Goal: Information Seeking & Learning: Learn about a topic

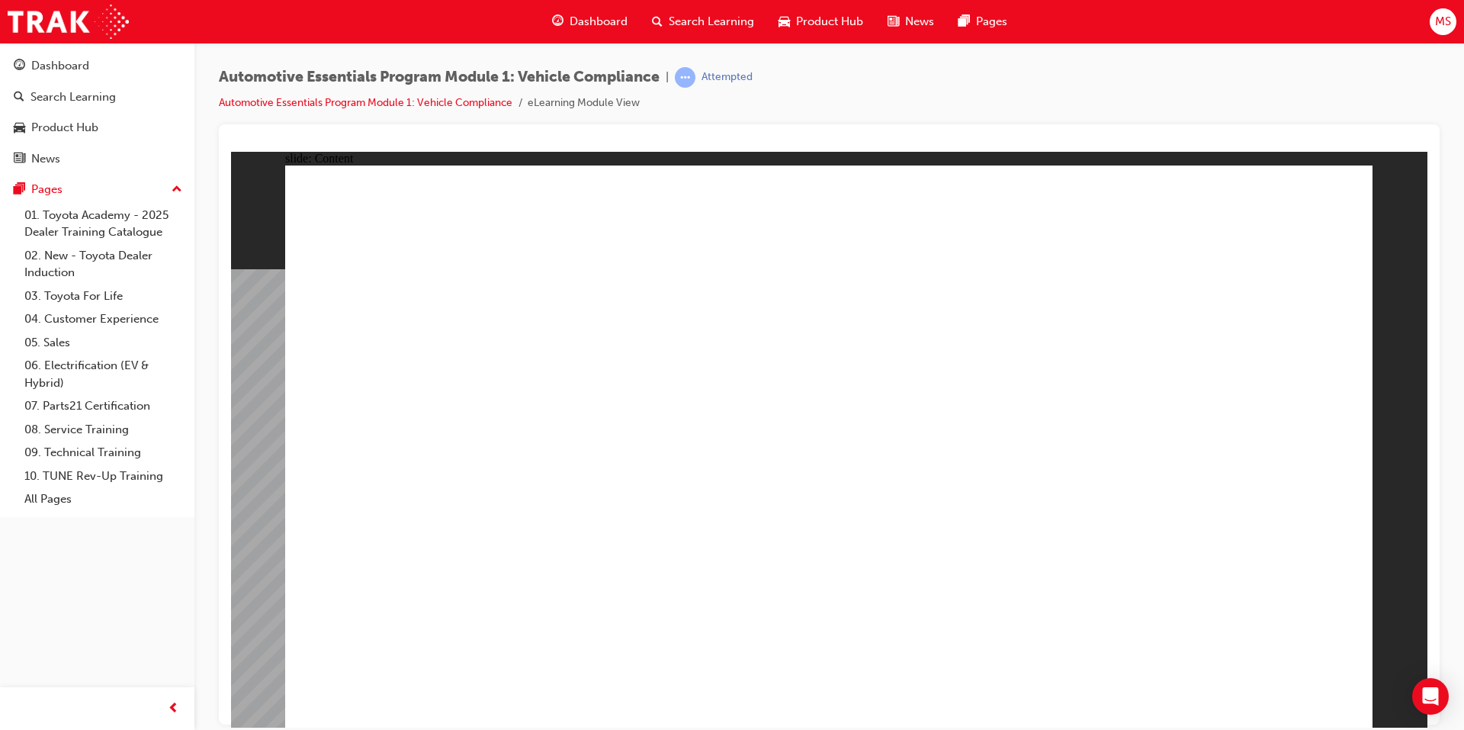
drag, startPoint x: 616, startPoint y: 458, endPoint x: 651, endPoint y: 440, distance: 39.2
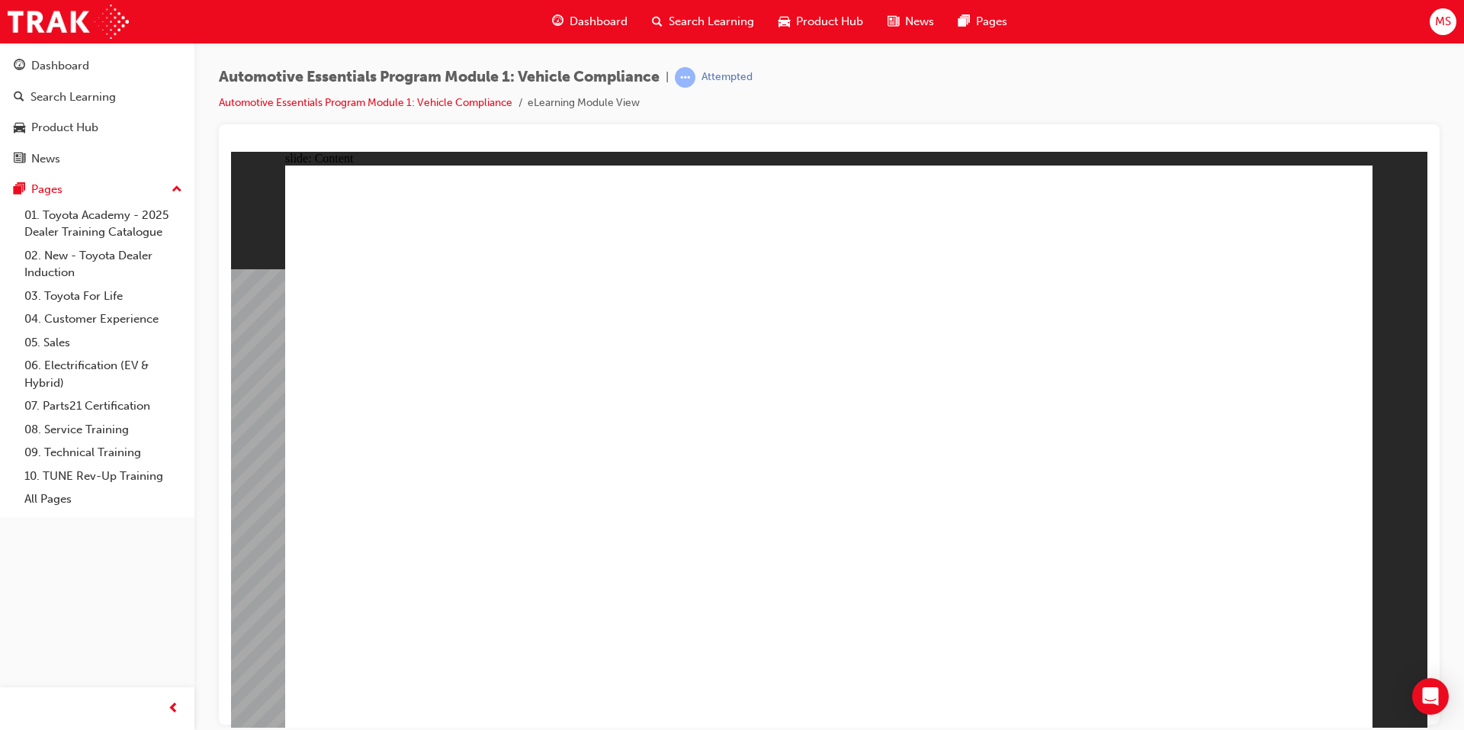
drag, startPoint x: 627, startPoint y: 441, endPoint x: 667, endPoint y: 423, distance: 44.4
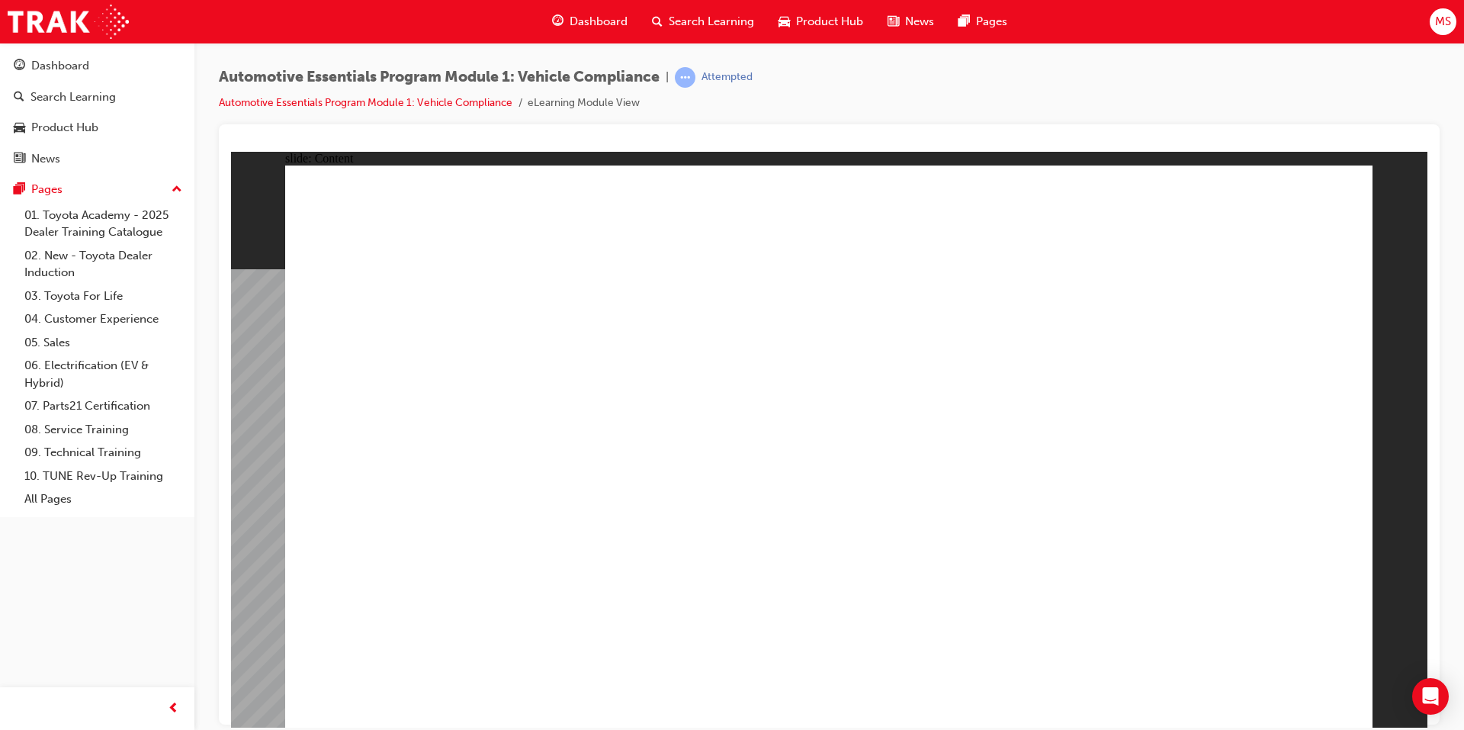
drag, startPoint x: 1048, startPoint y: 554, endPoint x: 1091, endPoint y: 522, distance: 53.6
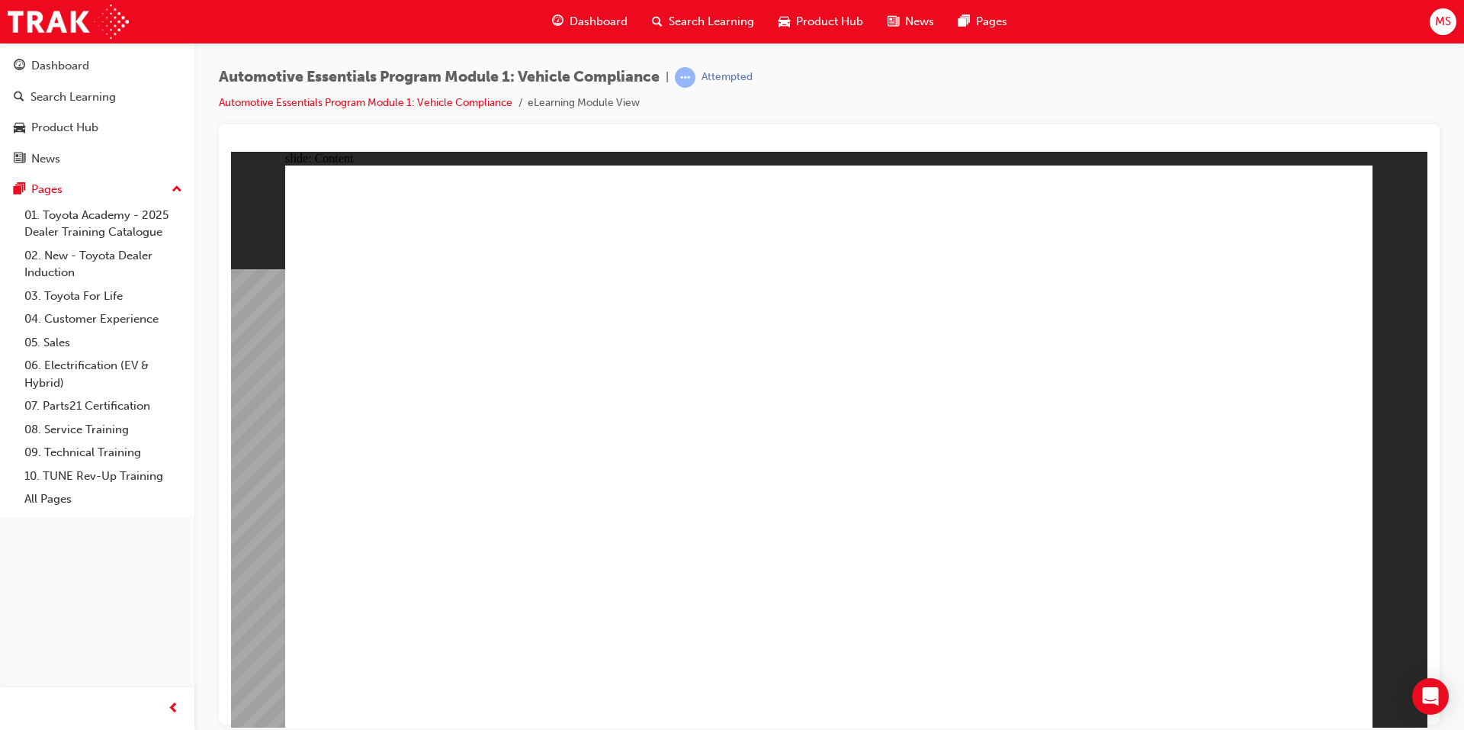
drag, startPoint x: 654, startPoint y: 444, endPoint x: 638, endPoint y: 440, distance: 16.5
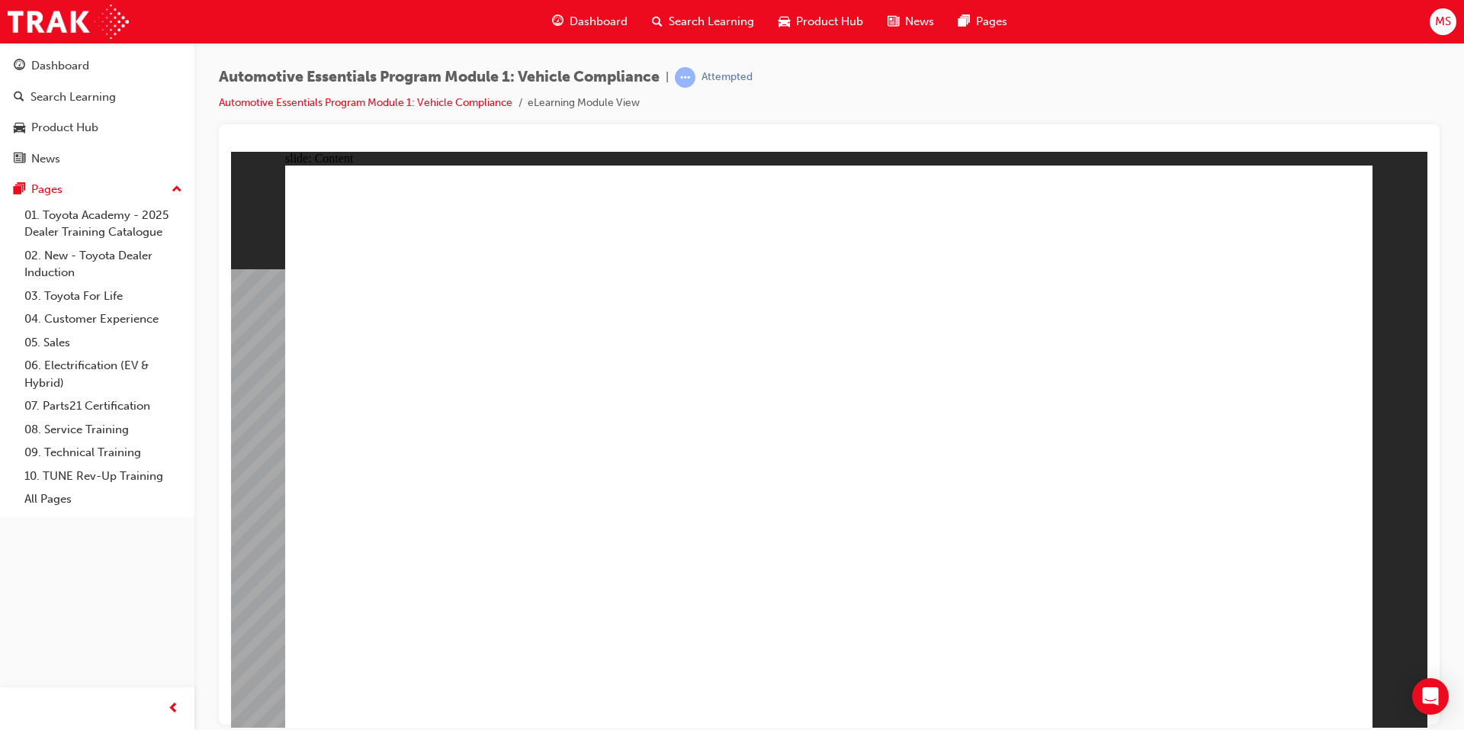
drag, startPoint x: 915, startPoint y: 498, endPoint x: 860, endPoint y: 519, distance: 58.9
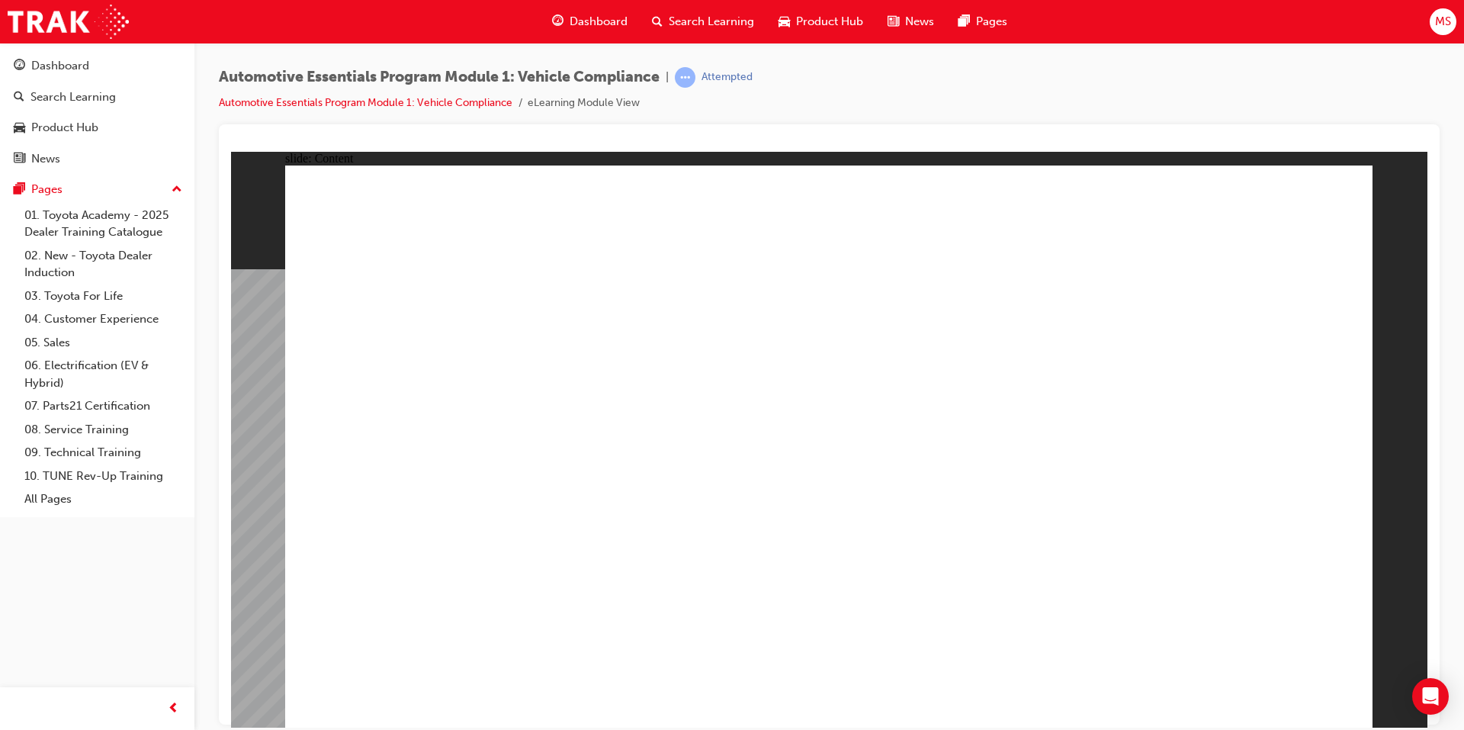
drag, startPoint x: 1077, startPoint y: 415, endPoint x: 1098, endPoint y: 408, distance: 22.4
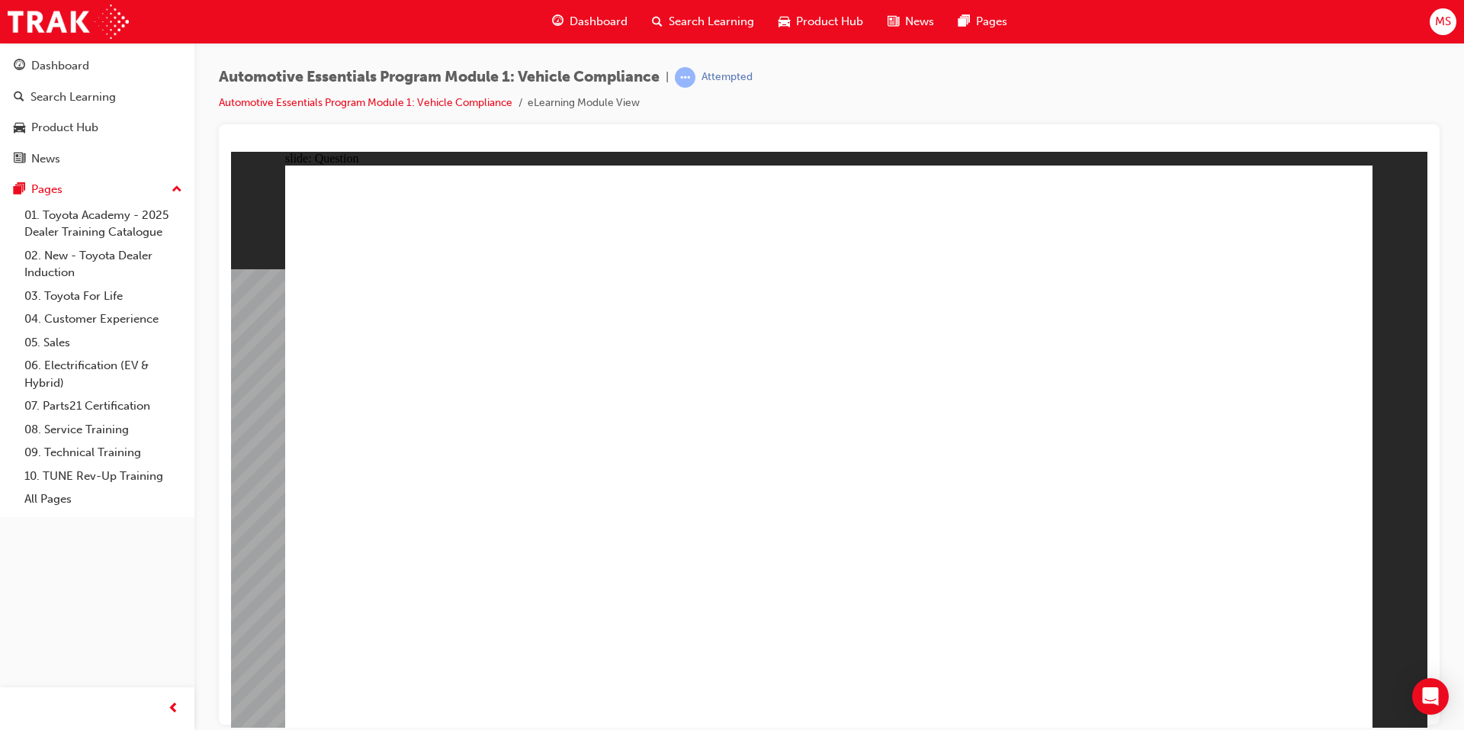
radio input "true"
drag, startPoint x: 776, startPoint y: 534, endPoint x: 786, endPoint y: 534, distance: 9.2
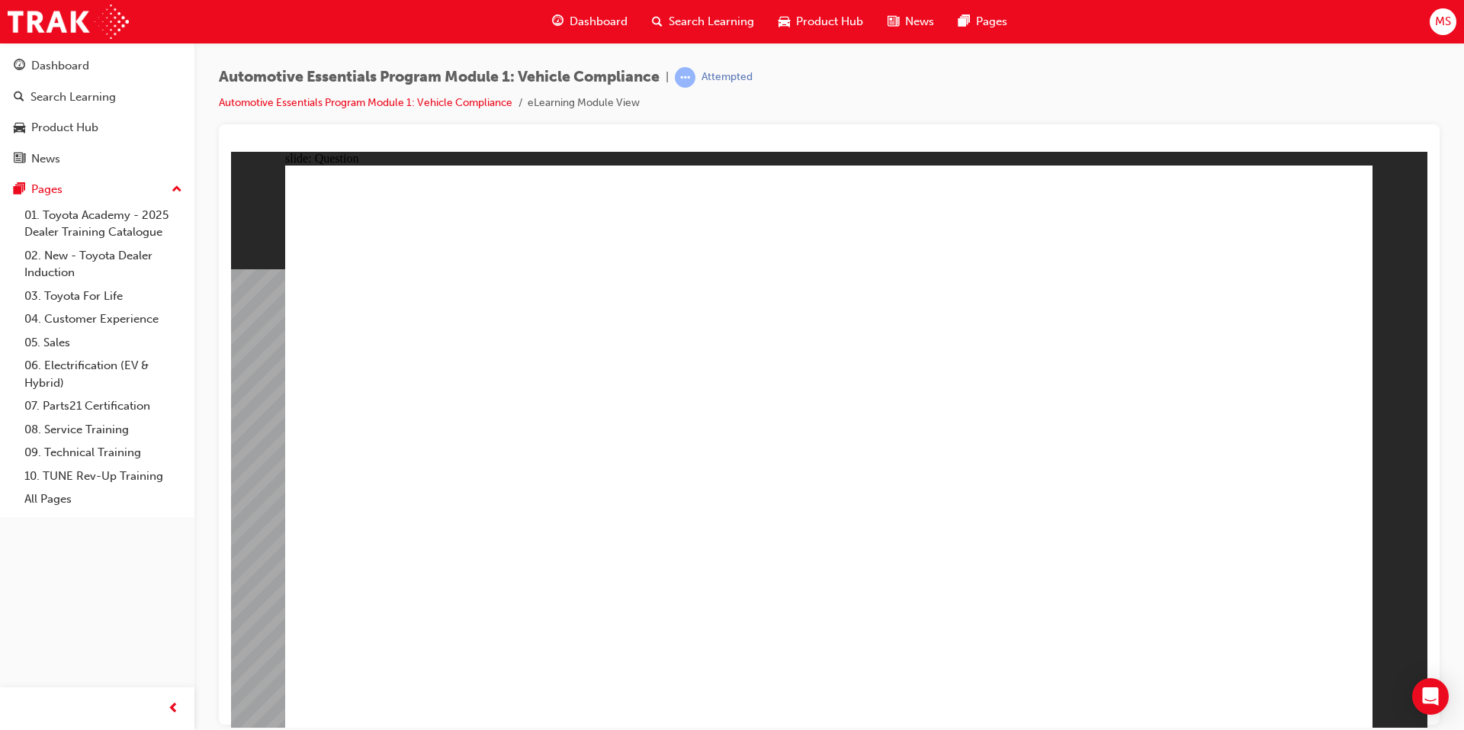
radio input "true"
drag, startPoint x: 808, startPoint y: 439, endPoint x: 1021, endPoint y: 544, distance: 237.8
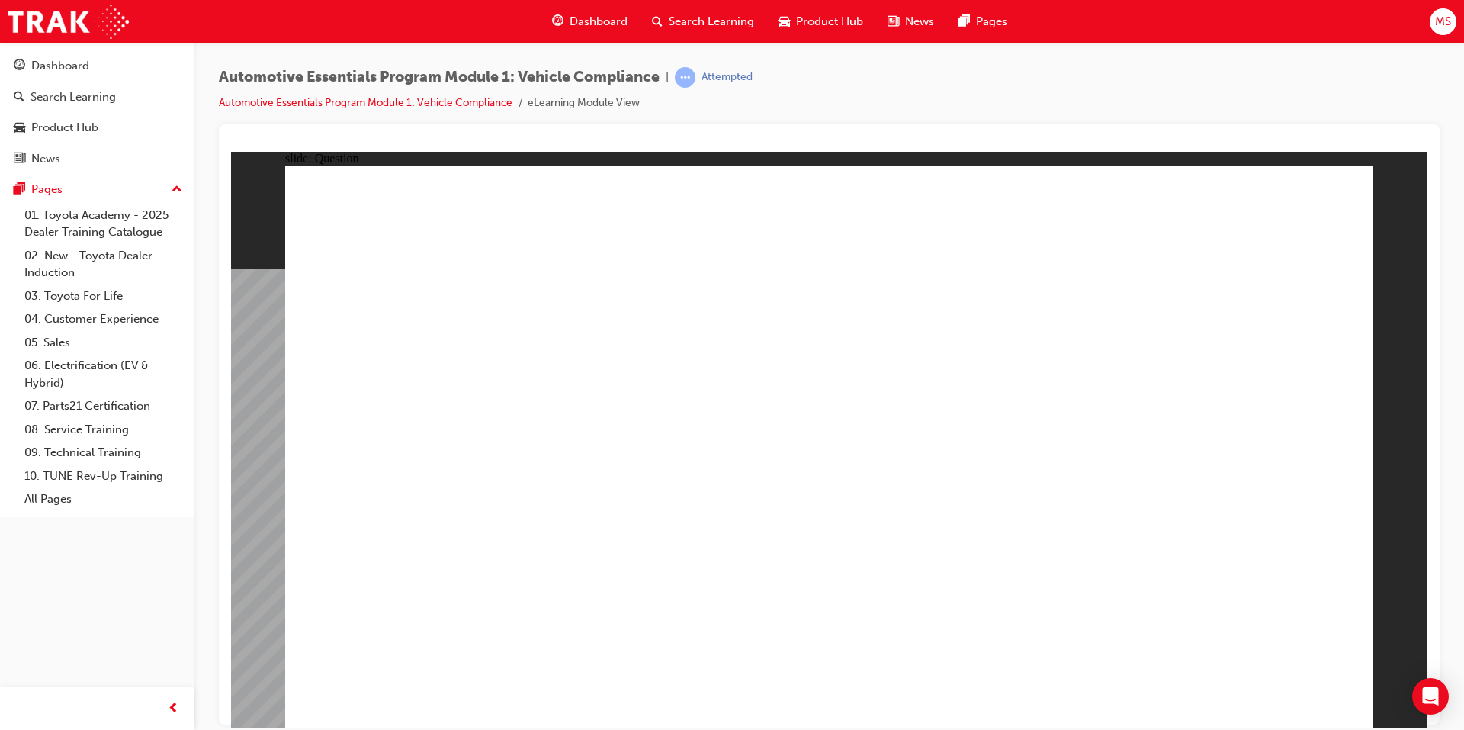
radio input "true"
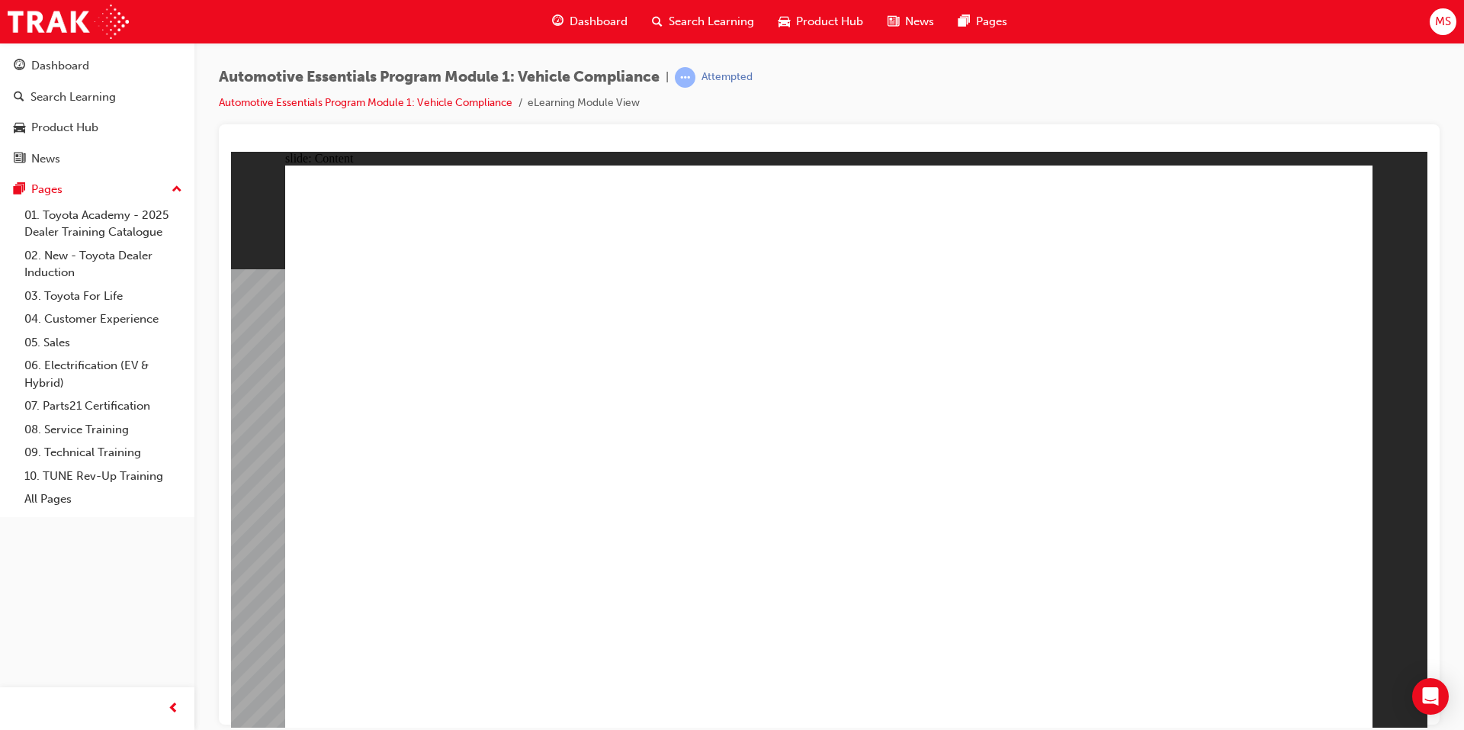
drag, startPoint x: 773, startPoint y: 289, endPoint x: 767, endPoint y: 308, distance: 20.0
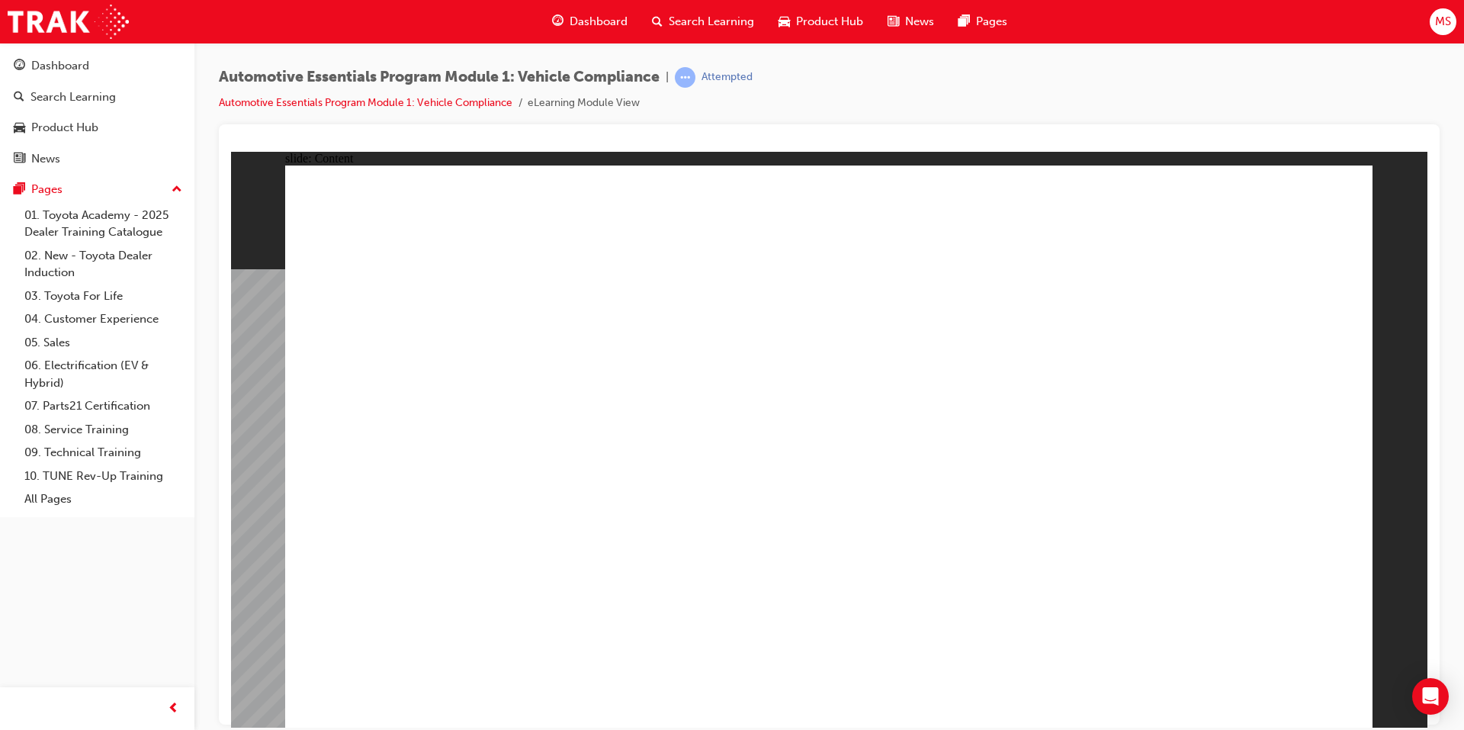
drag, startPoint x: 776, startPoint y: 431, endPoint x: 780, endPoint y: 438, distance: 7.9
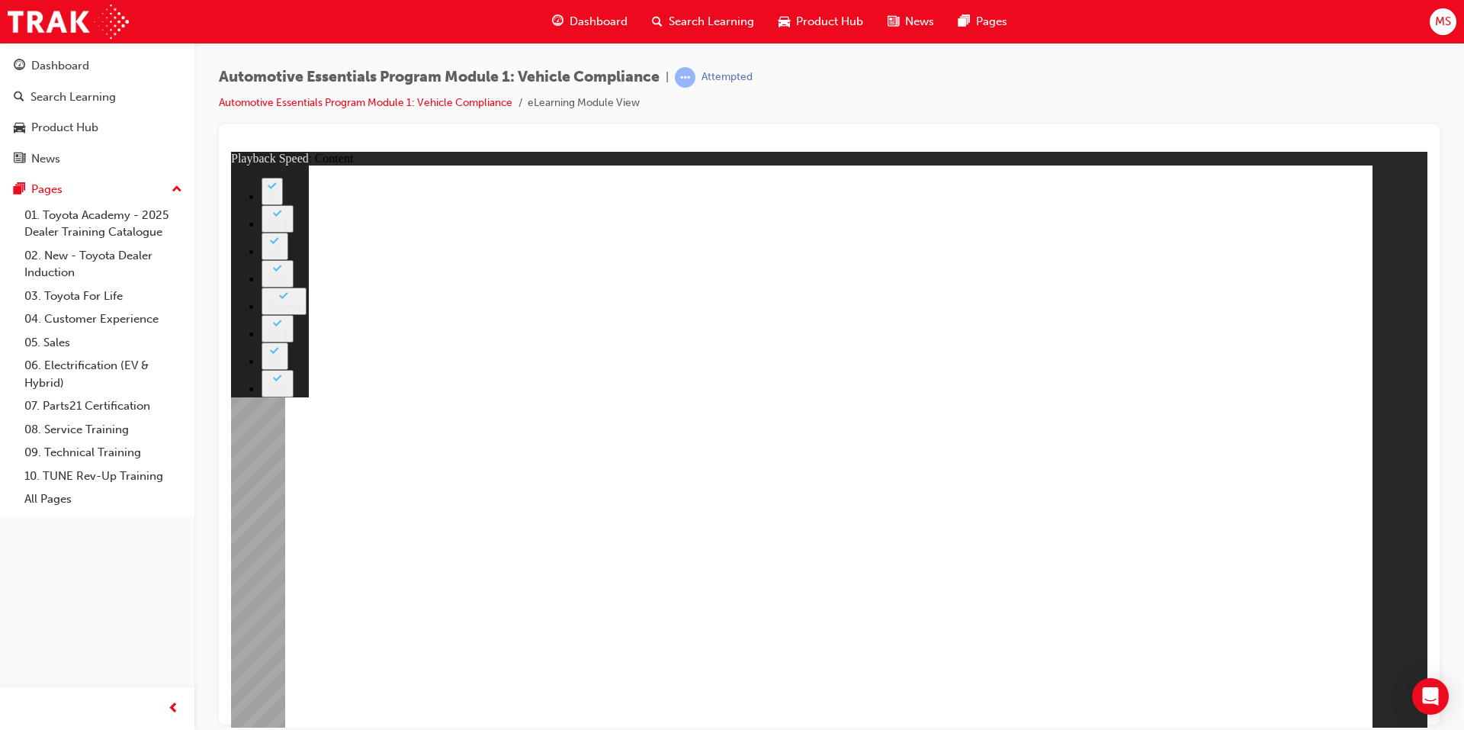
drag, startPoint x: 940, startPoint y: 523, endPoint x: 1305, endPoint y: 531, distance: 364.7
type input "35"
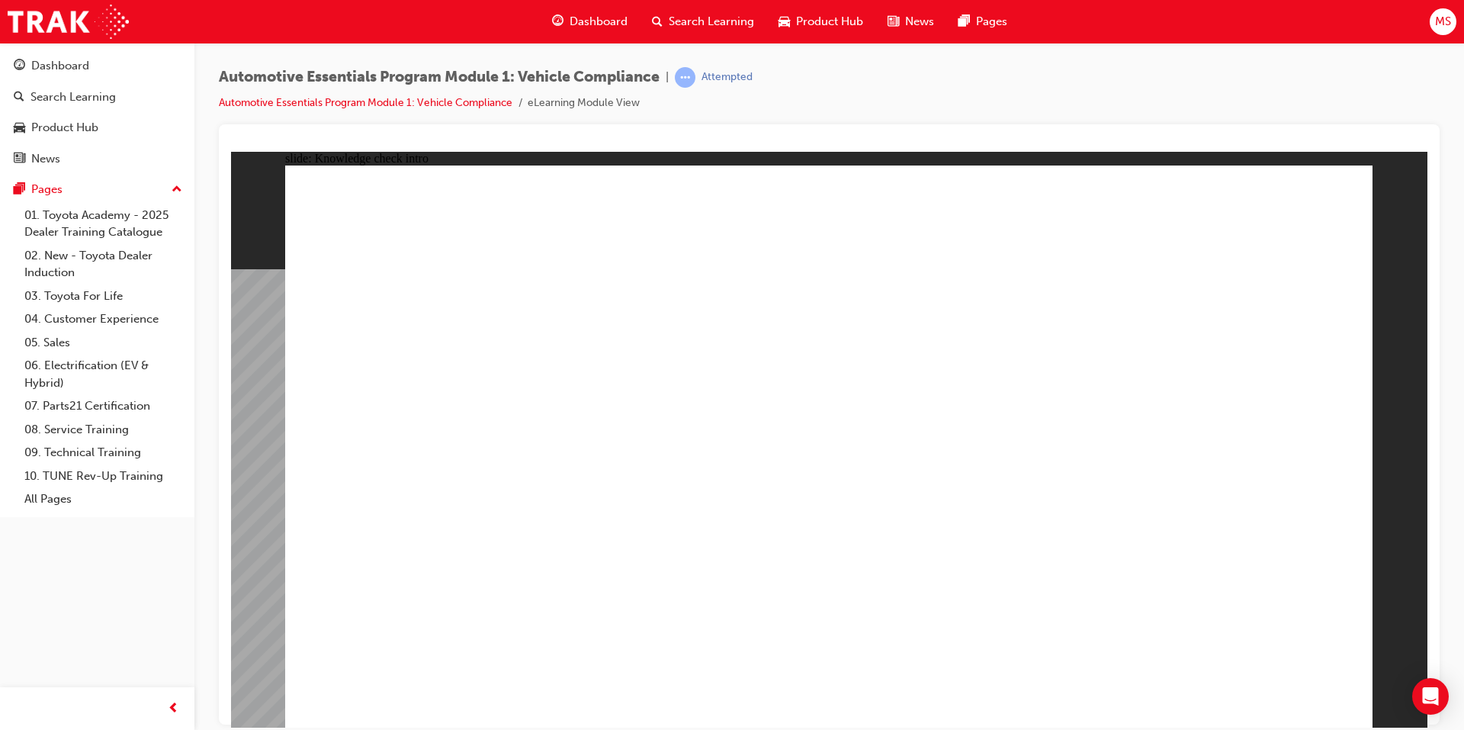
radio input "true"
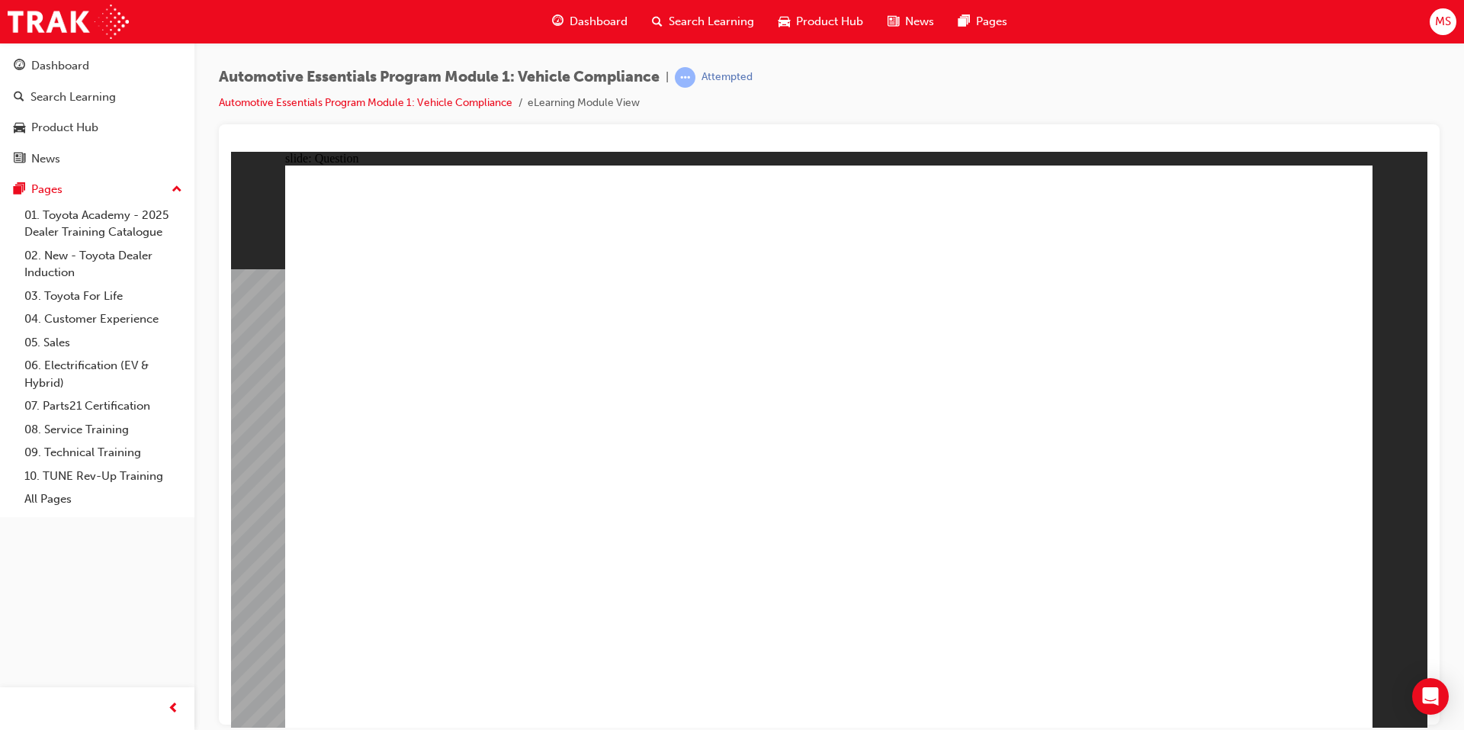
radio input "true"
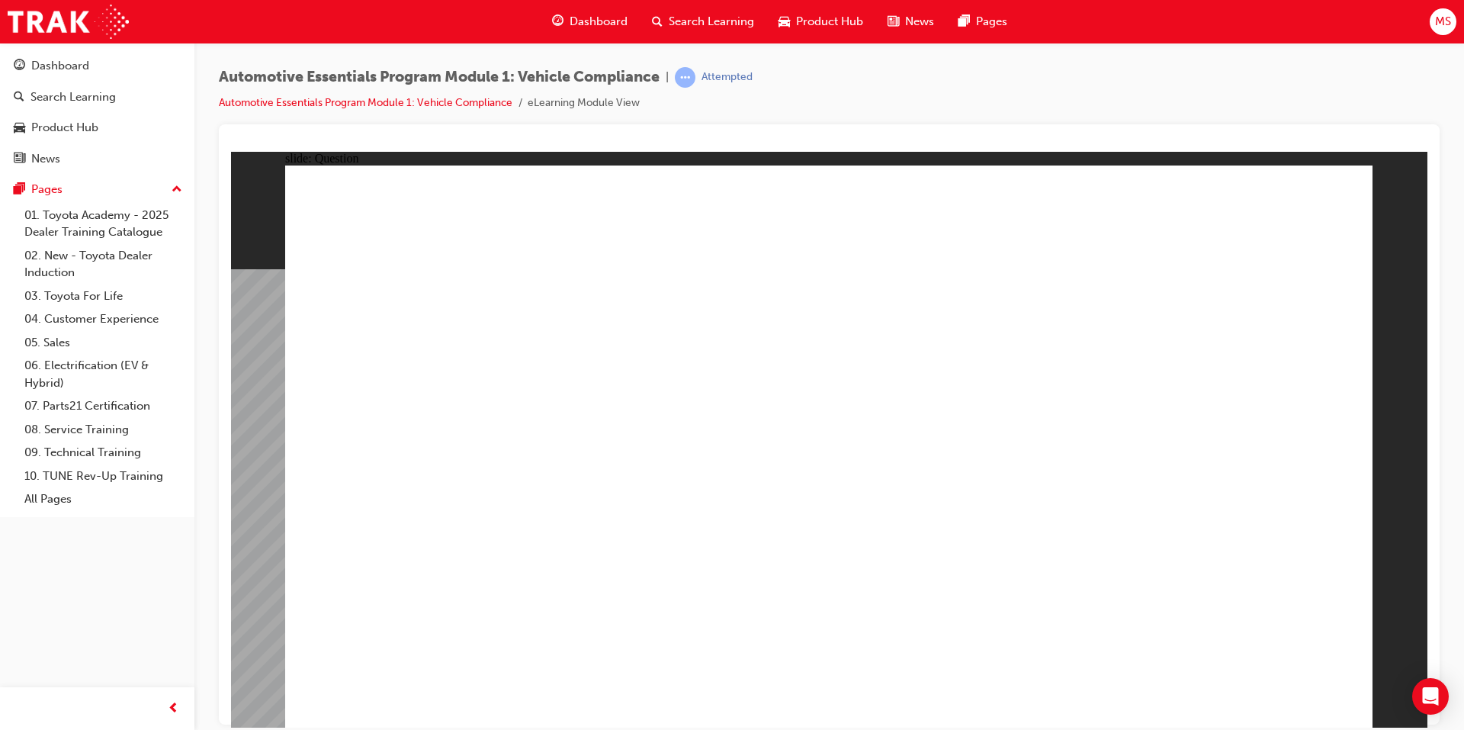
radio input "true"
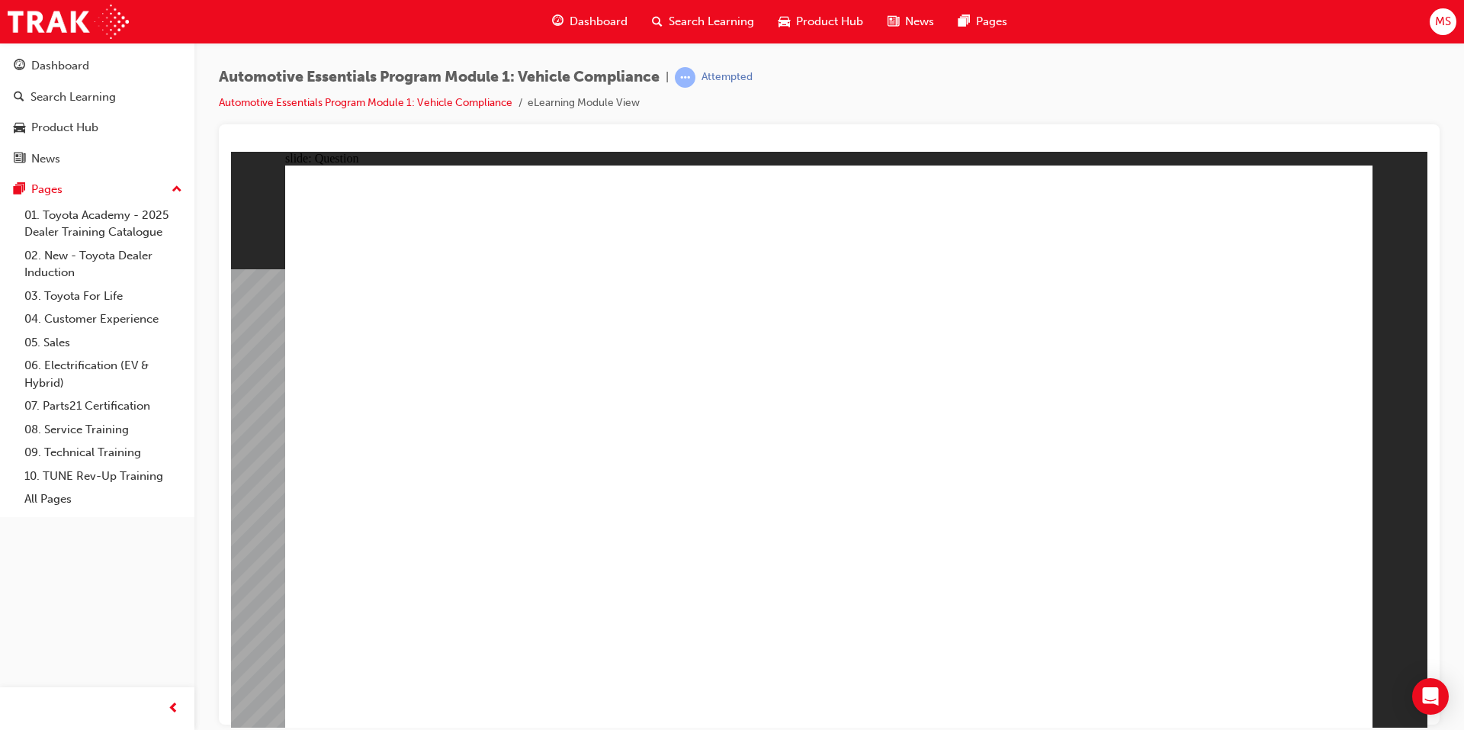
radio input "true"
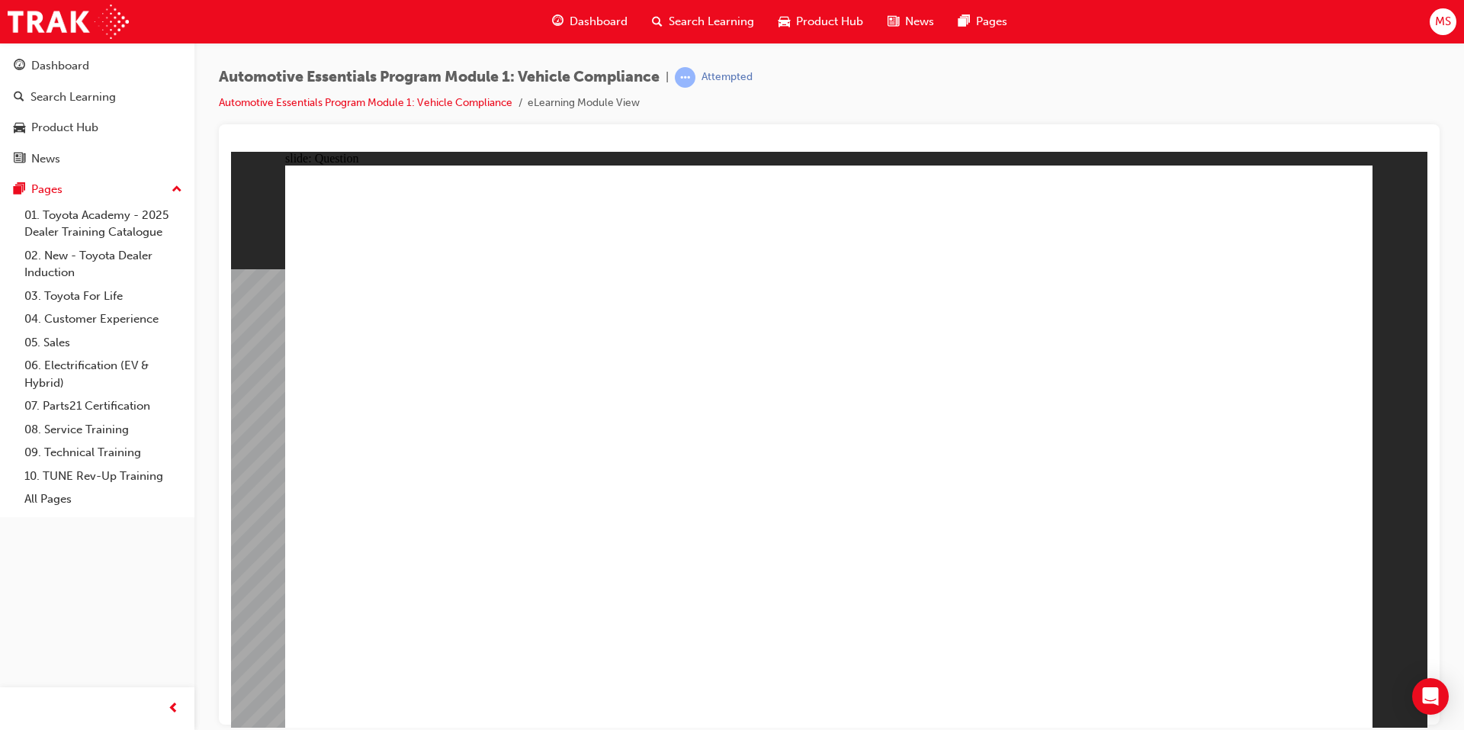
radio input "true"
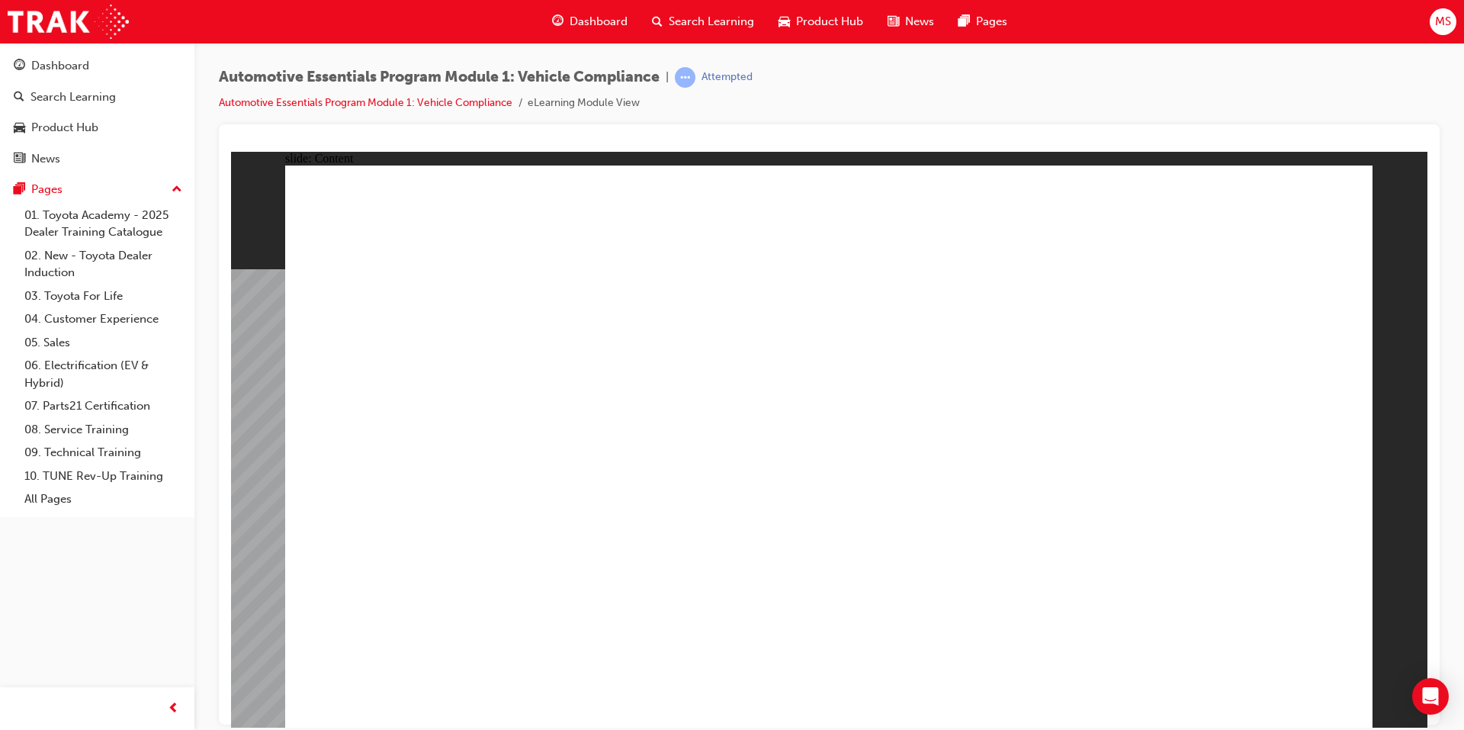
drag, startPoint x: 400, startPoint y: 516, endPoint x: 461, endPoint y: 512, distance: 61.1
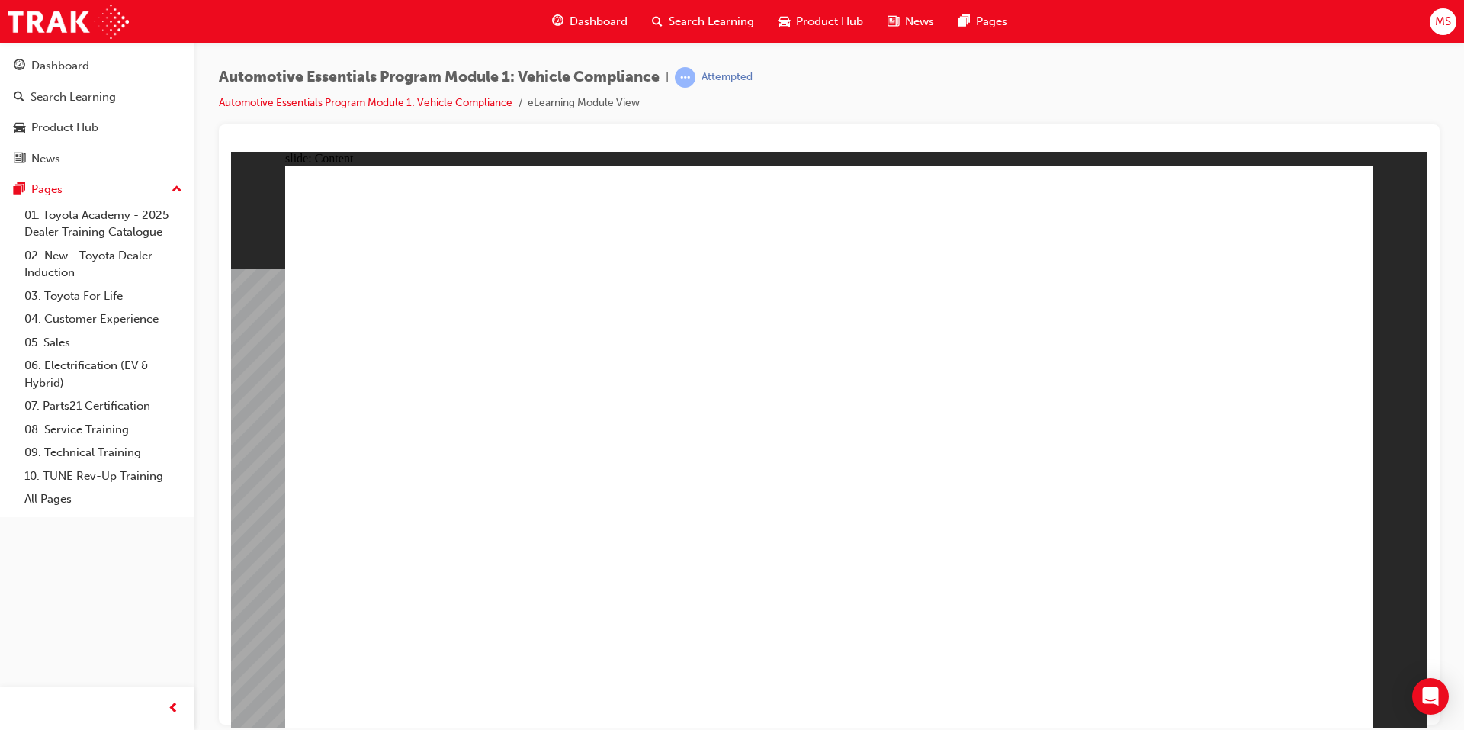
drag, startPoint x: 916, startPoint y: 564, endPoint x: 961, endPoint y: 549, distance: 47.5
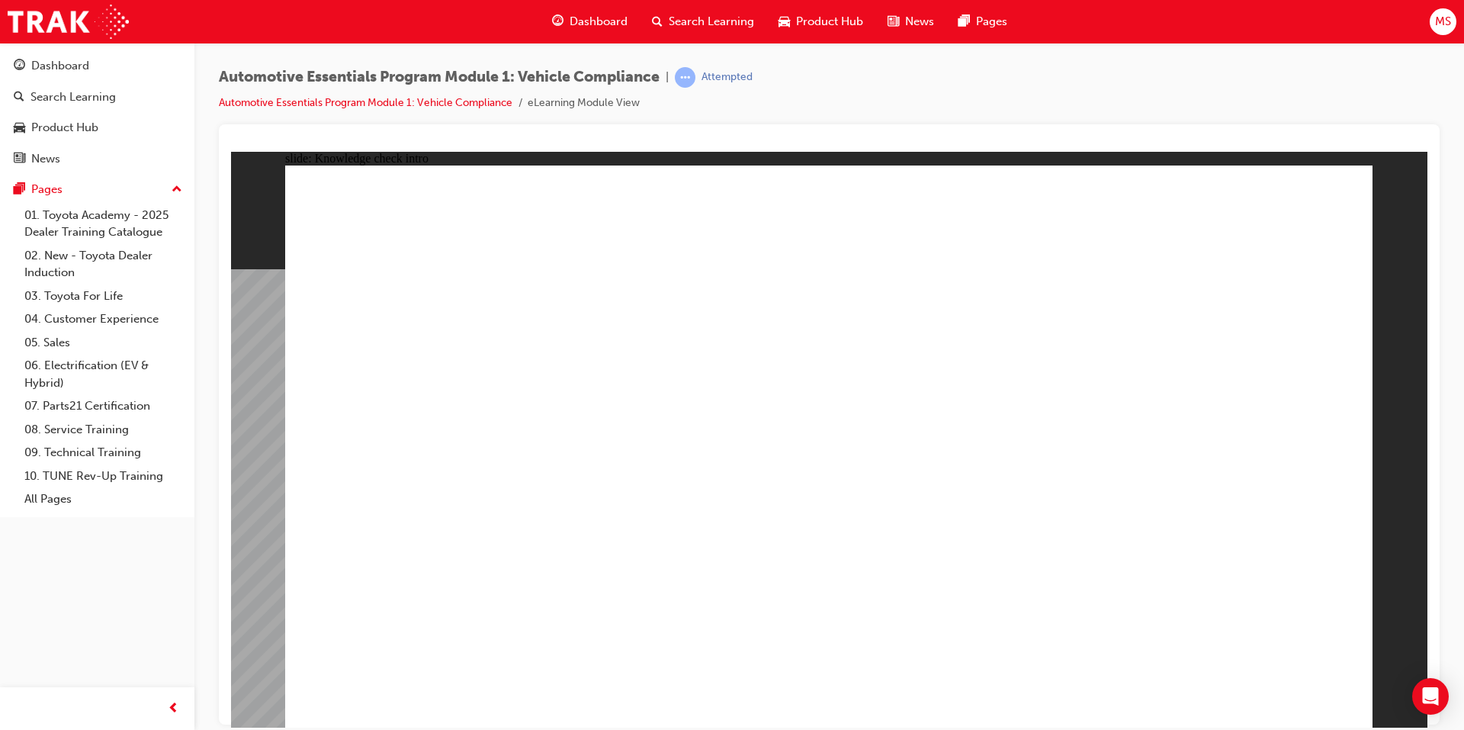
radio input "true"
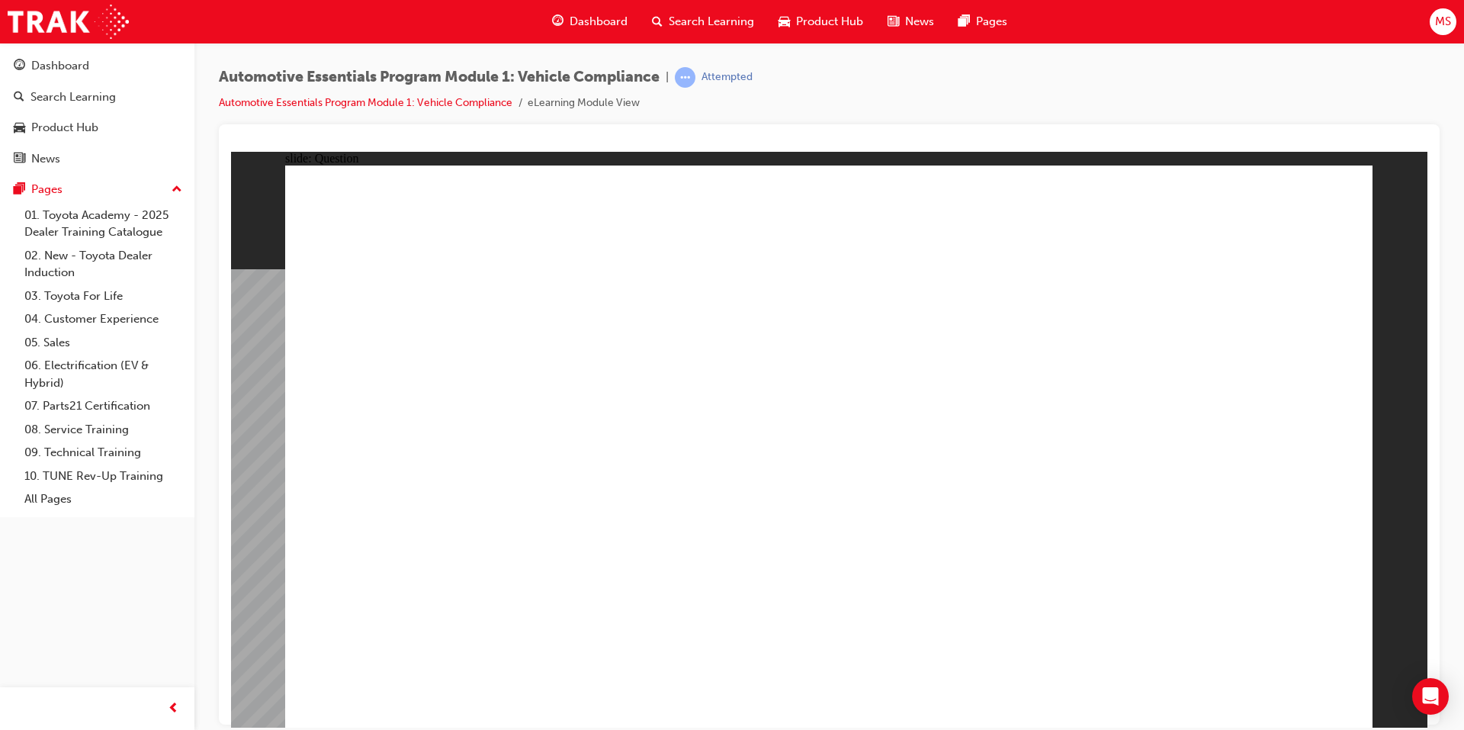
radio input "true"
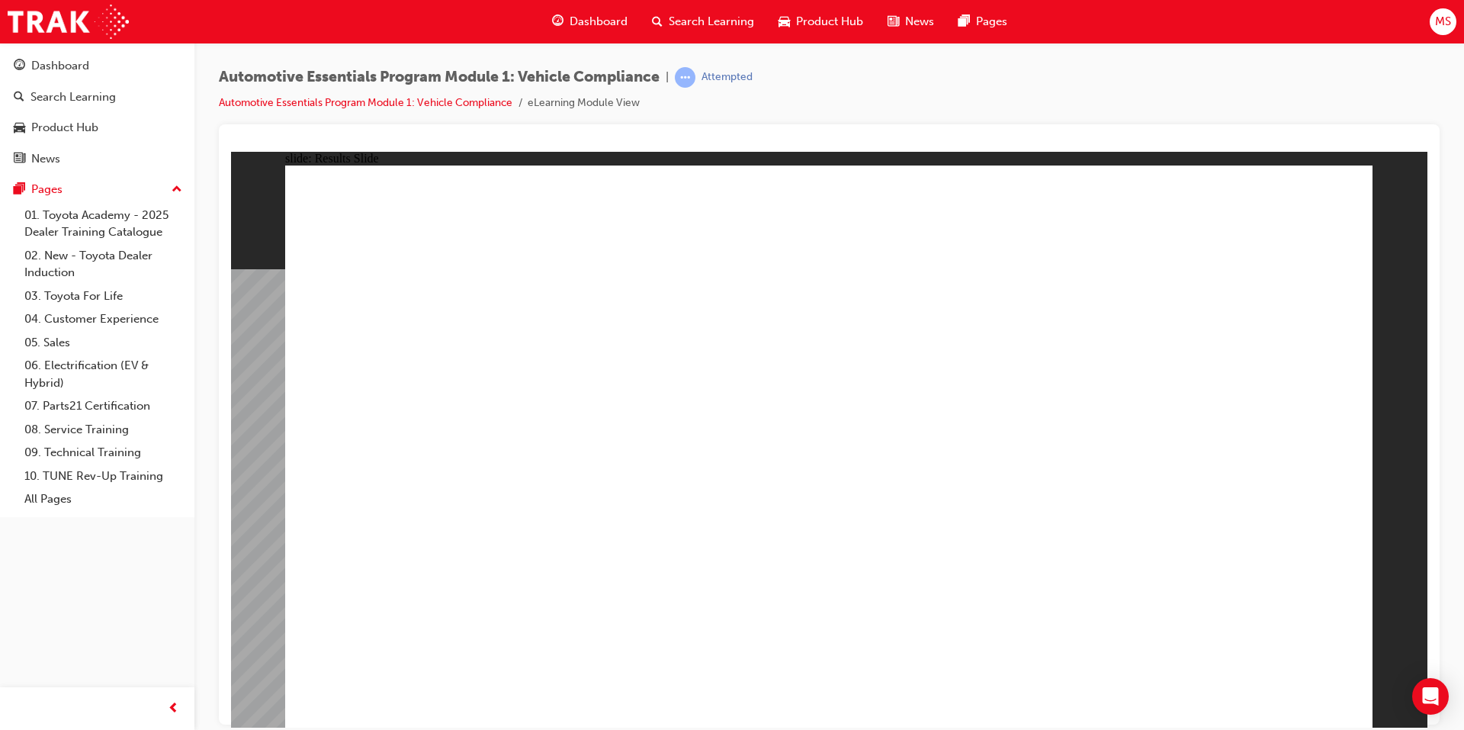
radio input "true"
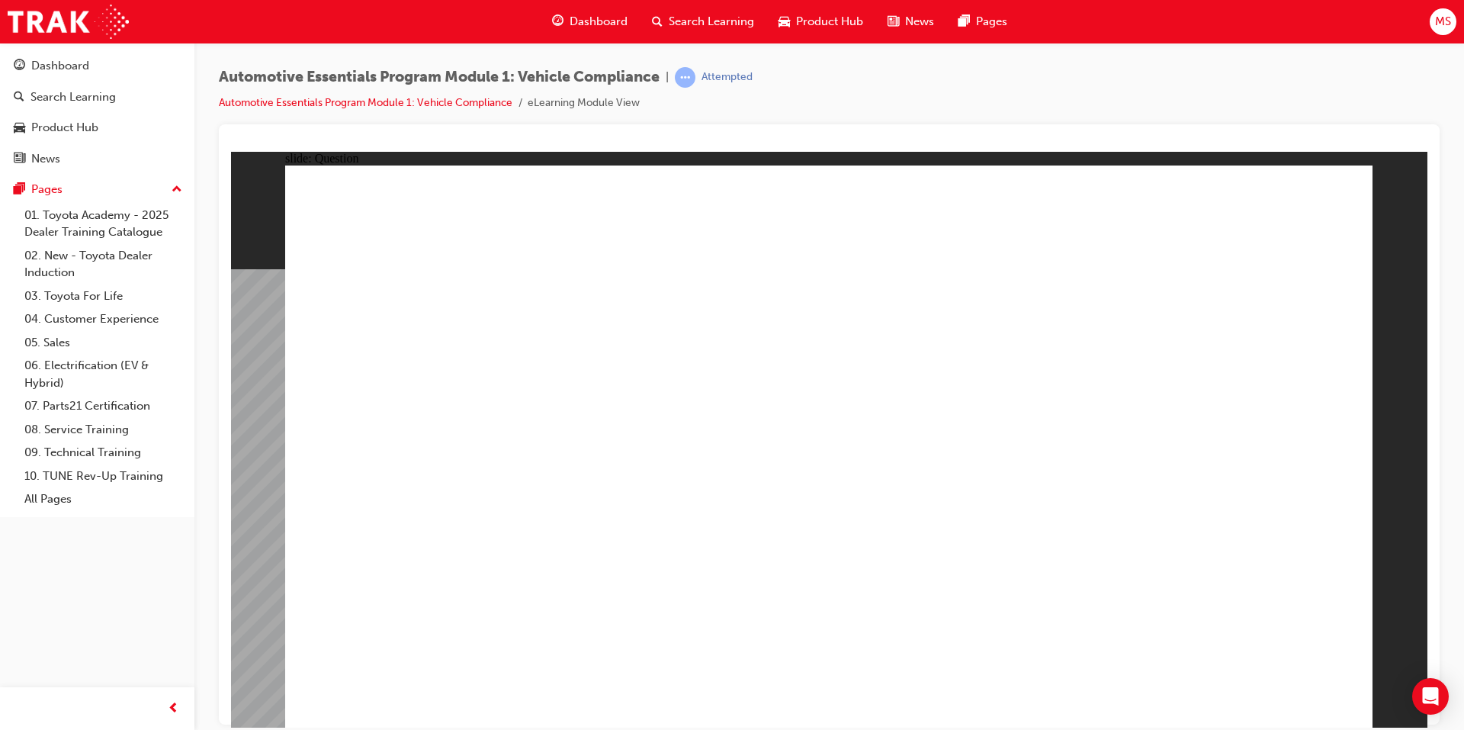
radio input "true"
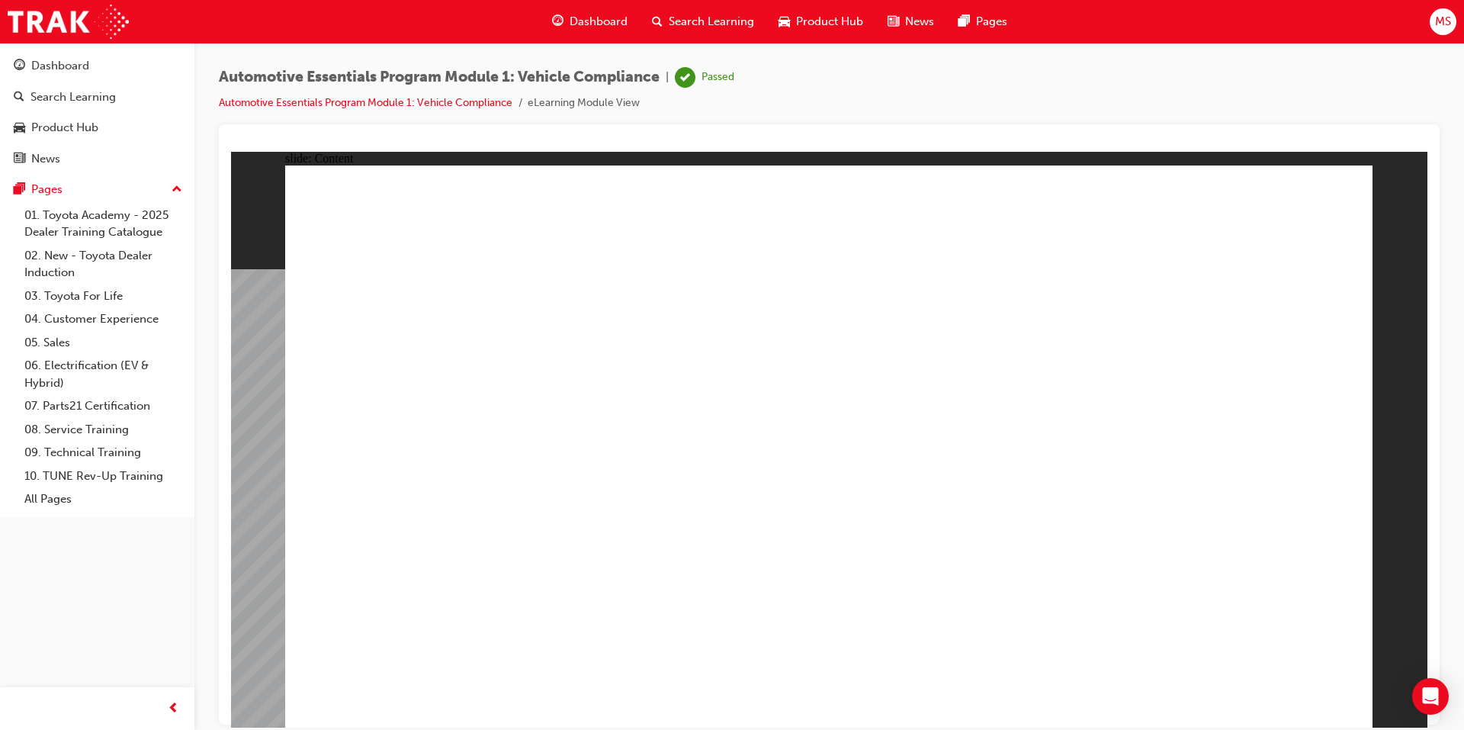
click at [676, 34] on div "Search Learning" at bounding box center [703, 21] width 127 height 31
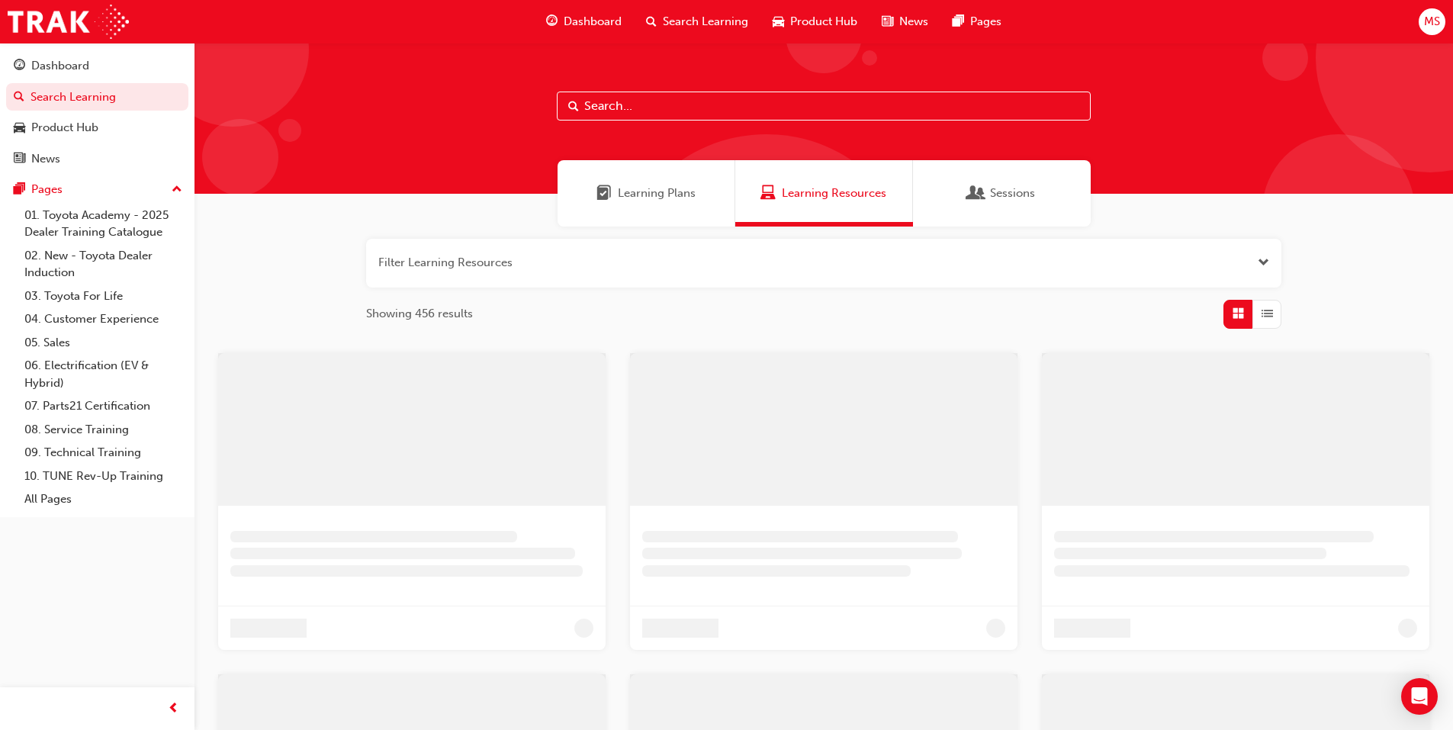
click at [676, 192] on span "Learning Plans" at bounding box center [657, 194] width 78 height 18
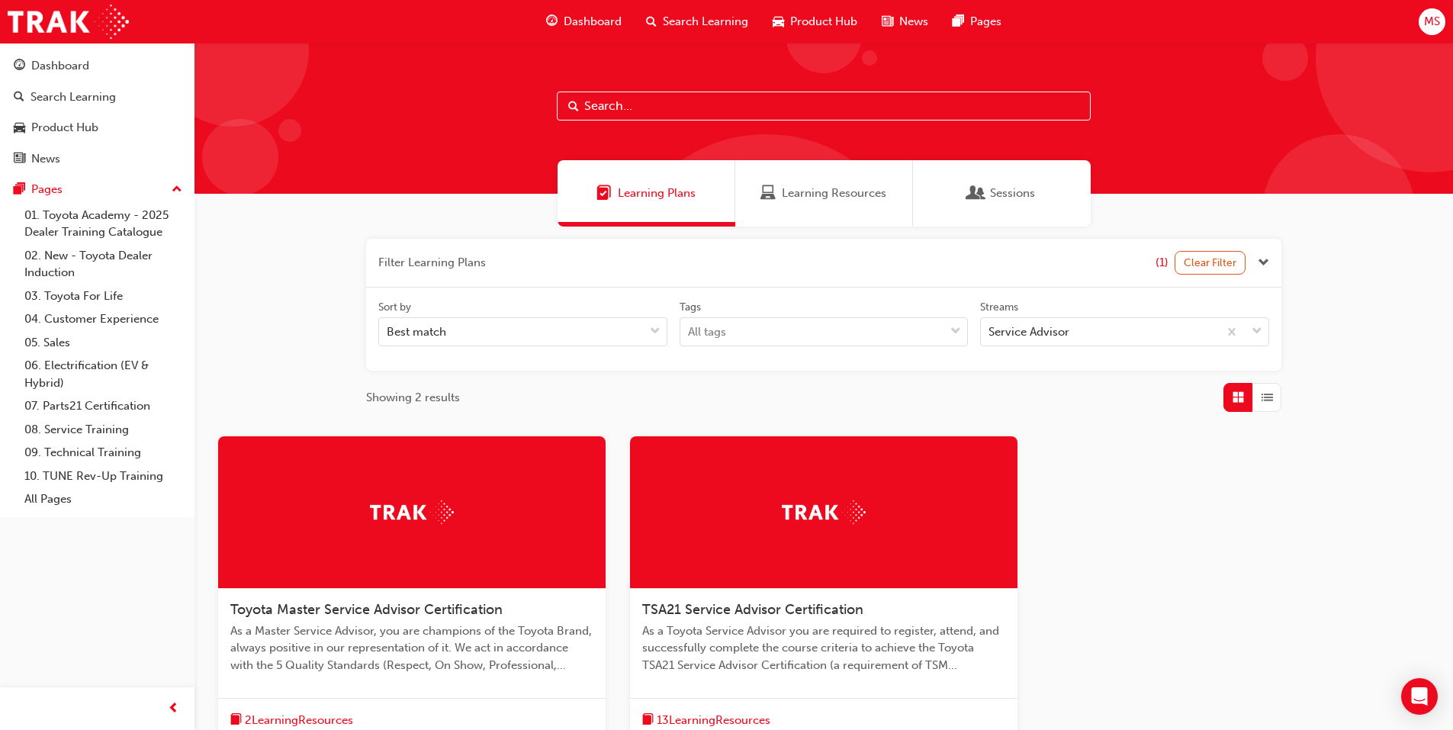
click at [754, 608] on span "TSA21 Service Advisor Certification" at bounding box center [752, 609] width 221 height 17
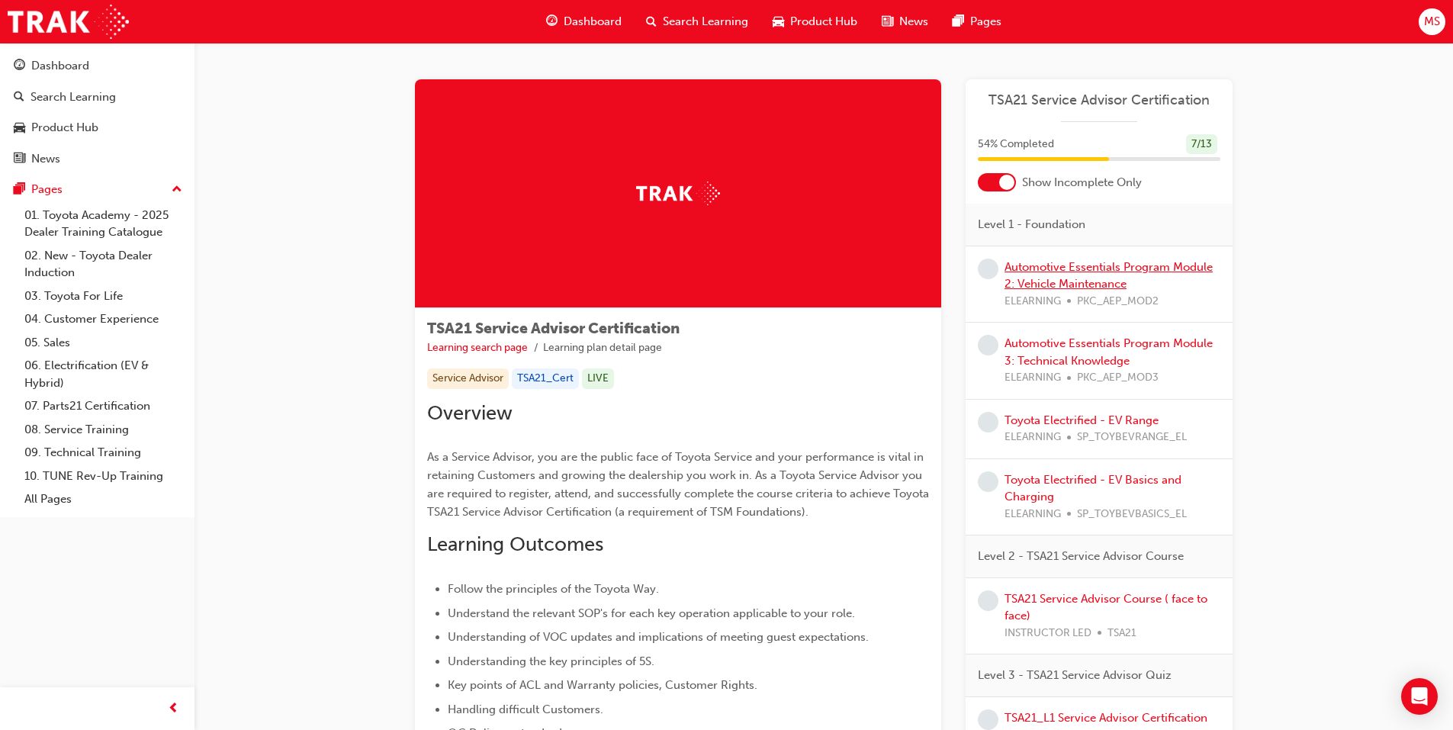
click at [1037, 268] on link "Automotive Essentials Program Module 2: Vehicle Maintenance" at bounding box center [1109, 275] width 208 height 31
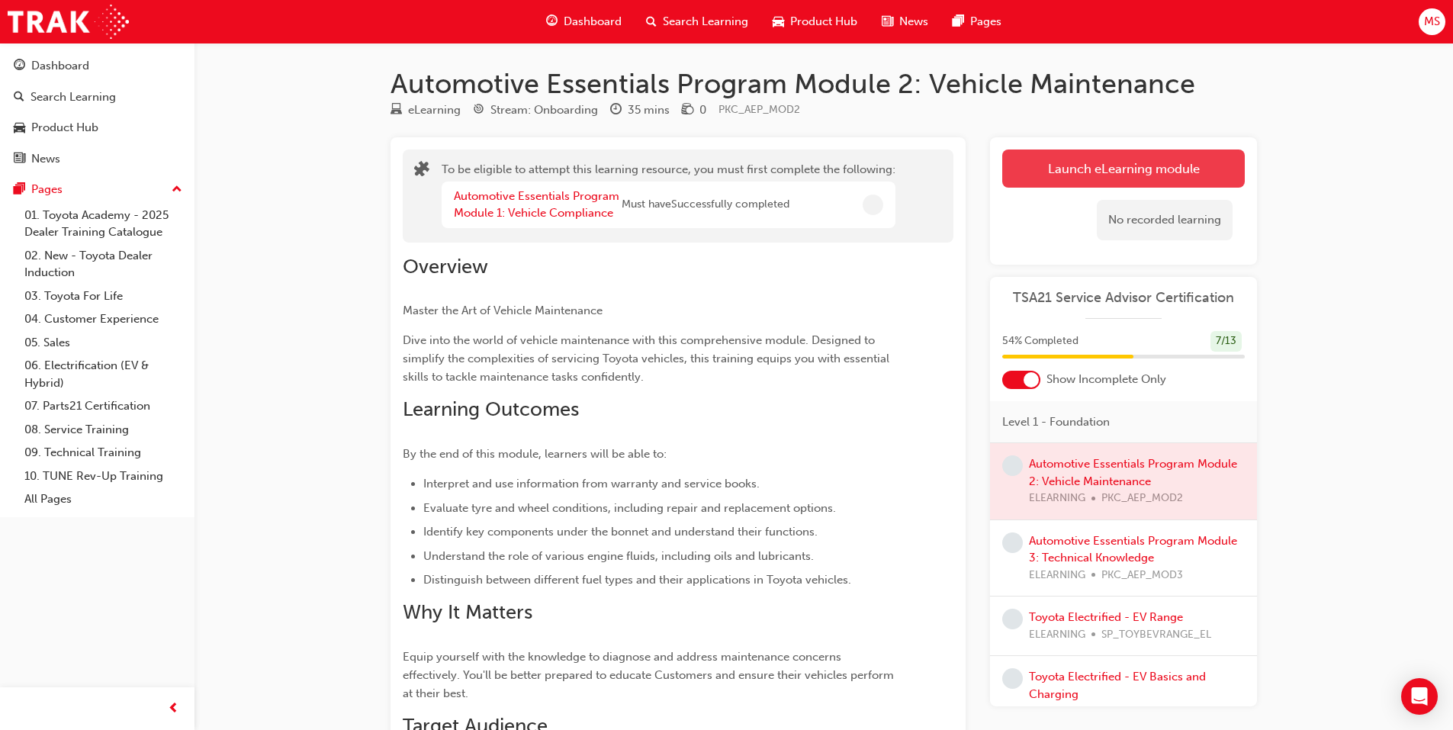
click at [1058, 176] on button "Launch eLearning module" at bounding box center [1123, 168] width 243 height 38
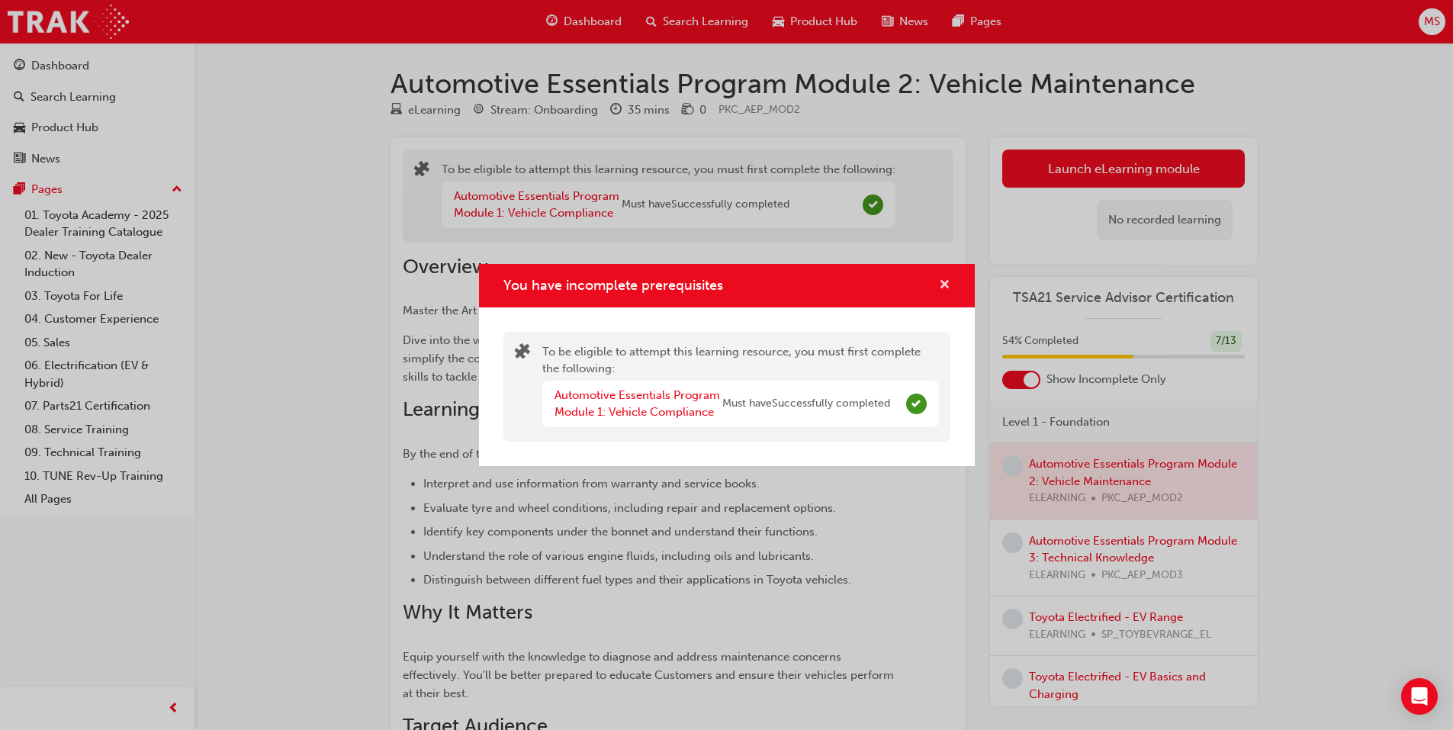
click at [940, 282] on span "cross-icon" at bounding box center [944, 286] width 11 height 14
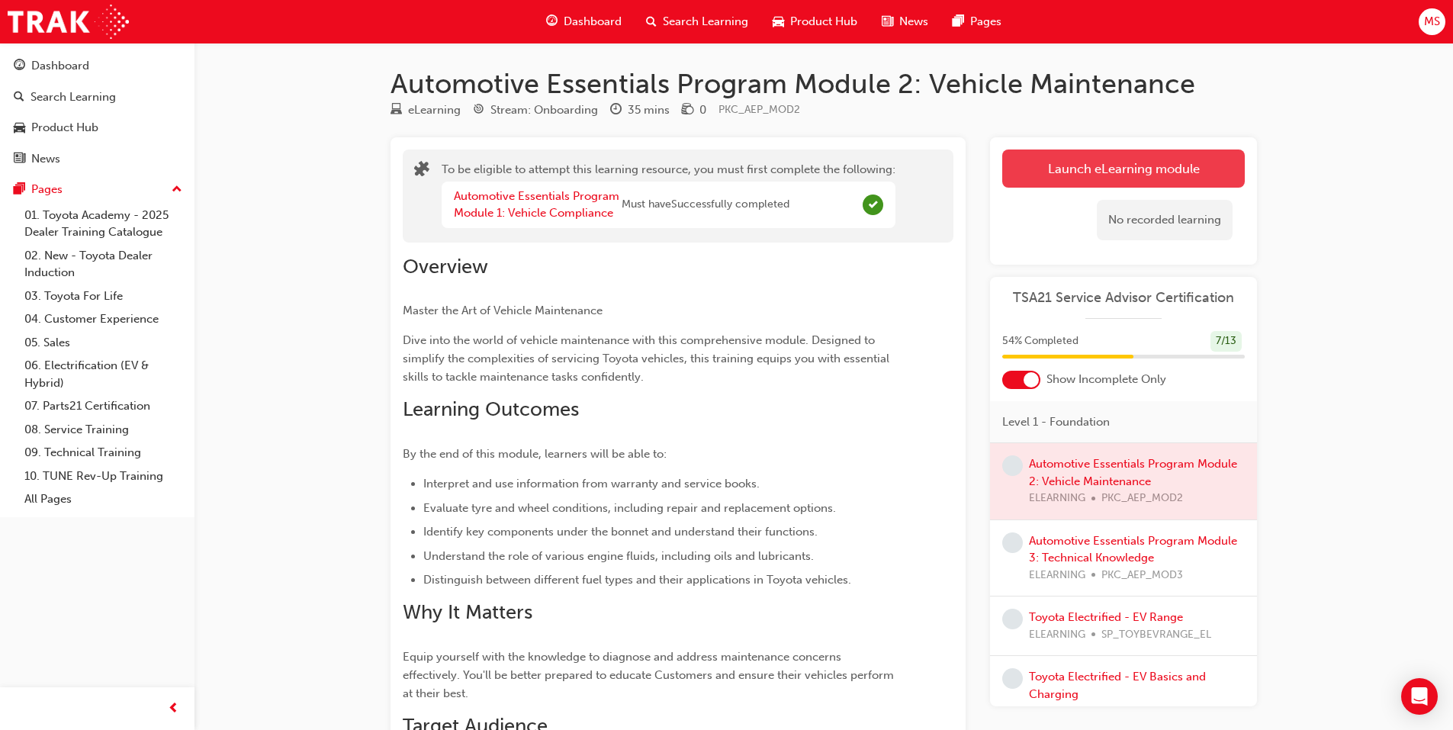
click at [1070, 166] on button "Launch eLearning module" at bounding box center [1123, 168] width 243 height 38
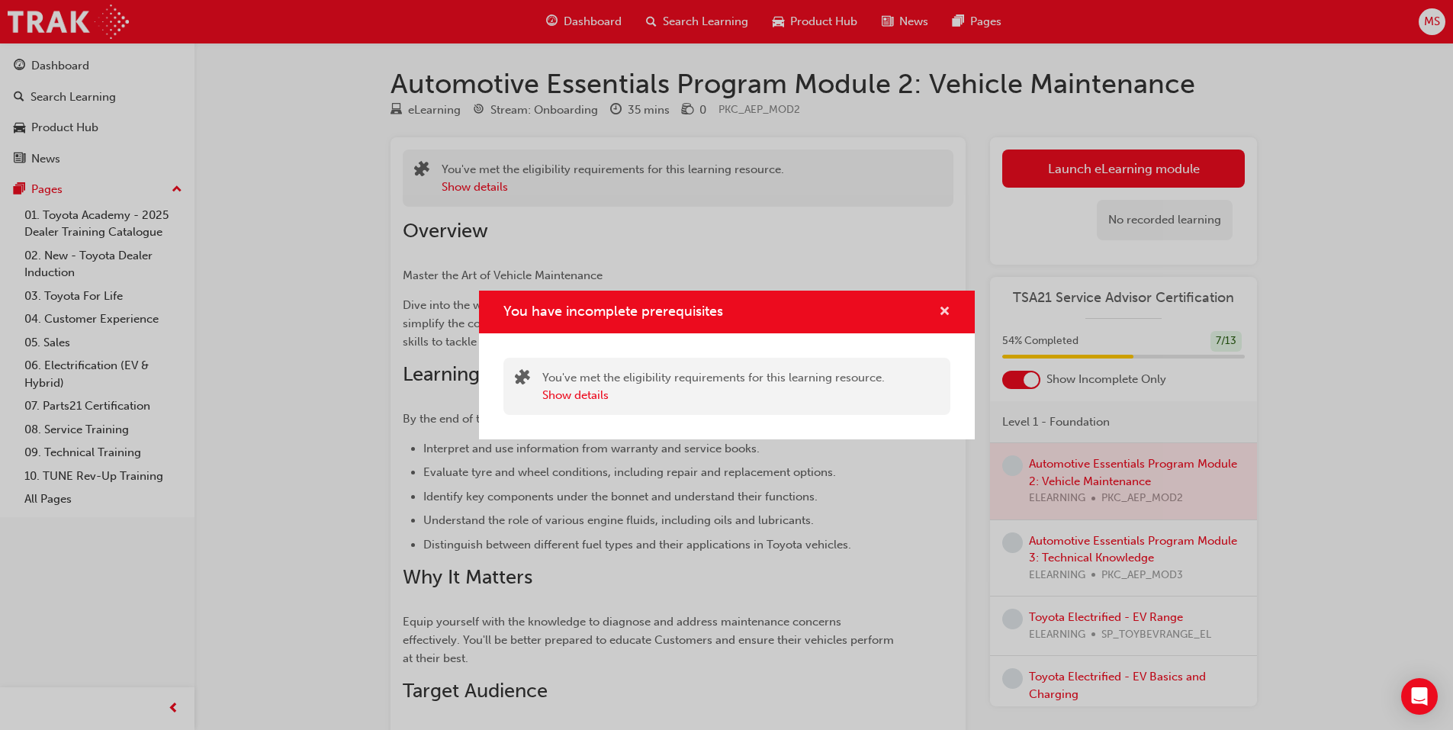
click at [940, 314] on span "cross-icon" at bounding box center [944, 313] width 11 height 14
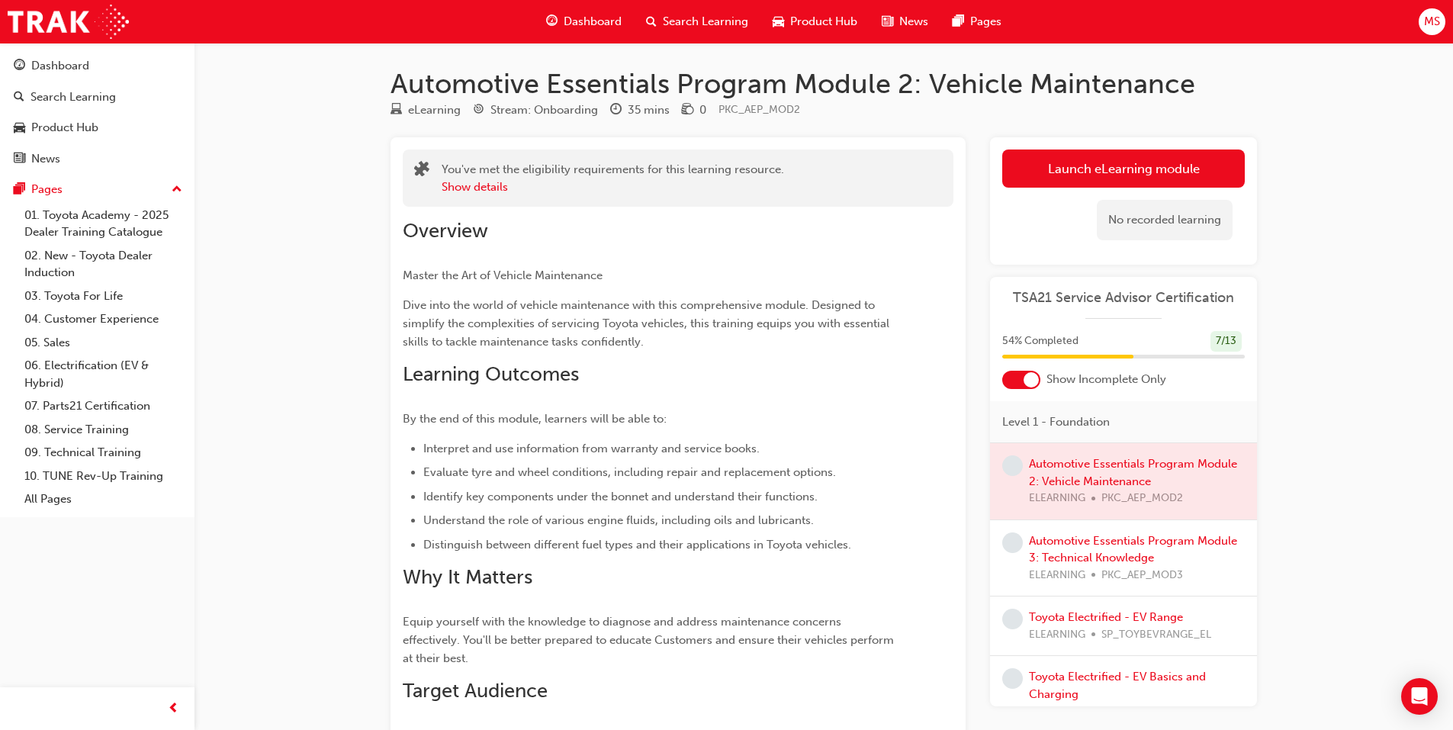
click at [290, 297] on div "Automotive Essentials Program Module 2: Vehicle Maintenance eLearning Stream: O…" at bounding box center [726, 490] width 1453 height 981
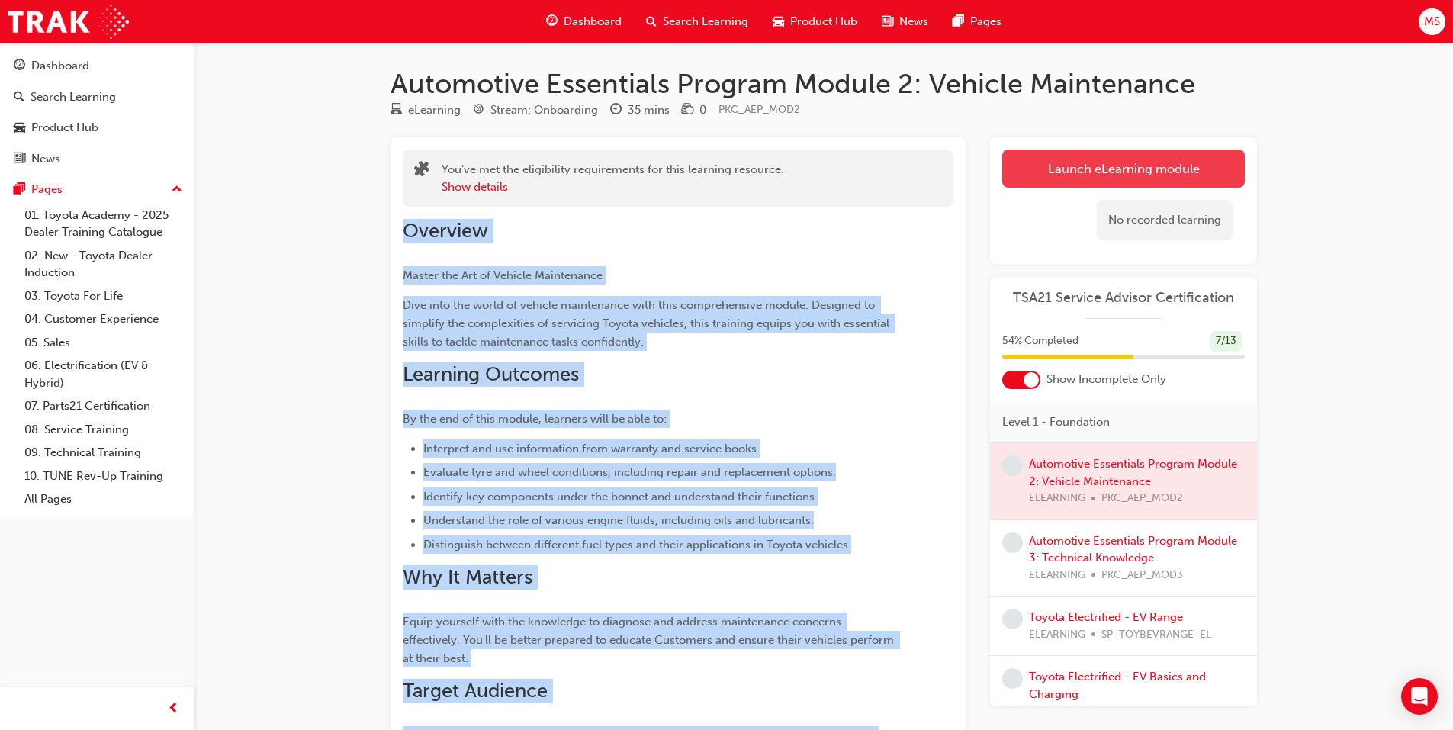
click at [1042, 163] on div "You've met the eligibility requirements for this learning resource. Show detail…" at bounding box center [824, 515] width 866 height 757
click at [1042, 163] on button "Launch eLearning module" at bounding box center [1123, 168] width 243 height 38
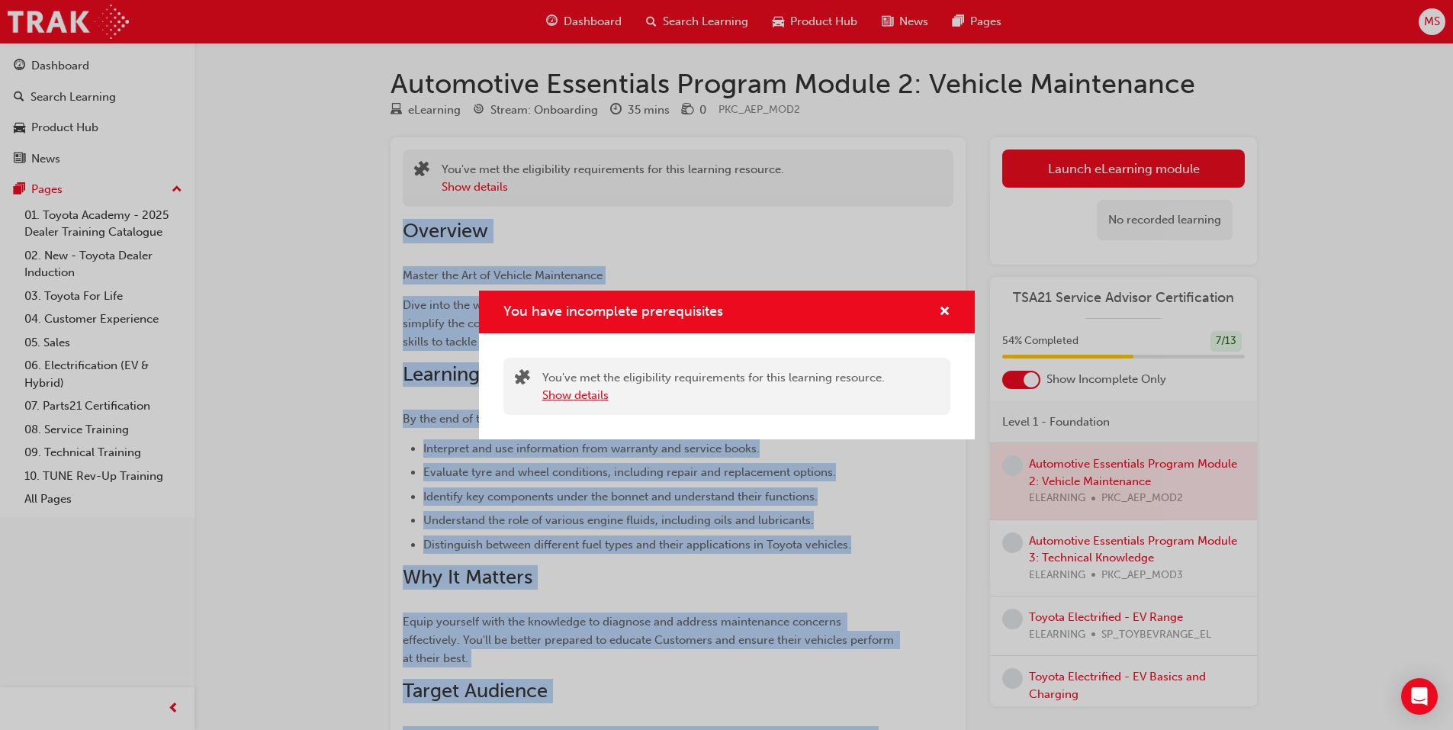
click at [582, 397] on button "Show details" at bounding box center [575, 396] width 66 height 18
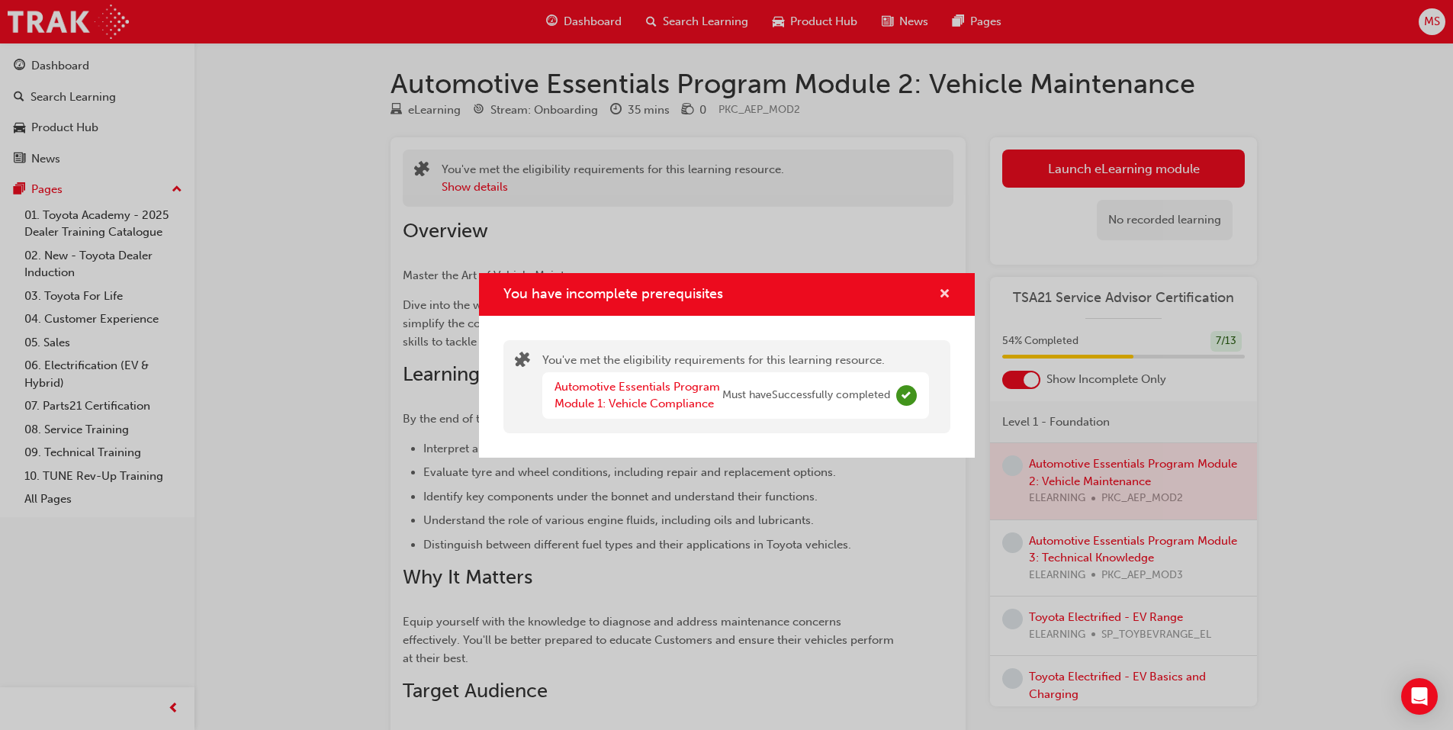
drag, startPoint x: 931, startPoint y: 288, endPoint x: 940, endPoint y: 290, distance: 9.4
click at [932, 288] on div "You have incomplete prerequisites" at bounding box center [939, 294] width 24 height 19
click at [943, 291] on span "cross-icon" at bounding box center [944, 295] width 11 height 14
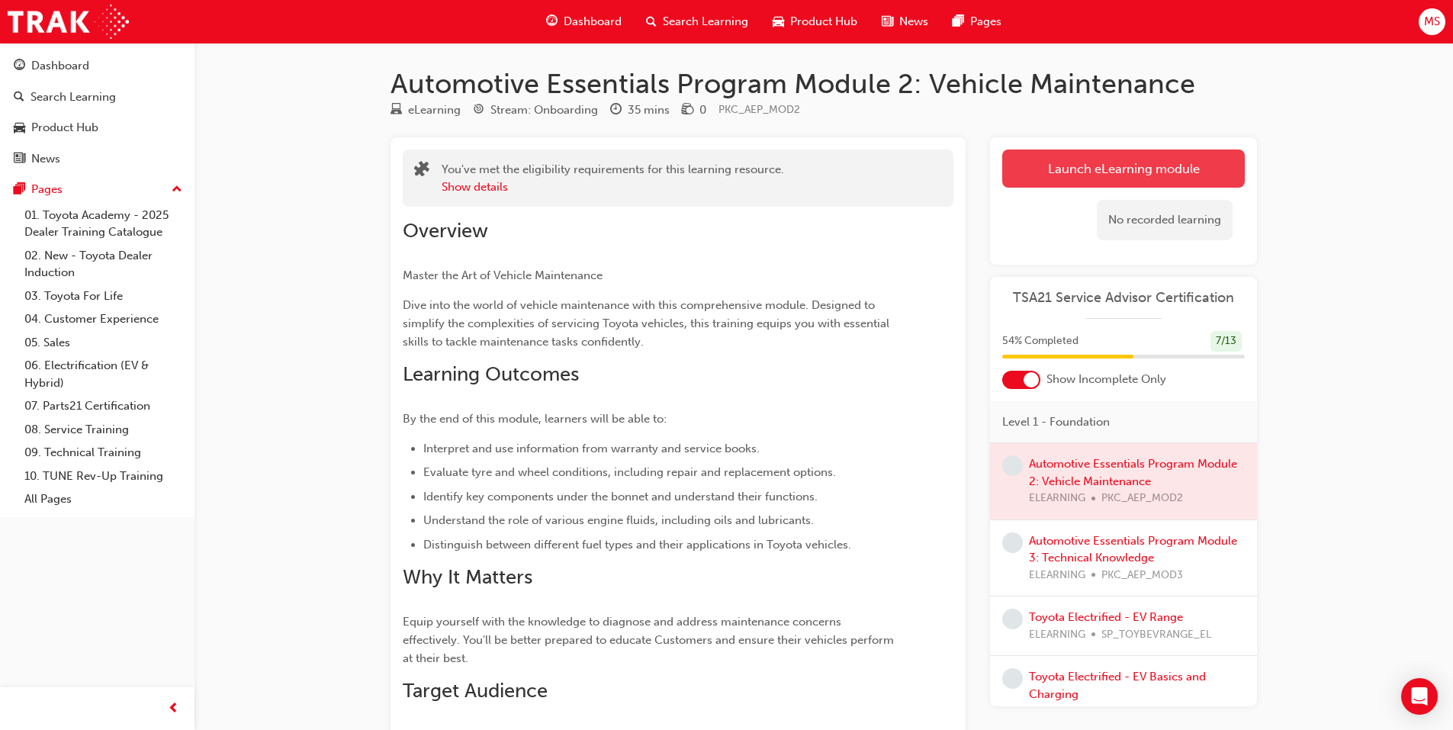
click at [1109, 153] on button "Launch eLearning module" at bounding box center [1123, 168] width 243 height 38
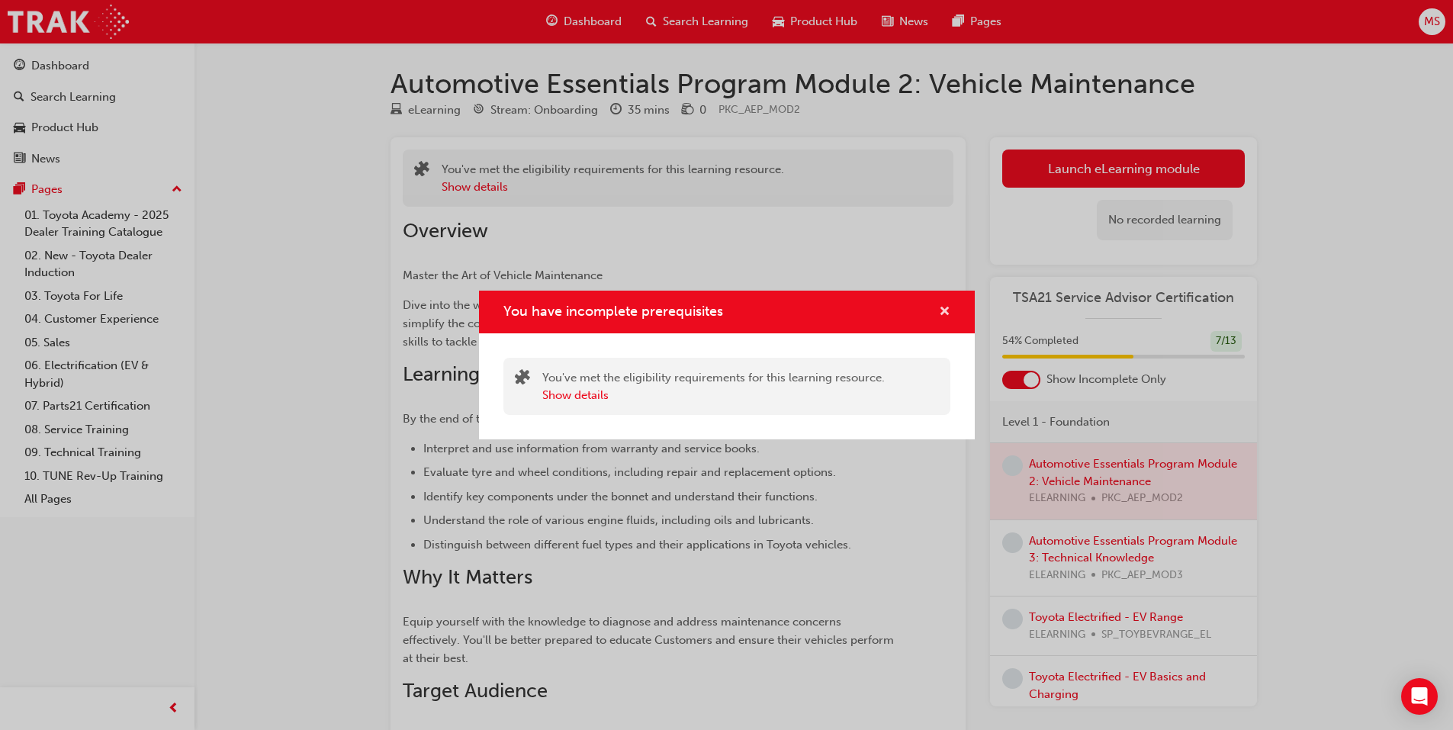
click at [940, 309] on span "cross-icon" at bounding box center [944, 313] width 11 height 14
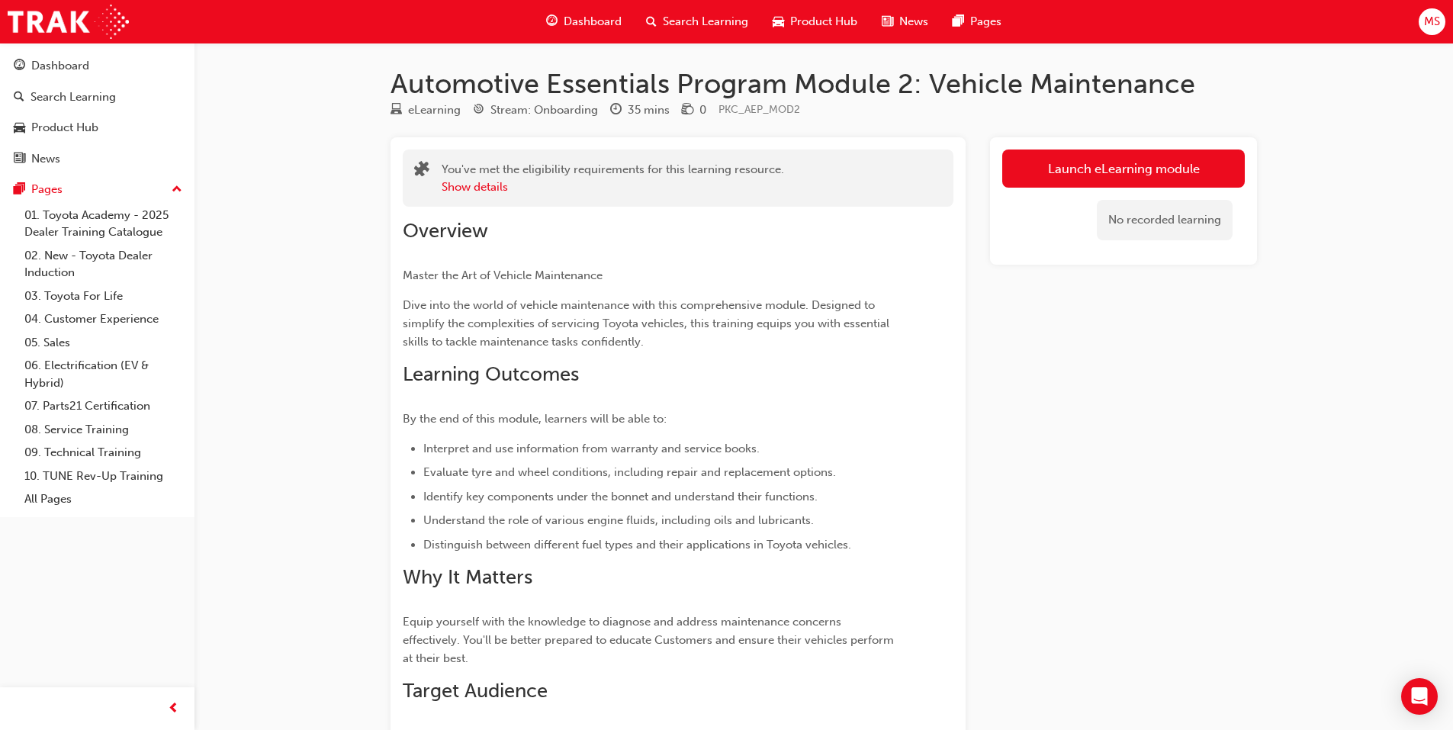
click at [705, 17] on span "Search Learning" at bounding box center [705, 22] width 85 height 18
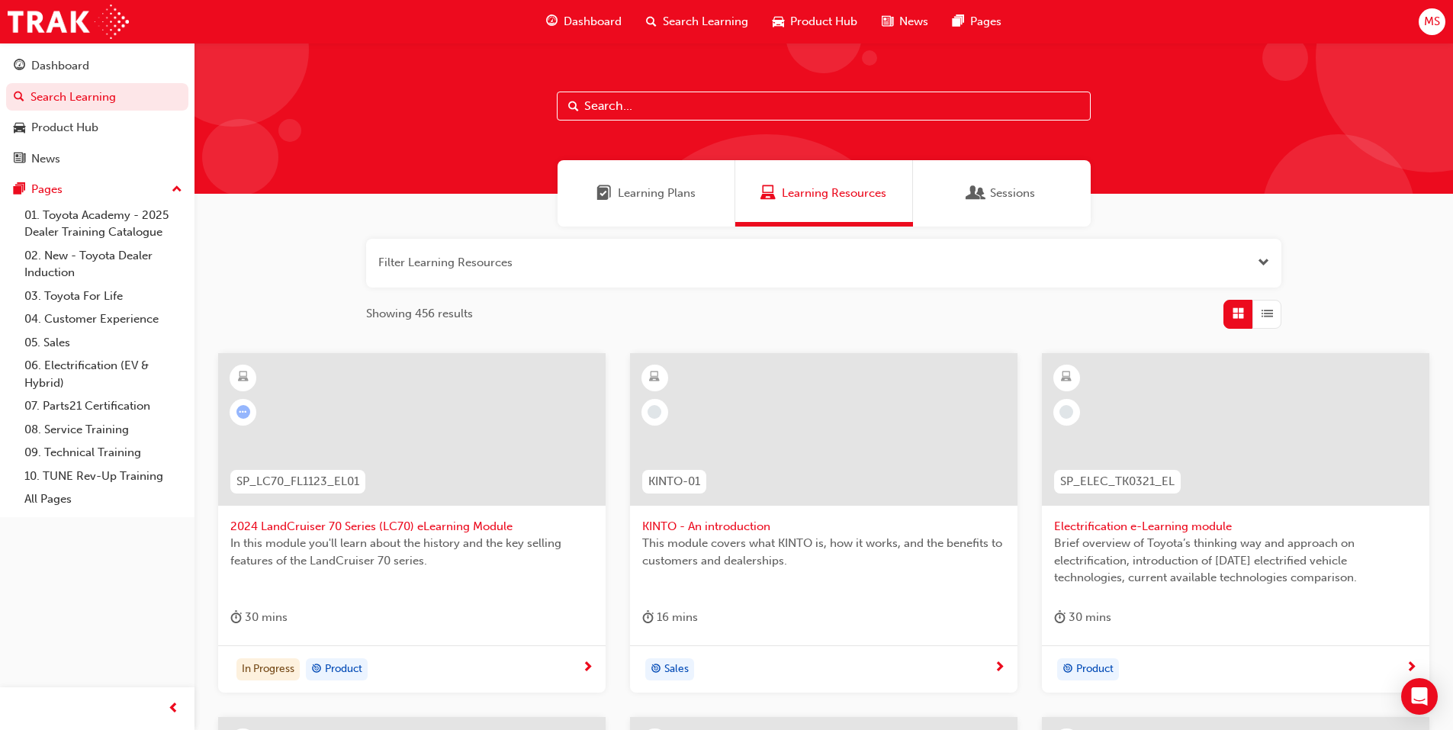
click at [655, 176] on div "Learning Plans" at bounding box center [647, 193] width 178 height 66
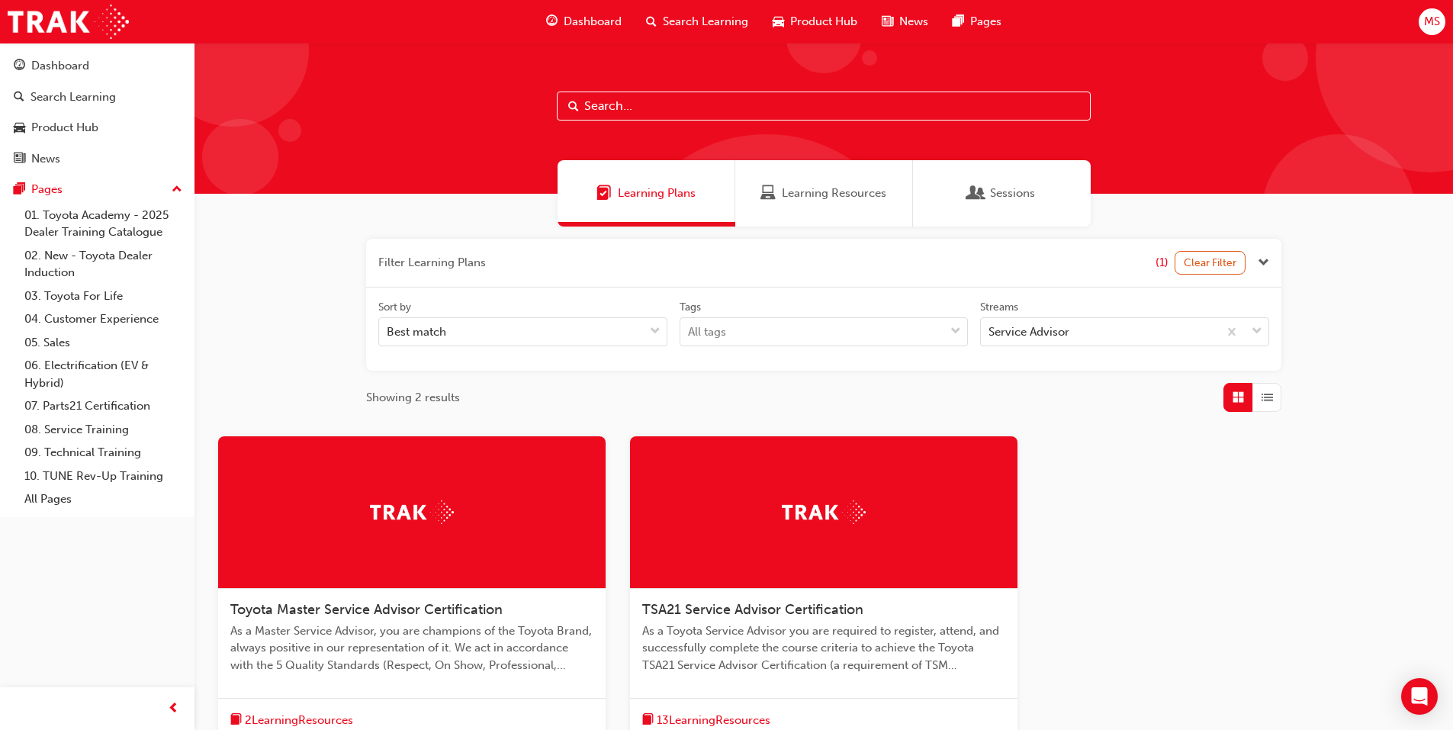
click at [768, 519] on div at bounding box center [823, 512] width 387 height 153
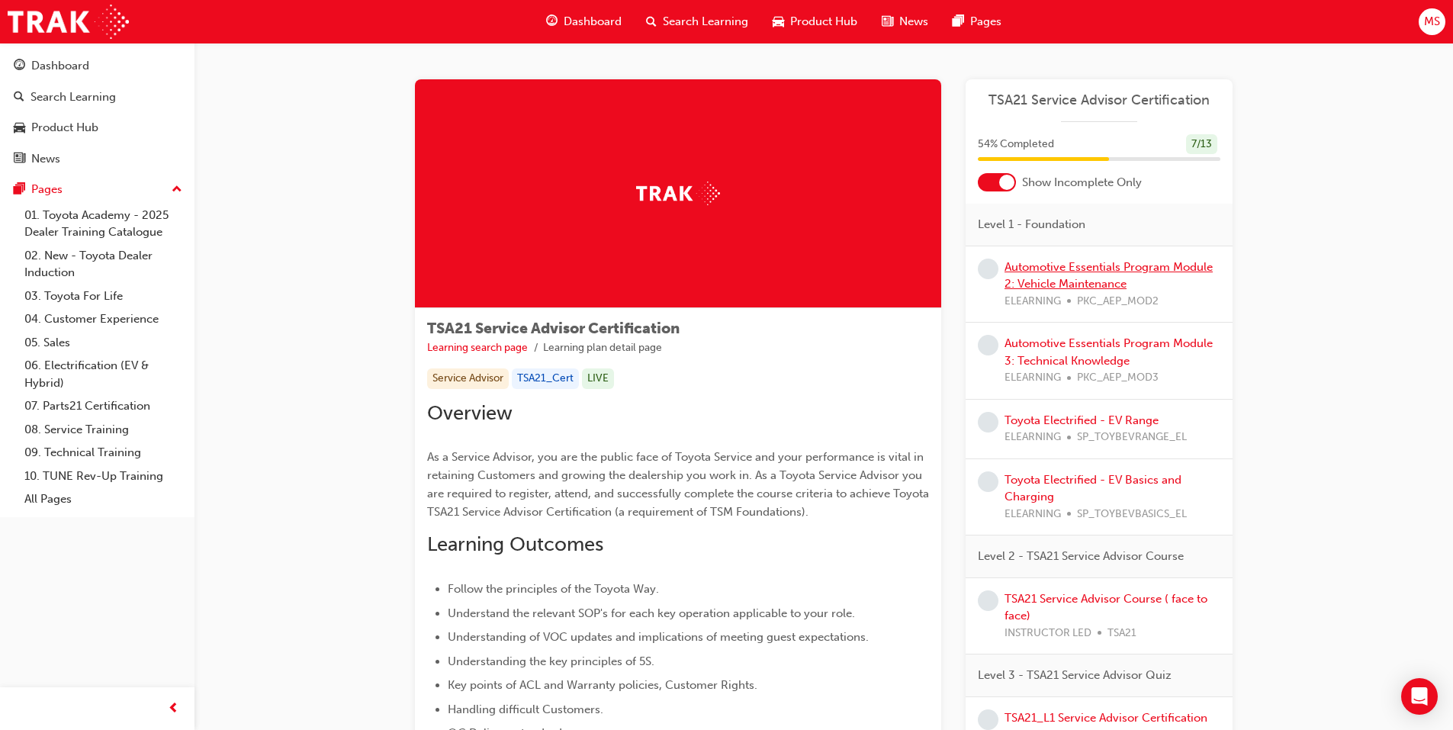
click at [1042, 283] on link "Automotive Essentials Program Module 2: Vehicle Maintenance" at bounding box center [1109, 275] width 208 height 31
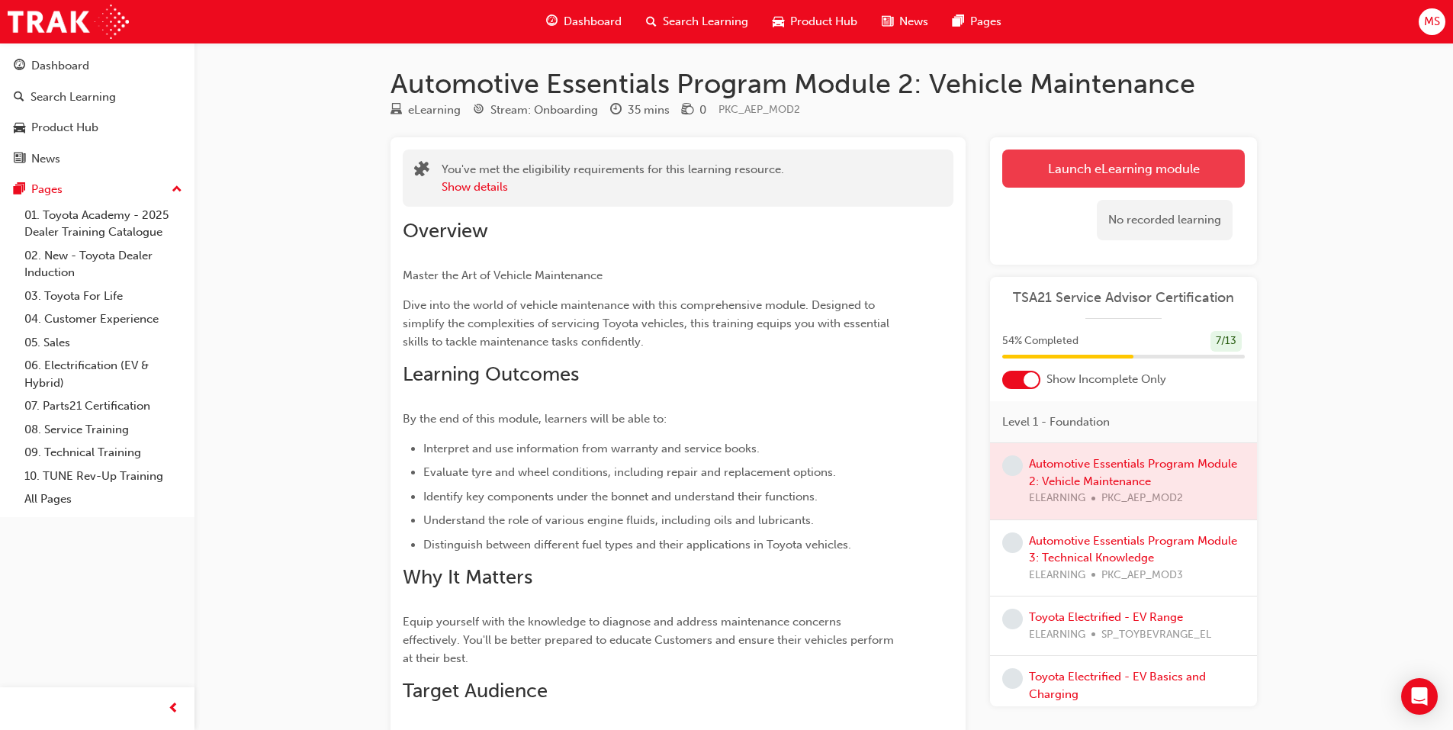
click at [1051, 161] on link "Launch eLearning module" at bounding box center [1123, 168] width 243 height 38
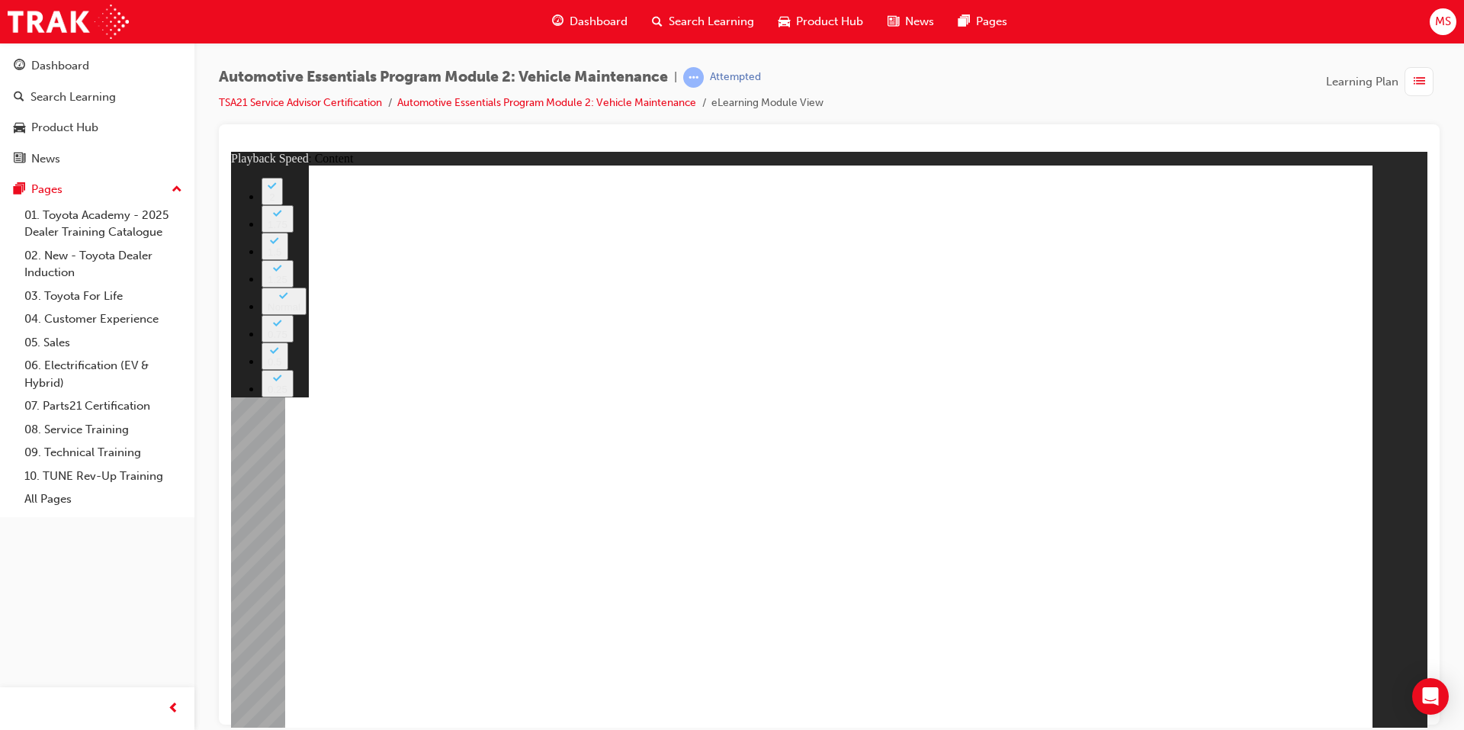
type input "0"
drag, startPoint x: 1288, startPoint y: 198, endPoint x: 1308, endPoint y: 202, distance: 20.4
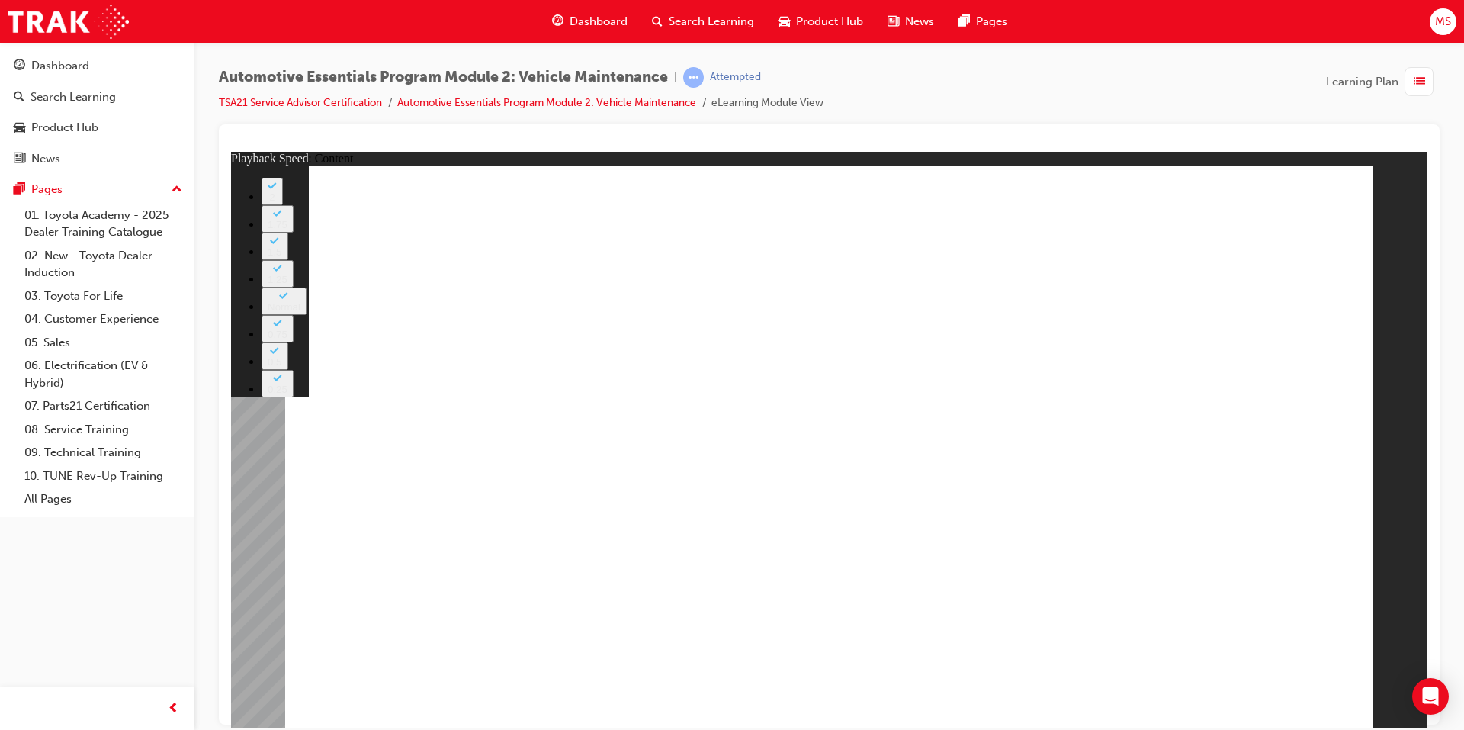
drag, startPoint x: 1313, startPoint y: 202, endPoint x: 1182, endPoint y: 312, distance: 171.1
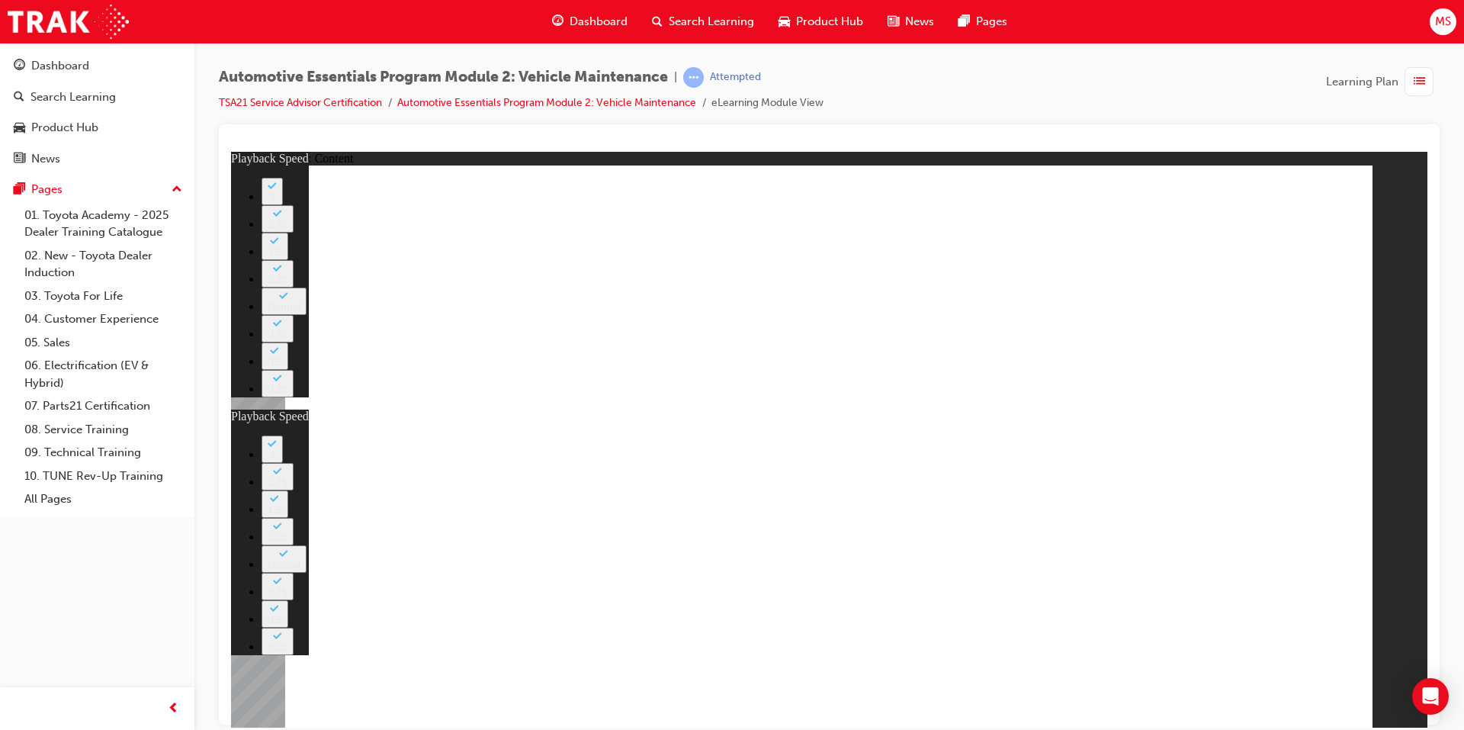
type input "0"
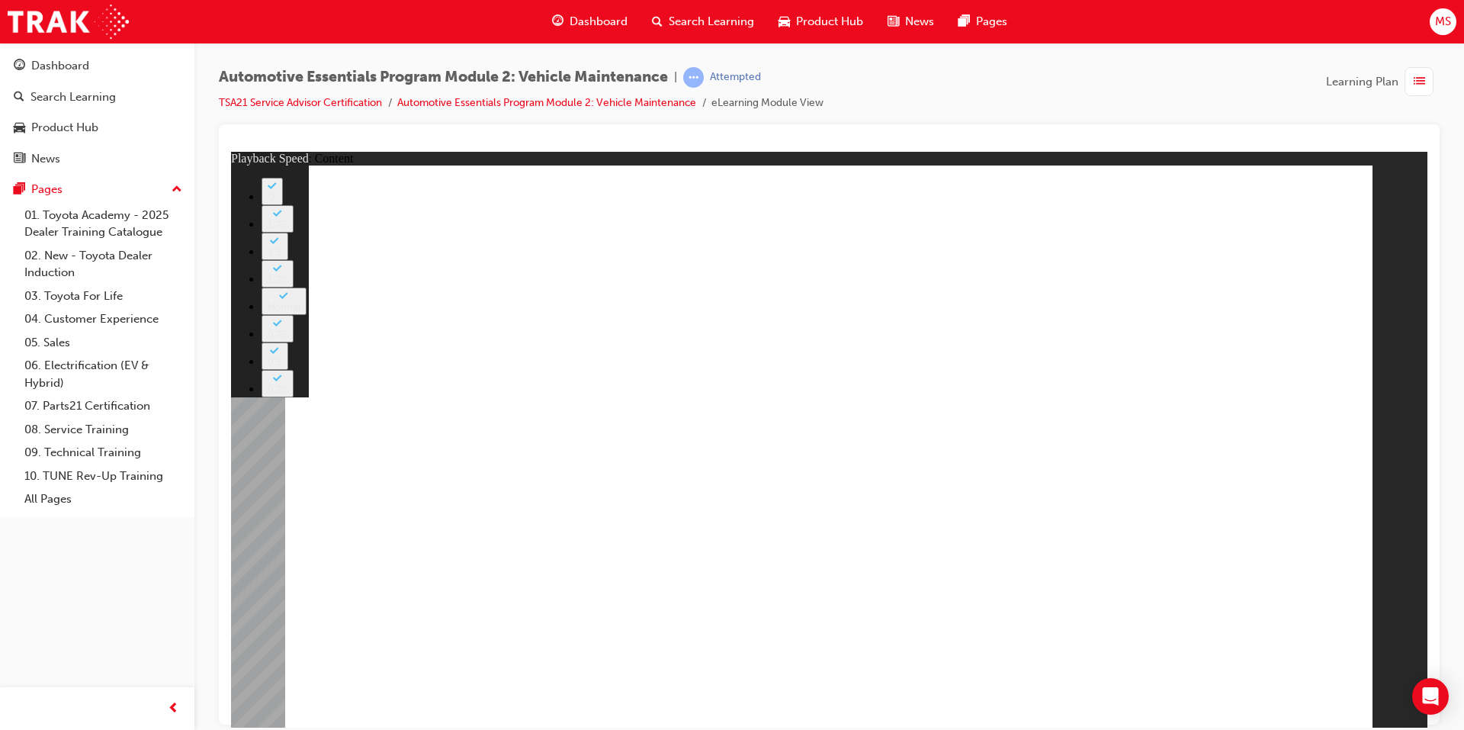
type input "8"
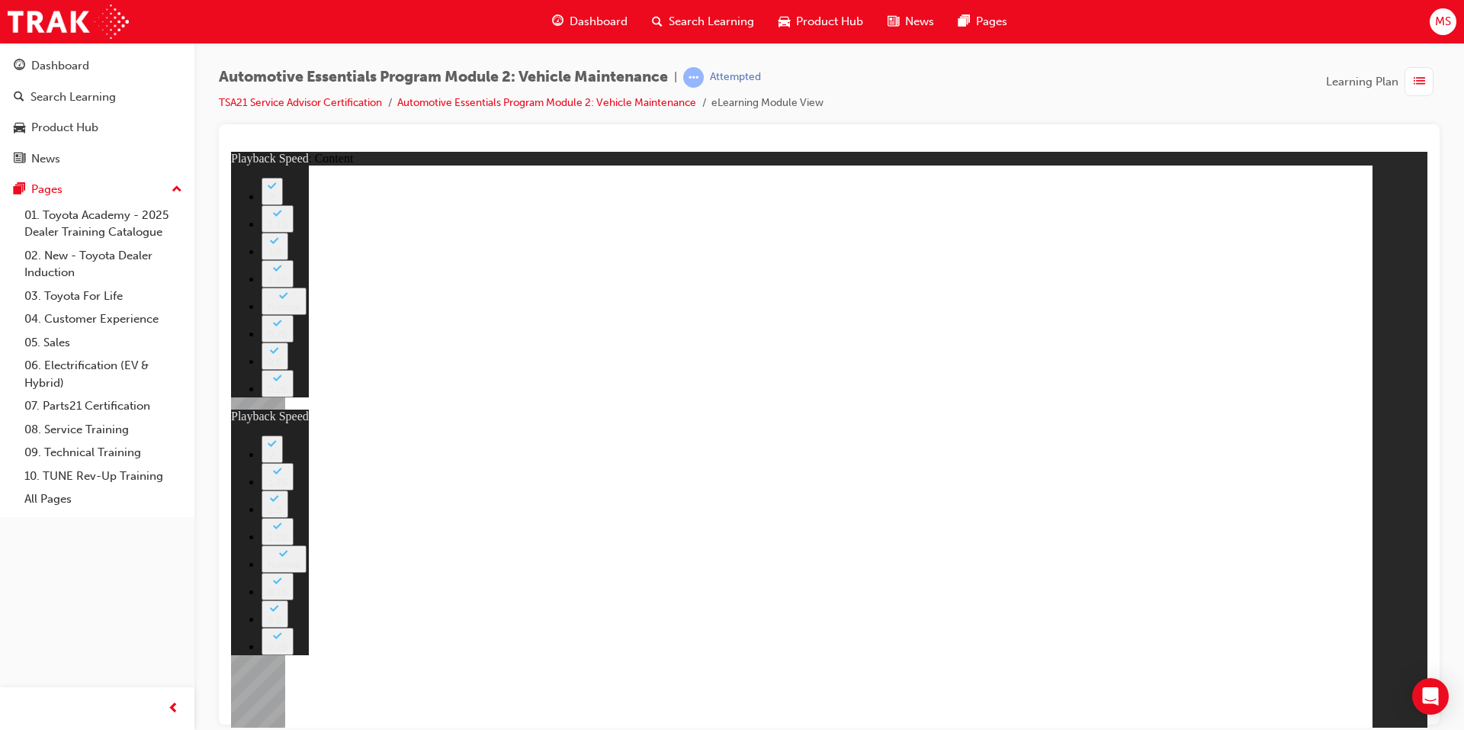
drag, startPoint x: 972, startPoint y: 611, endPoint x: 1098, endPoint y: 601, distance: 127.0
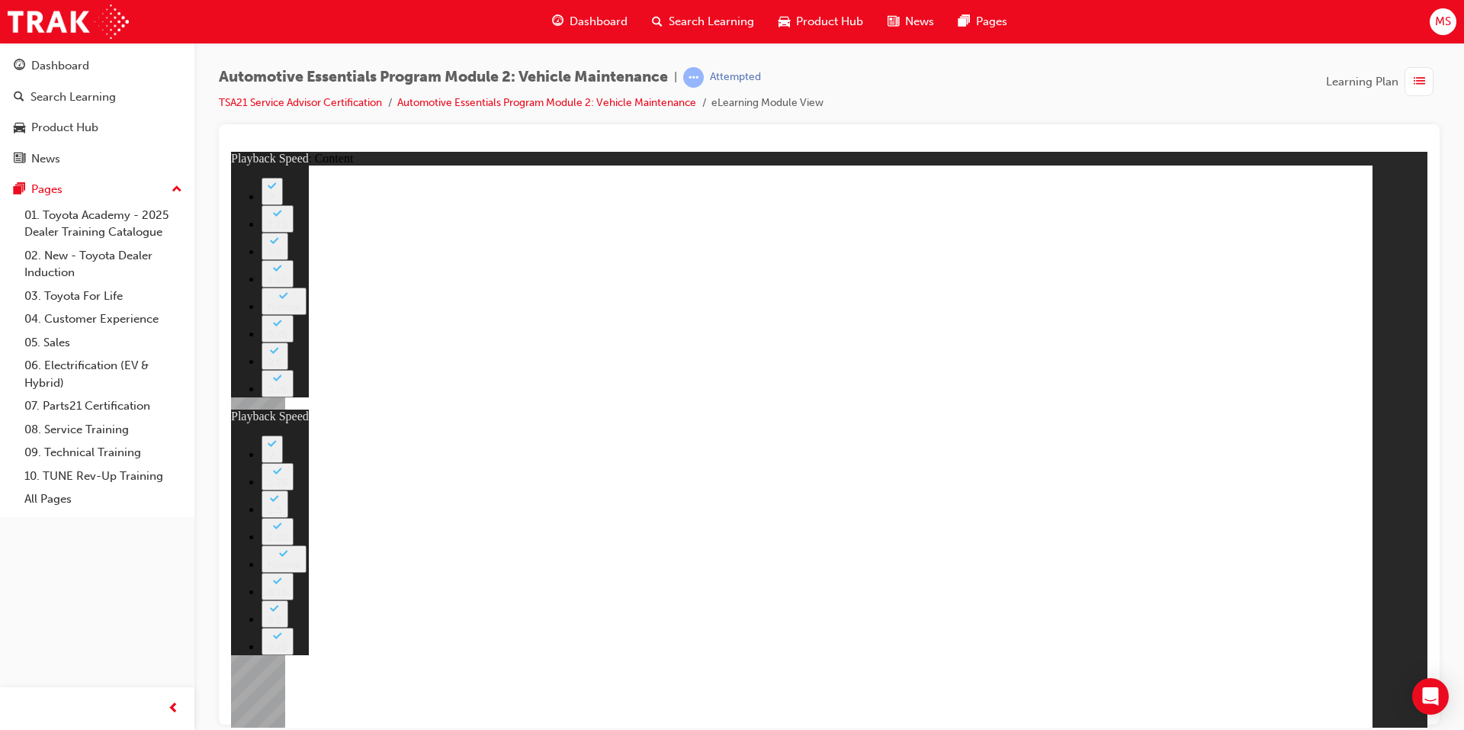
type input "11"
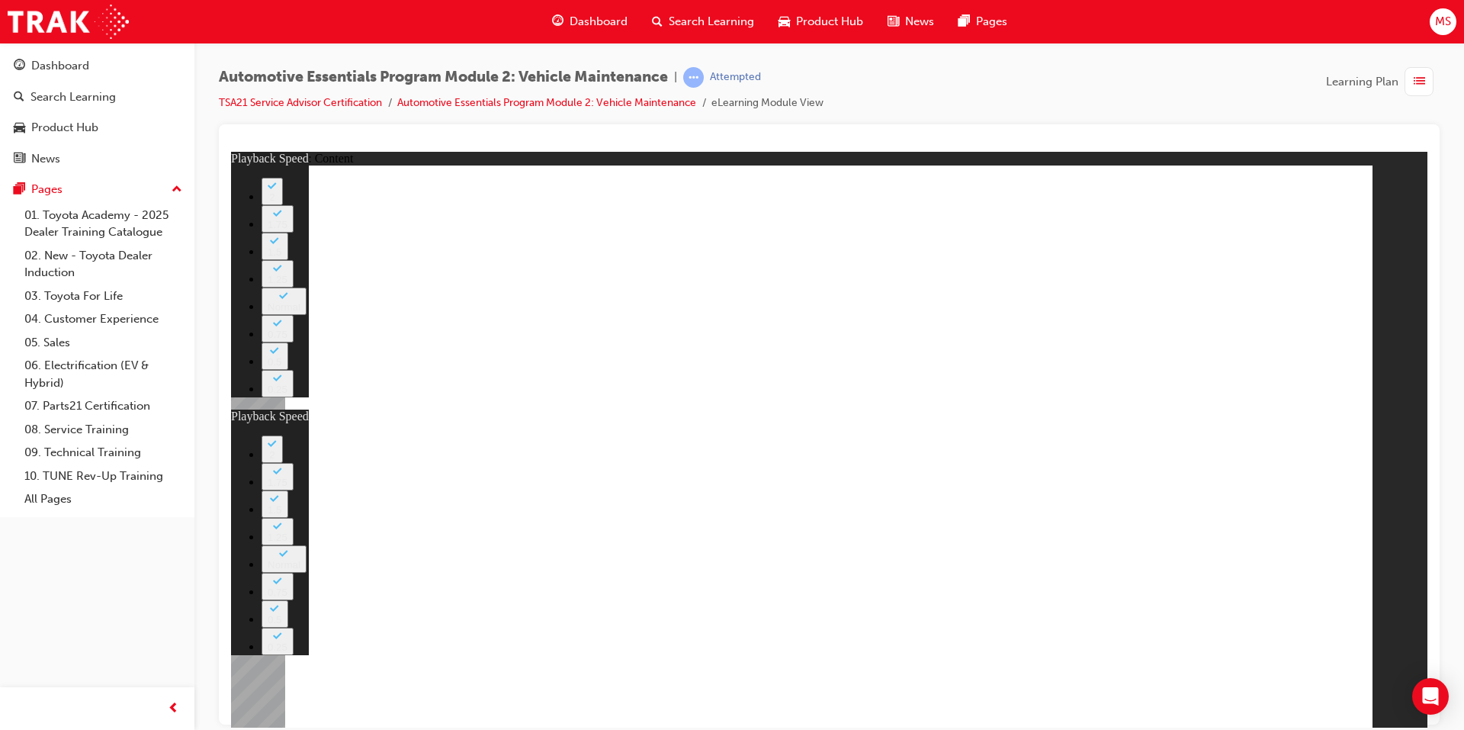
type input "8"
type input "11"
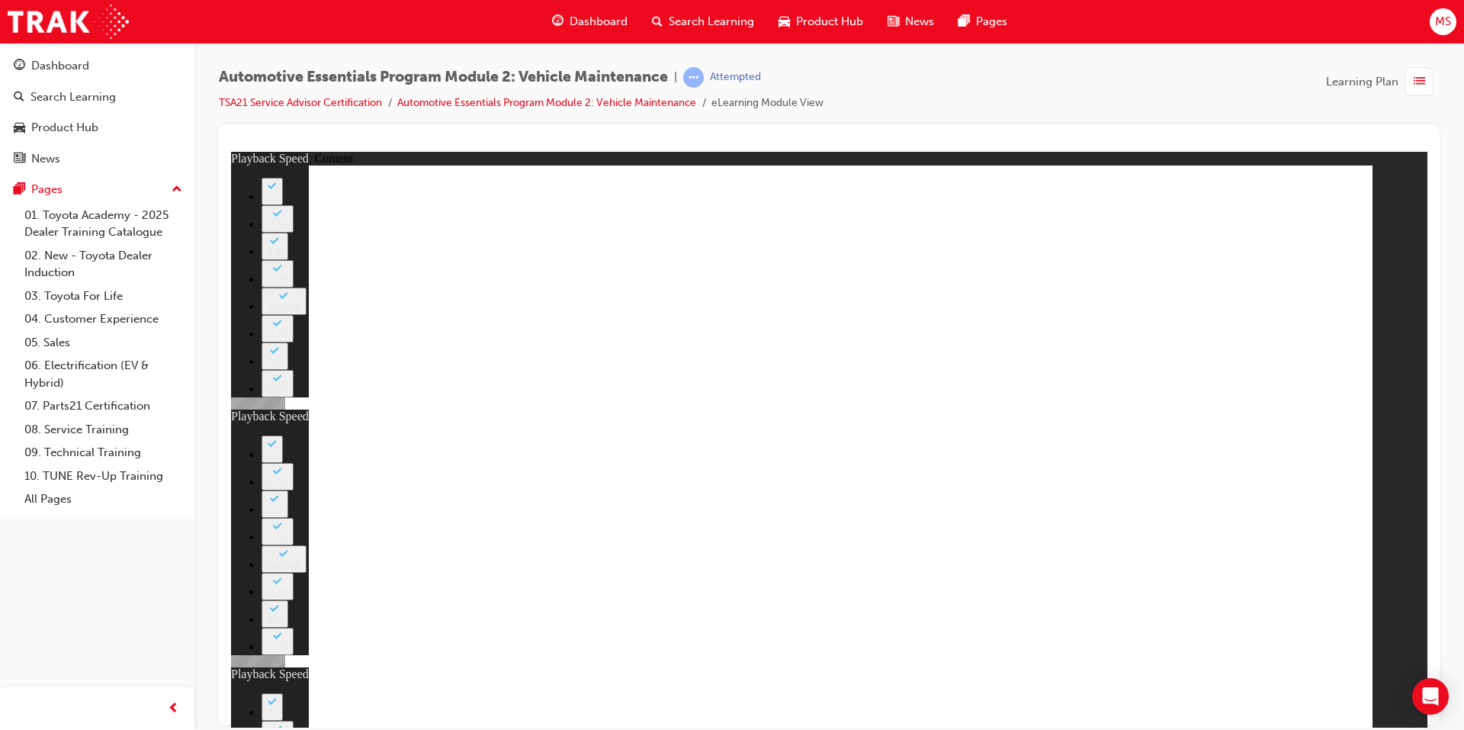
type input "3"
type input "8"
type input "11"
type input "3"
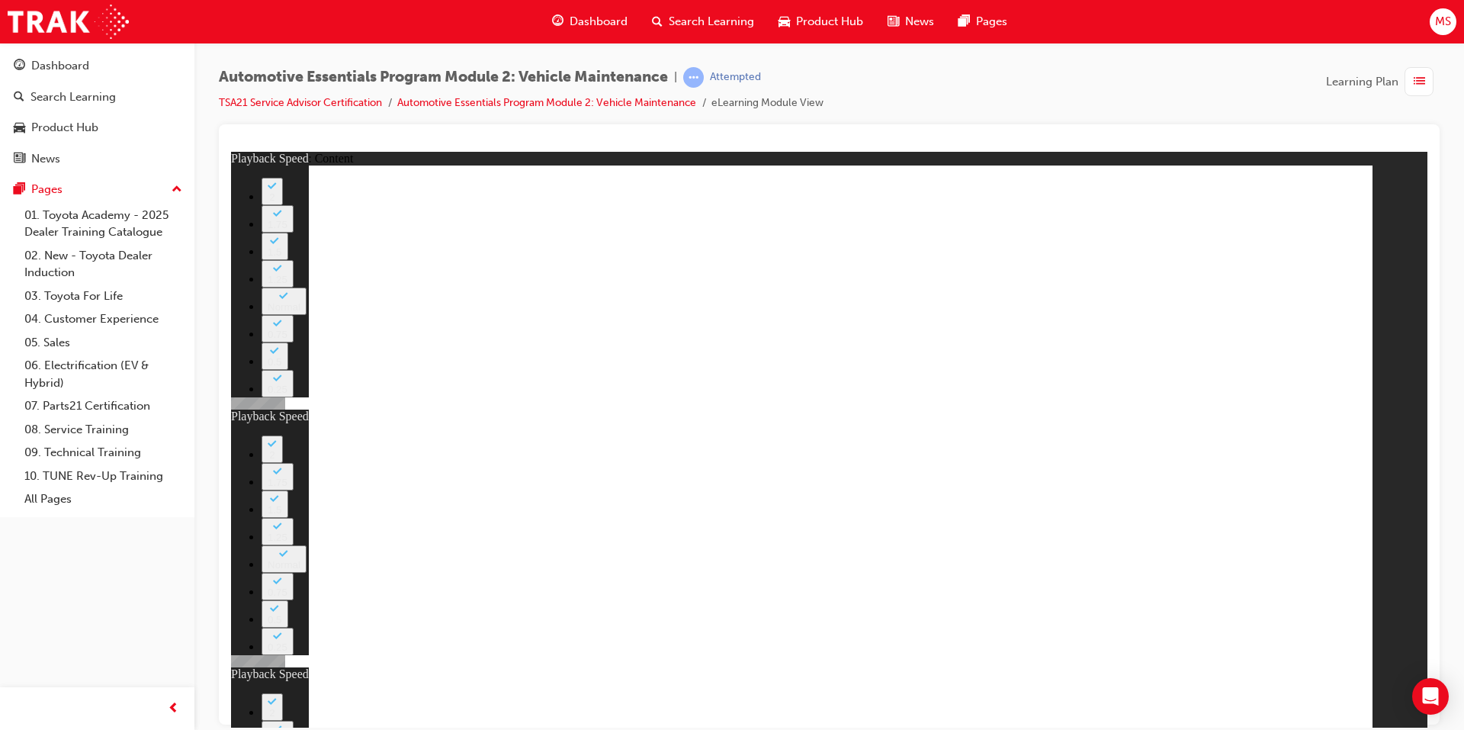
type input "30"
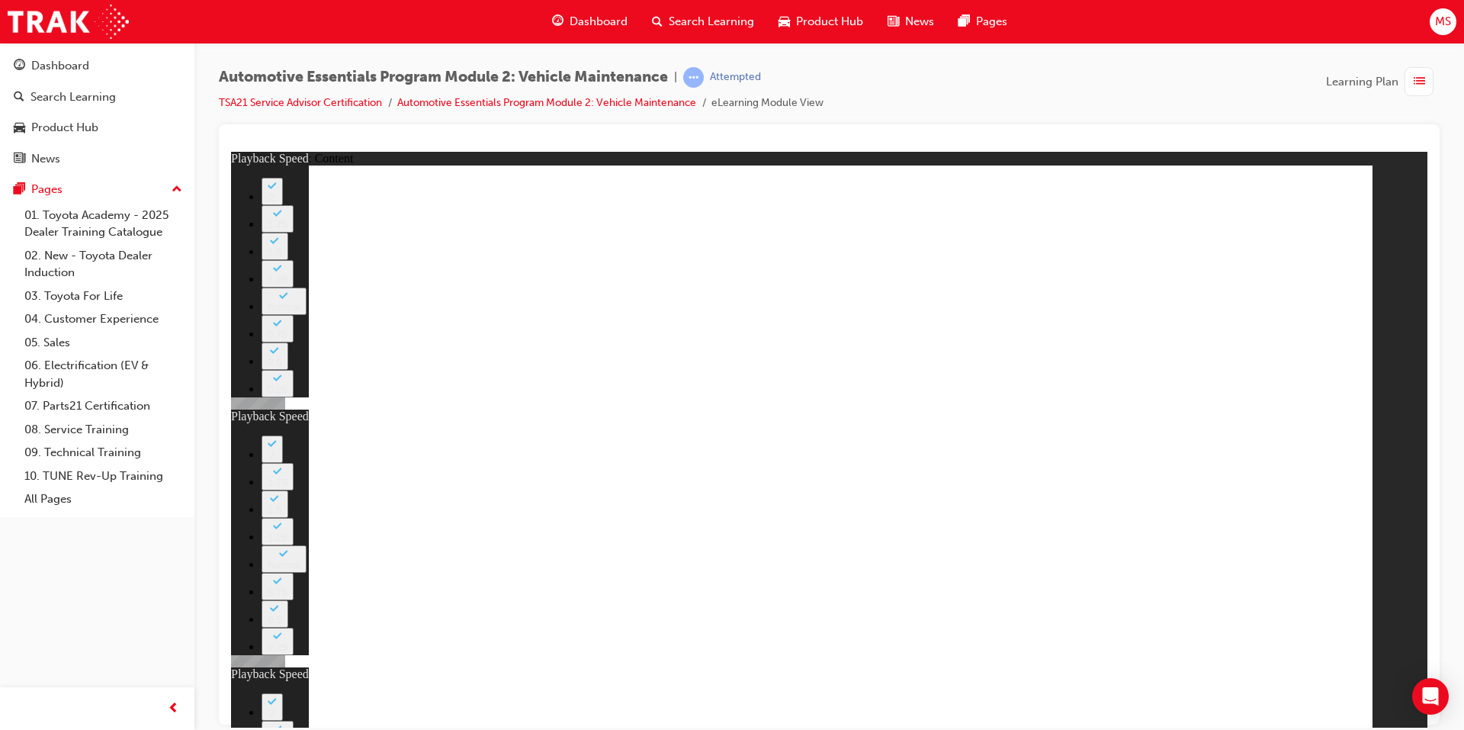
type input "8"
type input "11"
type input "3"
drag, startPoint x: 1336, startPoint y: 170, endPoint x: 1334, endPoint y: 179, distance: 9.3
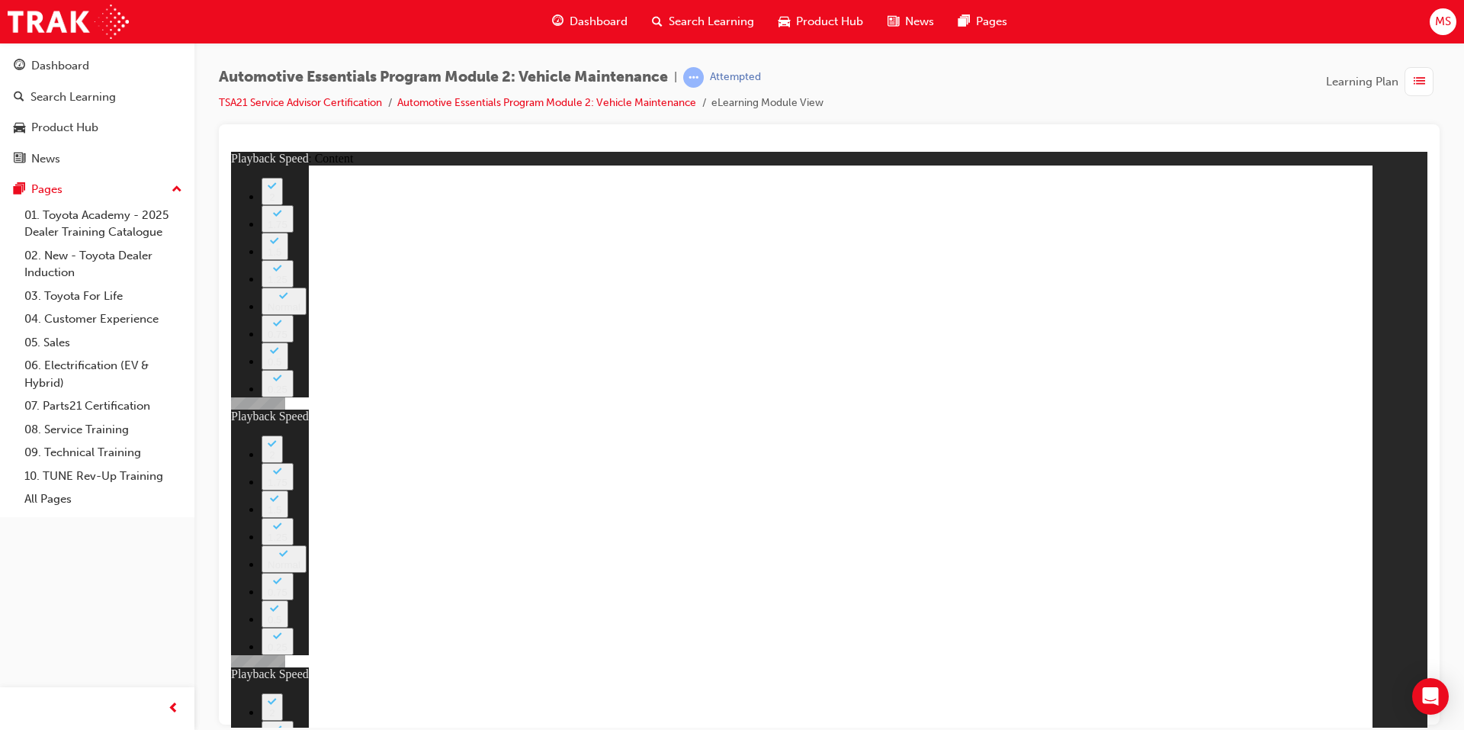
type input "11"
type input "8"
type input "11"
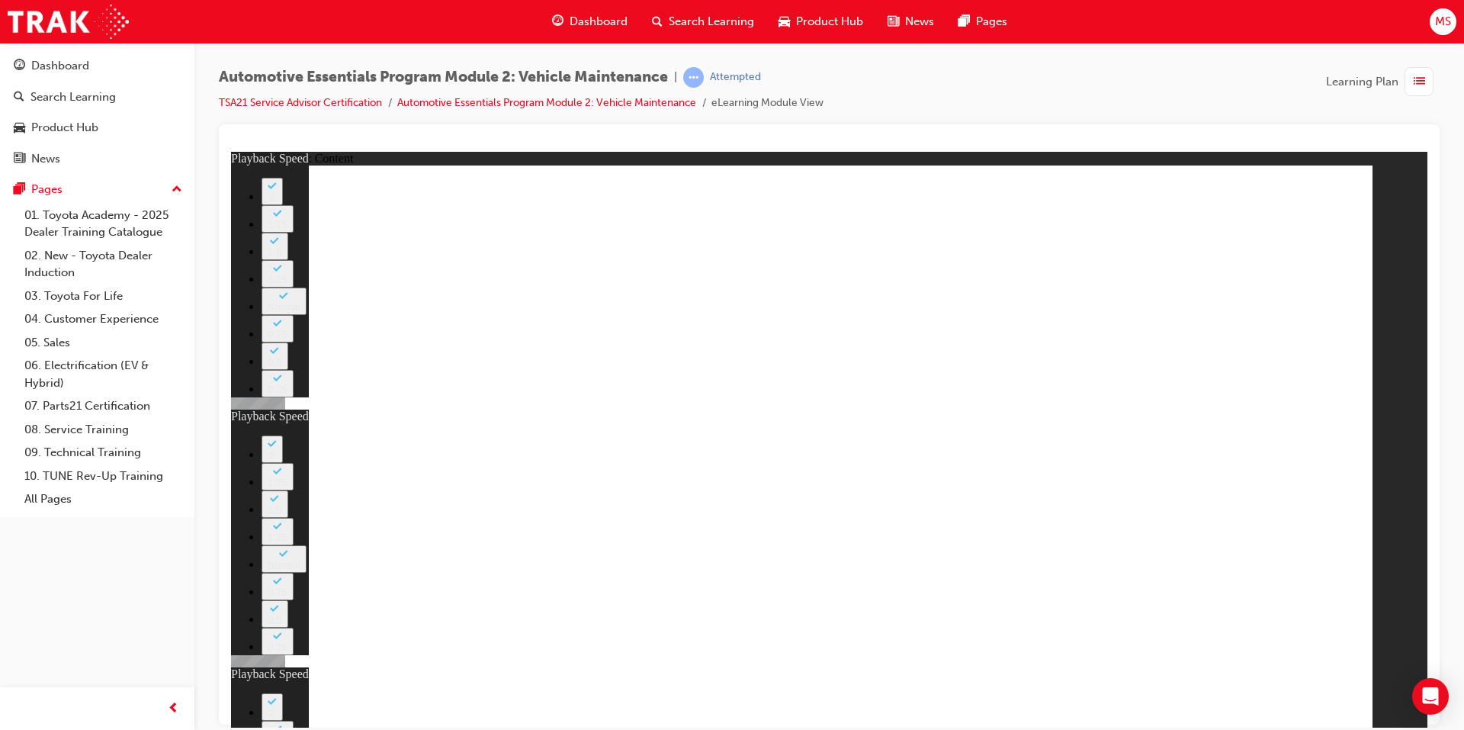
type input "3"
type input "30"
type input "11"
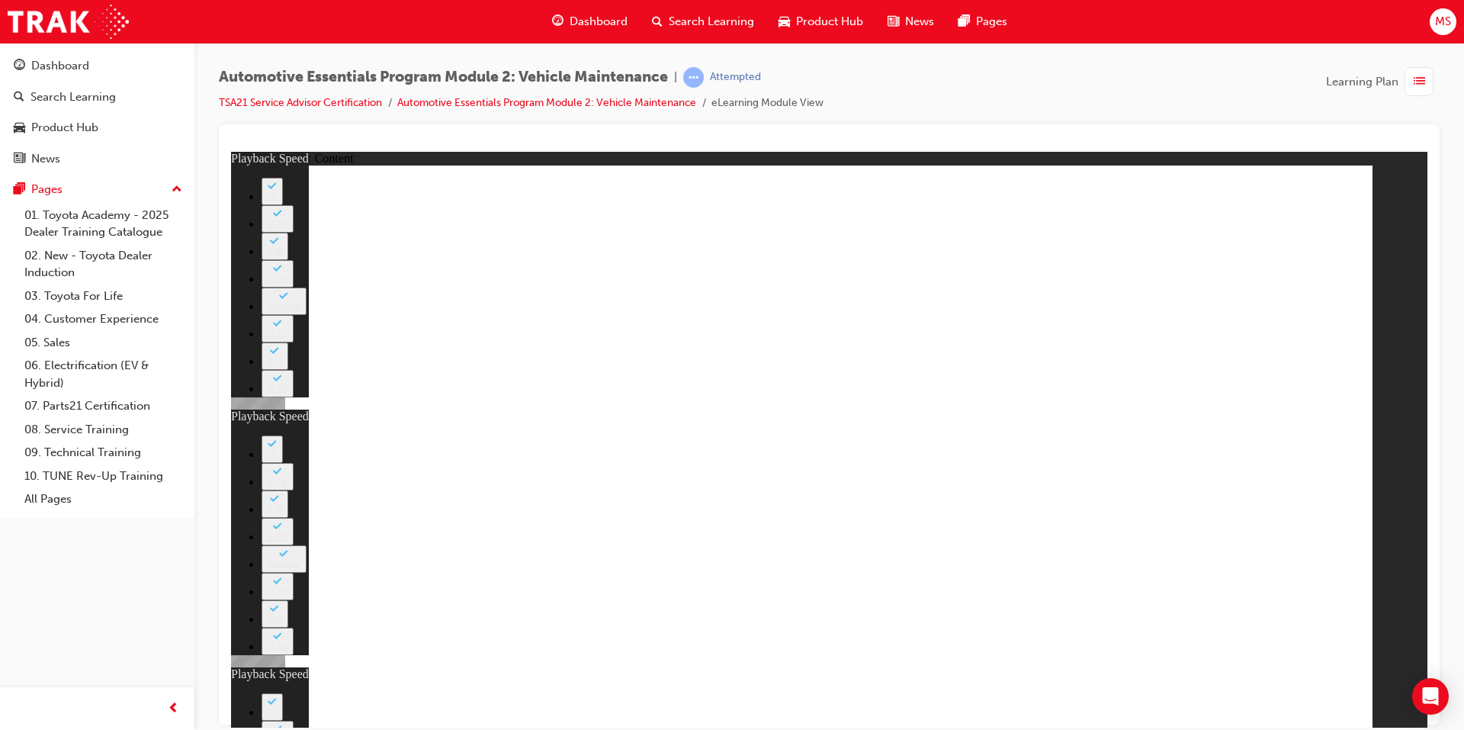
type input "8"
type input "11"
type input "3"
type input "30"
type input "11"
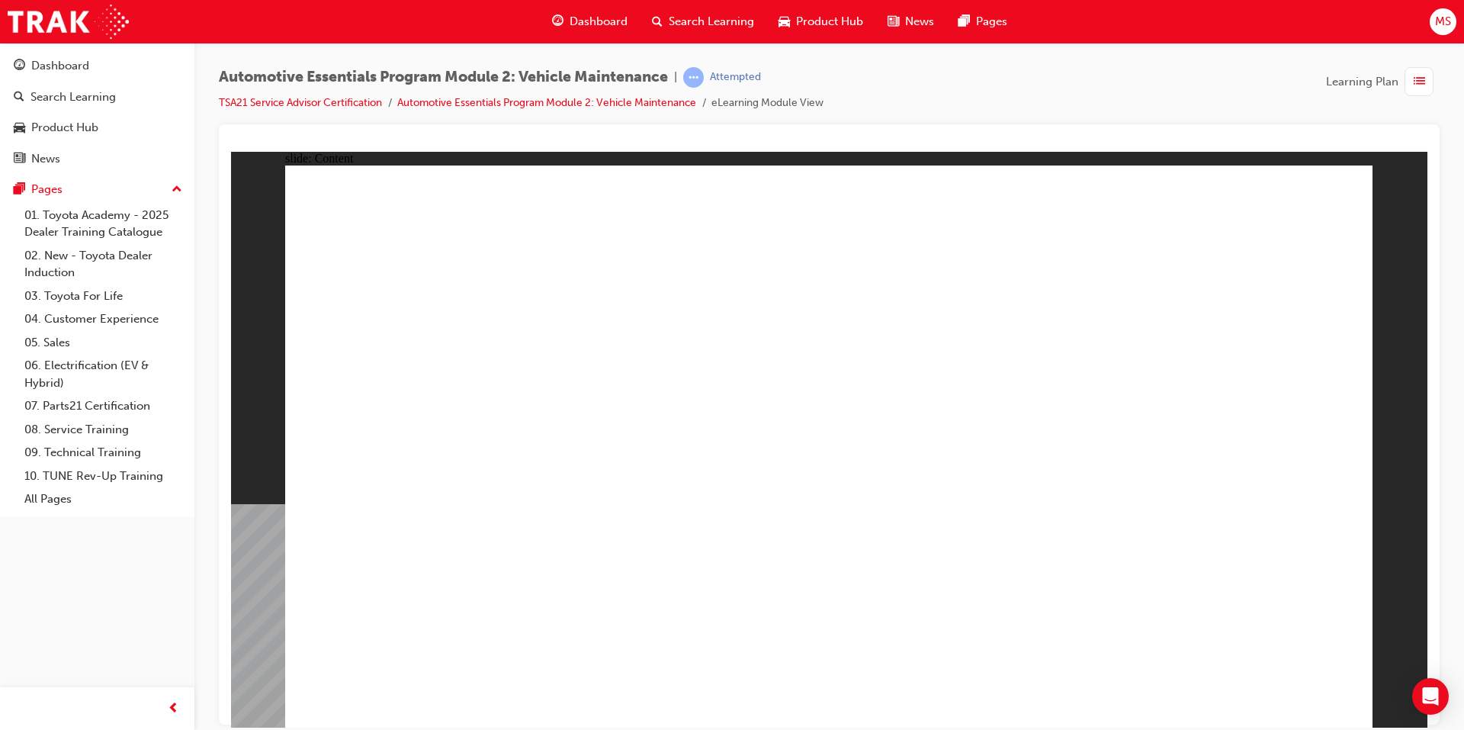
radio input "true"
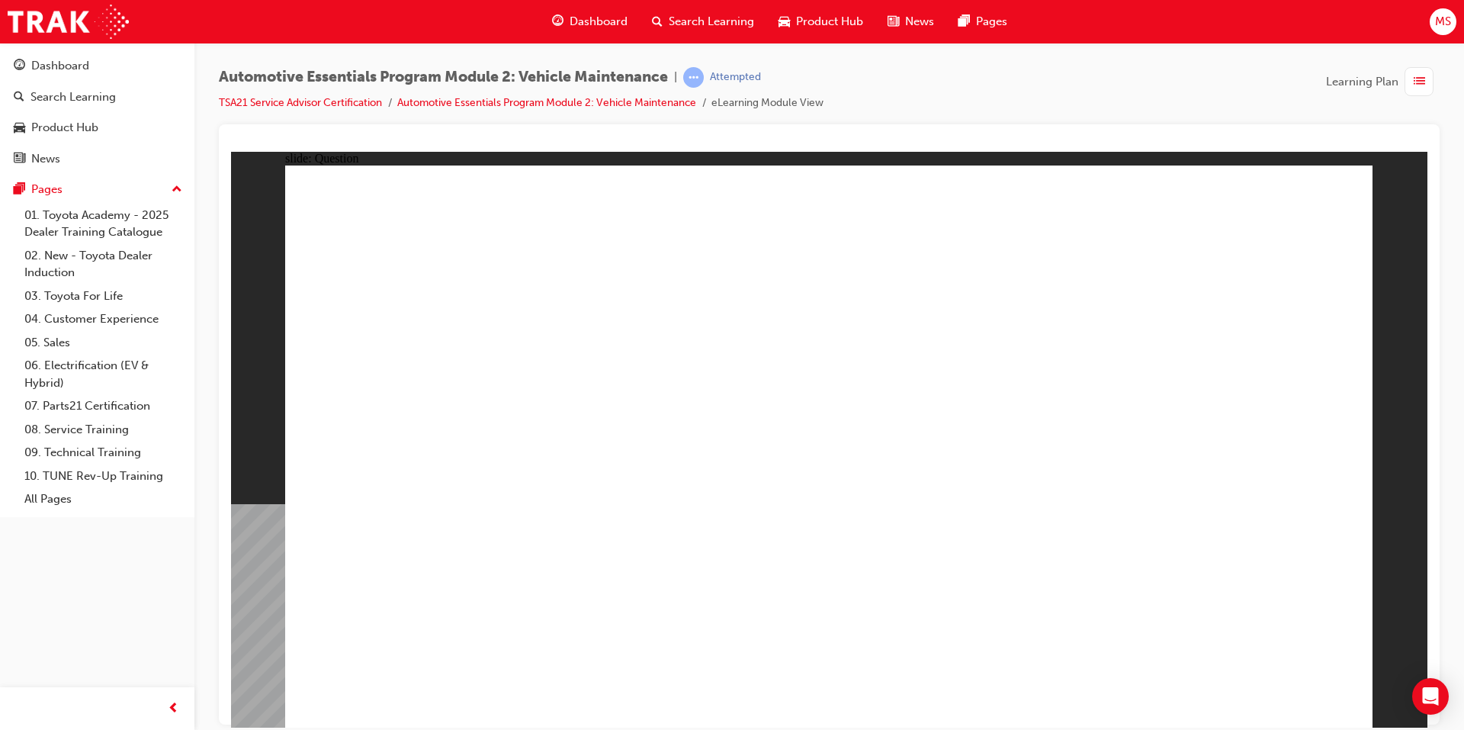
drag, startPoint x: 960, startPoint y: 403, endPoint x: 1016, endPoint y: 417, distance: 57.3
radio input "true"
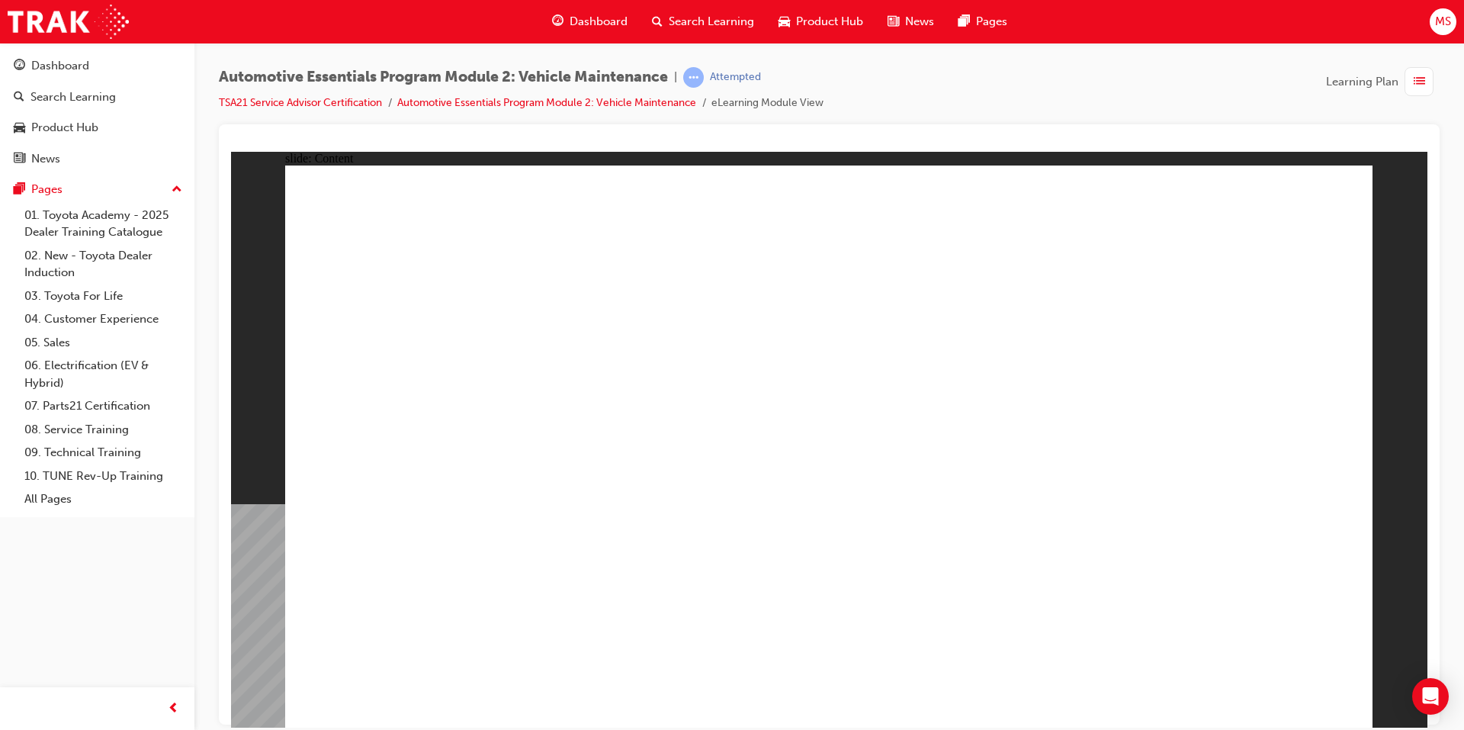
radio input "true"
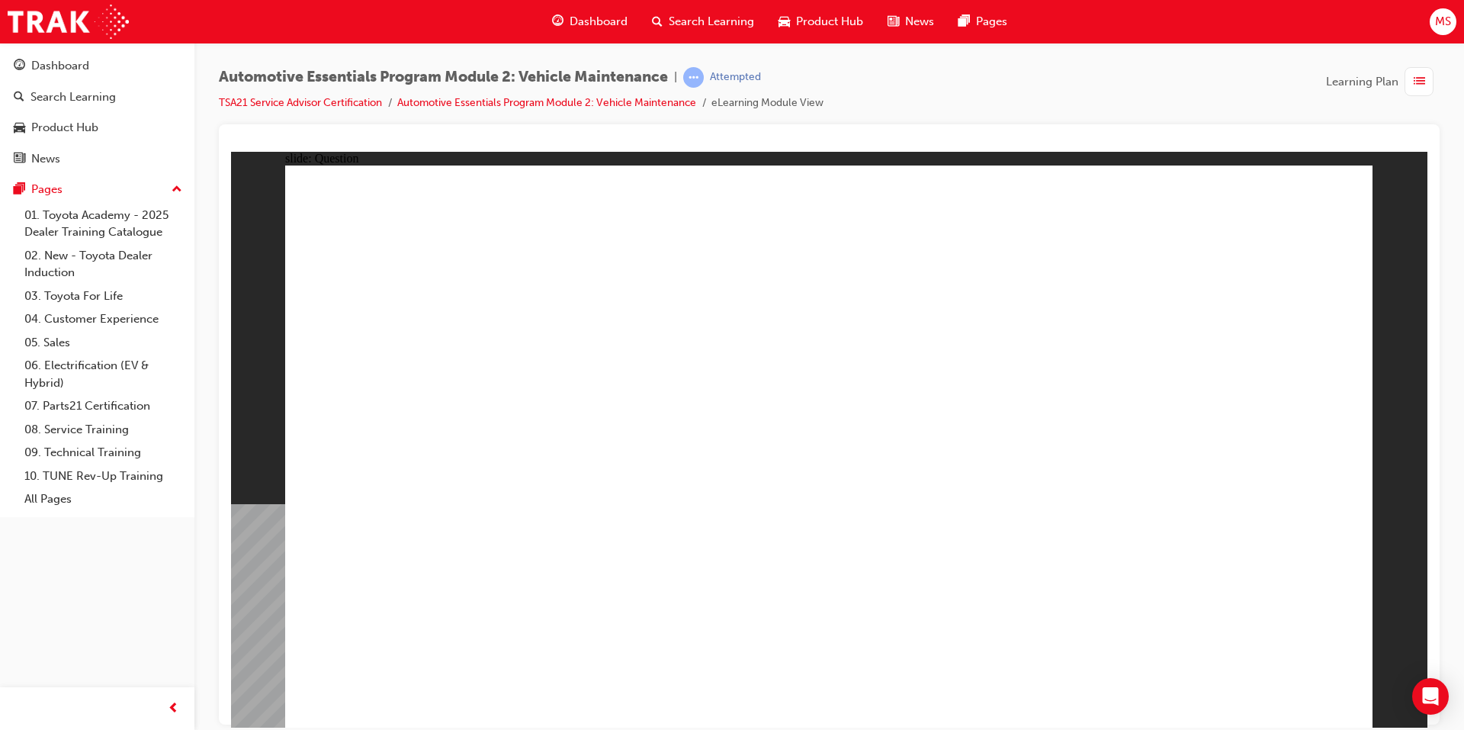
radio input "true"
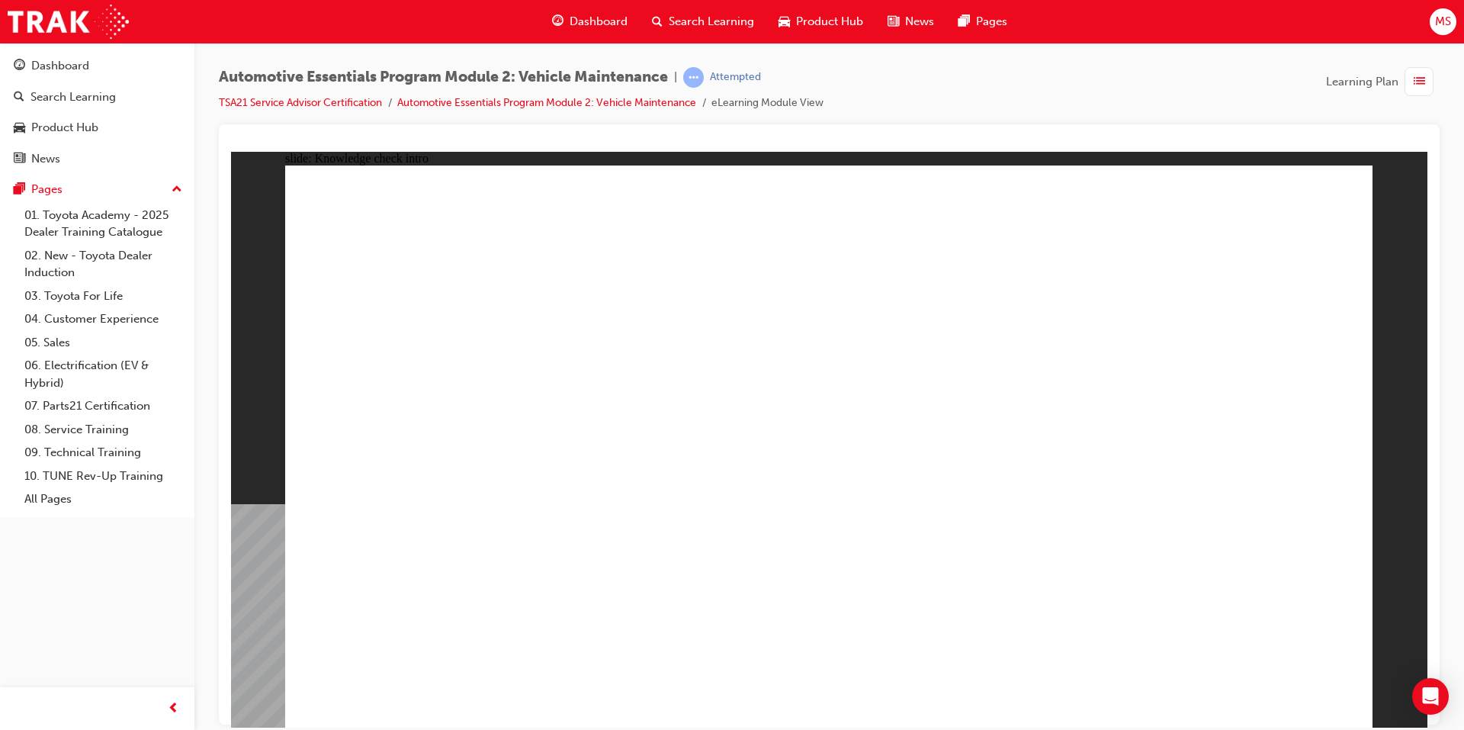
radio input "true"
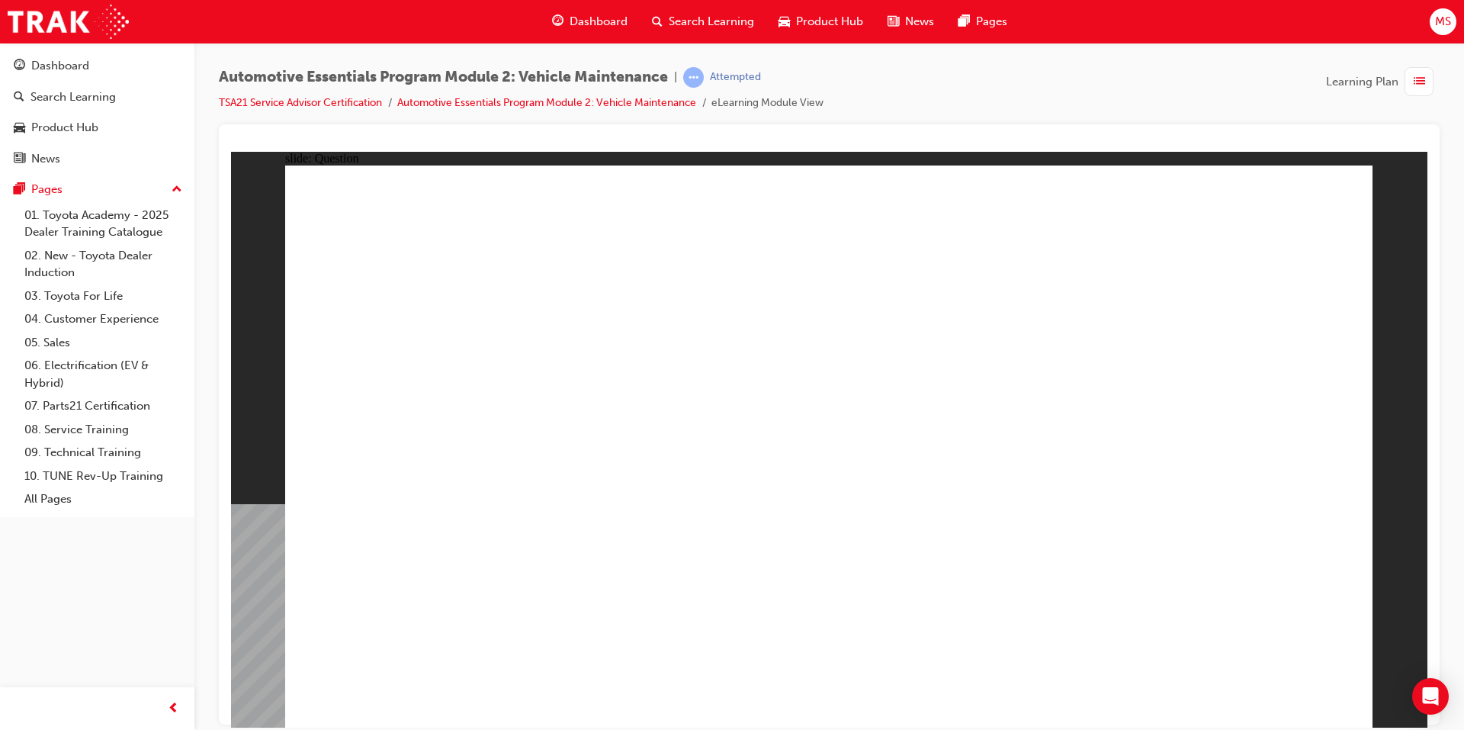
radio input "true"
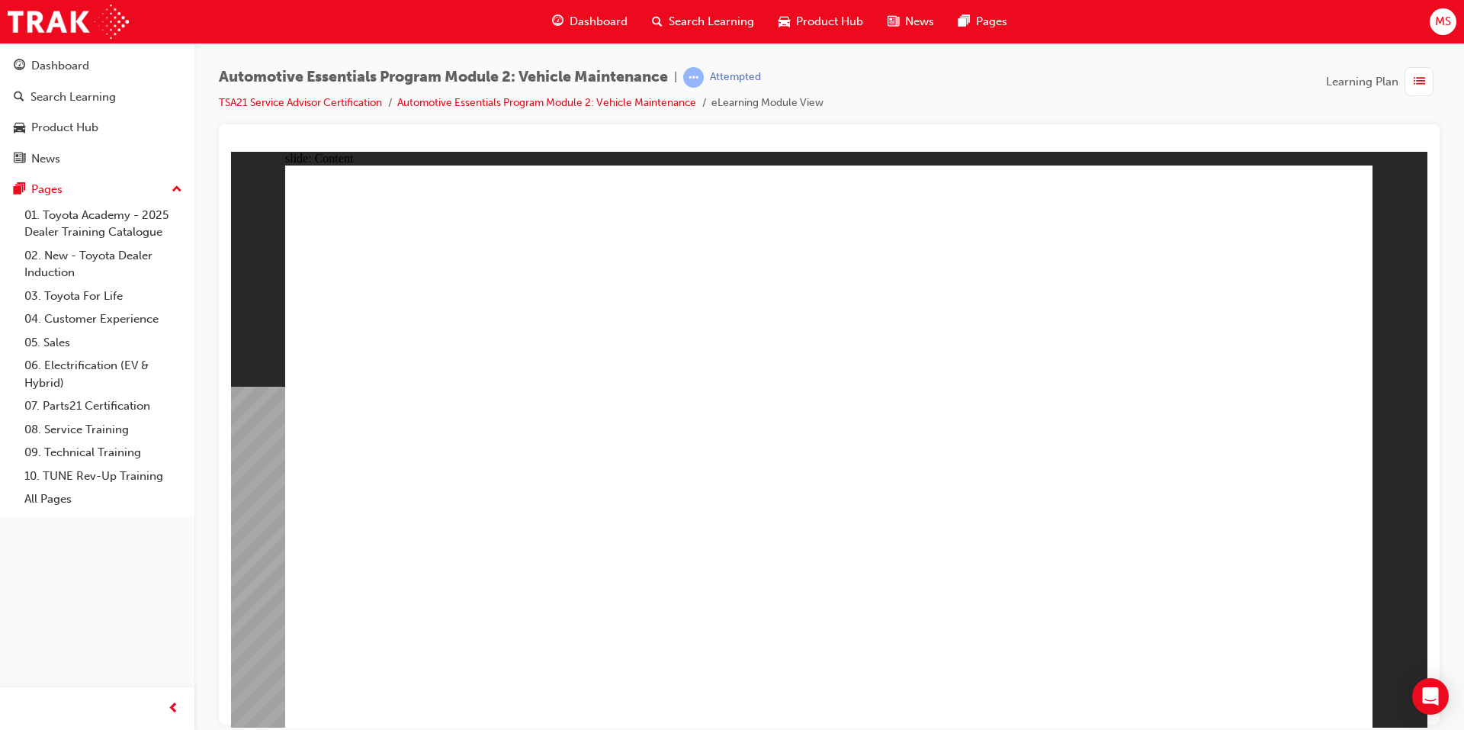
radio input "true"
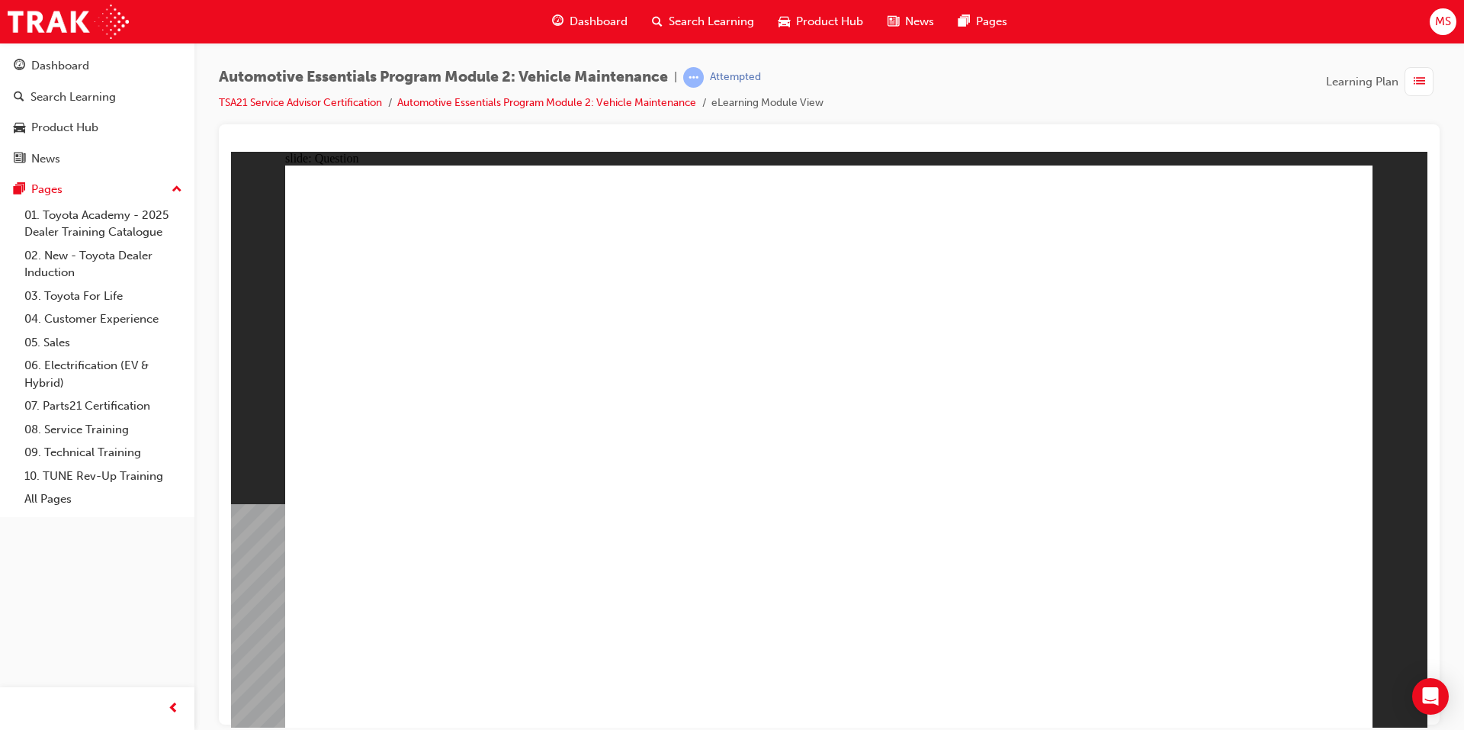
drag, startPoint x: 858, startPoint y: 315, endPoint x: 864, endPoint y: 301, distance: 15.0
radio input "true"
drag, startPoint x: 1229, startPoint y: 679, endPoint x: 1246, endPoint y: 679, distance: 16.8
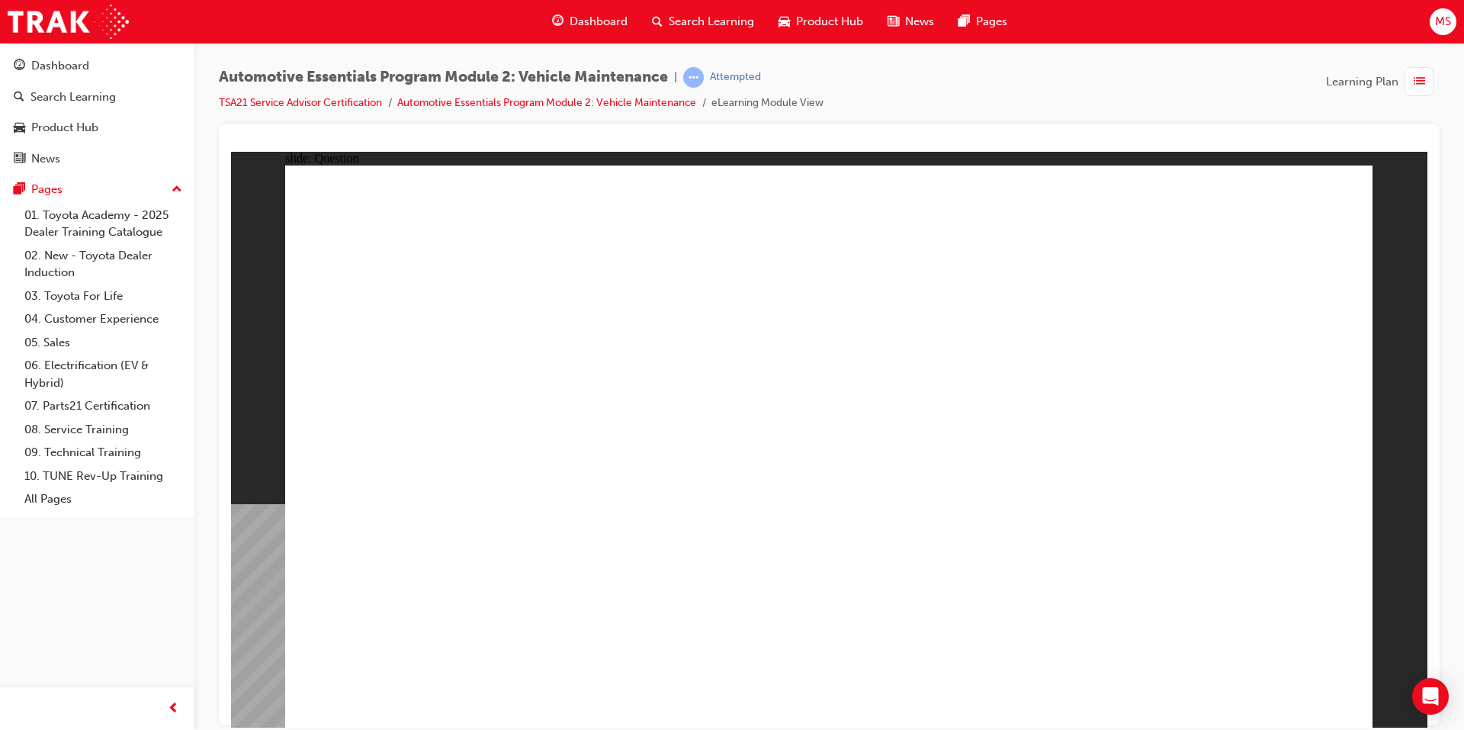
drag, startPoint x: 1223, startPoint y: 674, endPoint x: 1240, endPoint y: 683, distance: 19.1
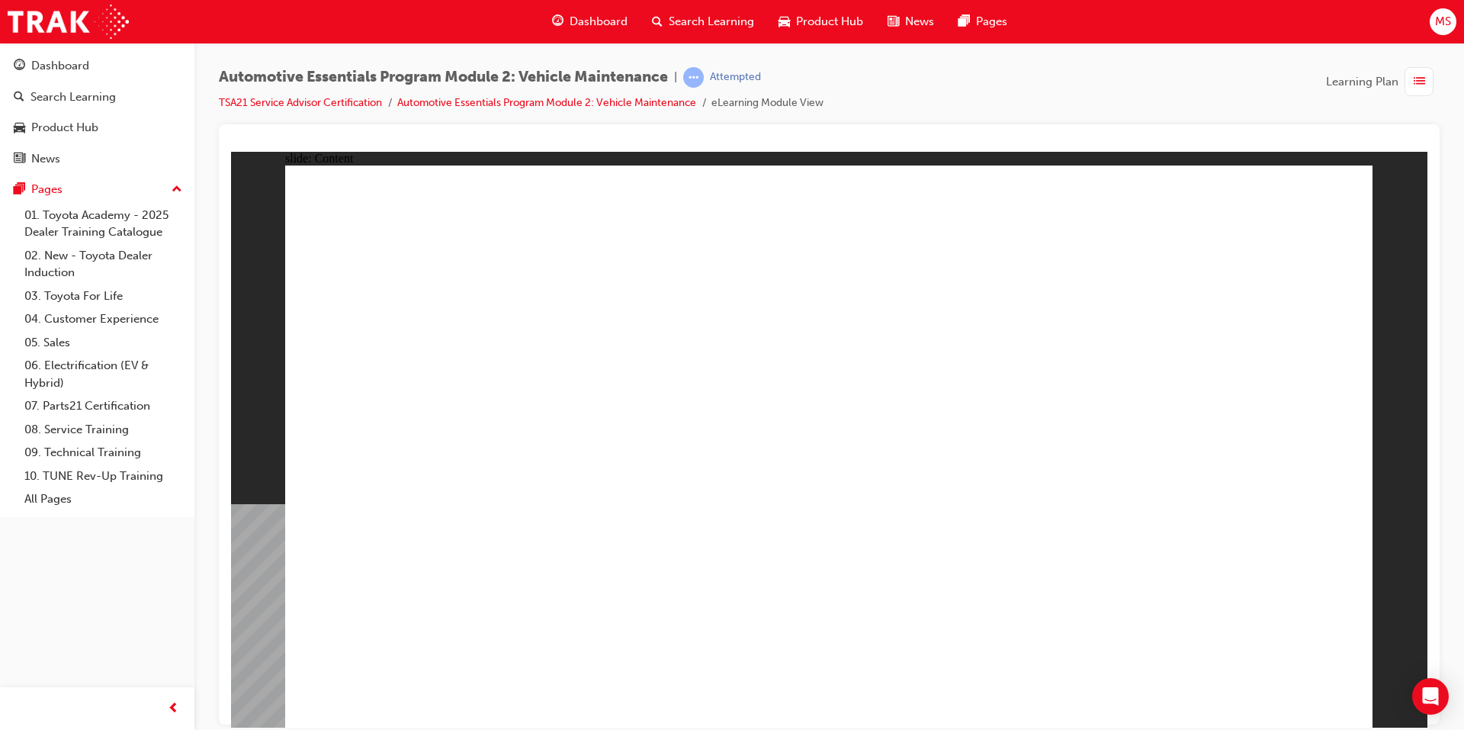
drag, startPoint x: 1269, startPoint y: 474, endPoint x: 1267, endPoint y: 486, distance: 11.7
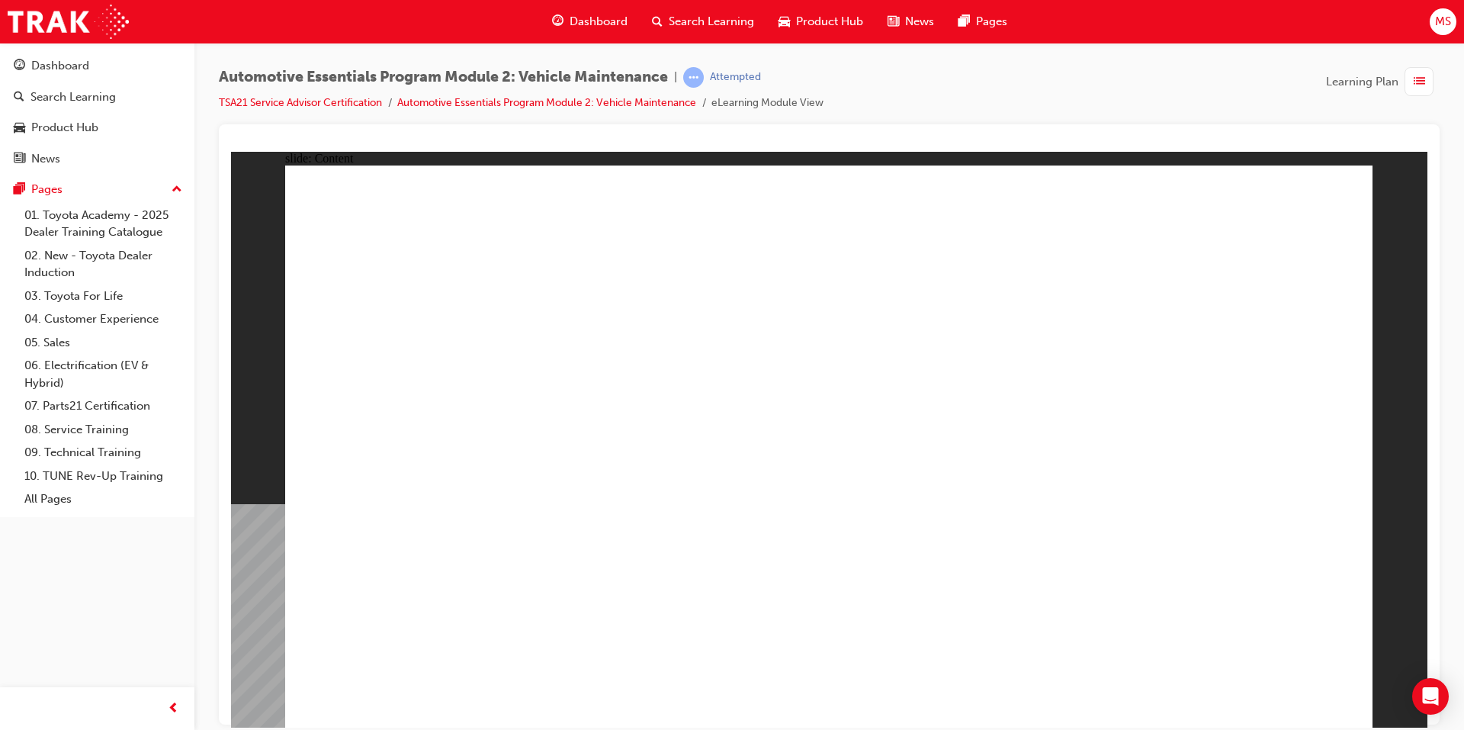
drag, startPoint x: 1015, startPoint y: 685, endPoint x: 1062, endPoint y: 674, distance: 47.7
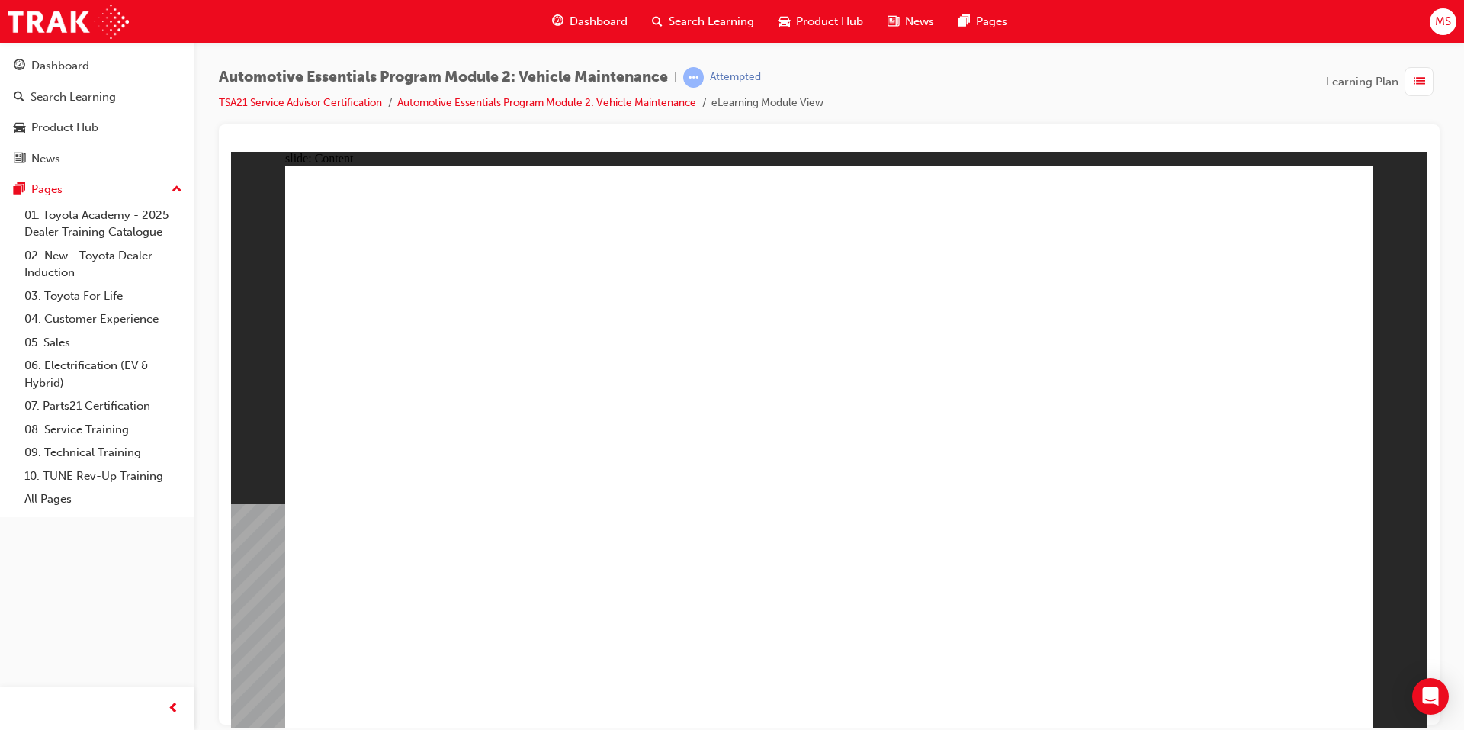
radio input "true"
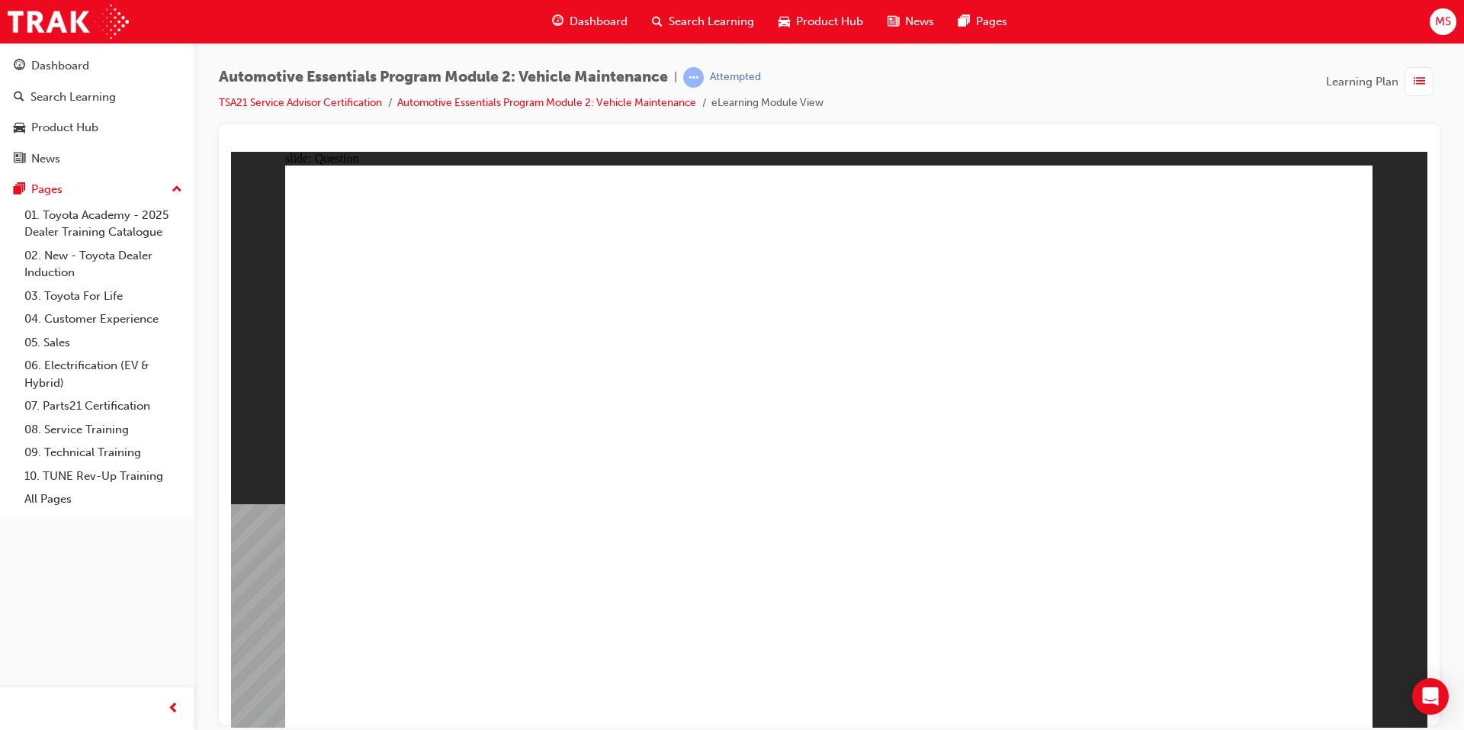
radio input "true"
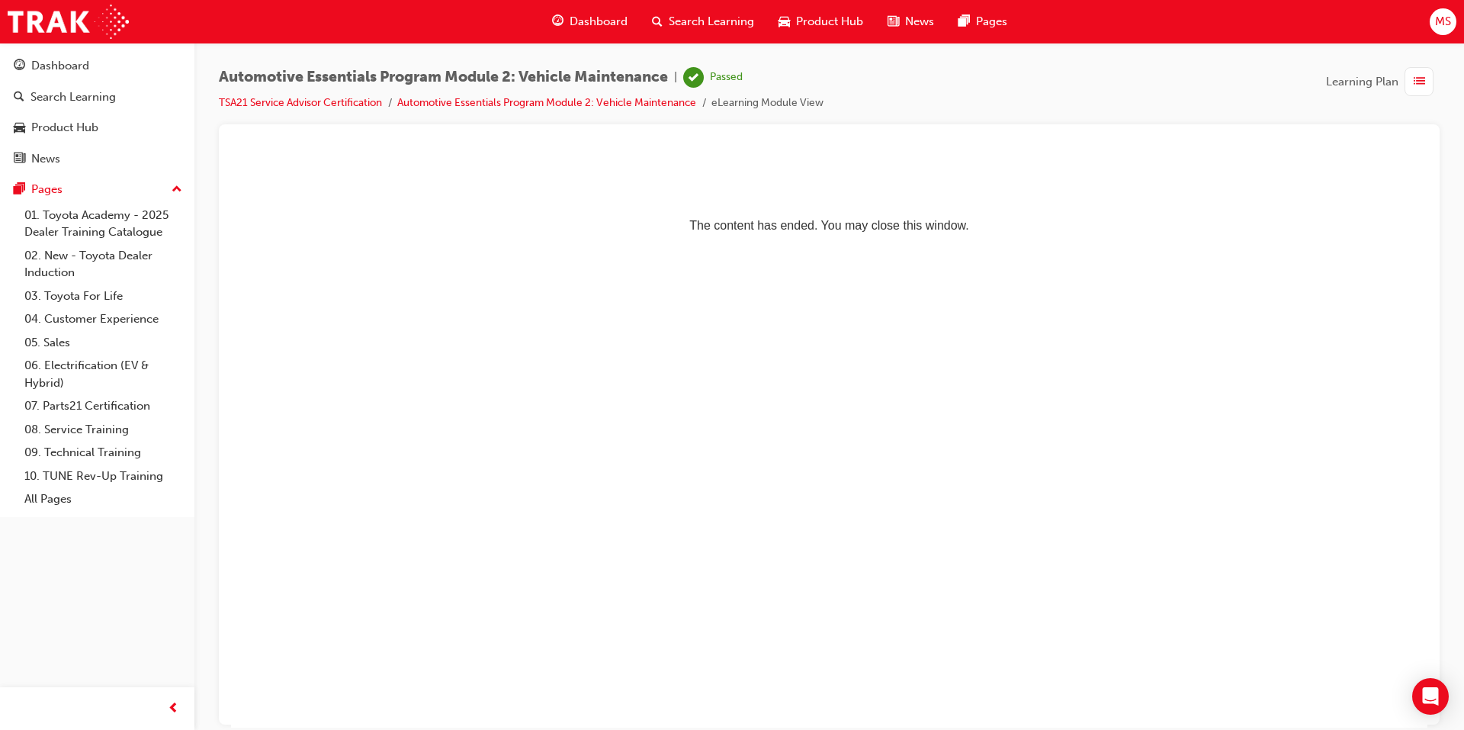
click at [724, 13] on span "Search Learning" at bounding box center [711, 22] width 85 height 18
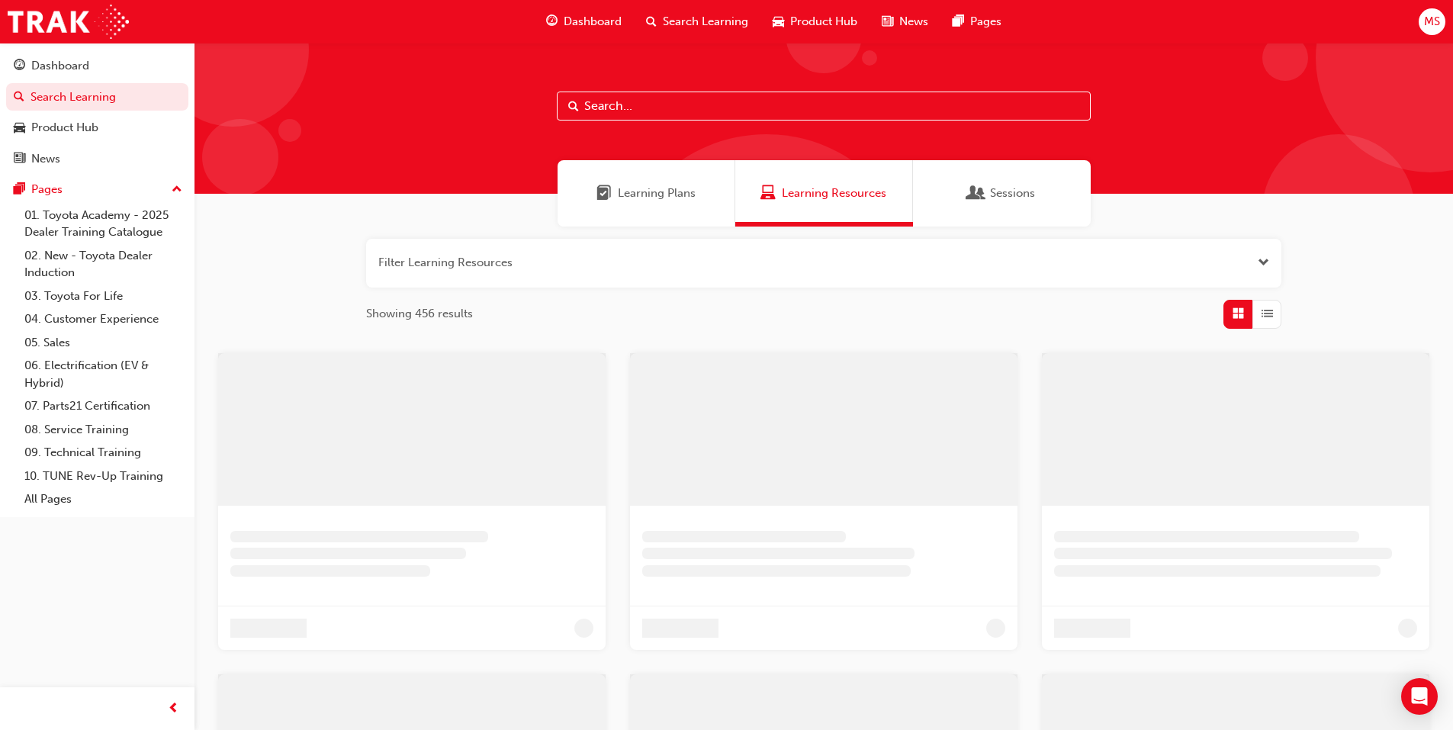
click at [689, 185] on span "Learning Plans" at bounding box center [657, 194] width 78 height 18
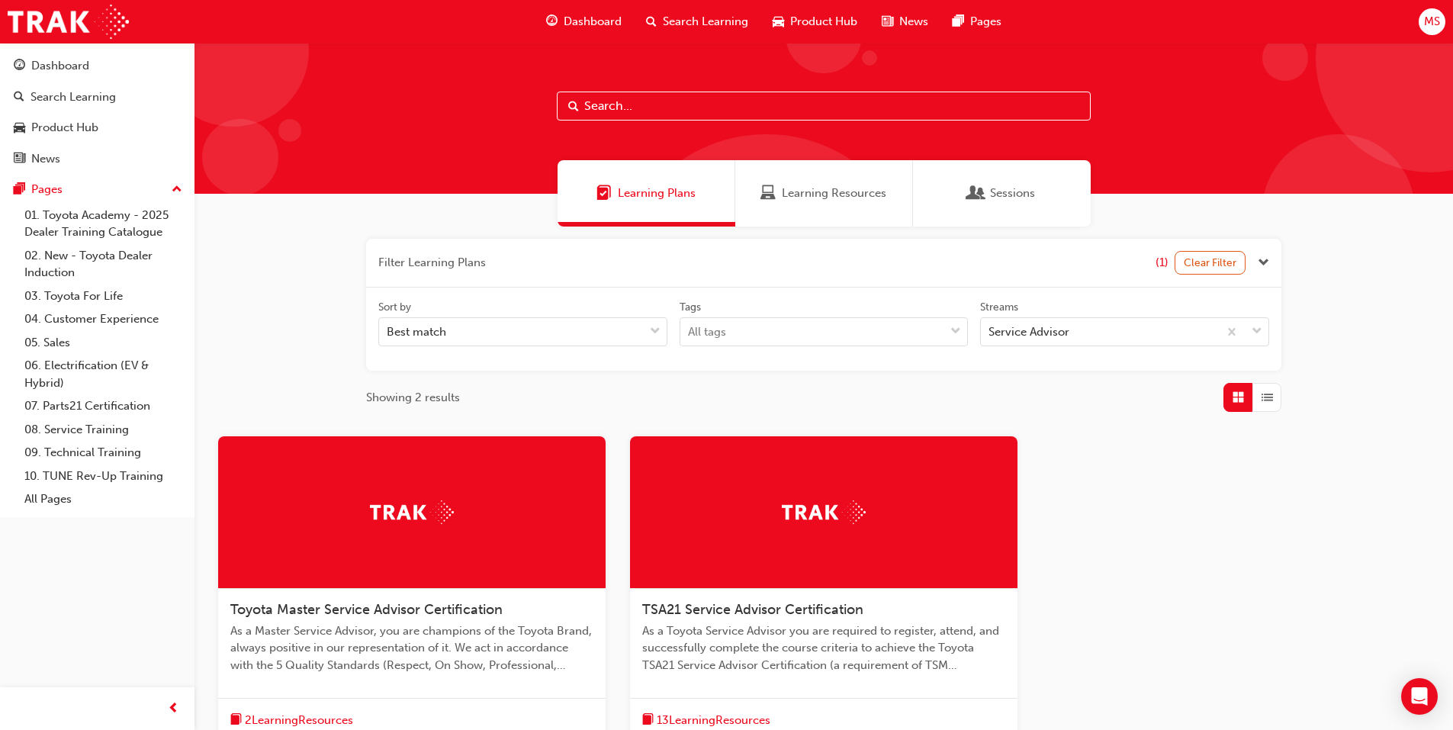
click at [770, 559] on div at bounding box center [823, 512] width 387 height 153
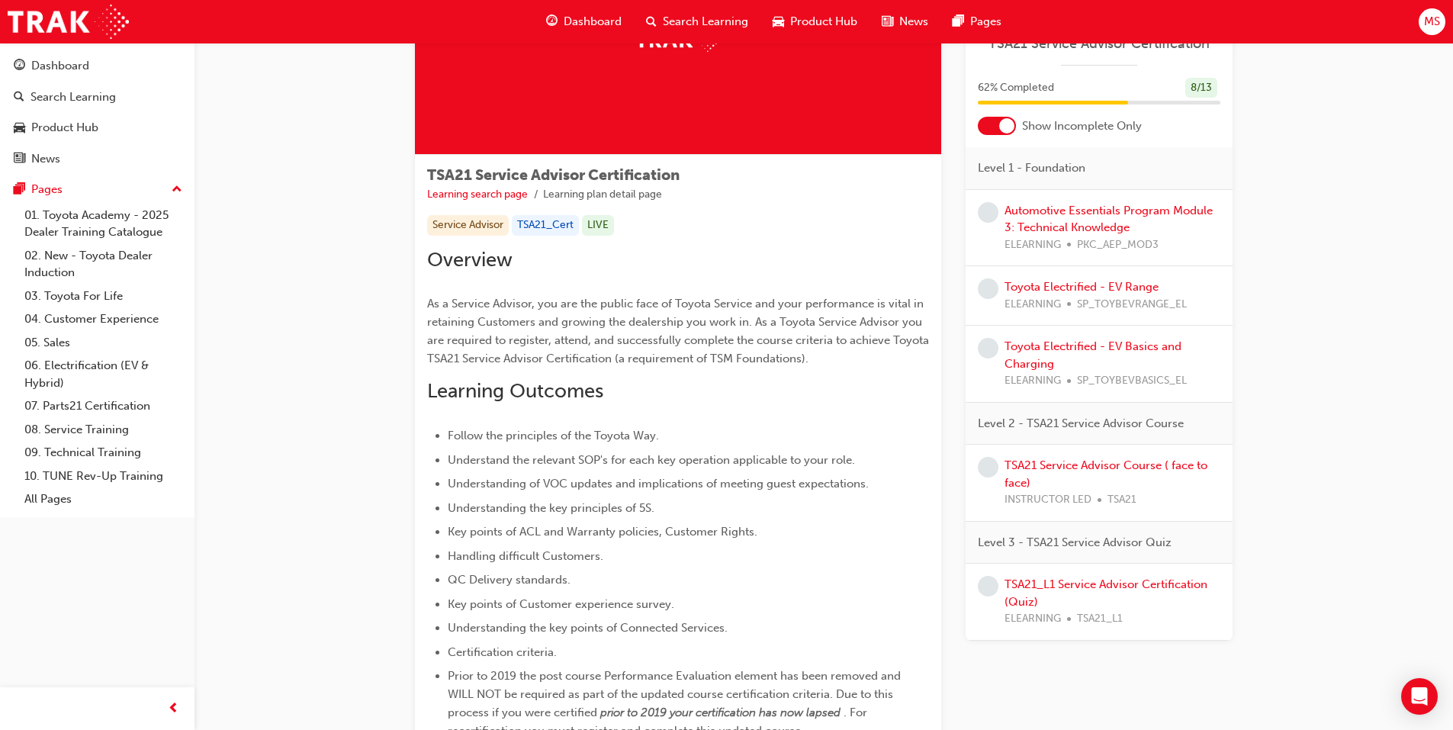
scroll to position [153, 0]
click at [1027, 211] on link "Automotive Essentials Program Module 3: Technical Knowledge" at bounding box center [1109, 219] width 208 height 31
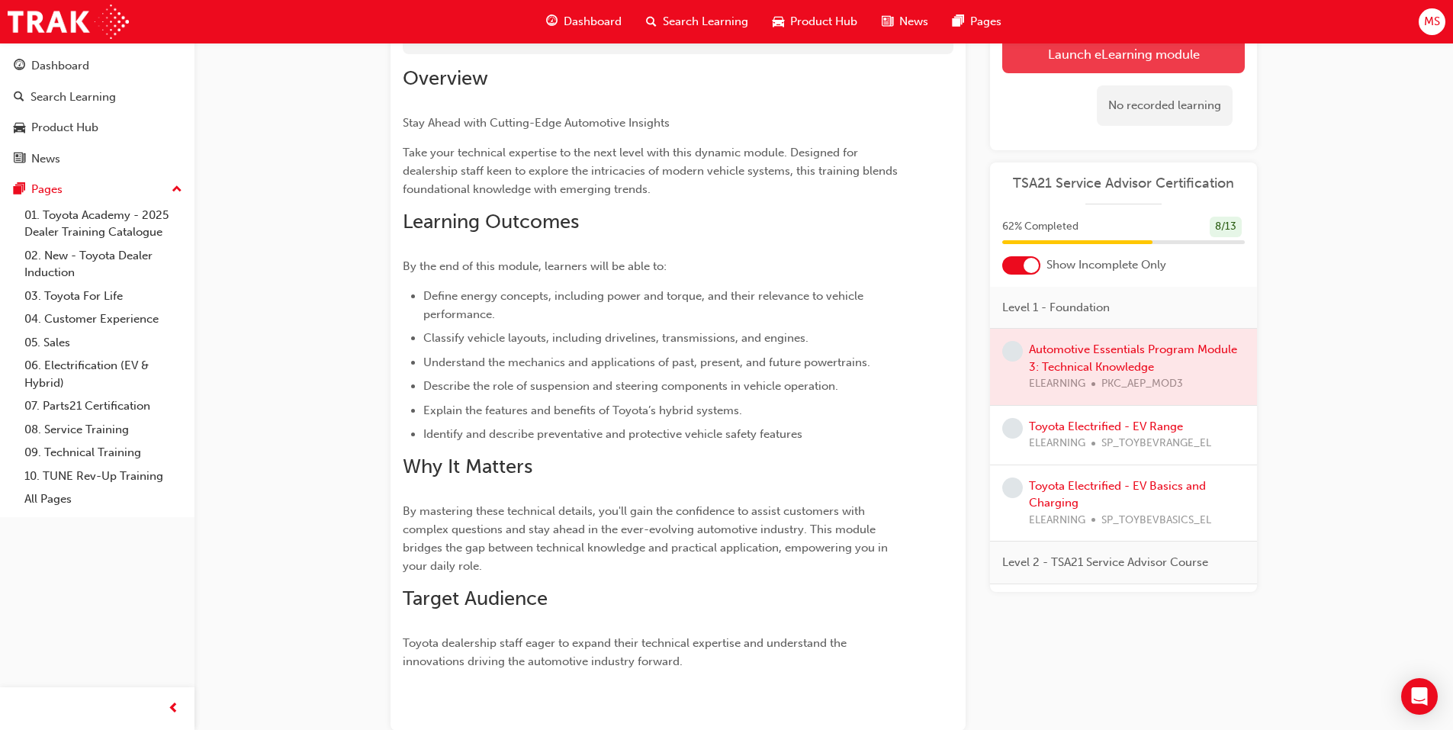
click at [1124, 53] on link "Launch eLearning module" at bounding box center [1123, 54] width 243 height 38
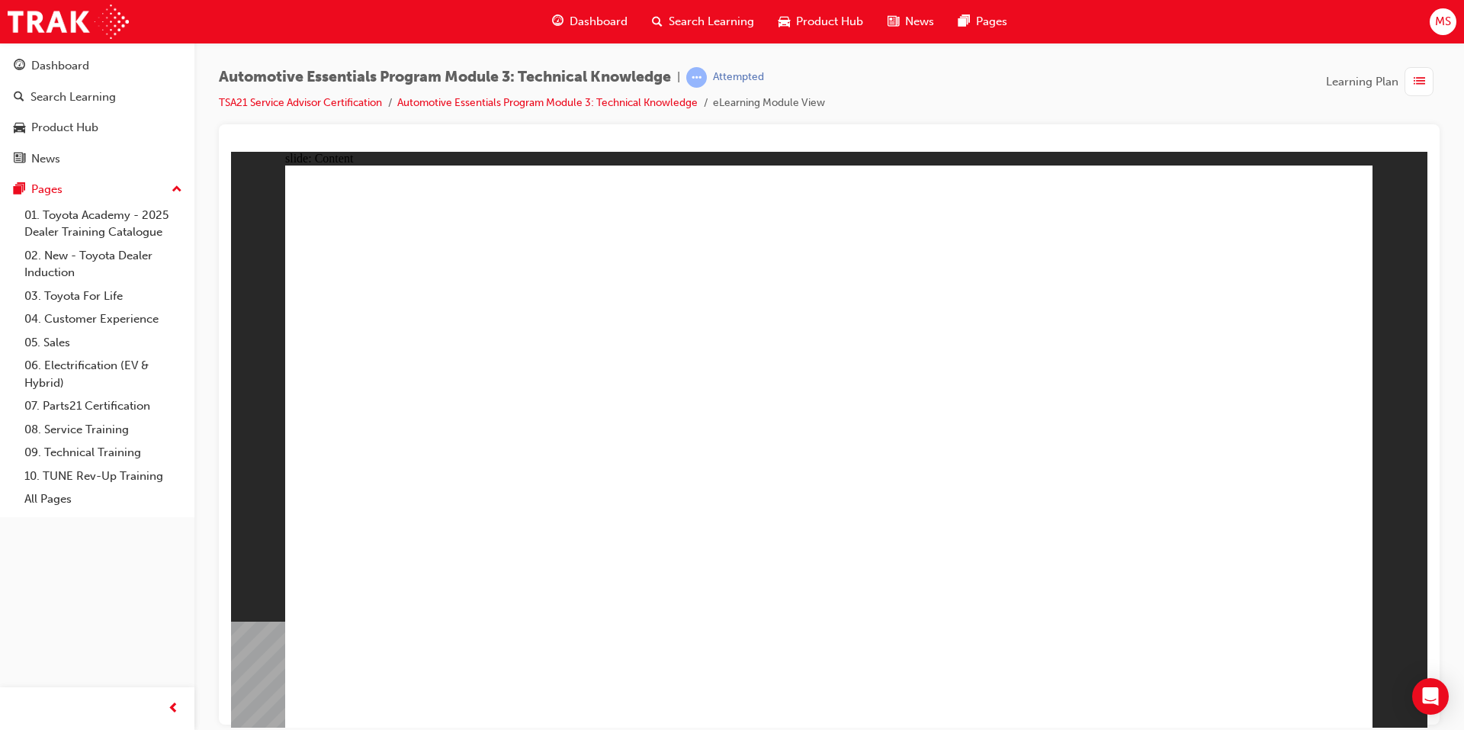
radio input "true"
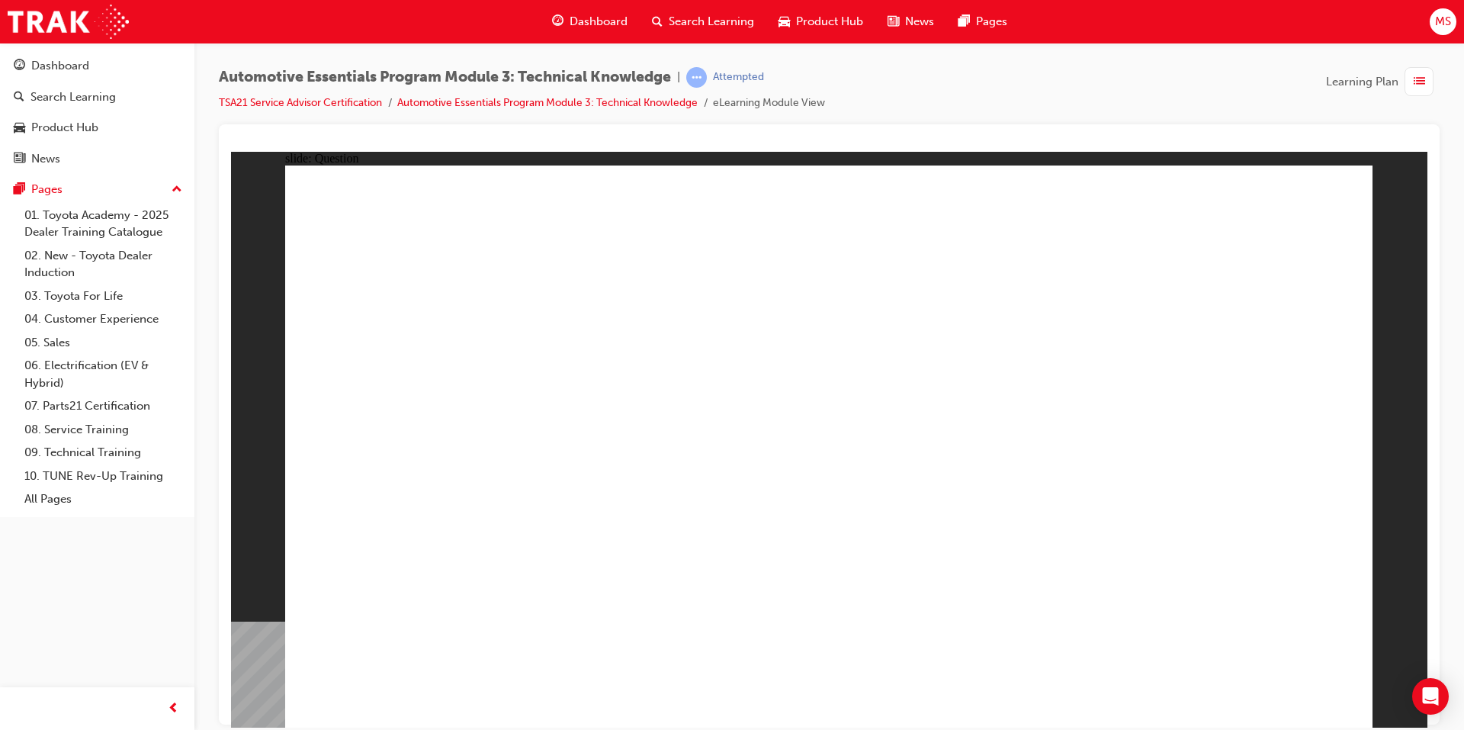
radio input "true"
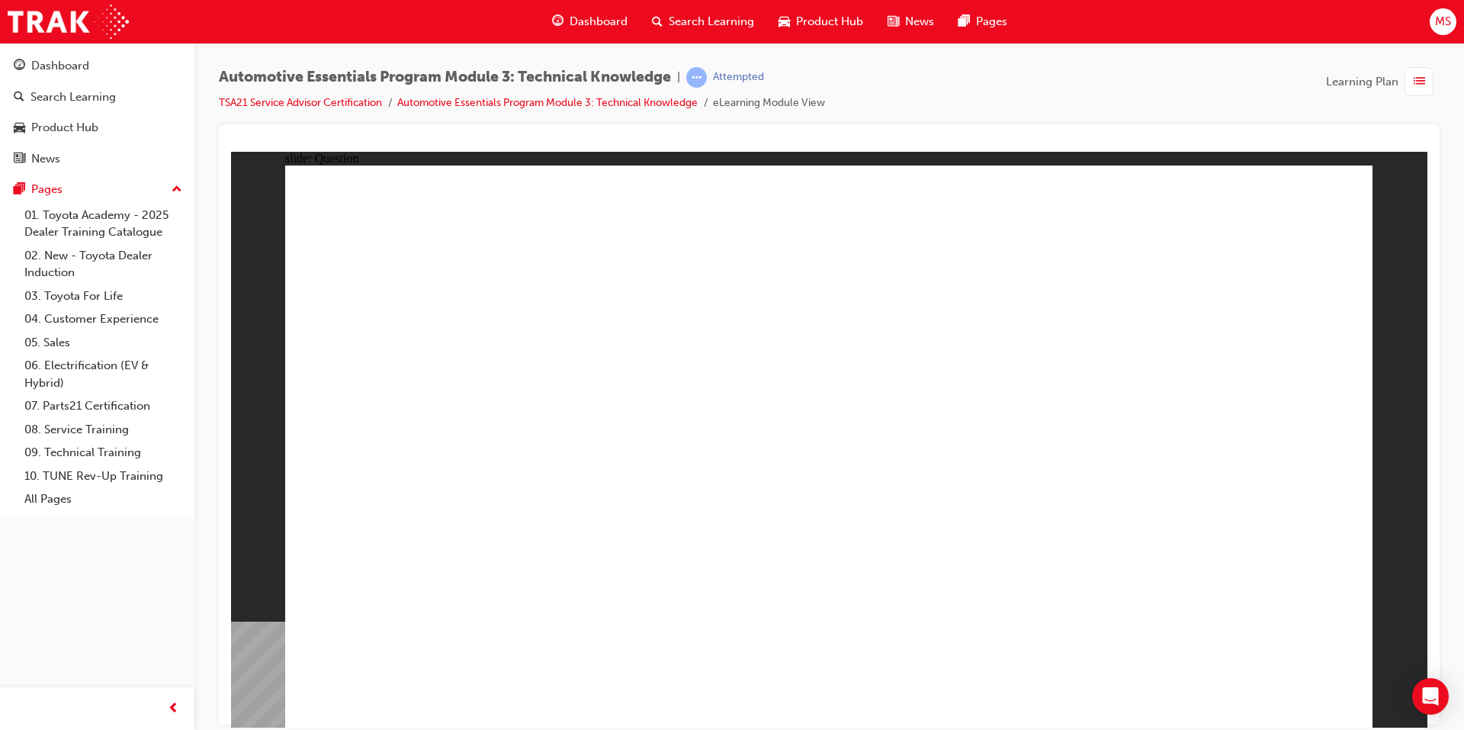
radio input "true"
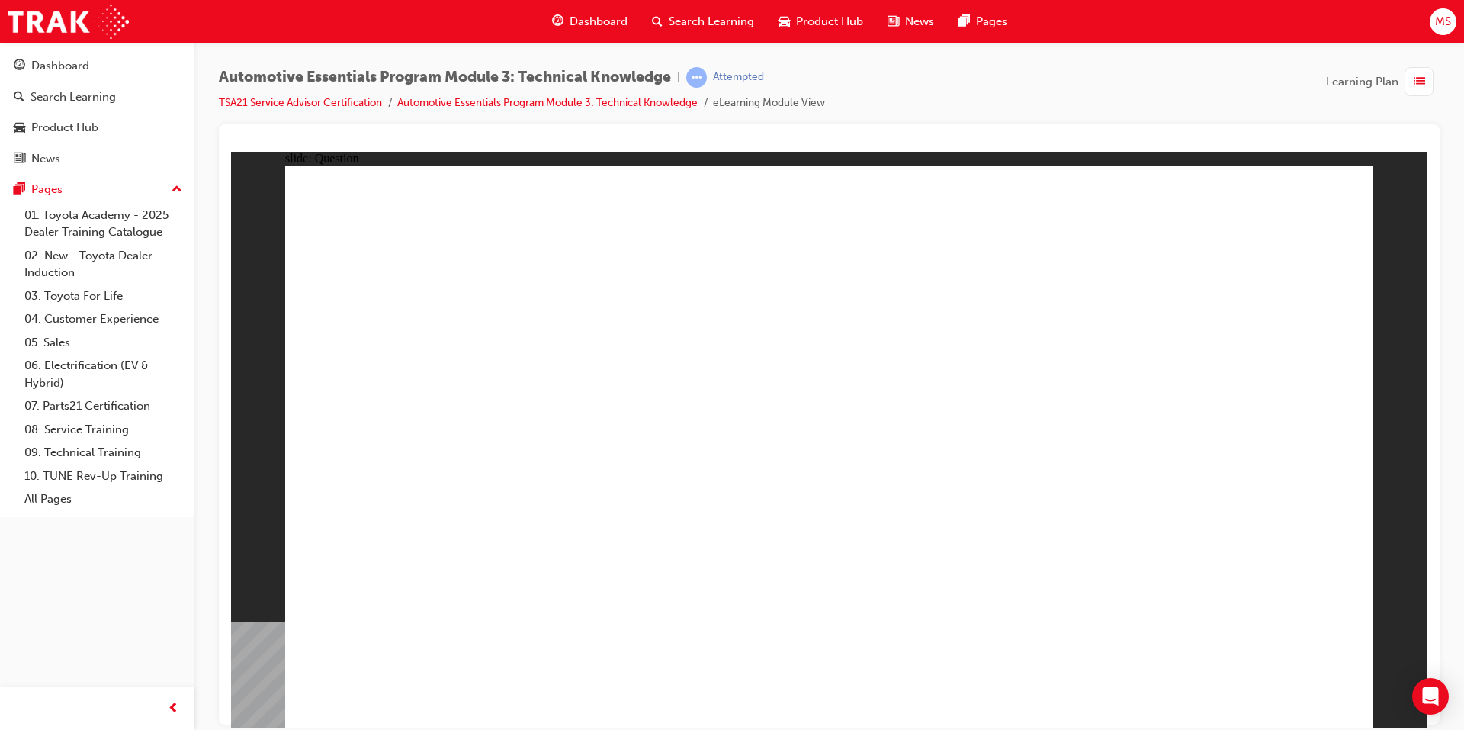
radio input "true"
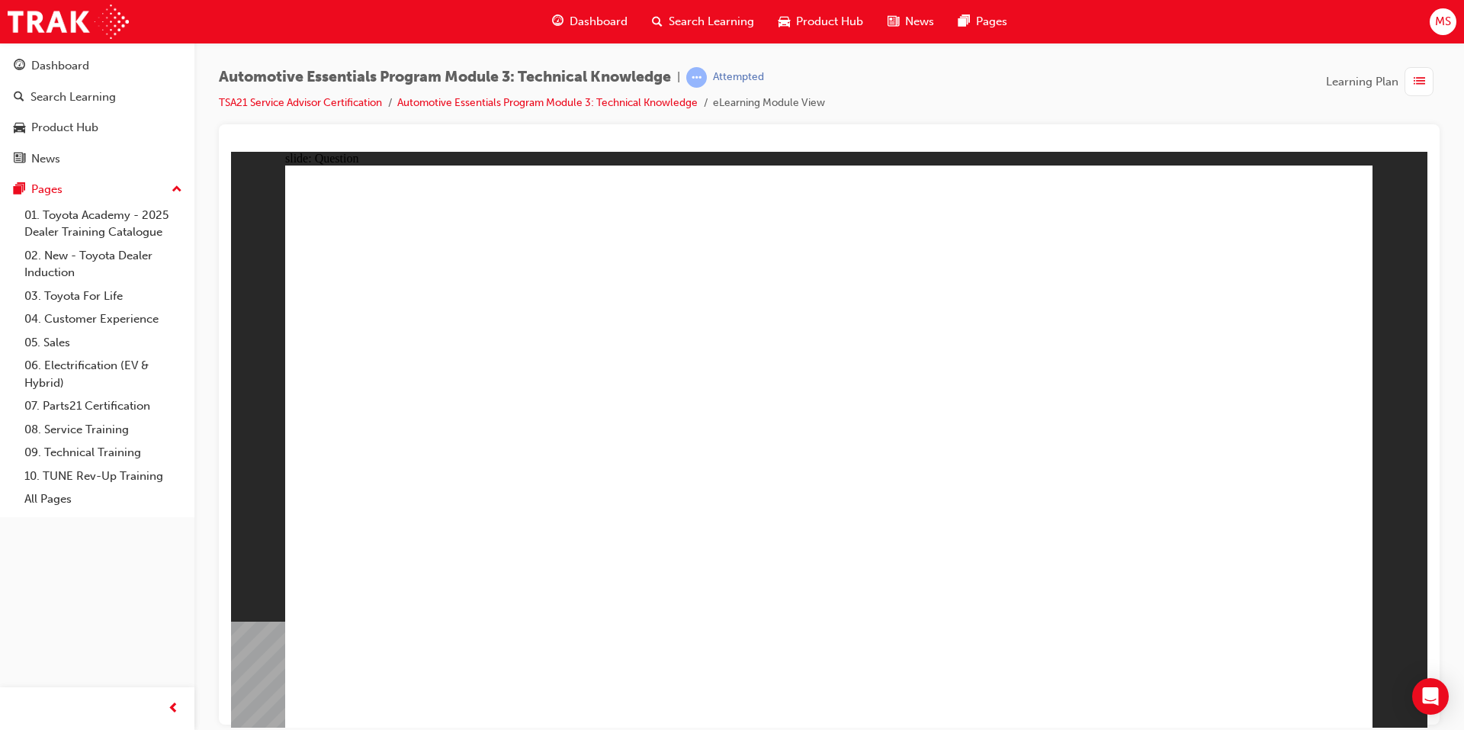
radio input "true"
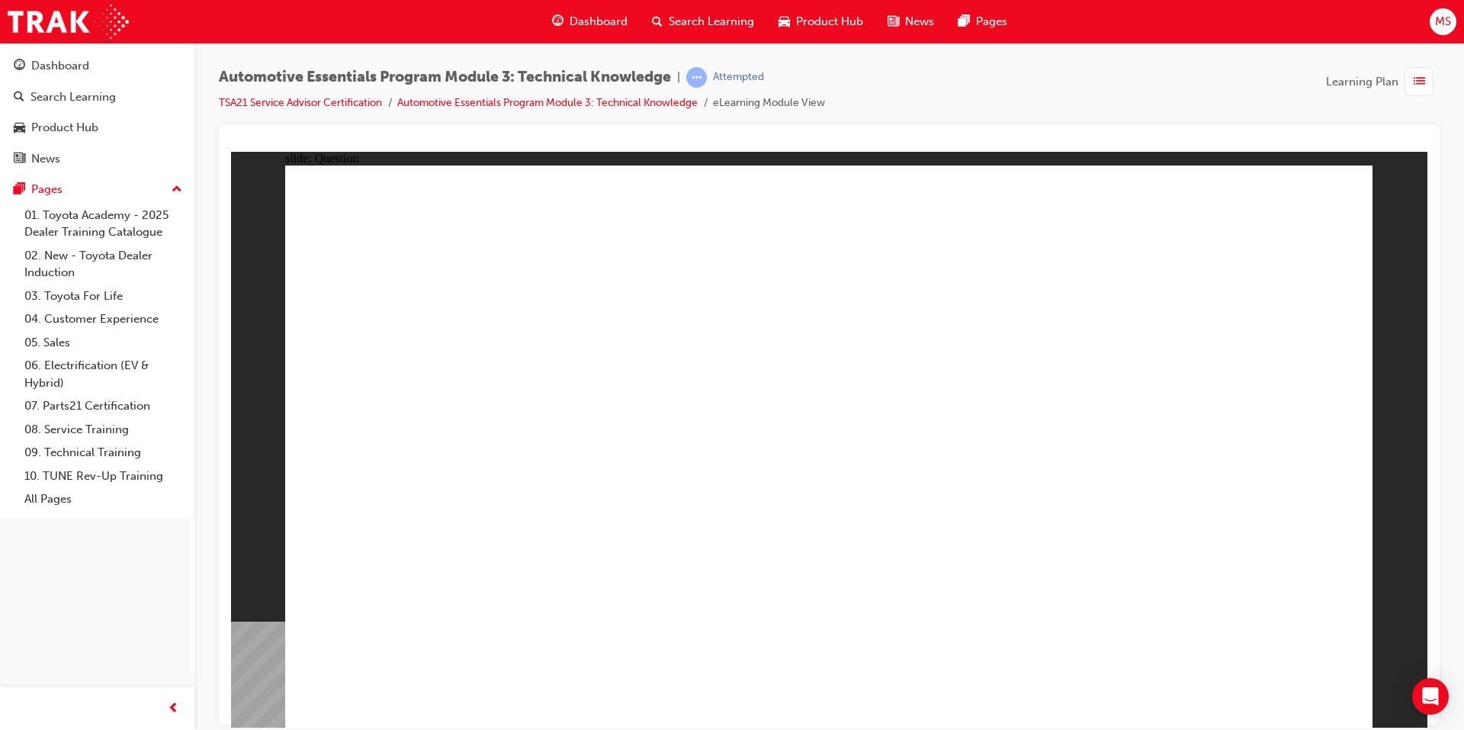
radio input "true"
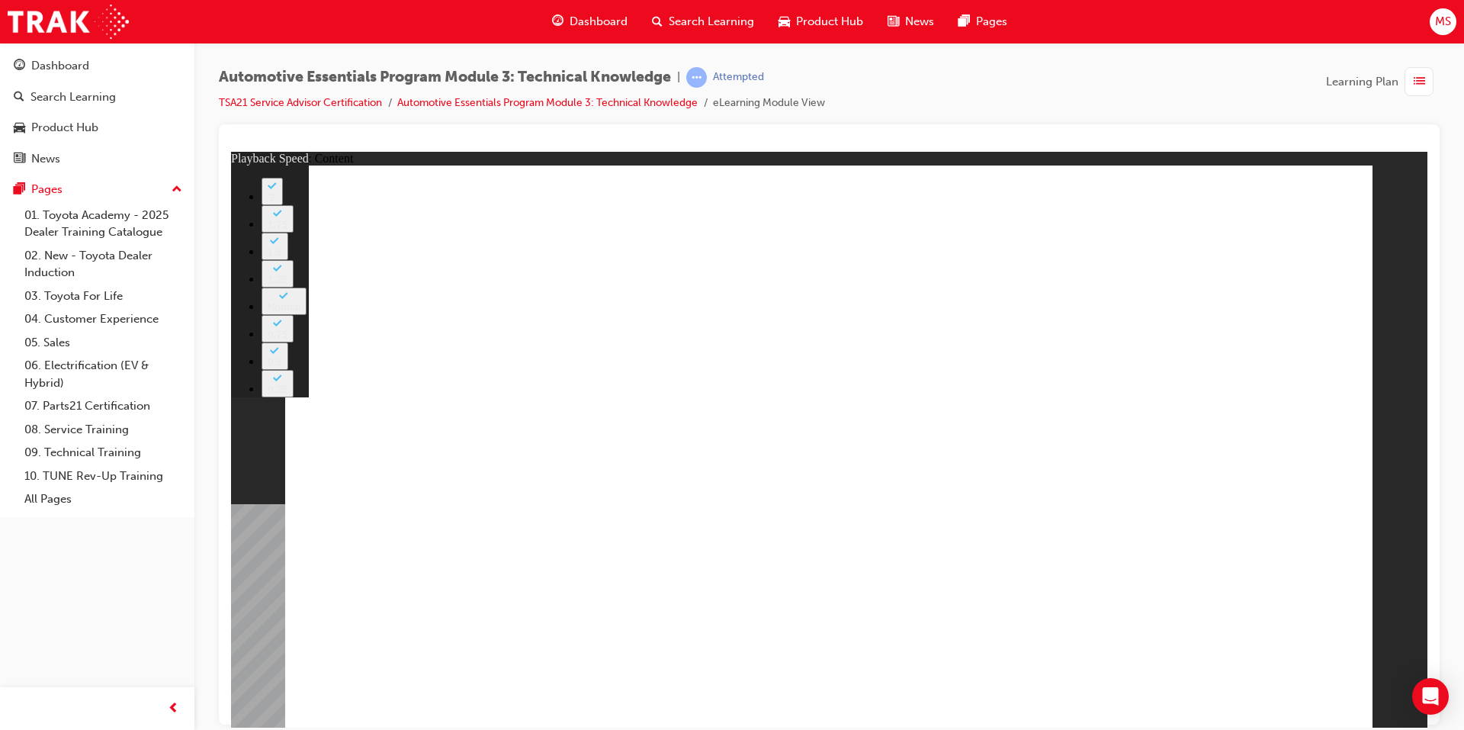
type input "227"
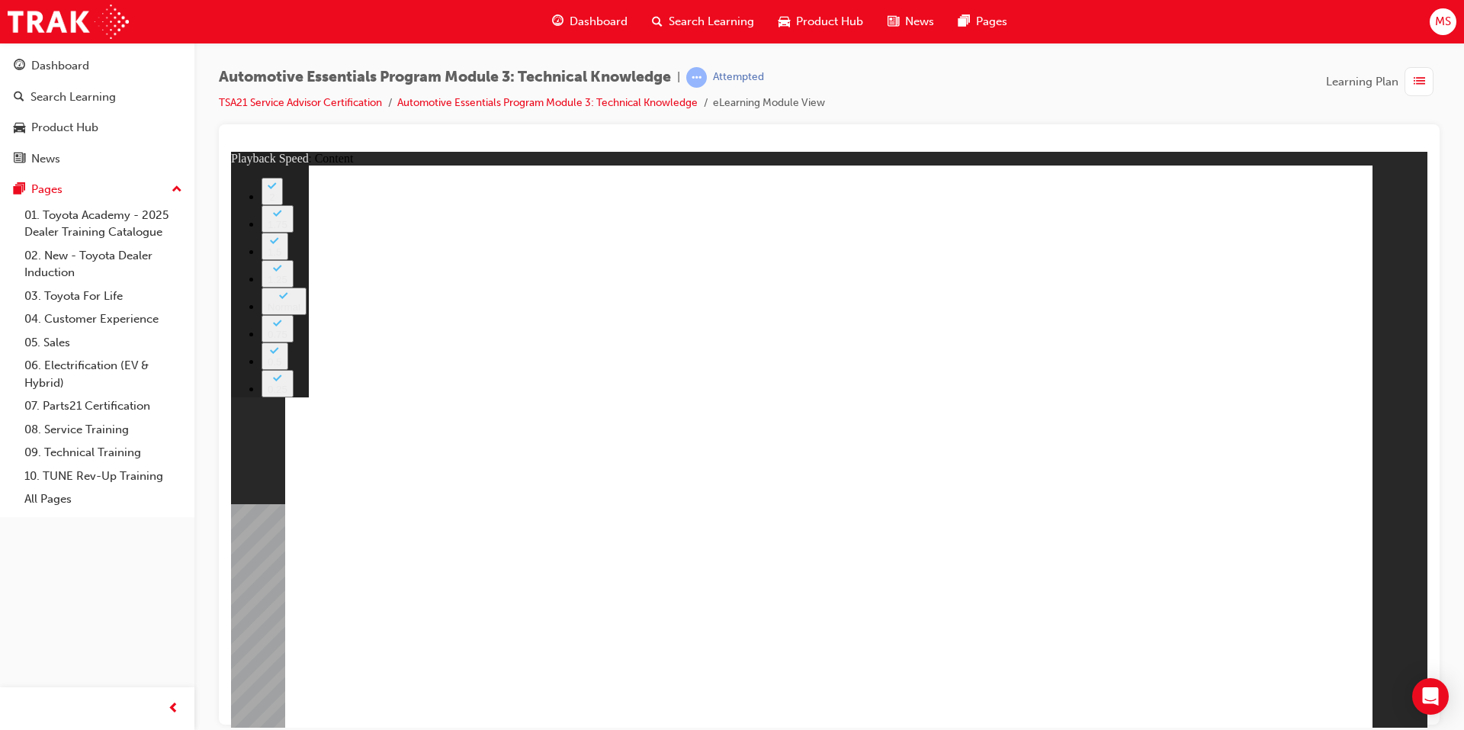
type input "6"
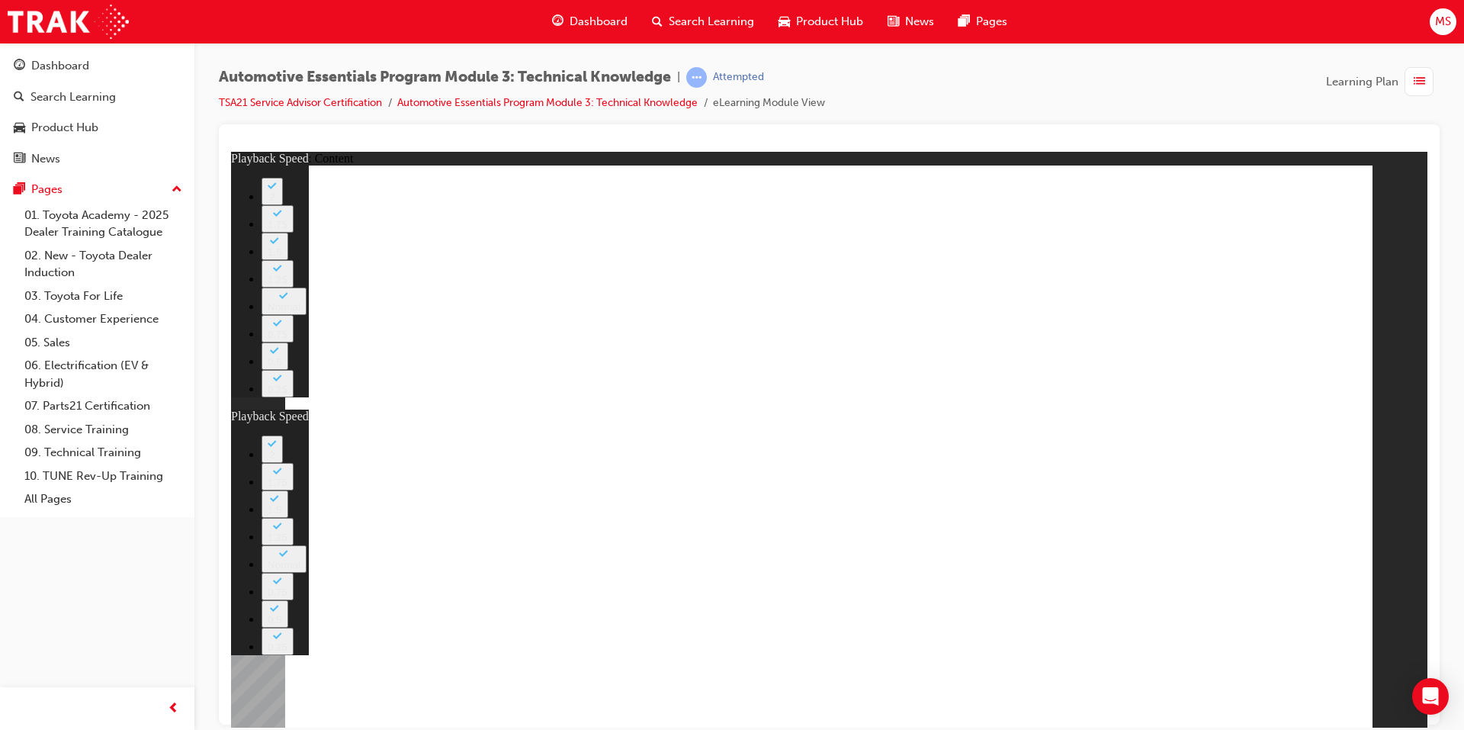
type input "15"
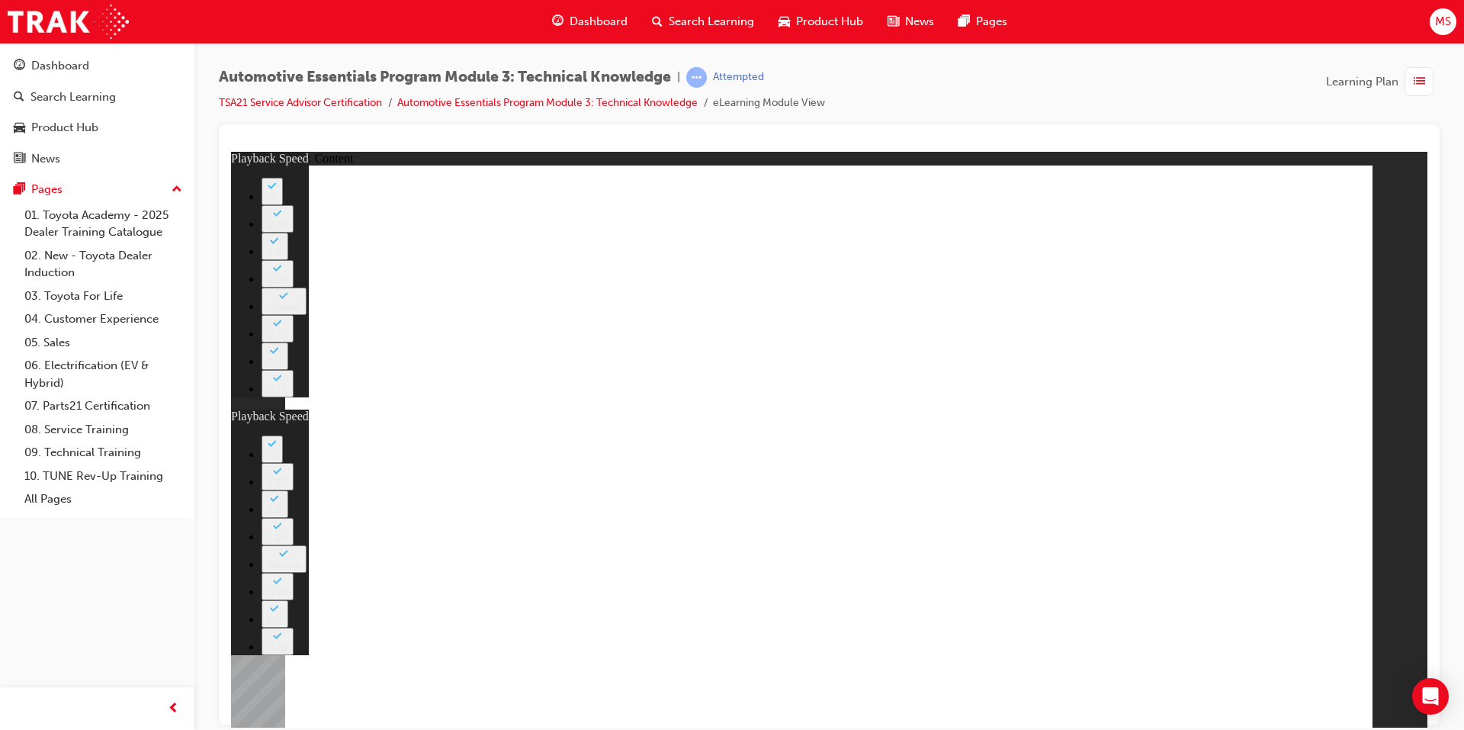
type input "6"
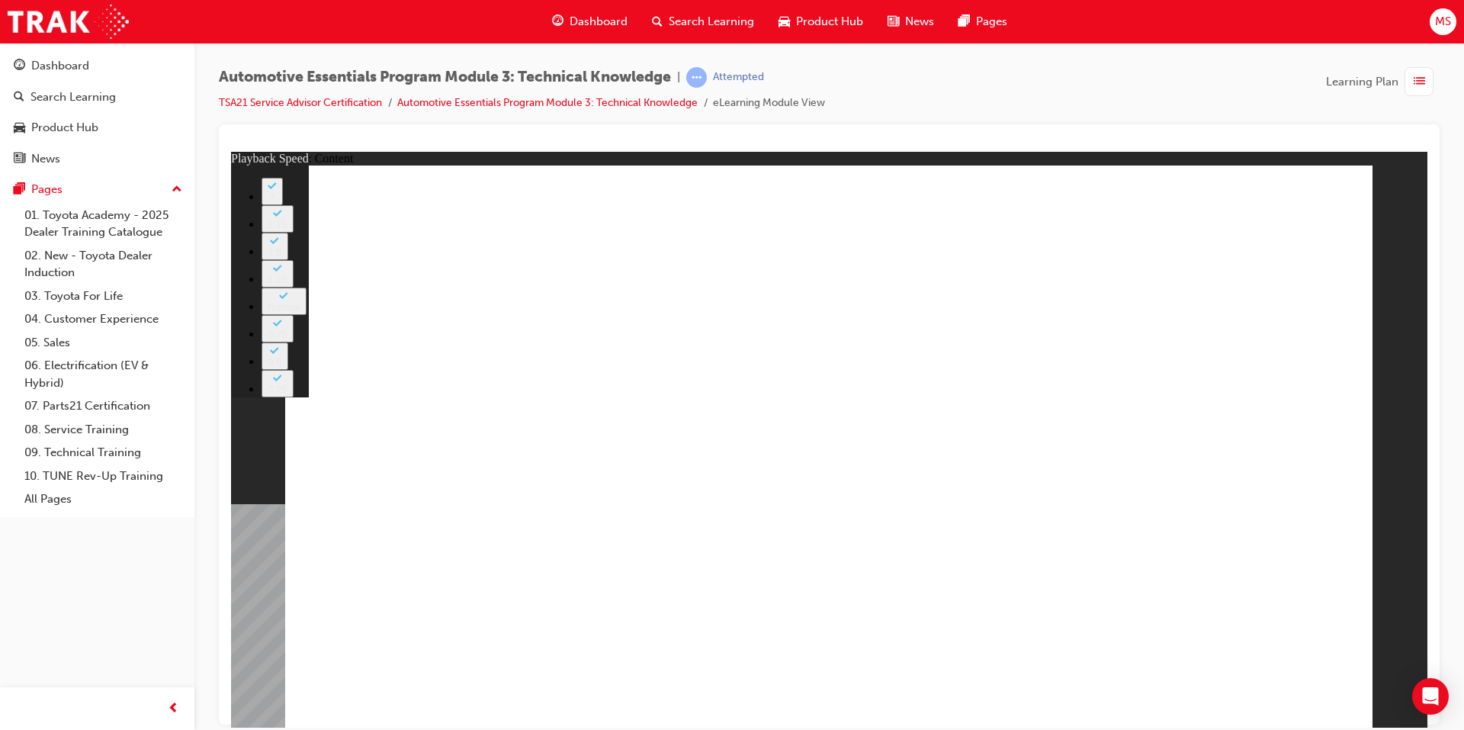
type input "12"
type input "18"
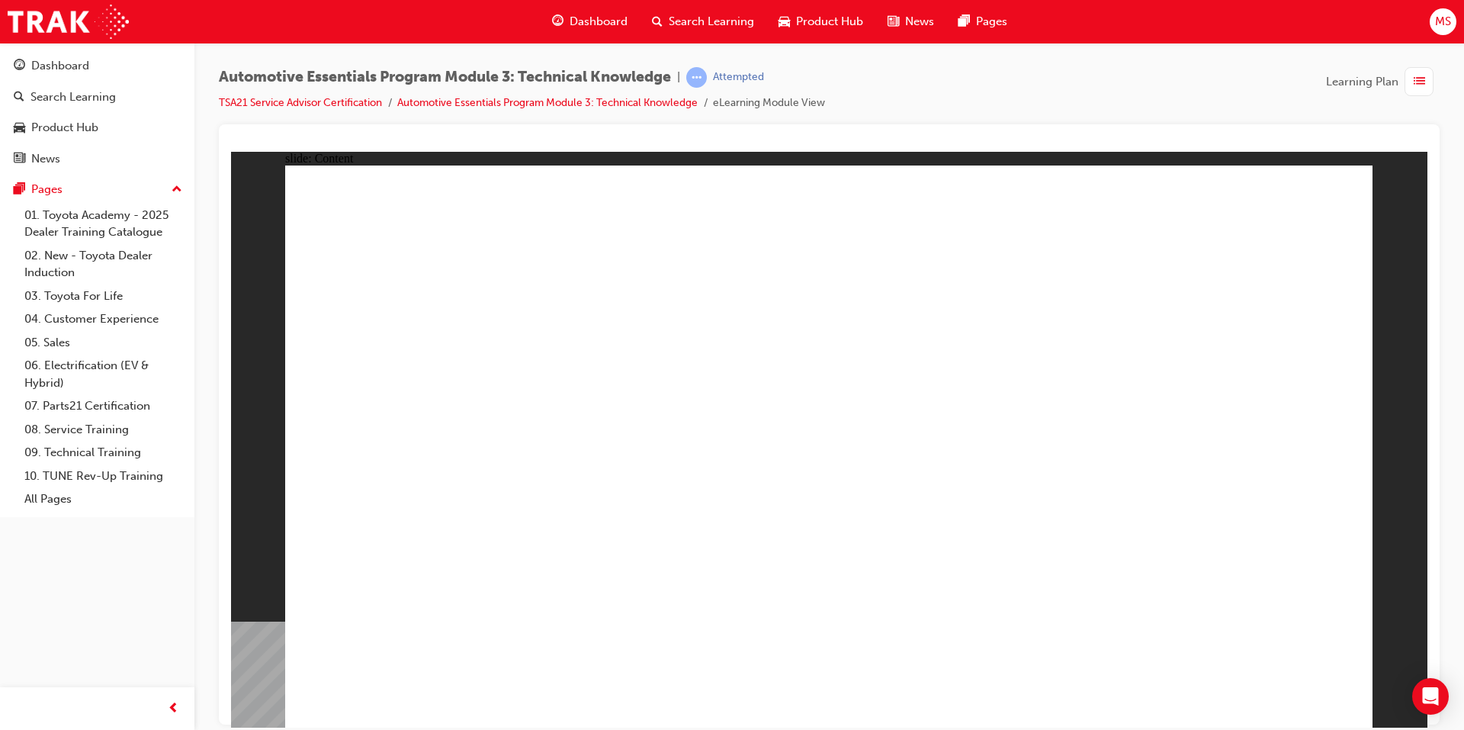
drag, startPoint x: 1312, startPoint y: 212, endPoint x: 1044, endPoint y: 296, distance: 280.6
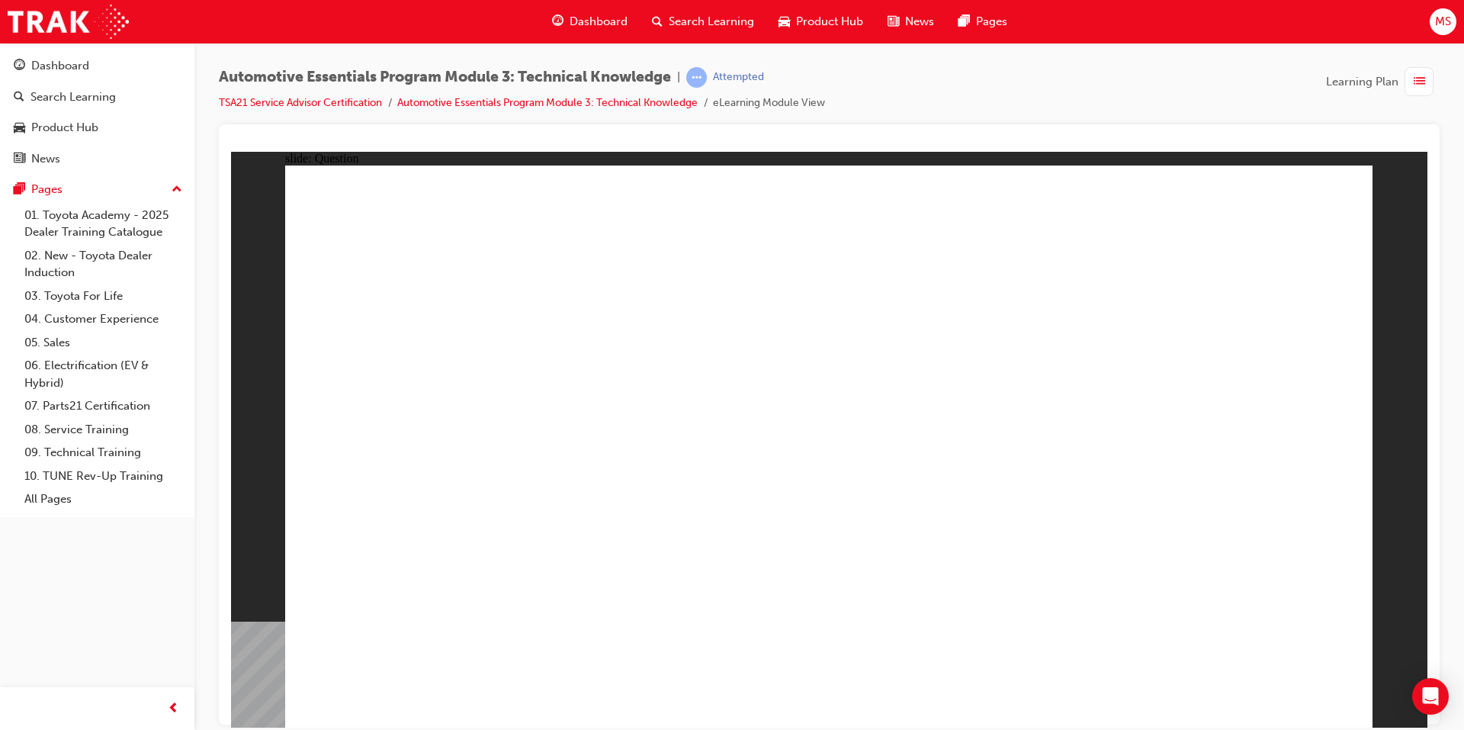
radio input "true"
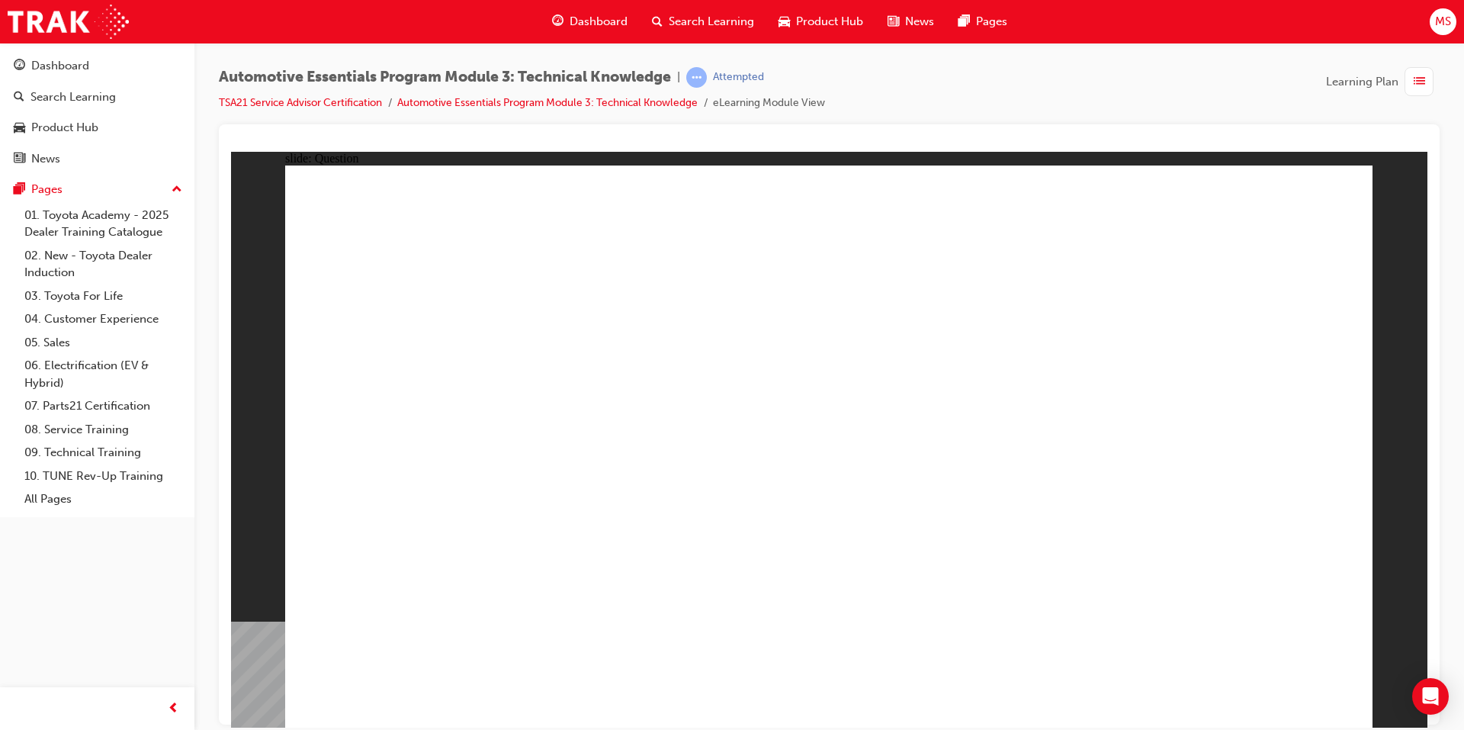
radio input "true"
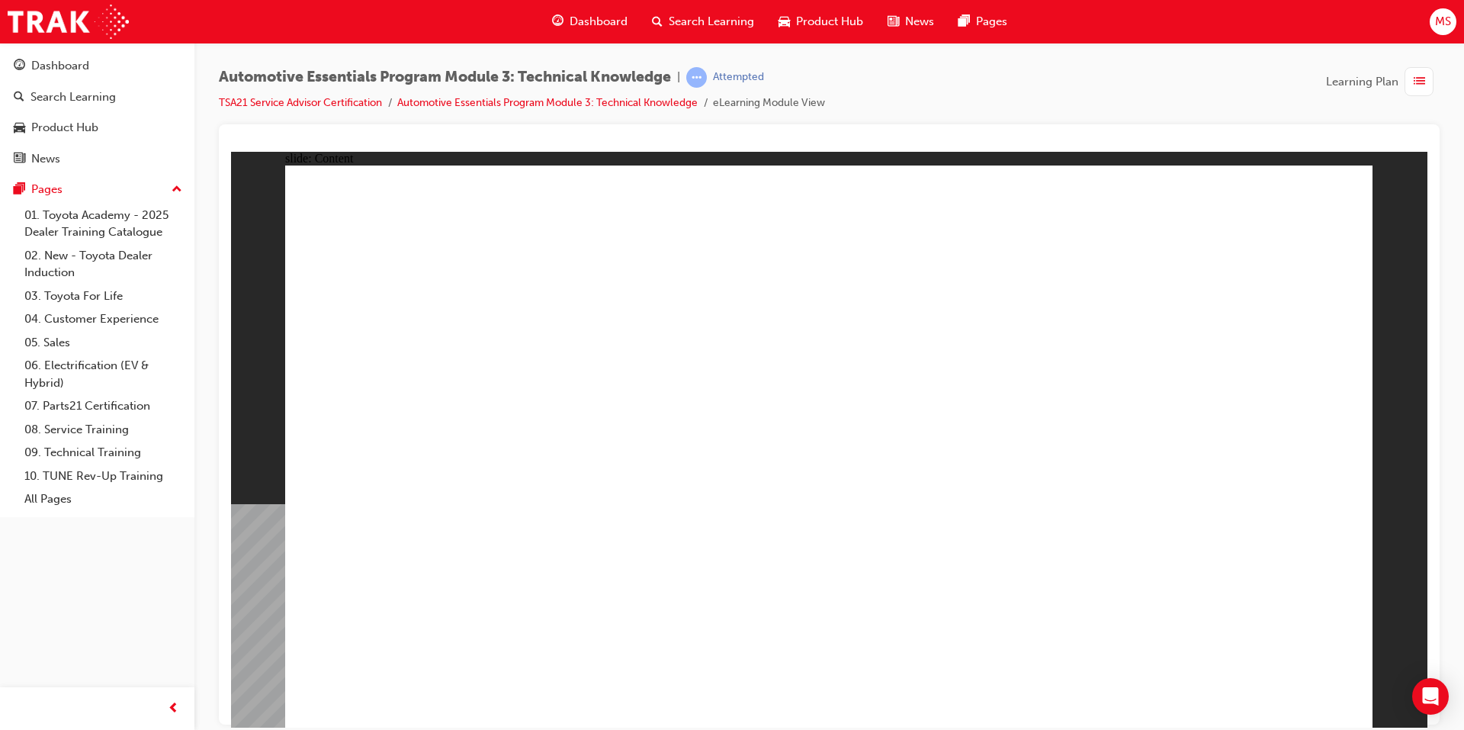
drag, startPoint x: 967, startPoint y: 241, endPoint x: 963, endPoint y: 230, distance: 12.1
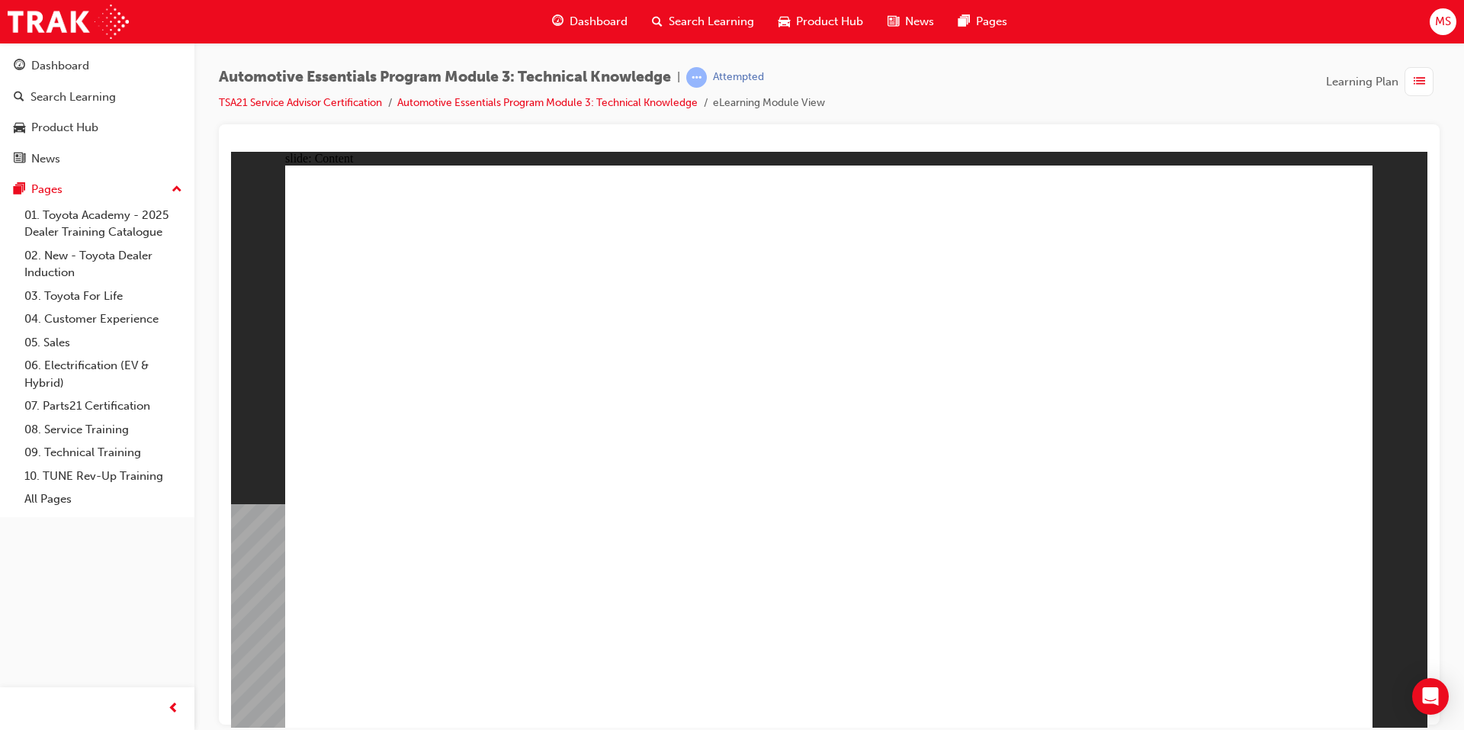
drag, startPoint x: 1274, startPoint y: 209, endPoint x: 1314, endPoint y: 185, distance: 47.2
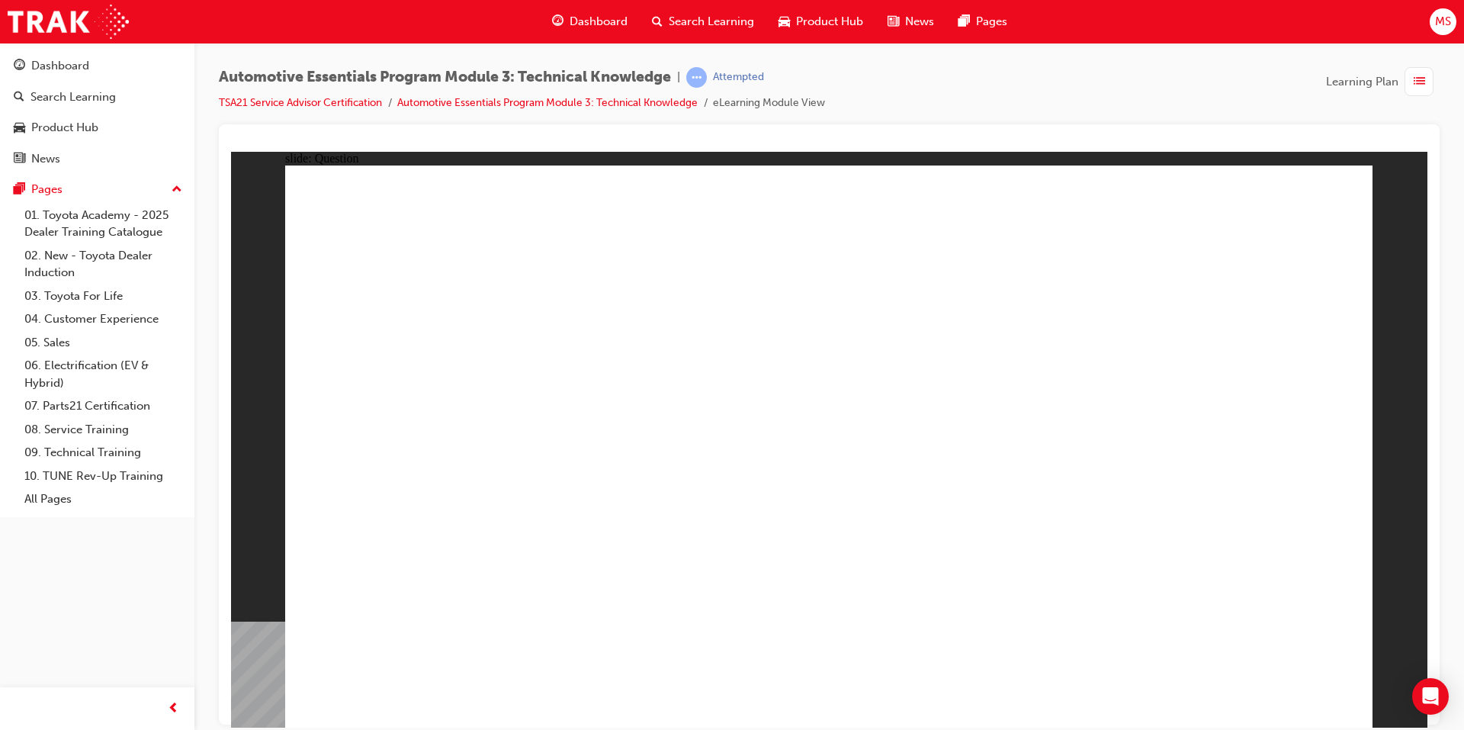
radio input "false"
radio input "true"
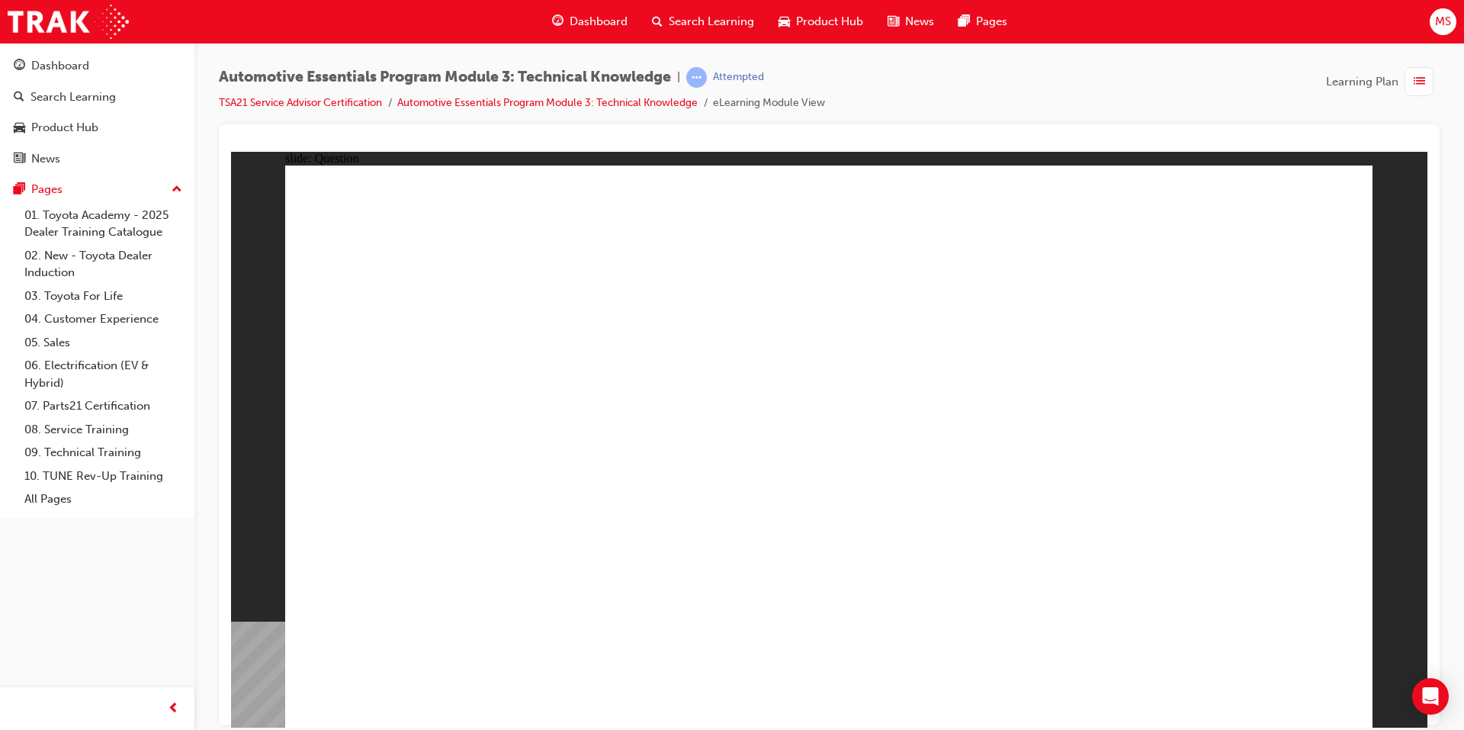
drag, startPoint x: 1005, startPoint y: 457, endPoint x: 1043, endPoint y: 490, distance: 50.8
radio input "true"
drag, startPoint x: 1127, startPoint y: 313, endPoint x: 1130, endPoint y: 343, distance: 30.6
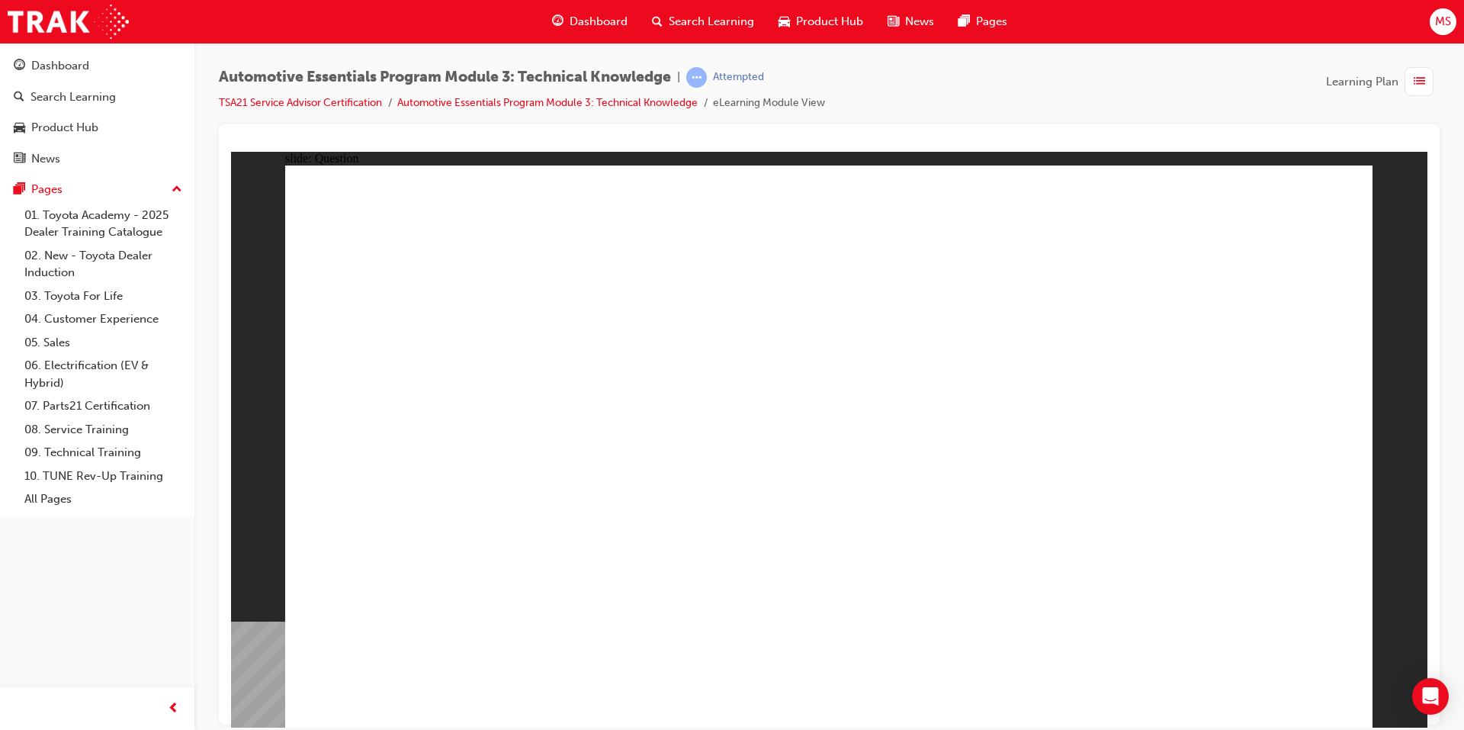
radio input "false"
radio input "true"
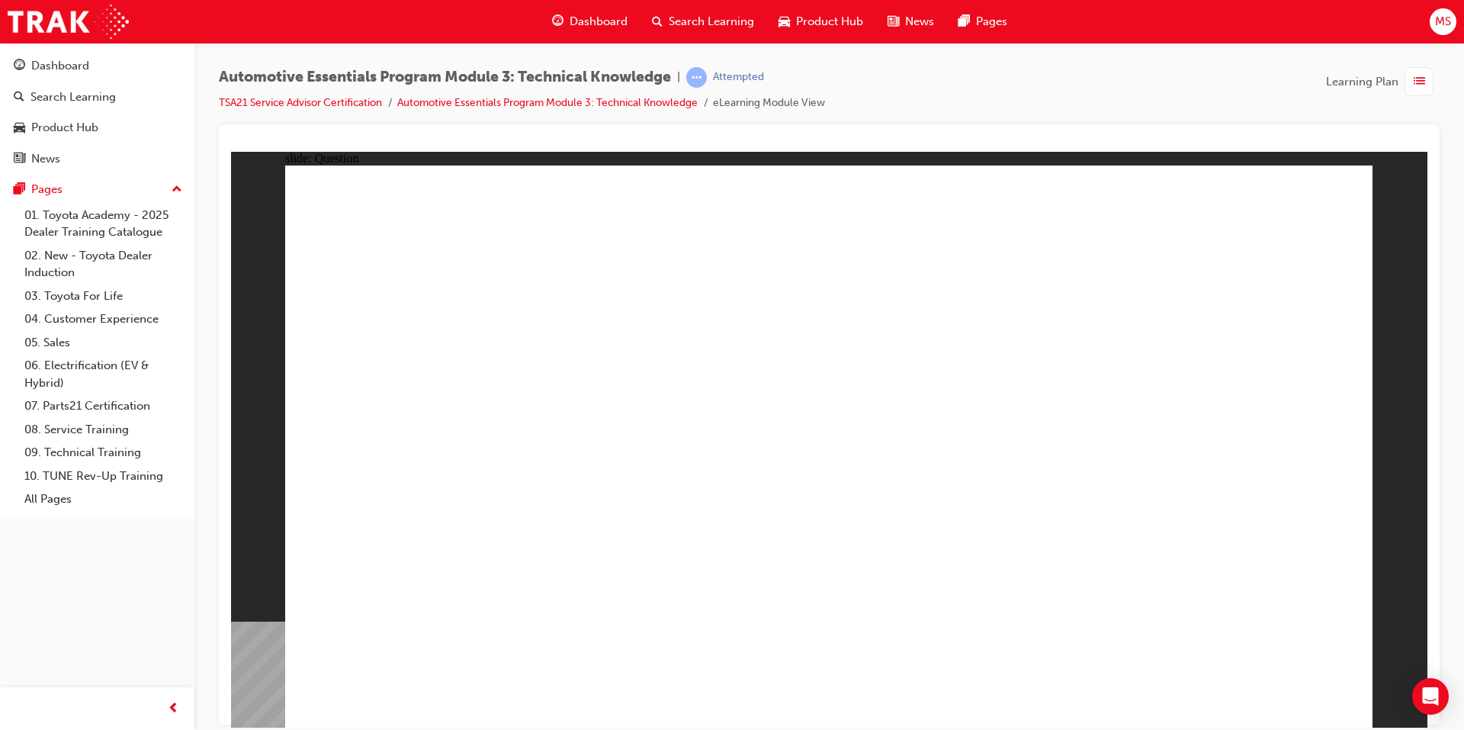
drag, startPoint x: 551, startPoint y: 629, endPoint x: 569, endPoint y: 624, distance: 18.1
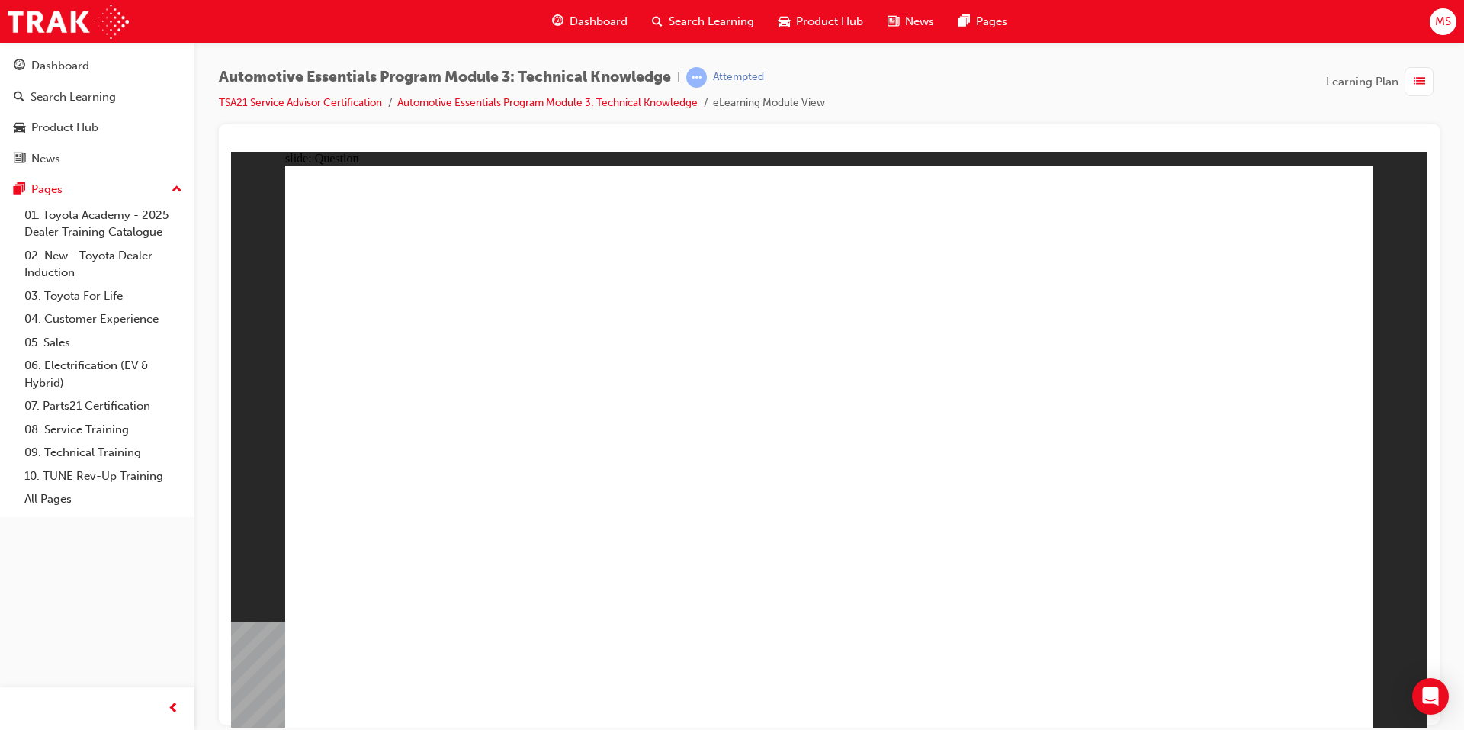
radio input "true"
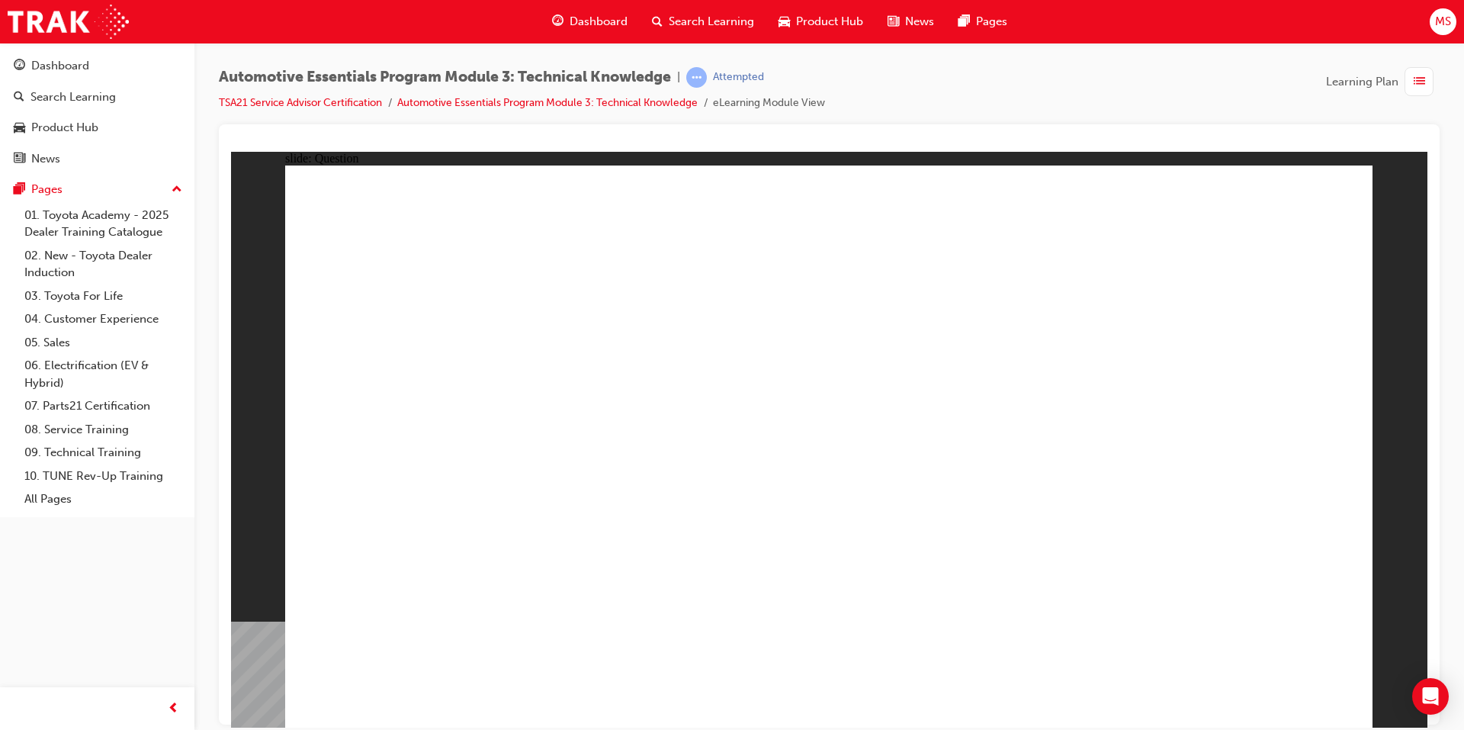
radio input "false"
radio input "true"
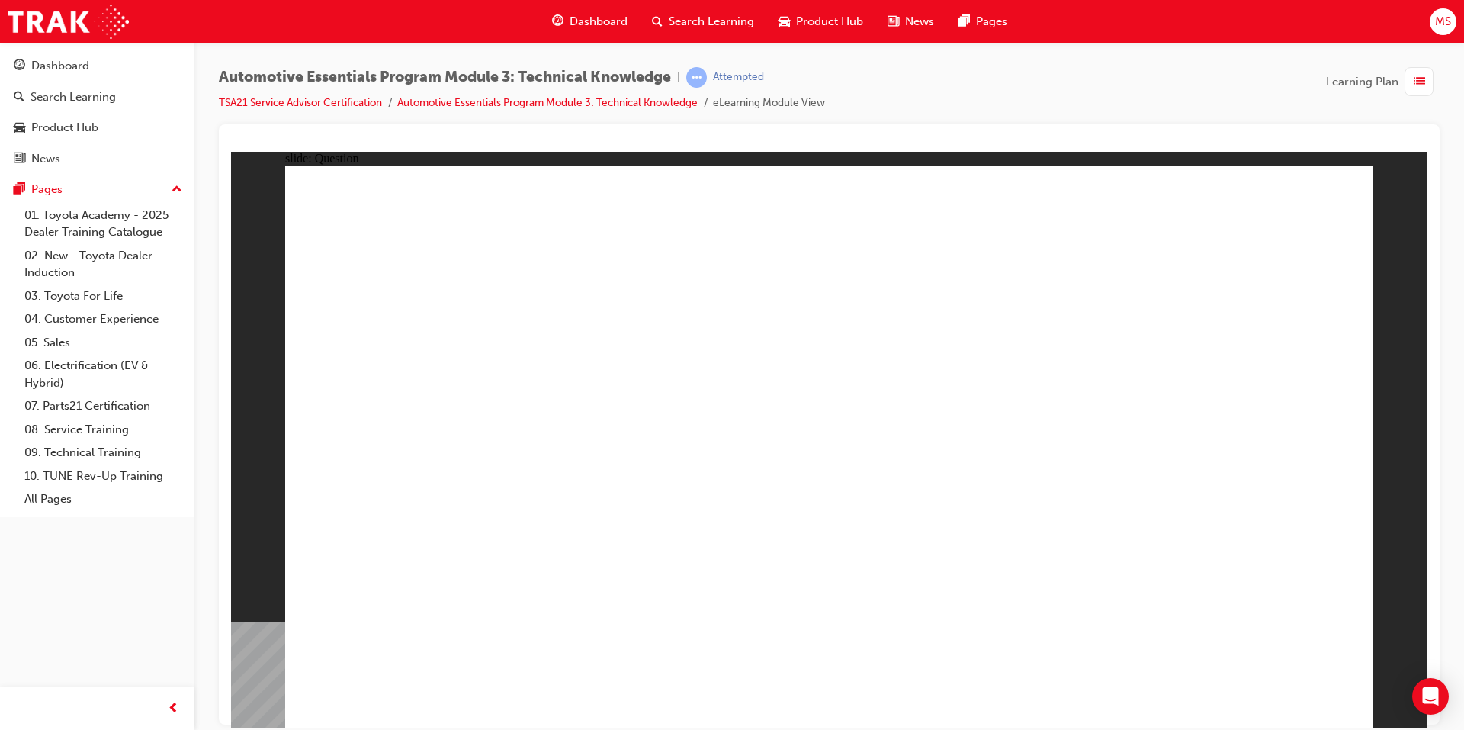
radio input "true"
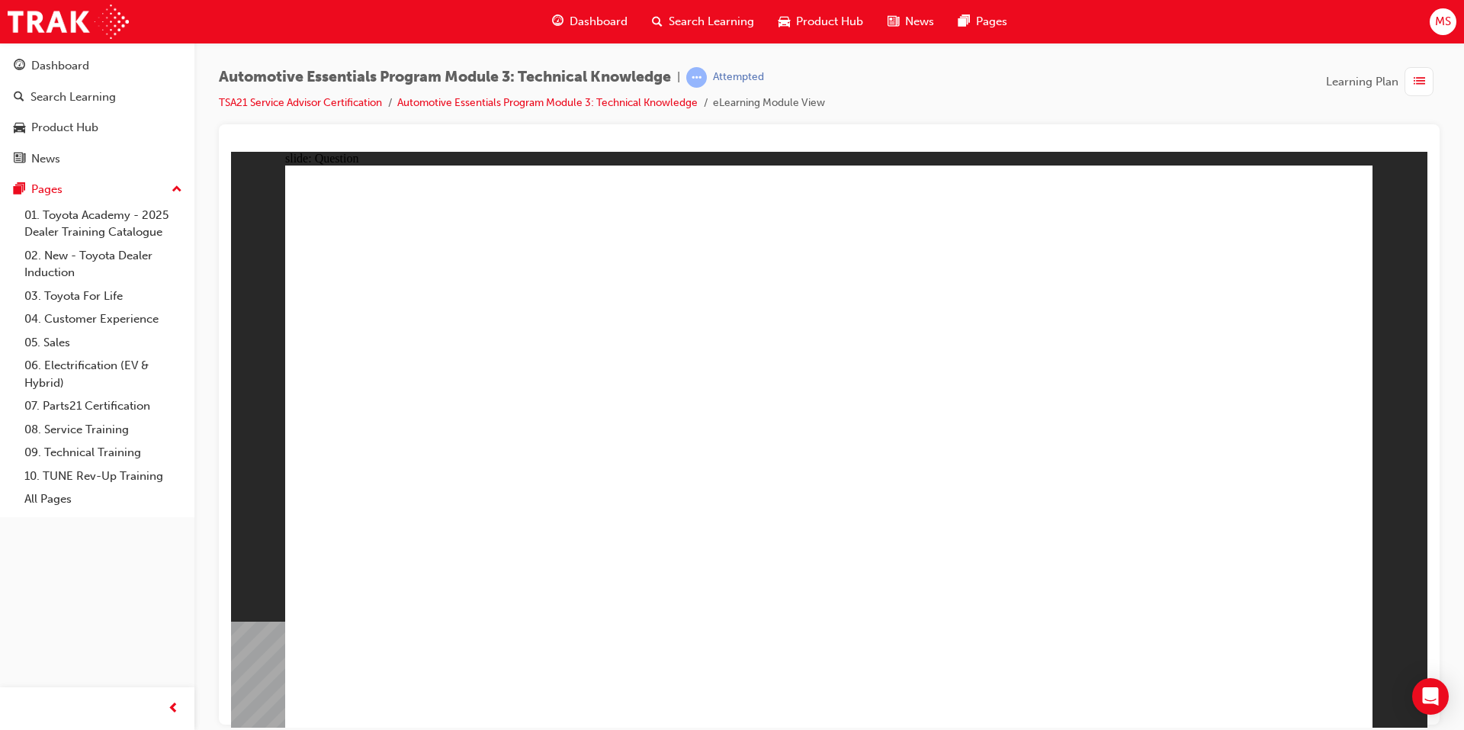
radio input "true"
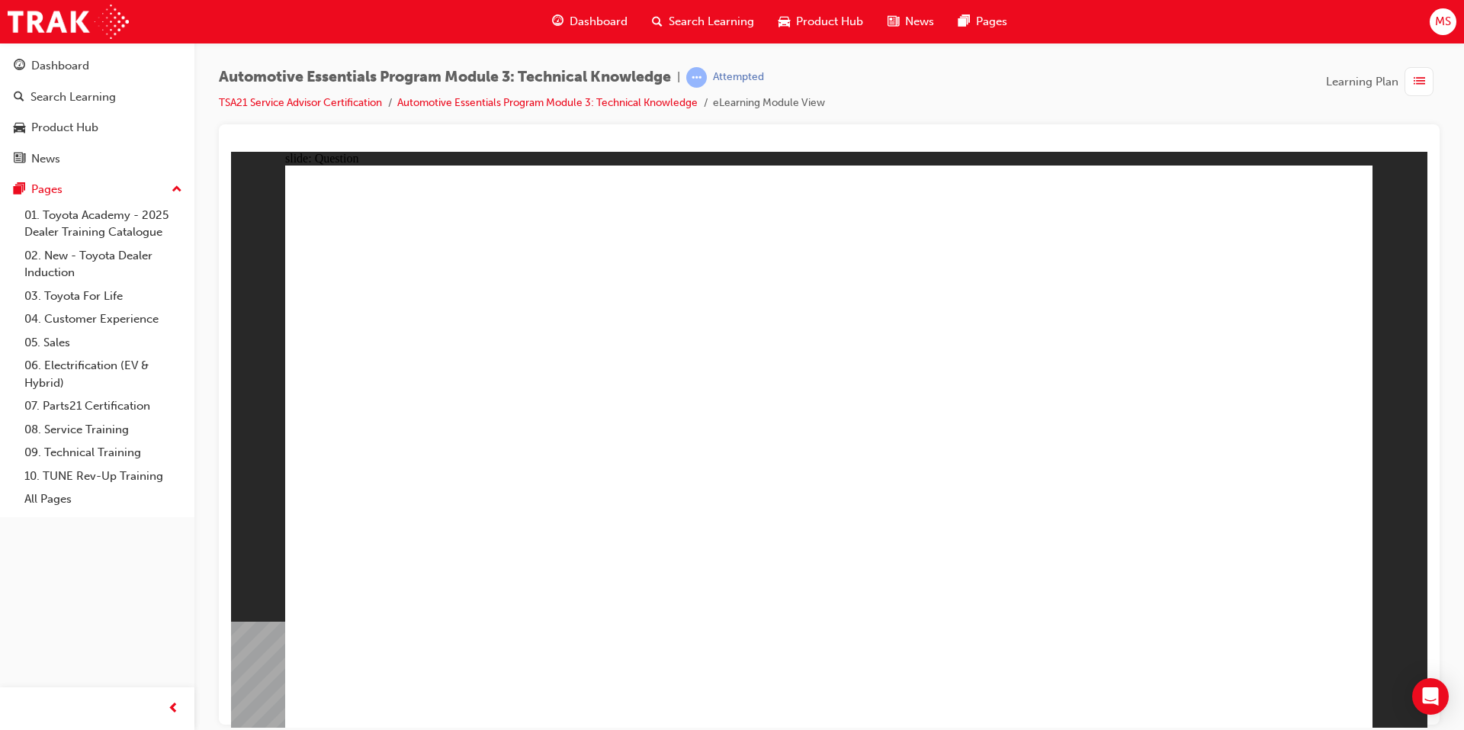
radio input "true"
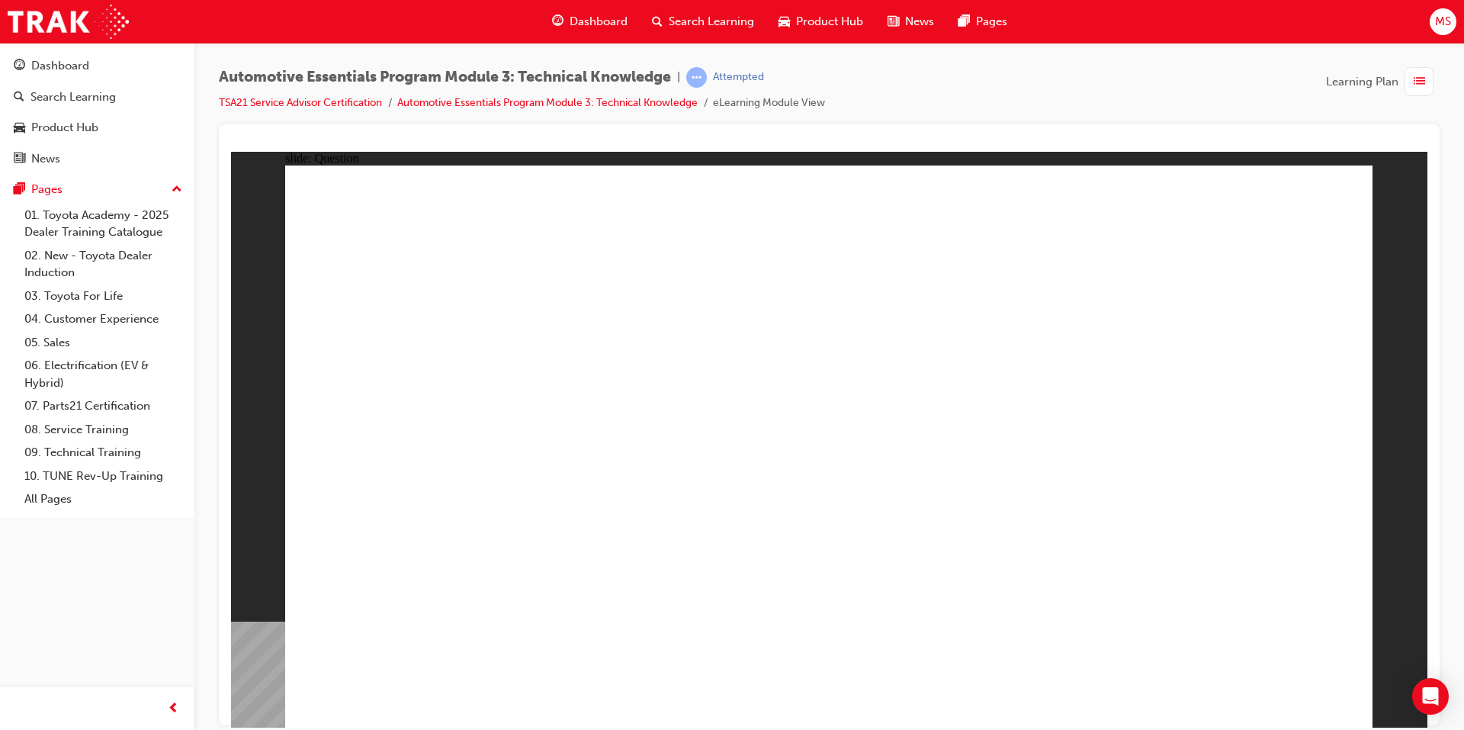
radio input "true"
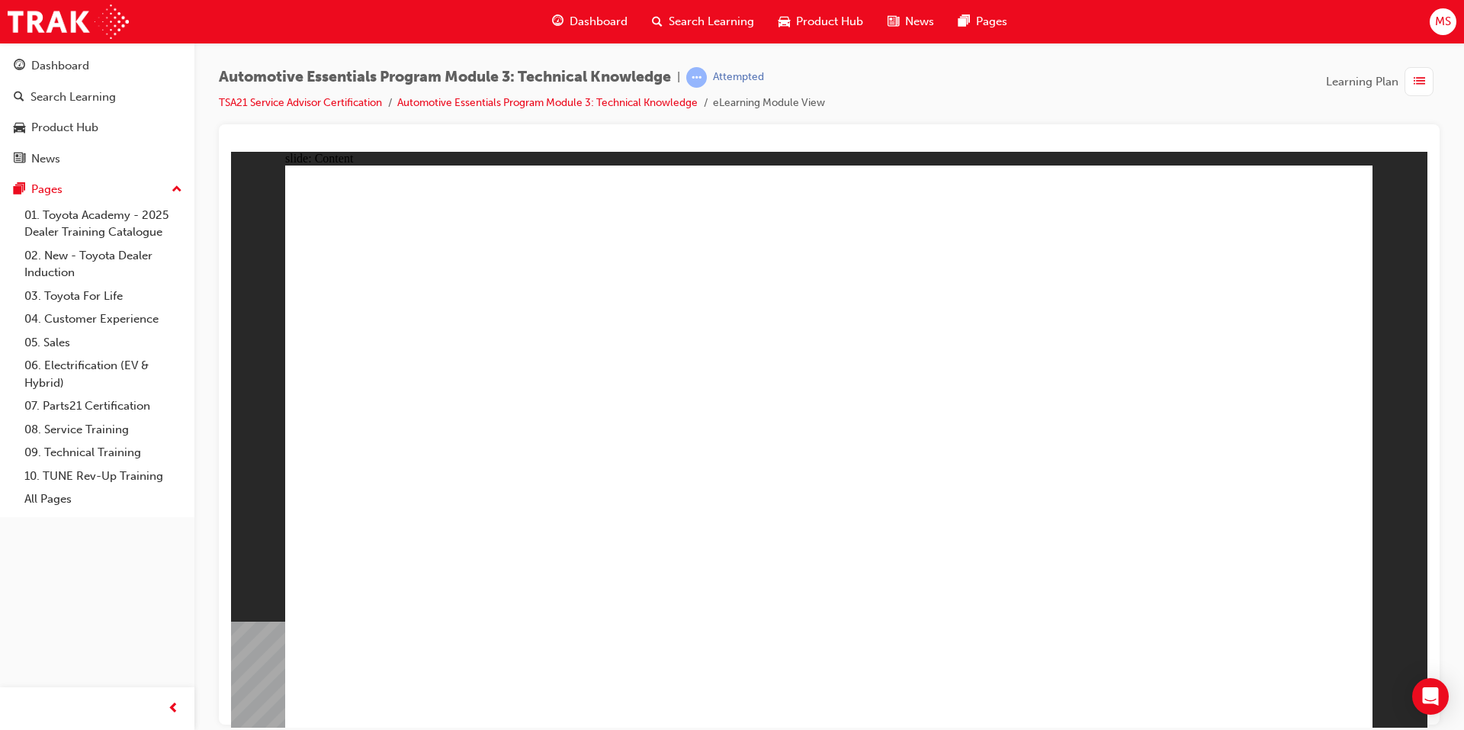
drag, startPoint x: 1060, startPoint y: 285, endPoint x: 1068, endPoint y: 286, distance: 7.7
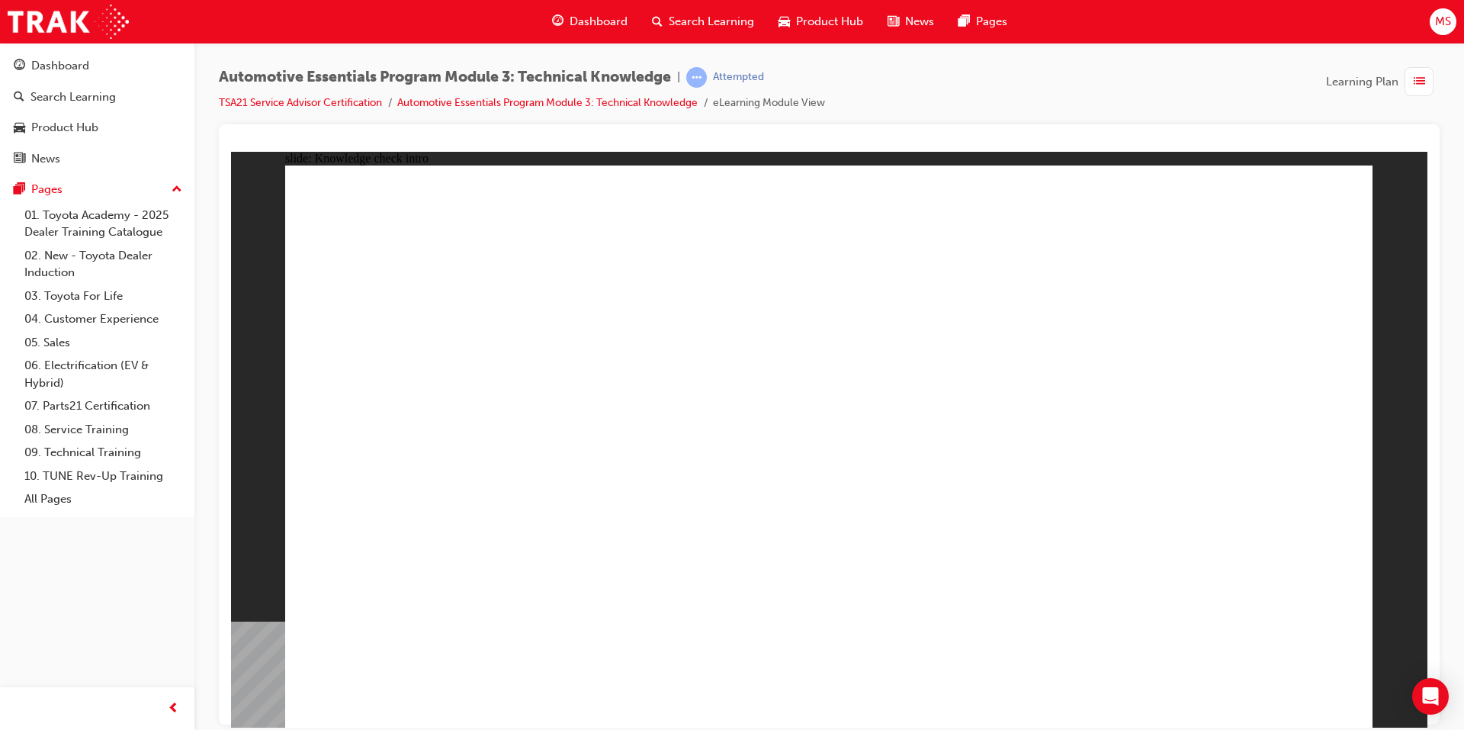
radio input "true"
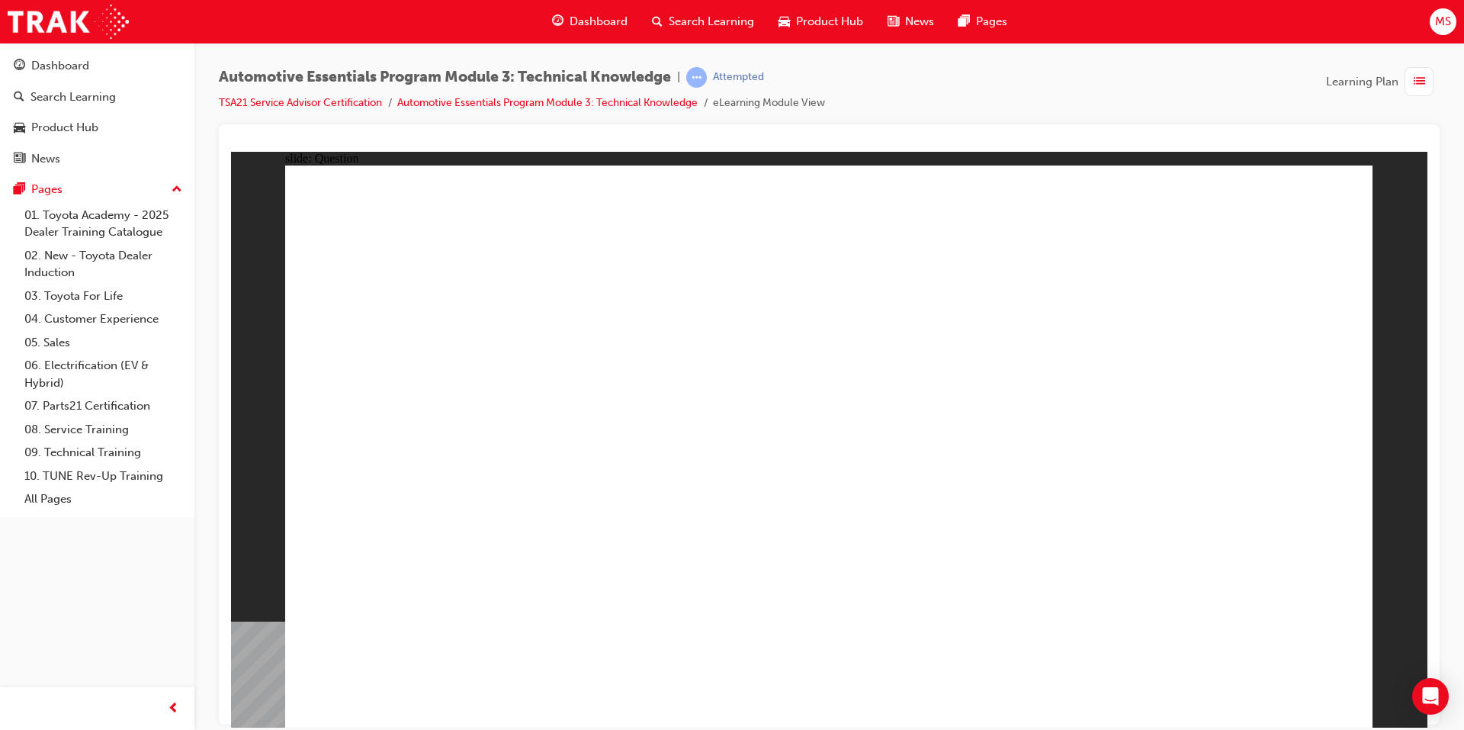
radio input "true"
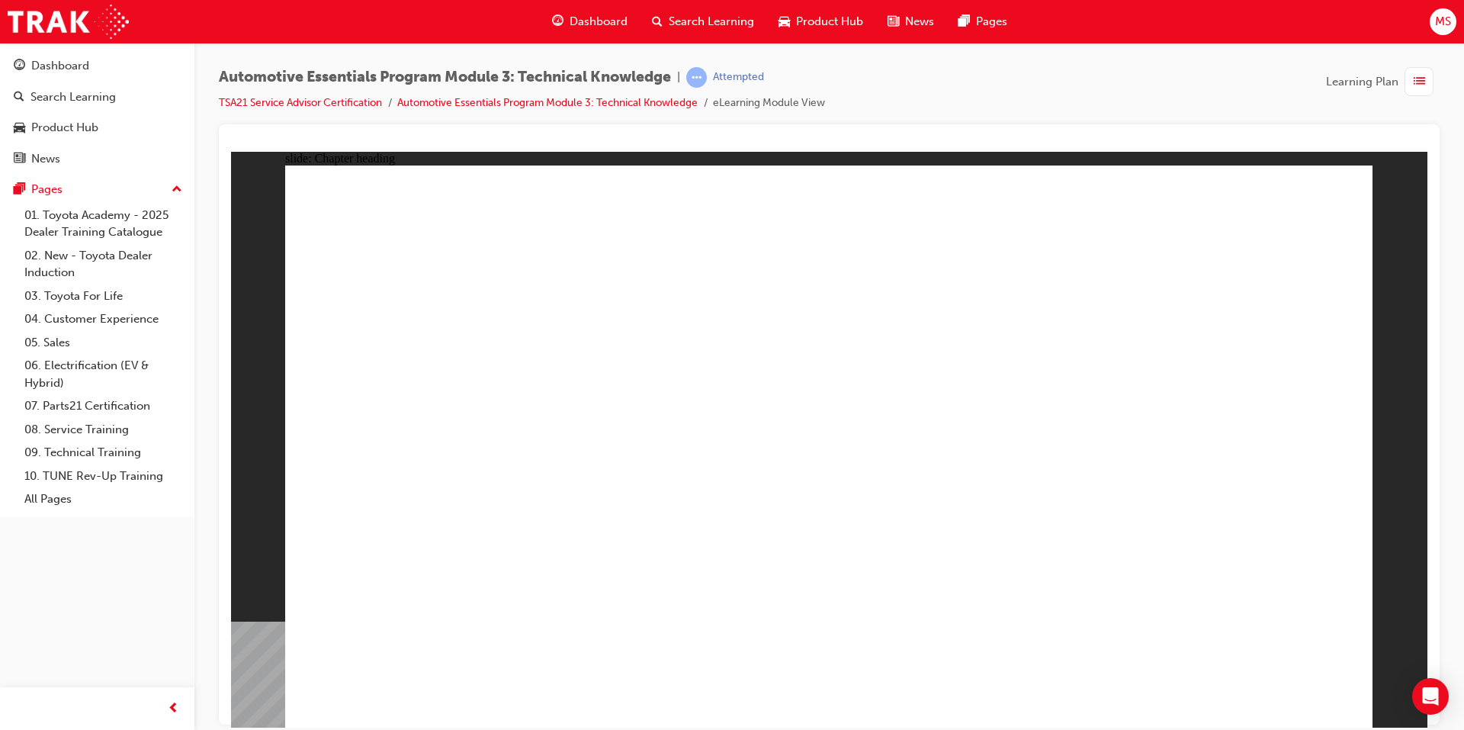
drag, startPoint x: 1298, startPoint y: 671, endPoint x: 1291, endPoint y: 676, distance: 8.3
drag, startPoint x: 1294, startPoint y: 204, endPoint x: 1303, endPoint y: 208, distance: 9.9
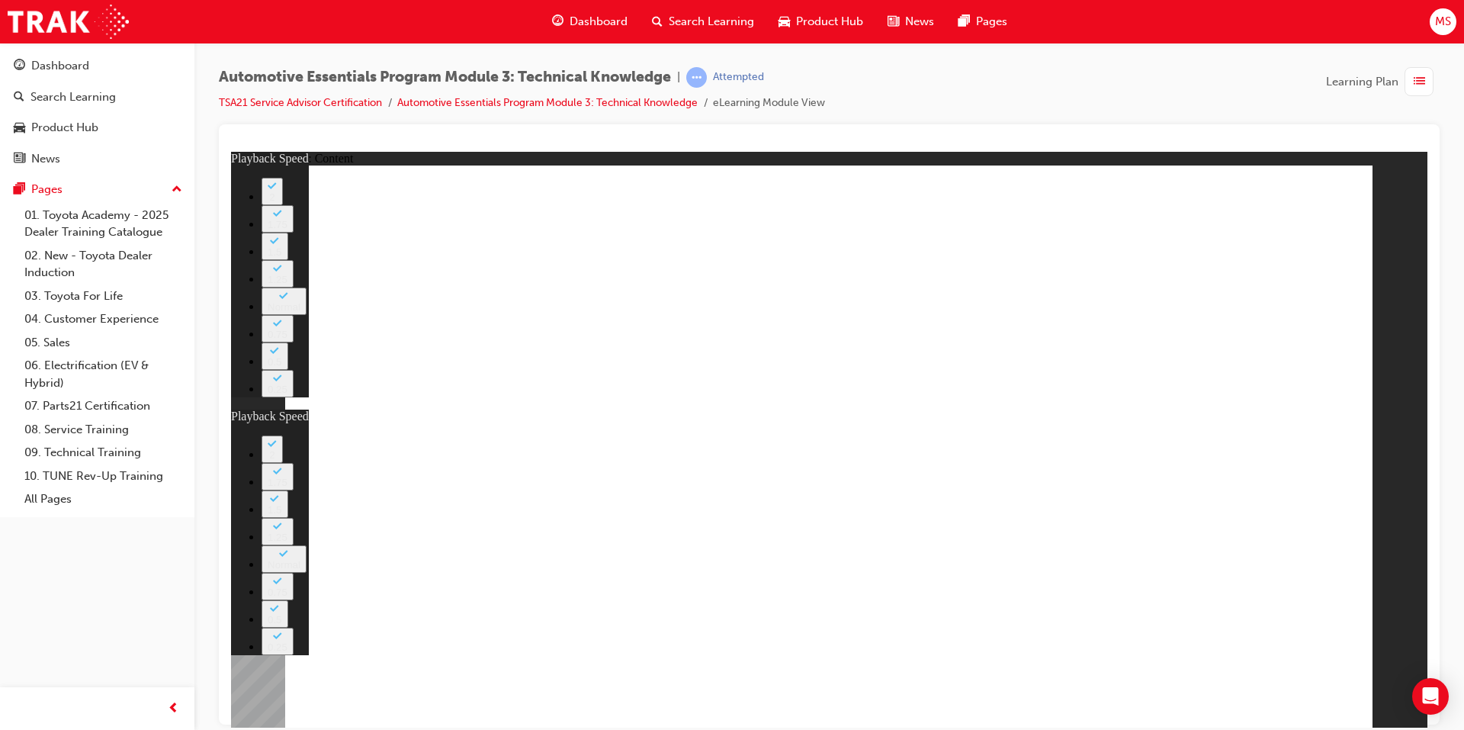
type input "8"
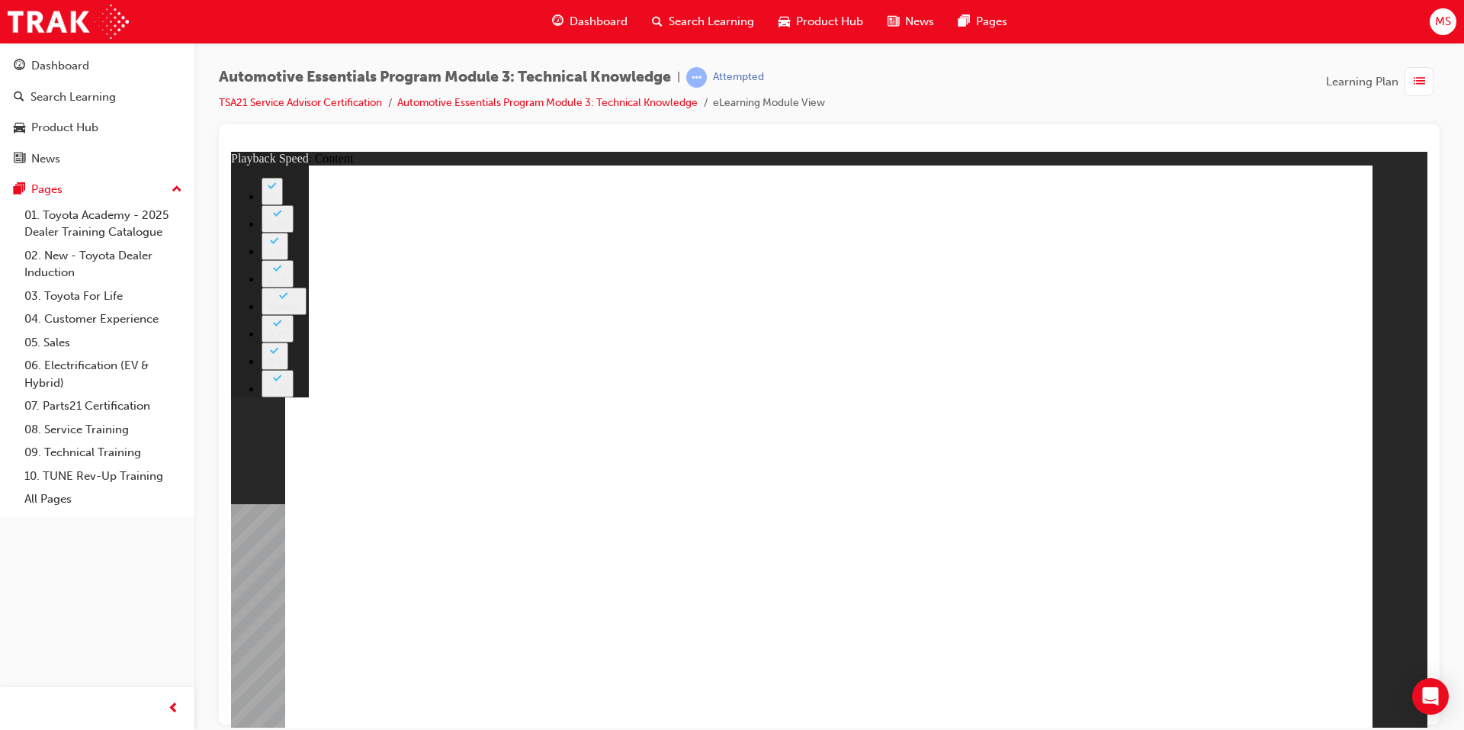
type input "0"
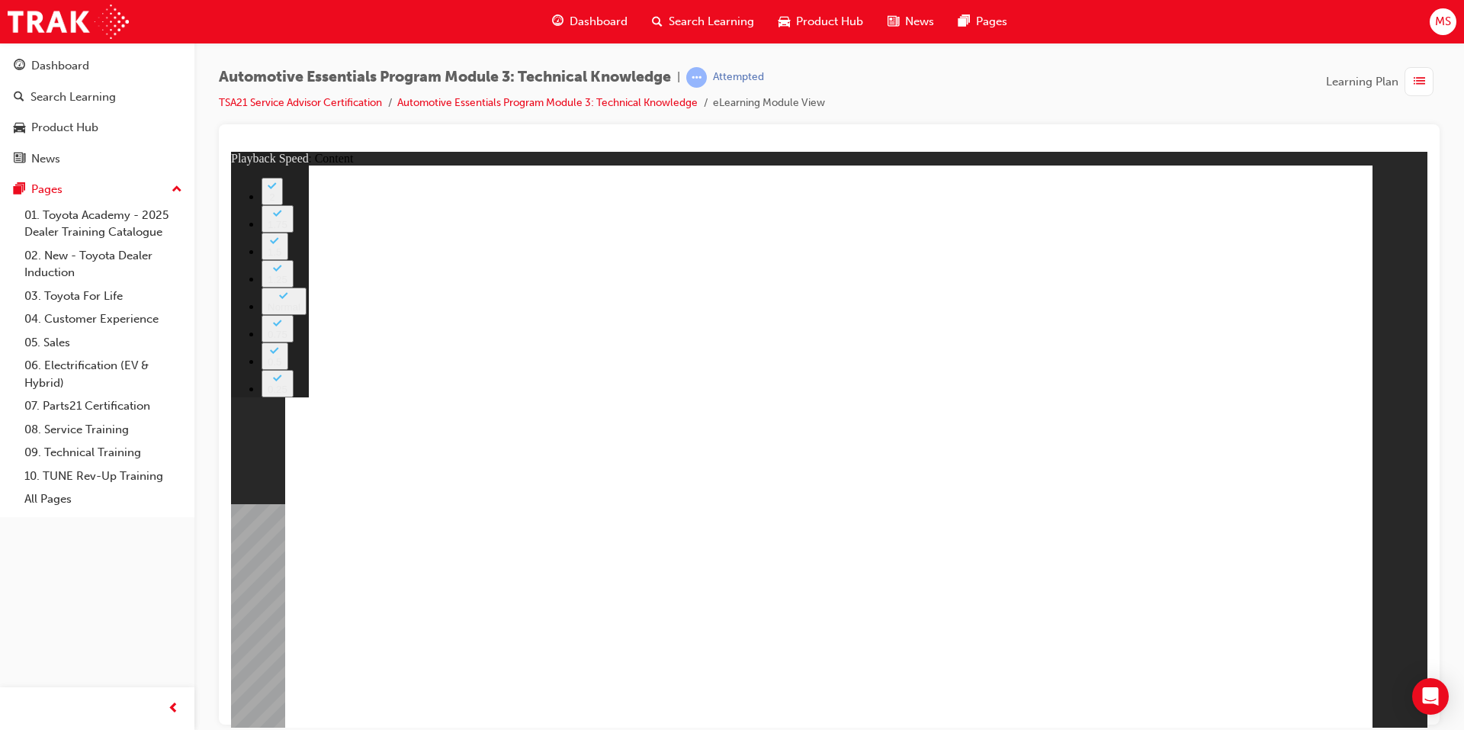
type input "7"
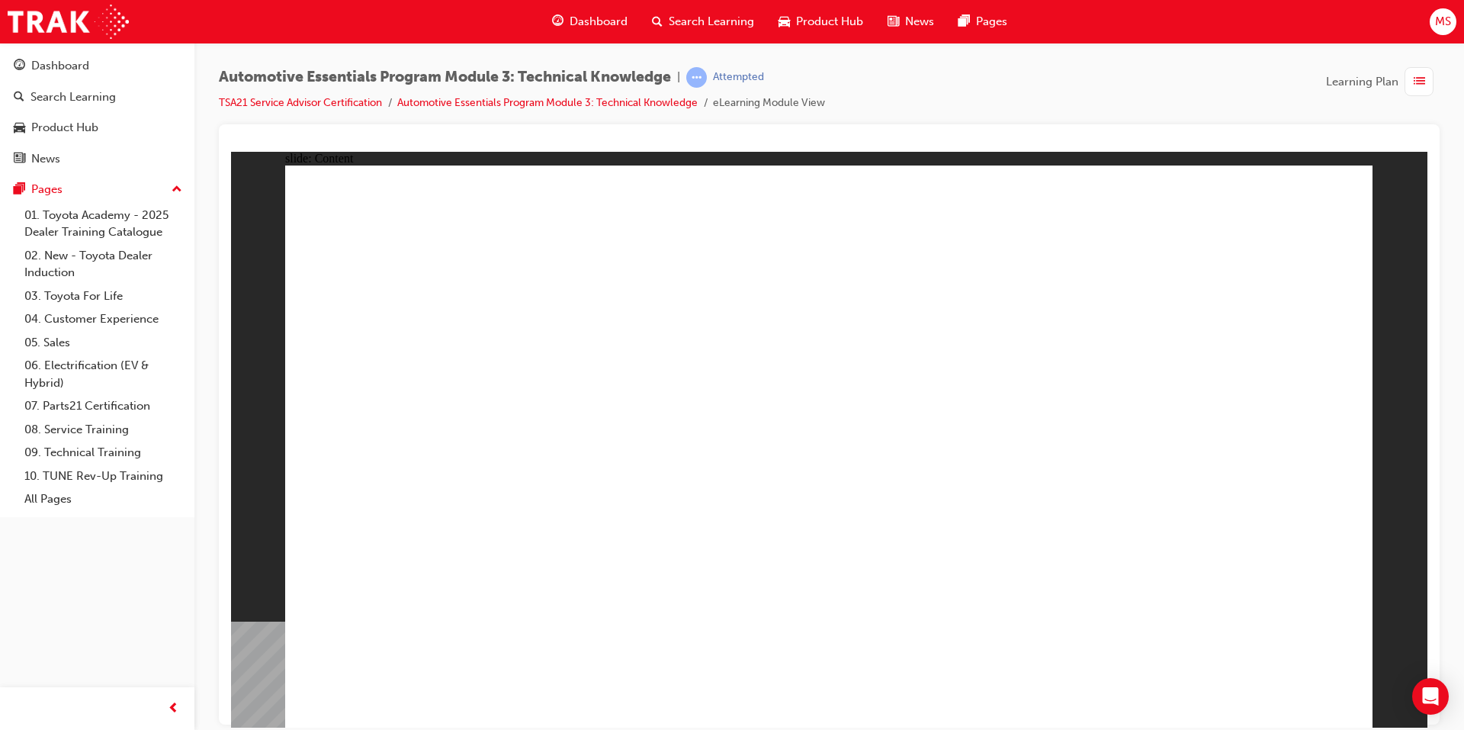
drag, startPoint x: 756, startPoint y: 330, endPoint x: 743, endPoint y: 341, distance: 17.3
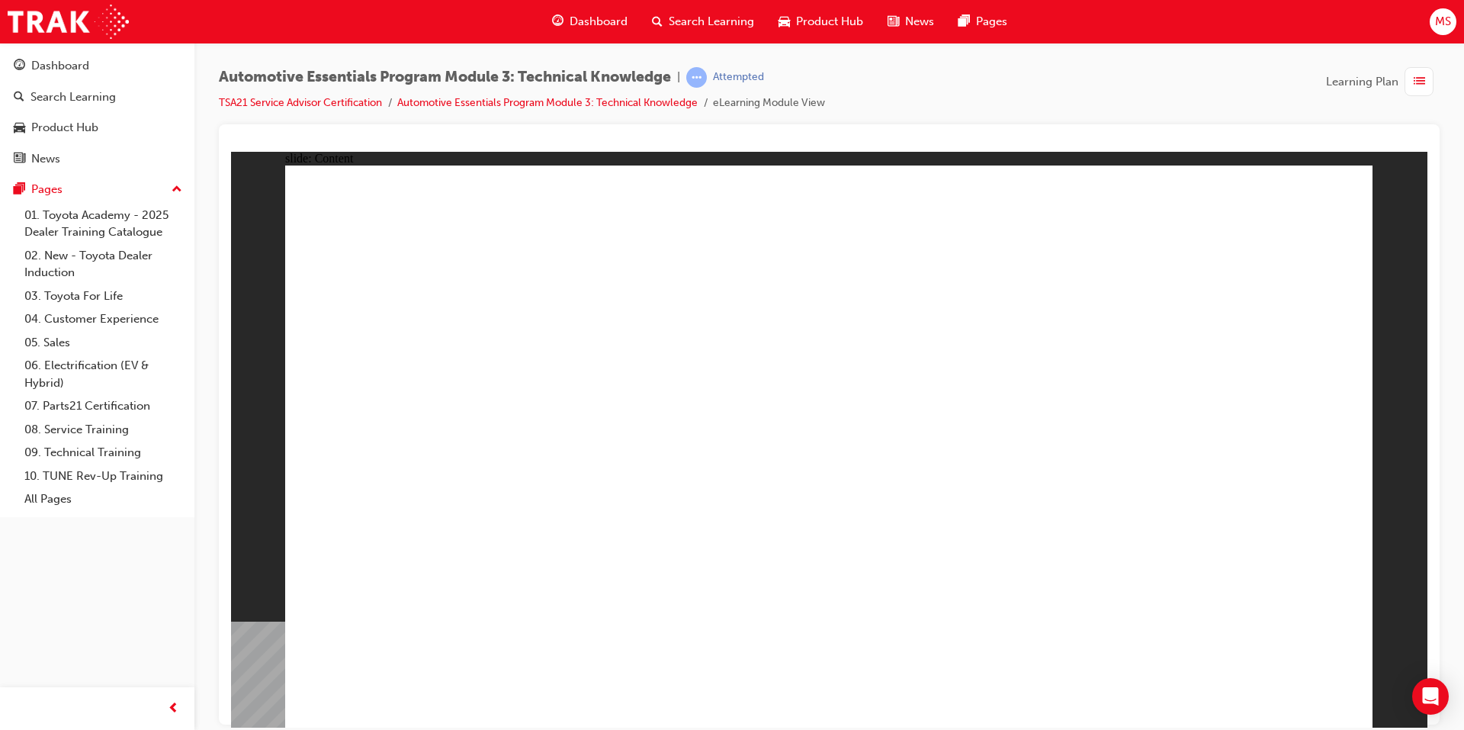
drag, startPoint x: 727, startPoint y: 503, endPoint x: 844, endPoint y: 429, distance: 138.8
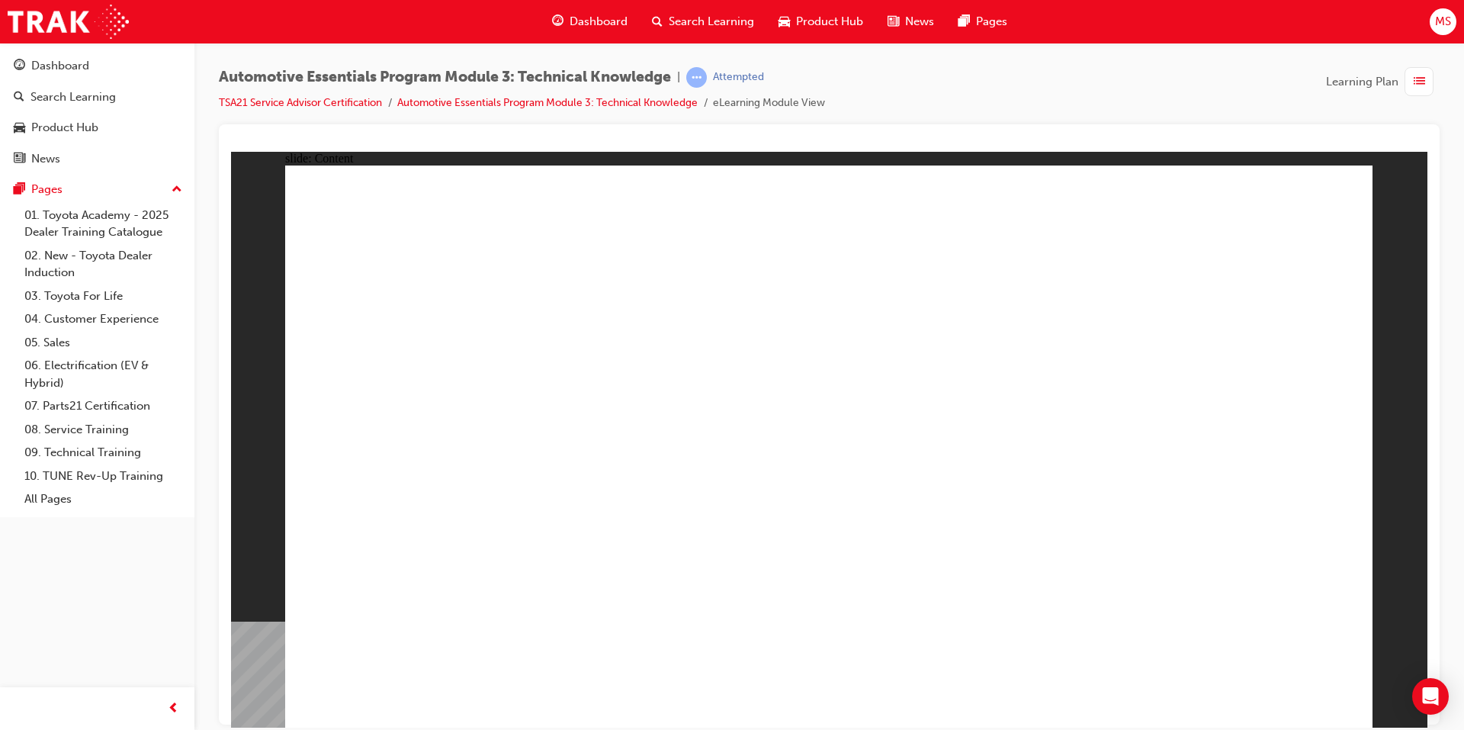
radio input "true"
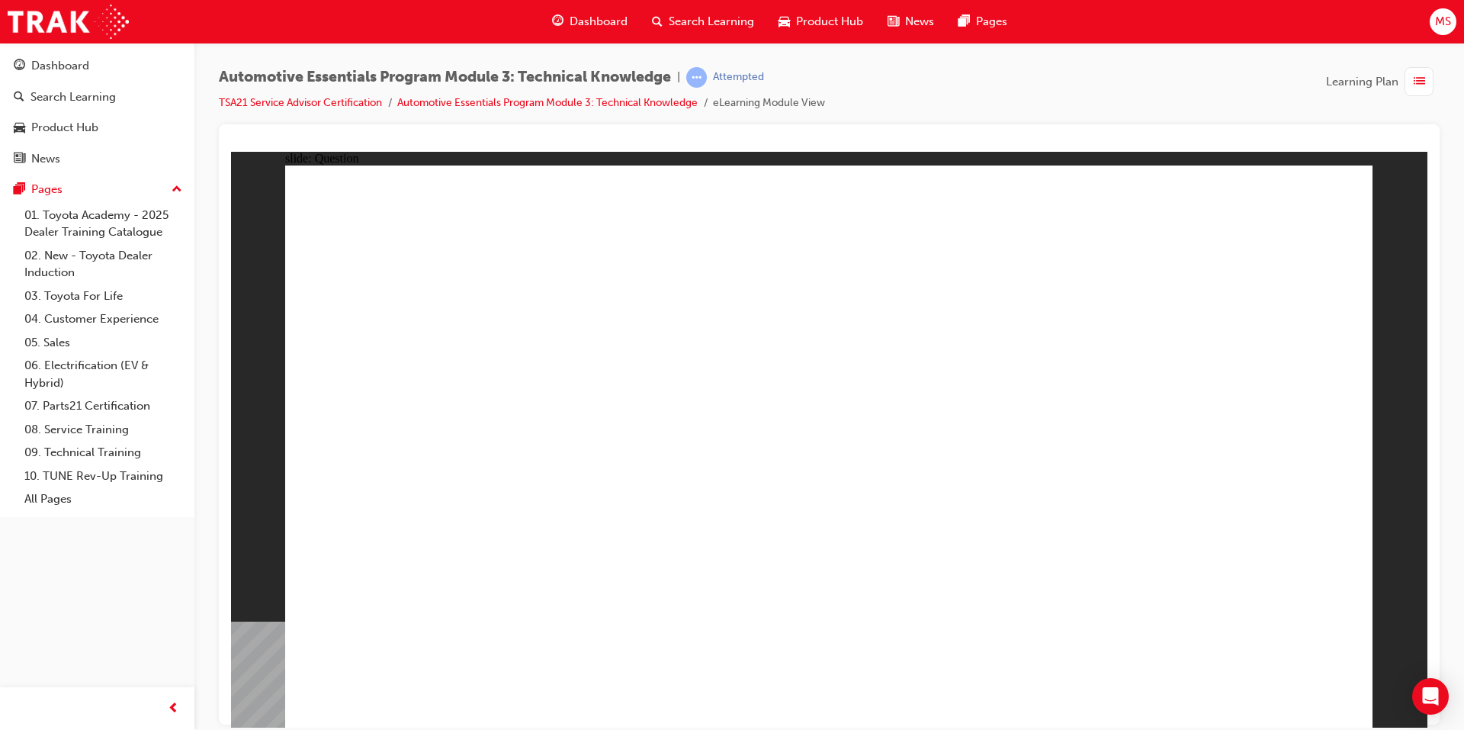
radio input "true"
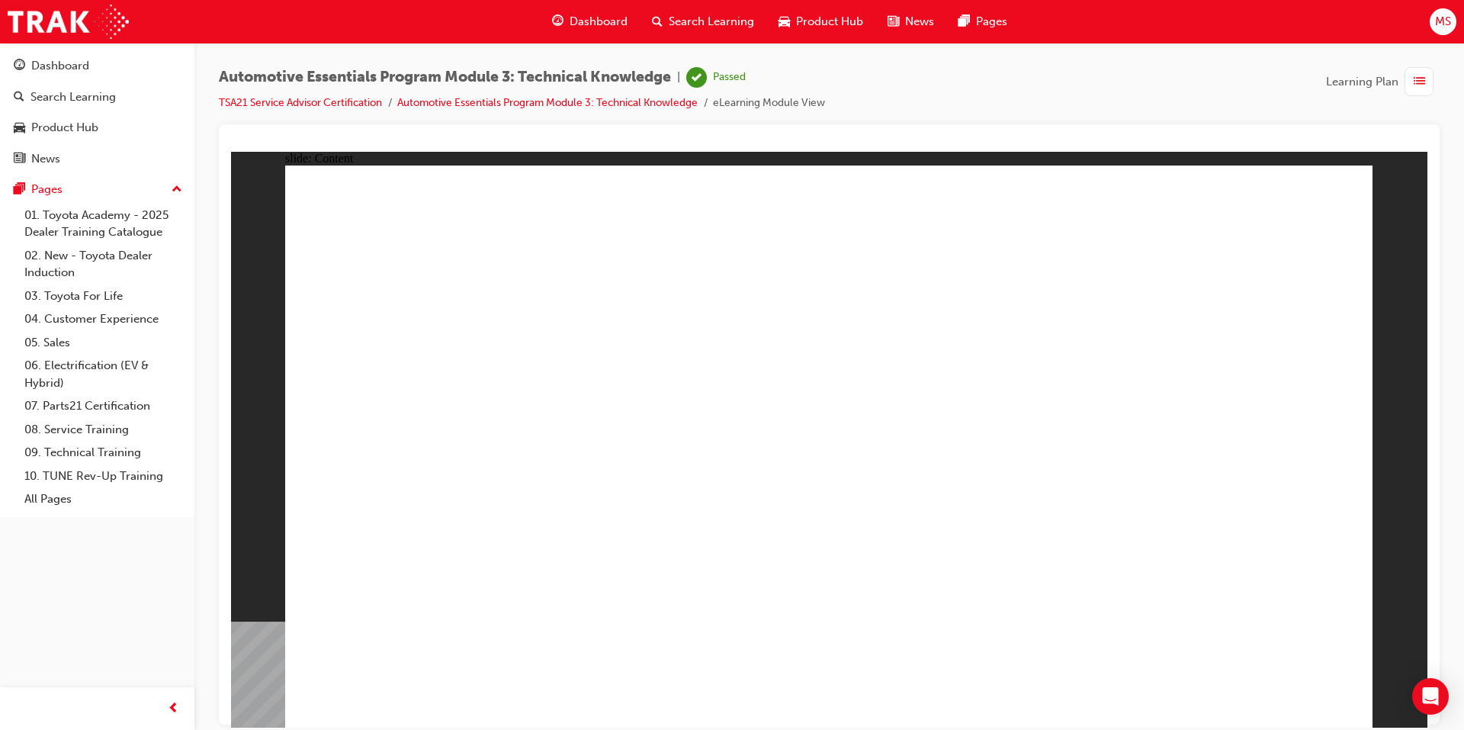
click at [670, 21] on span "Search Learning" at bounding box center [711, 22] width 85 height 18
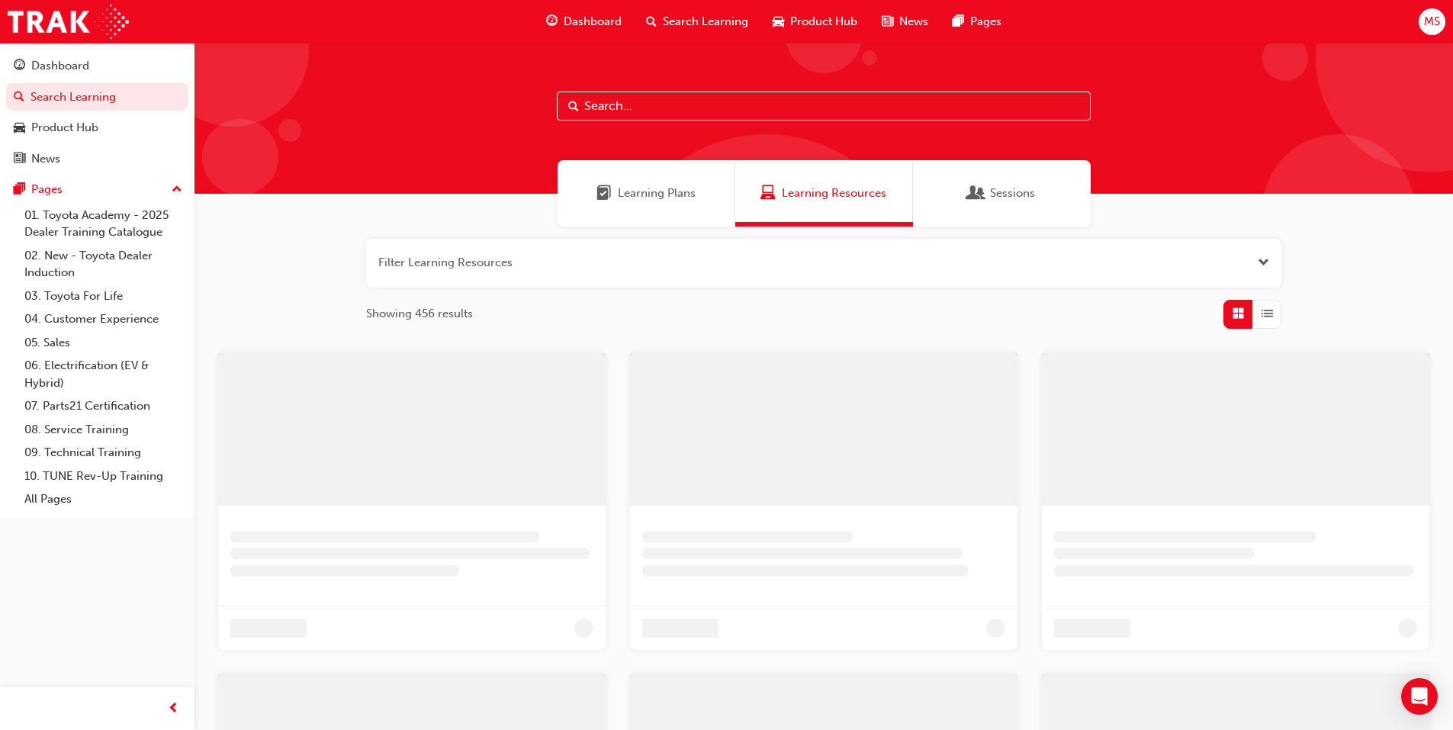
click at [652, 195] on span "Learning Plans" at bounding box center [657, 194] width 78 height 18
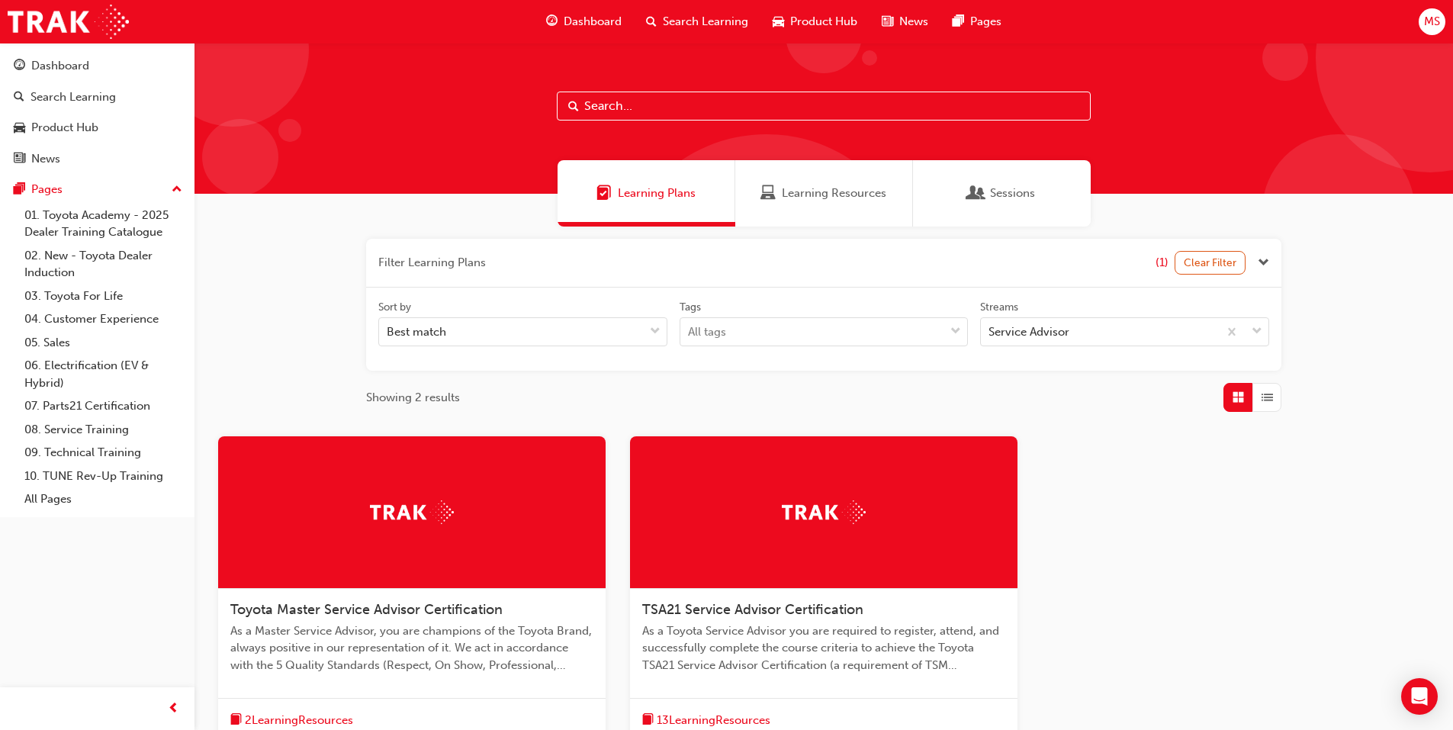
click at [780, 532] on div at bounding box center [823, 512] width 387 height 153
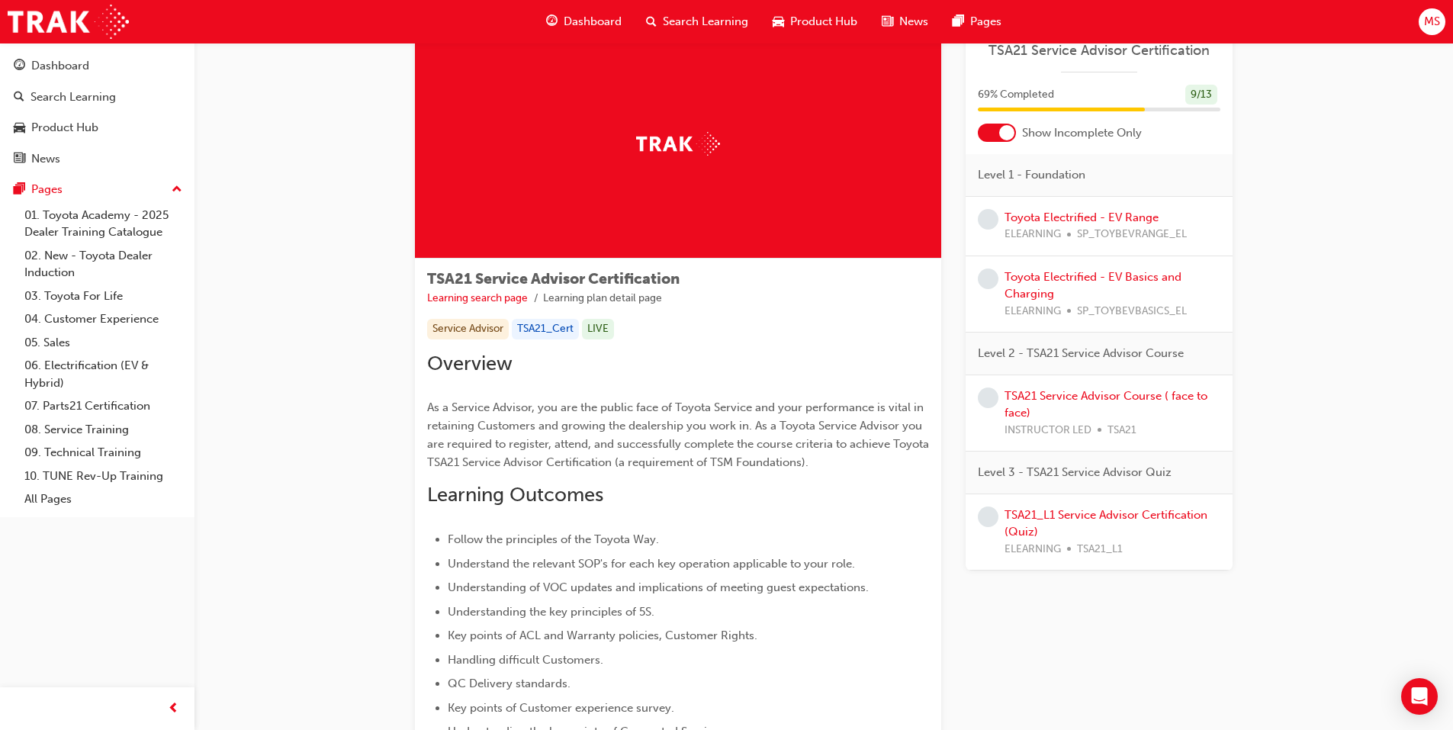
scroll to position [76, 0]
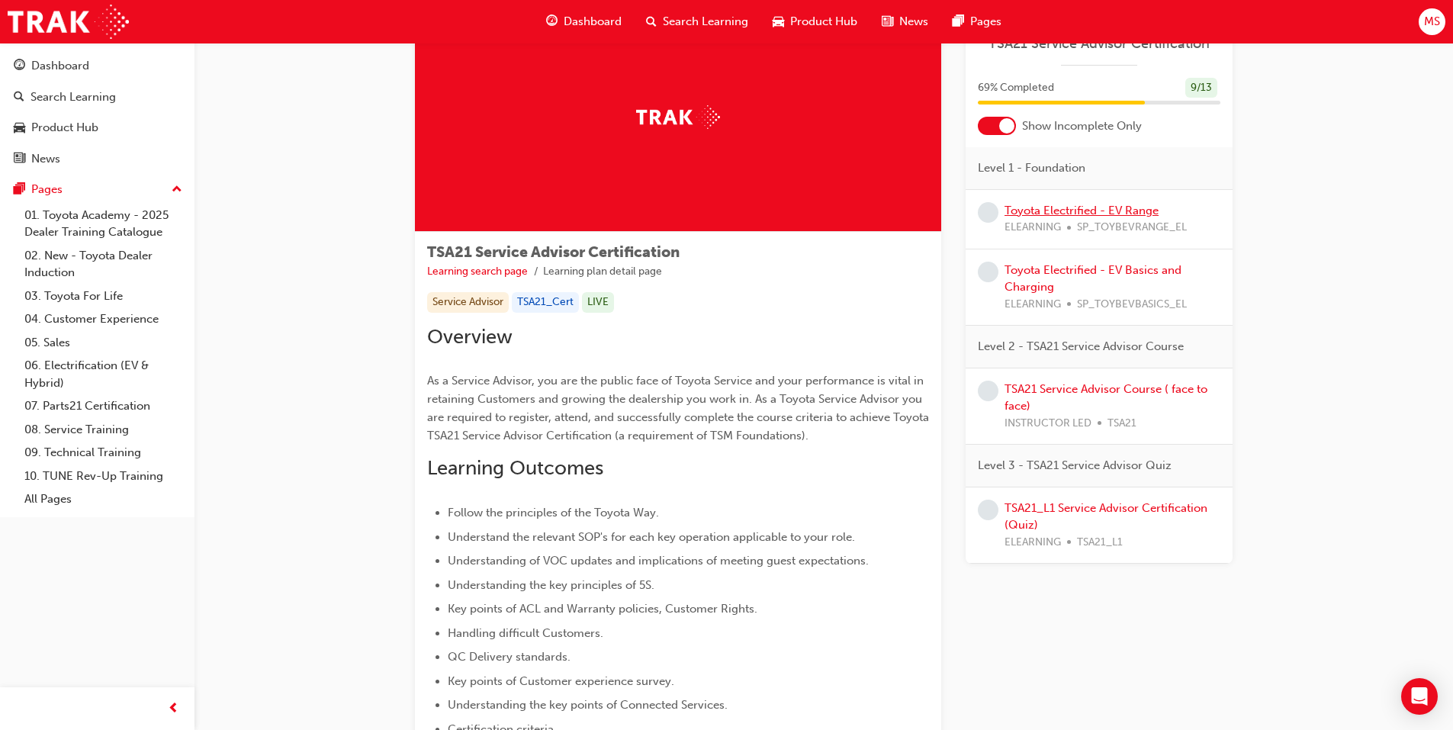
click at [1029, 208] on link "Toyota Electrified - EV Range" at bounding box center [1082, 211] width 154 height 14
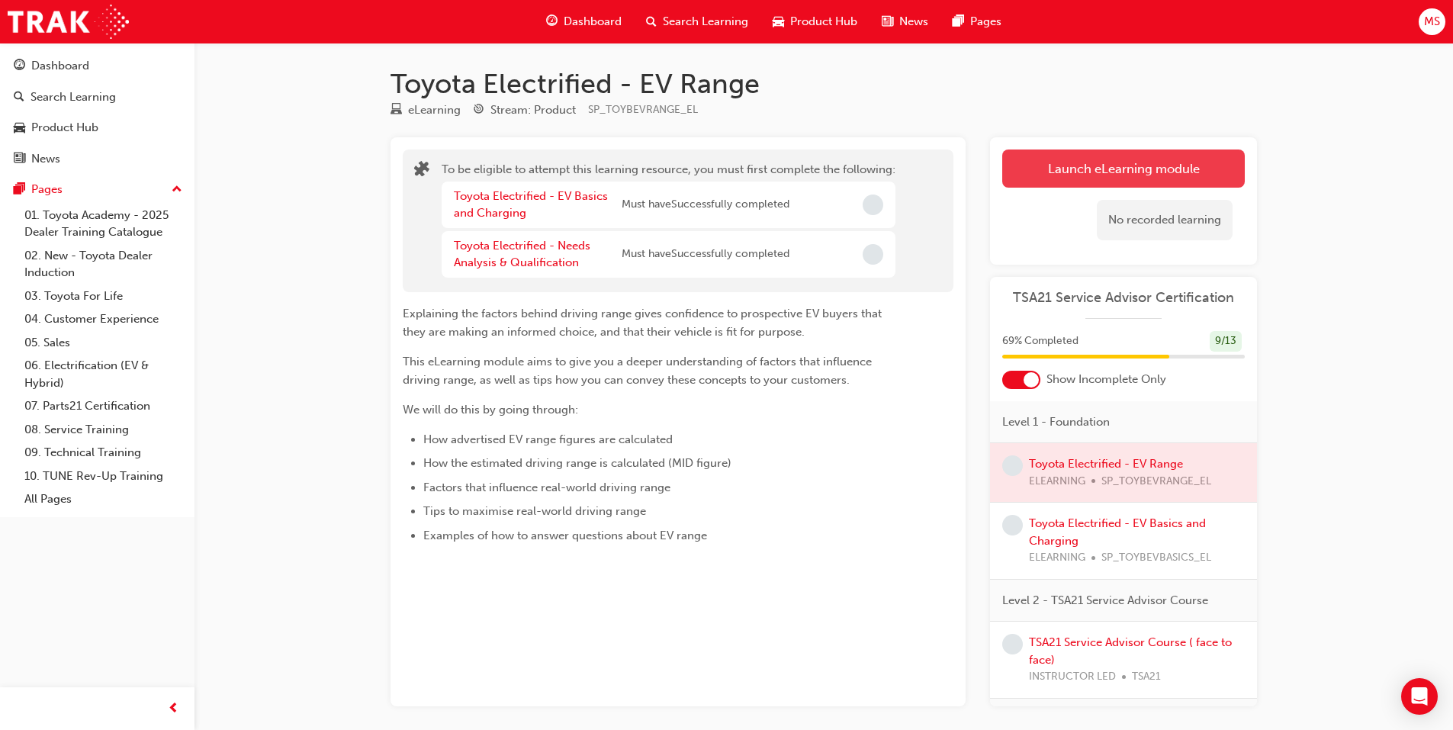
click at [1133, 157] on button "Launch eLearning module" at bounding box center [1123, 168] width 243 height 38
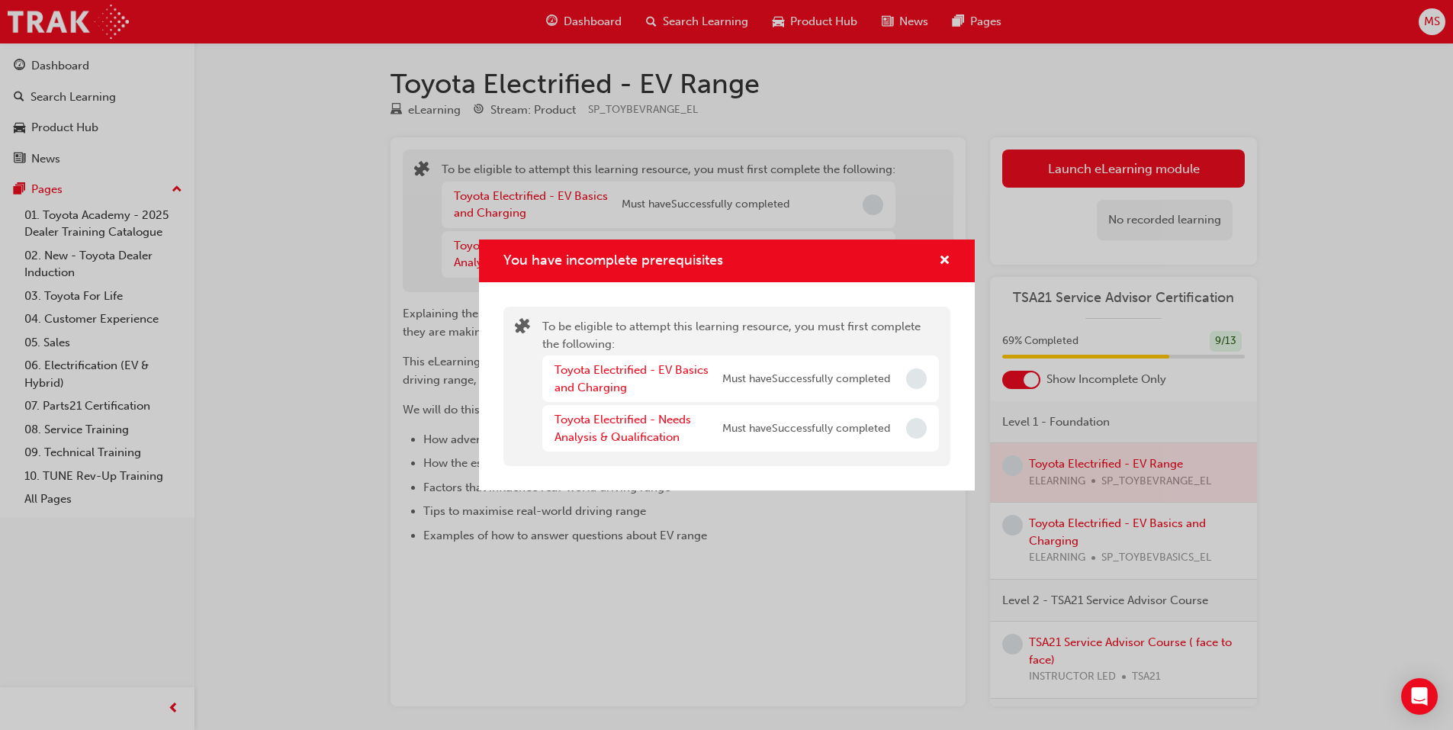
click at [937, 256] on div "You have incomplete prerequisites" at bounding box center [939, 261] width 24 height 19
click at [944, 249] on div "You have incomplete prerequisites" at bounding box center [727, 261] width 496 height 43
click at [944, 265] on span "cross-icon" at bounding box center [944, 262] width 11 height 14
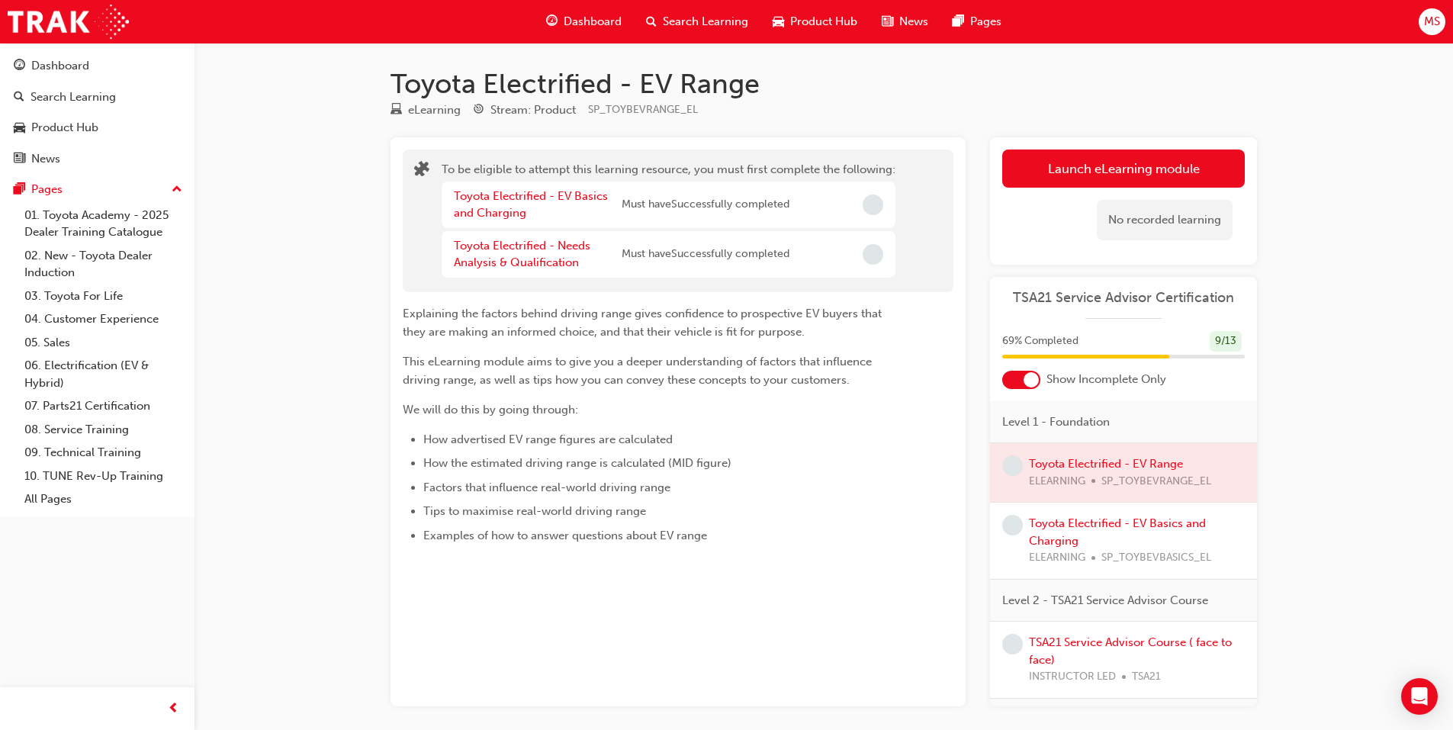
click at [1012, 376] on div at bounding box center [1021, 380] width 38 height 18
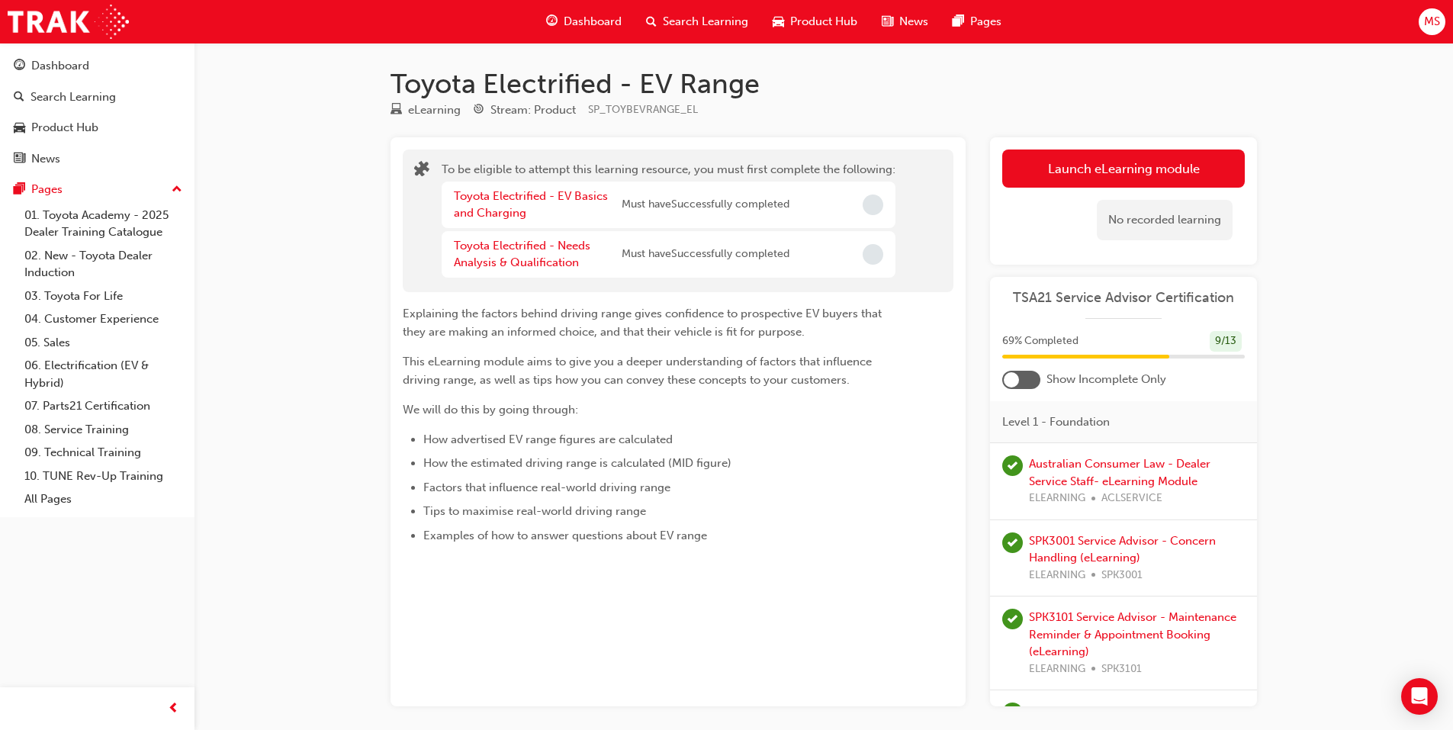
click at [1013, 376] on div at bounding box center [1011, 379] width 15 height 15
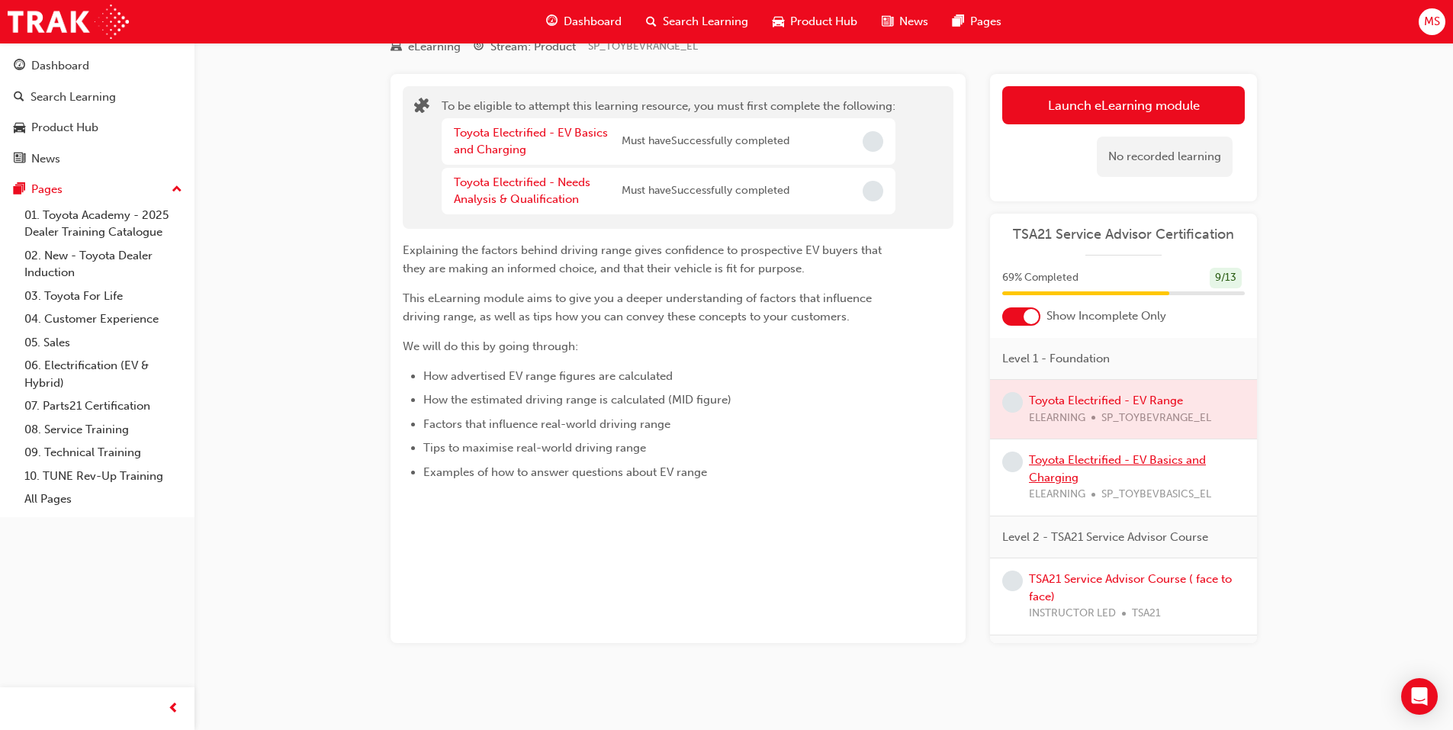
click at [1052, 462] on link "Toyota Electrified - EV Basics and Charging" at bounding box center [1117, 468] width 177 height 31
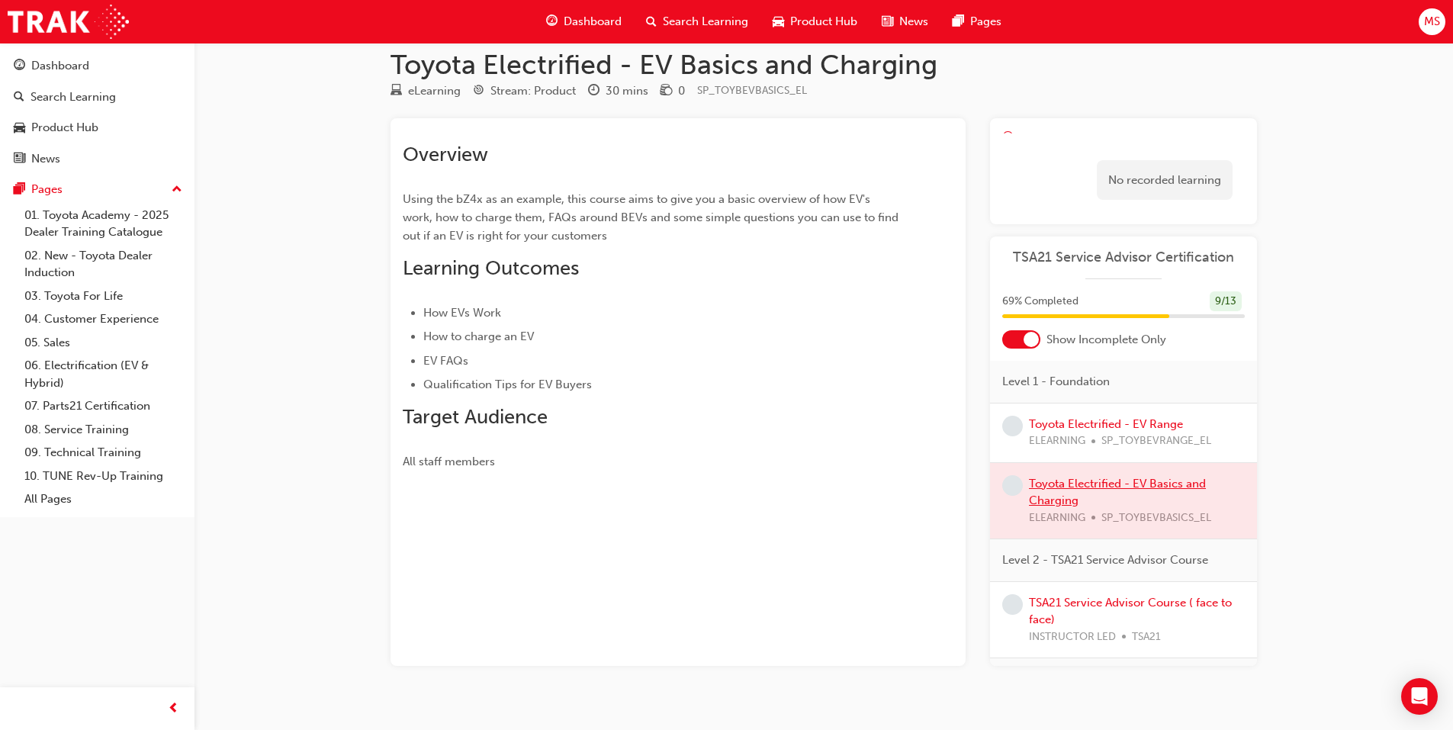
scroll to position [63, 0]
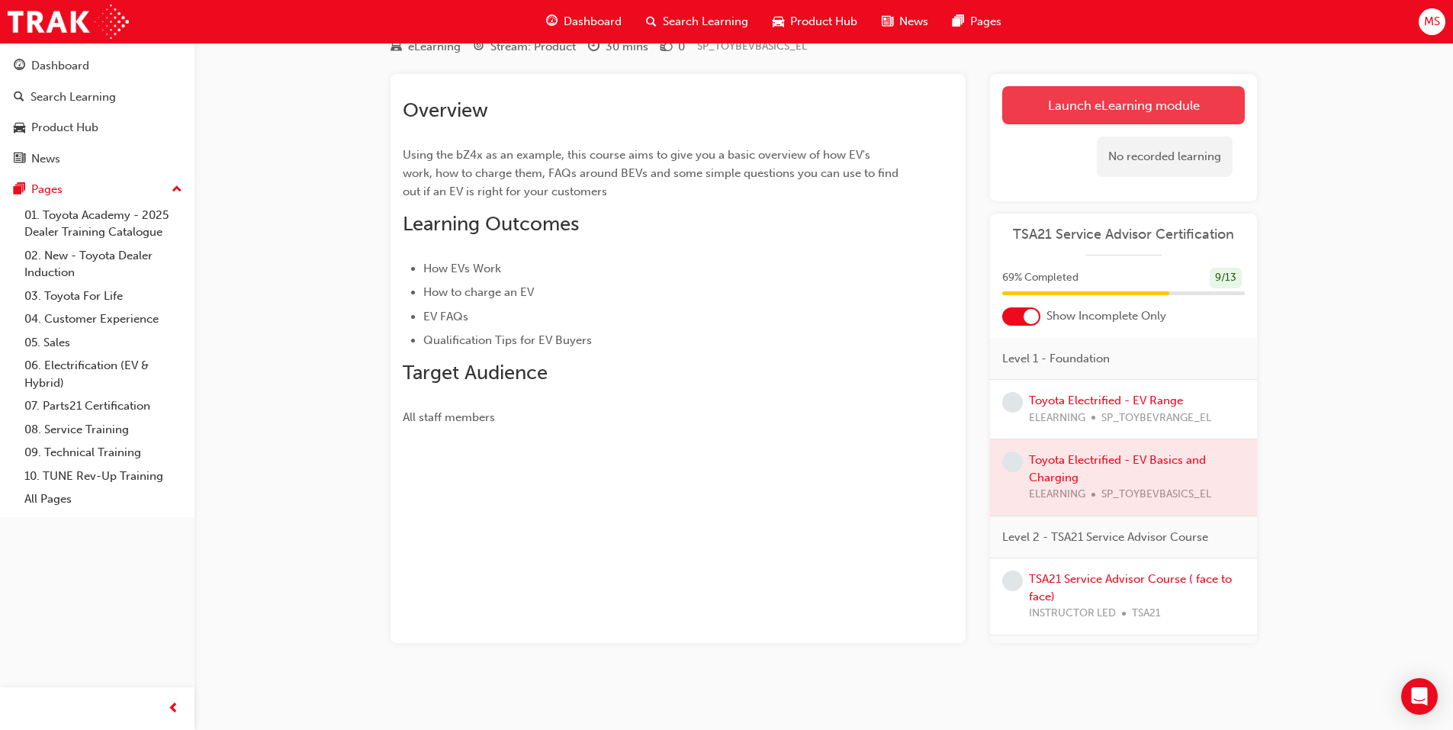
click at [1053, 86] on link "Launch eLearning module" at bounding box center [1123, 105] width 243 height 38
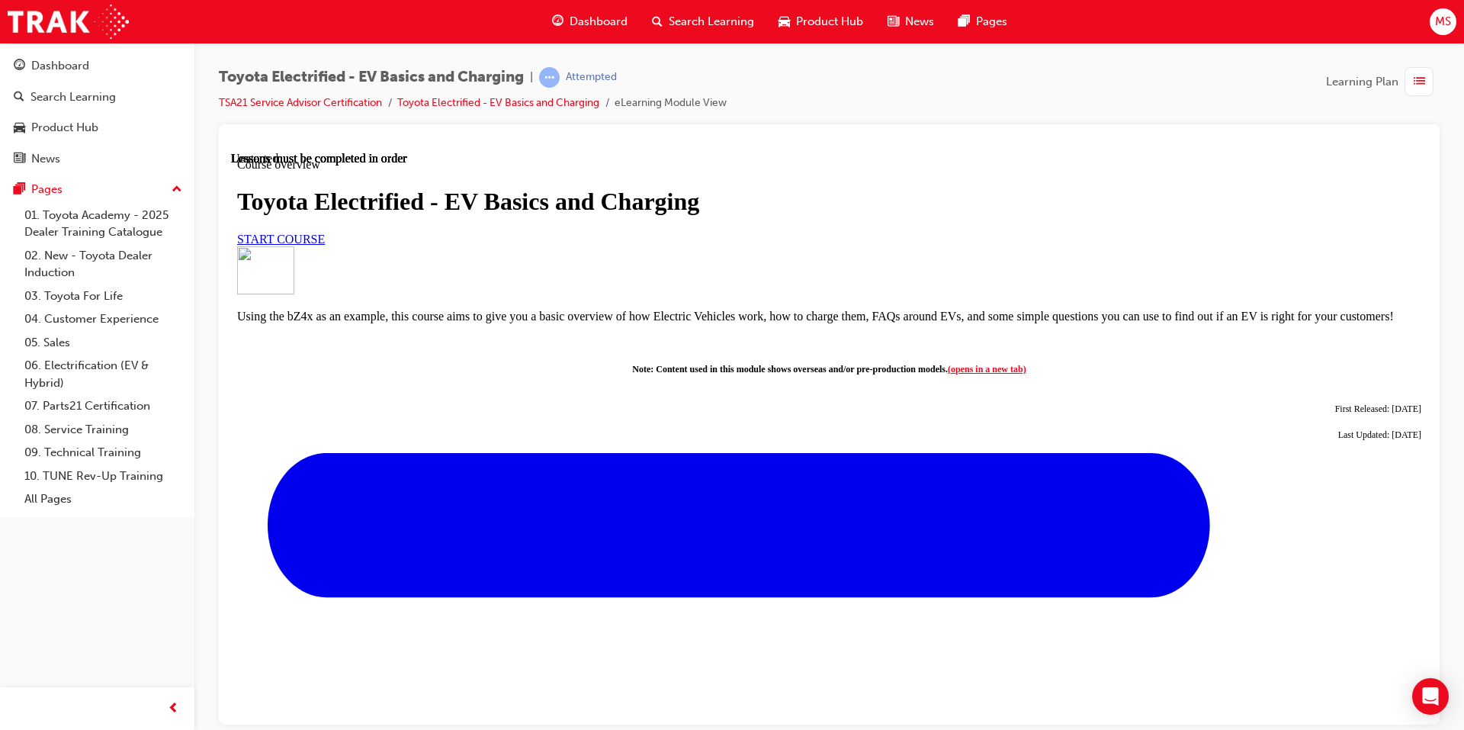
click at [325, 245] on span "START COURSE" at bounding box center [281, 238] width 88 height 13
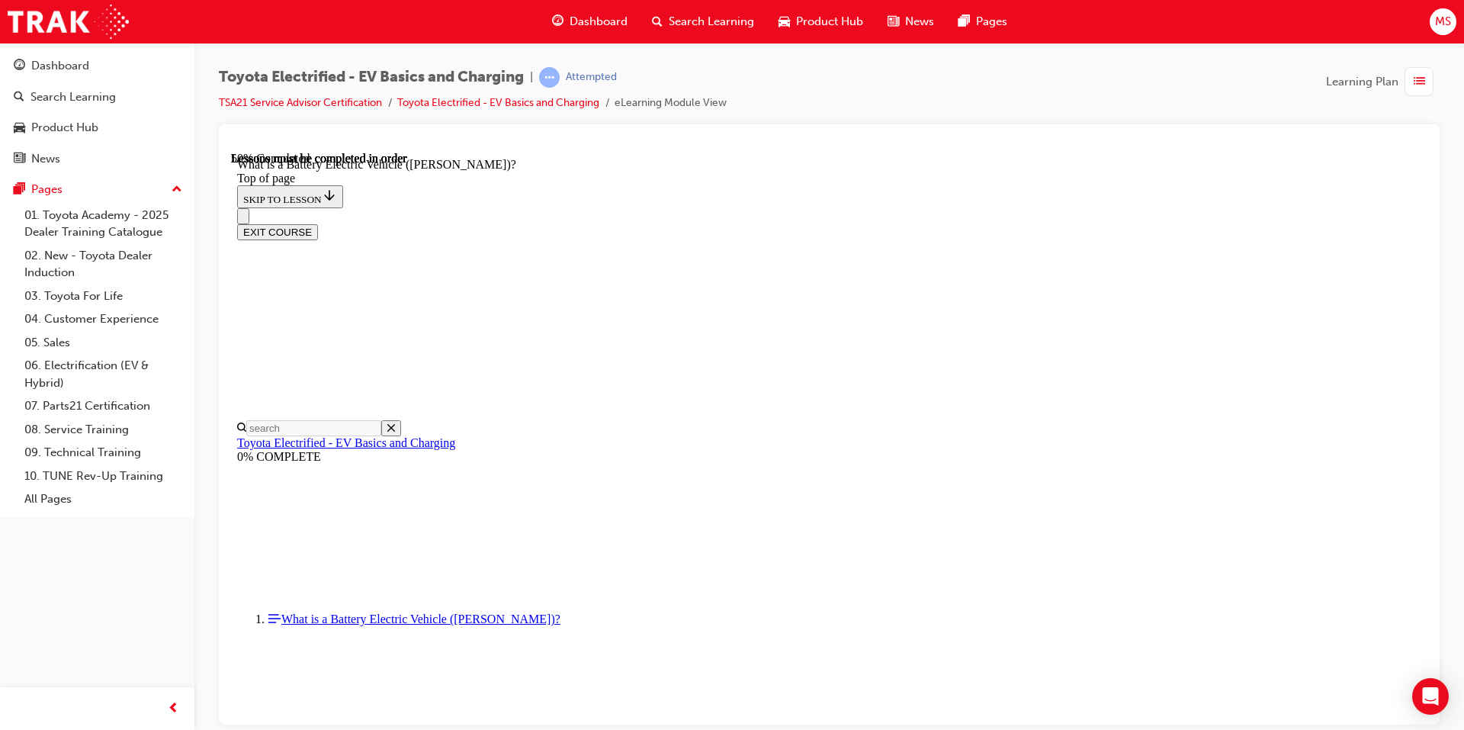
scroll to position [1667, 0]
drag, startPoint x: 1109, startPoint y: 591, endPoint x: 1134, endPoint y: 590, distance: 25.2
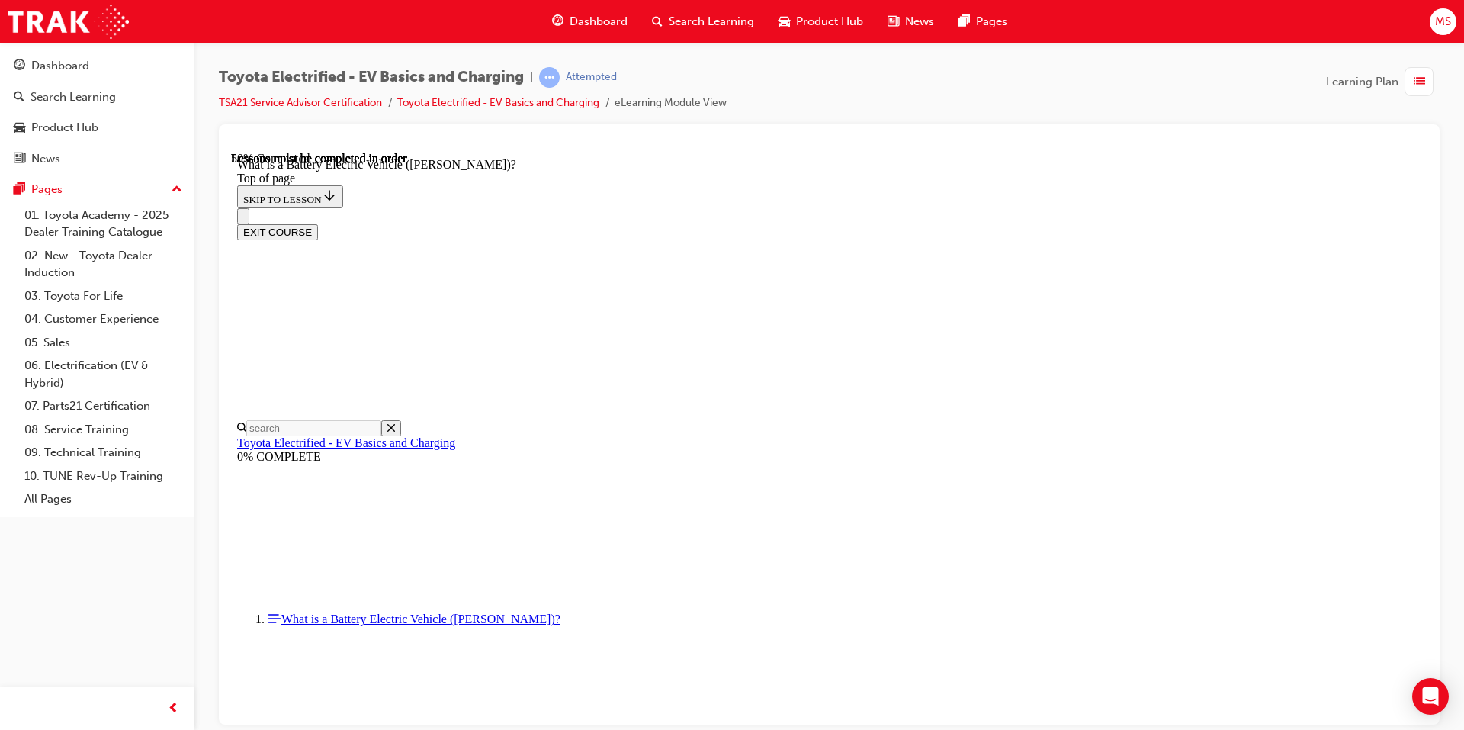
drag, startPoint x: 782, startPoint y: 336, endPoint x: 821, endPoint y: 336, distance: 39.7
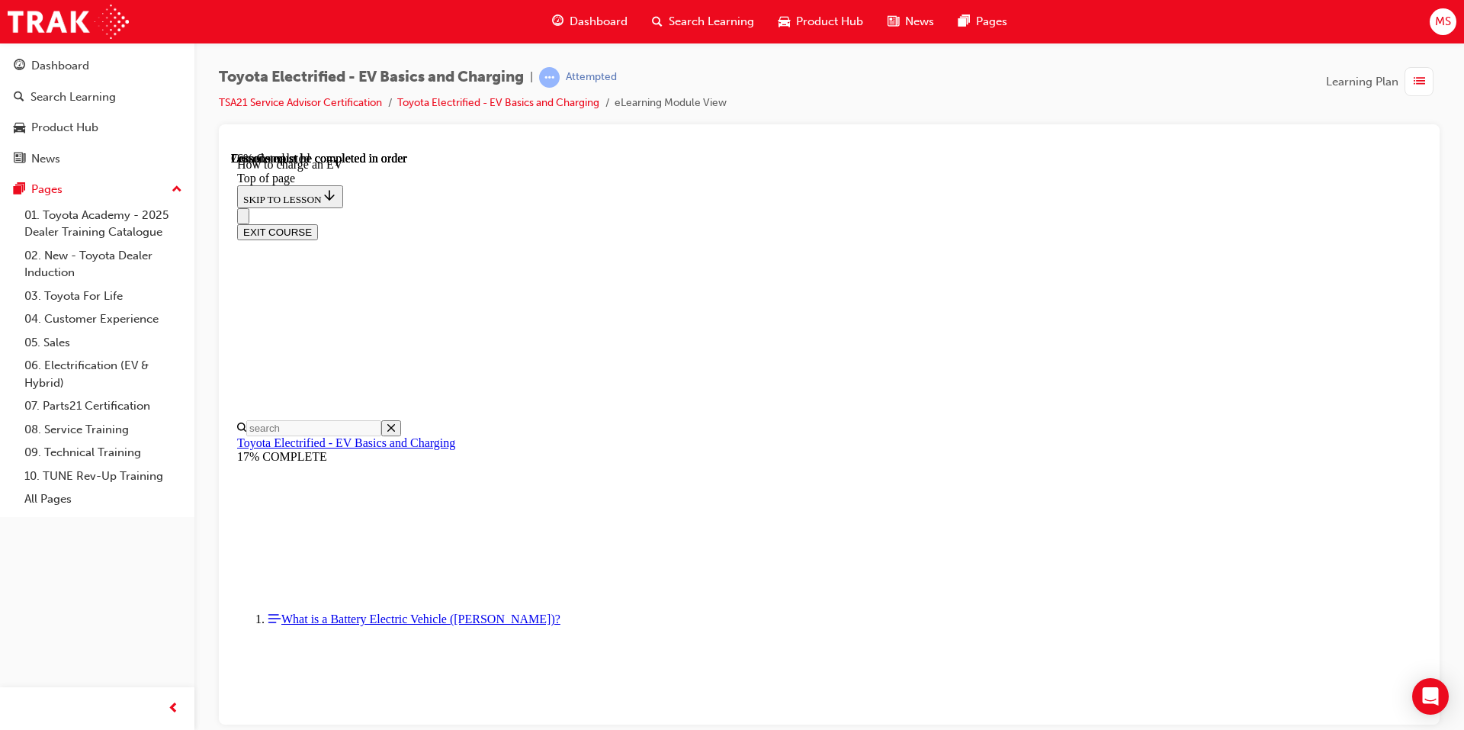
scroll to position [5792, 0]
drag, startPoint x: 1113, startPoint y: 595, endPoint x: 1182, endPoint y: 606, distance: 69.6
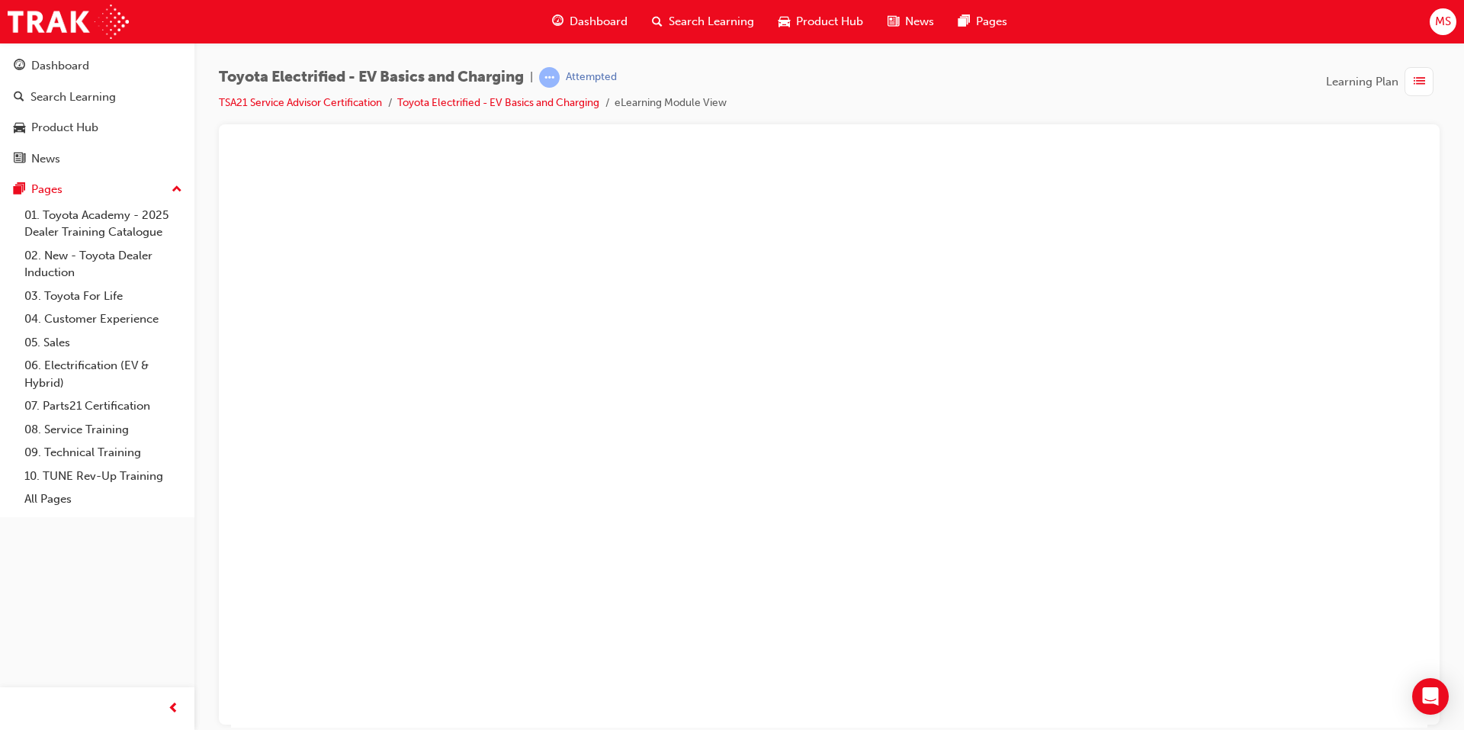
click at [813, 397] on button "Unzoom image" at bounding box center [829, 439] width 1197 height 576
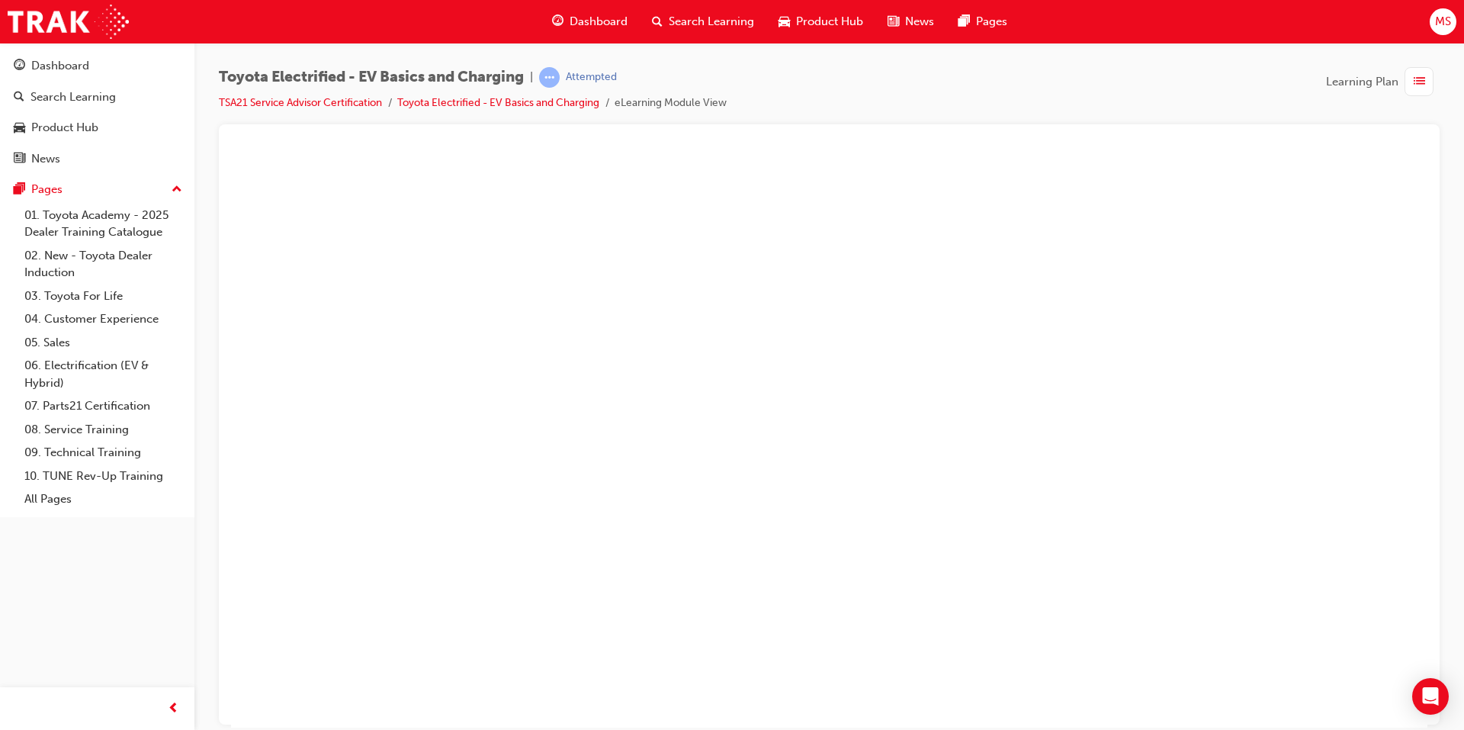
click at [661, 374] on button "Unzoom image" at bounding box center [829, 439] width 1197 height 576
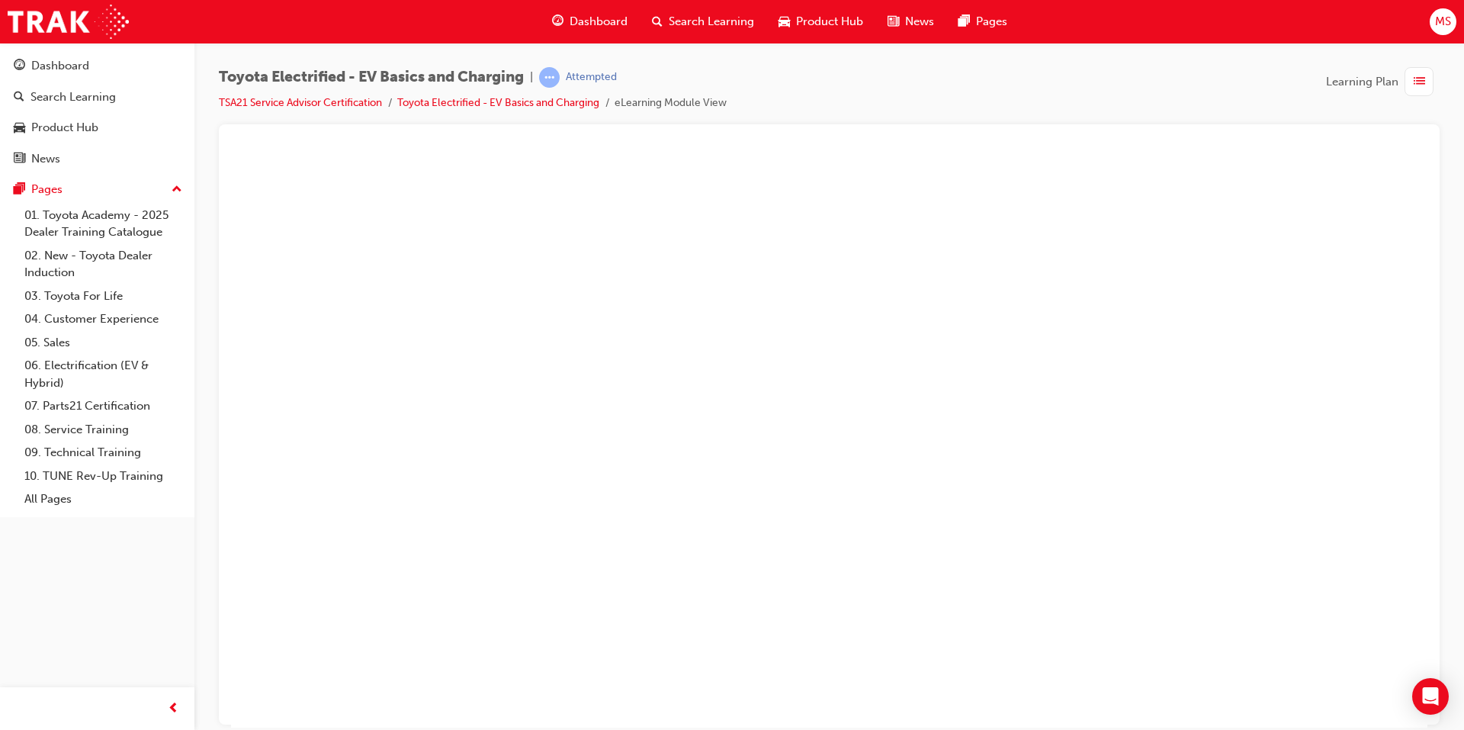
click at [1046, 368] on button "Unzoom image" at bounding box center [829, 439] width 1197 height 576
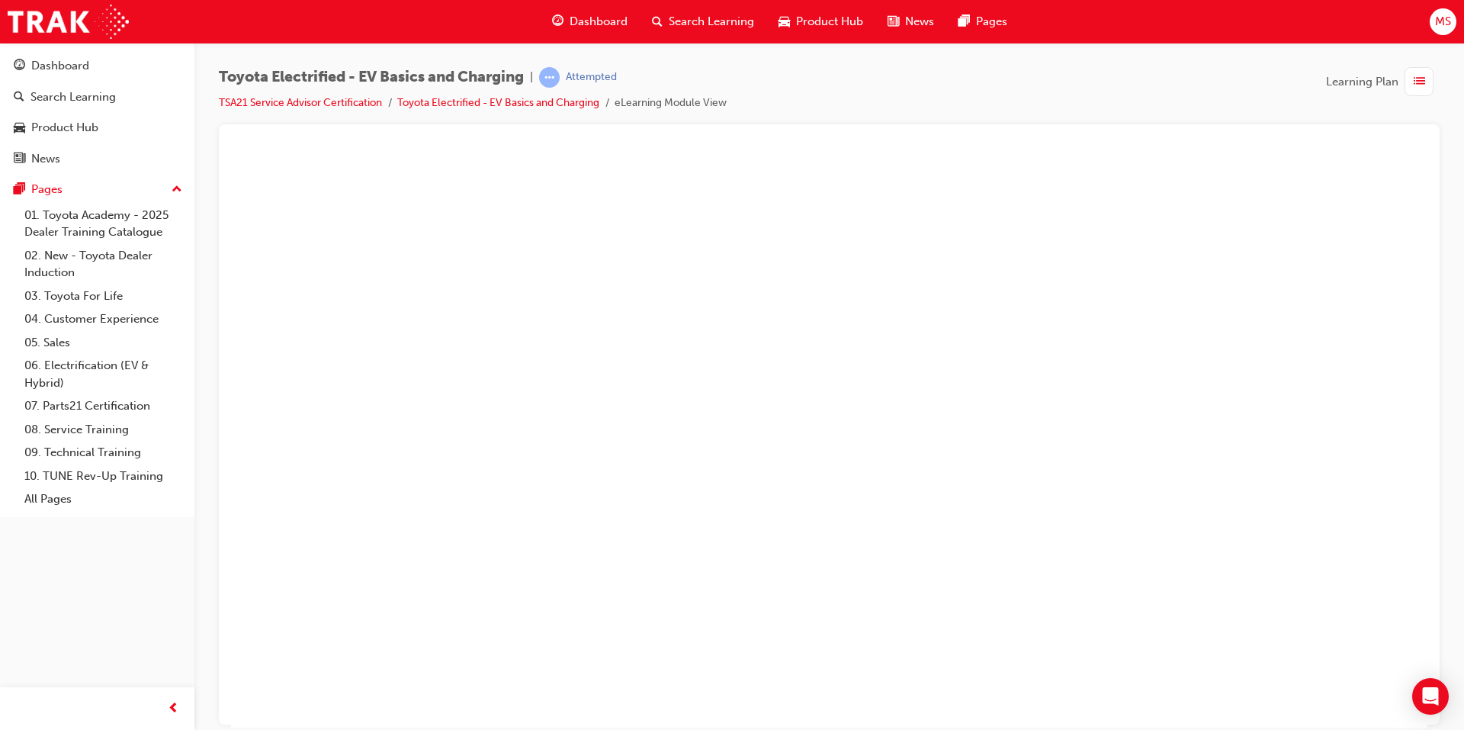
click at [1173, 367] on button "Unzoom image" at bounding box center [829, 439] width 1197 height 576
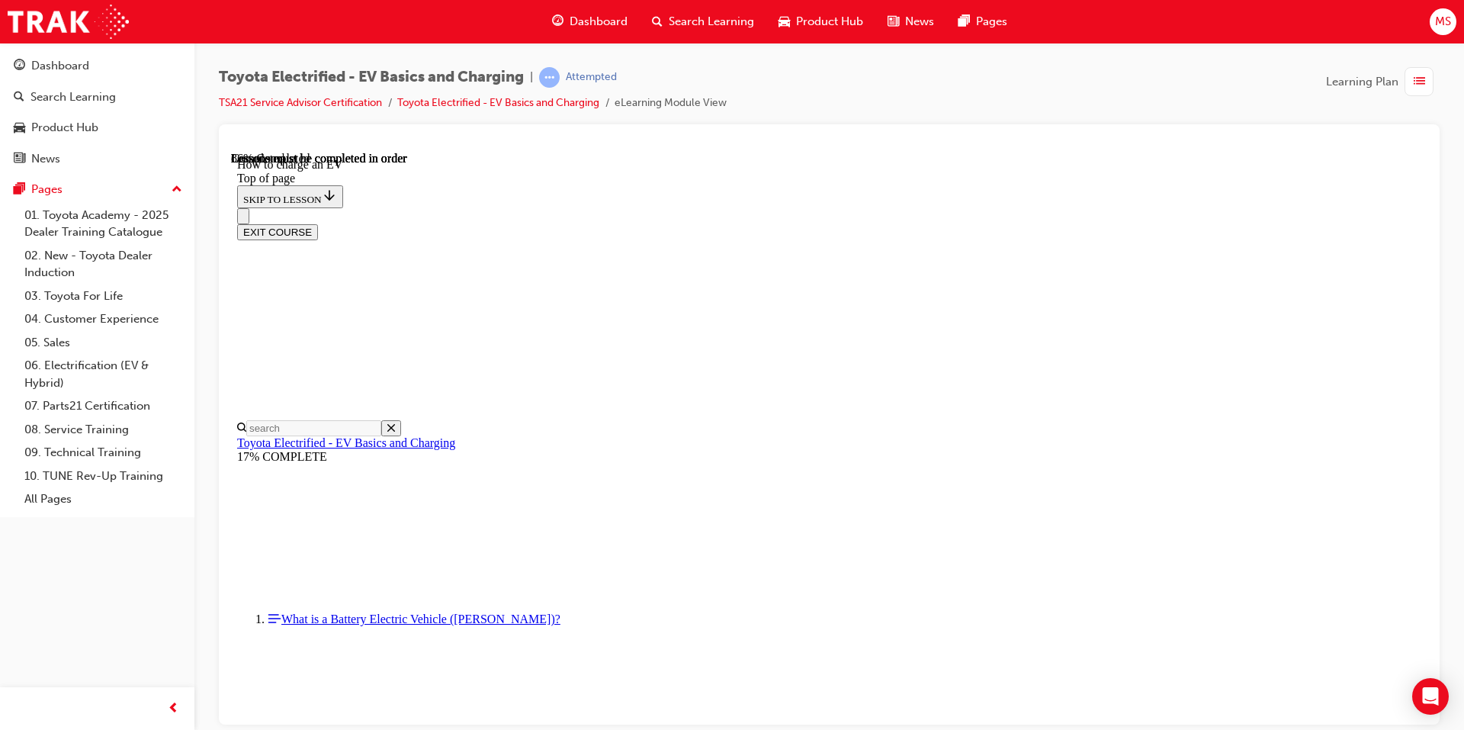
drag, startPoint x: 1109, startPoint y: 690, endPoint x: 1177, endPoint y: 690, distance: 67.9
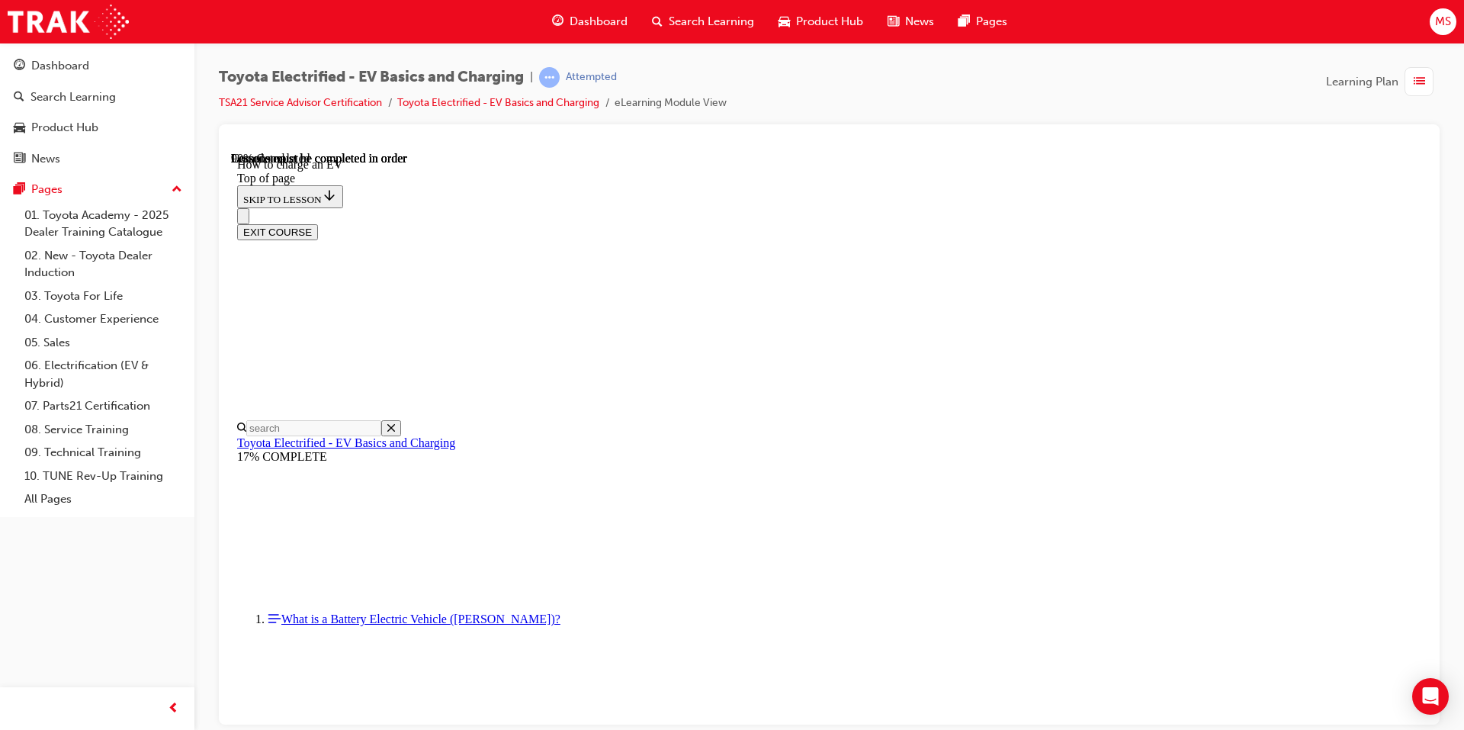
scroll to position [5811, 0]
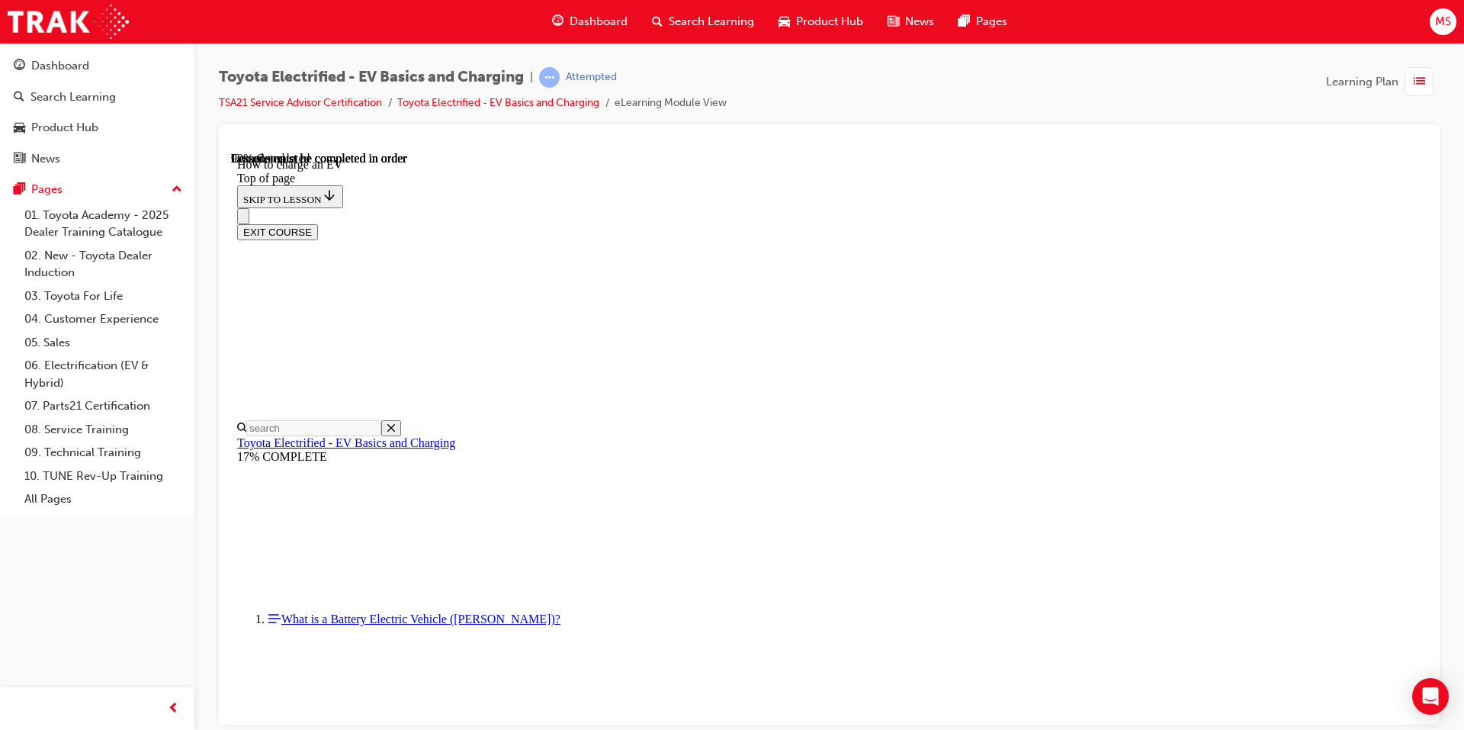
scroll to position [6345, 0]
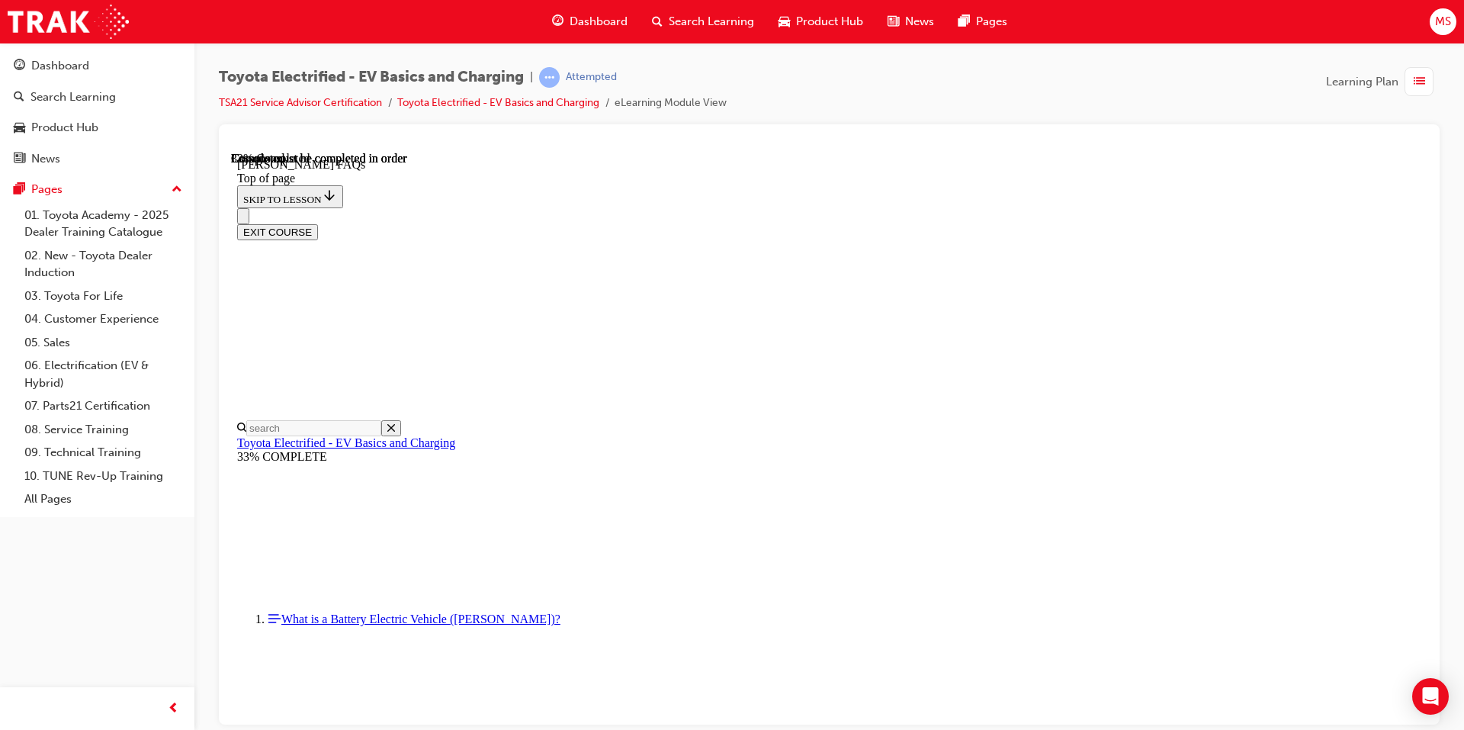
scroll to position [429, 0]
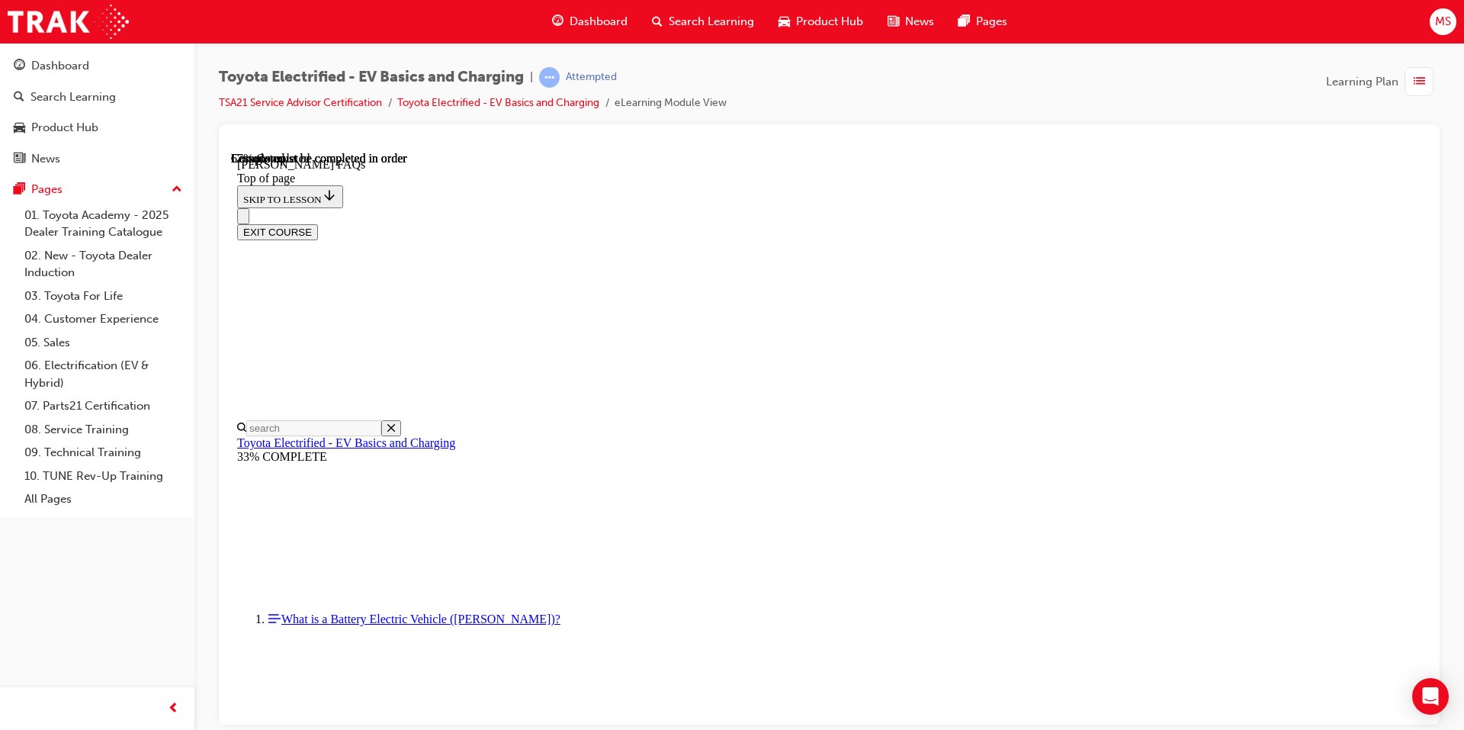
drag, startPoint x: 786, startPoint y: 378, endPoint x: 891, endPoint y: 358, distance: 106.4
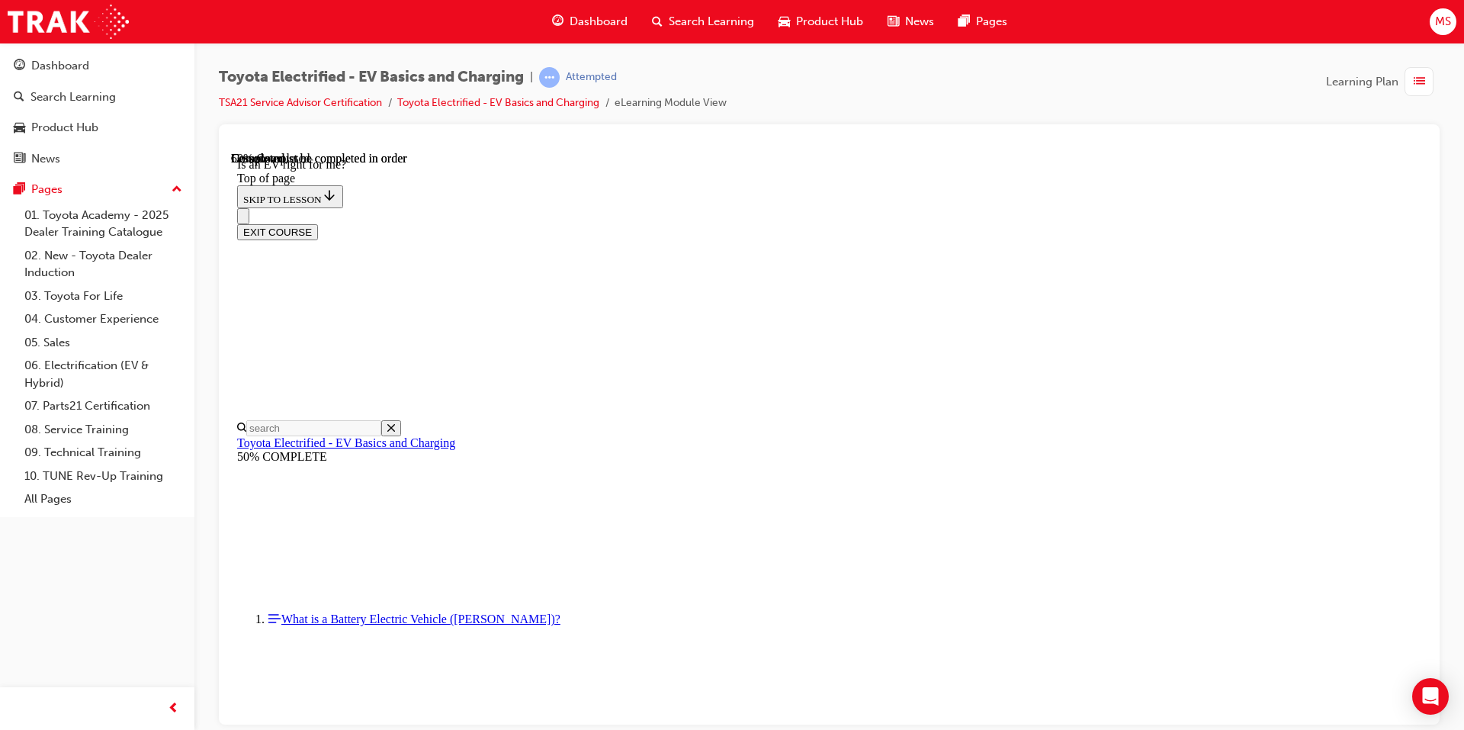
drag, startPoint x: 1124, startPoint y: 336, endPoint x: 1098, endPoint y: 437, distance: 104.7
drag, startPoint x: 1159, startPoint y: 352, endPoint x: 1159, endPoint y: 376, distance: 24.4
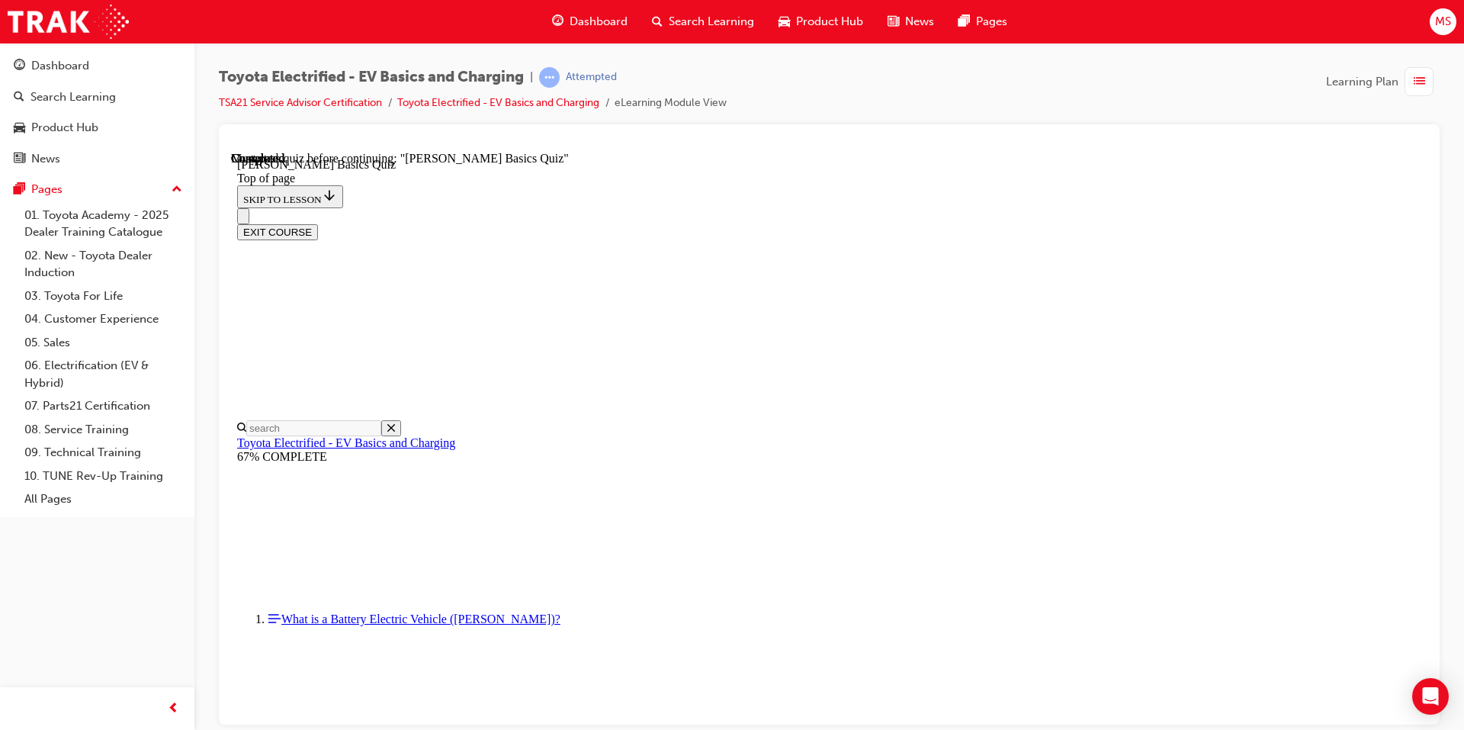
scroll to position [47, 0]
drag, startPoint x: 740, startPoint y: 519, endPoint x: 799, endPoint y: 513, distance: 59.8
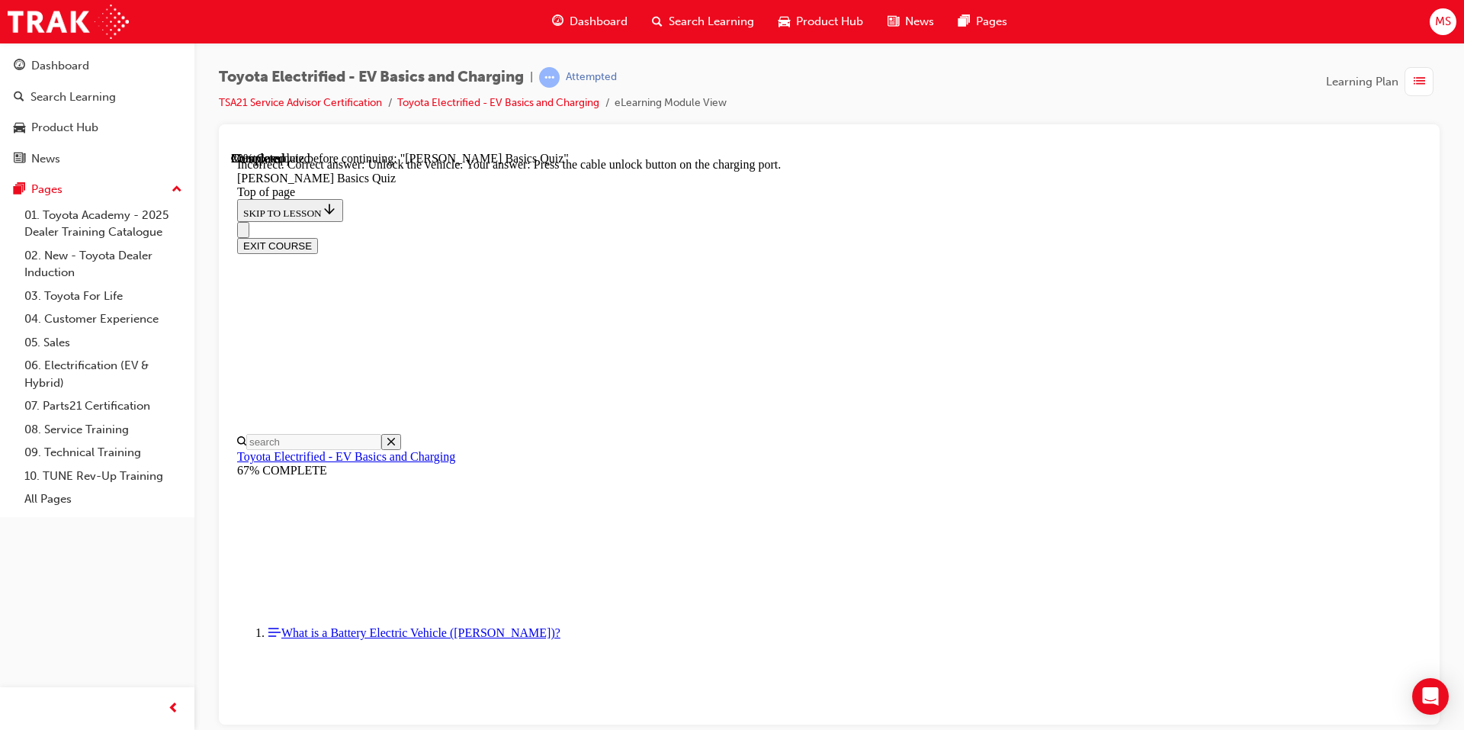
scroll to position [391, 0]
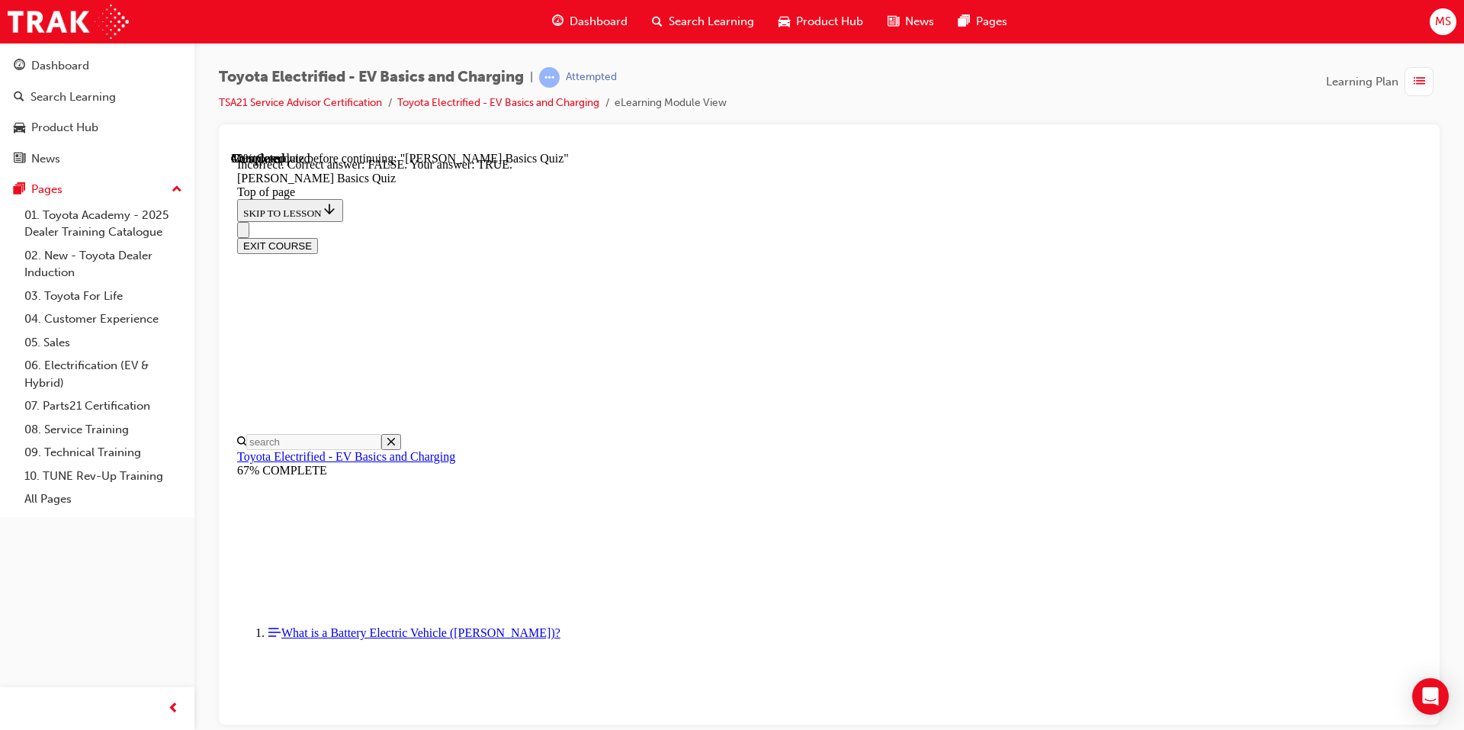
scroll to position [132, 0]
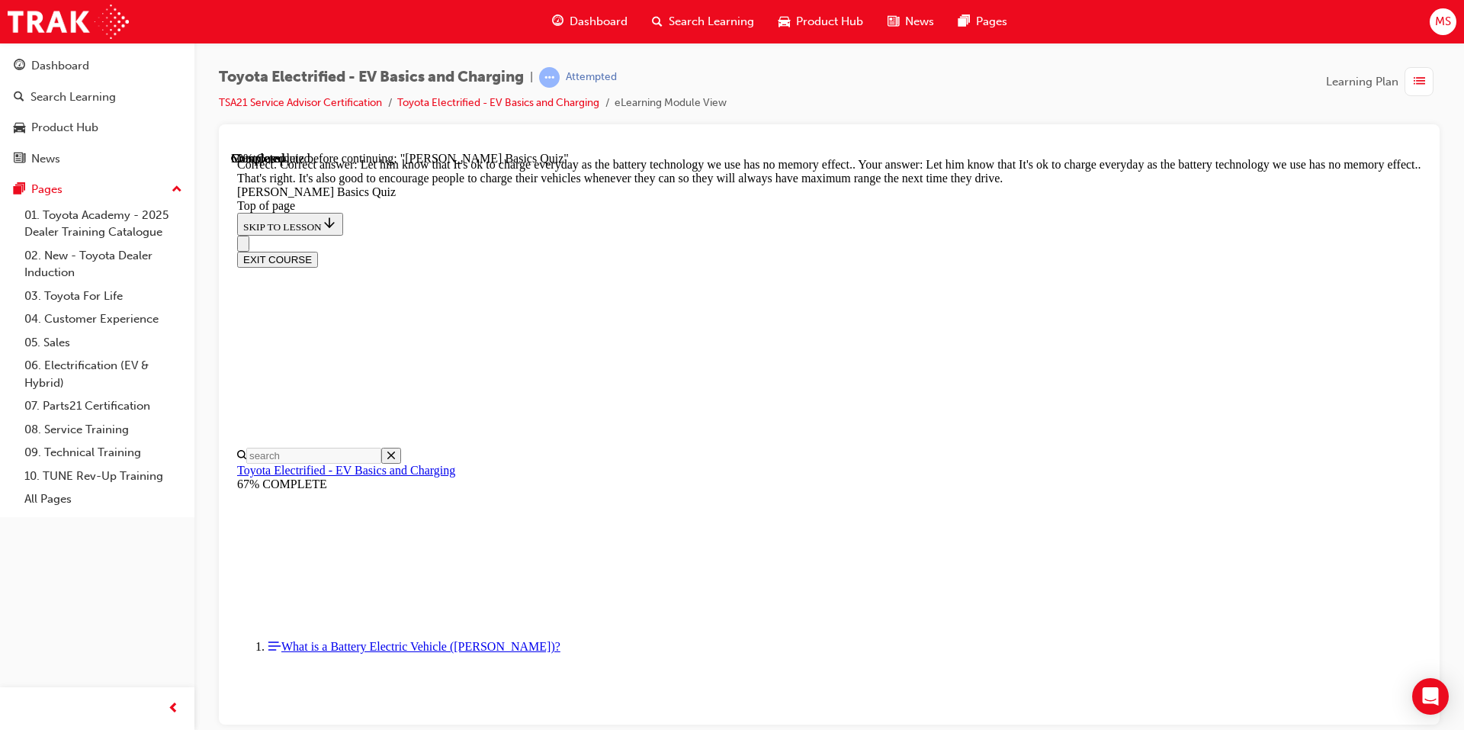
scroll to position [274, 0]
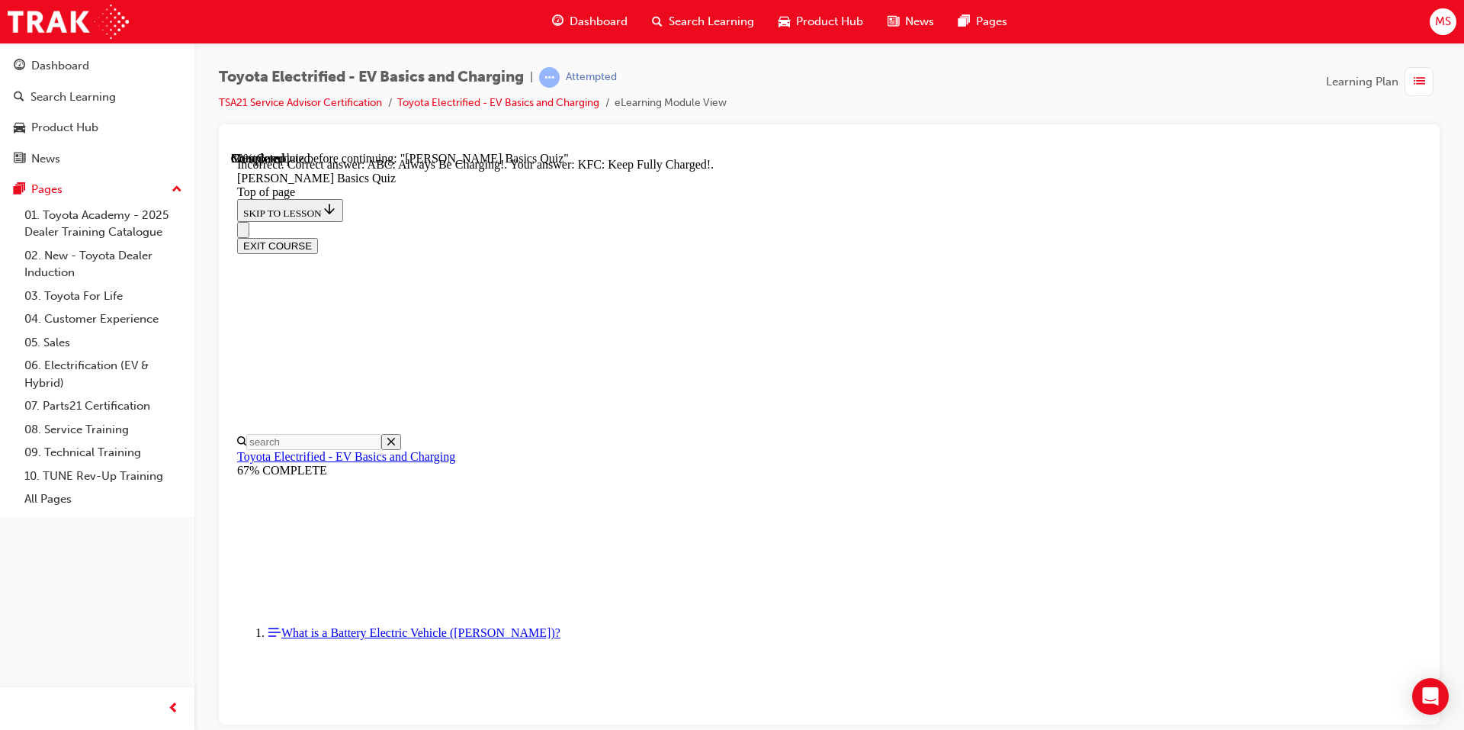
scroll to position [193, 0]
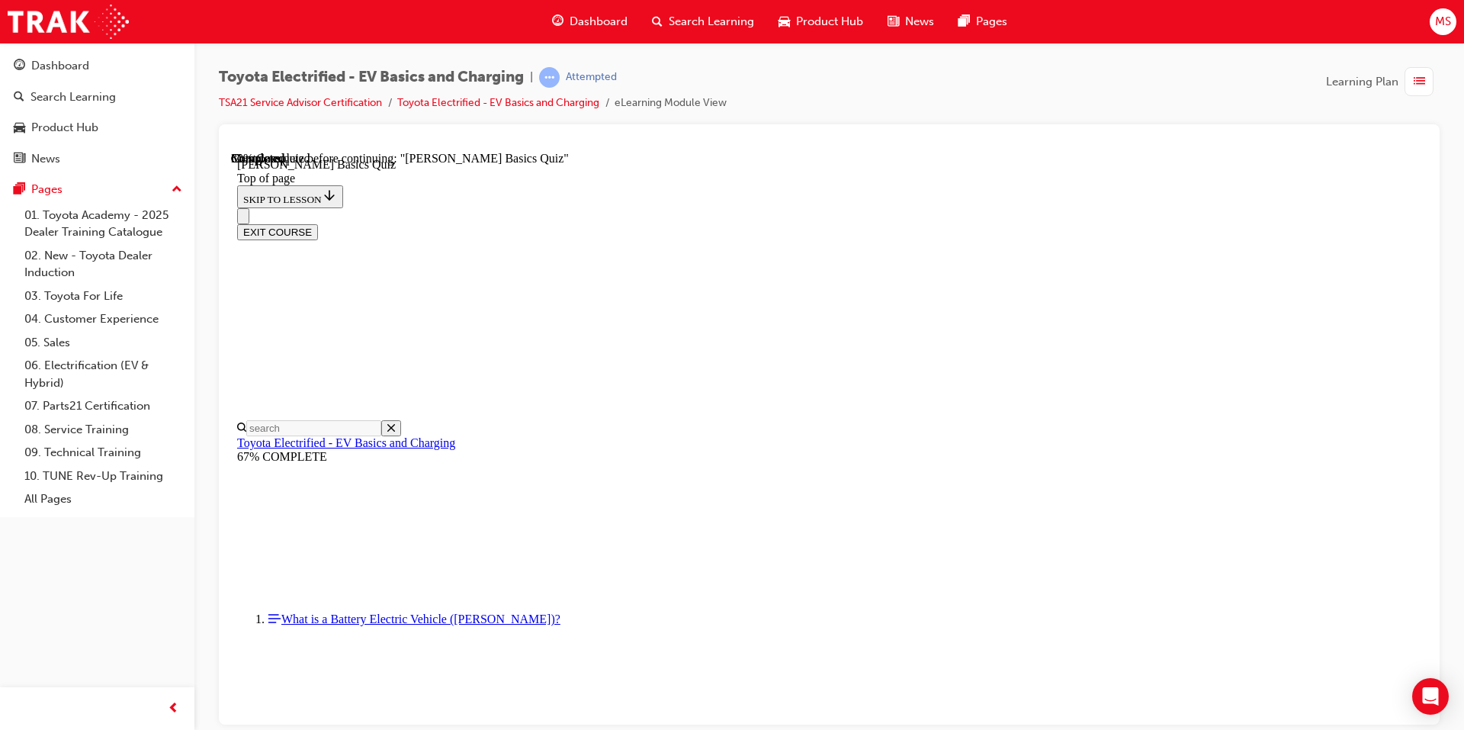
scroll to position [123, 0]
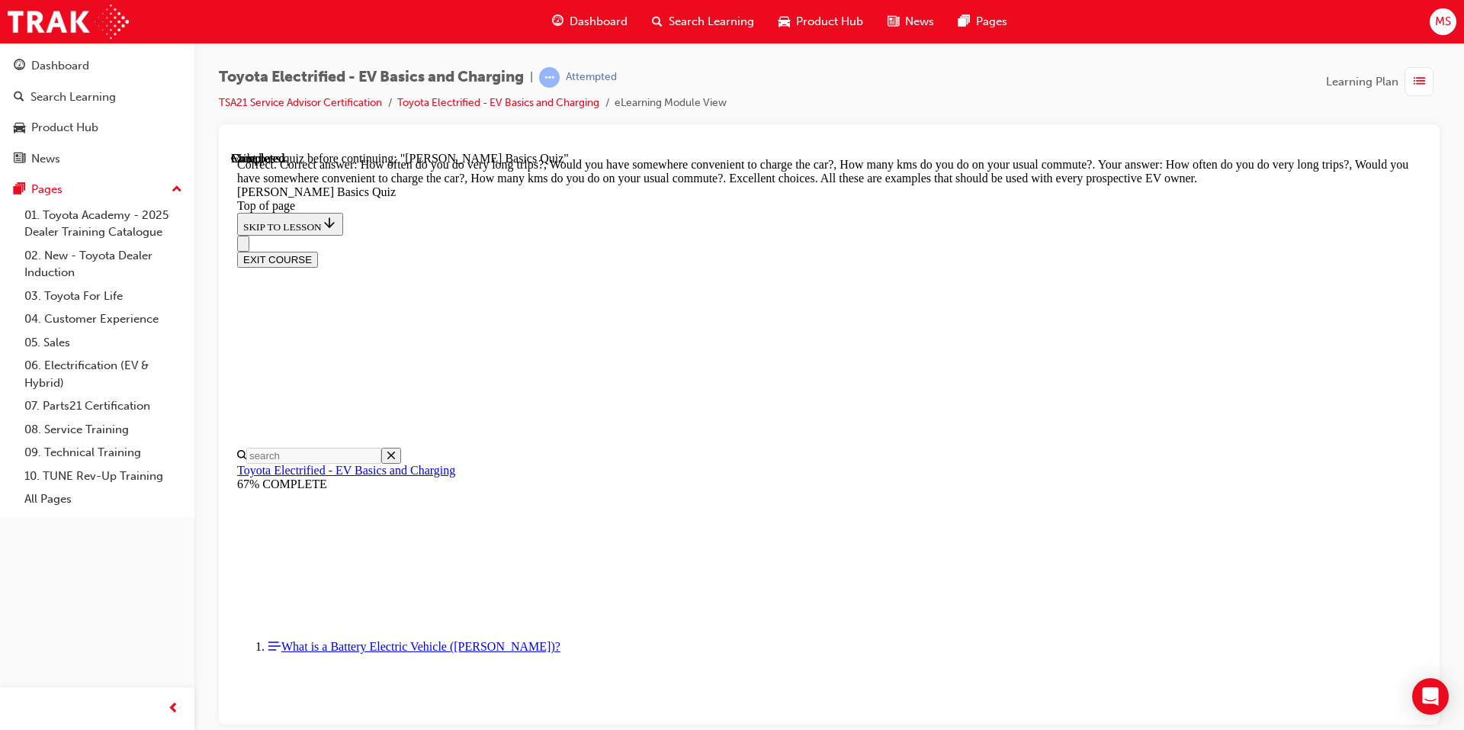
scroll to position [348, 0]
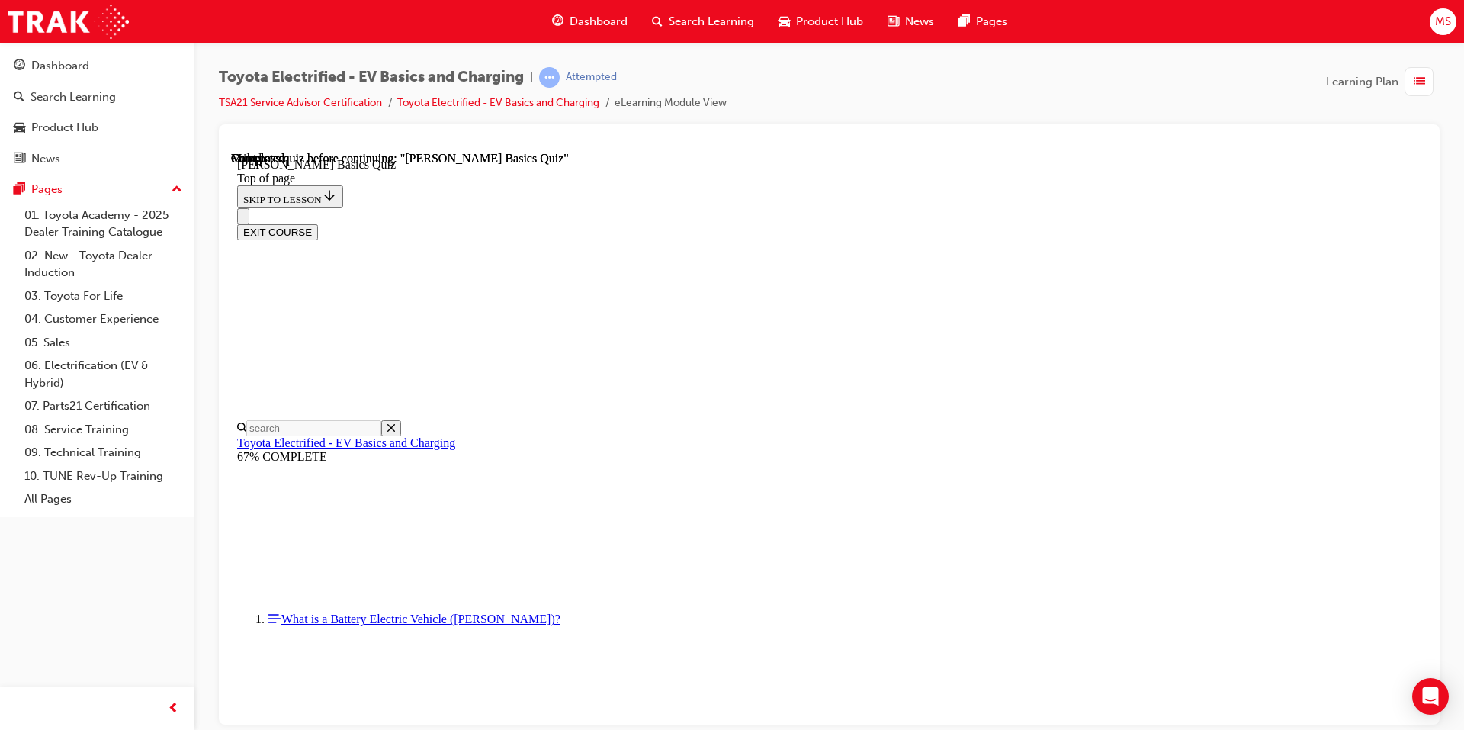
scroll to position [252, 0]
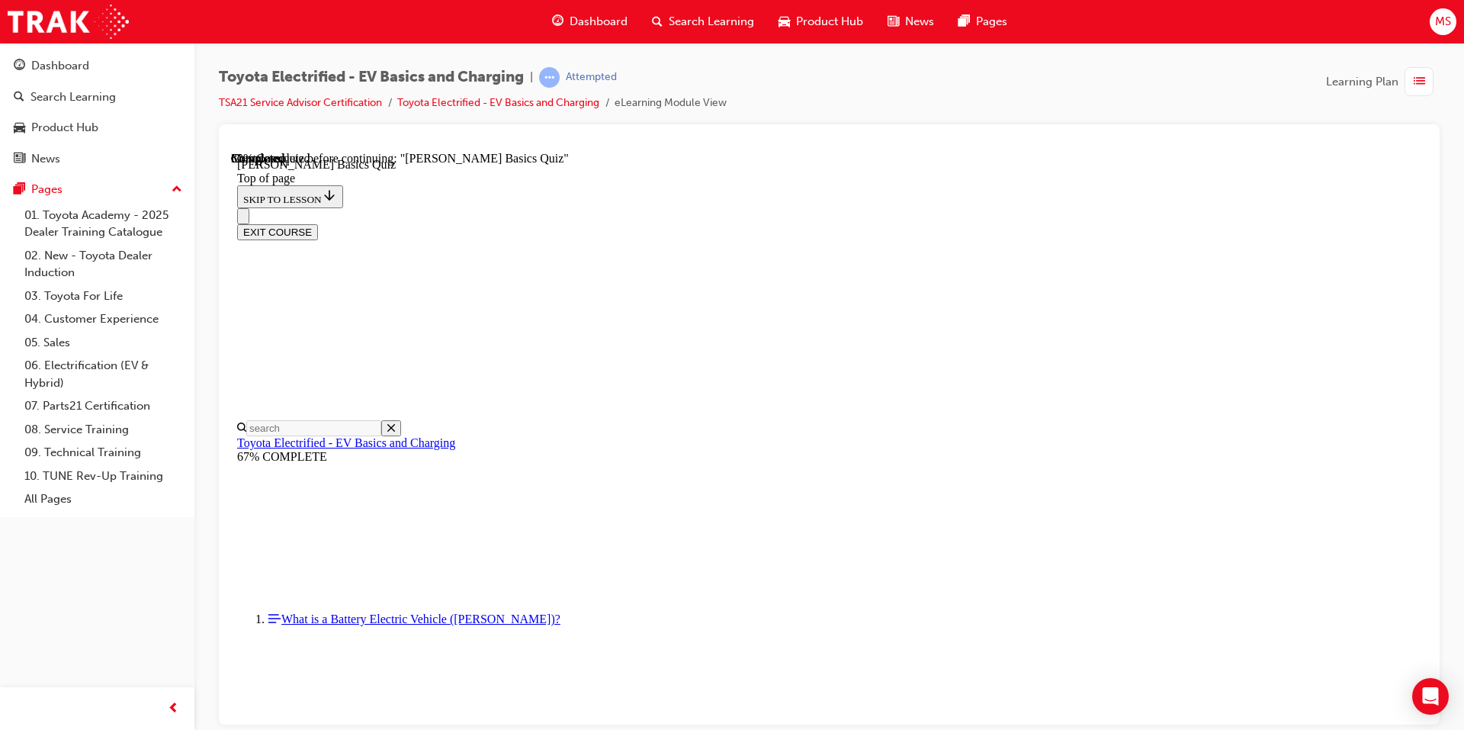
scroll to position [288, 0]
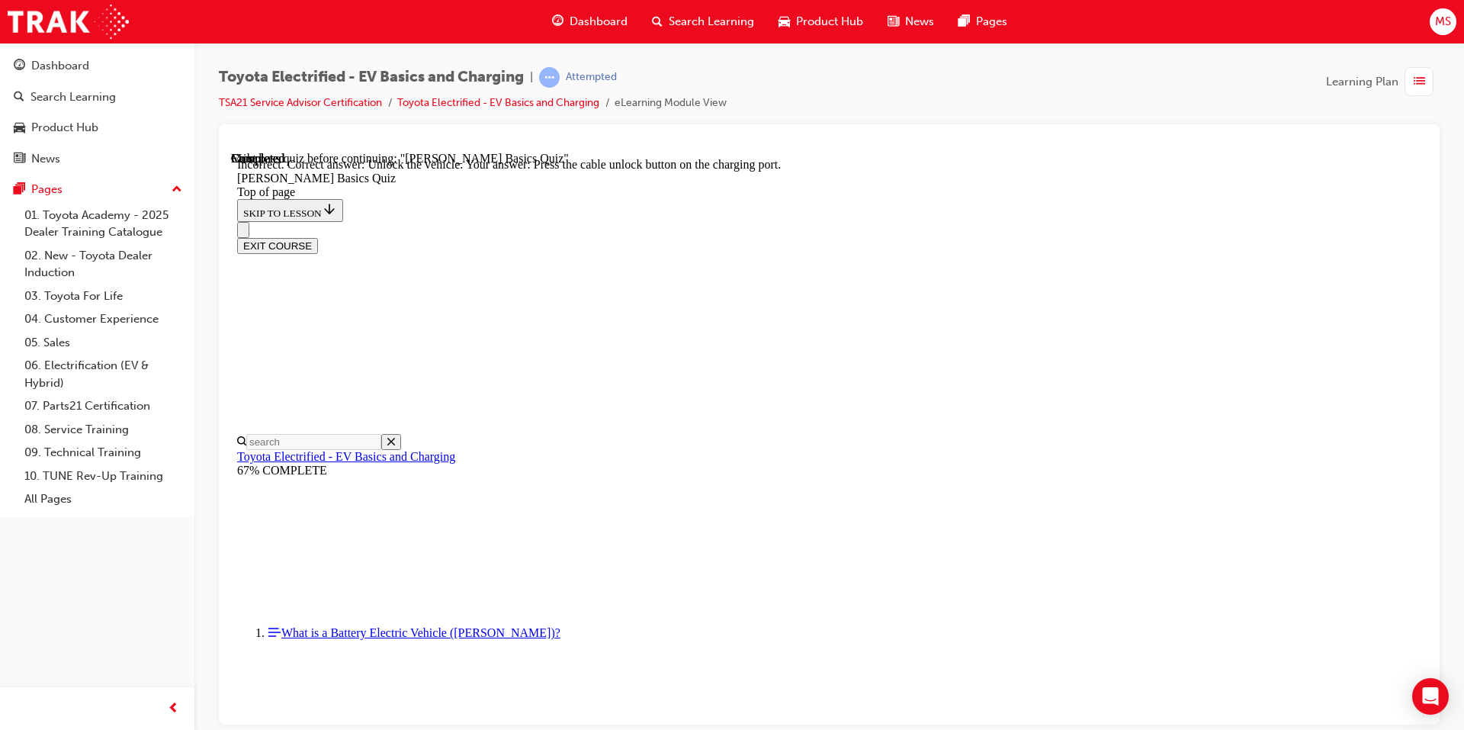
scroll to position [391, 0]
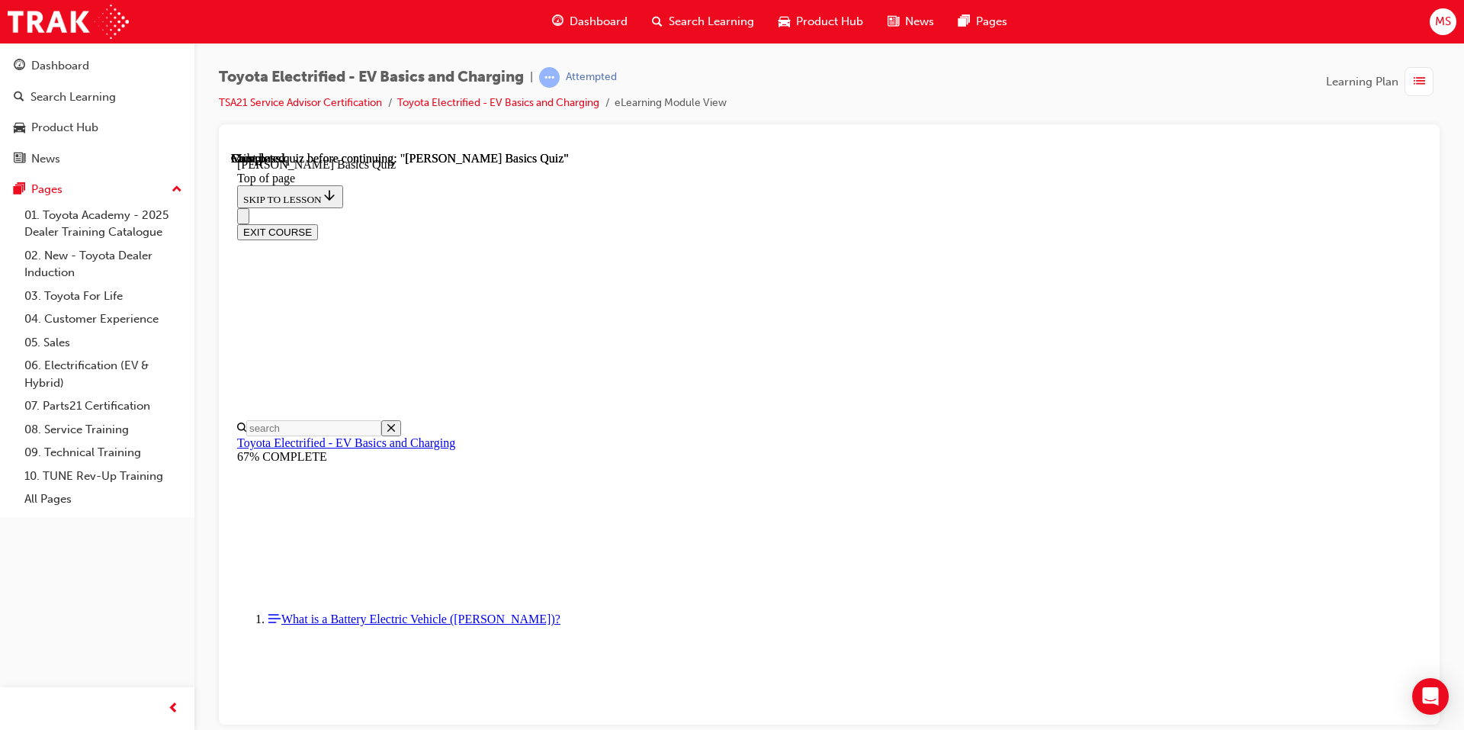
scroll to position [252, 0]
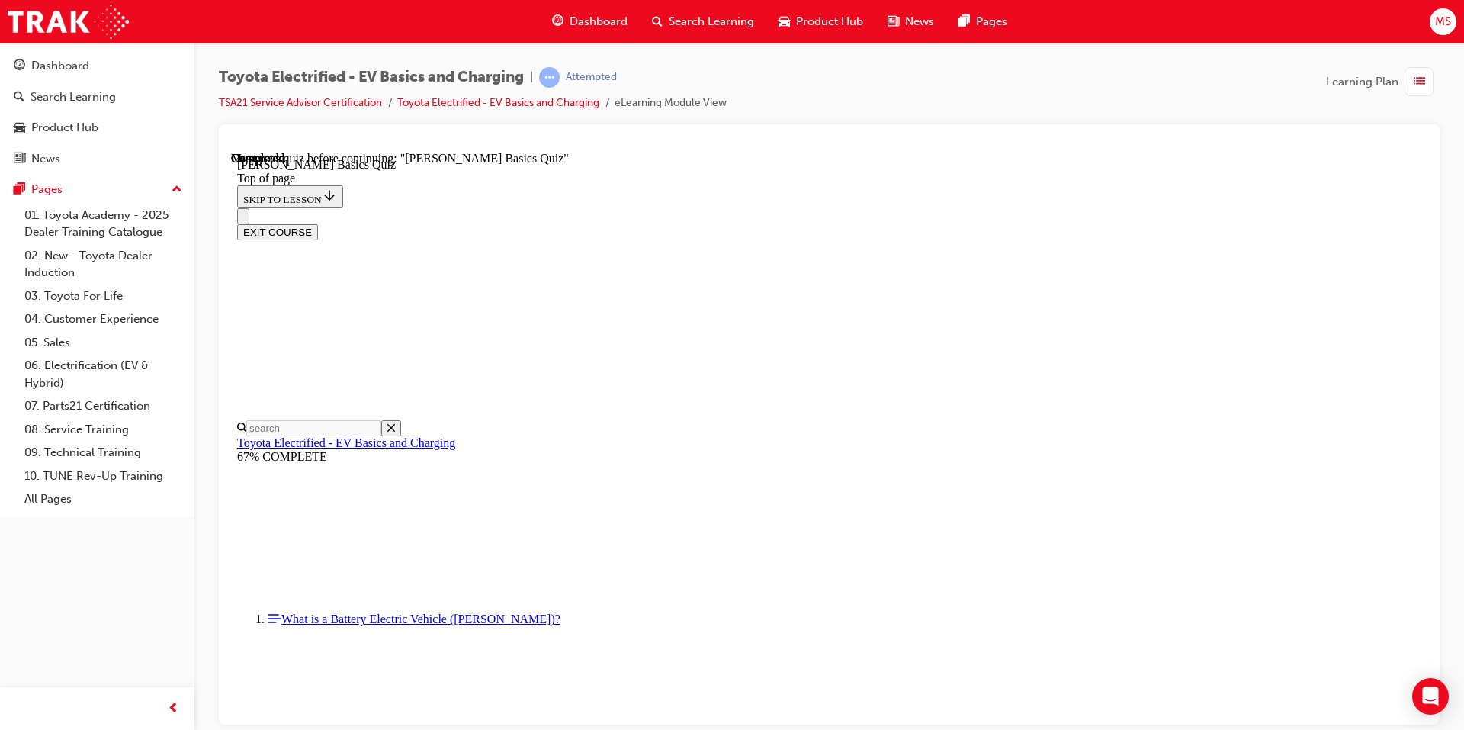
scroll to position [47, 0]
drag, startPoint x: 792, startPoint y: 486, endPoint x: 802, endPoint y: 524, distance: 39.4
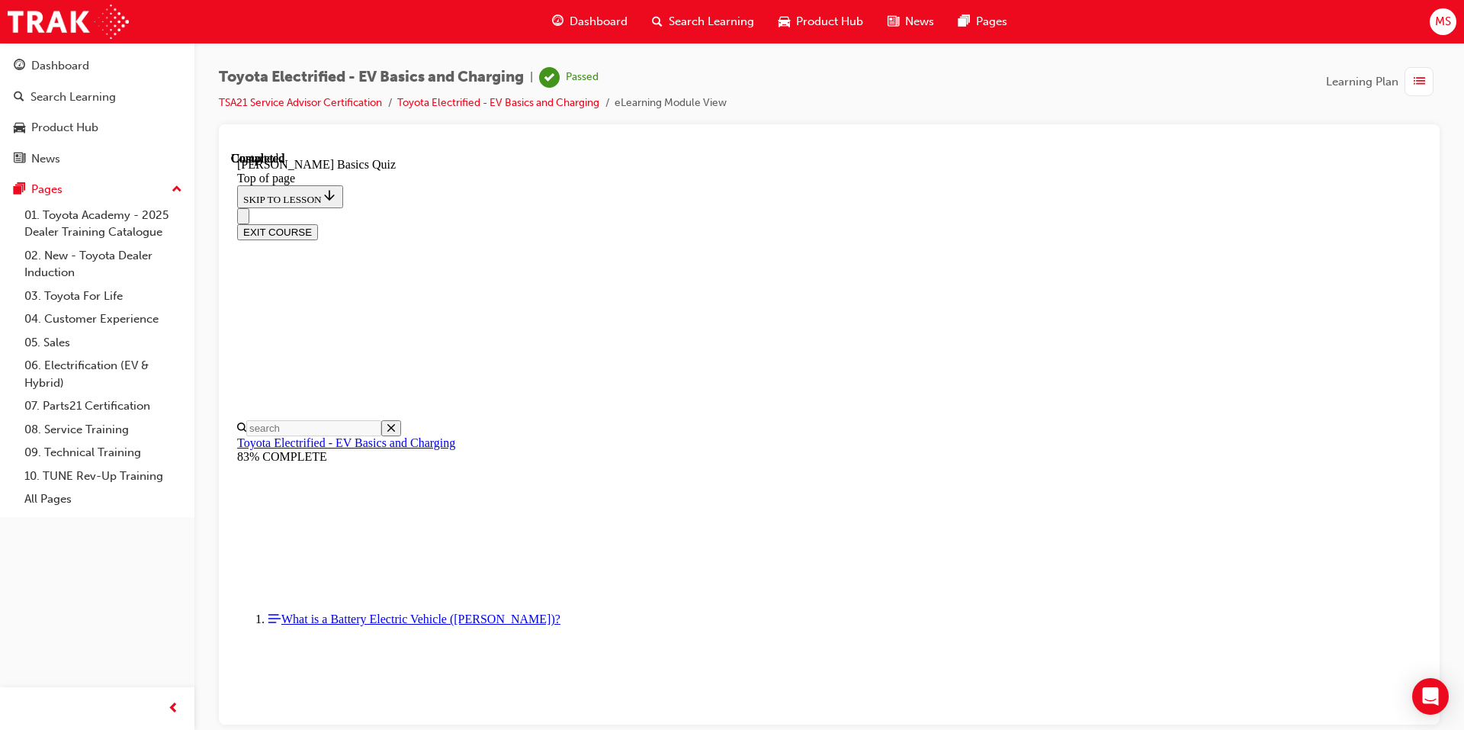
scroll to position [252, 0]
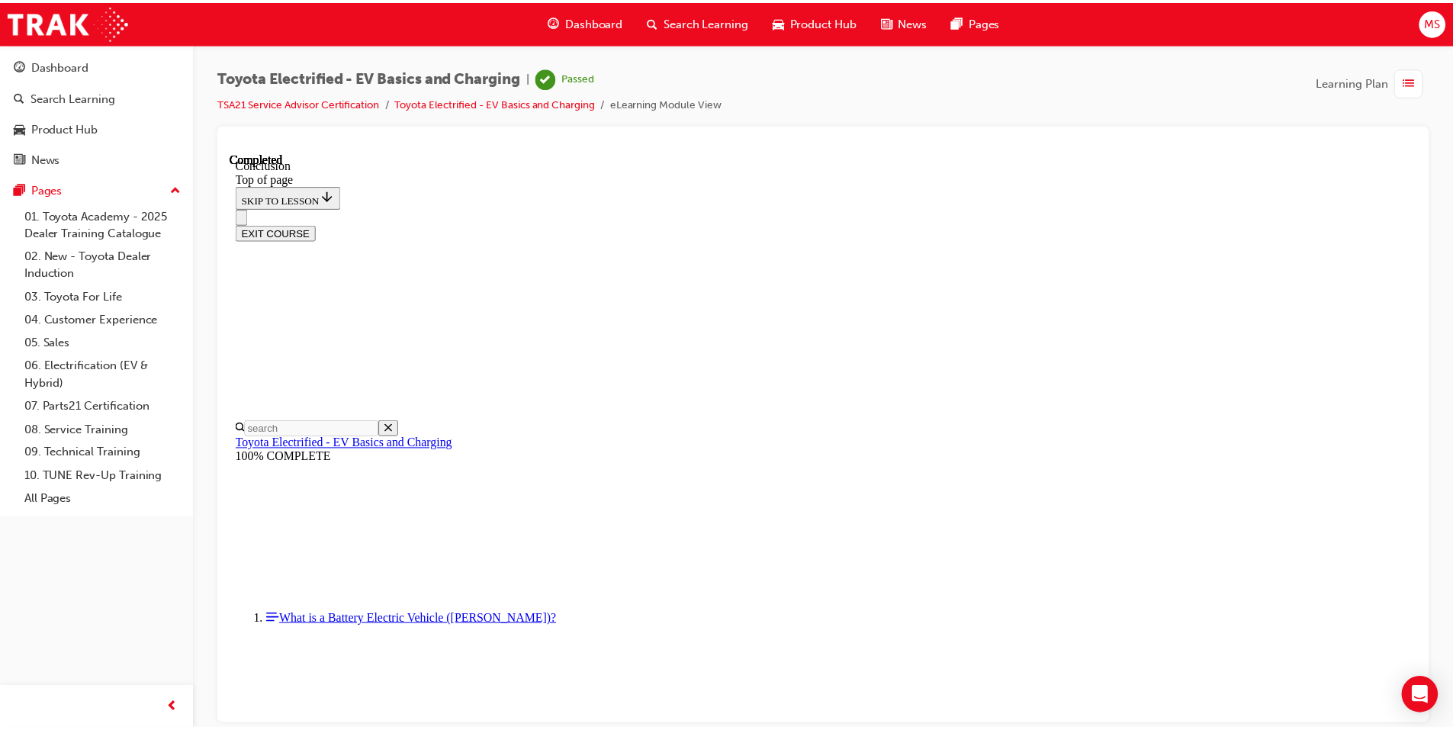
scroll to position [565, 0]
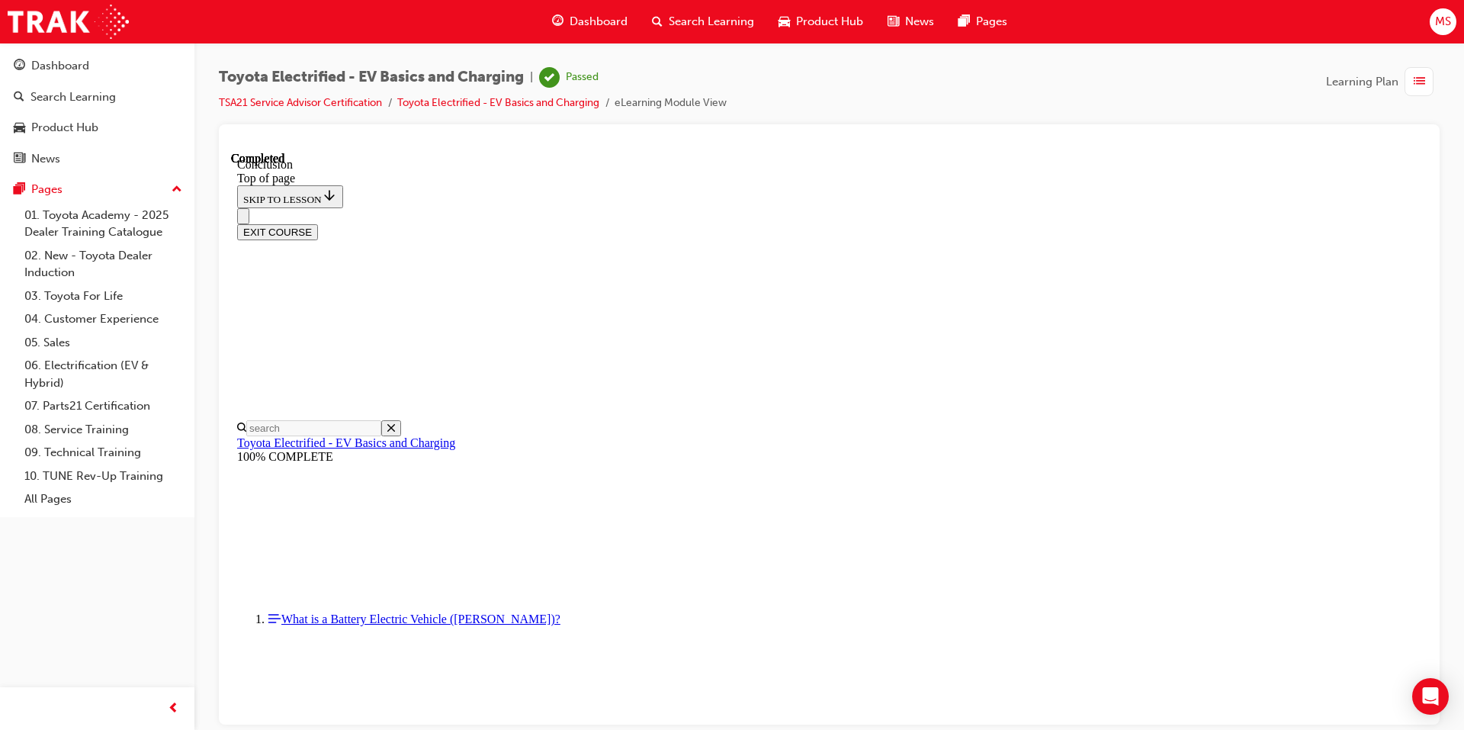
click at [694, 27] on span "Search Learning" at bounding box center [711, 22] width 85 height 18
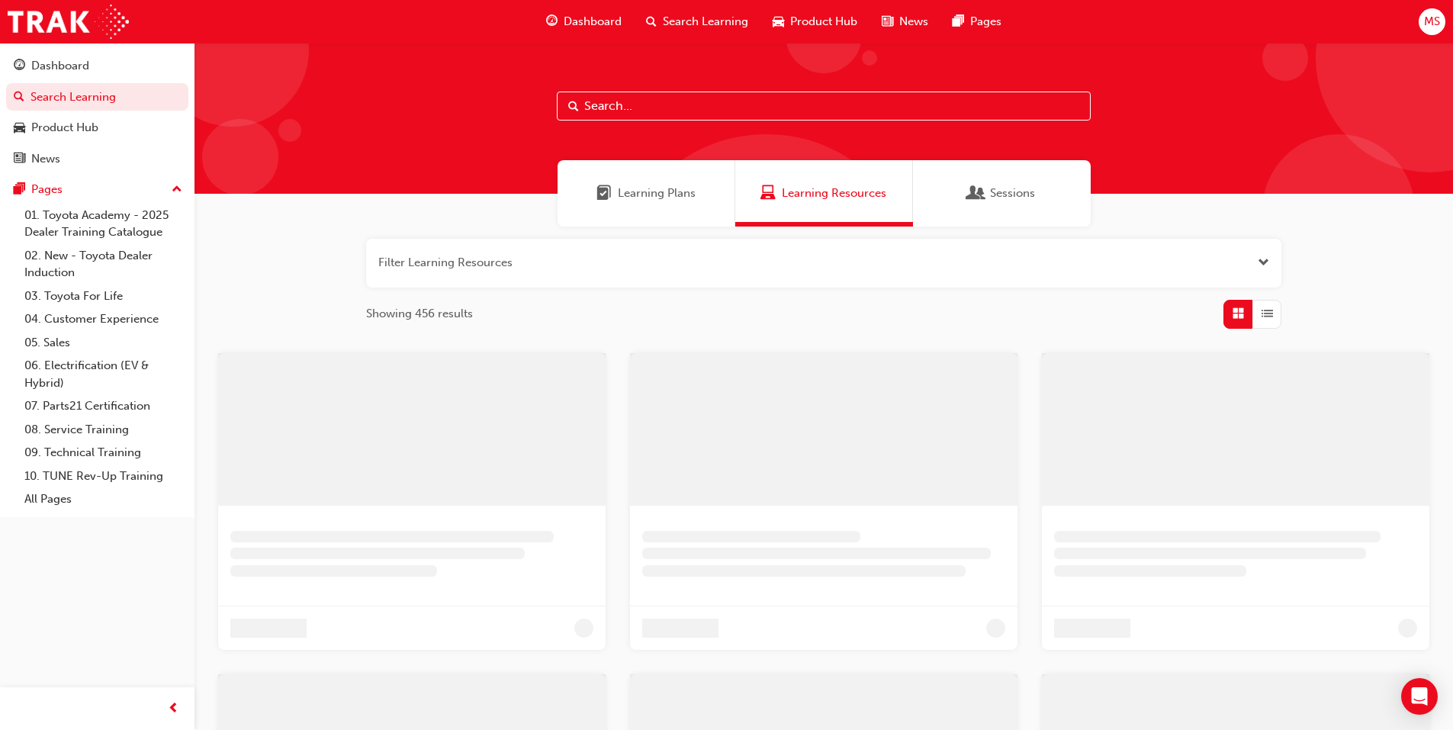
click at [645, 172] on div "Learning Plans" at bounding box center [647, 193] width 178 height 66
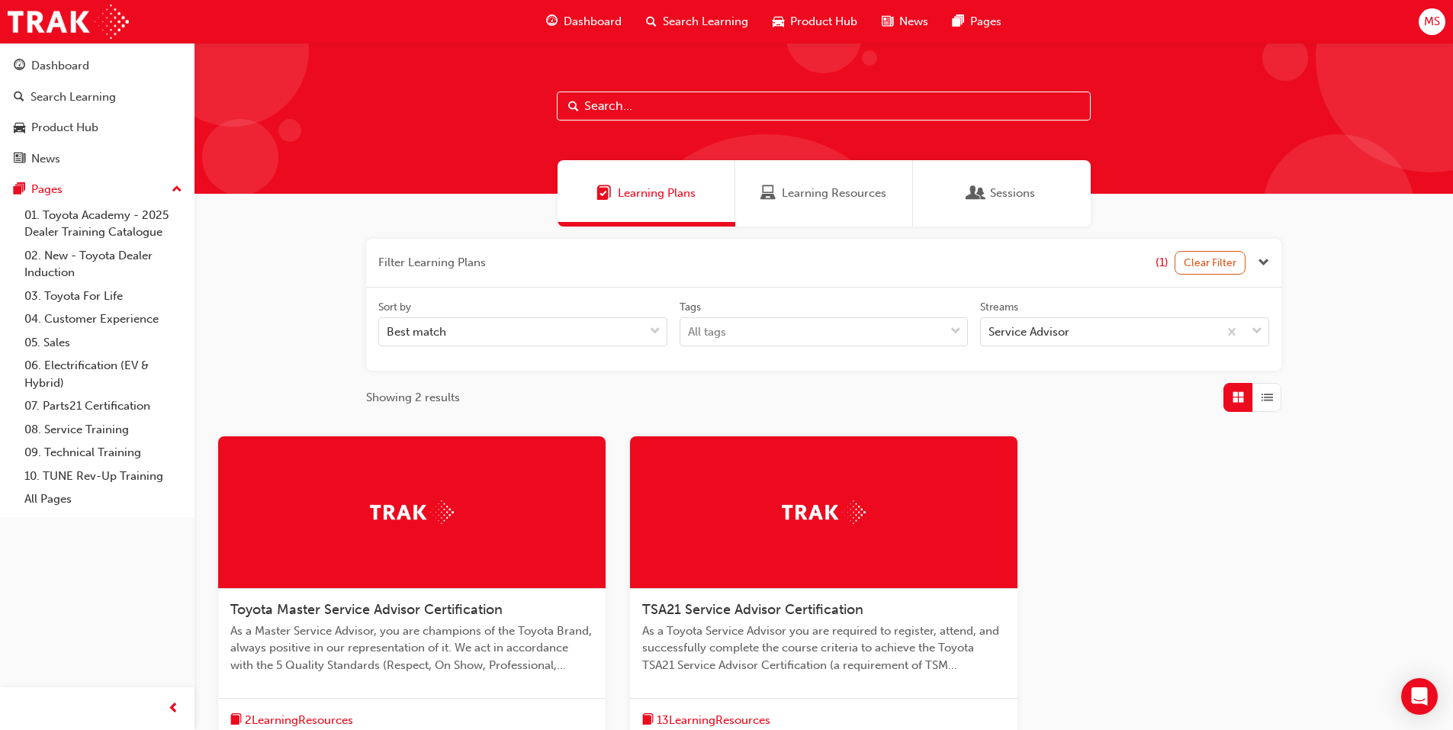
click at [772, 579] on div at bounding box center [823, 512] width 387 height 153
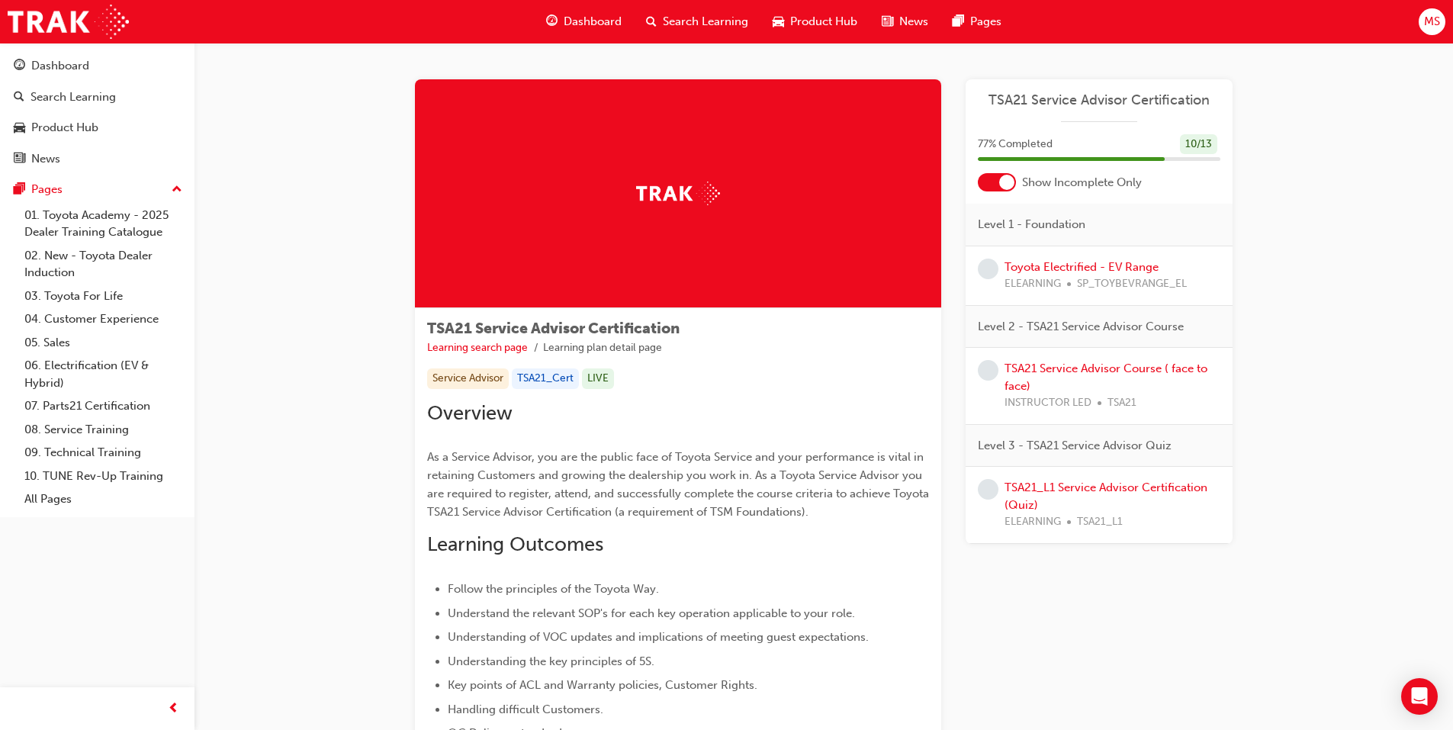
click at [1049, 259] on div "Toyota Electrified - EV Range ELEARNING SP_TOYBEVRANGE_EL" at bounding box center [1096, 276] width 182 height 34
click at [1049, 264] on link "Toyota Electrified - EV Range" at bounding box center [1082, 267] width 154 height 14
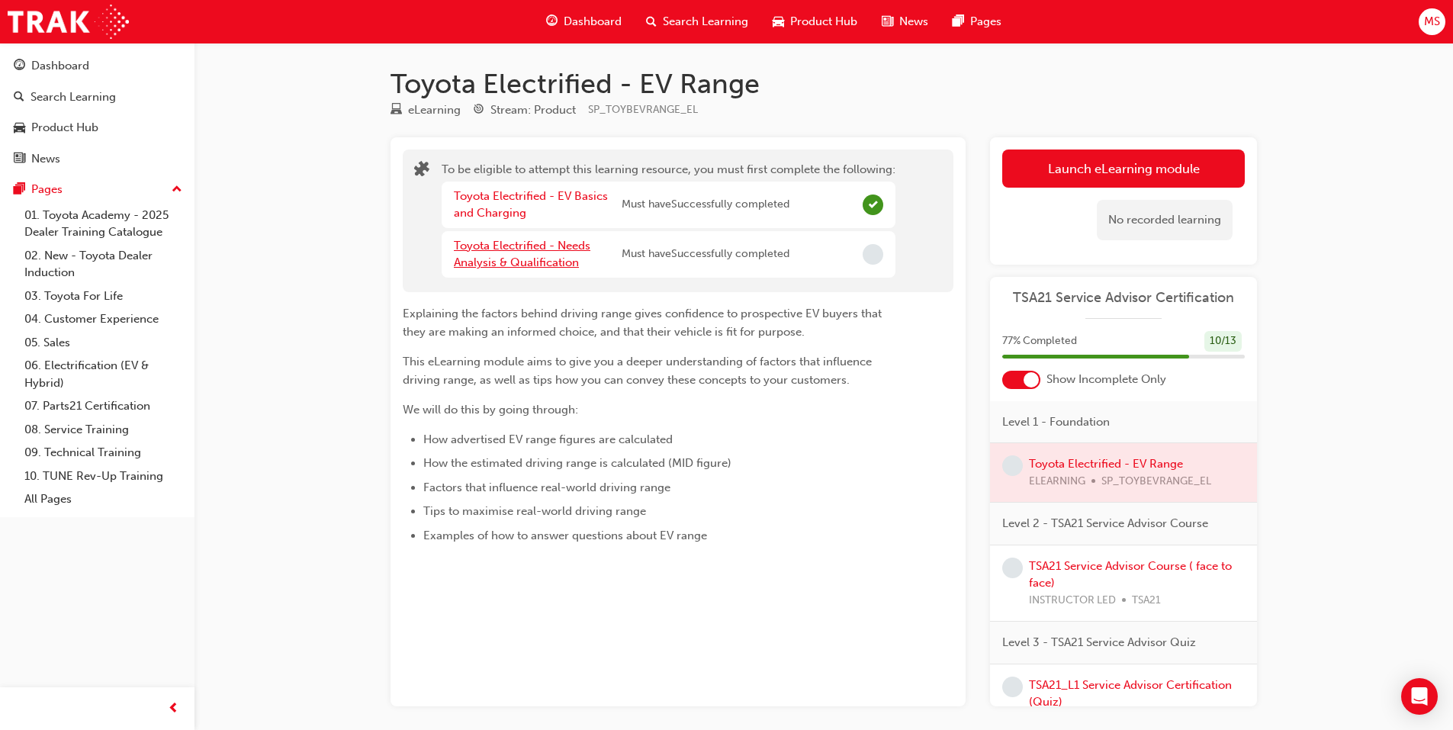
click at [489, 252] on link "Toyota Electrified - Needs Analysis & Qualification" at bounding box center [522, 254] width 137 height 31
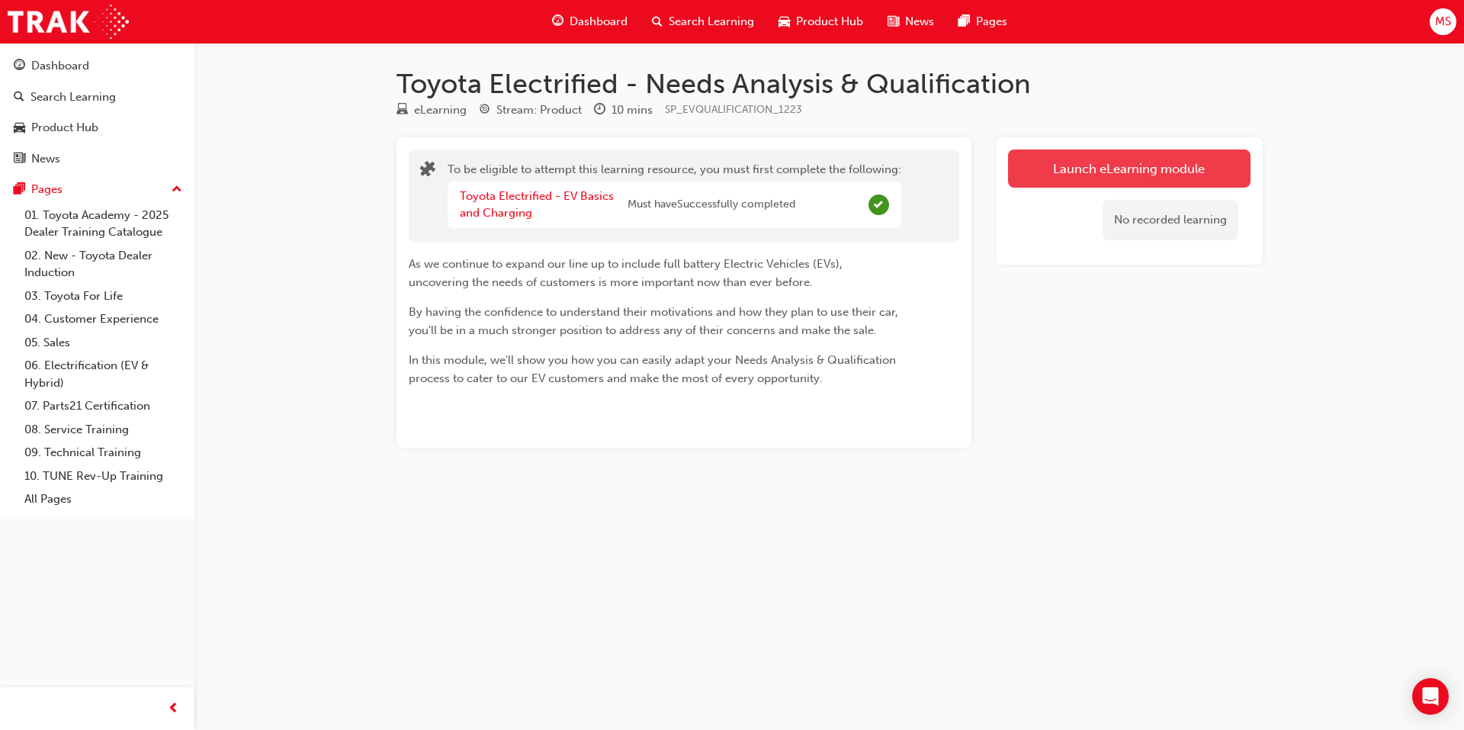
click at [1073, 176] on button "Launch eLearning module" at bounding box center [1129, 168] width 243 height 38
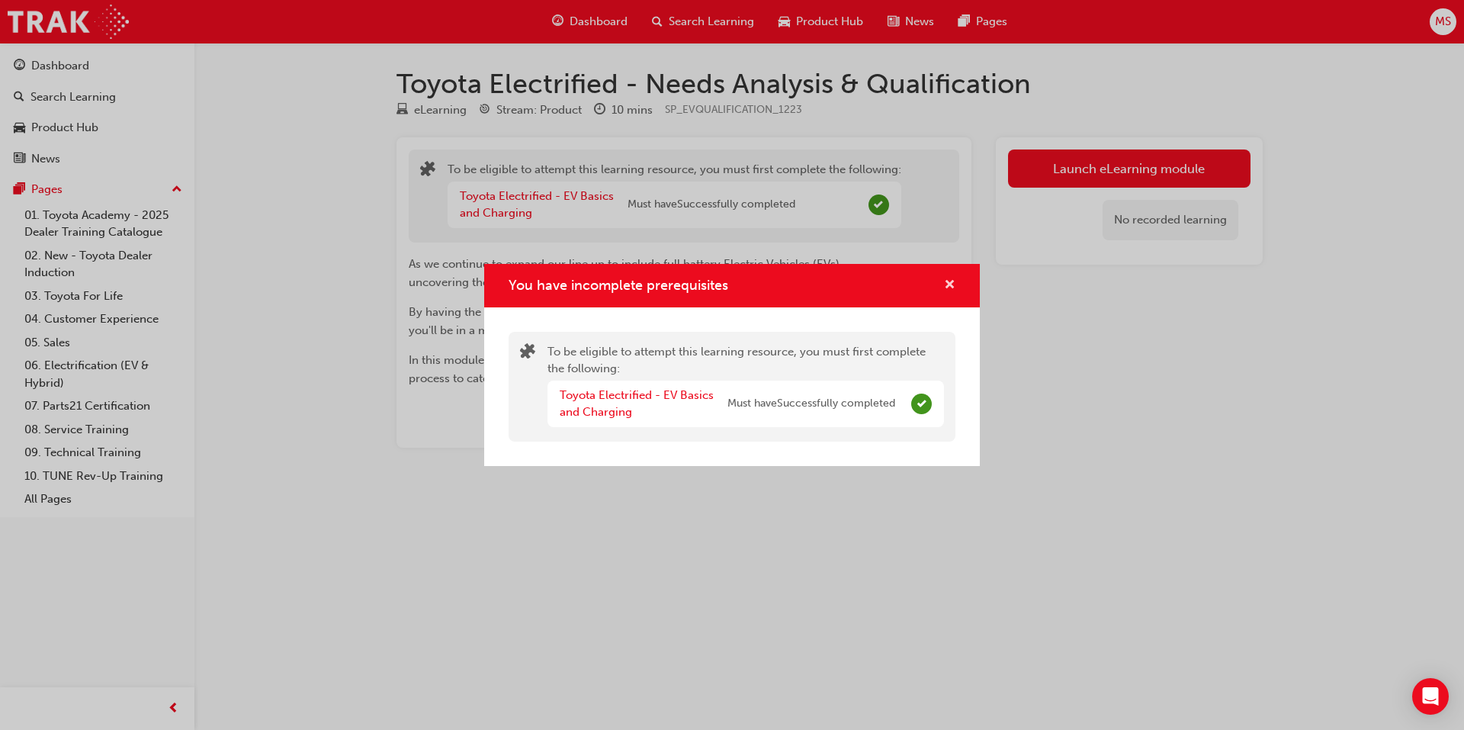
click at [950, 281] on span "cross-icon" at bounding box center [949, 286] width 11 height 14
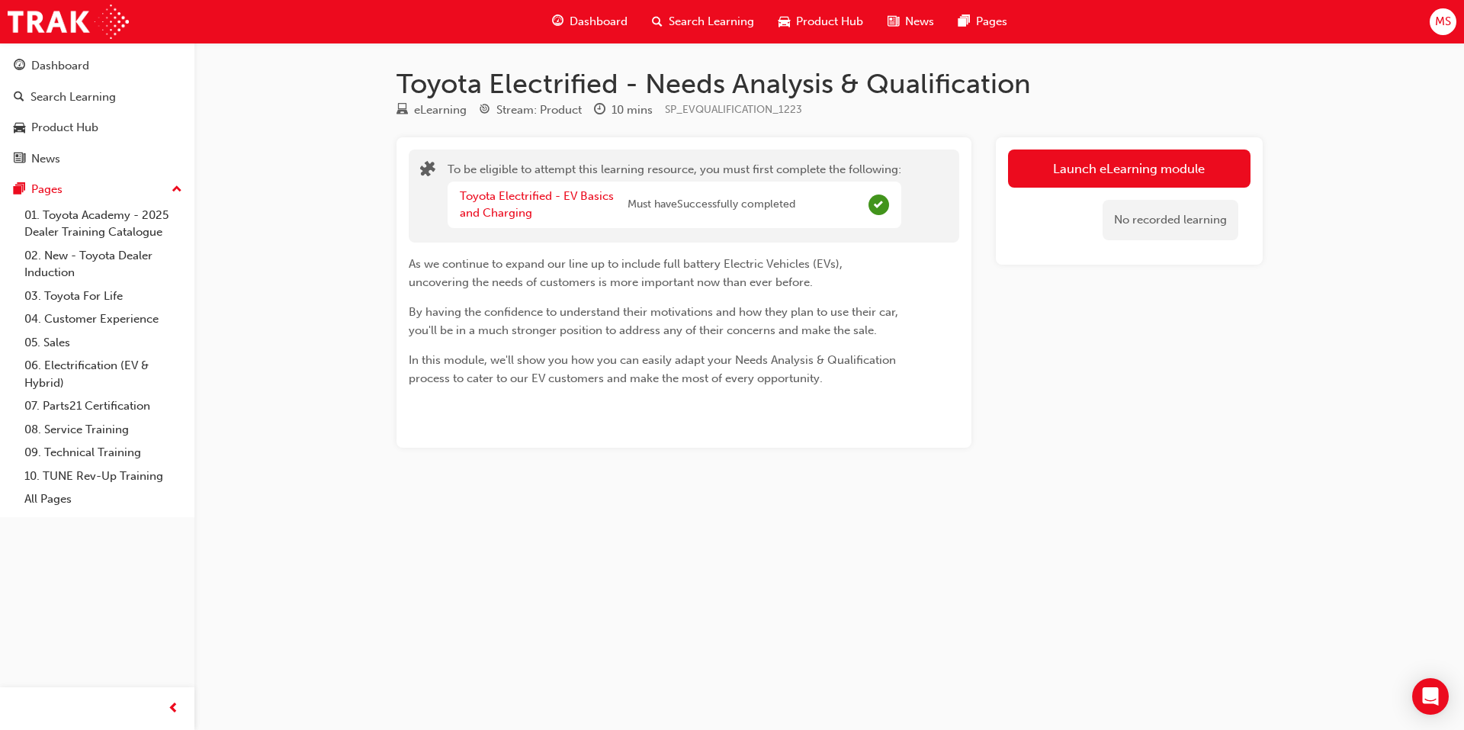
click at [683, 15] on span "Search Learning" at bounding box center [711, 22] width 85 height 18
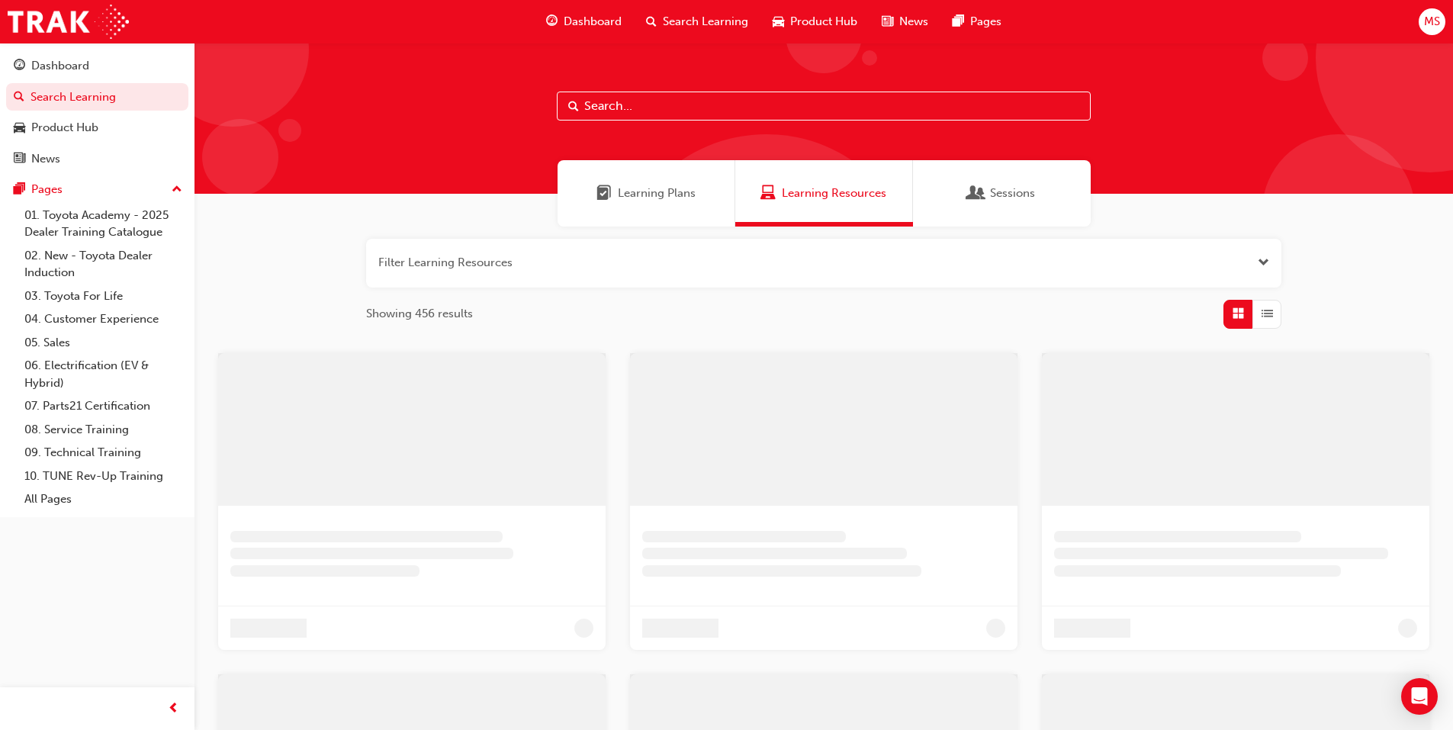
click at [677, 170] on div "Learning Plans" at bounding box center [647, 193] width 178 height 66
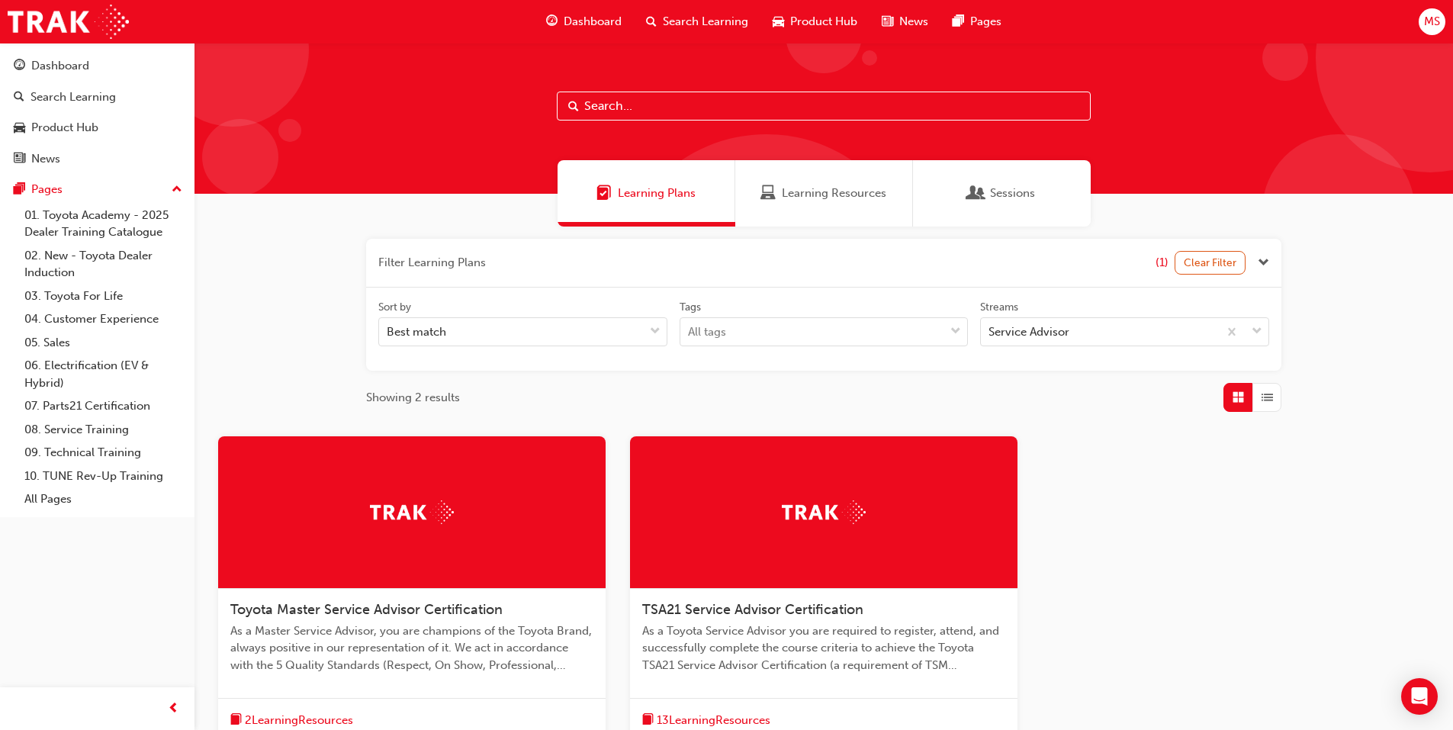
click at [770, 513] on div at bounding box center [823, 512] width 387 height 153
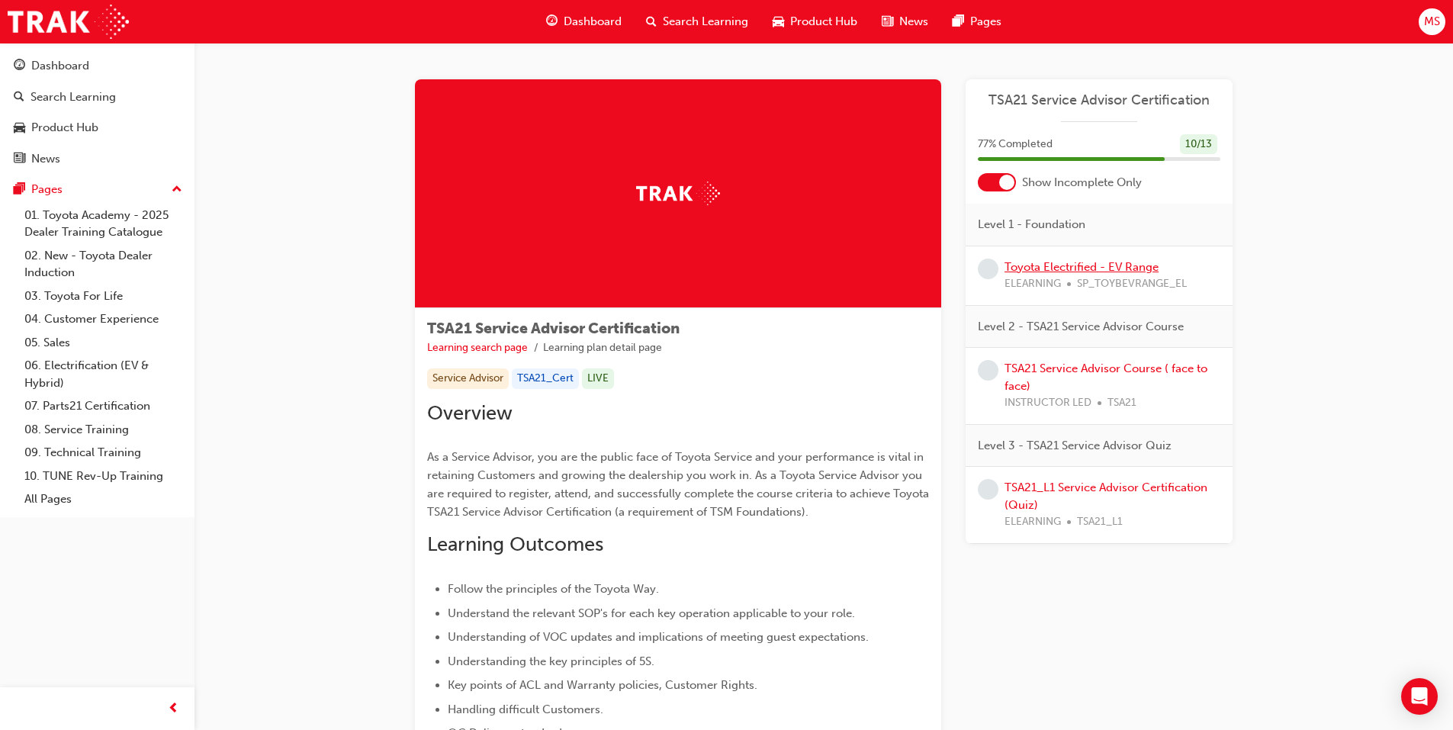
click at [1035, 261] on link "Toyota Electrified - EV Range" at bounding box center [1082, 267] width 154 height 14
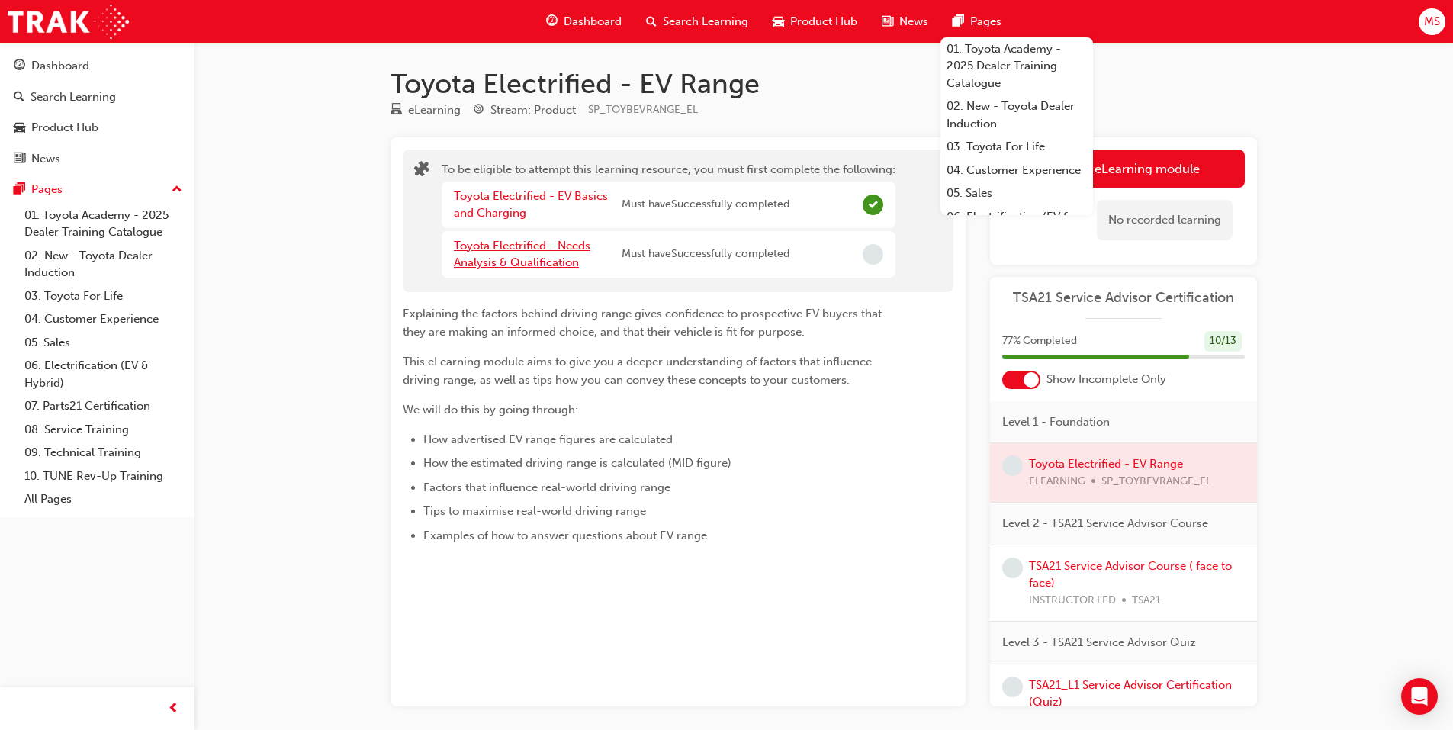
click at [505, 259] on link "Toyota Electrified - Needs Analysis & Qualification" at bounding box center [522, 254] width 137 height 31
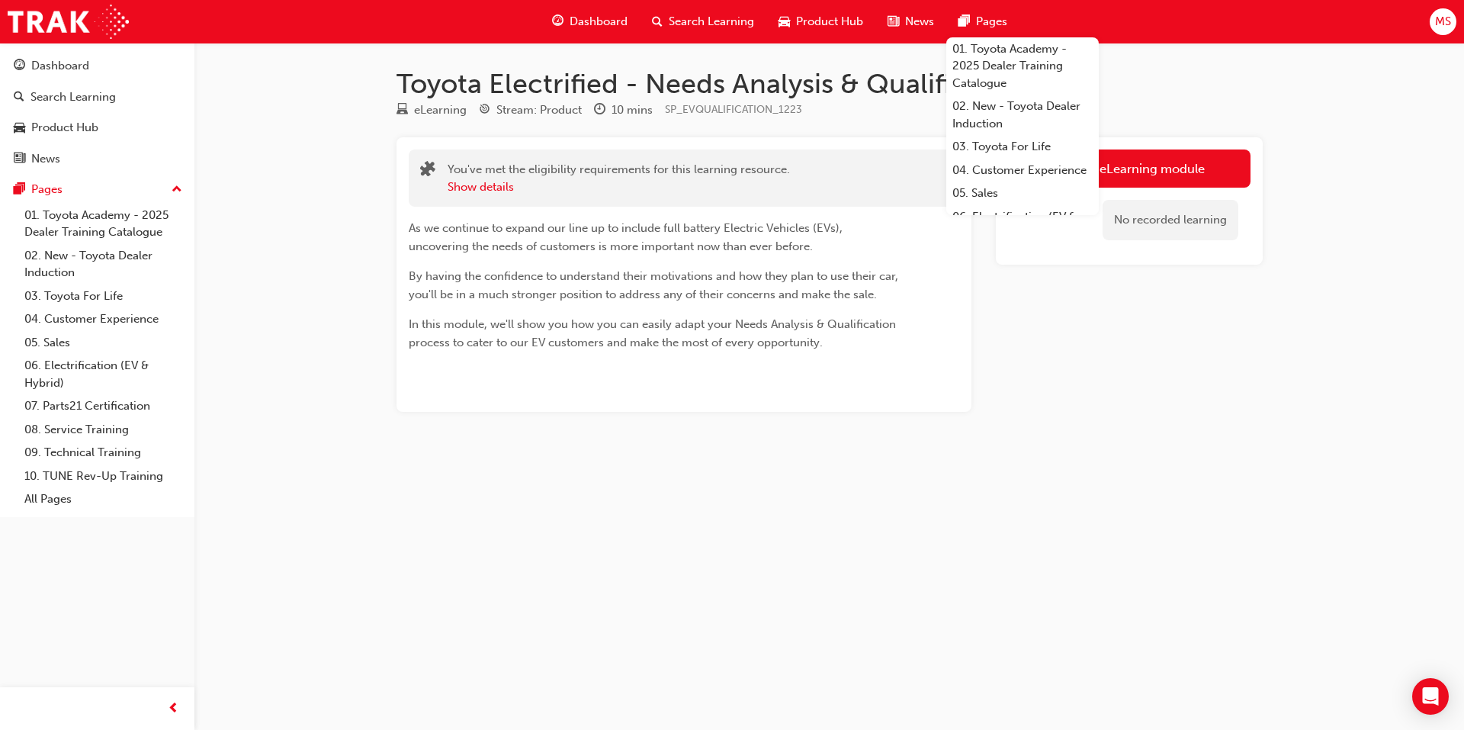
click at [1152, 202] on div "No recorded learning" at bounding box center [1171, 220] width 136 height 40
click at [1177, 176] on button "Launch eLearning module" at bounding box center [1129, 168] width 243 height 38
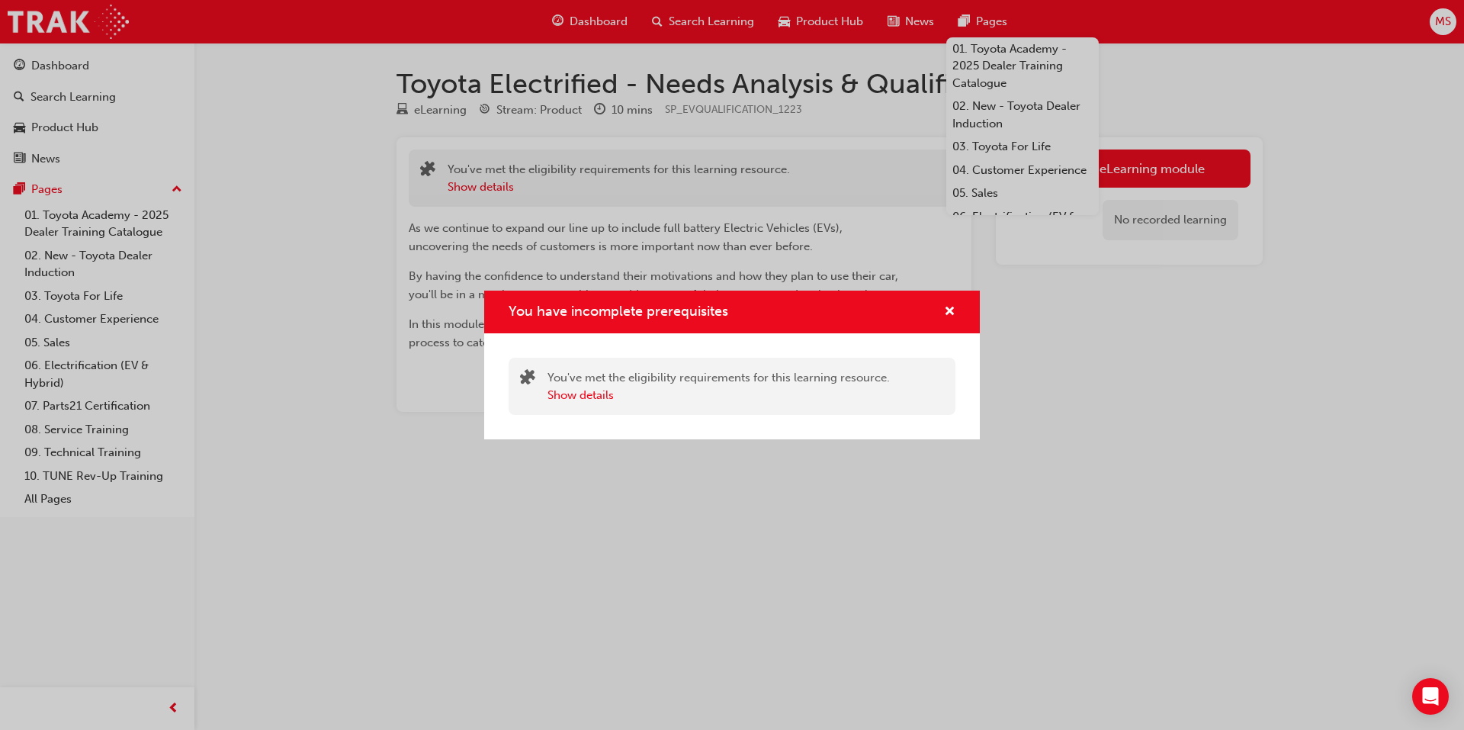
click at [1182, 84] on div "You have incomplete prerequisites You've met the eligibility requirements for t…" at bounding box center [732, 365] width 1464 height 730
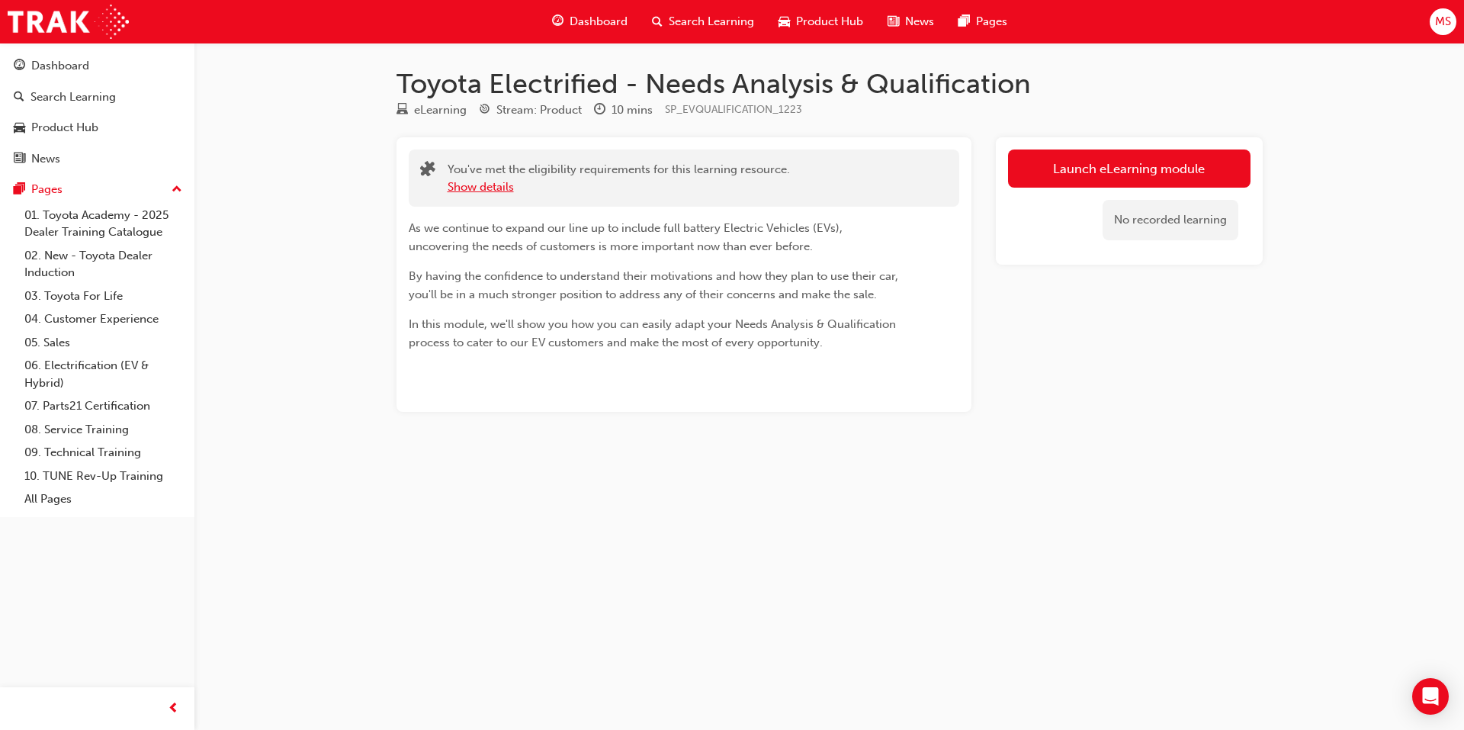
click at [467, 184] on button "Show details" at bounding box center [481, 187] width 66 height 18
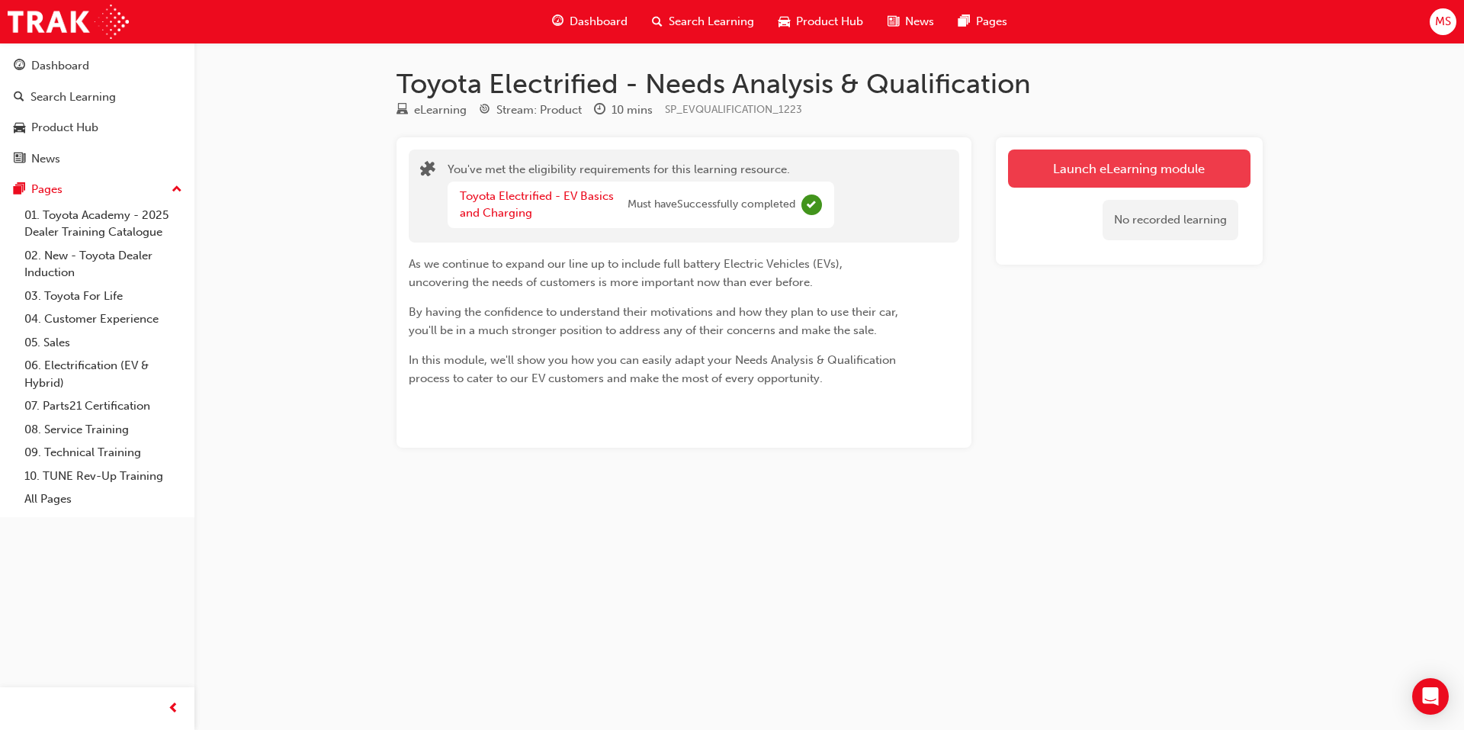
click at [1050, 172] on button "Launch eLearning module" at bounding box center [1129, 168] width 243 height 38
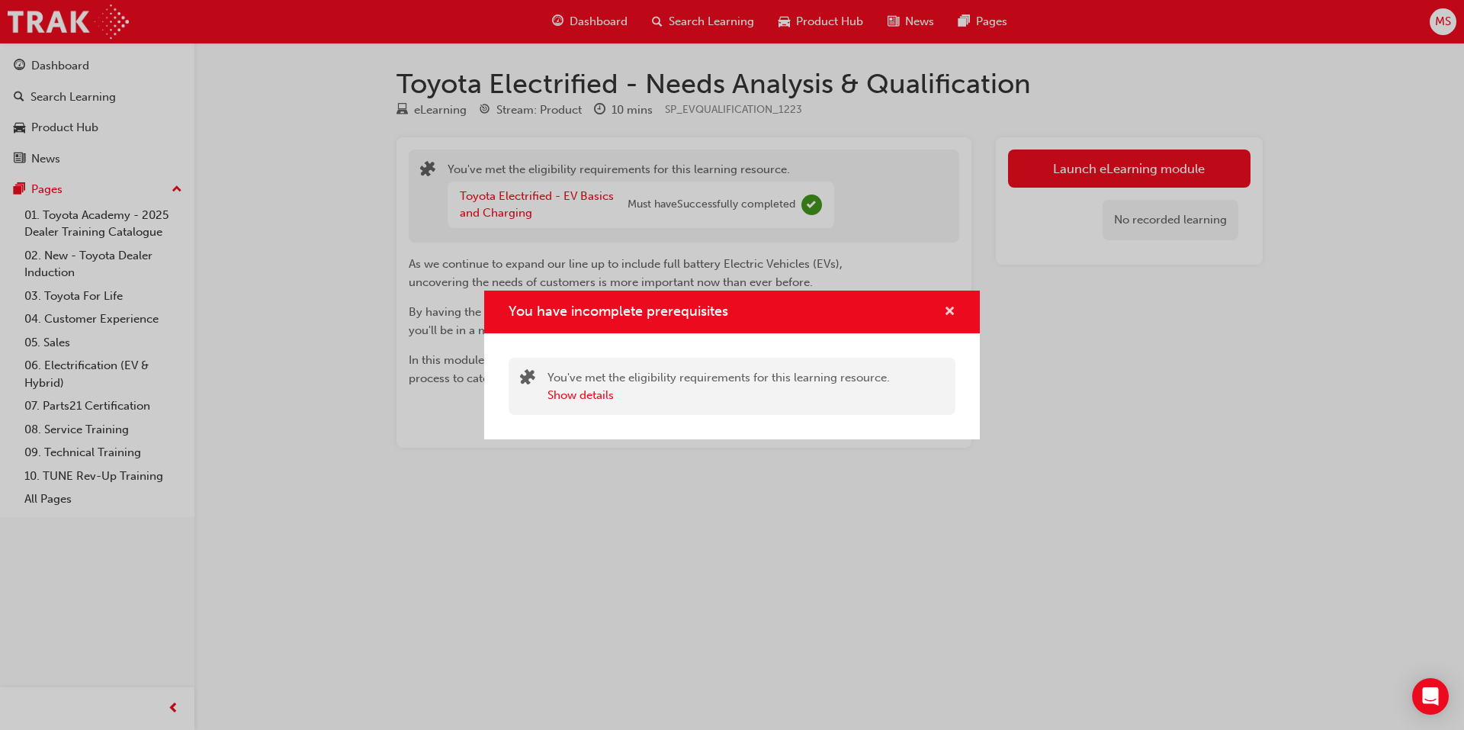
click at [947, 308] on span "cross-icon" at bounding box center [949, 313] width 11 height 14
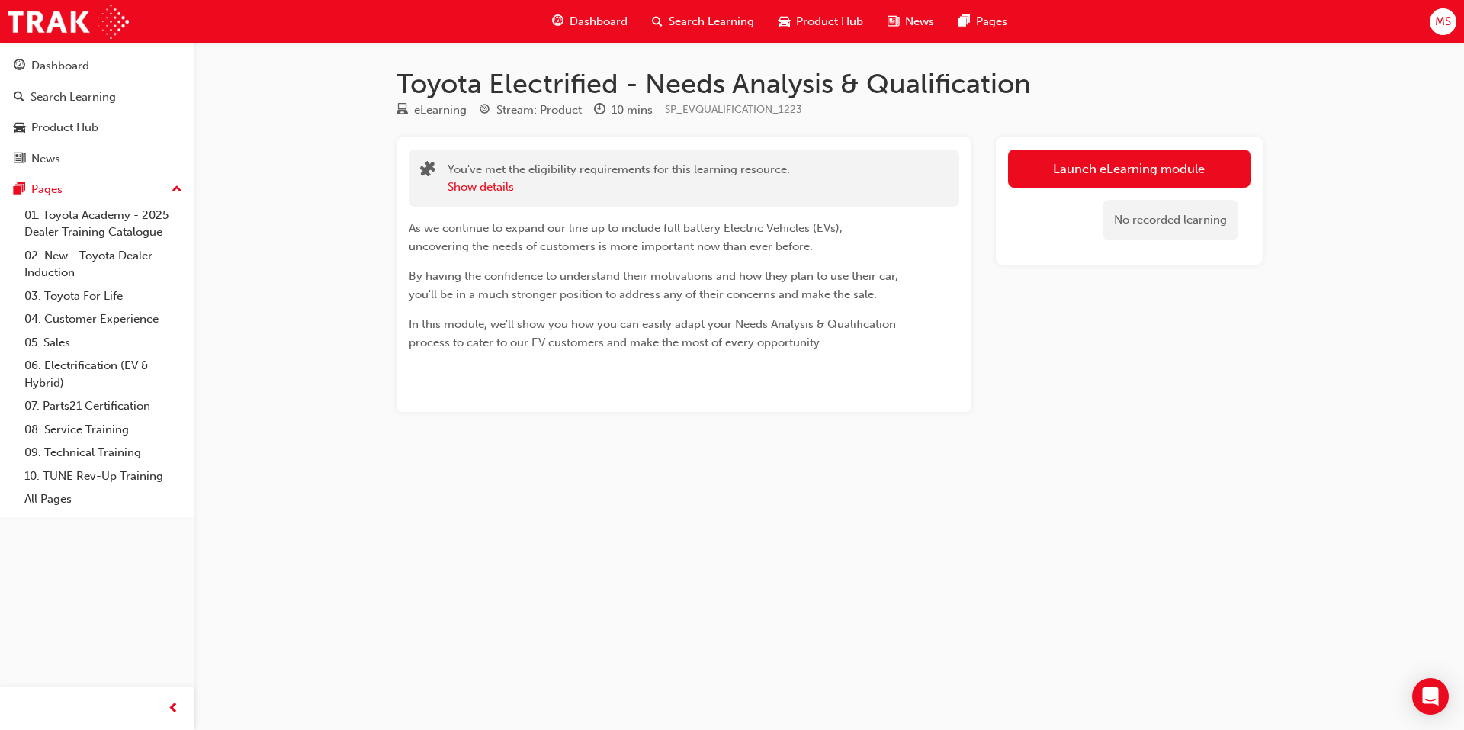
click at [680, 24] on span "Search Learning" at bounding box center [711, 22] width 85 height 18
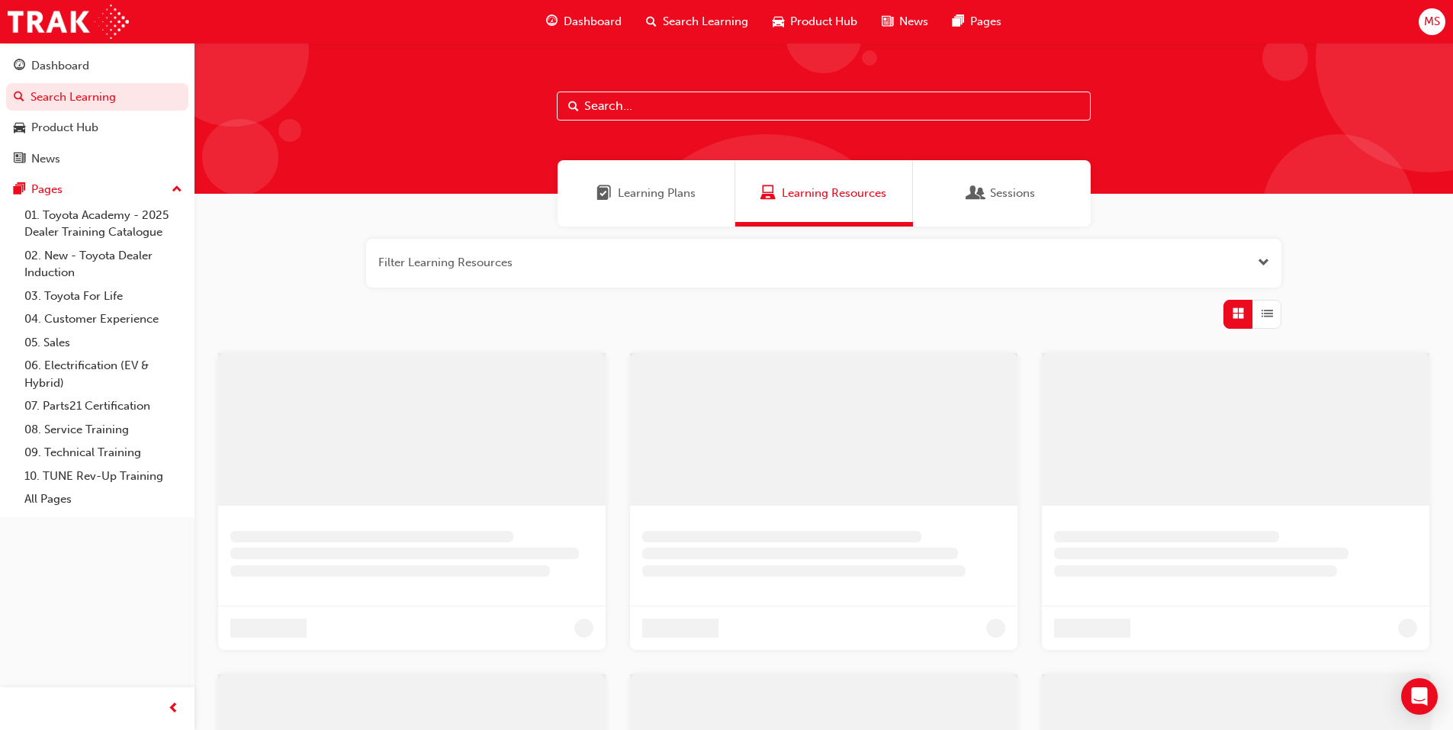
click at [609, 204] on div "Learning Plans" at bounding box center [647, 193] width 178 height 66
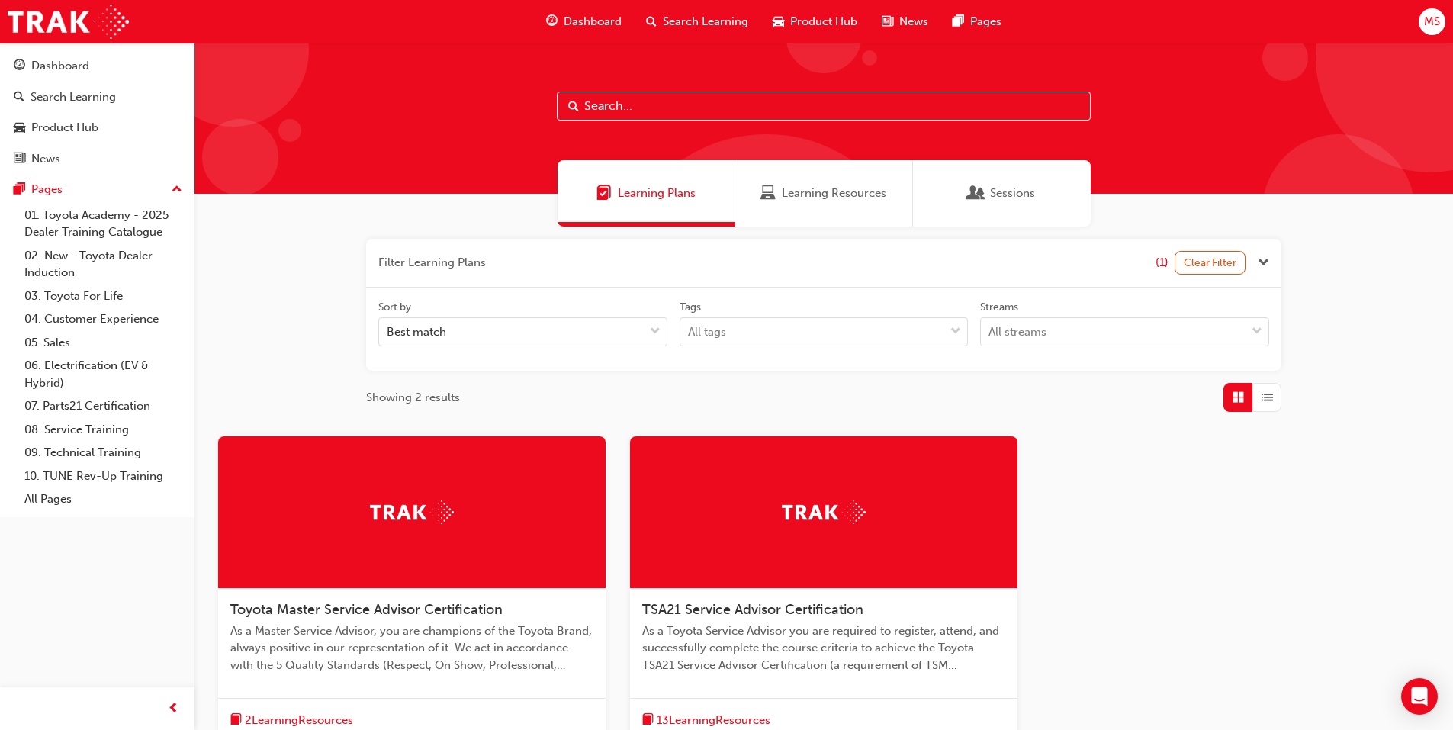
click at [748, 548] on div at bounding box center [823, 512] width 387 height 153
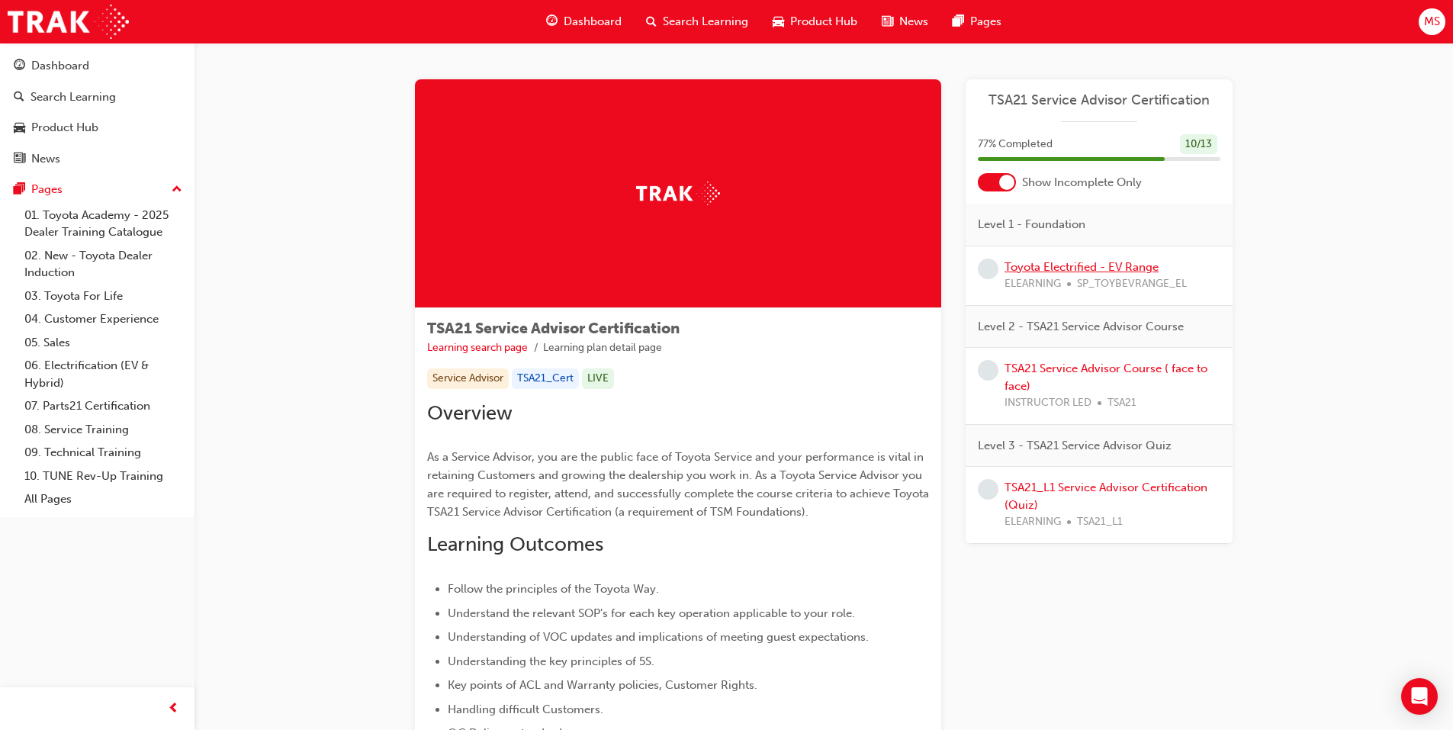
click at [1049, 272] on link "Toyota Electrified - EV Range" at bounding box center [1082, 267] width 154 height 14
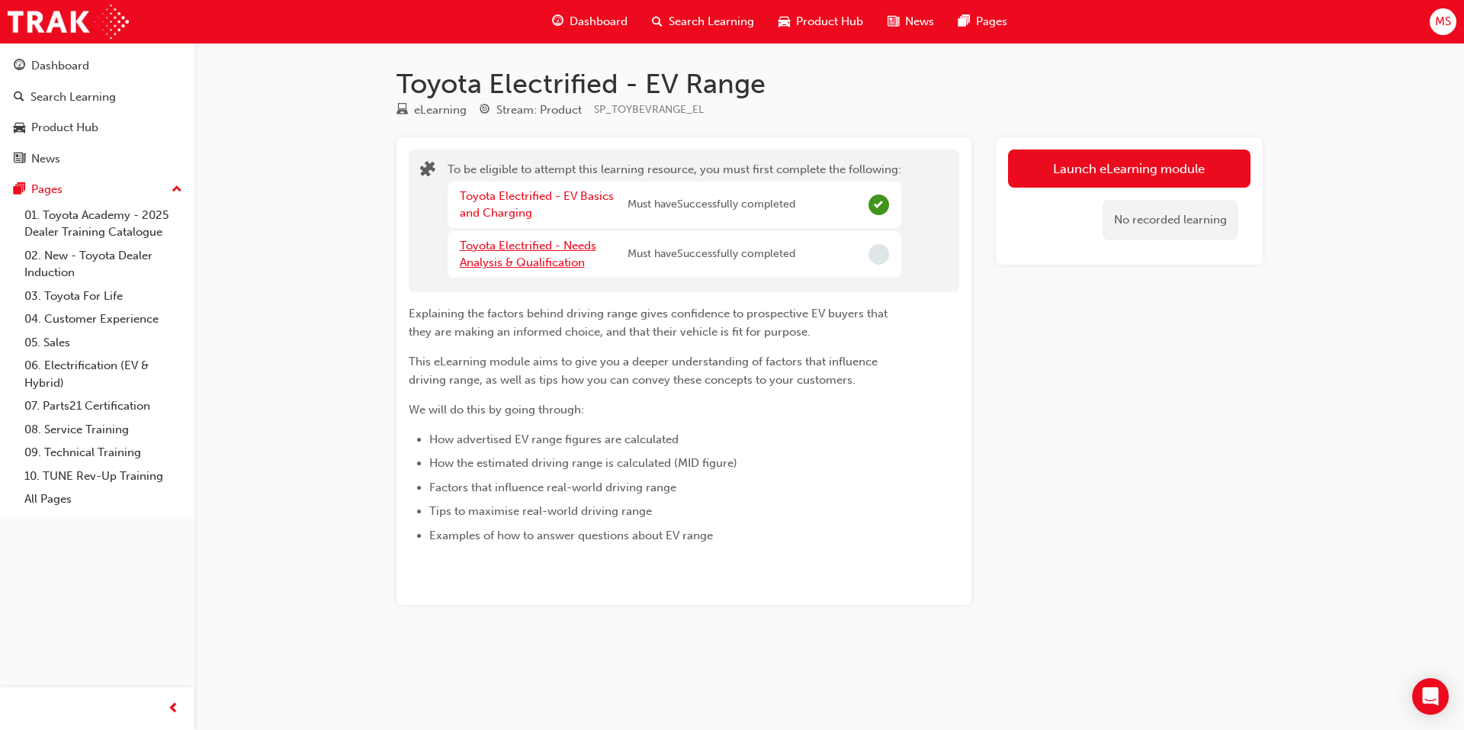
click at [533, 246] on link "Toyota Electrified - Needs Analysis & Qualification" at bounding box center [528, 254] width 137 height 31
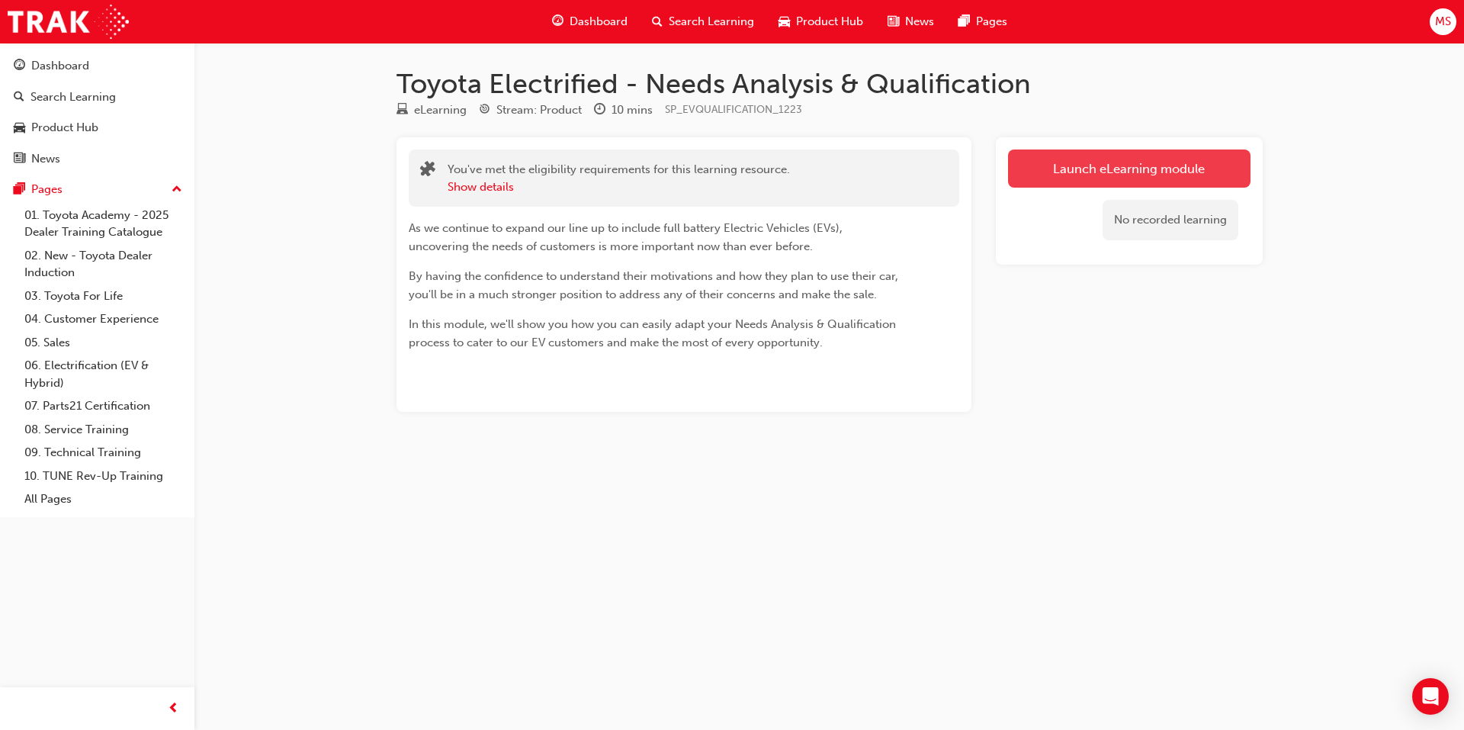
click at [1082, 153] on link "Launch eLearning module" at bounding box center [1129, 168] width 243 height 38
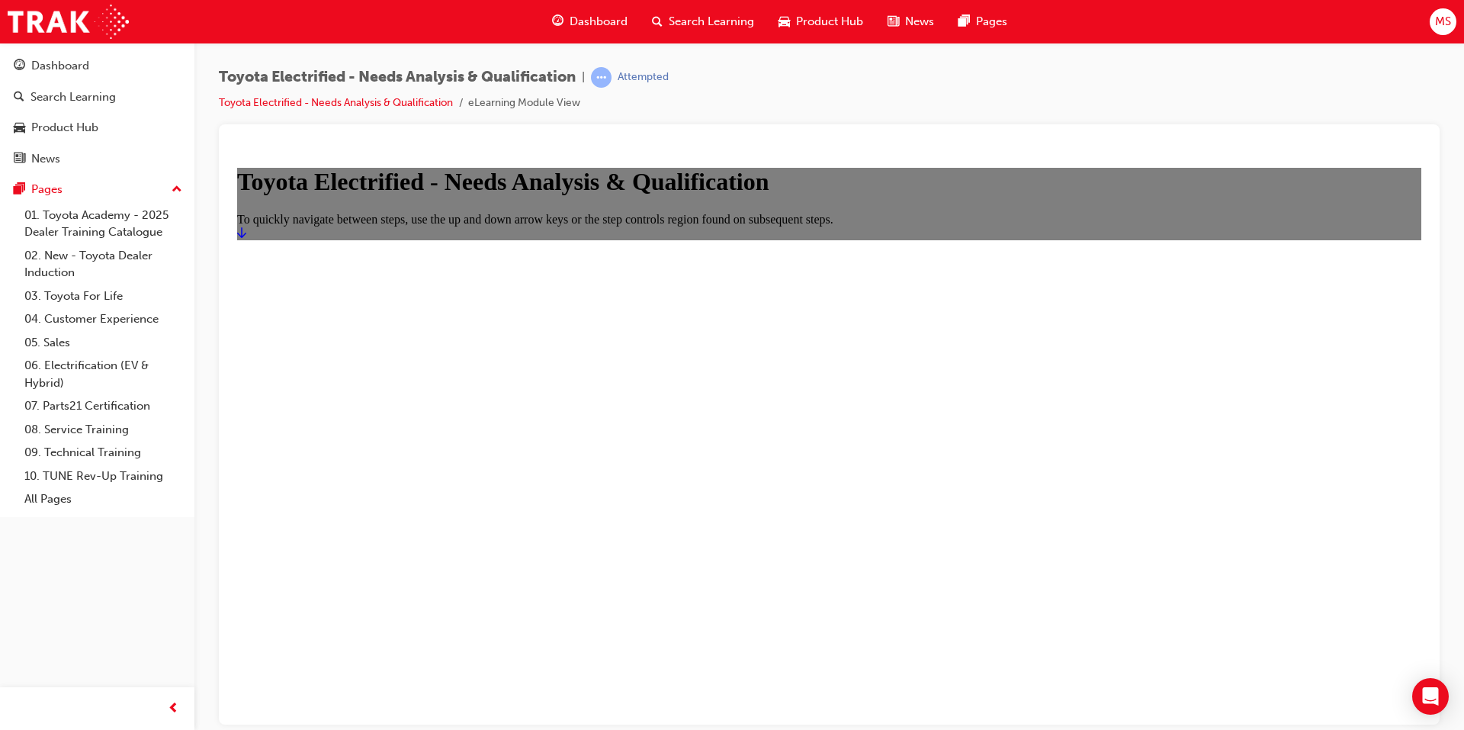
click at [246, 239] on link "Start" at bounding box center [241, 232] width 9 height 13
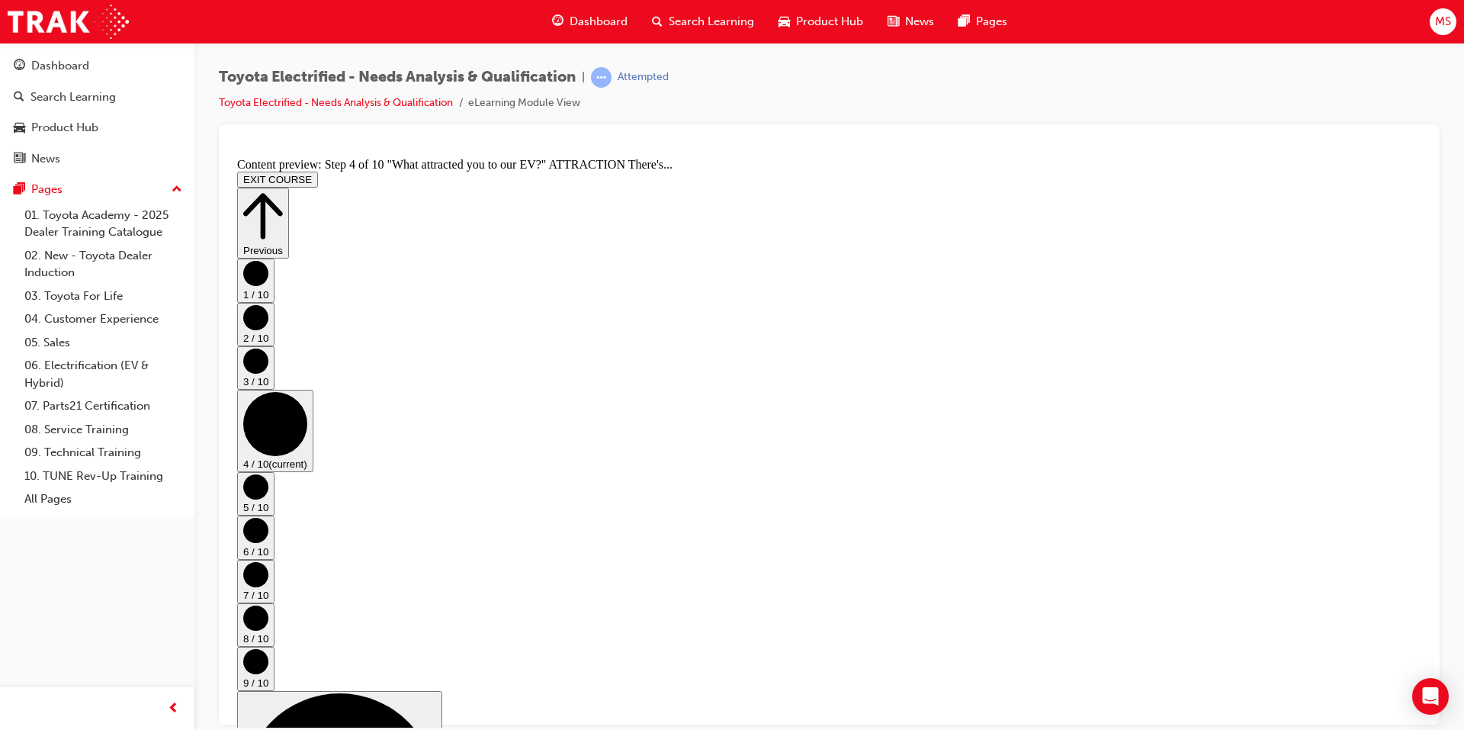
scroll to position [0, 0]
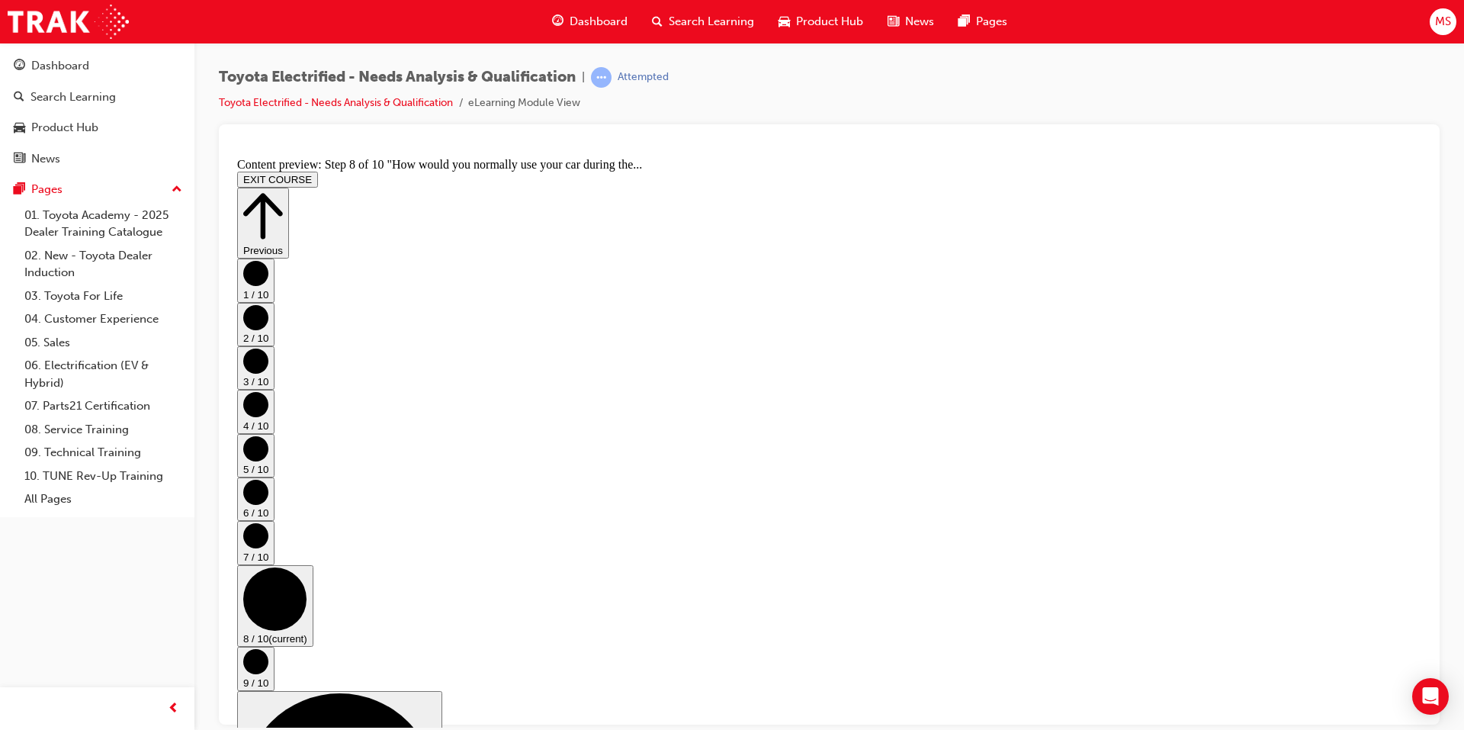
scroll to position [368, 0]
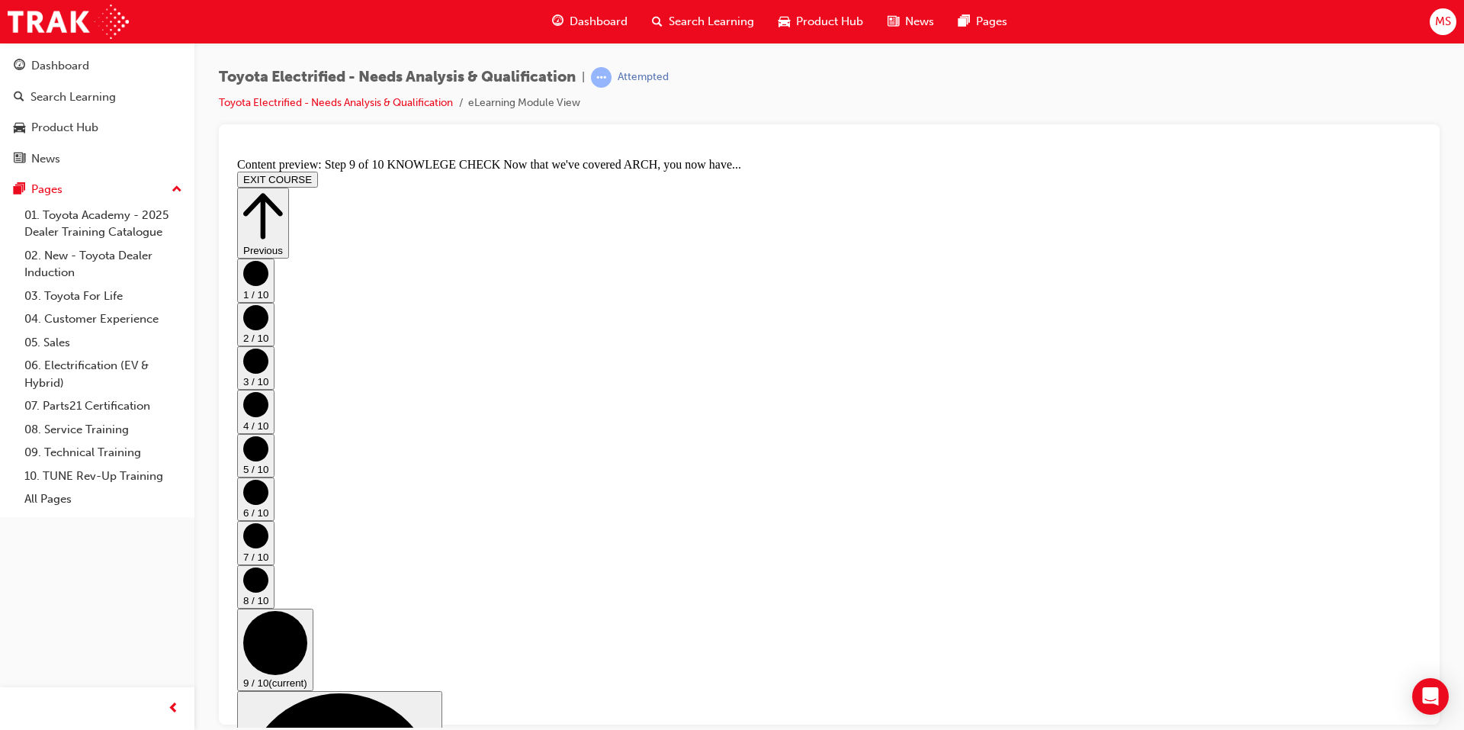
drag, startPoint x: 1138, startPoint y: 614, endPoint x: 1048, endPoint y: 572, distance: 99.3
drag, startPoint x: 975, startPoint y: 593, endPoint x: 970, endPoint y: 584, distance: 9.6
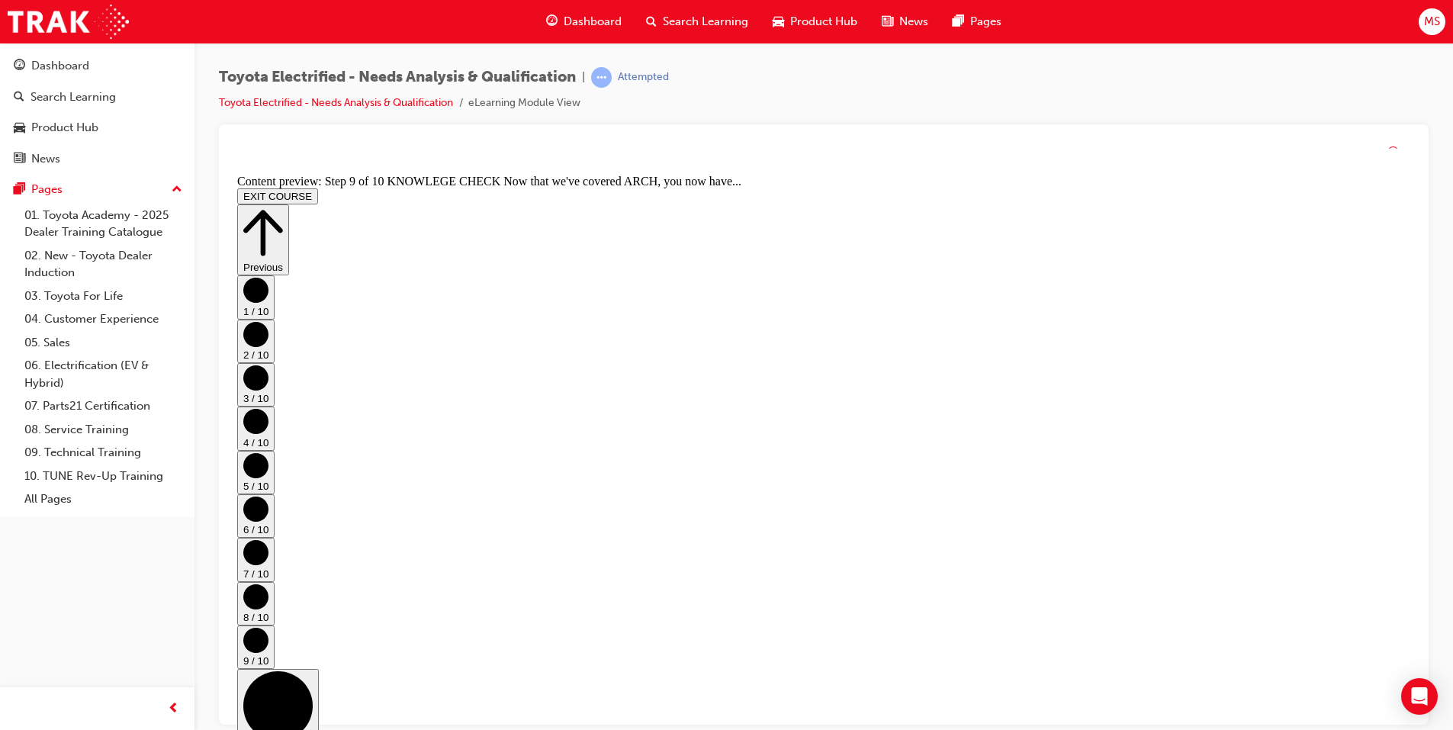
scroll to position [0, 0]
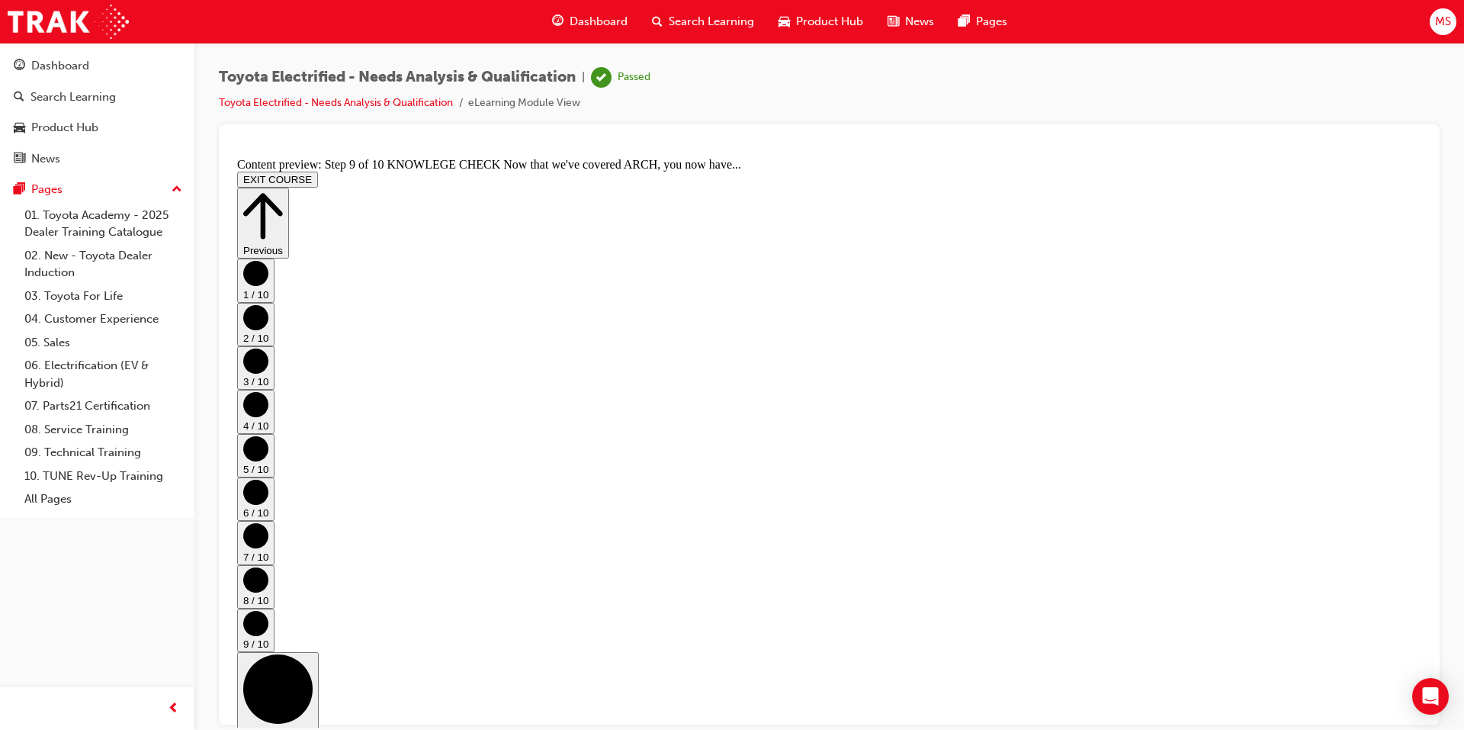
click at [715, 8] on div "Search Learning" at bounding box center [703, 21] width 127 height 31
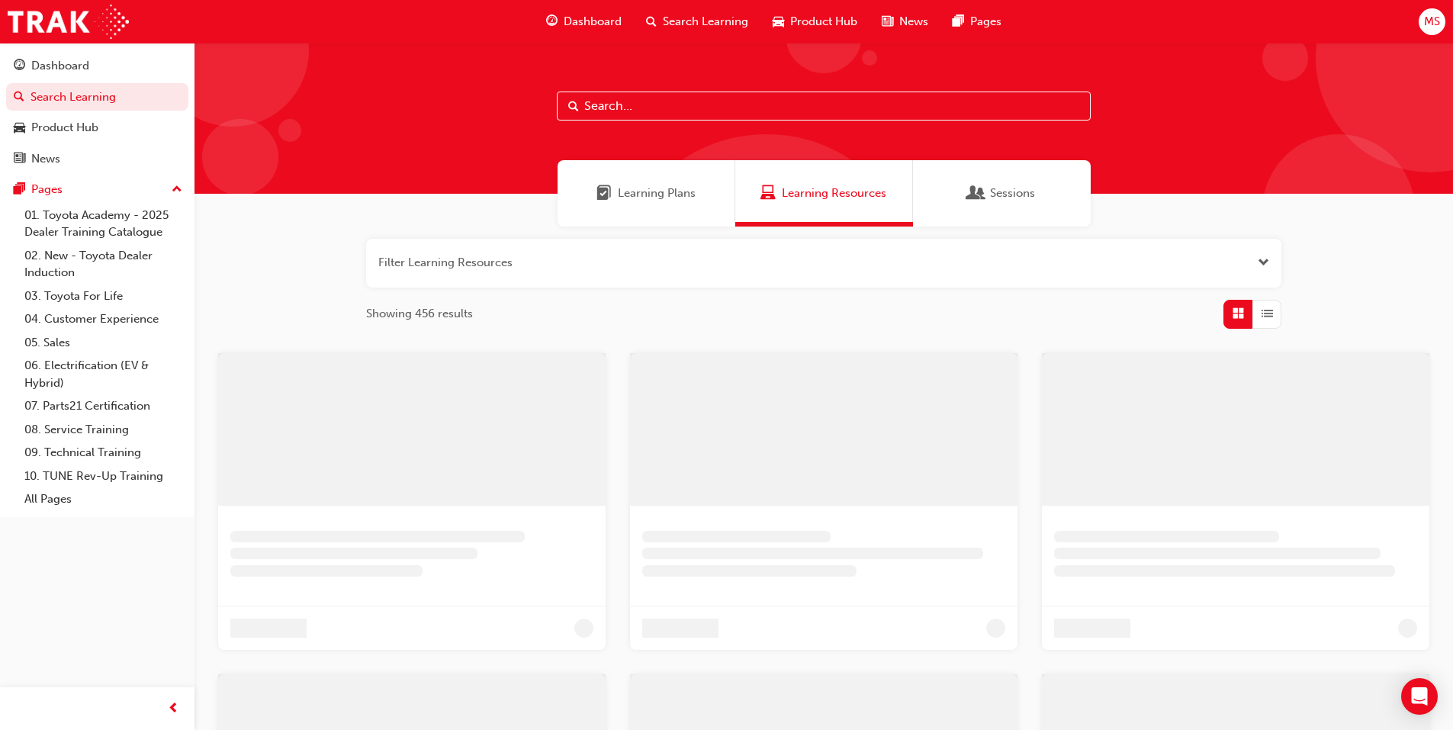
click at [658, 178] on div "Learning Plans" at bounding box center [647, 193] width 178 height 66
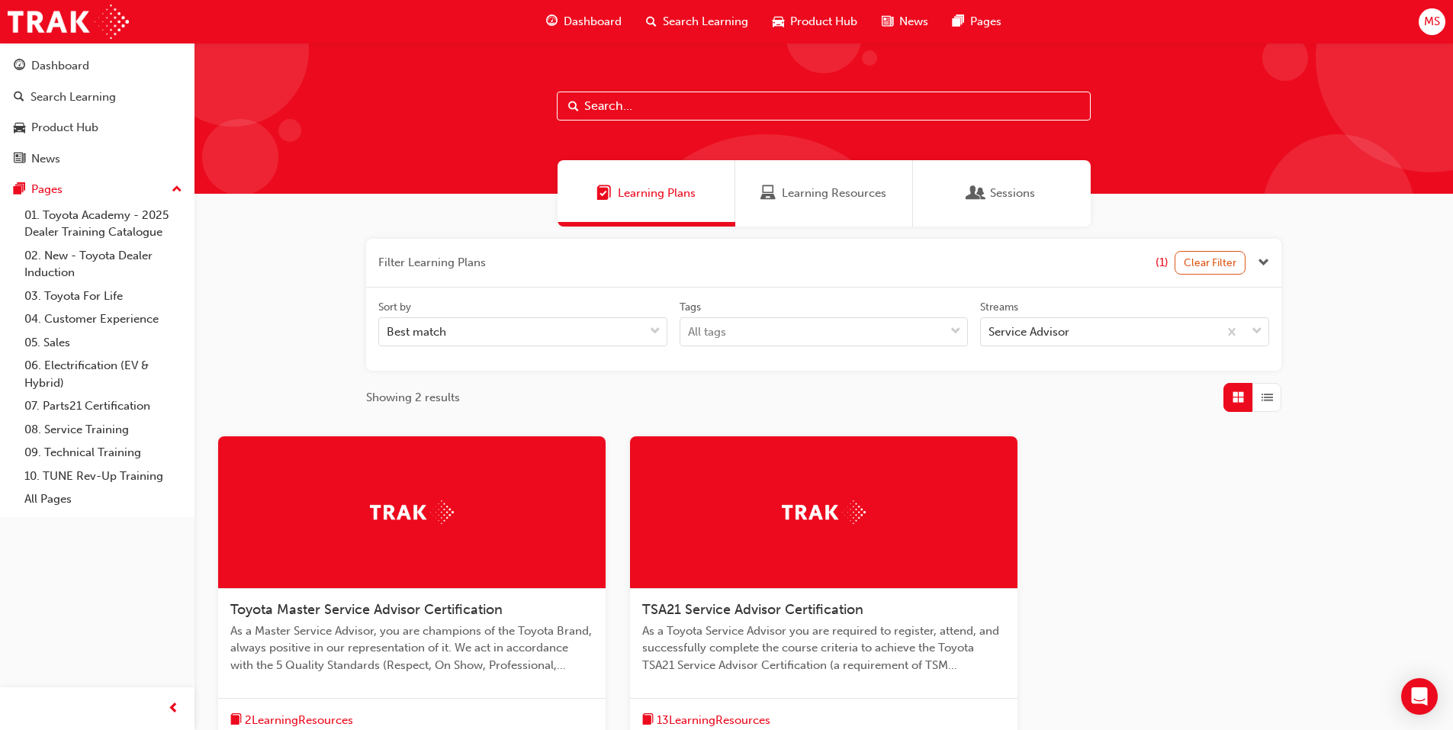
click at [747, 484] on div at bounding box center [823, 512] width 387 height 153
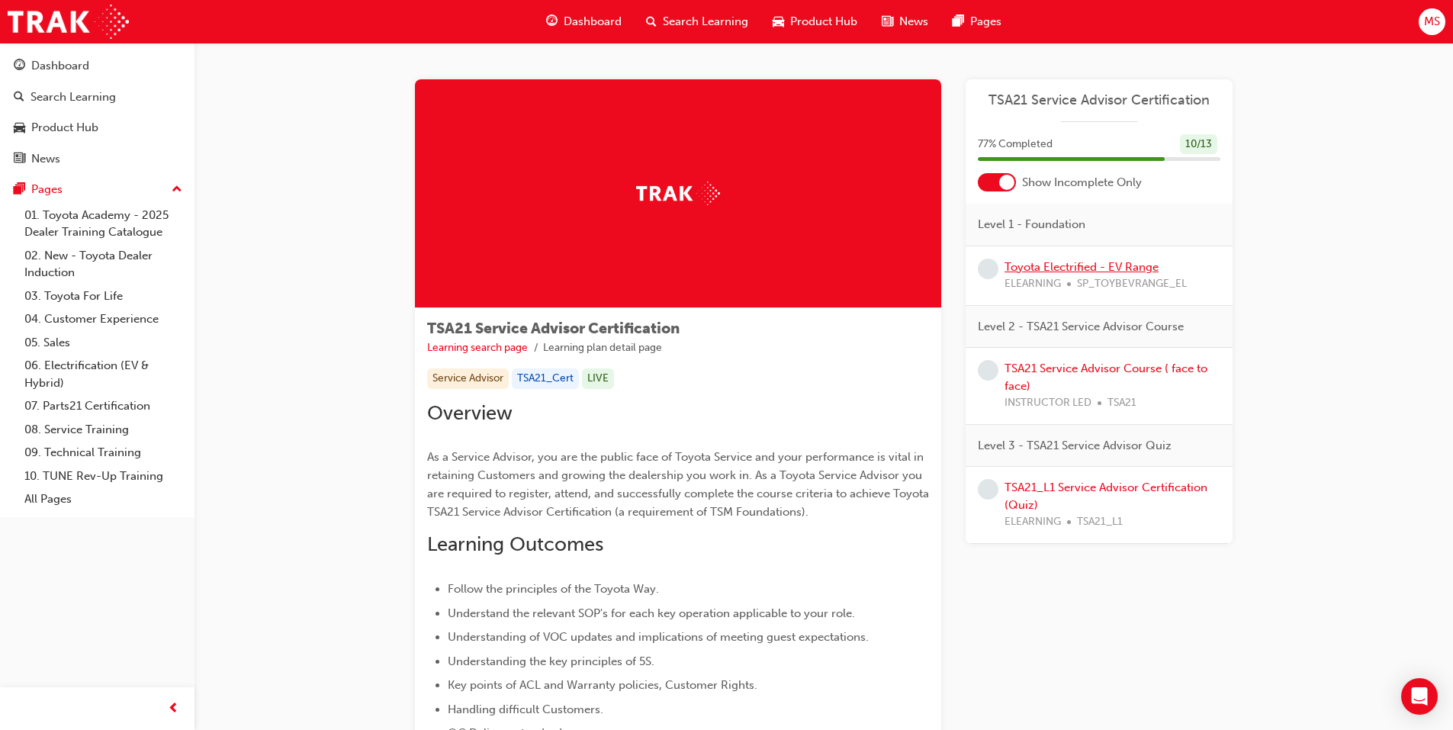
click at [1055, 265] on link "Toyota Electrified - EV Range" at bounding box center [1082, 267] width 154 height 14
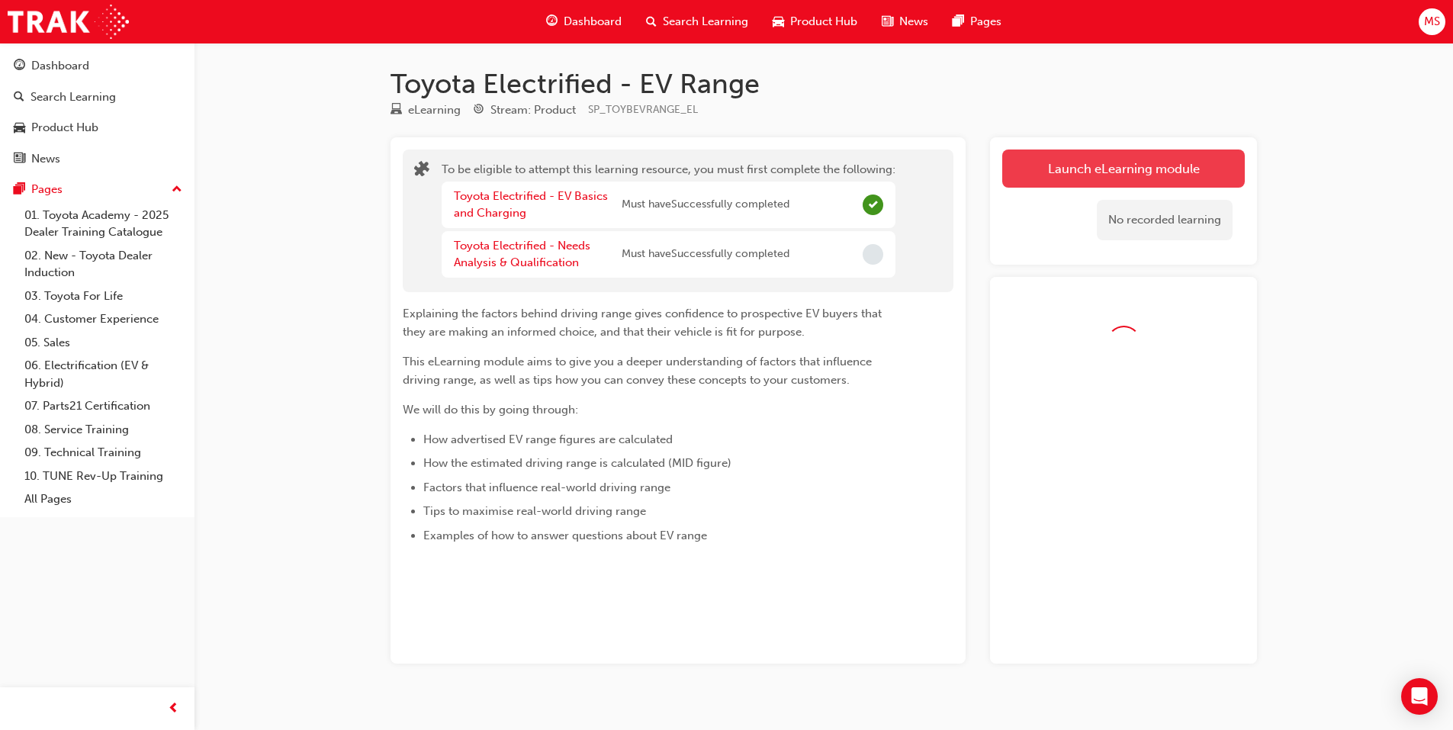
click at [1053, 169] on button "Launch eLearning module" at bounding box center [1123, 168] width 243 height 38
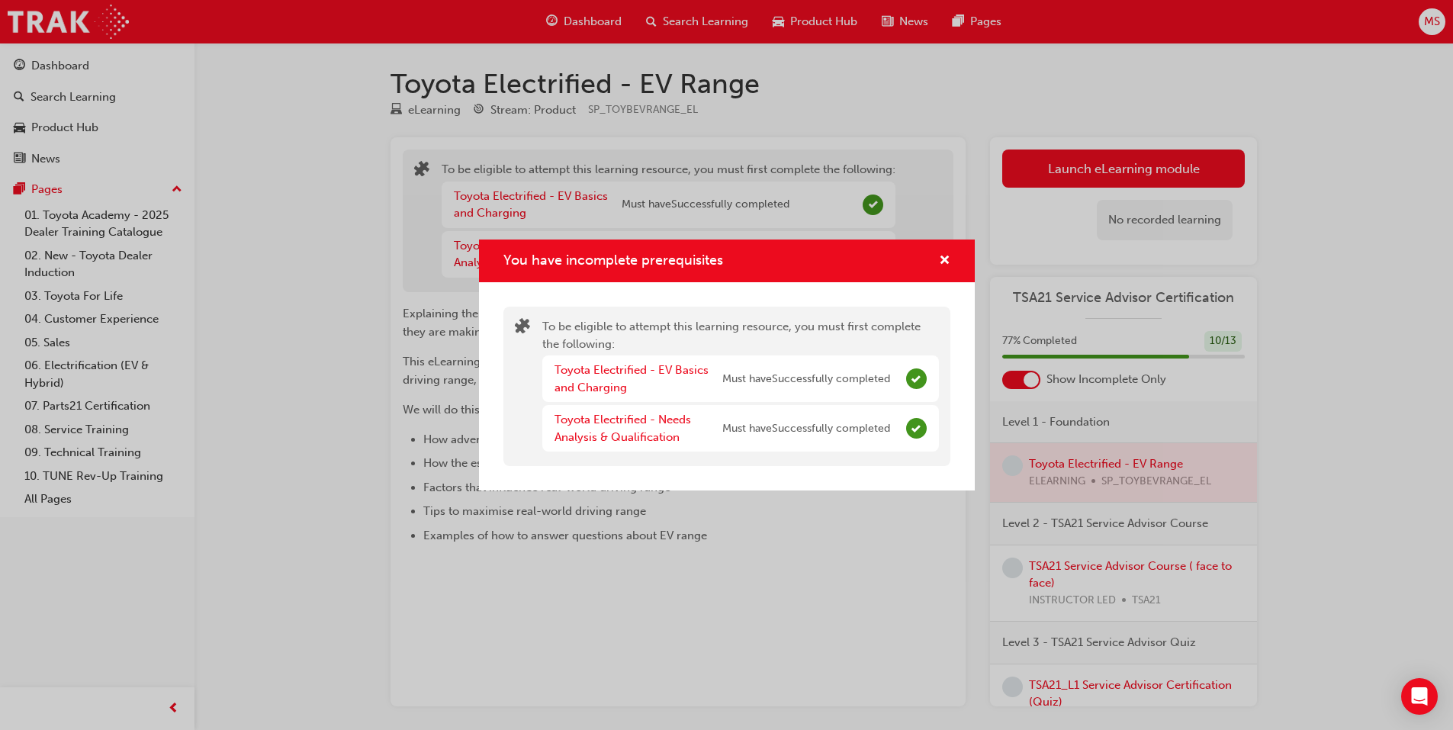
click at [952, 256] on div "You have incomplete prerequisites" at bounding box center [727, 261] width 496 height 43
click at [947, 255] on span "cross-icon" at bounding box center [944, 262] width 11 height 14
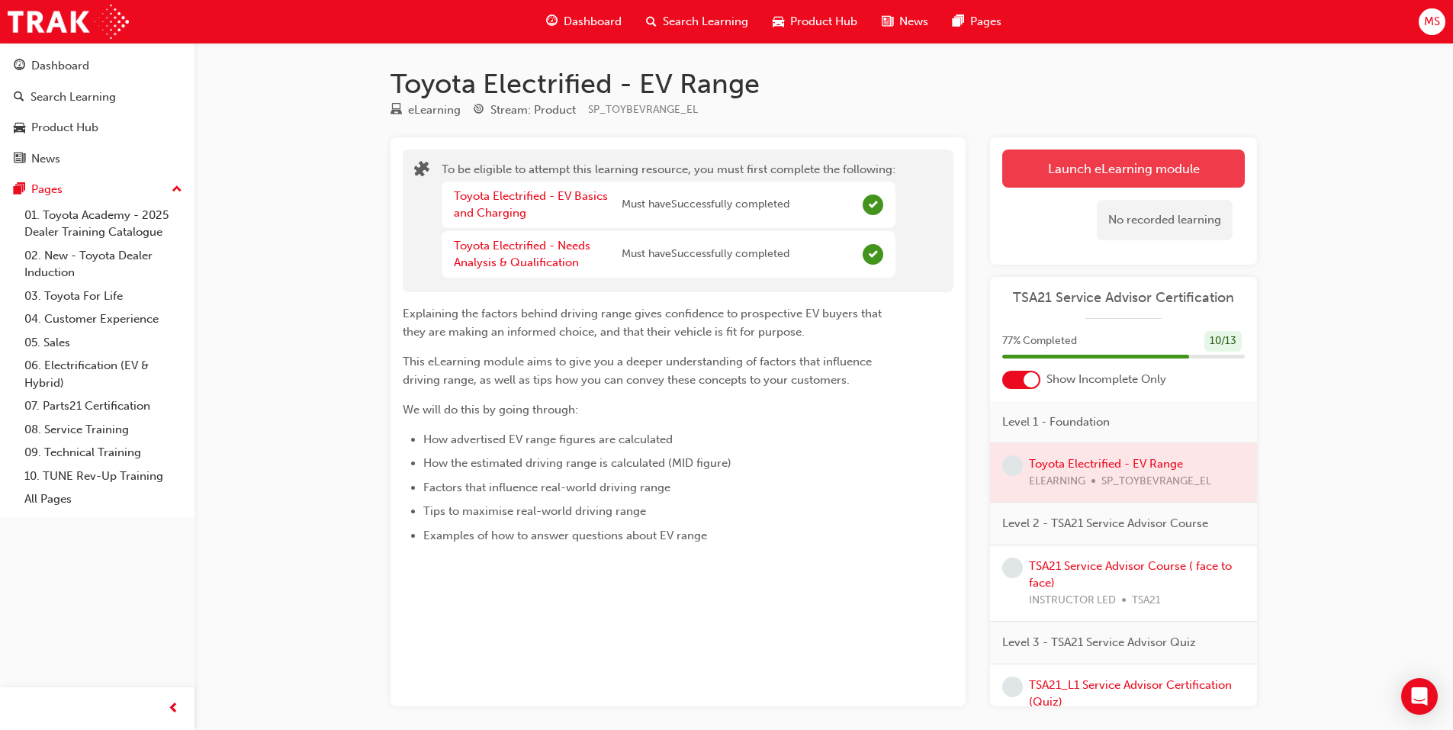
click at [1064, 176] on button "Launch eLearning module" at bounding box center [1123, 168] width 243 height 38
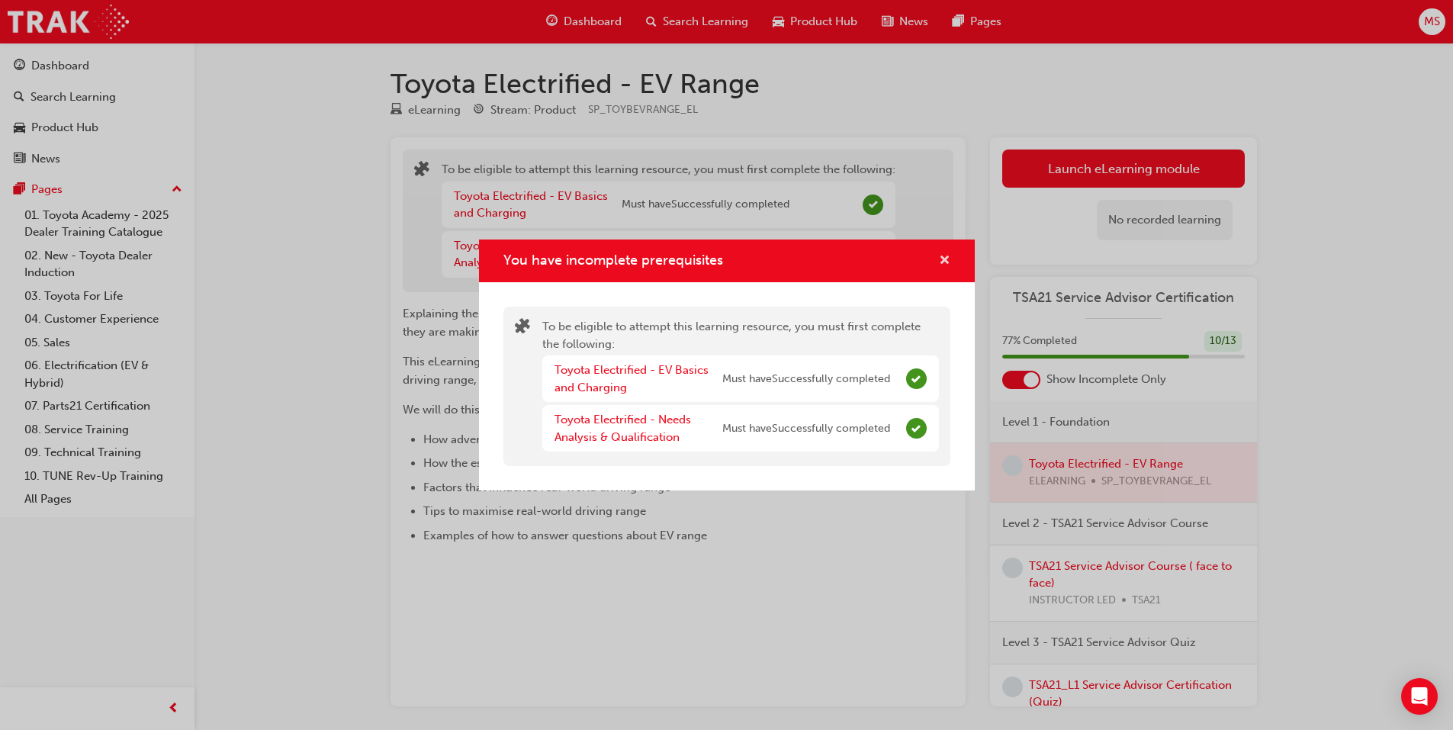
click at [940, 265] on span "cross-icon" at bounding box center [944, 262] width 11 height 14
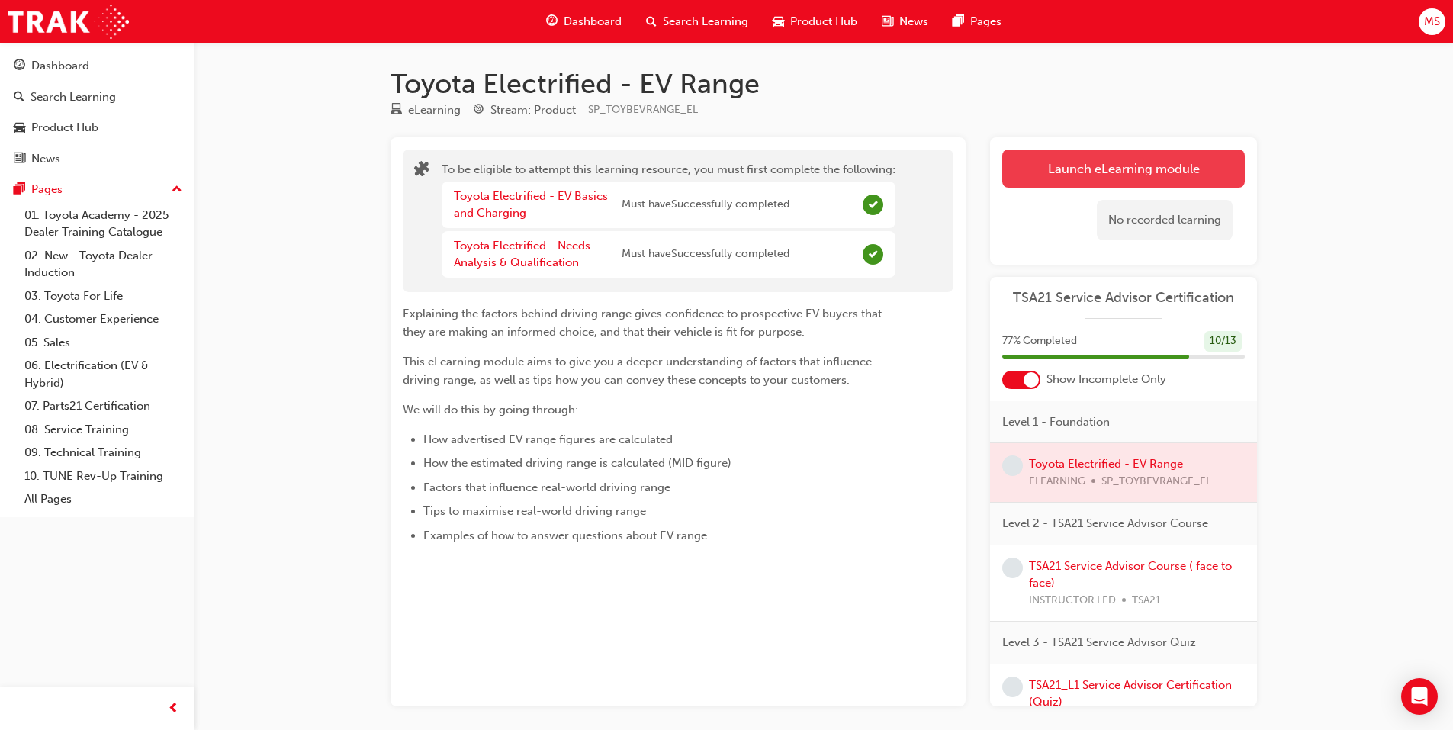
click at [1049, 178] on button "Launch eLearning module" at bounding box center [1123, 168] width 243 height 38
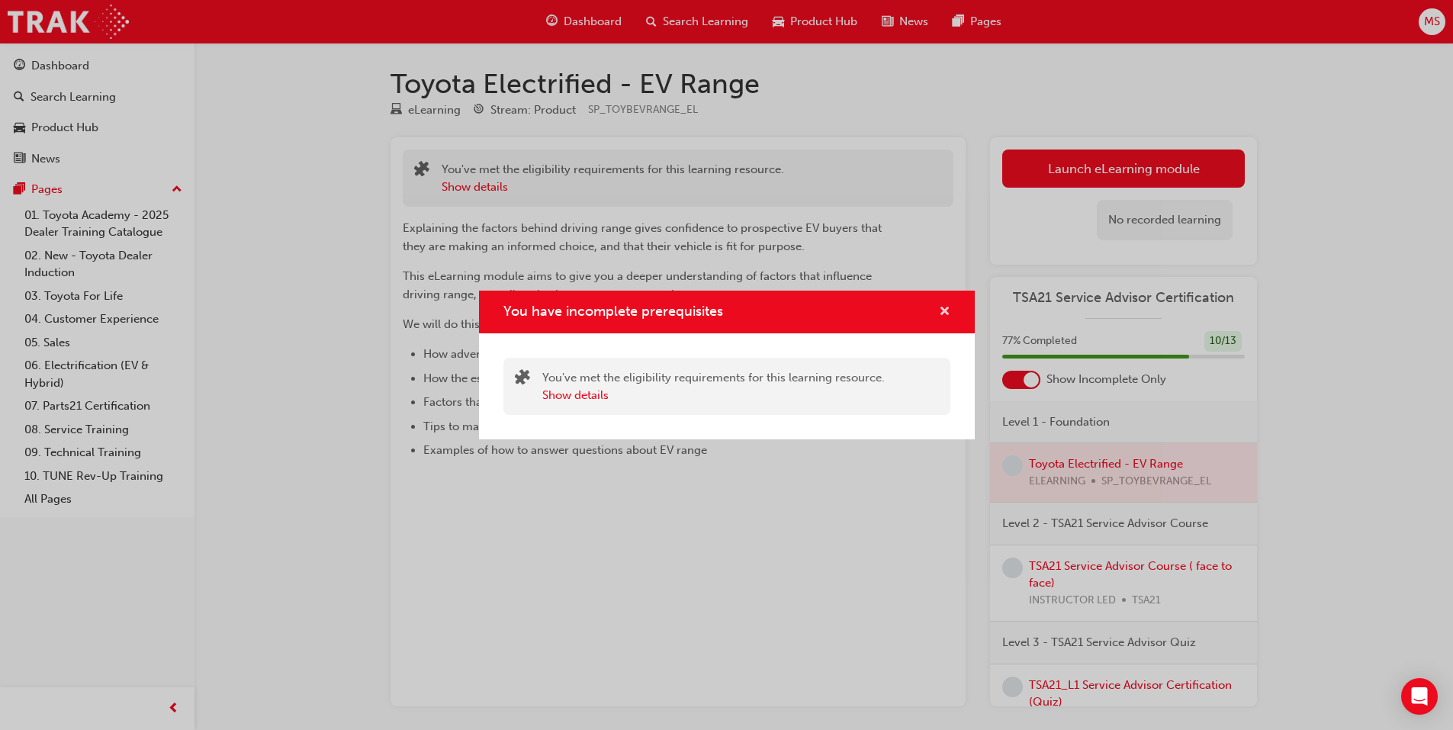
click at [946, 317] on span "cross-icon" at bounding box center [944, 313] width 11 height 14
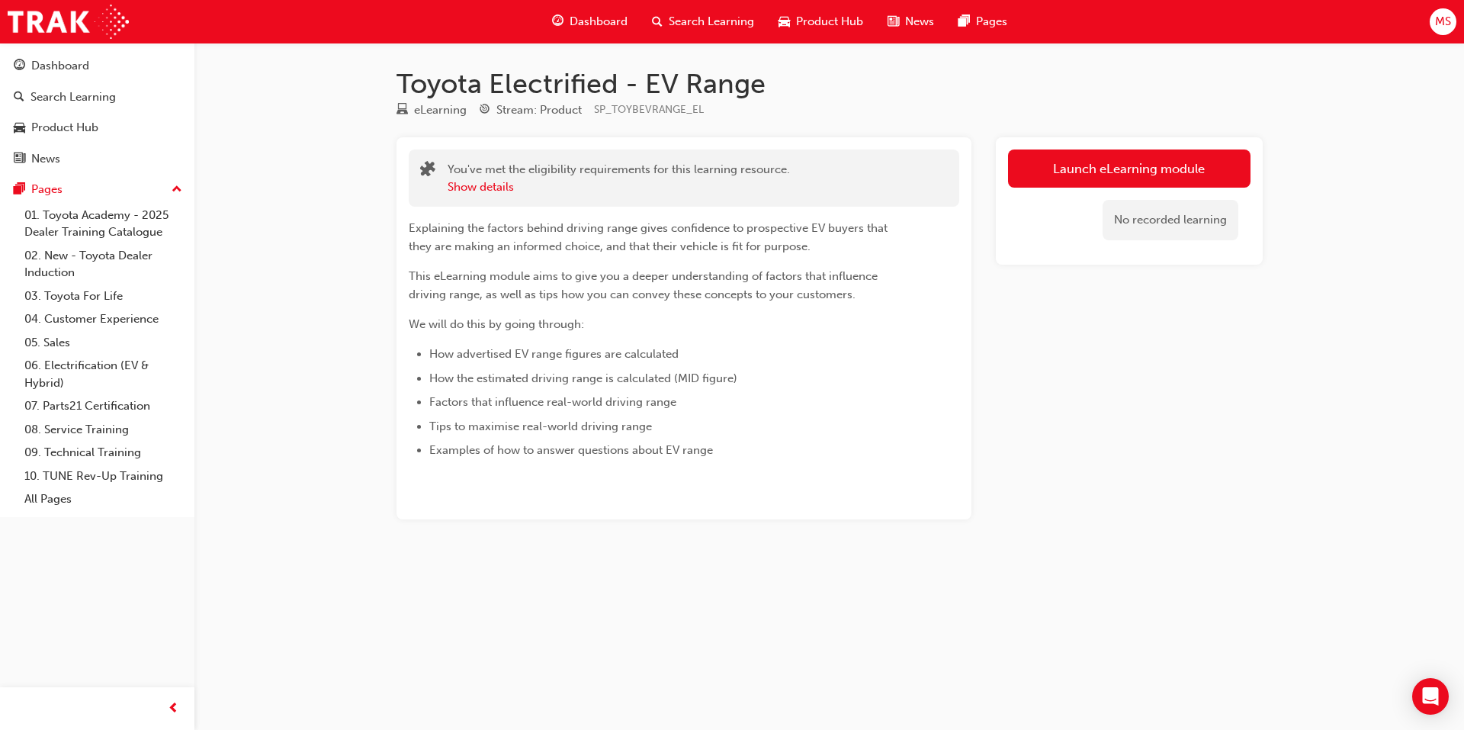
click at [698, 27] on span "Search Learning" at bounding box center [711, 22] width 85 height 18
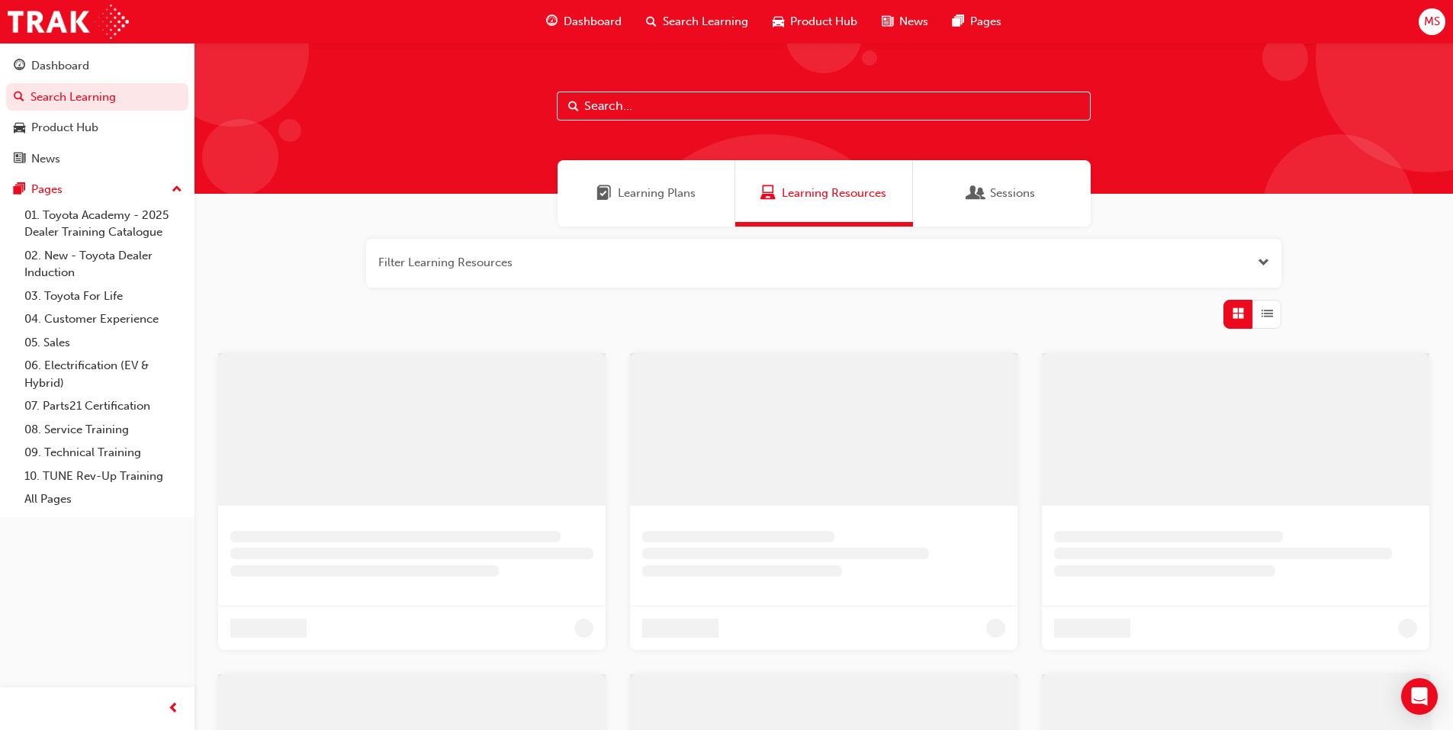
click at [680, 195] on span "Learning Plans" at bounding box center [657, 194] width 78 height 18
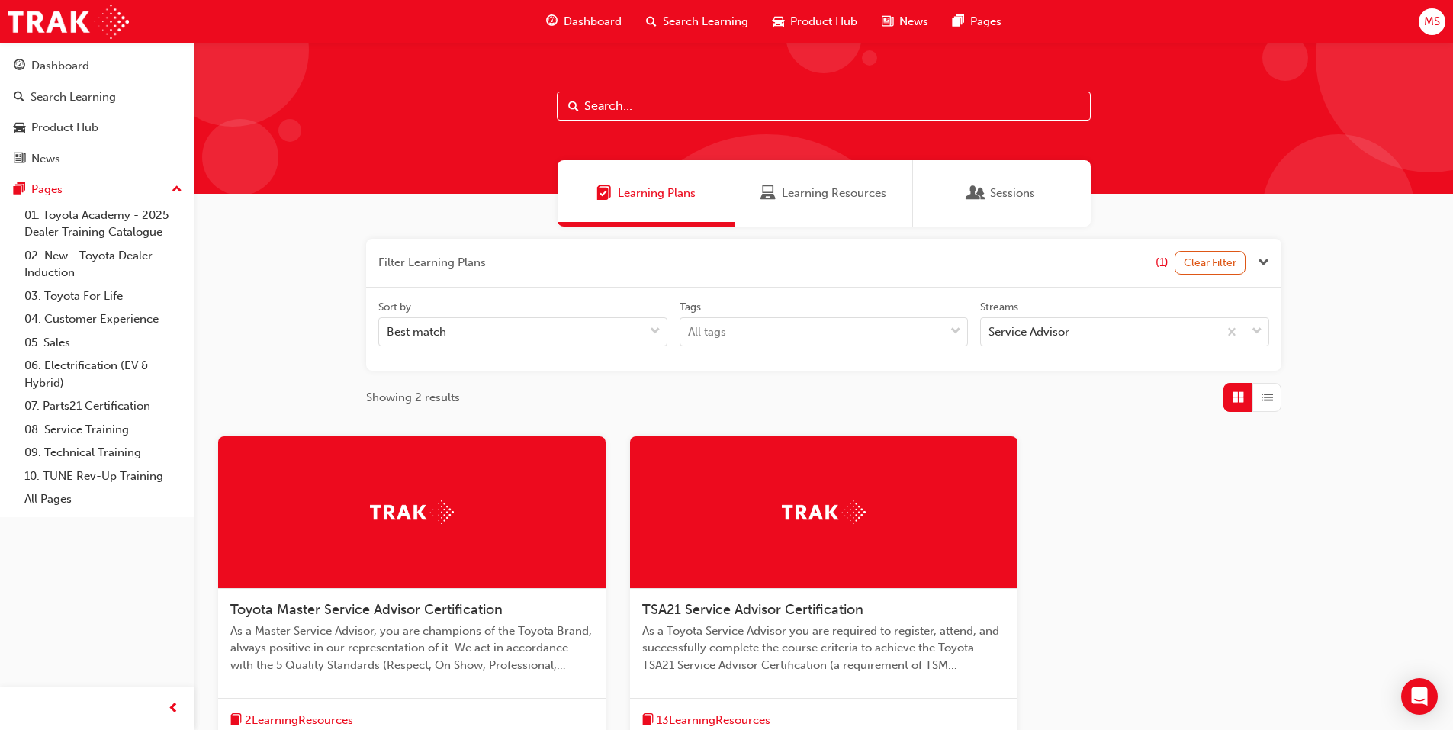
click at [780, 534] on div at bounding box center [823, 512] width 387 height 153
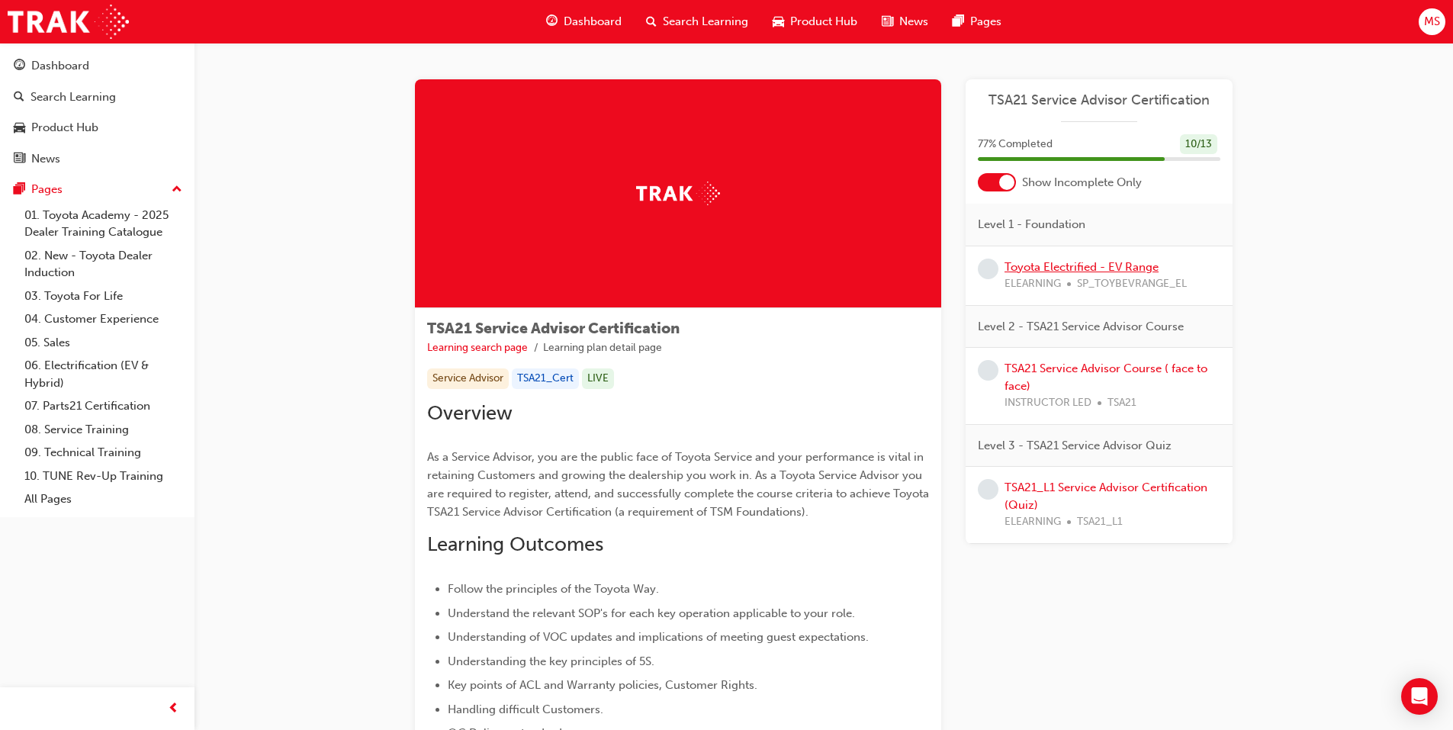
click at [1038, 264] on link "Toyota Electrified - EV Range" at bounding box center [1082, 267] width 154 height 14
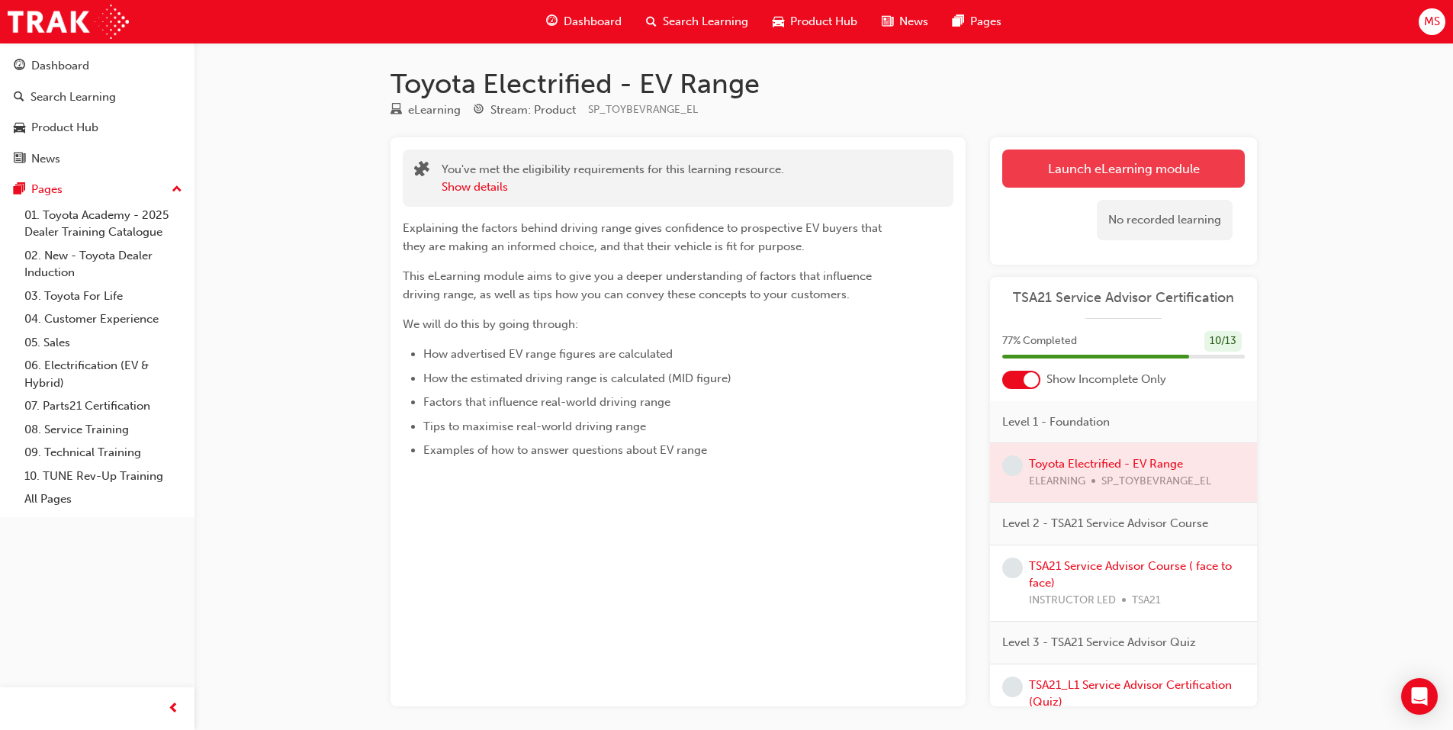
click at [1039, 150] on link "Launch eLearning module" at bounding box center [1123, 168] width 243 height 38
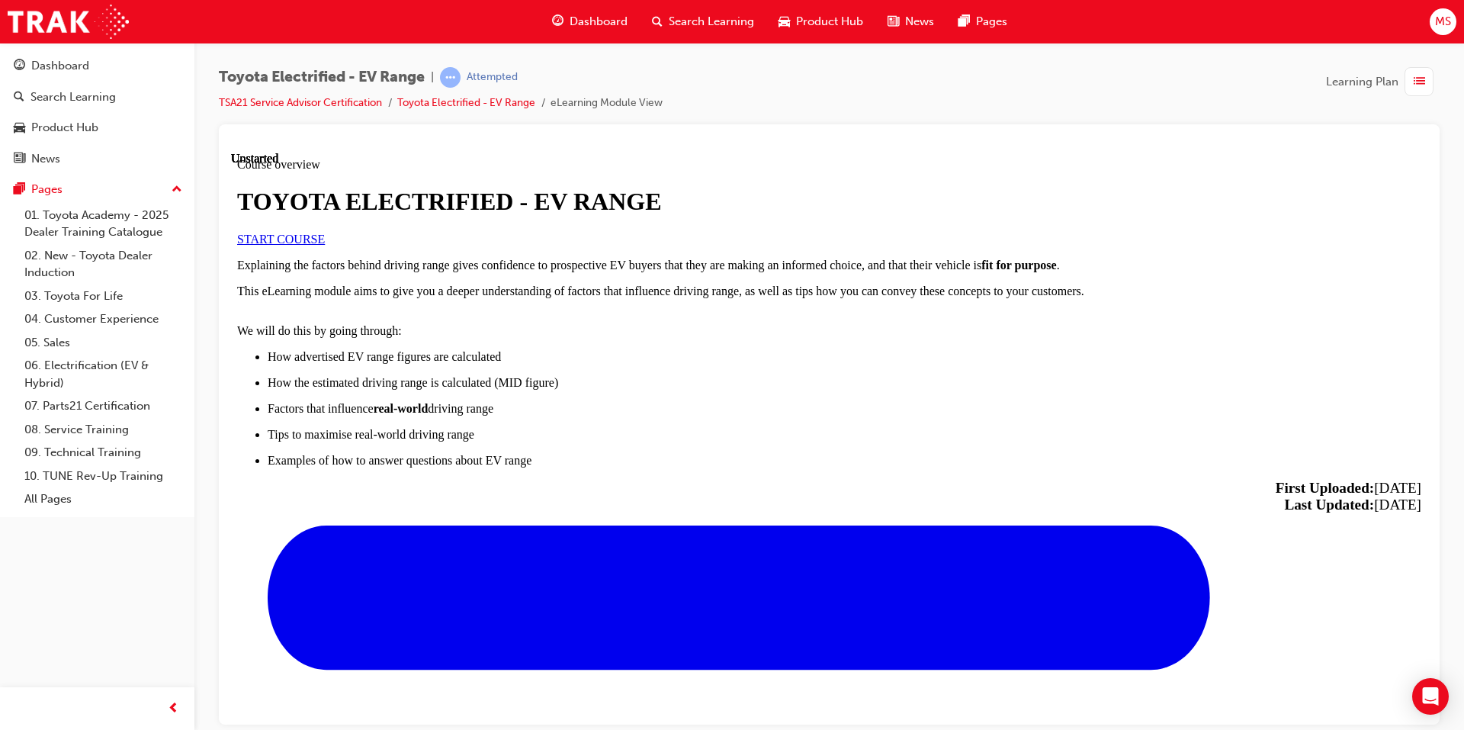
click at [325, 245] on span "START COURSE" at bounding box center [281, 238] width 88 height 13
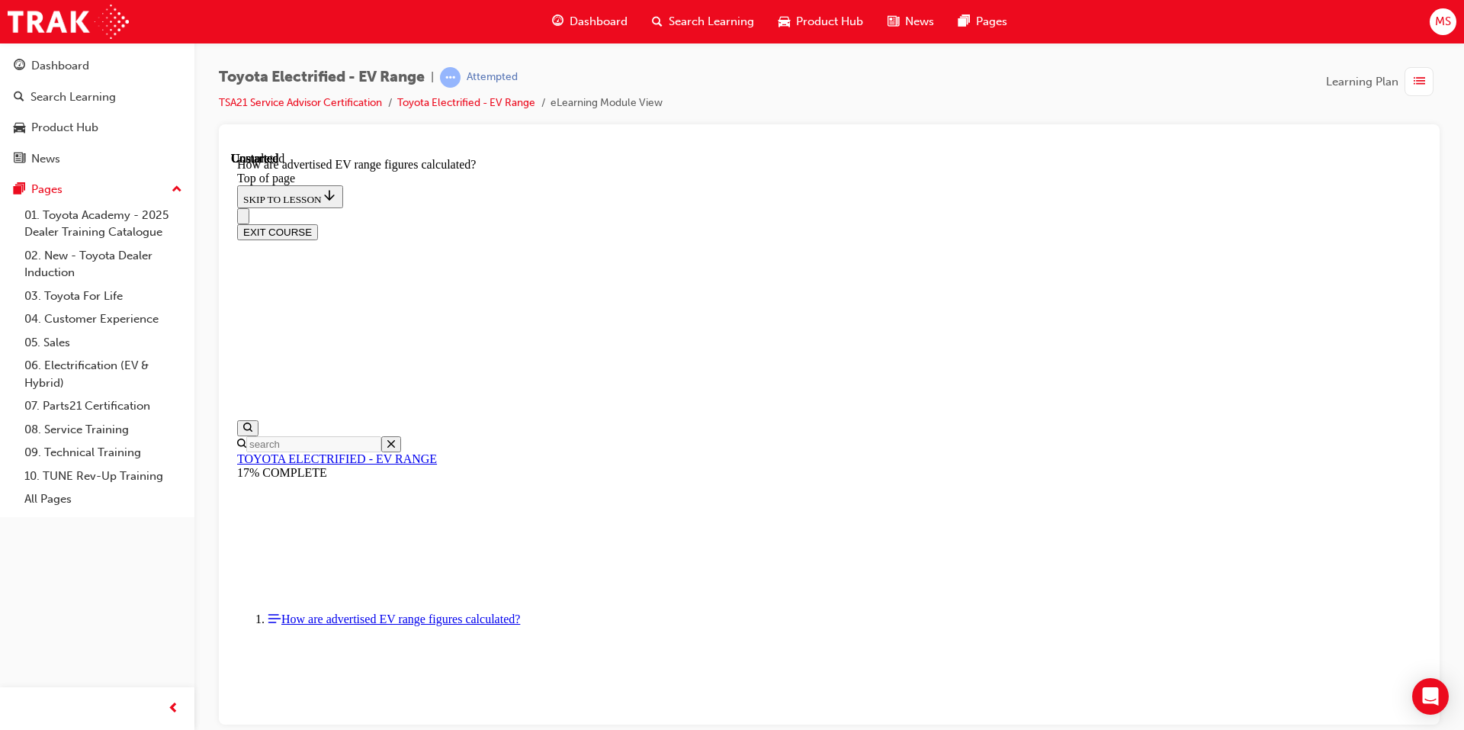
scroll to position [784, 0]
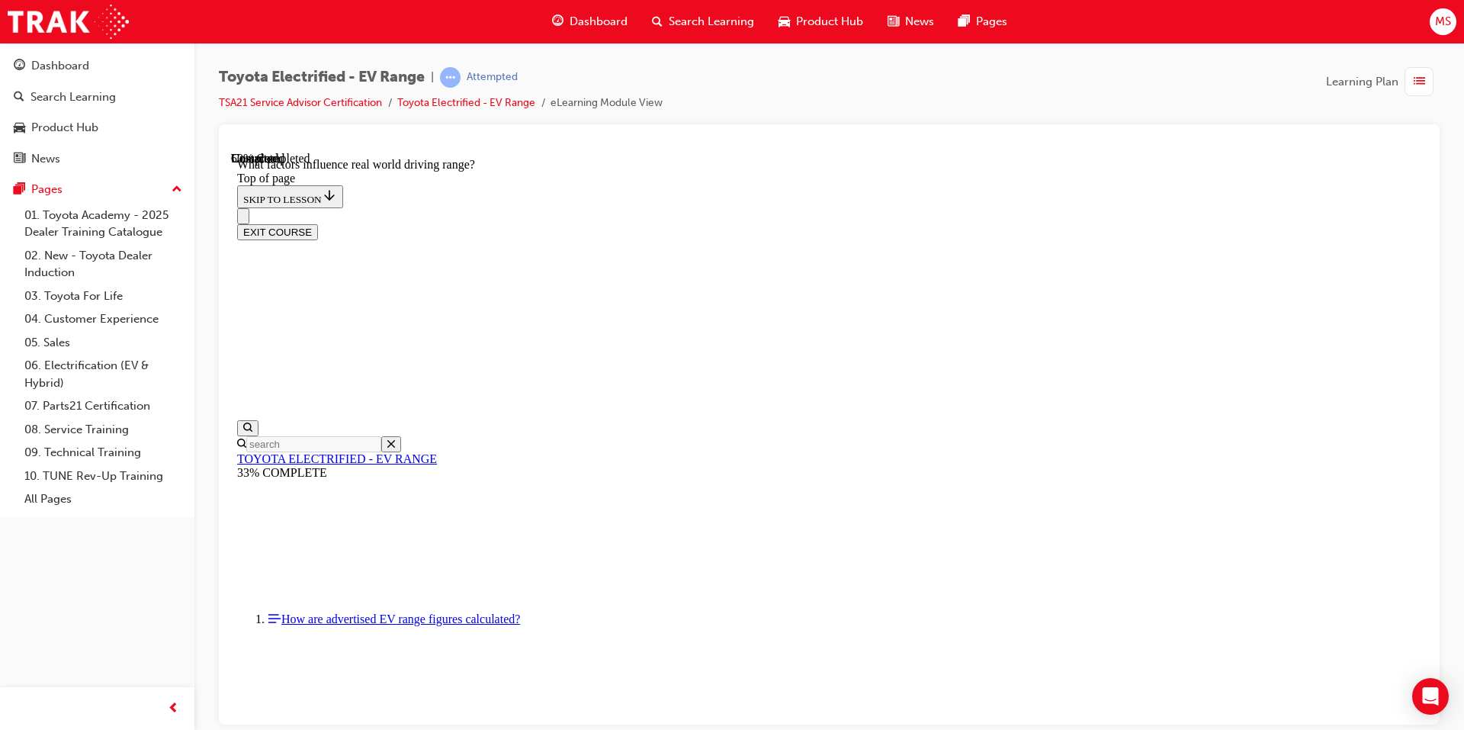
drag, startPoint x: 1098, startPoint y: 197, endPoint x: 1023, endPoint y: 191, distance: 75.7
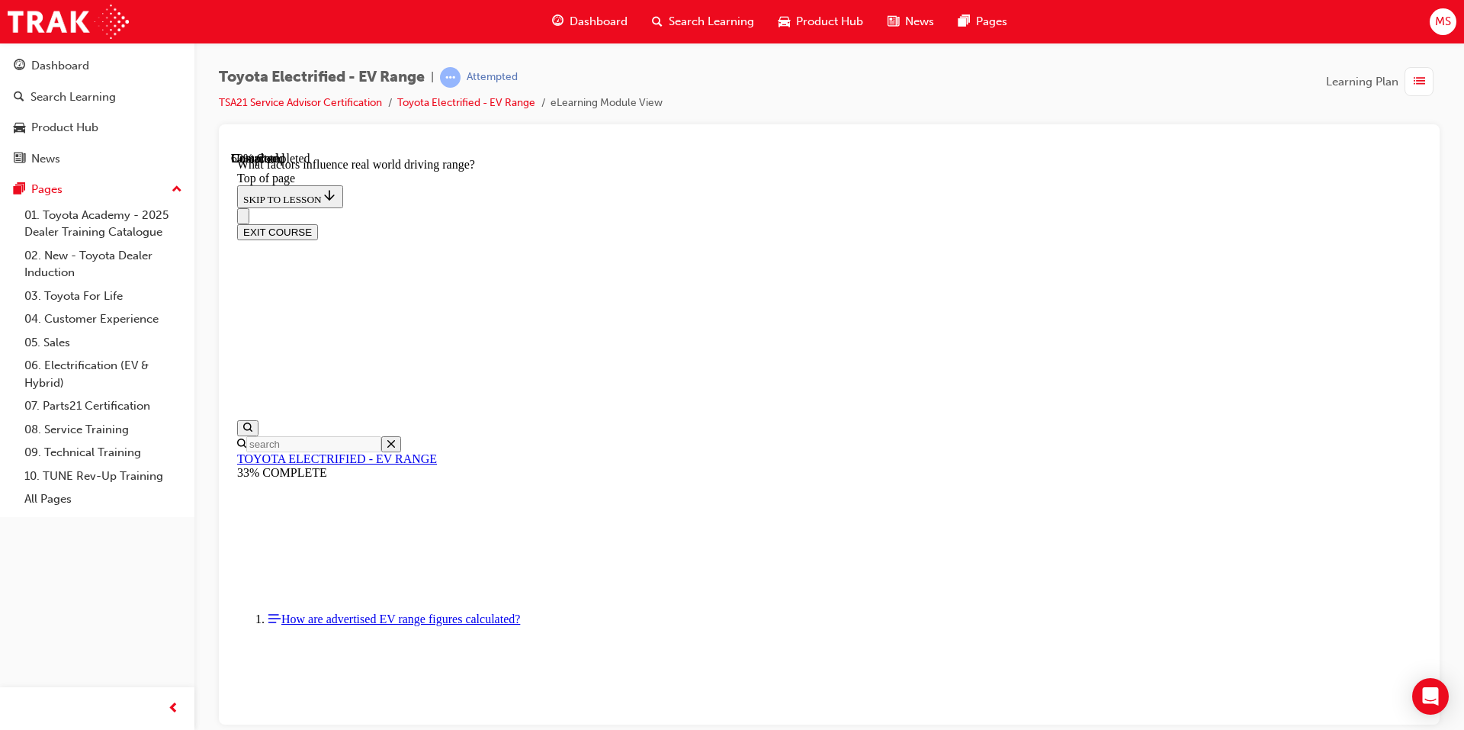
scroll to position [457, 0]
drag, startPoint x: 757, startPoint y: 240, endPoint x: 780, endPoint y: 248, distance: 23.7
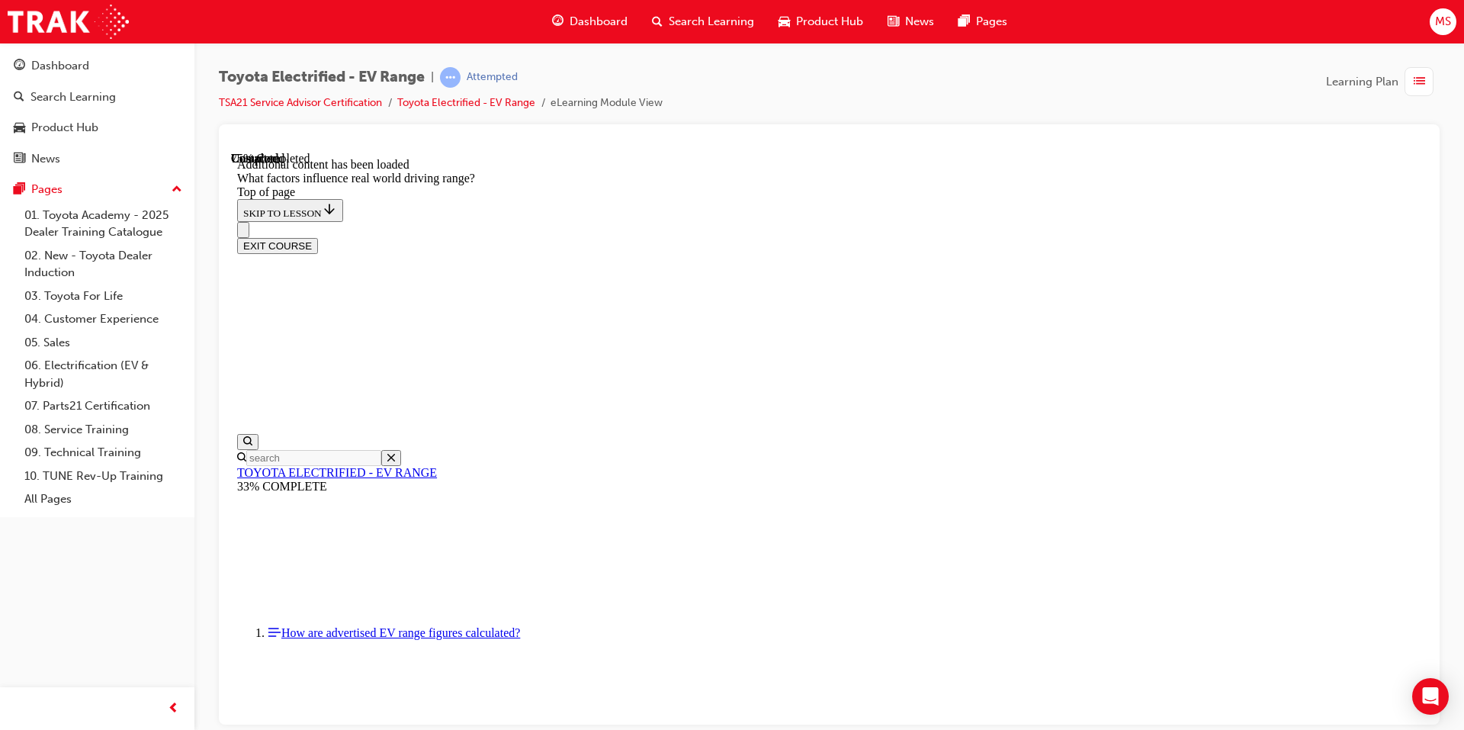
scroll to position [2034, 0]
drag, startPoint x: 1115, startPoint y: 400, endPoint x: 1071, endPoint y: 368, distance: 54.6
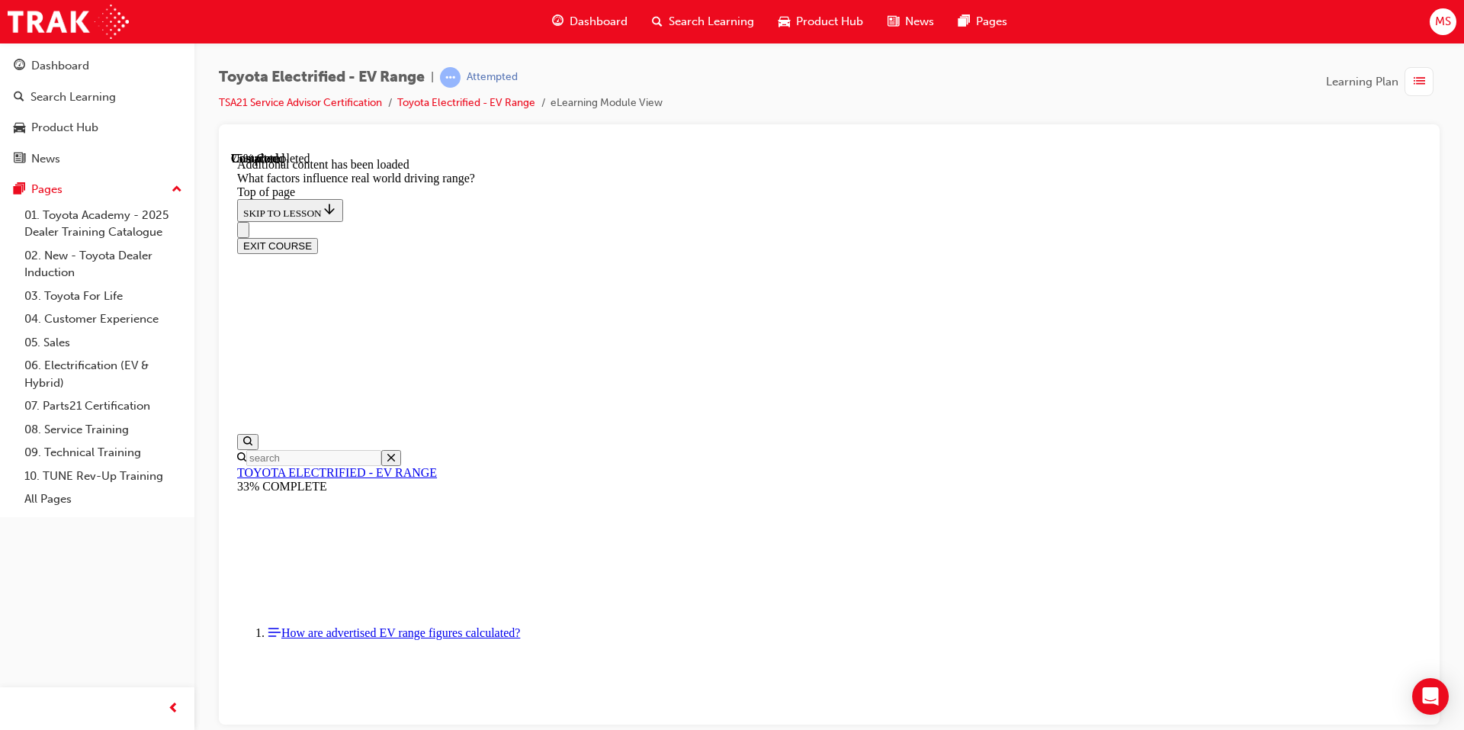
drag, startPoint x: 924, startPoint y: 259, endPoint x: 720, endPoint y: 458, distance: 284.3
drag, startPoint x: 862, startPoint y: 280, endPoint x: 660, endPoint y: 474, distance: 280.5
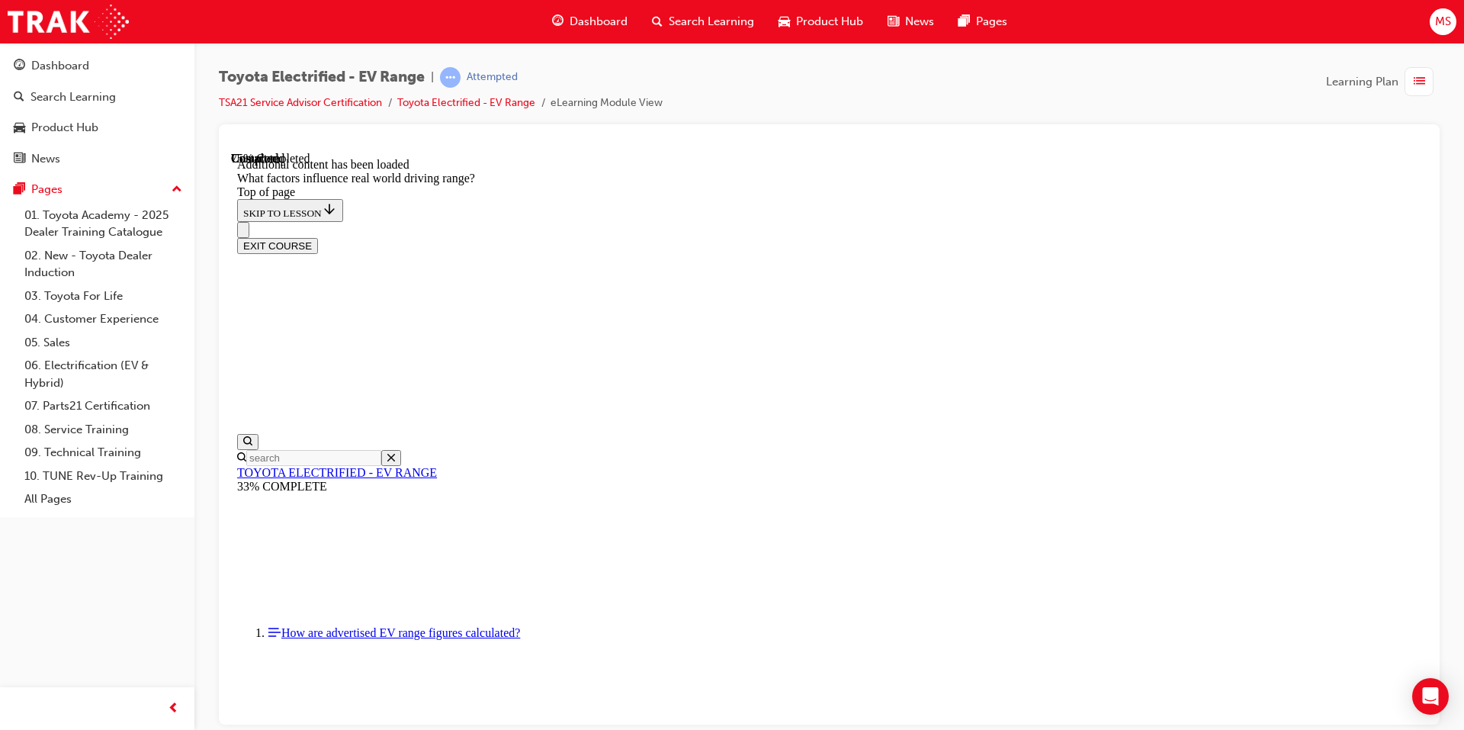
scroll to position [1958, 0]
drag, startPoint x: 873, startPoint y: 277, endPoint x: 1071, endPoint y: 476, distance: 281.0
drag, startPoint x: 912, startPoint y: 286, endPoint x: 715, endPoint y: 487, distance: 282.1
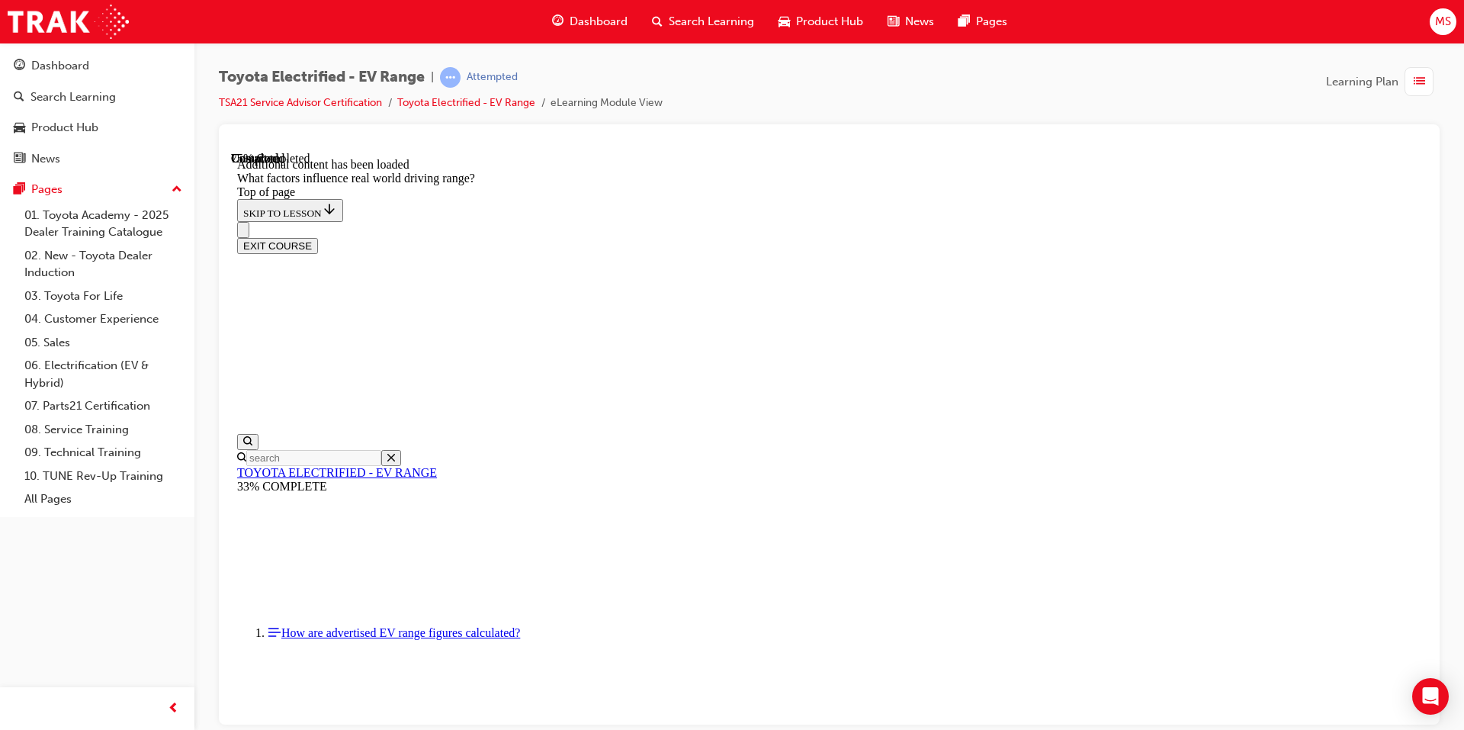
drag, startPoint x: 891, startPoint y: 302, endPoint x: 1051, endPoint y: 489, distance: 246.1
drag, startPoint x: 906, startPoint y: 322, endPoint x: 707, endPoint y: 506, distance: 271.5
drag, startPoint x: 880, startPoint y: 275, endPoint x: 1095, endPoint y: 496, distance: 308.0
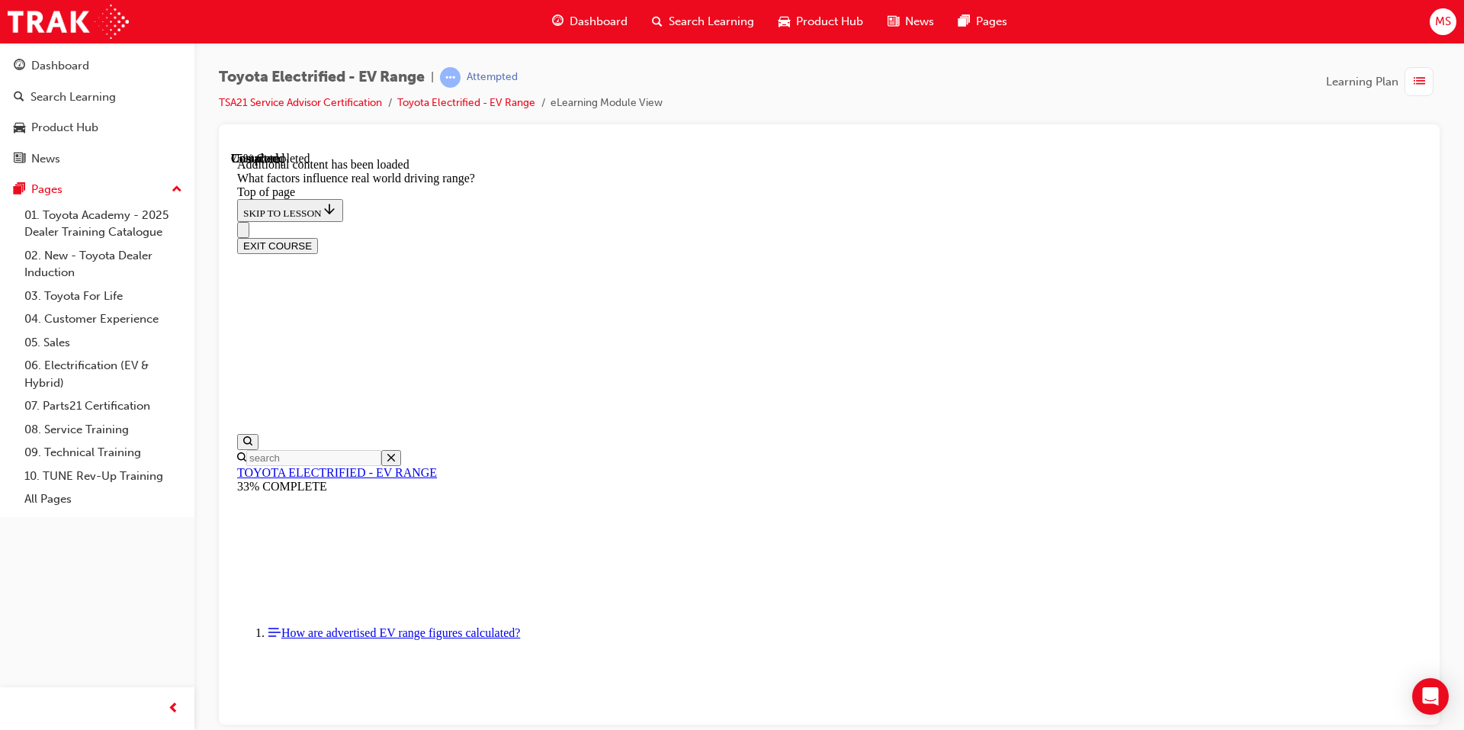
drag, startPoint x: 914, startPoint y: 290, endPoint x: 1109, endPoint y: 513, distance: 296.2
drag, startPoint x: 984, startPoint y: 363, endPoint x: 1104, endPoint y: 513, distance: 192.0
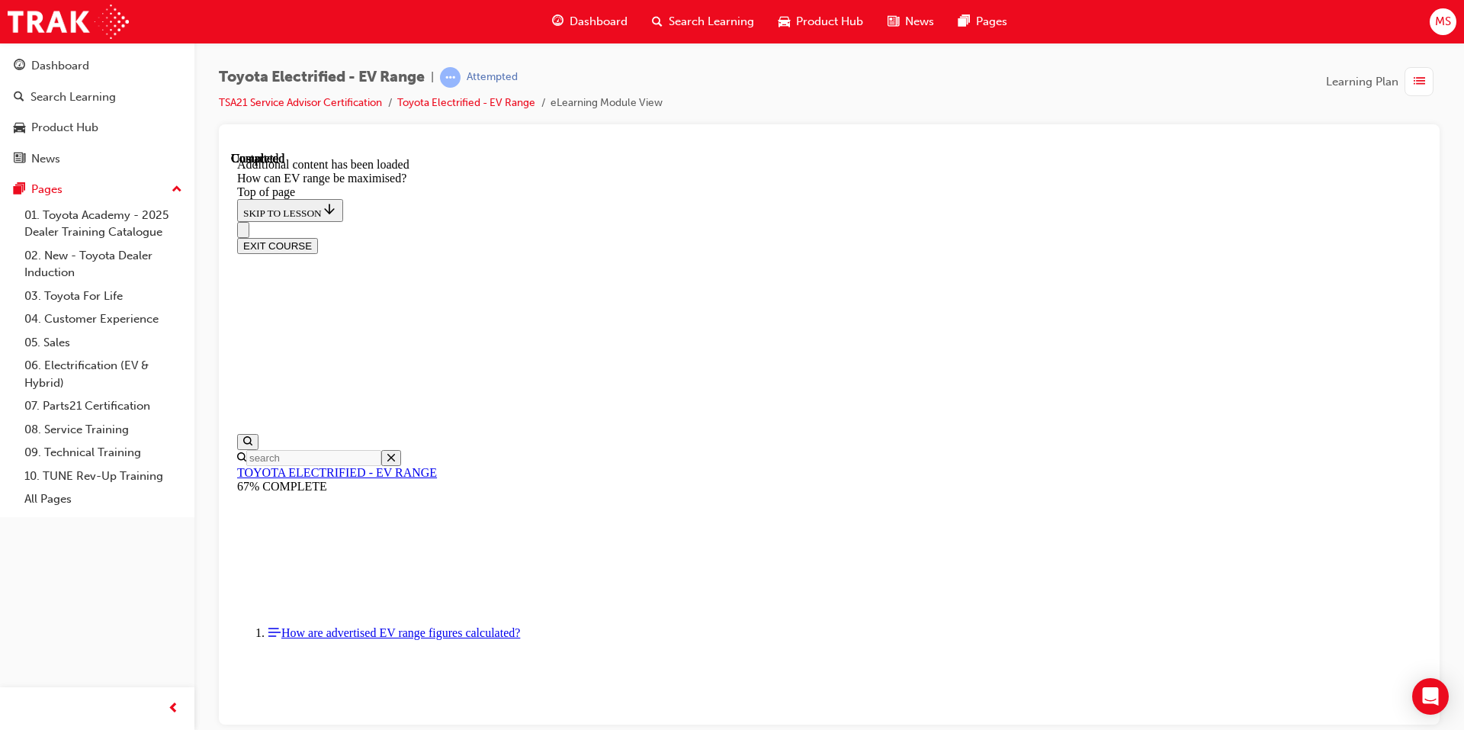
scroll to position [1090, 0]
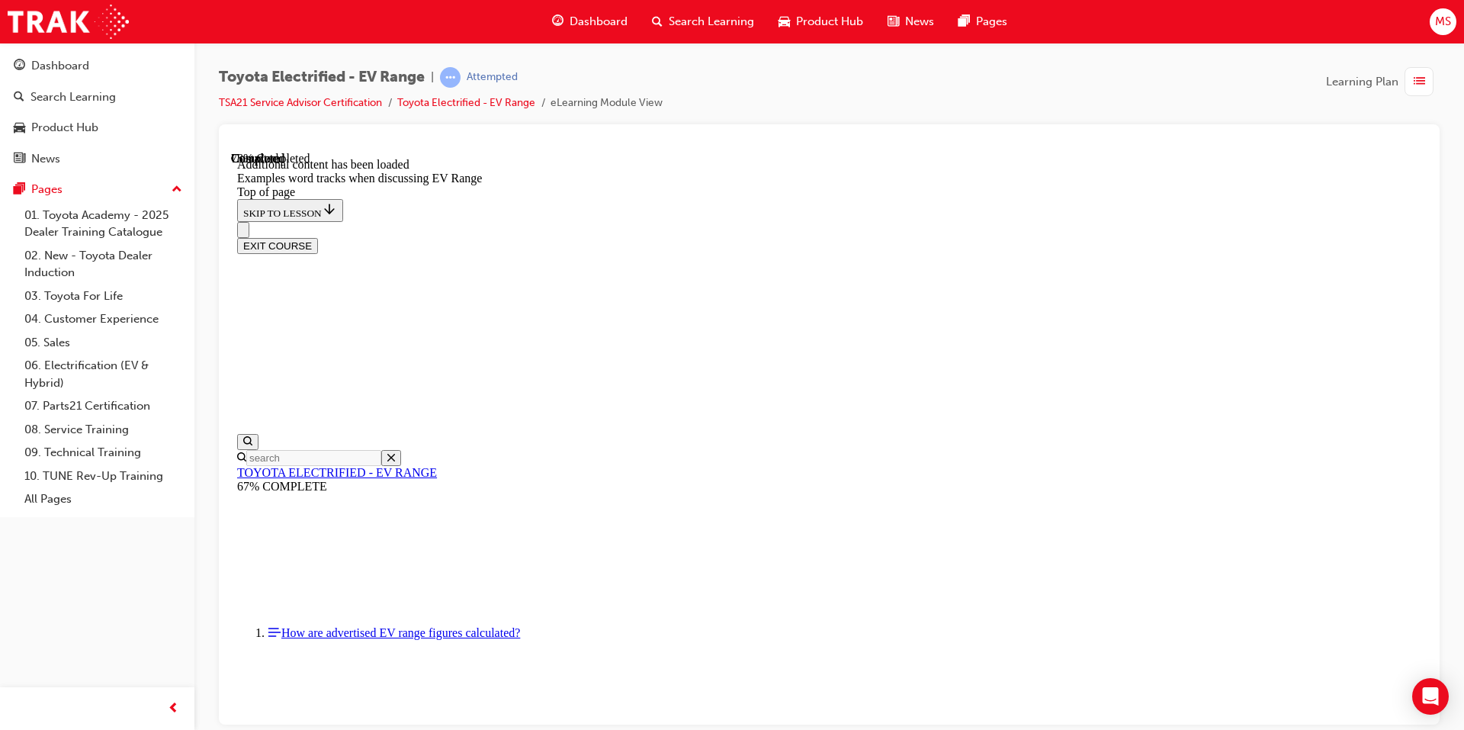
scroll to position [1661, 0]
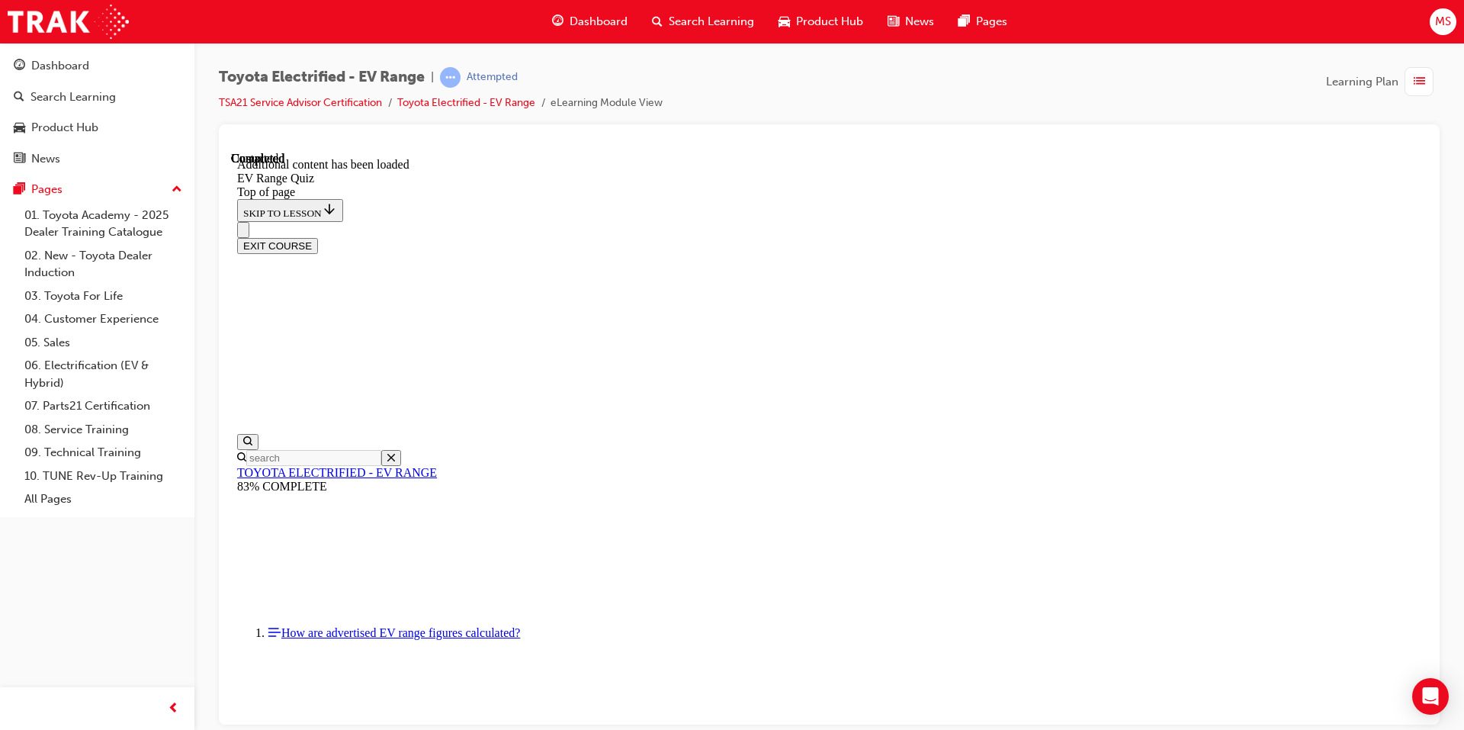
scroll to position [47, 0]
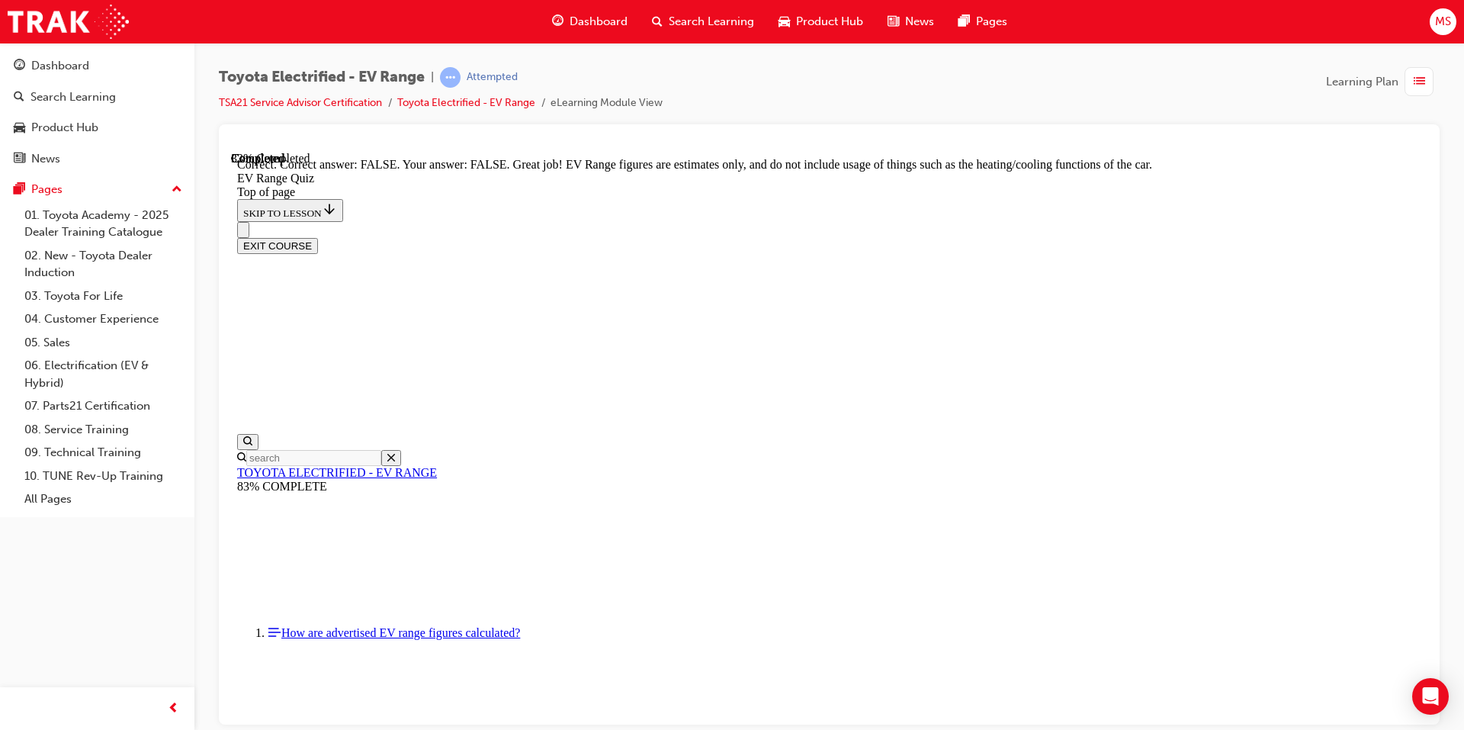
scroll to position [244, 0]
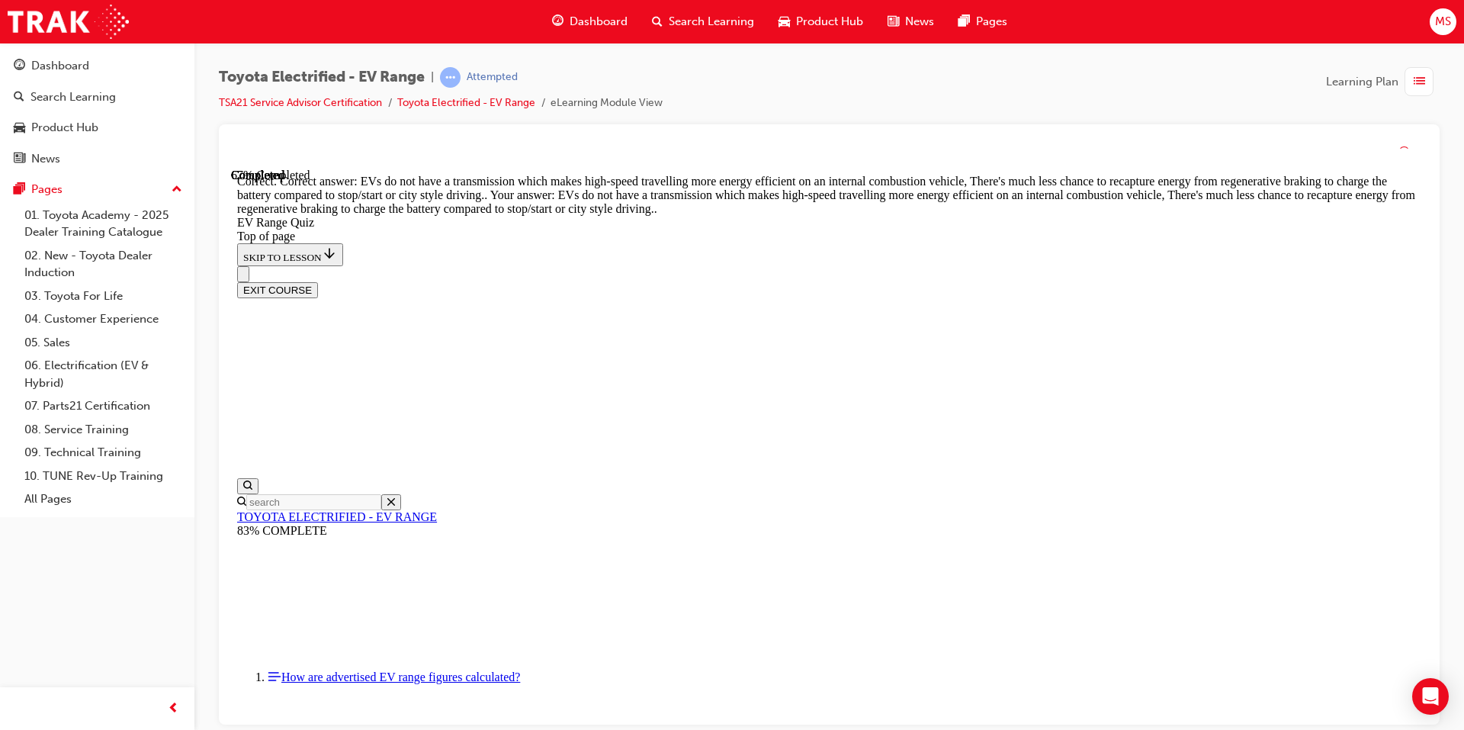
scroll to position [344, 0]
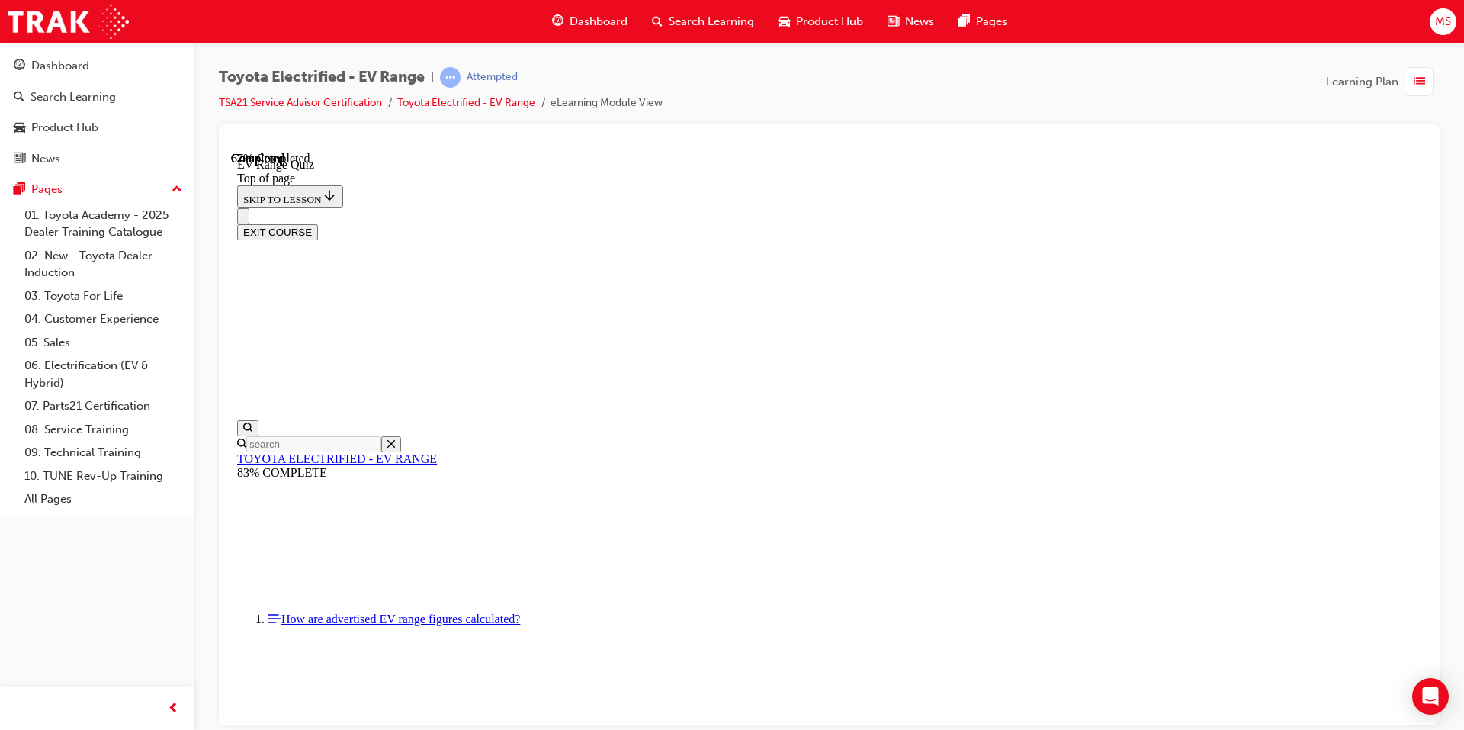
scroll to position [275, 0]
drag, startPoint x: 701, startPoint y: 555, endPoint x: 744, endPoint y: 443, distance: 120.3
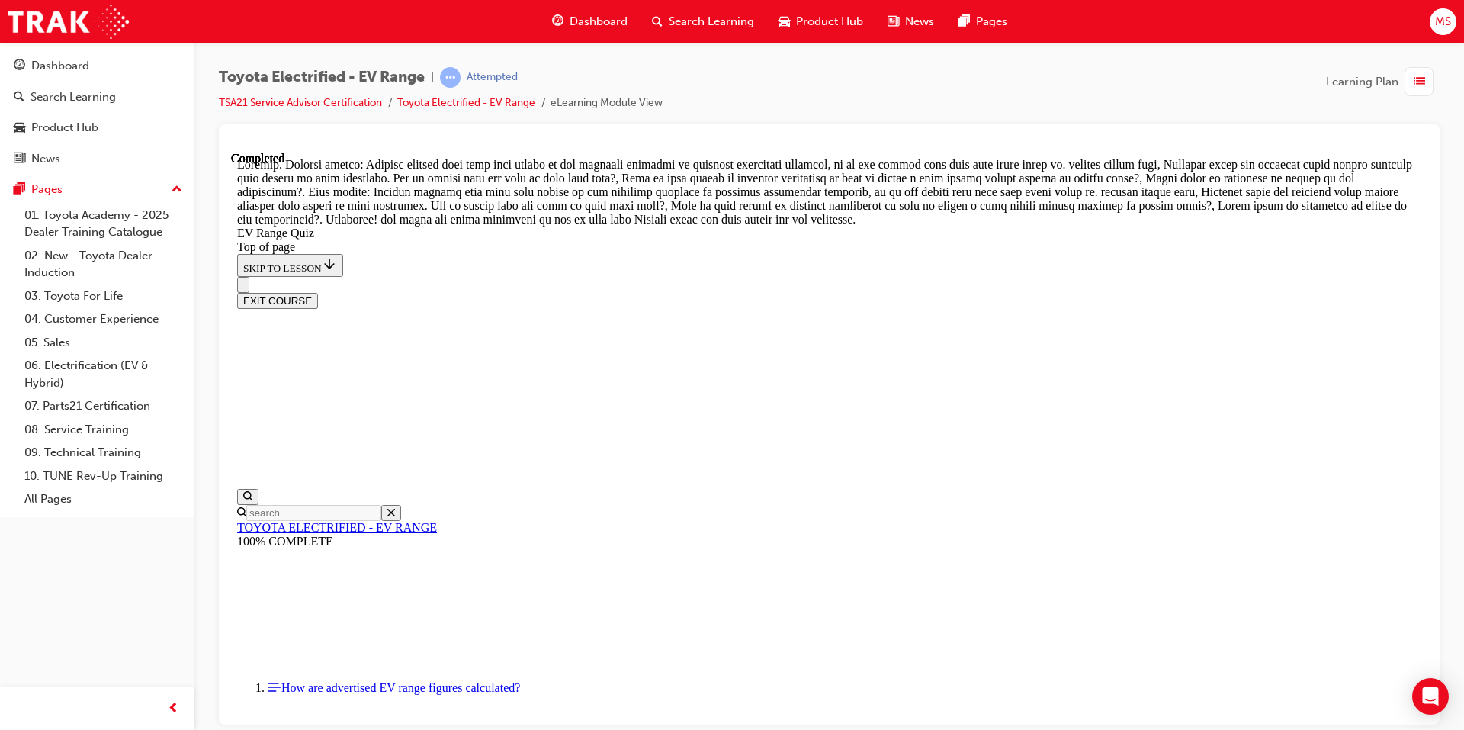
scroll to position [505, 0]
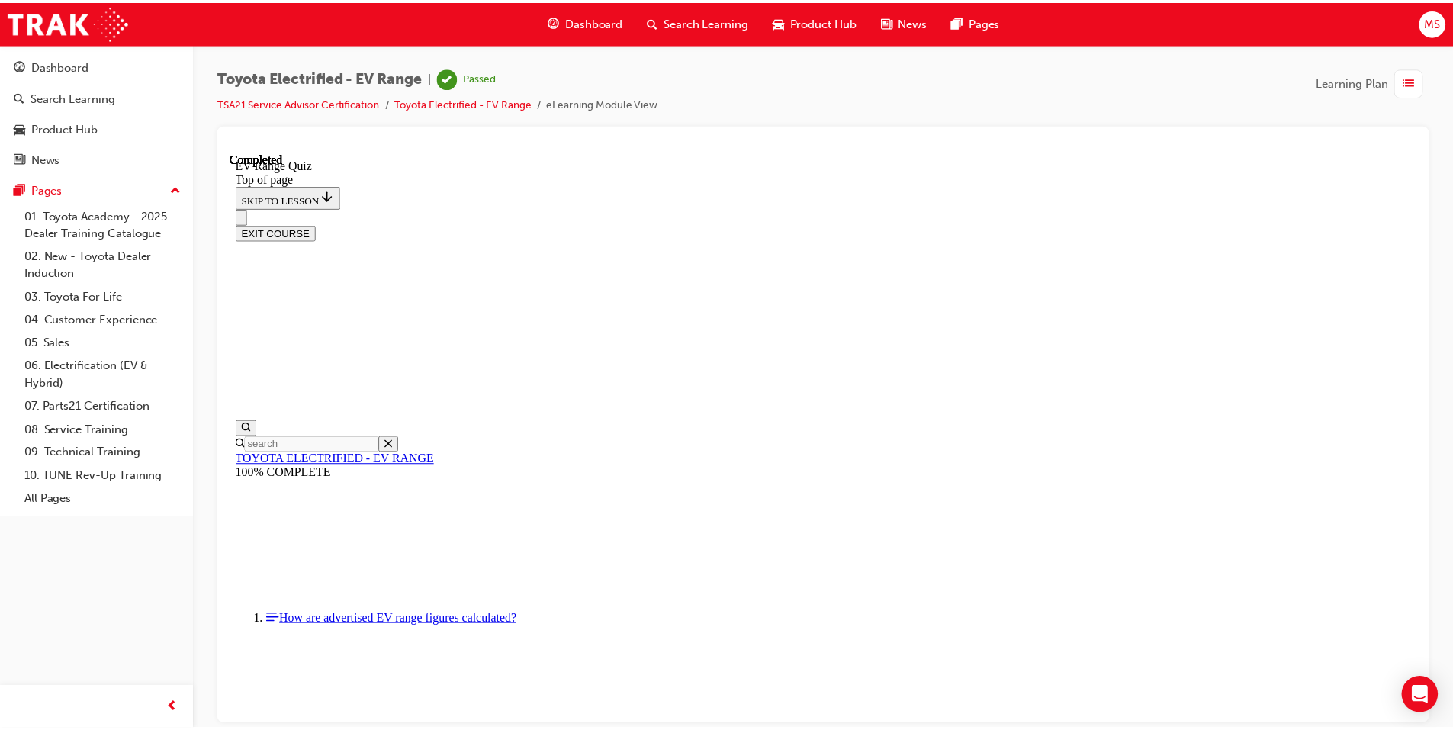
scroll to position [206, 0]
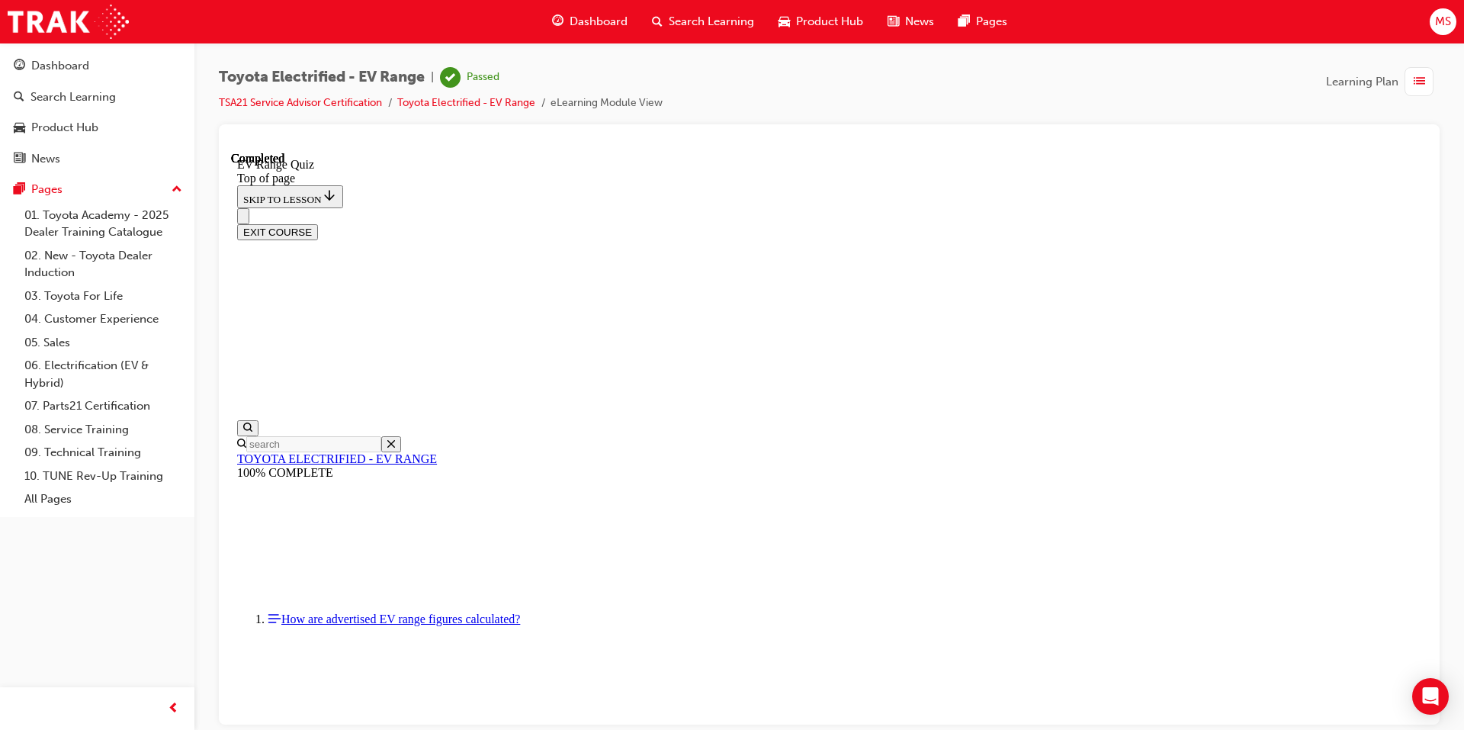
drag, startPoint x: 671, startPoint y: 31, endPoint x: 678, endPoint y: 41, distance: 12.7
click at [671, 31] on div "Search Learning" at bounding box center [703, 21] width 127 height 31
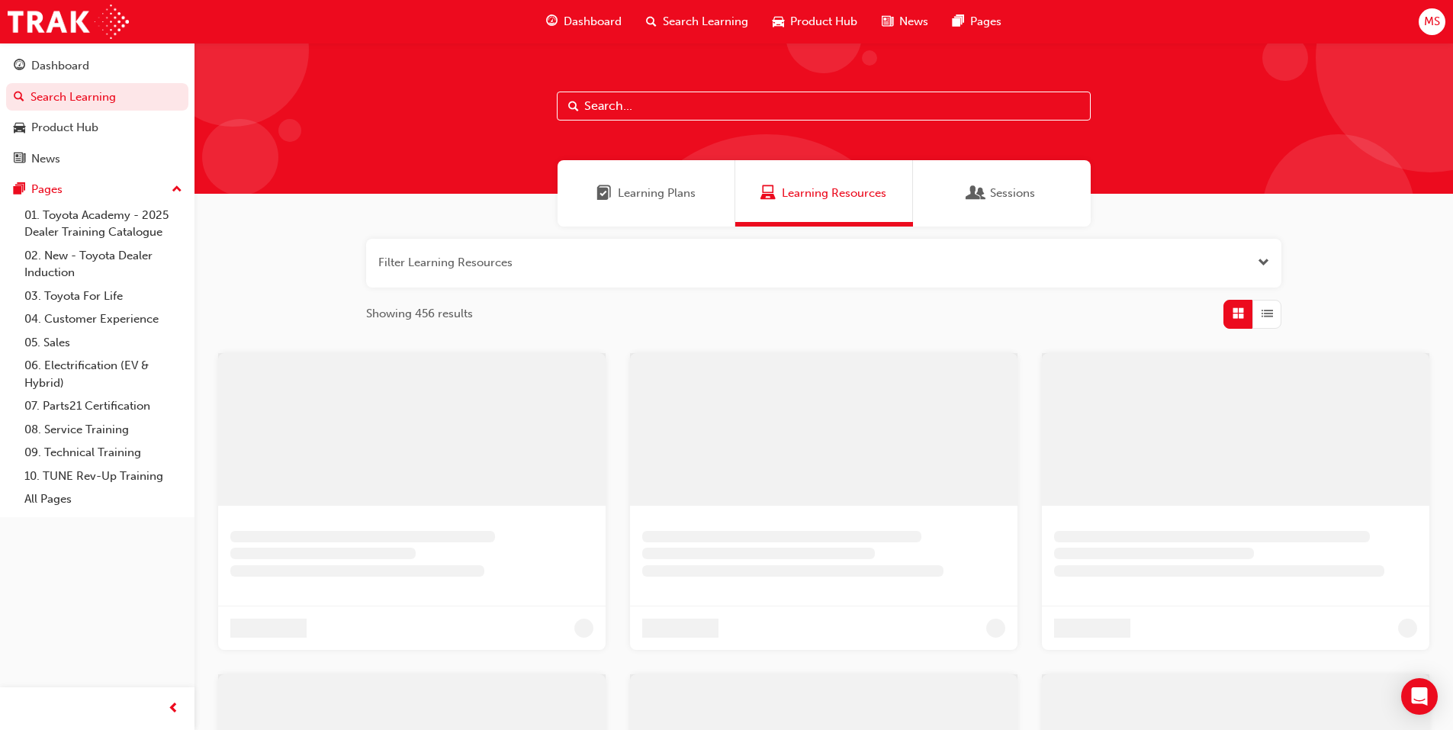
click at [661, 188] on span "Learning Plans" at bounding box center [657, 194] width 78 height 18
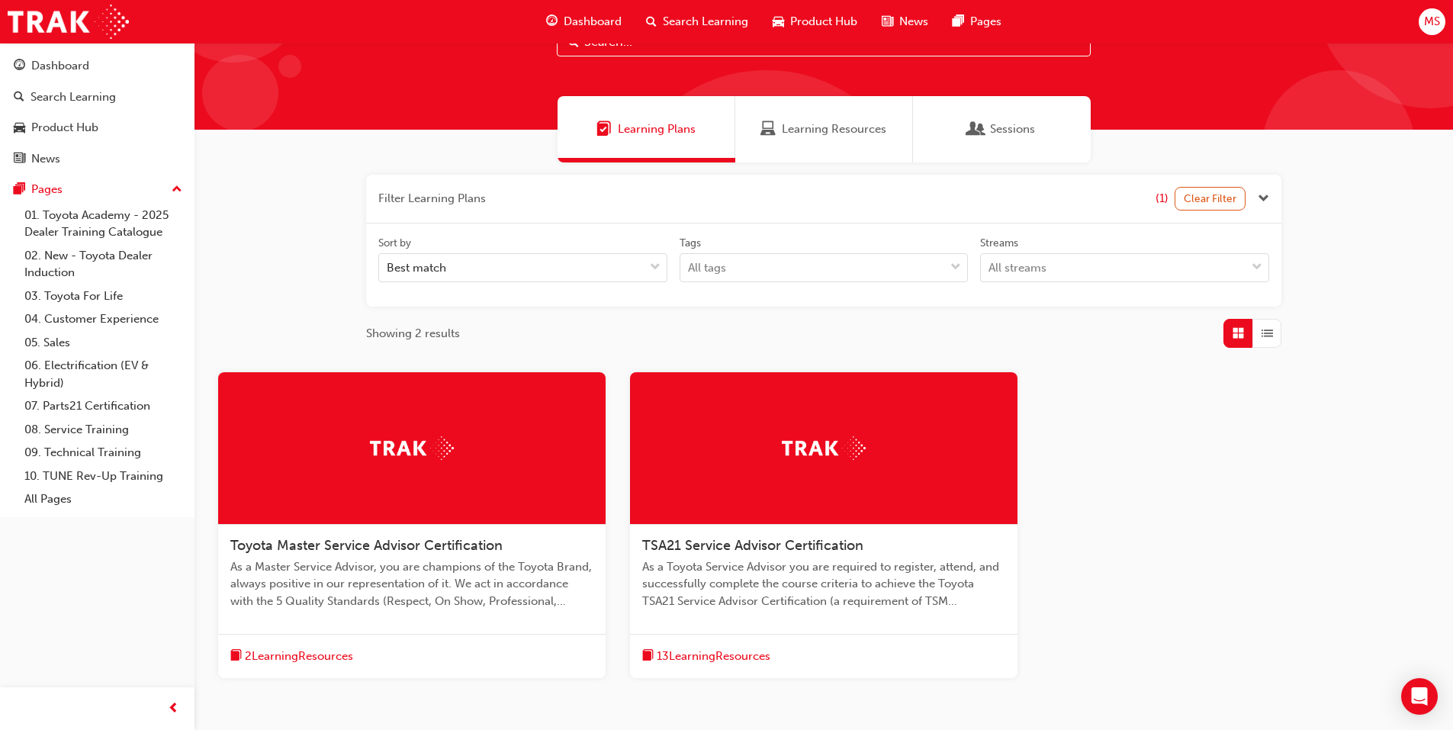
scroll to position [153, 0]
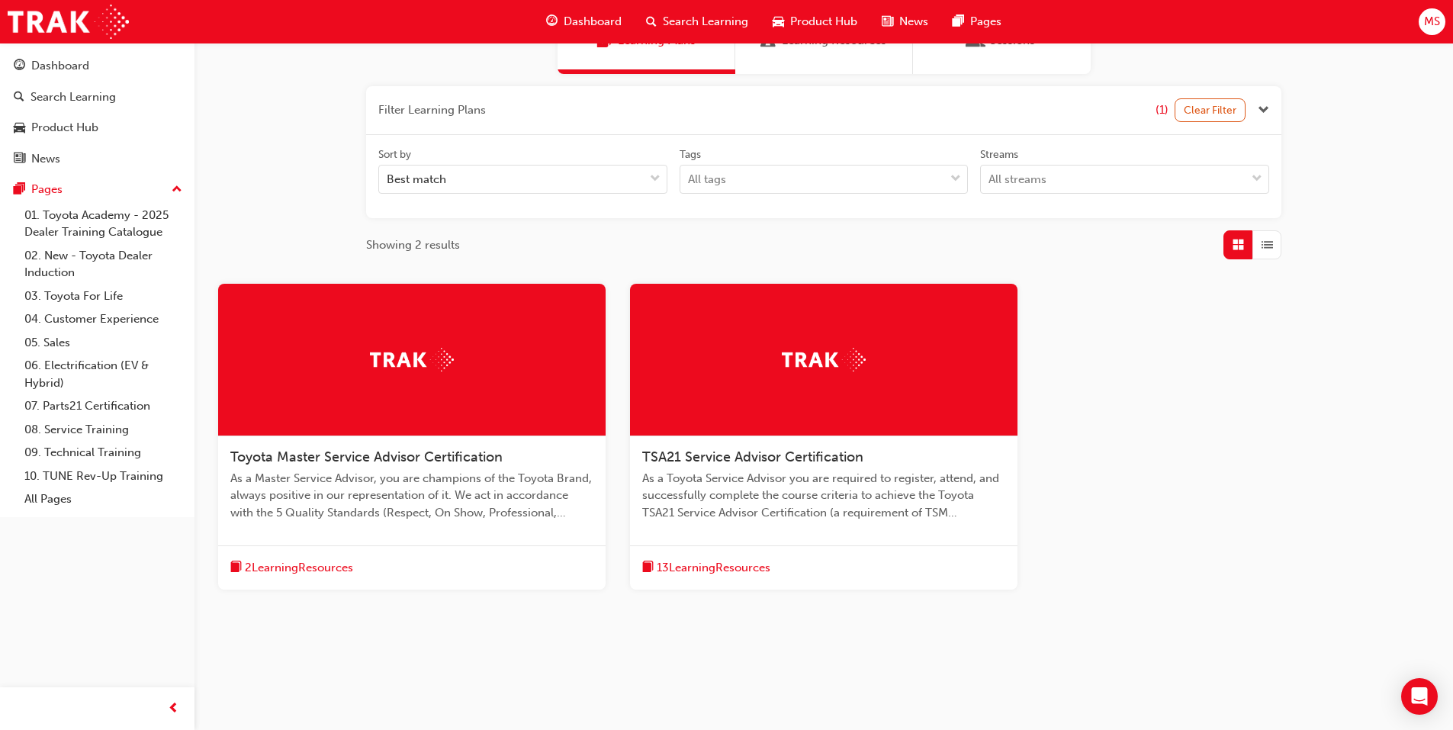
click at [719, 434] on div at bounding box center [823, 360] width 387 height 153
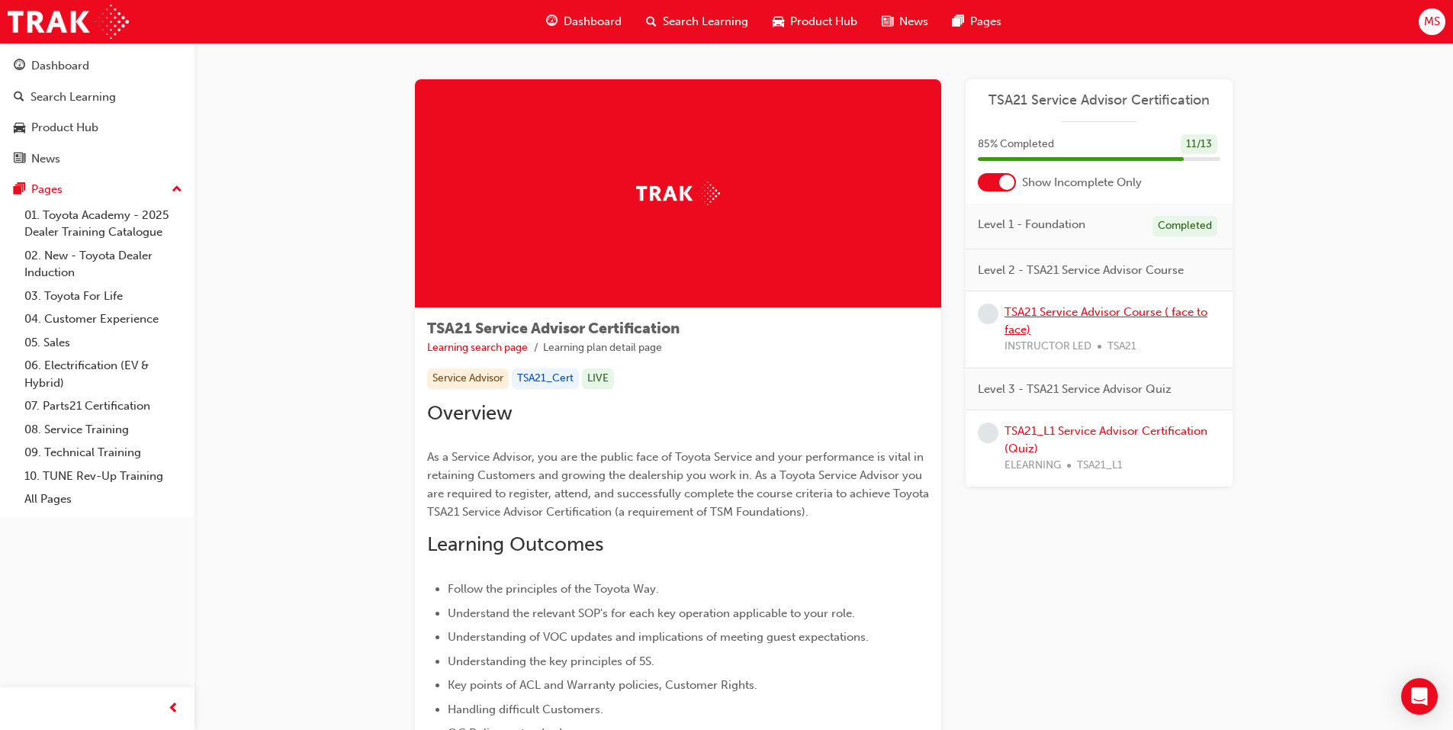
click at [1018, 323] on link "TSA21 Service Advisor Course ( face to face)" at bounding box center [1106, 320] width 203 height 31
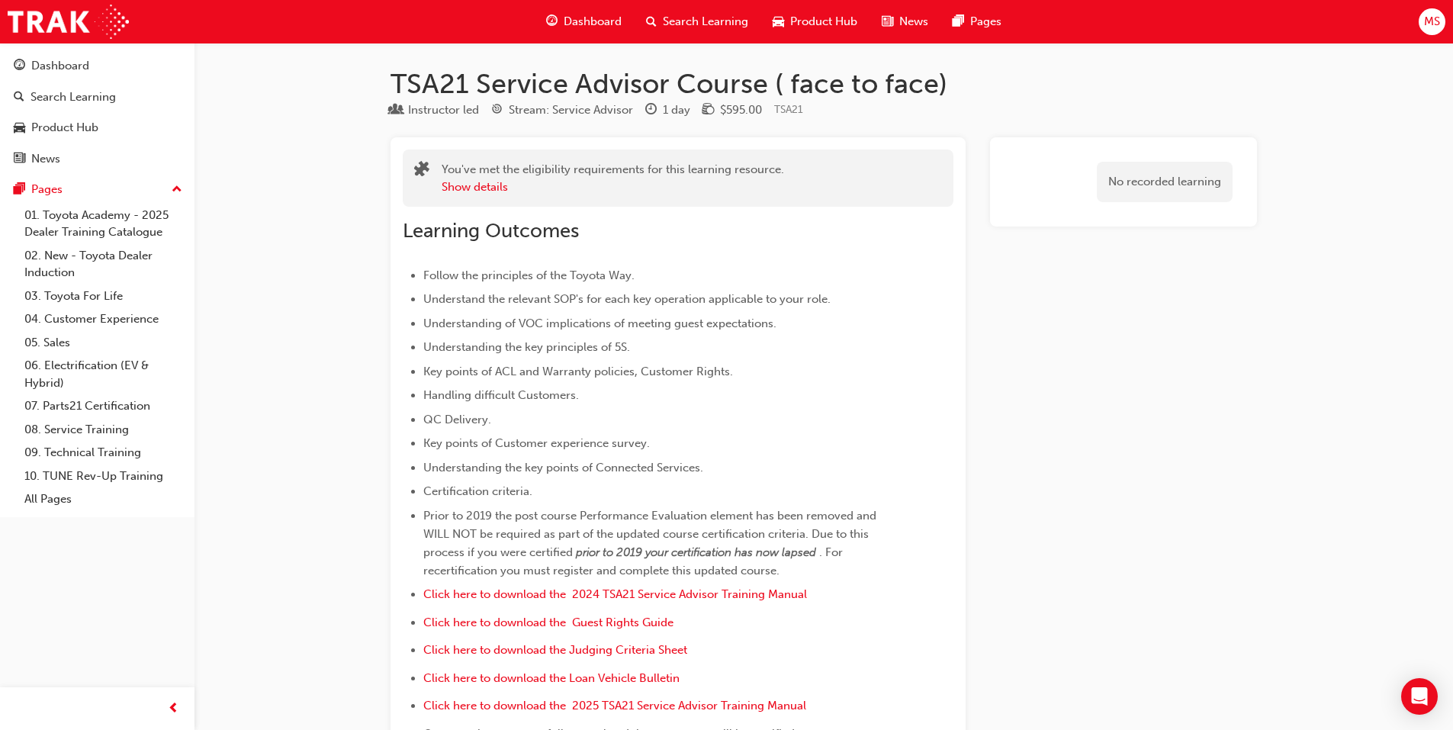
click at [510, 188] on div "Show details" at bounding box center [613, 187] width 342 height 18
click at [502, 188] on button "Show details" at bounding box center [475, 187] width 66 height 18
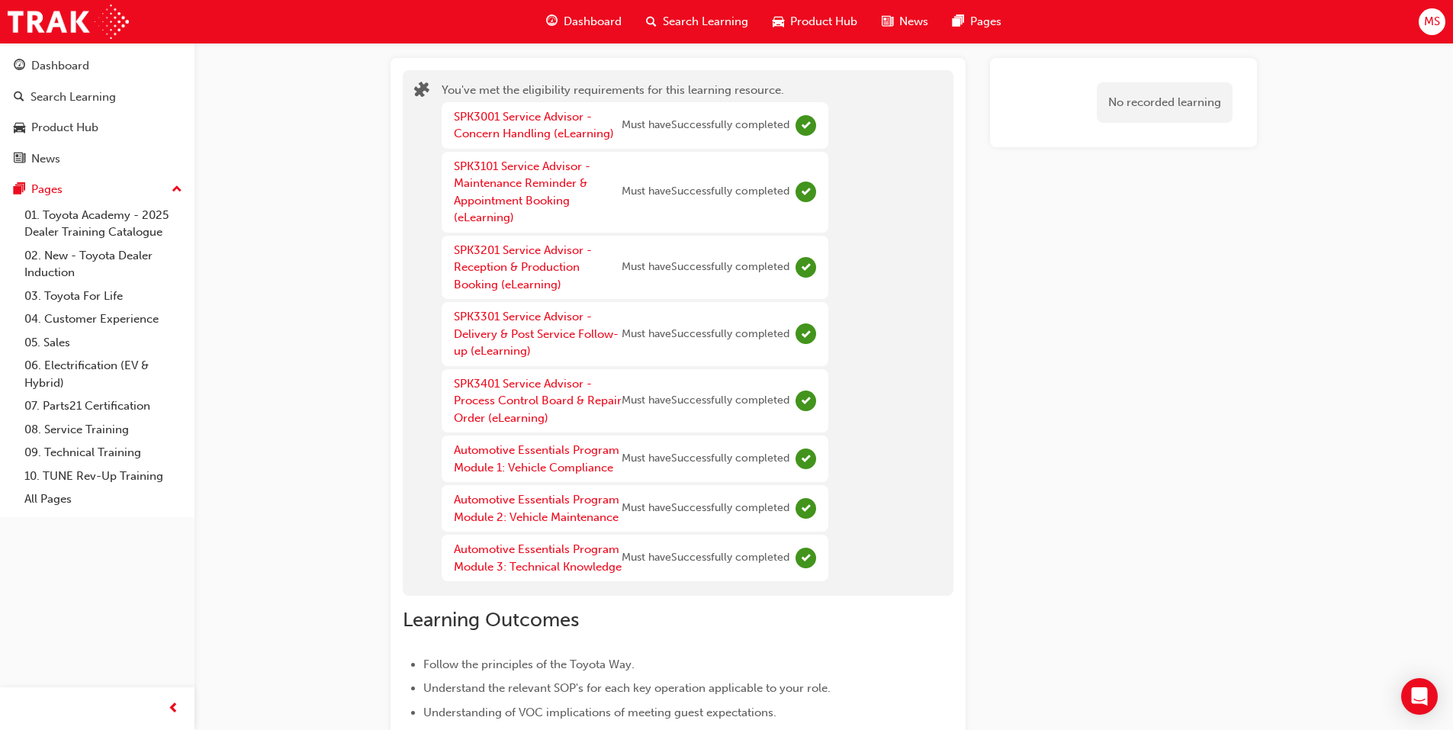
scroll to position [76, 0]
click at [707, 8] on div "Search Learning" at bounding box center [697, 21] width 127 height 31
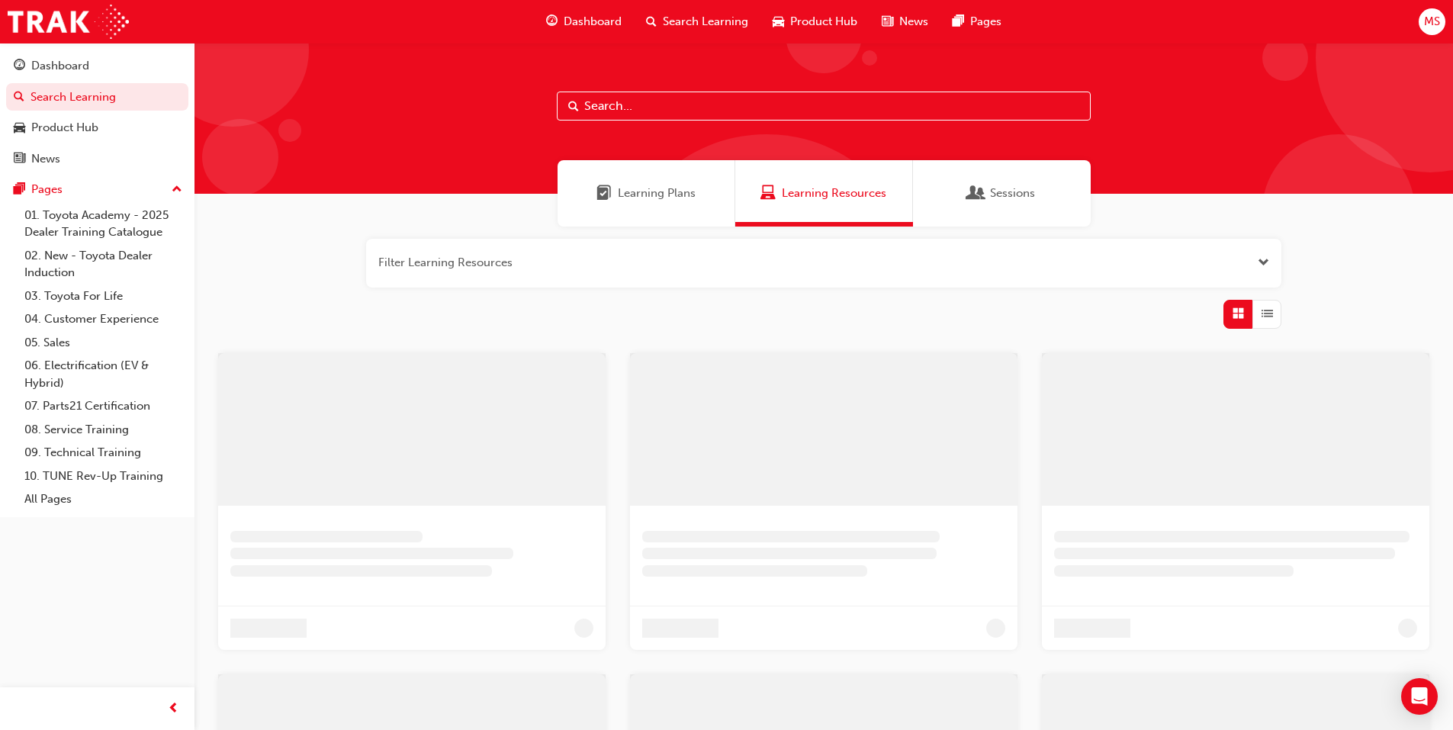
click at [712, 188] on div "Learning Plans" at bounding box center [647, 193] width 178 height 66
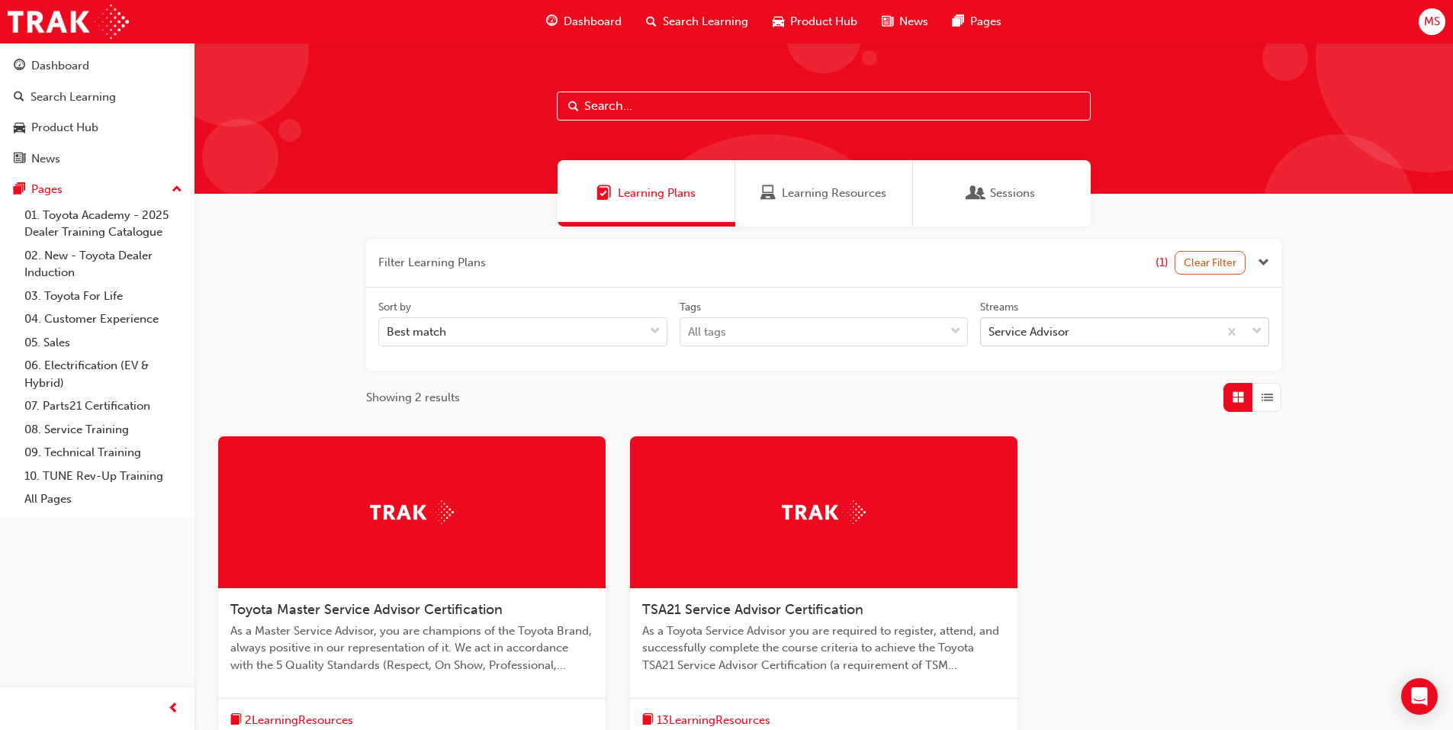
click at [1087, 330] on div "Service Advisor" at bounding box center [1099, 332] width 237 height 27
click at [990, 330] on input "Streams Service Advisor" at bounding box center [990, 331] width 2 height 13
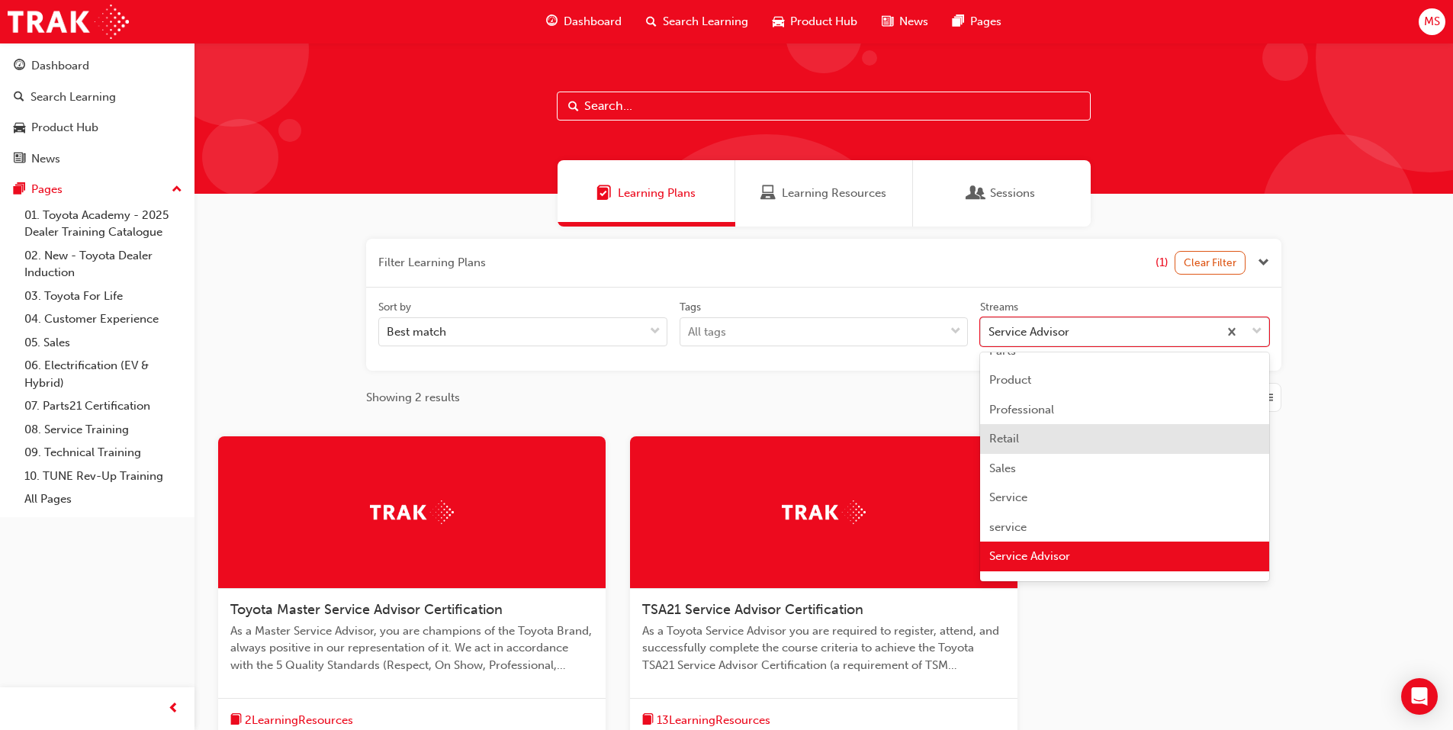
scroll to position [419, 0]
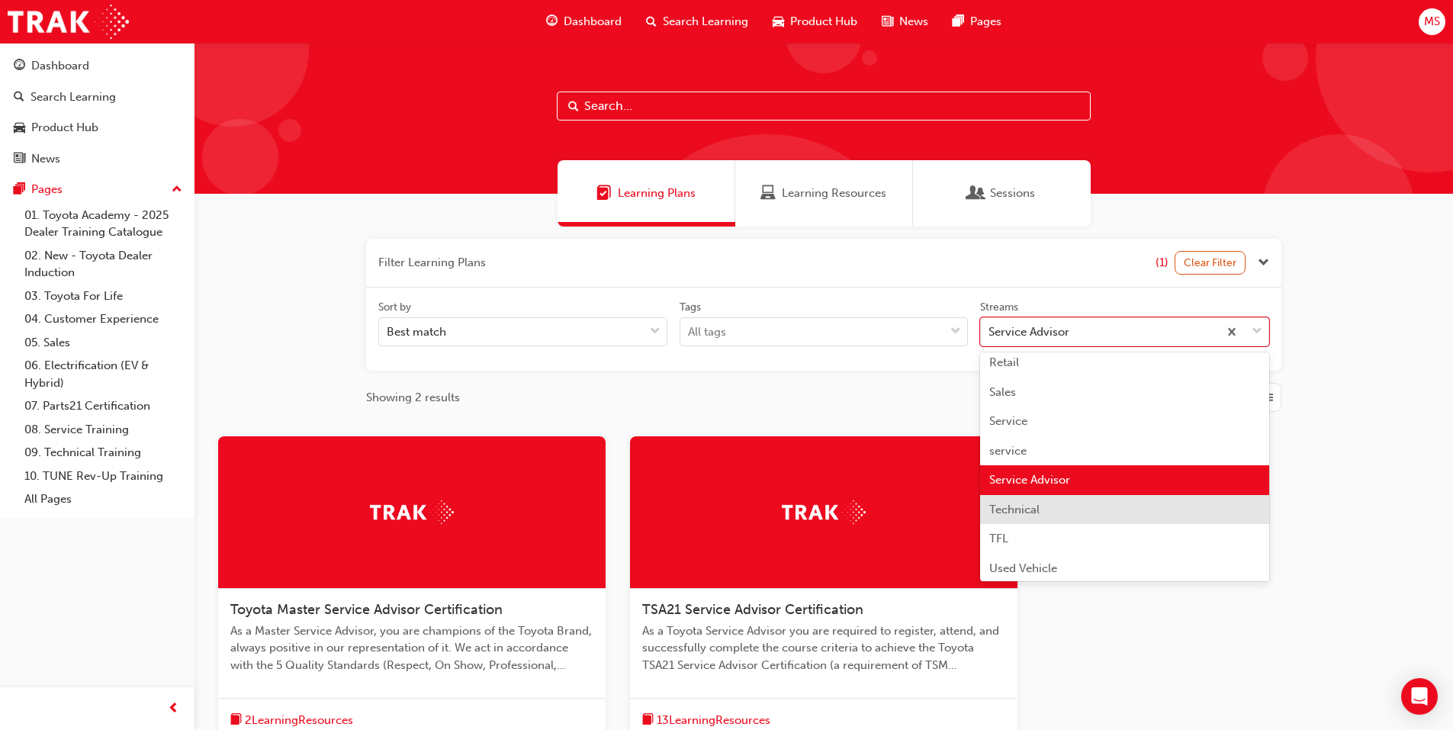
click at [1038, 509] on span "Technical" at bounding box center [1014, 510] width 50 height 14
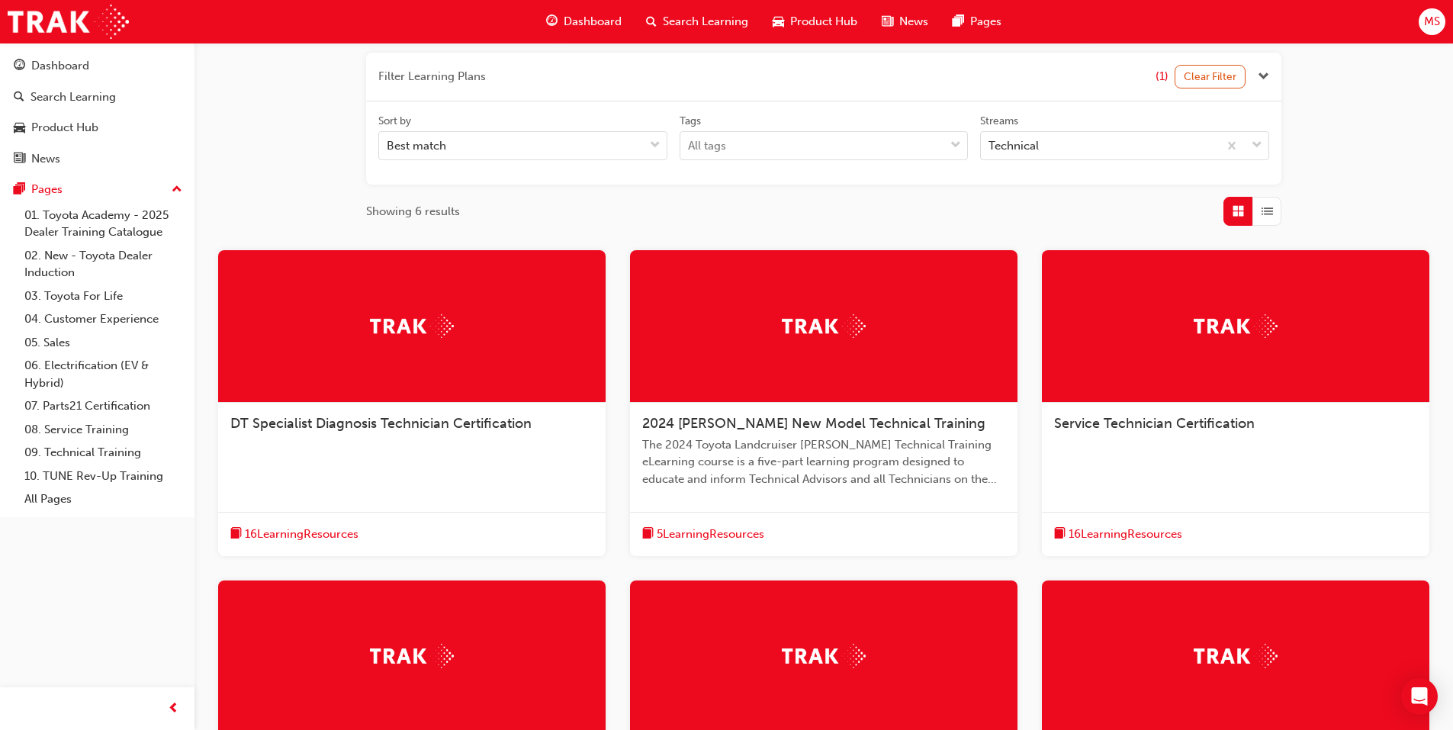
scroll to position [185, 0]
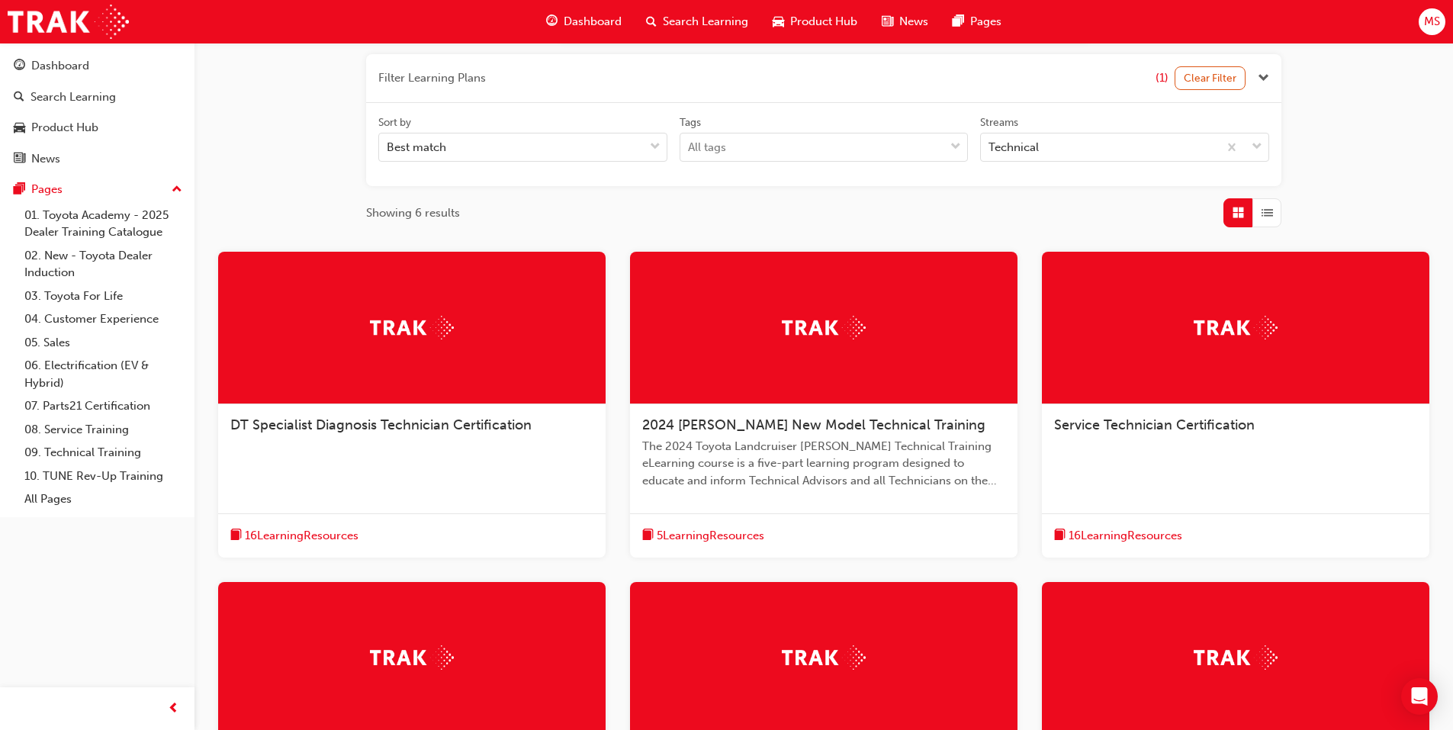
click at [506, 420] on span "DT Specialist Diagnosis Technician Certification" at bounding box center [380, 424] width 301 height 17
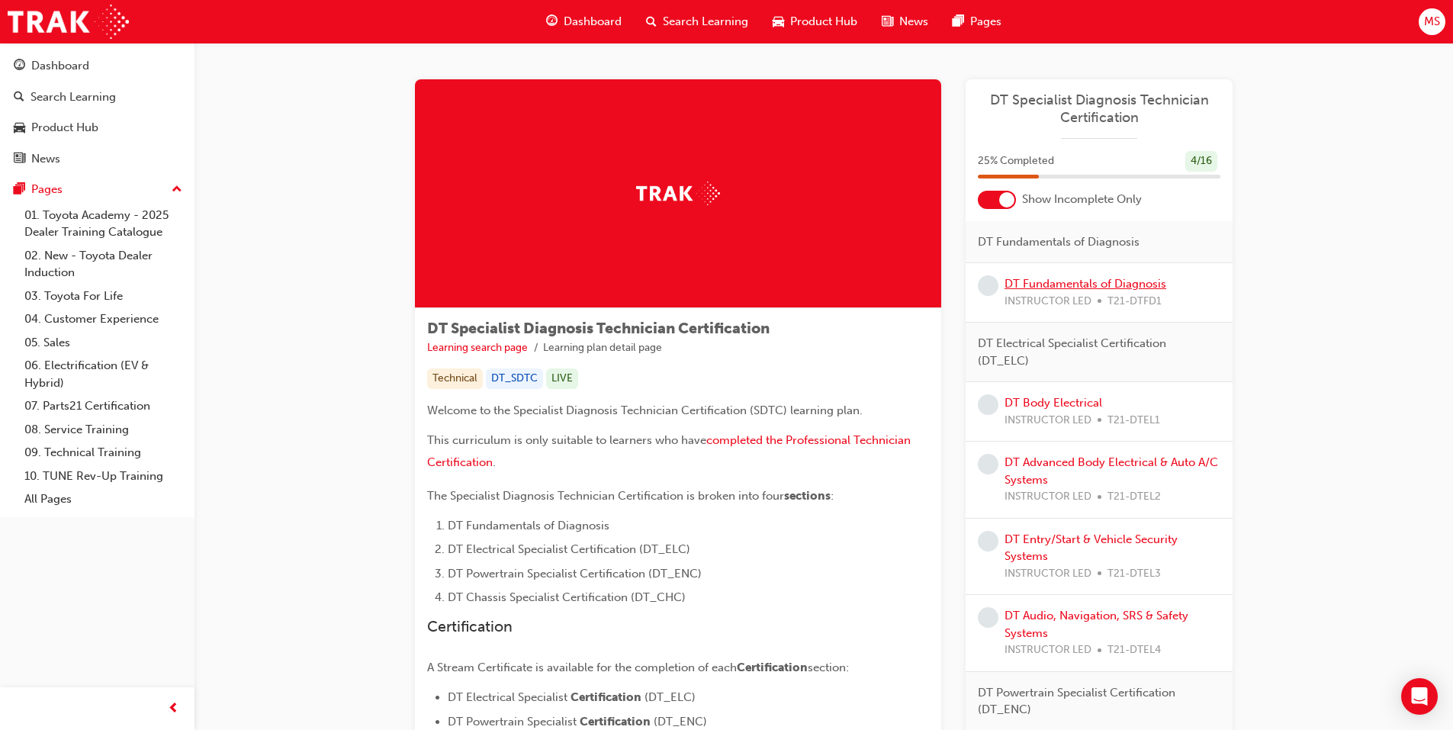
click at [1037, 283] on link "DT Fundamentals of Diagnosis" at bounding box center [1086, 284] width 162 height 14
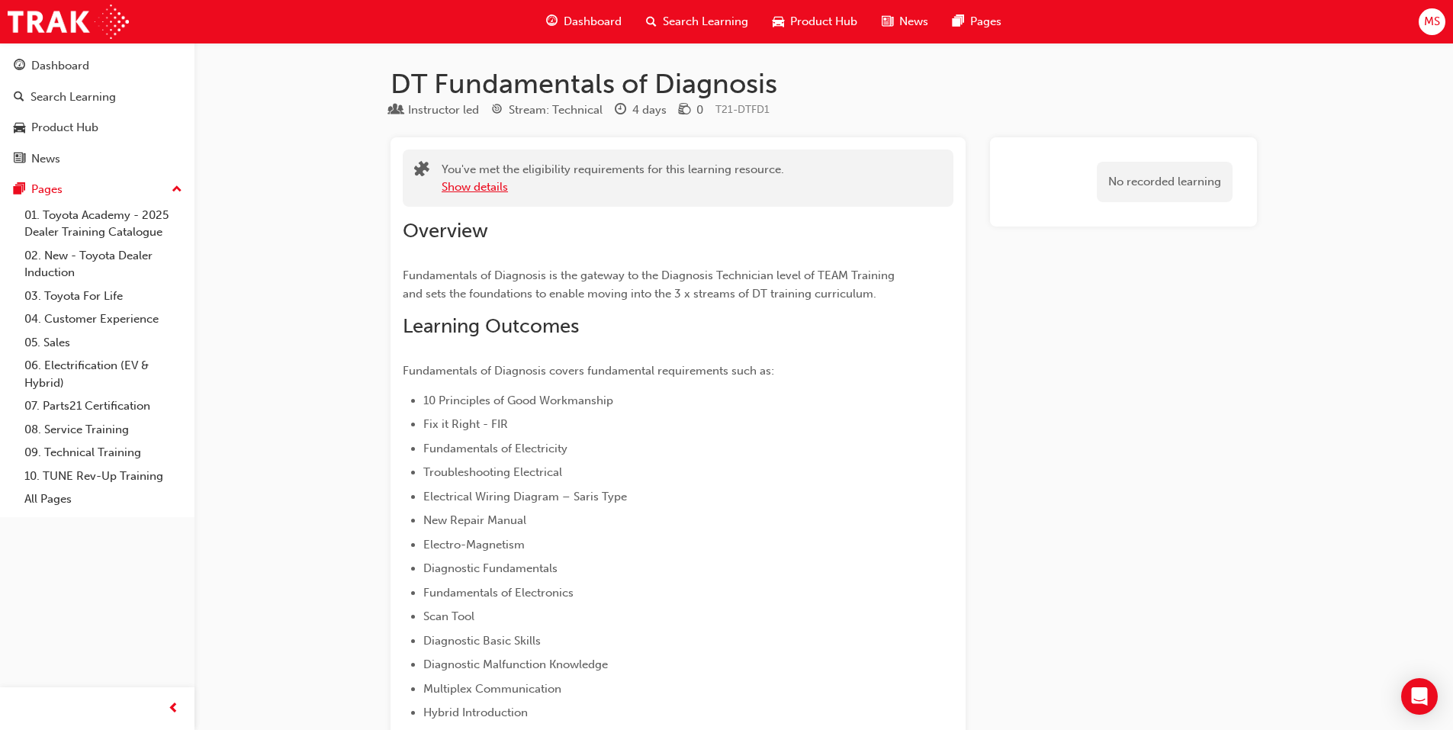
click at [481, 182] on button "Show details" at bounding box center [475, 187] width 66 height 18
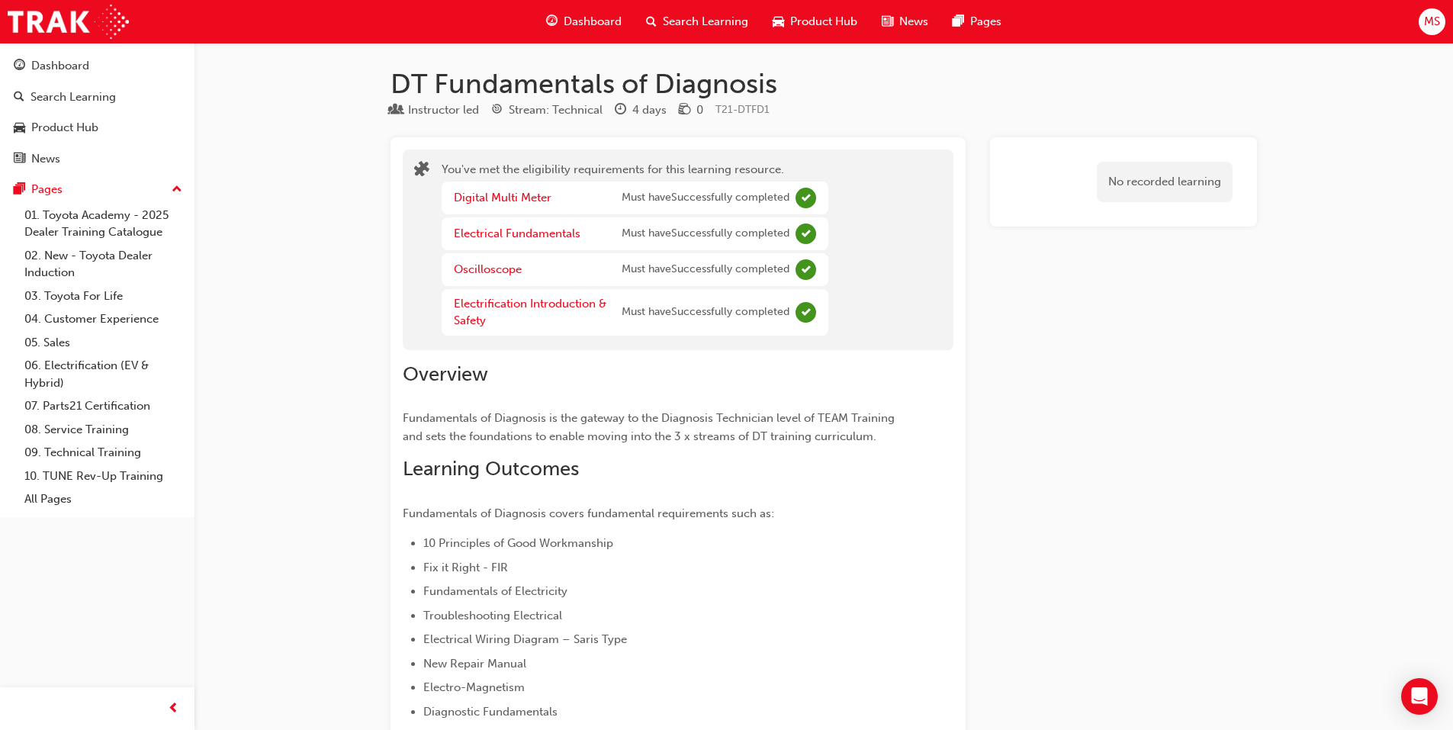
click at [664, 24] on span "Search Learning" at bounding box center [705, 22] width 85 height 18
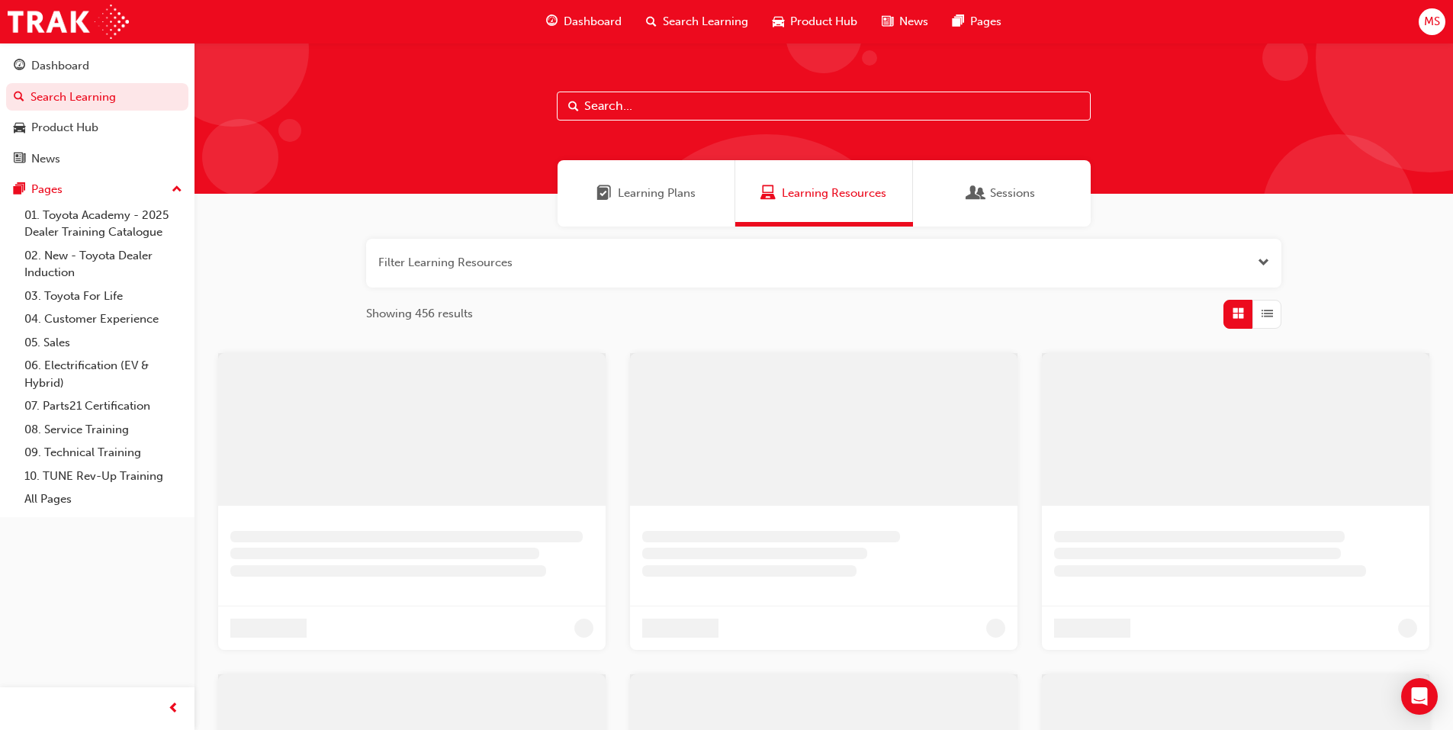
click at [645, 212] on div "Learning Plans" at bounding box center [647, 193] width 178 height 66
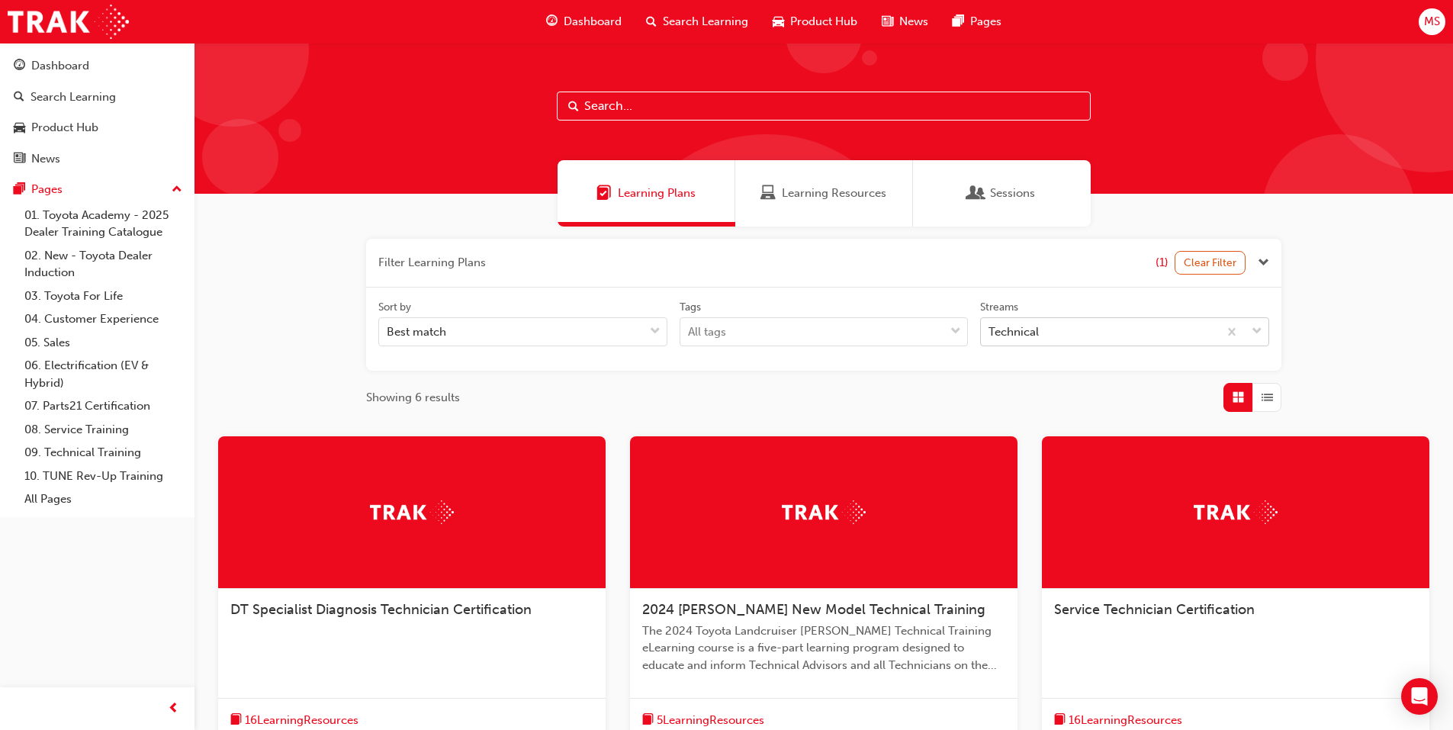
click at [1006, 324] on div "Technical" at bounding box center [1014, 332] width 50 height 18
click at [990, 325] on input "Streams Technical" at bounding box center [990, 331] width 2 height 13
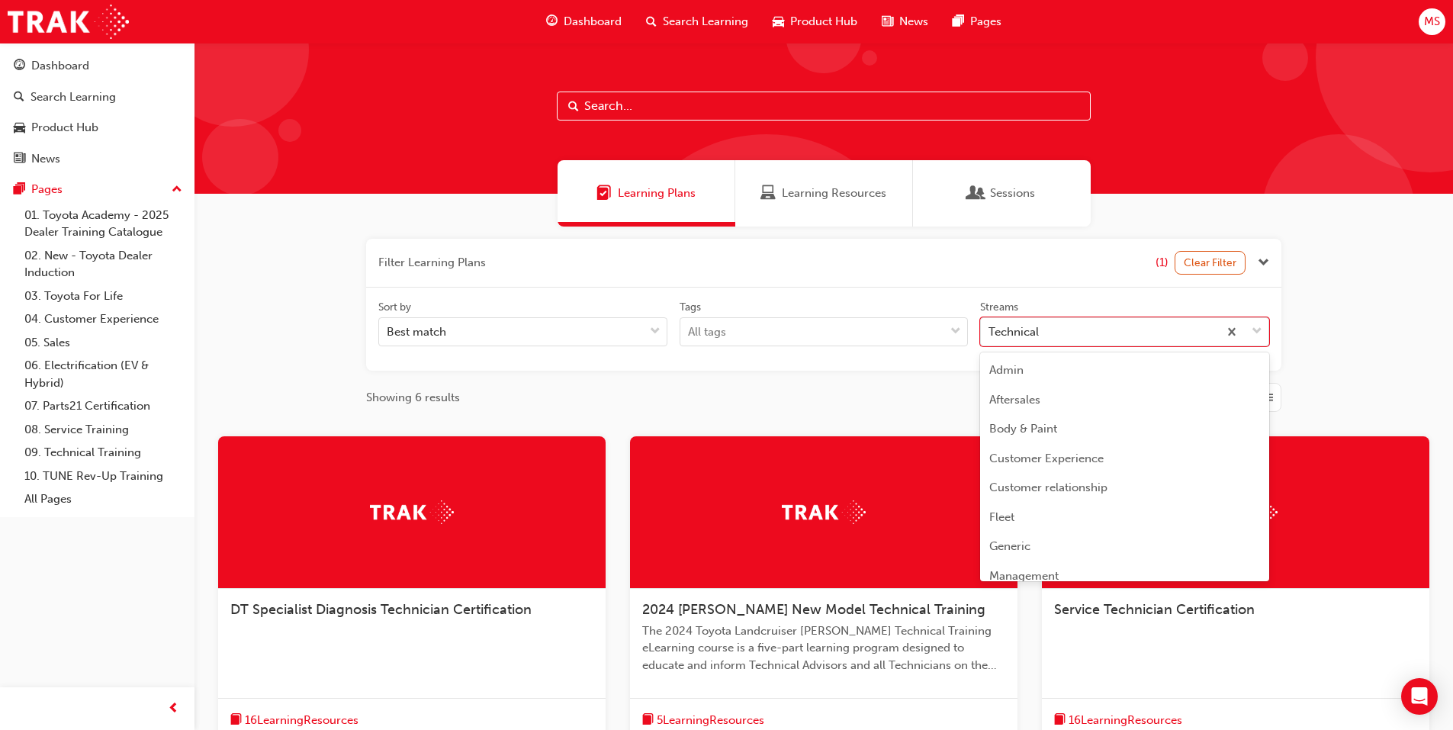
scroll to position [372, 0]
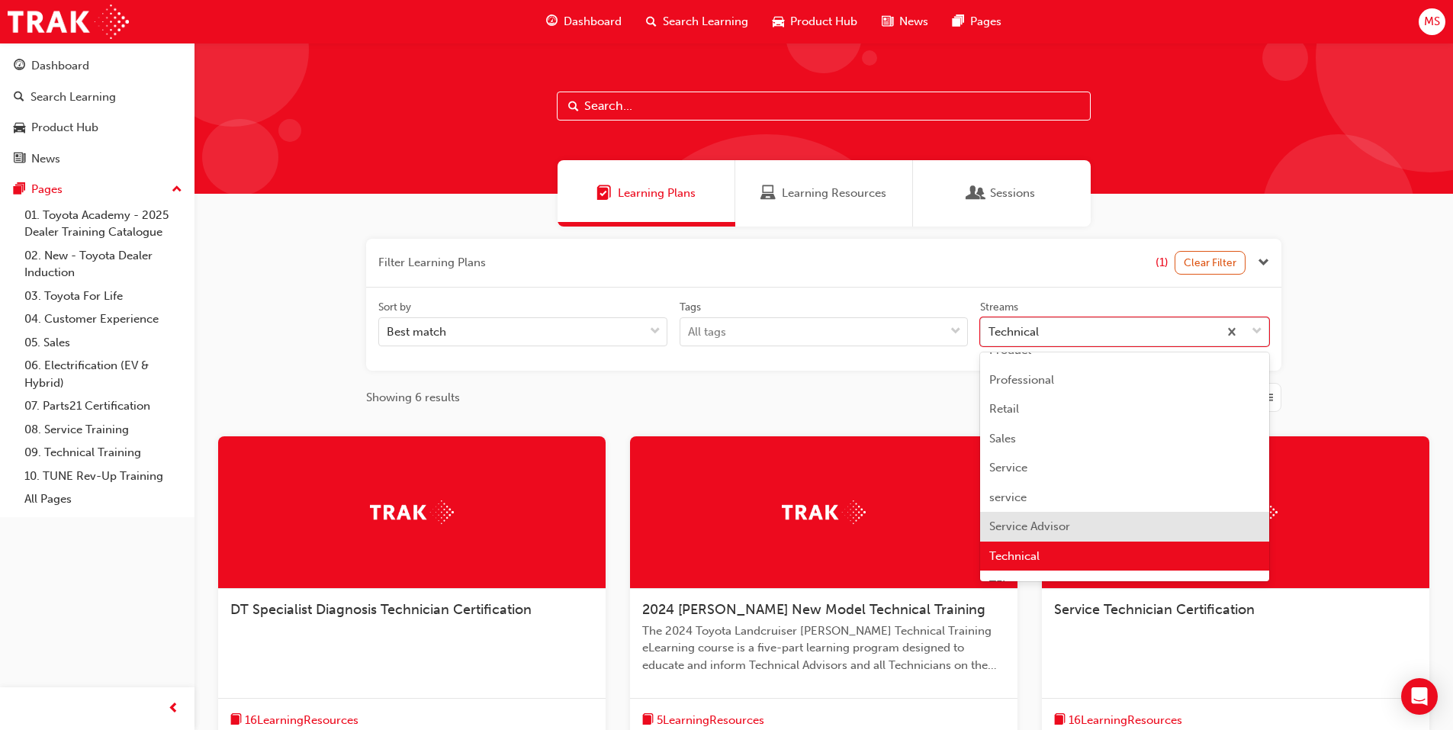
click at [1041, 522] on span "Service Advisor" at bounding box center [1029, 526] width 81 height 14
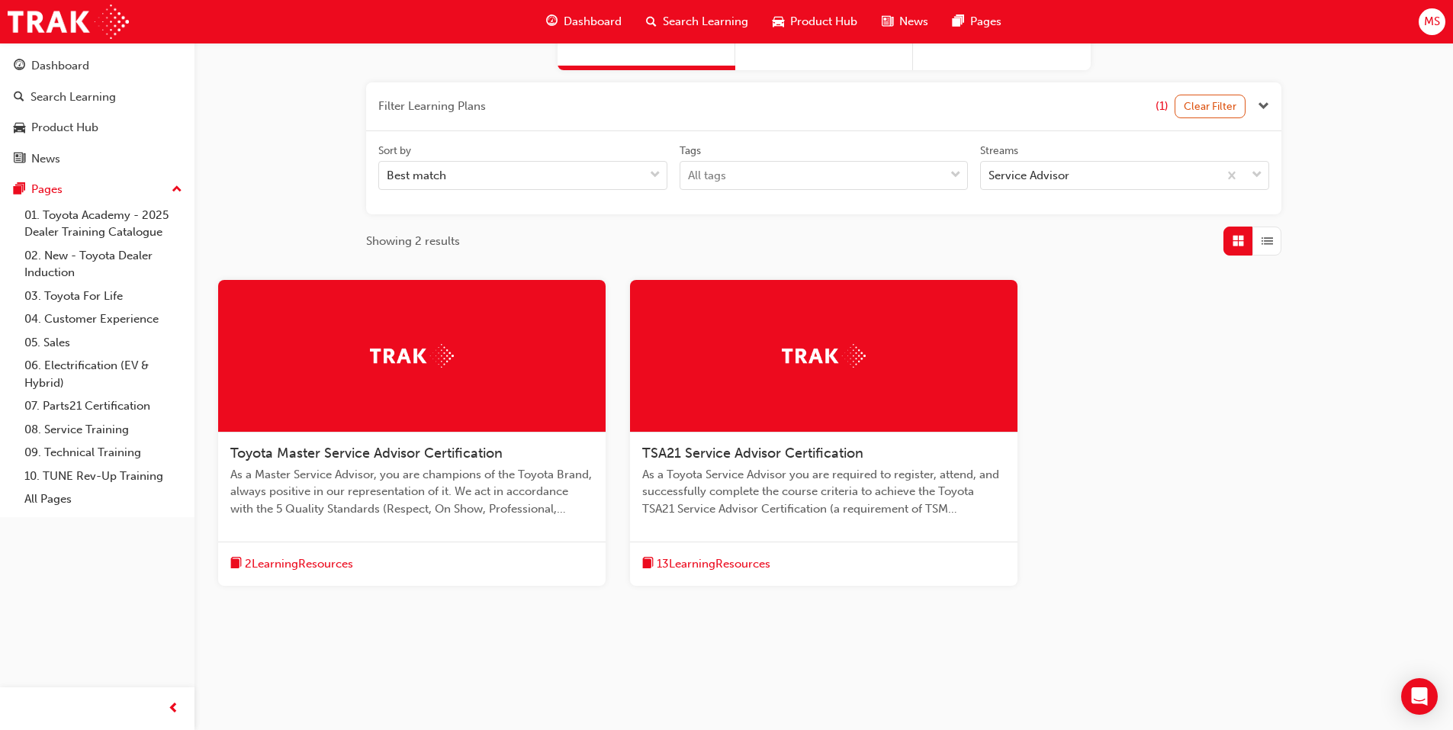
scroll to position [160, 0]
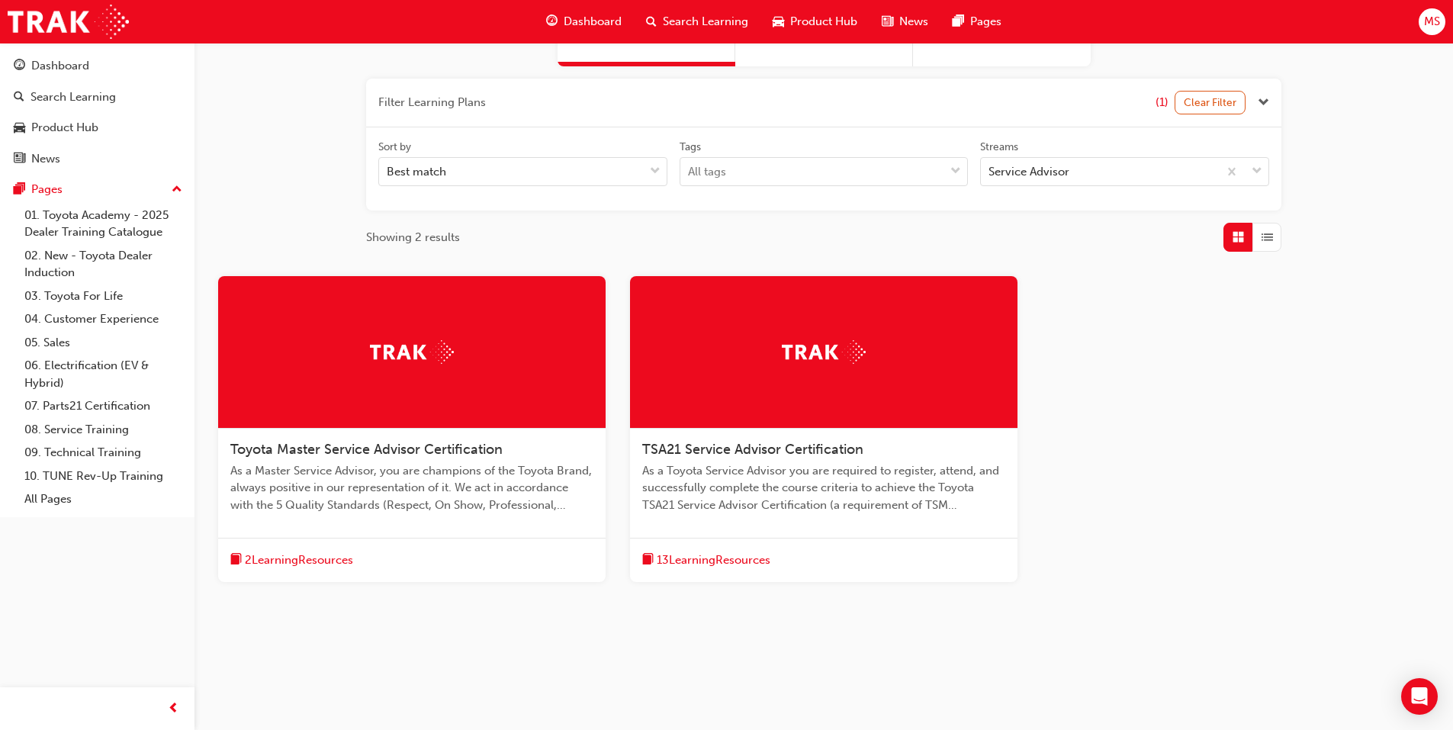
click at [804, 447] on span "TSA21 Service Advisor Certification" at bounding box center [752, 449] width 221 height 17
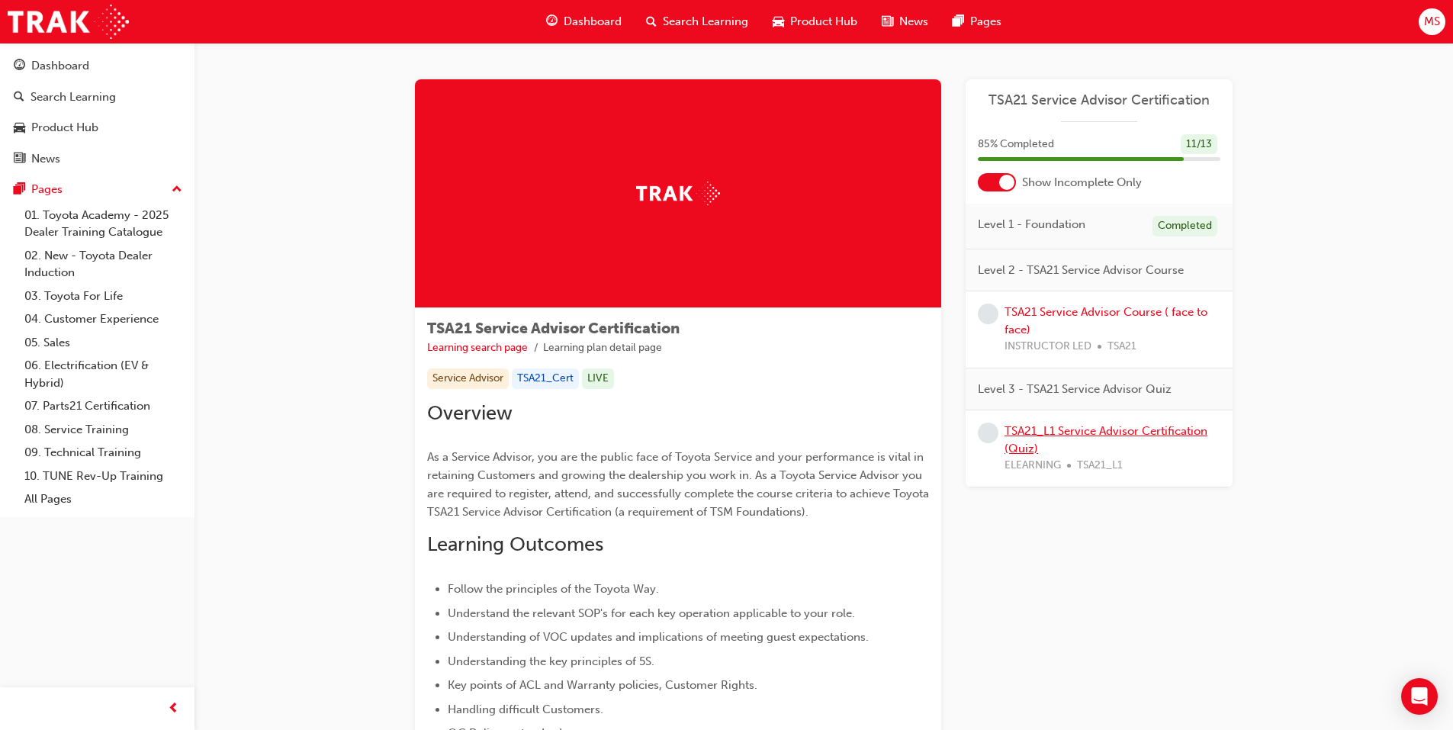
click at [1033, 429] on link "TSA21_L1 Service Advisor Certification (Quiz)" at bounding box center [1106, 439] width 203 height 31
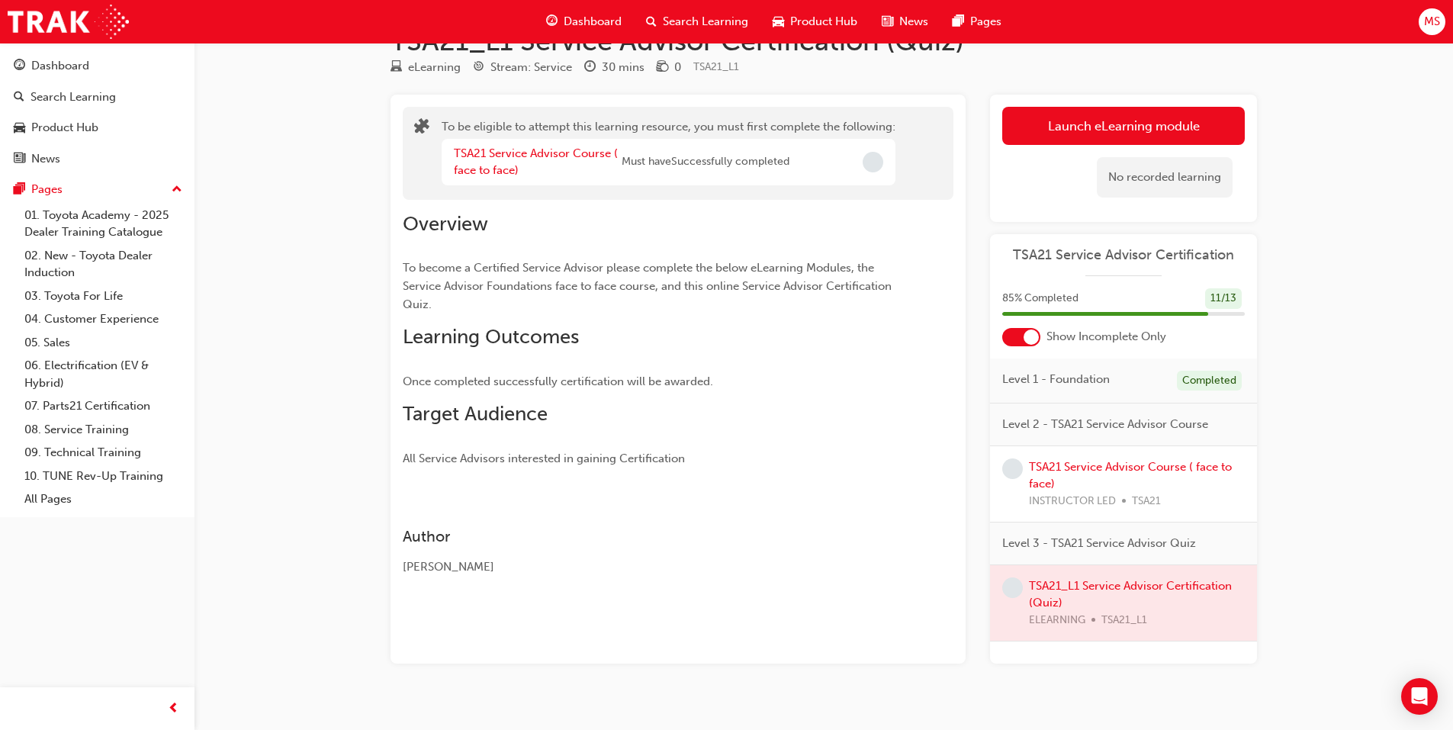
scroll to position [63, 0]
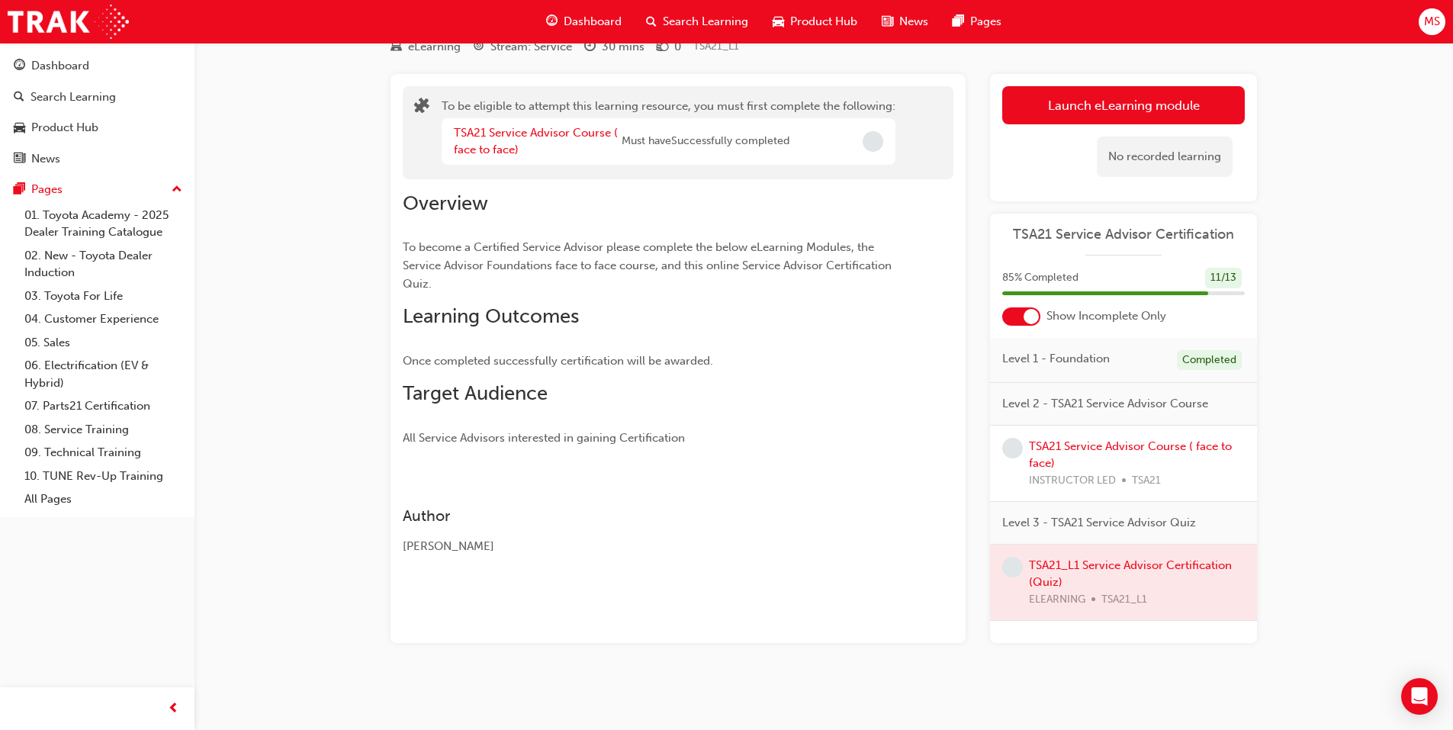
click at [646, 24] on span "search-icon" at bounding box center [651, 21] width 11 height 19
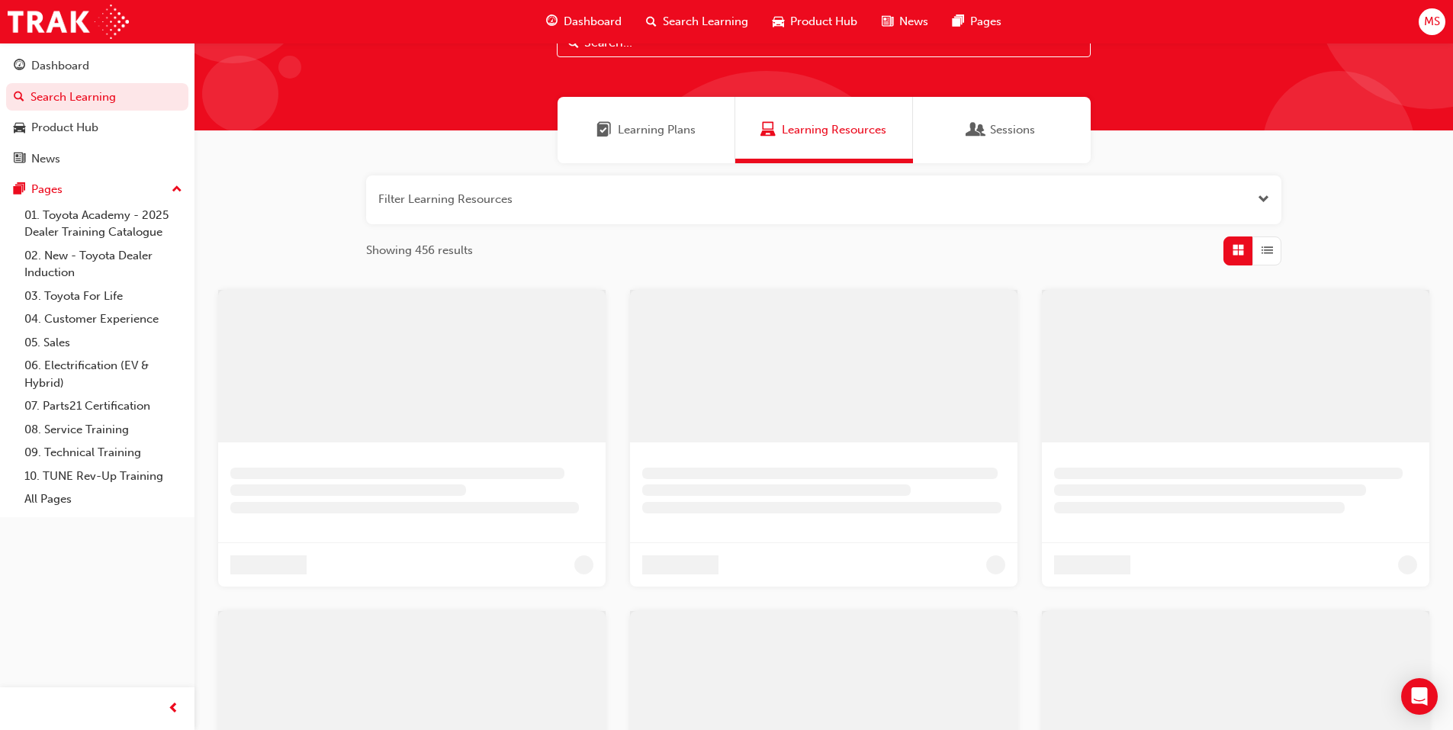
drag, startPoint x: 611, startPoint y: 124, endPoint x: 608, endPoint y: 139, distance: 15.6
click at [610, 123] on span "Learning Plans" at bounding box center [603, 130] width 15 height 18
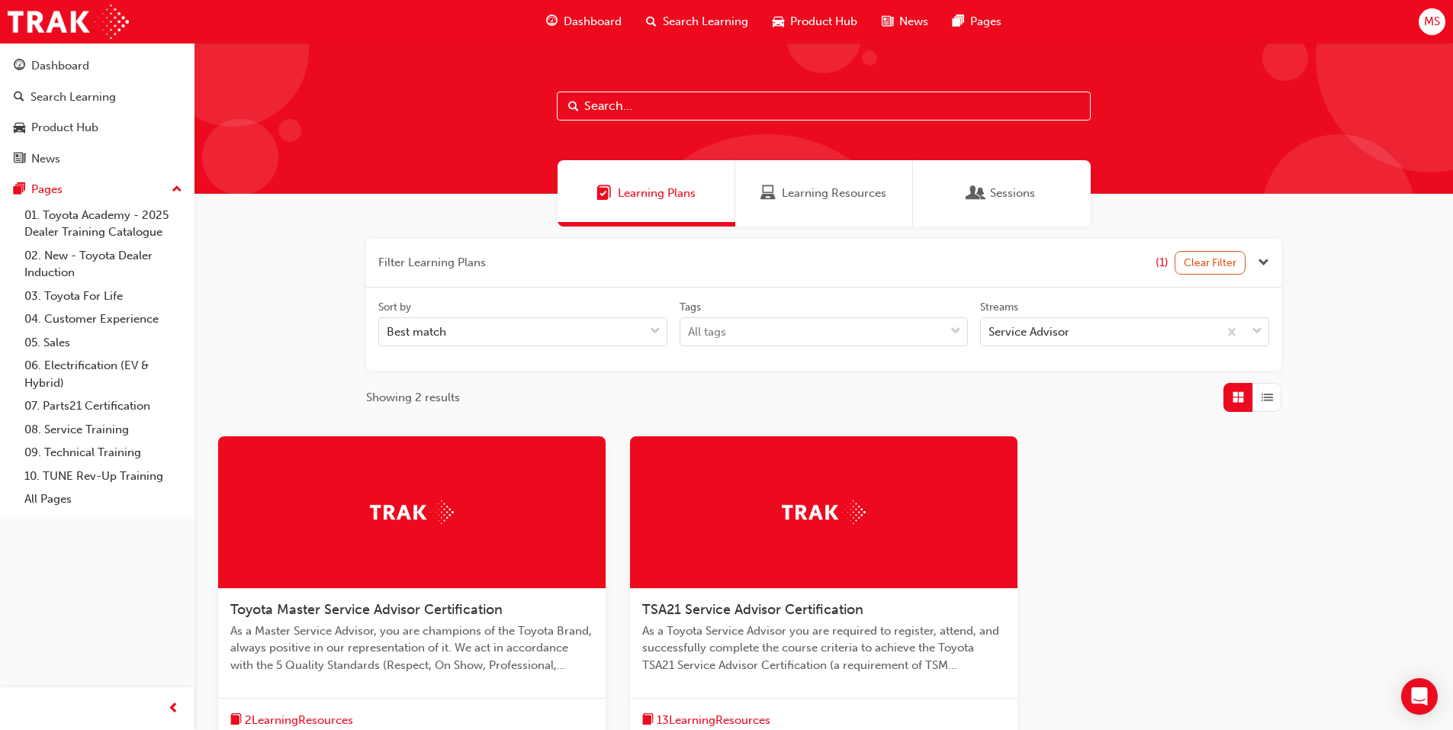
click at [365, 528] on div at bounding box center [411, 512] width 387 height 153
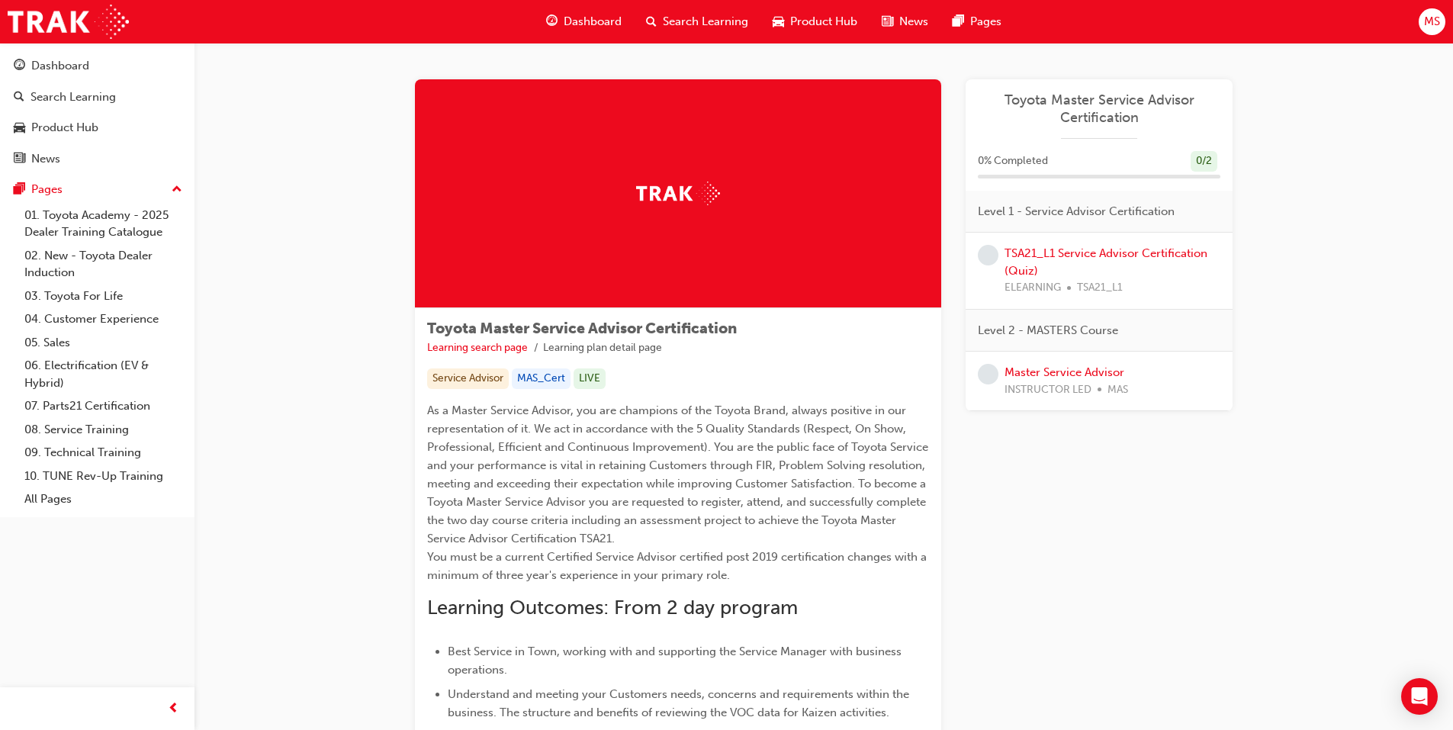
click at [1023, 260] on div "TSA21_L1 Service Advisor Certification (Quiz) ELEARNING TSA21_L1" at bounding box center [1113, 271] width 216 height 52
click at [1018, 256] on link "TSA21_L1 Service Advisor Certification (Quiz)" at bounding box center [1106, 261] width 203 height 31
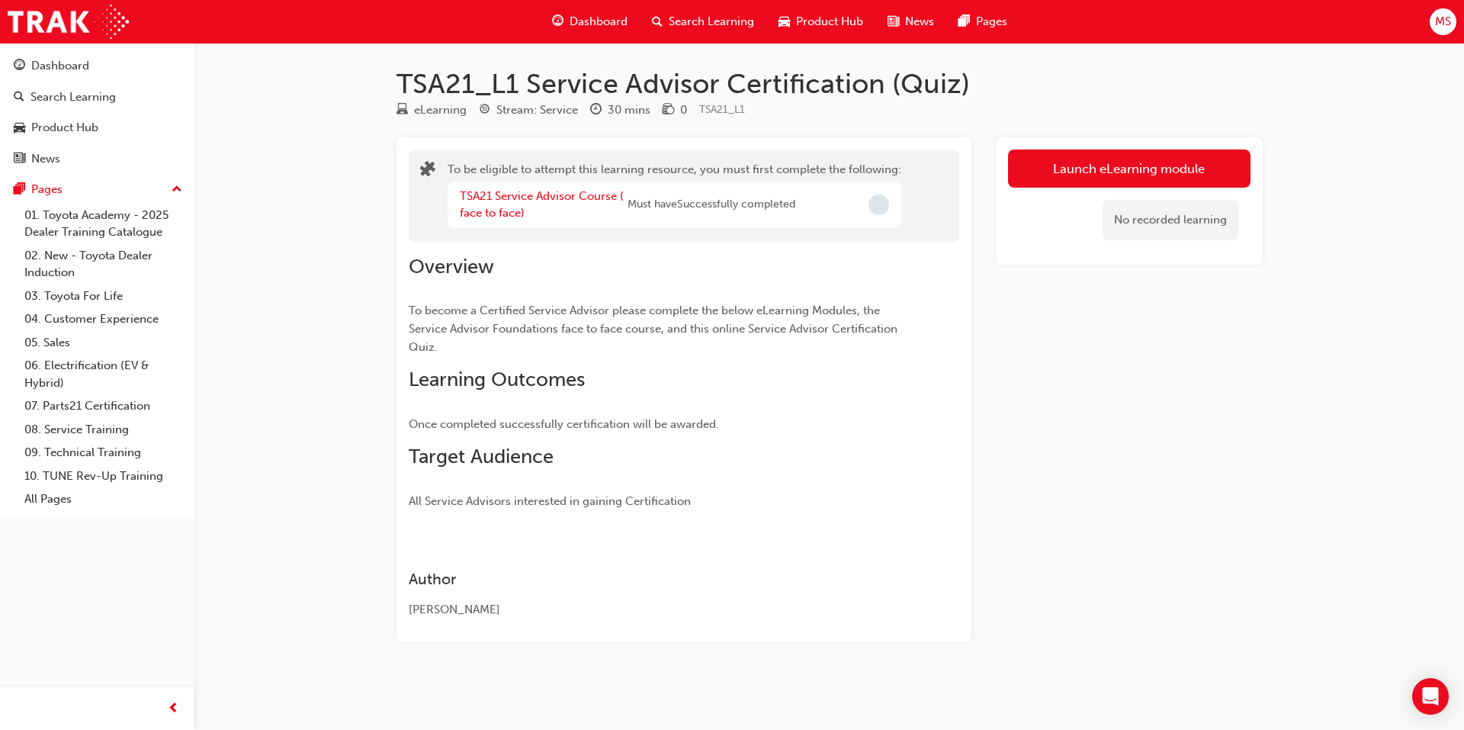
click at [683, 23] on span "Search Learning" at bounding box center [711, 22] width 85 height 18
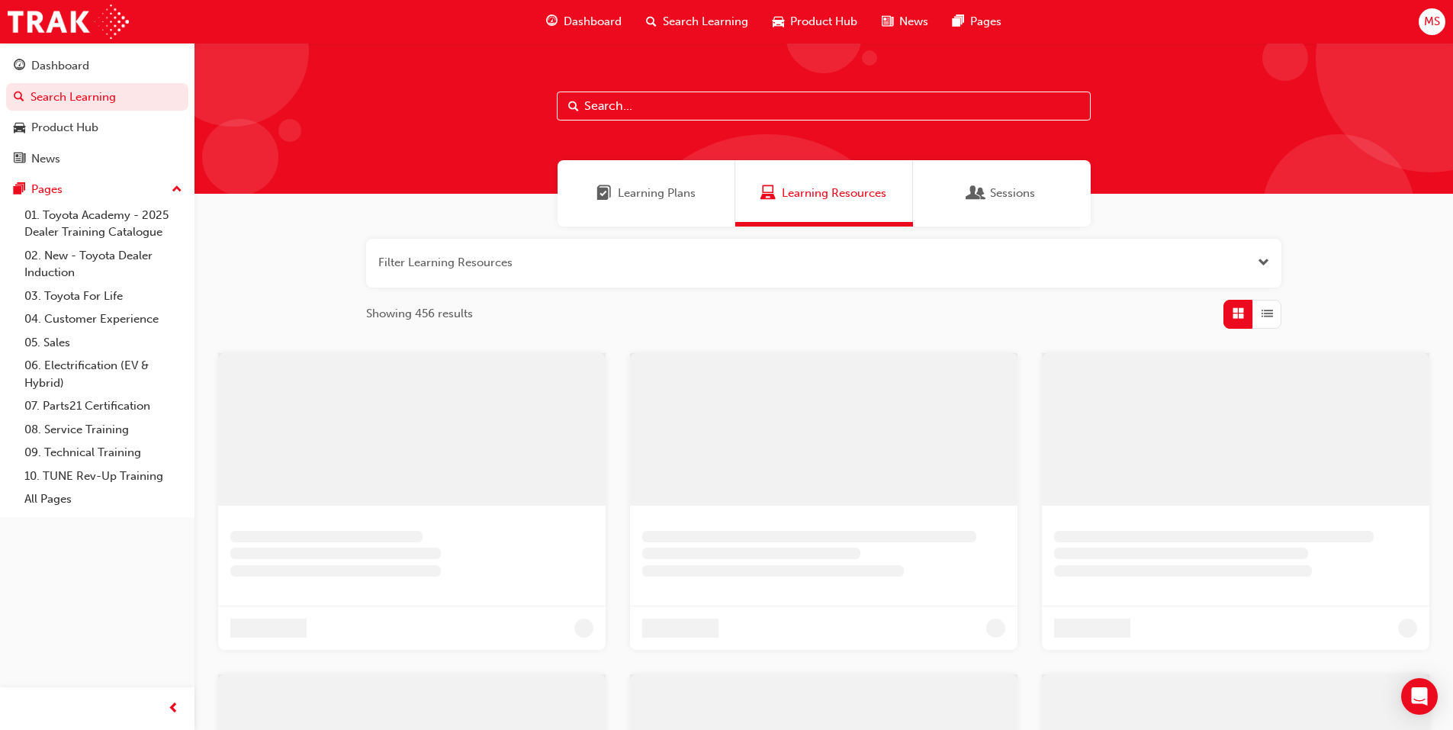
click at [603, 195] on span "Learning Plans" at bounding box center [603, 194] width 15 height 18
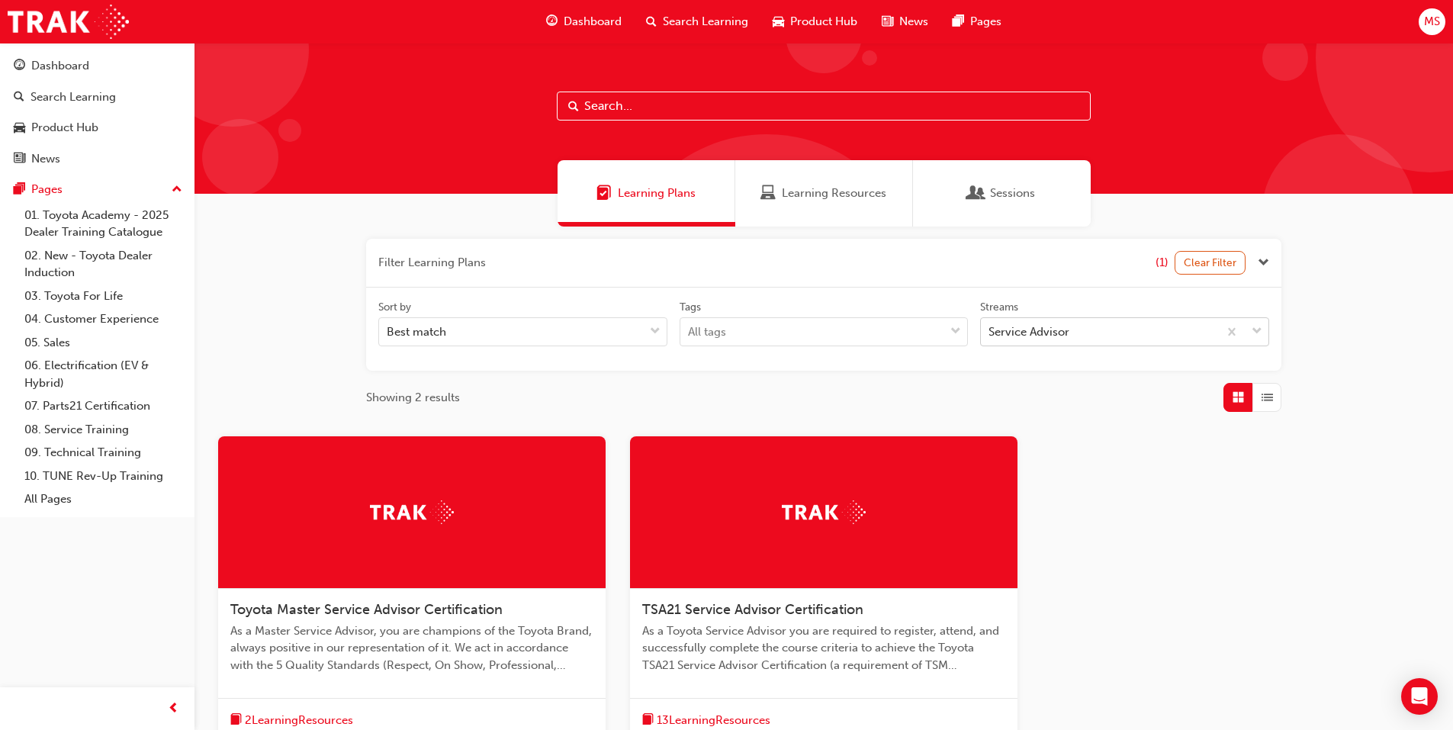
click at [1022, 336] on div "Service Advisor" at bounding box center [1029, 332] width 81 height 18
click at [990, 336] on input "Streams Service Advisor" at bounding box center [990, 331] width 2 height 13
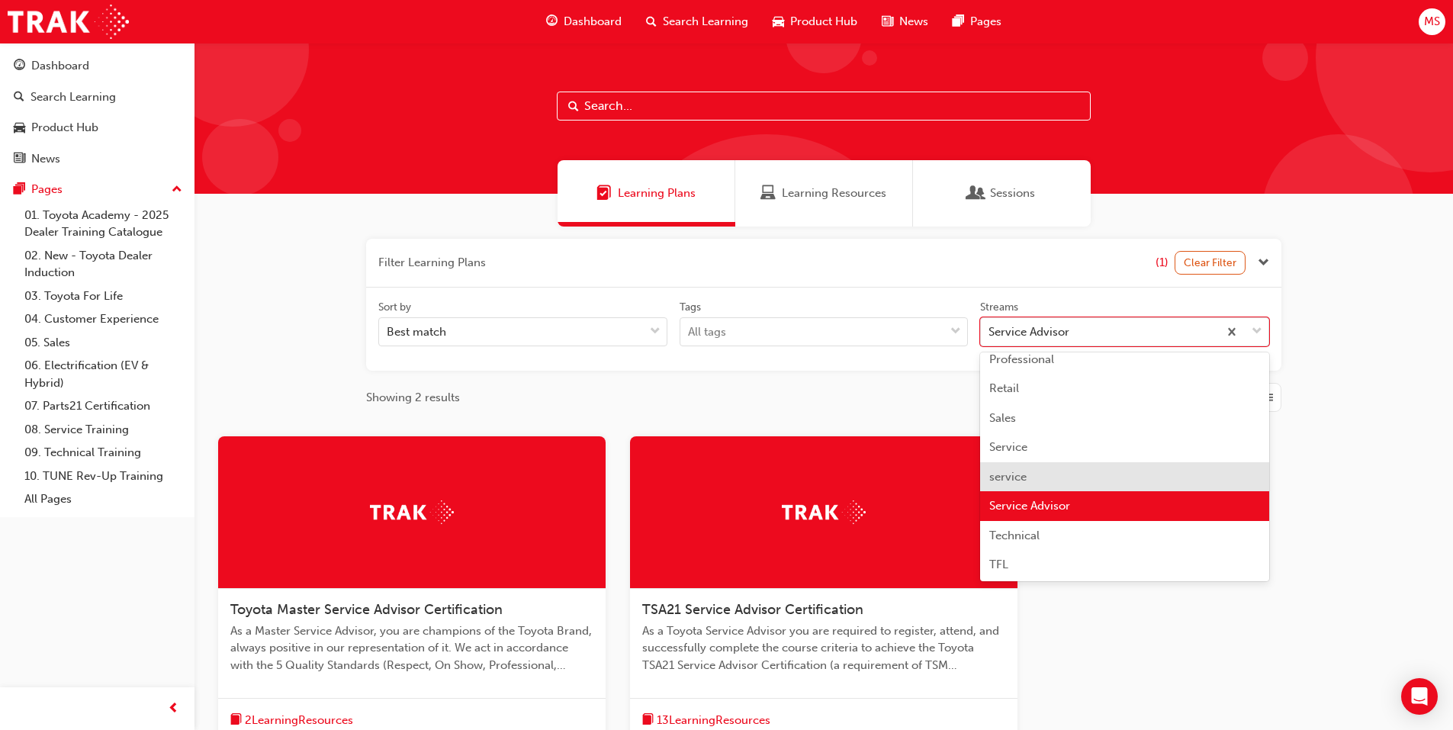
scroll to position [419, 0]
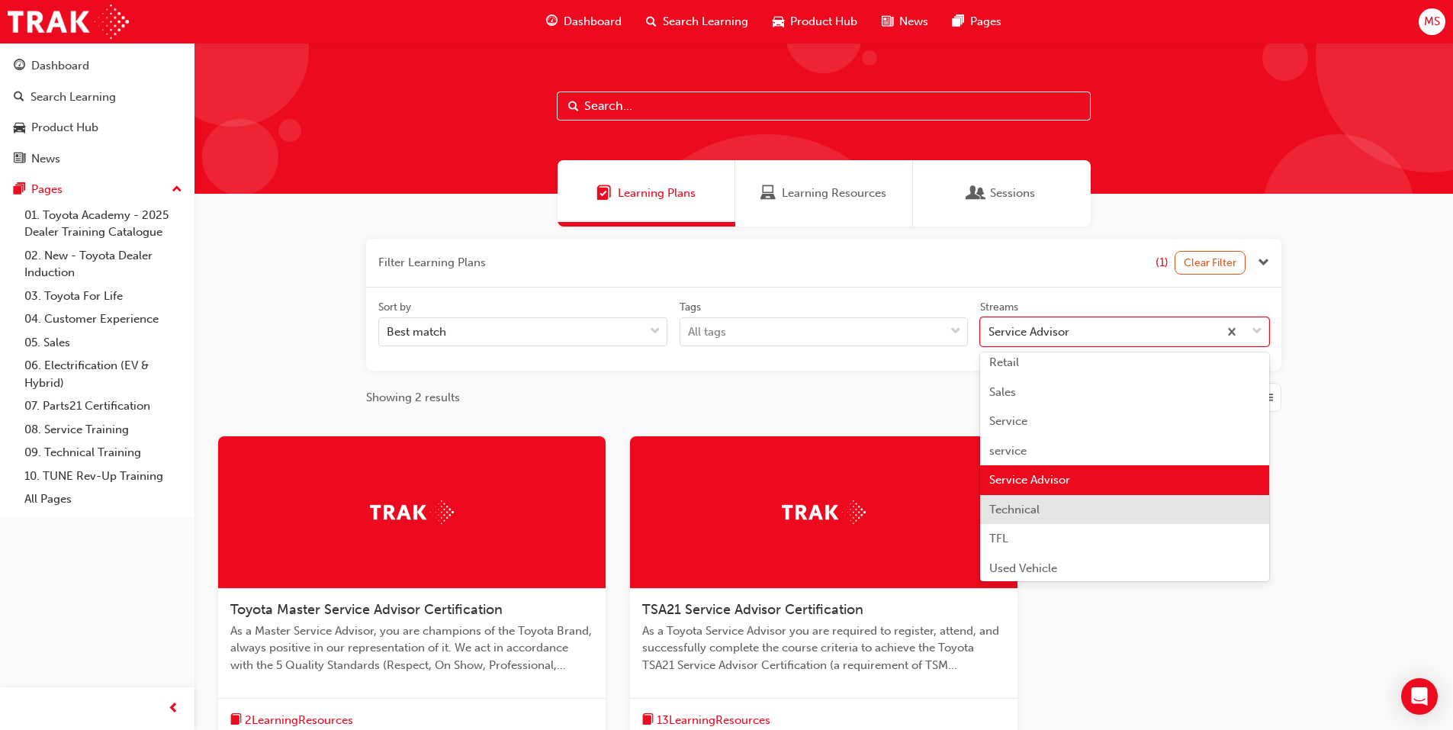
click at [1027, 511] on span "Technical" at bounding box center [1014, 510] width 50 height 14
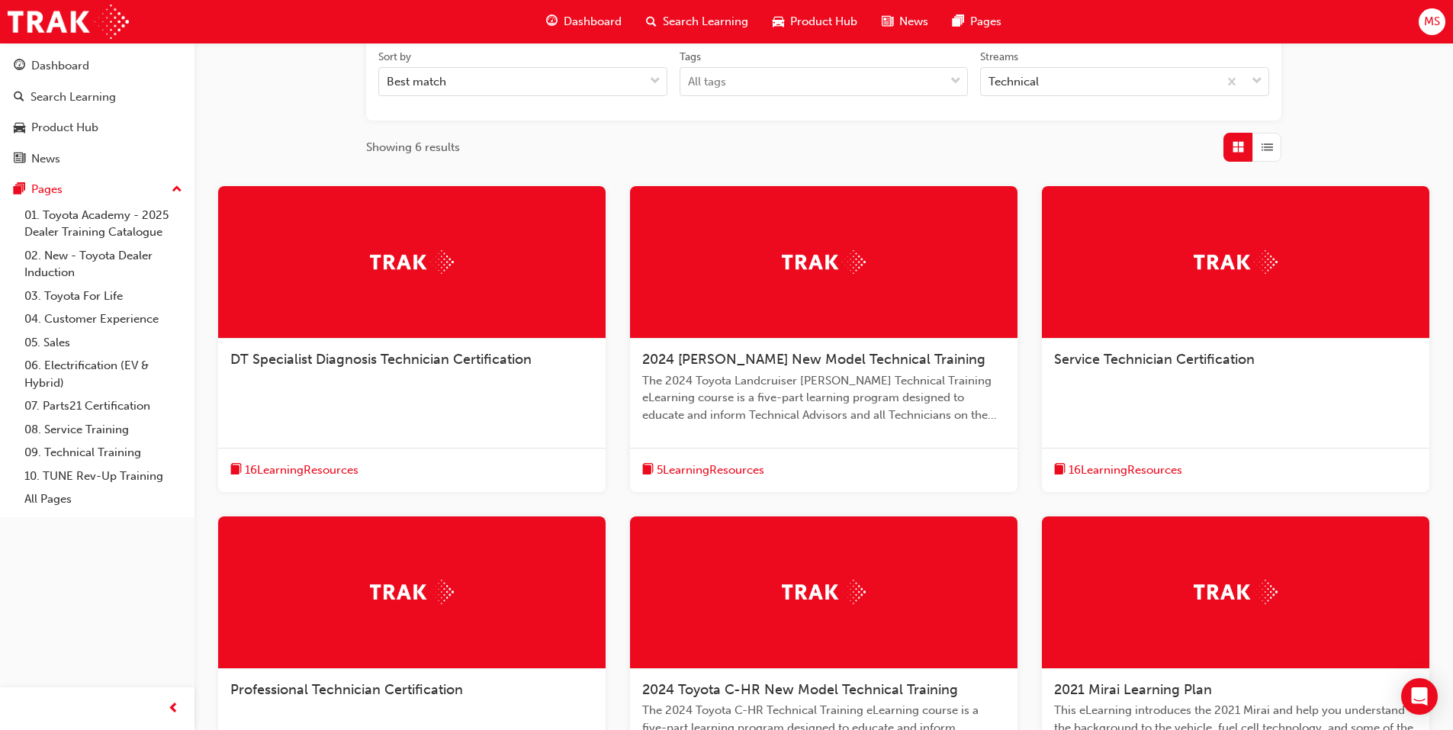
scroll to position [305, 0]
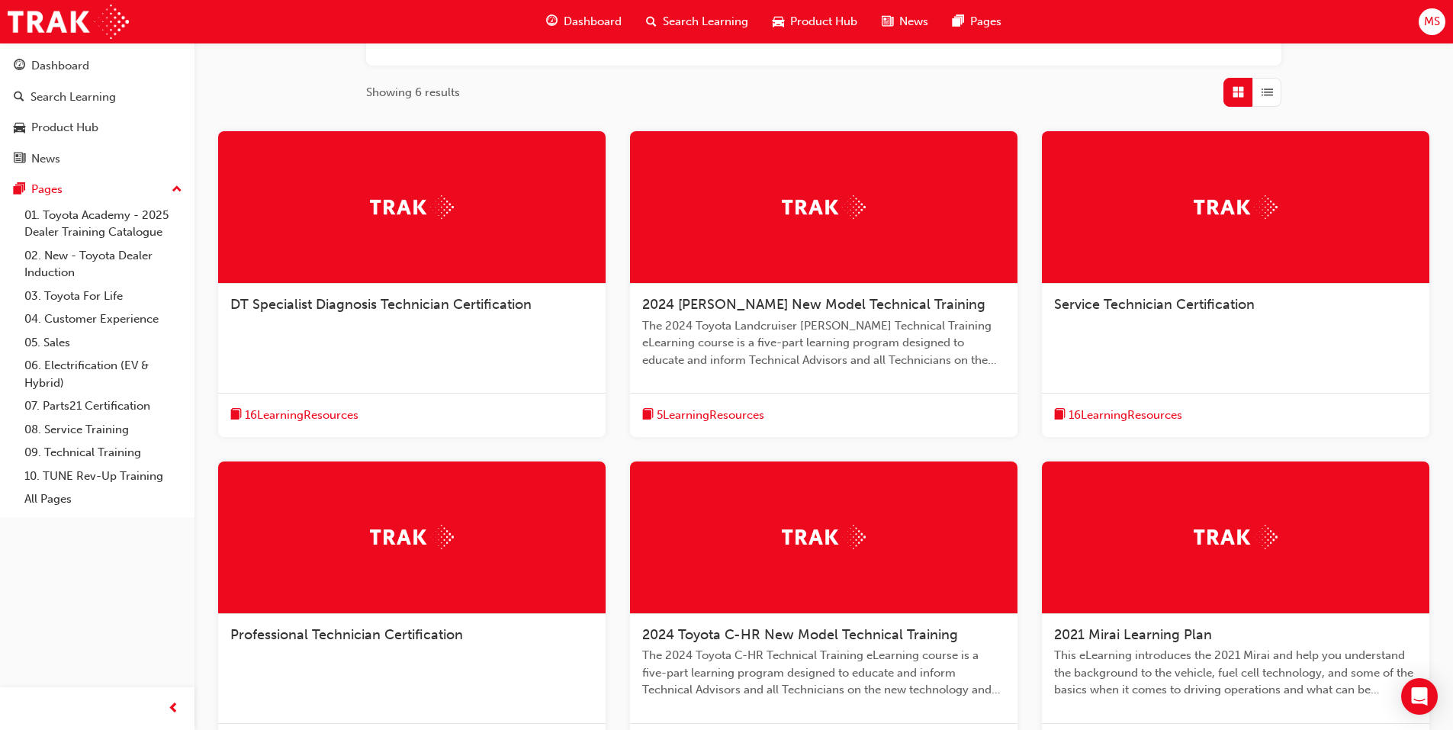
click at [393, 636] on span "Professional Technician Certification" at bounding box center [346, 634] width 233 height 17
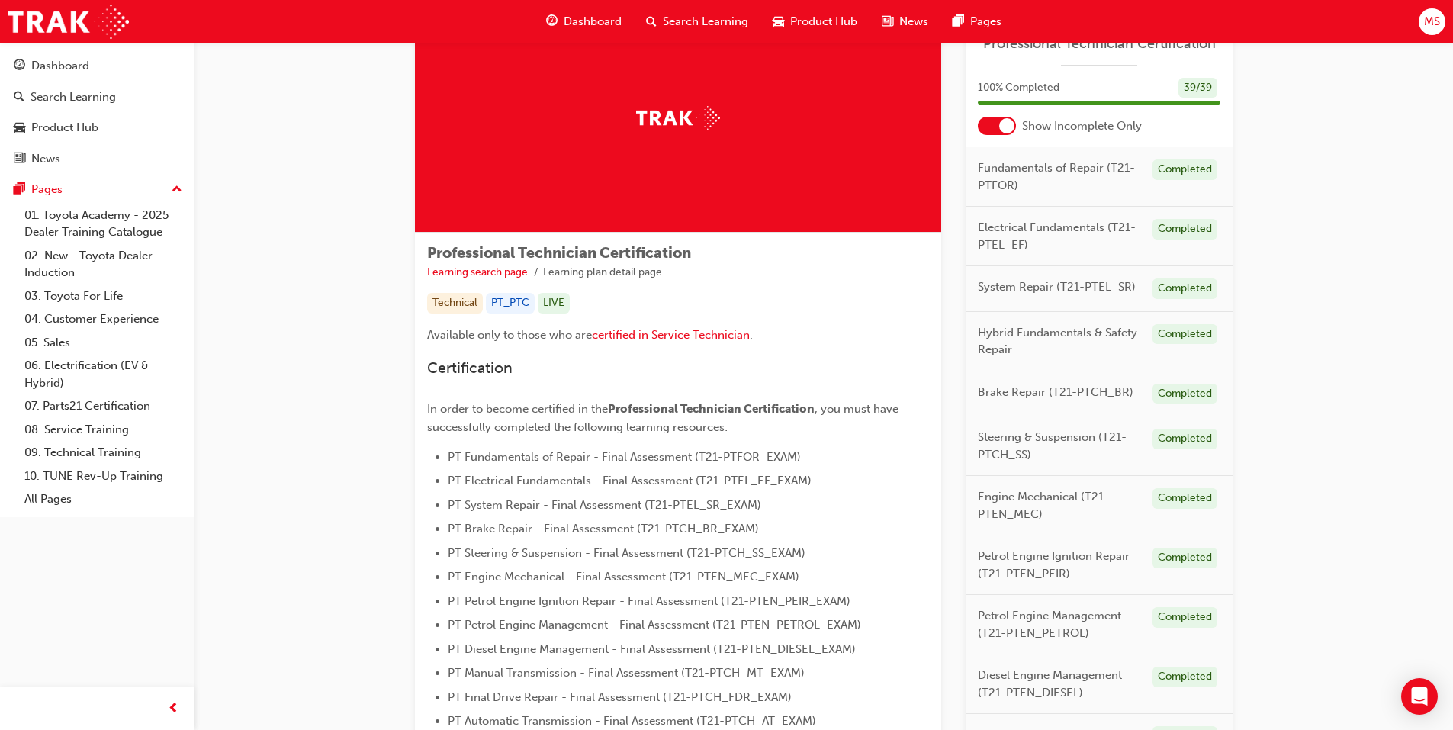
scroll to position [76, 0]
click at [712, 21] on span "Search Learning" at bounding box center [705, 22] width 85 height 18
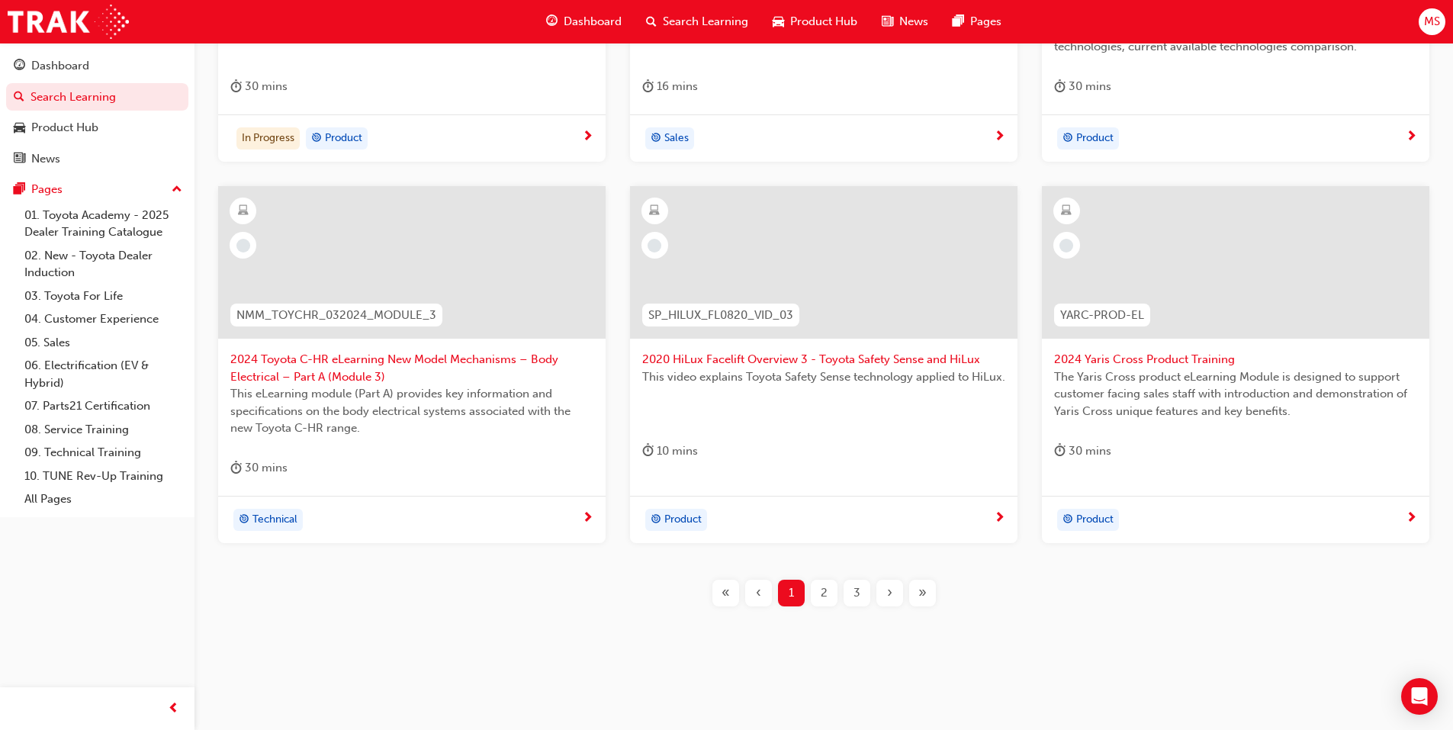
click at [827, 592] on span "2" at bounding box center [824, 593] width 7 height 18
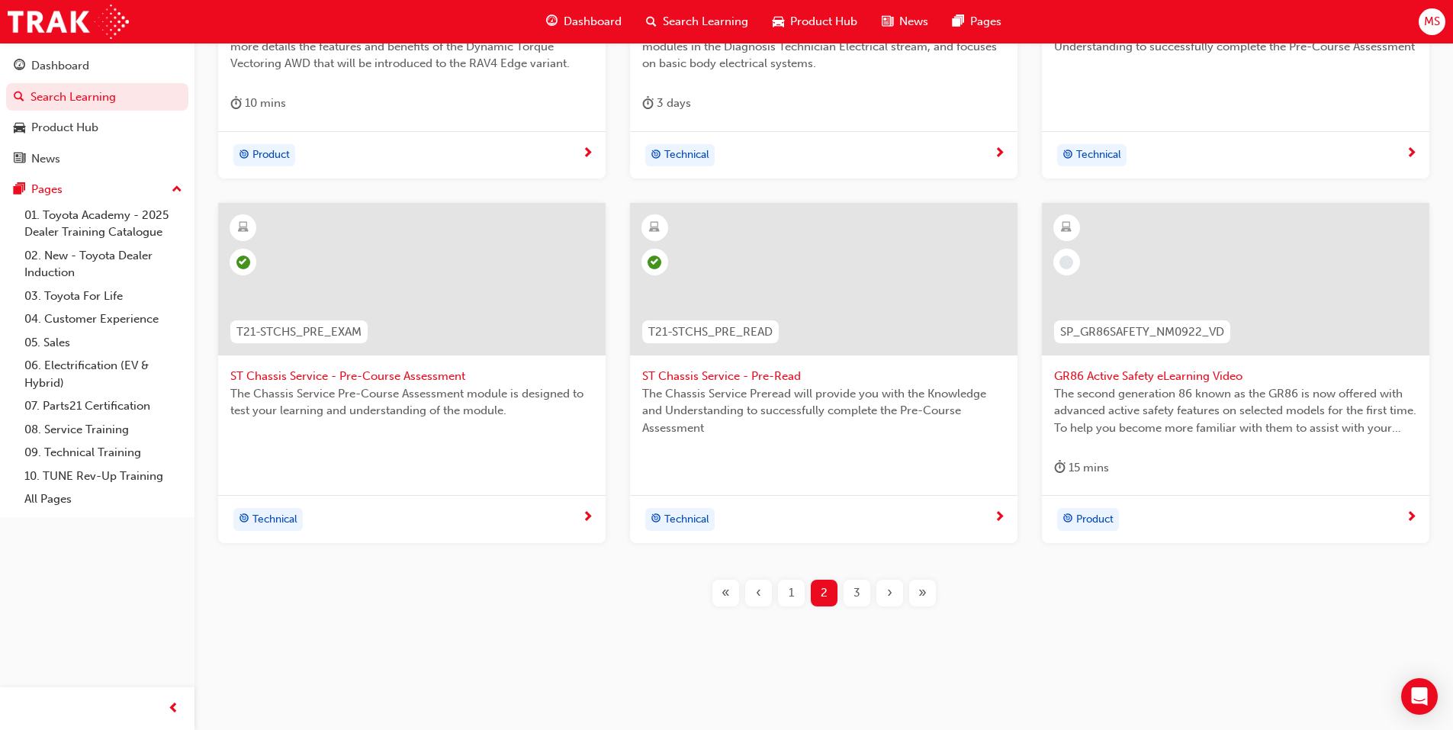
click at [870, 593] on div "3" at bounding box center [857, 593] width 27 height 27
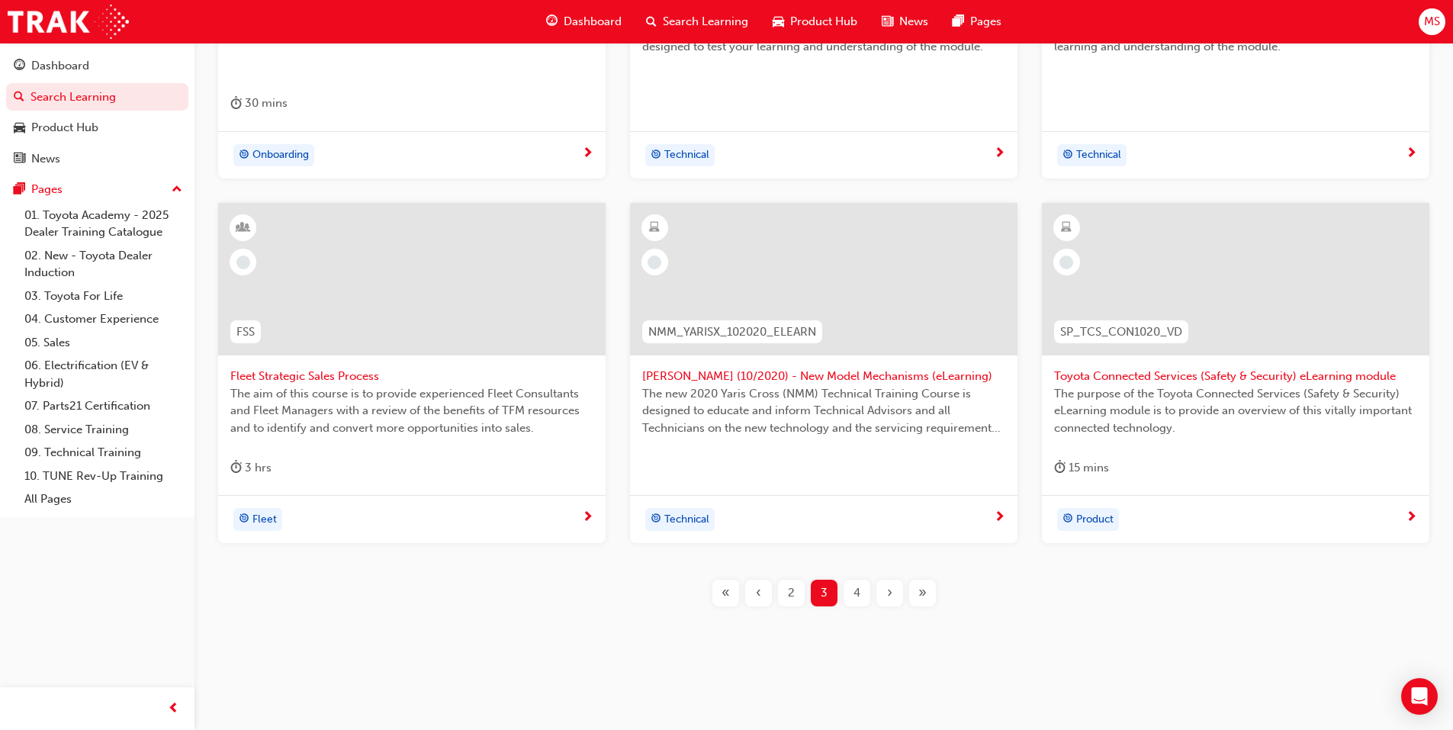
click at [857, 591] on span "4" at bounding box center [857, 593] width 7 height 18
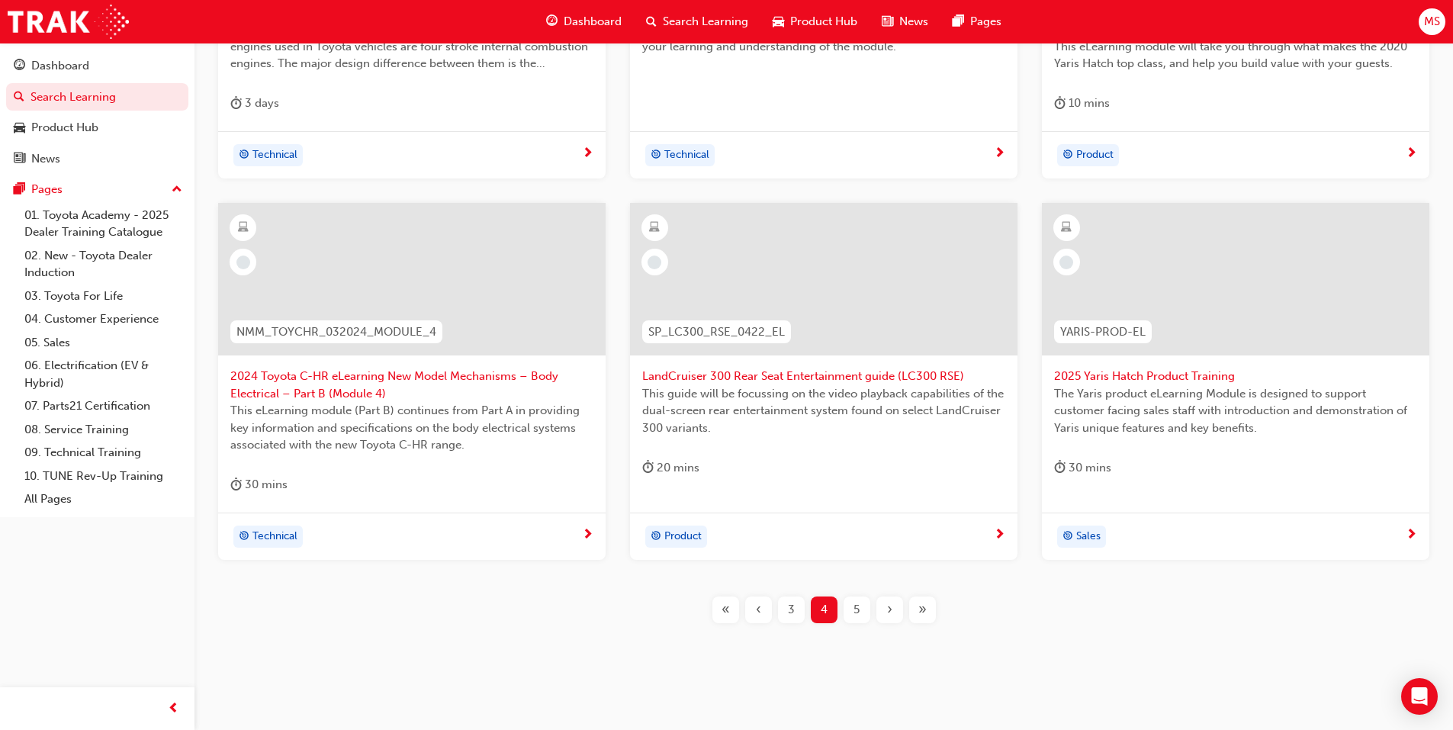
click at [846, 609] on div "5" at bounding box center [857, 609] width 27 height 27
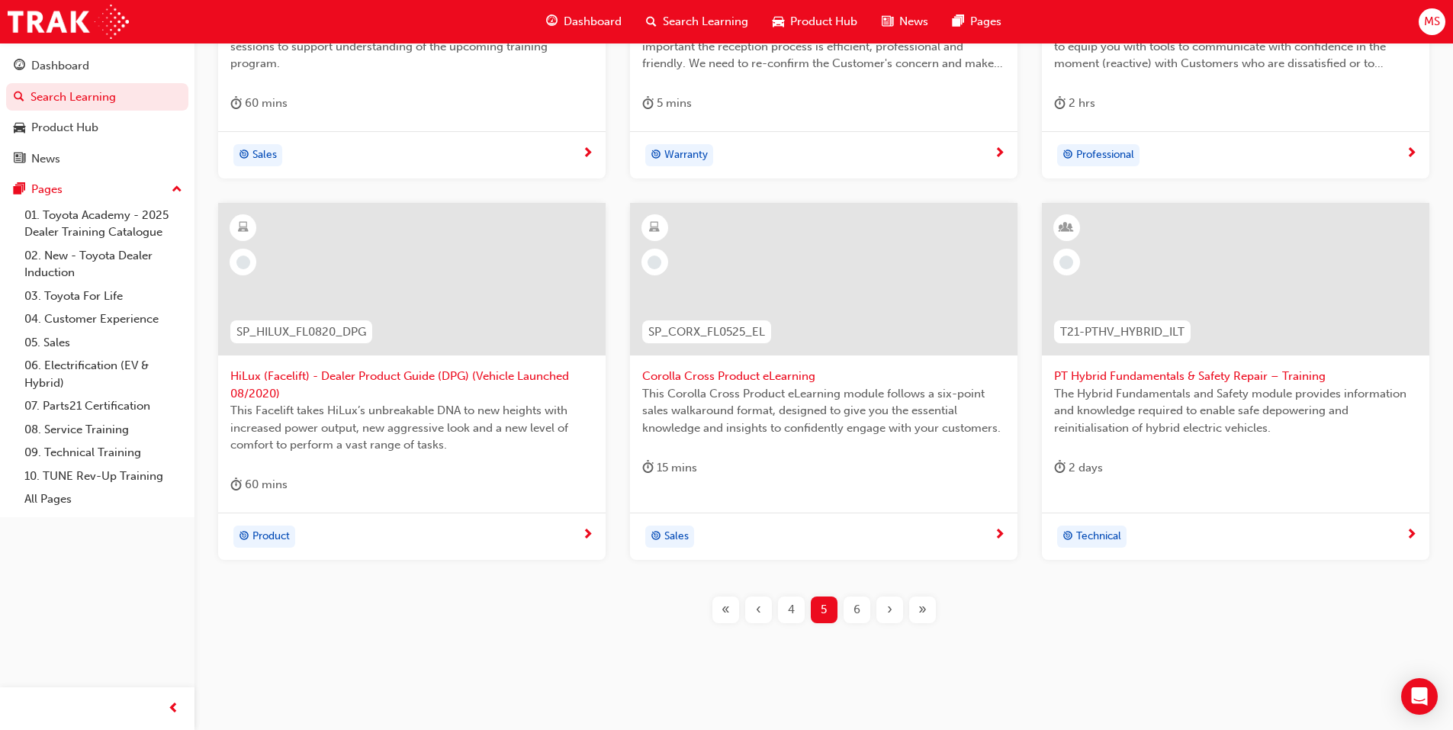
click at [849, 609] on div "6" at bounding box center [857, 609] width 27 height 27
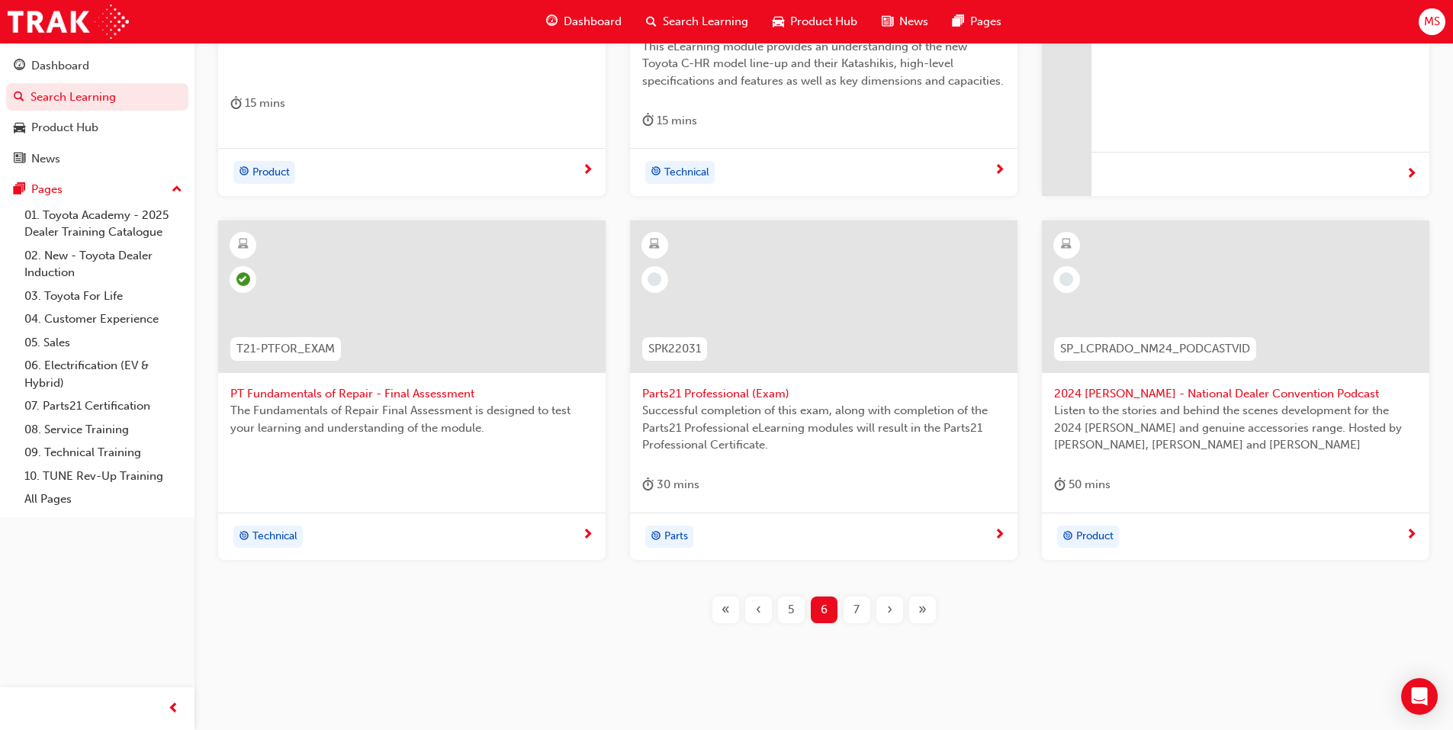
click at [849, 609] on div "7" at bounding box center [857, 609] width 27 height 27
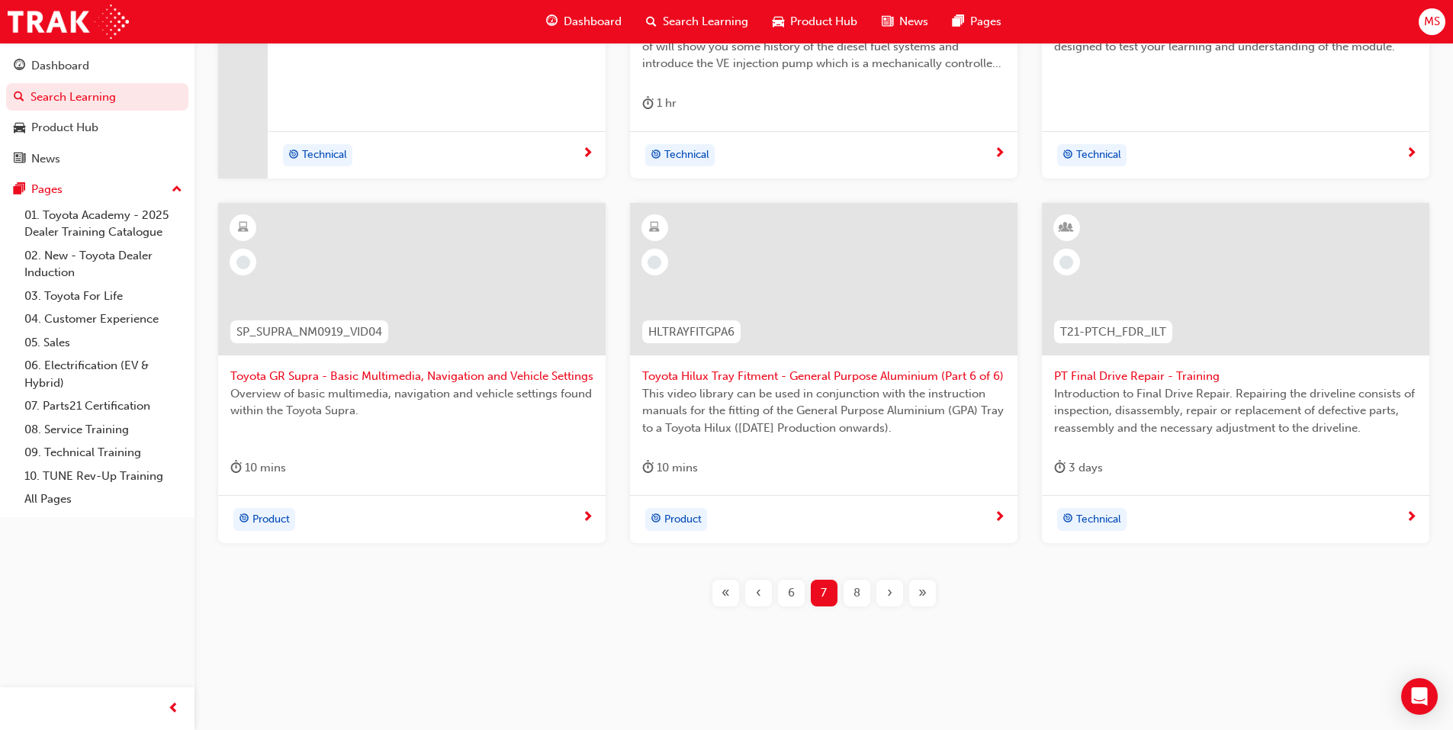
click at [849, 609] on div "AdBlue Selective Catalyst Reduction System This module details the Emission Con…" at bounding box center [824, 235] width 1210 height 792
click at [863, 593] on div "8" at bounding box center [857, 593] width 27 height 27
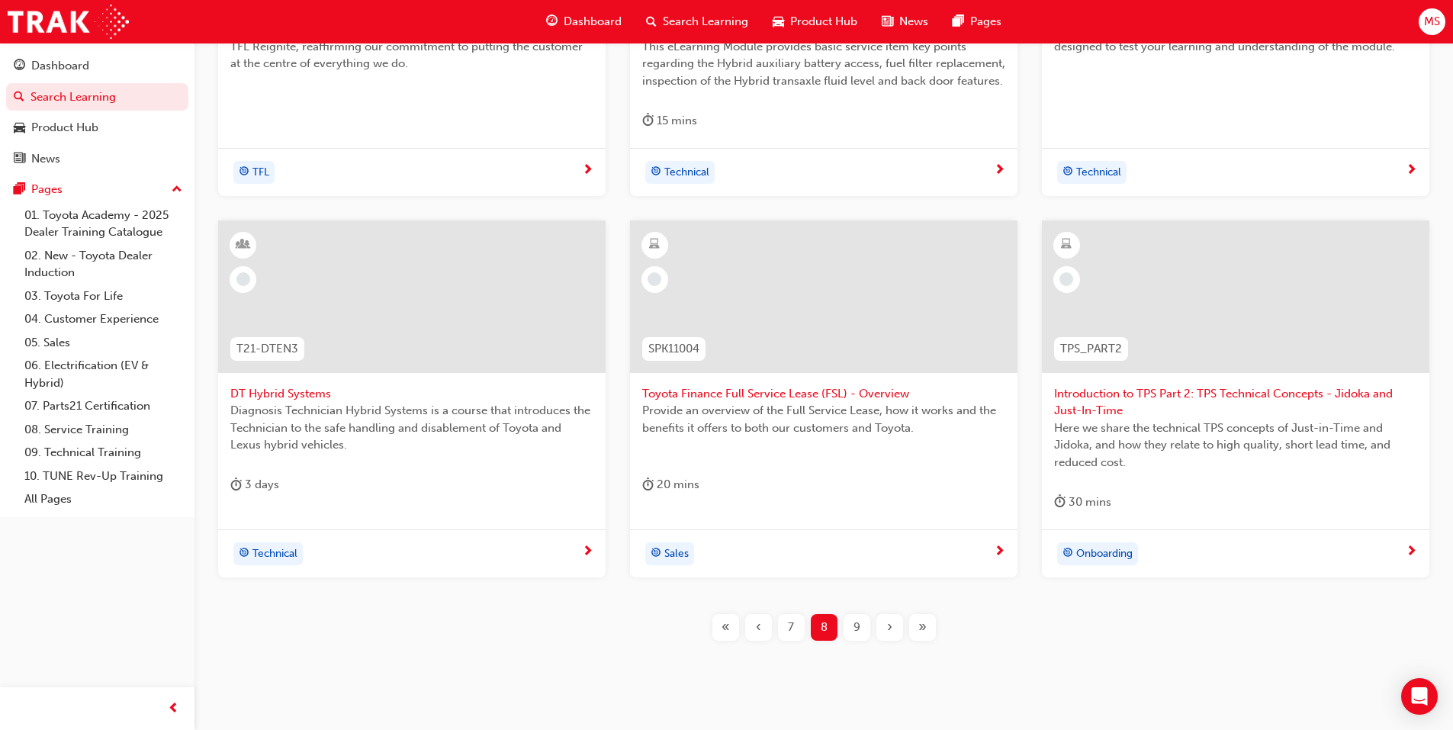
click at [854, 634] on span "9" at bounding box center [857, 628] width 7 height 18
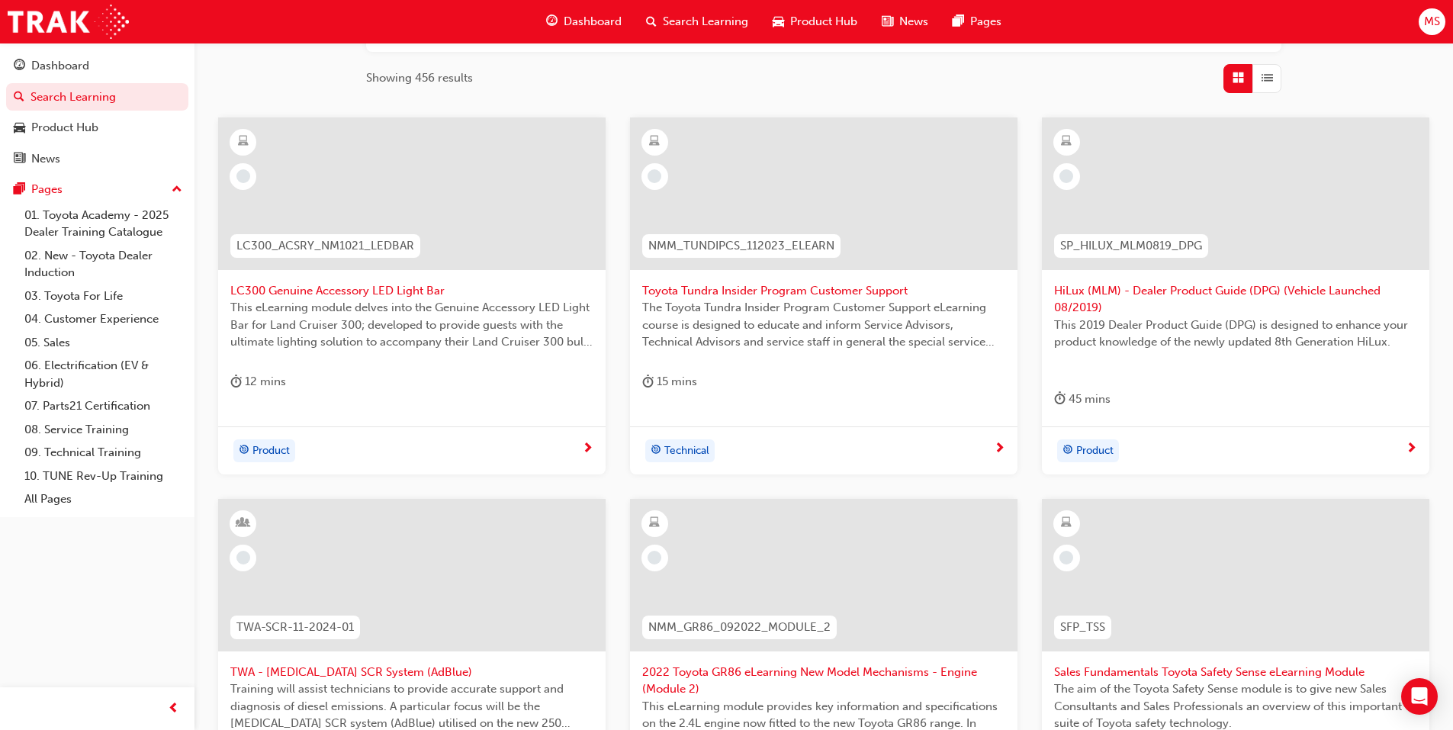
scroll to position [209, 0]
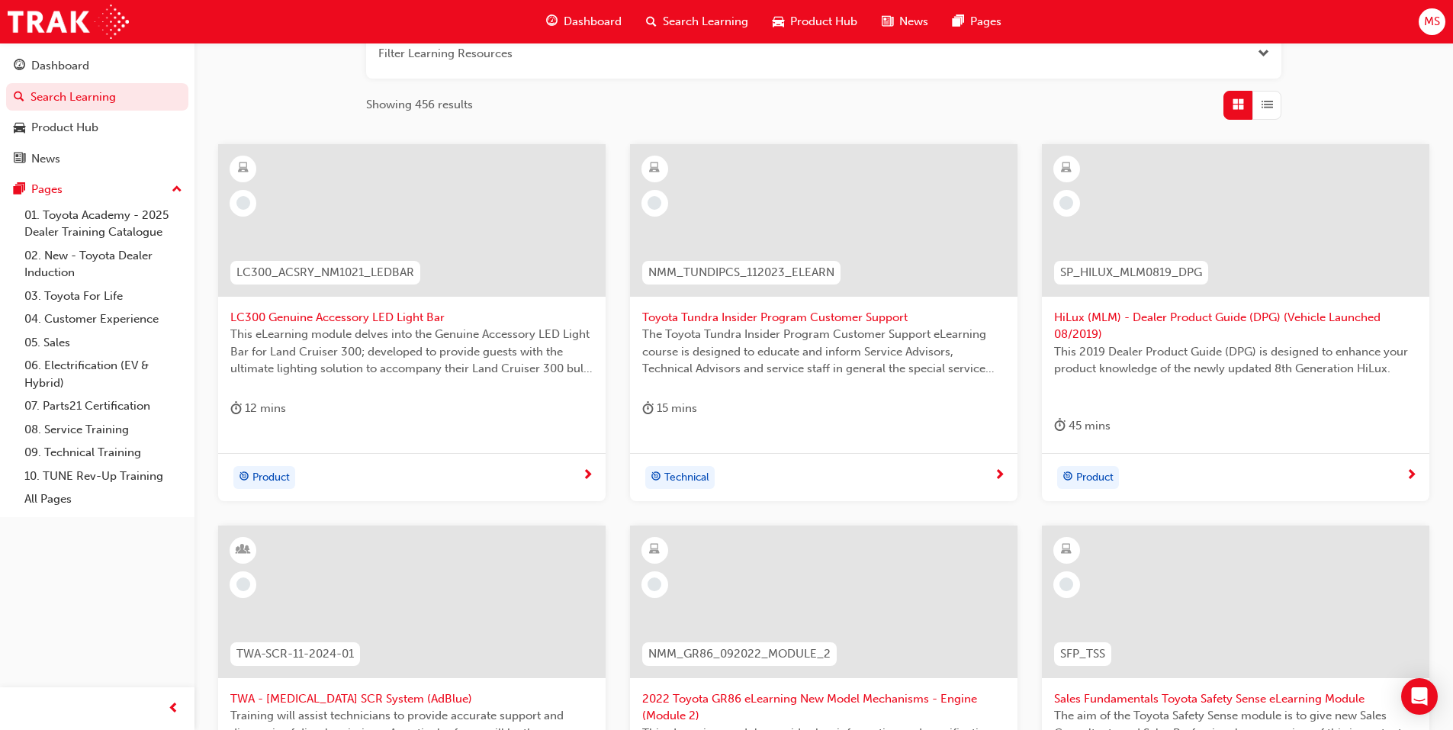
click at [709, 11] on div "Search Learning" at bounding box center [697, 21] width 127 height 31
click at [685, 11] on div "Search Learning" at bounding box center [697, 21] width 127 height 31
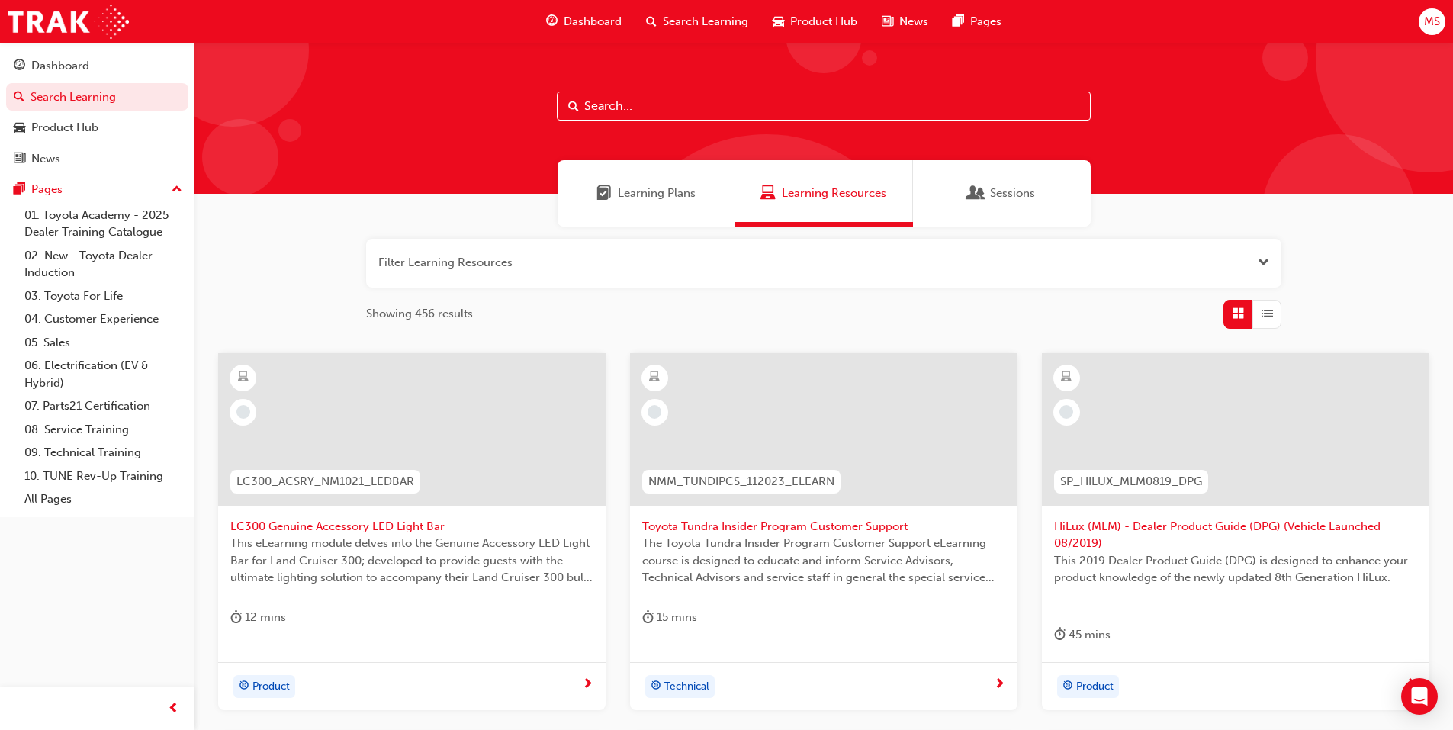
click at [641, 203] on div "Learning Plans" at bounding box center [647, 193] width 178 height 66
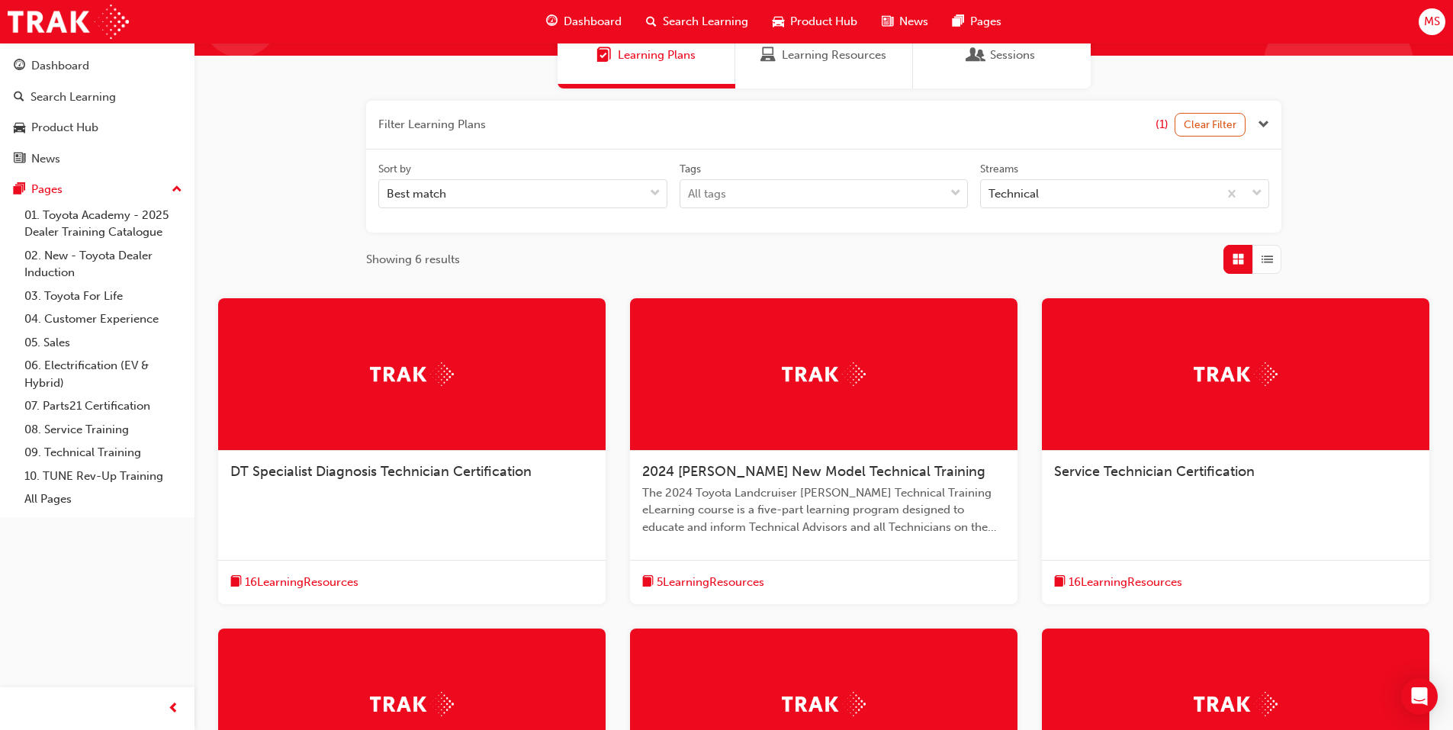
scroll to position [305, 0]
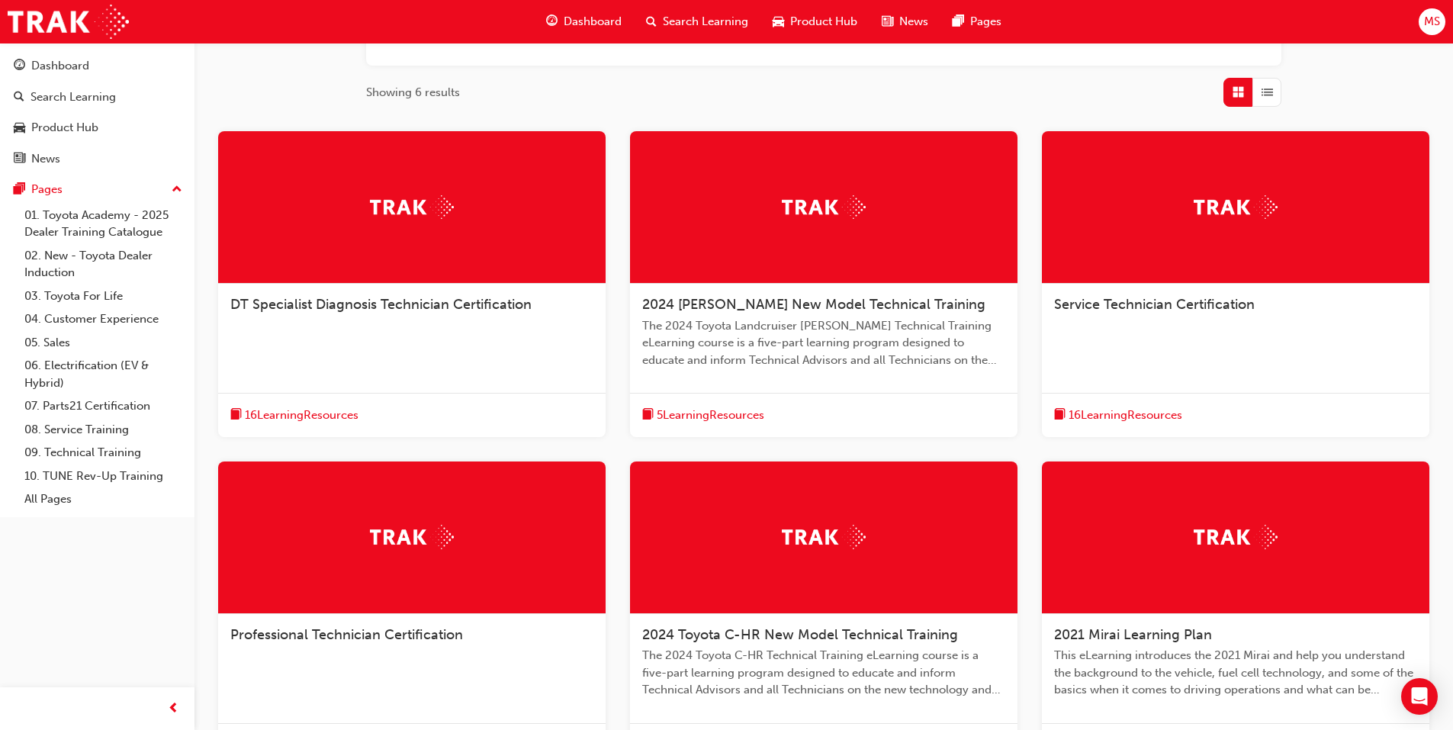
click at [744, 301] on span "2024 [PERSON_NAME] New Model Technical Training" at bounding box center [813, 304] width 343 height 17
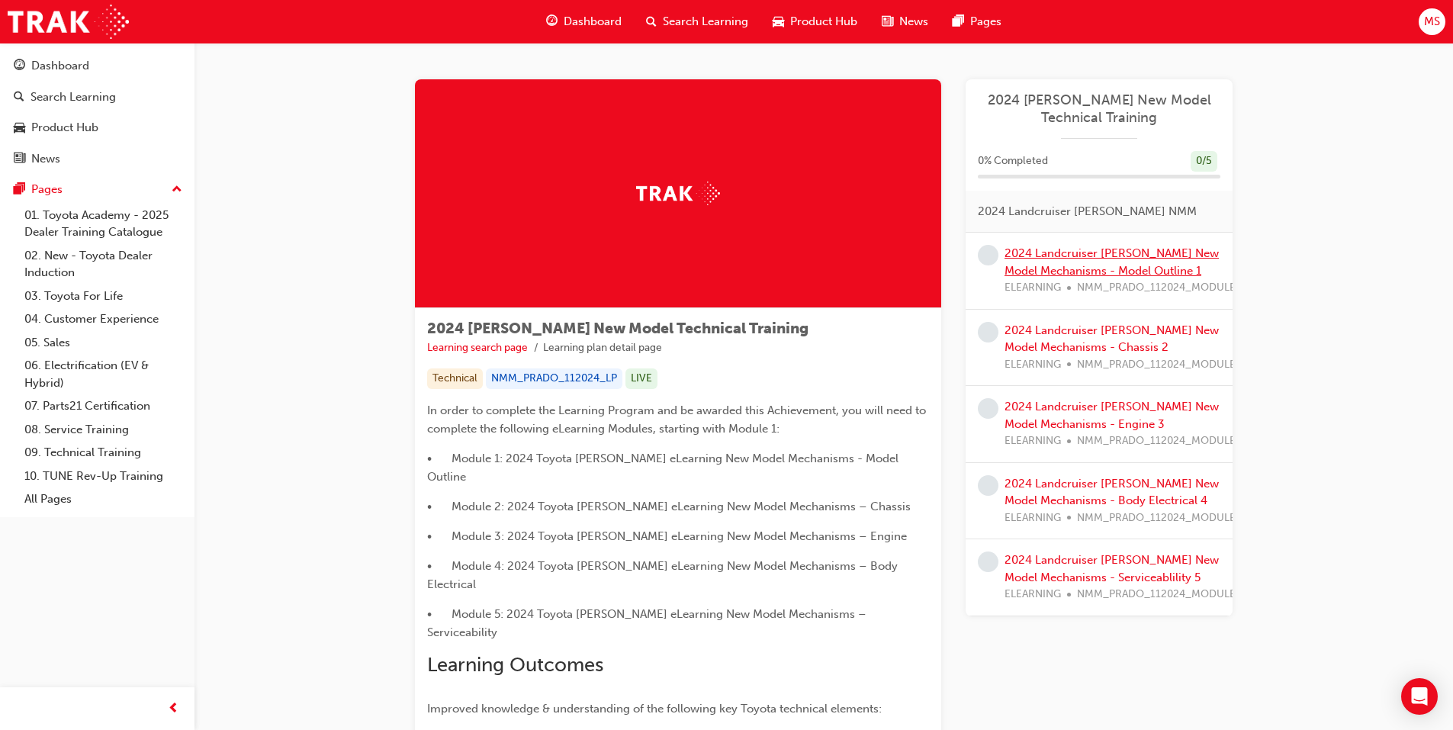
click at [1094, 265] on link "2024 Landcruiser [PERSON_NAME] New Model Mechanisms - Model Outline 1" at bounding box center [1112, 261] width 214 height 31
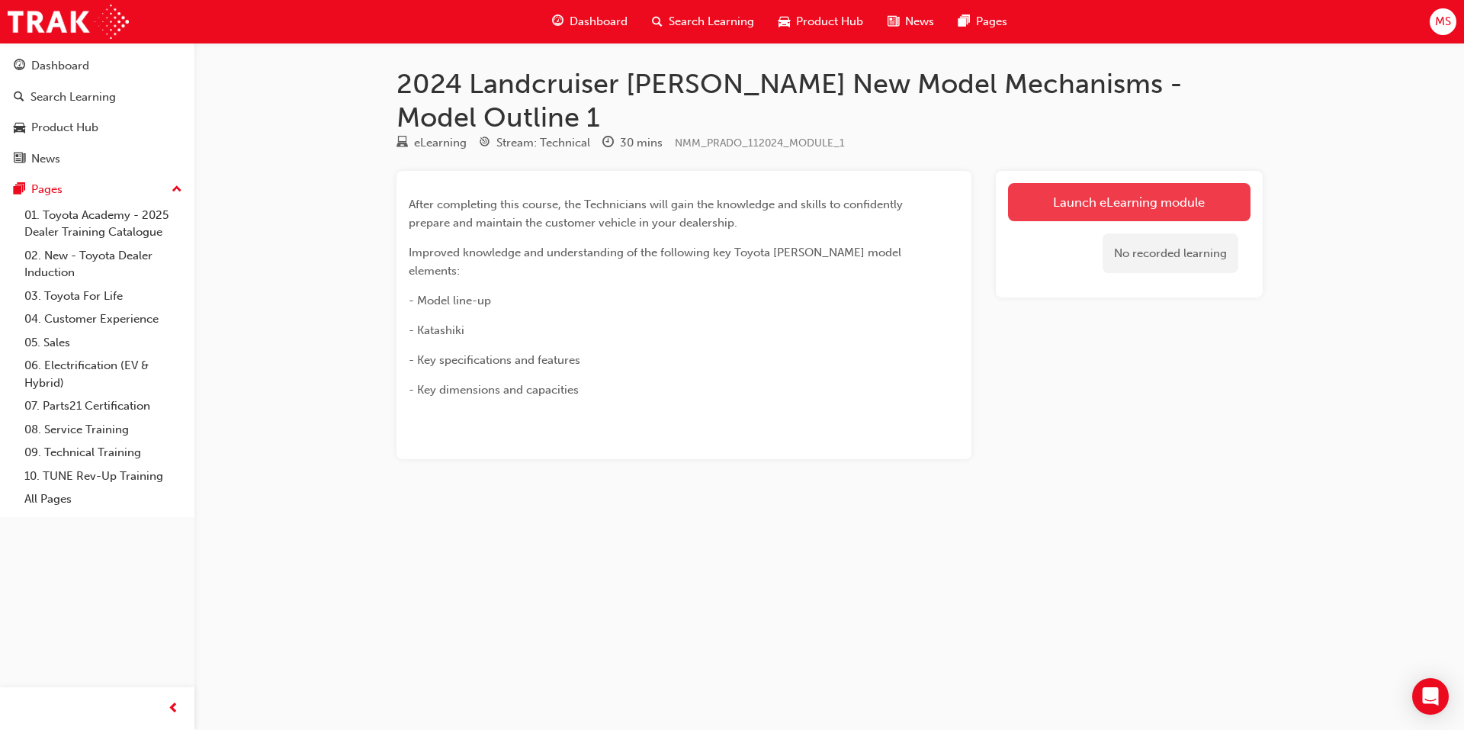
click at [1140, 183] on link "Launch eLearning module" at bounding box center [1129, 202] width 243 height 38
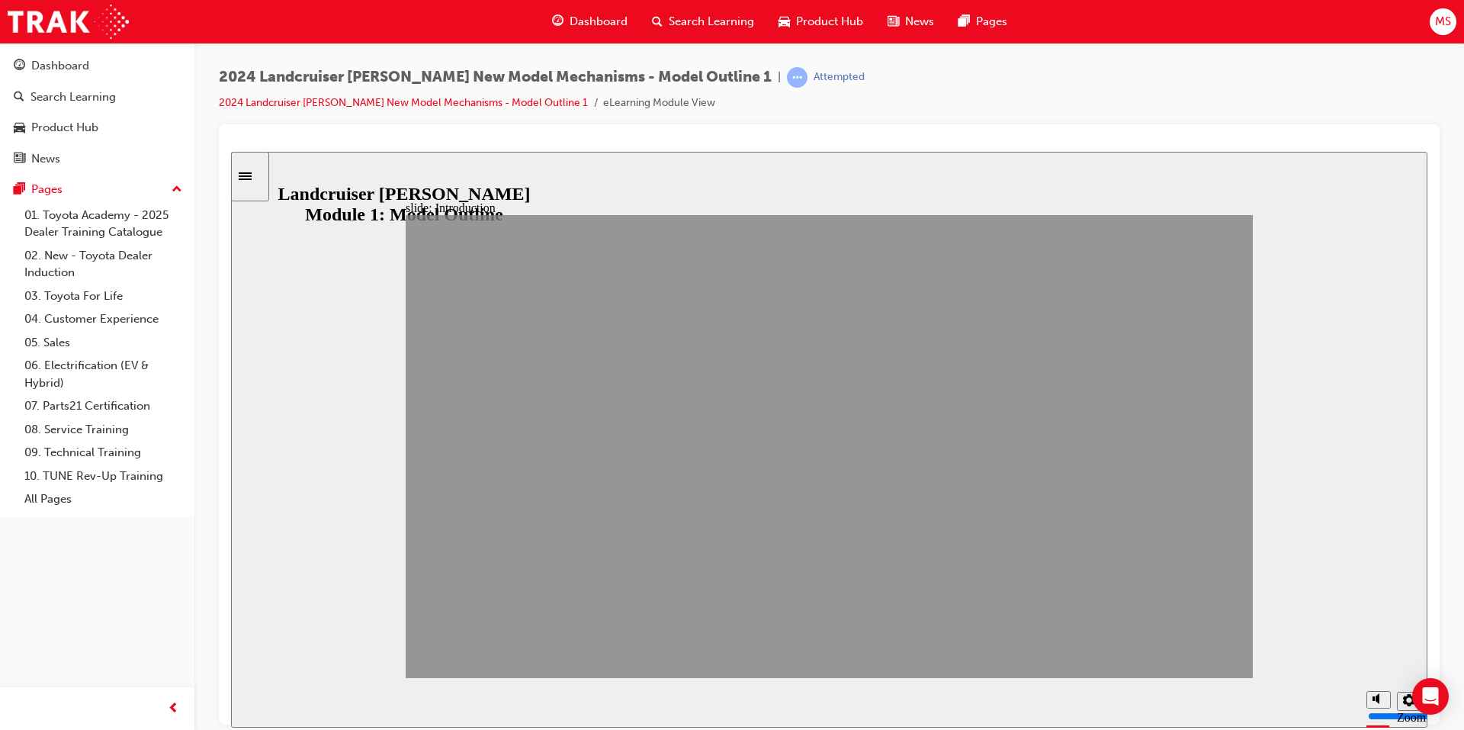
drag, startPoint x: 1044, startPoint y: 642, endPoint x: 1177, endPoint y: 650, distance: 132.9
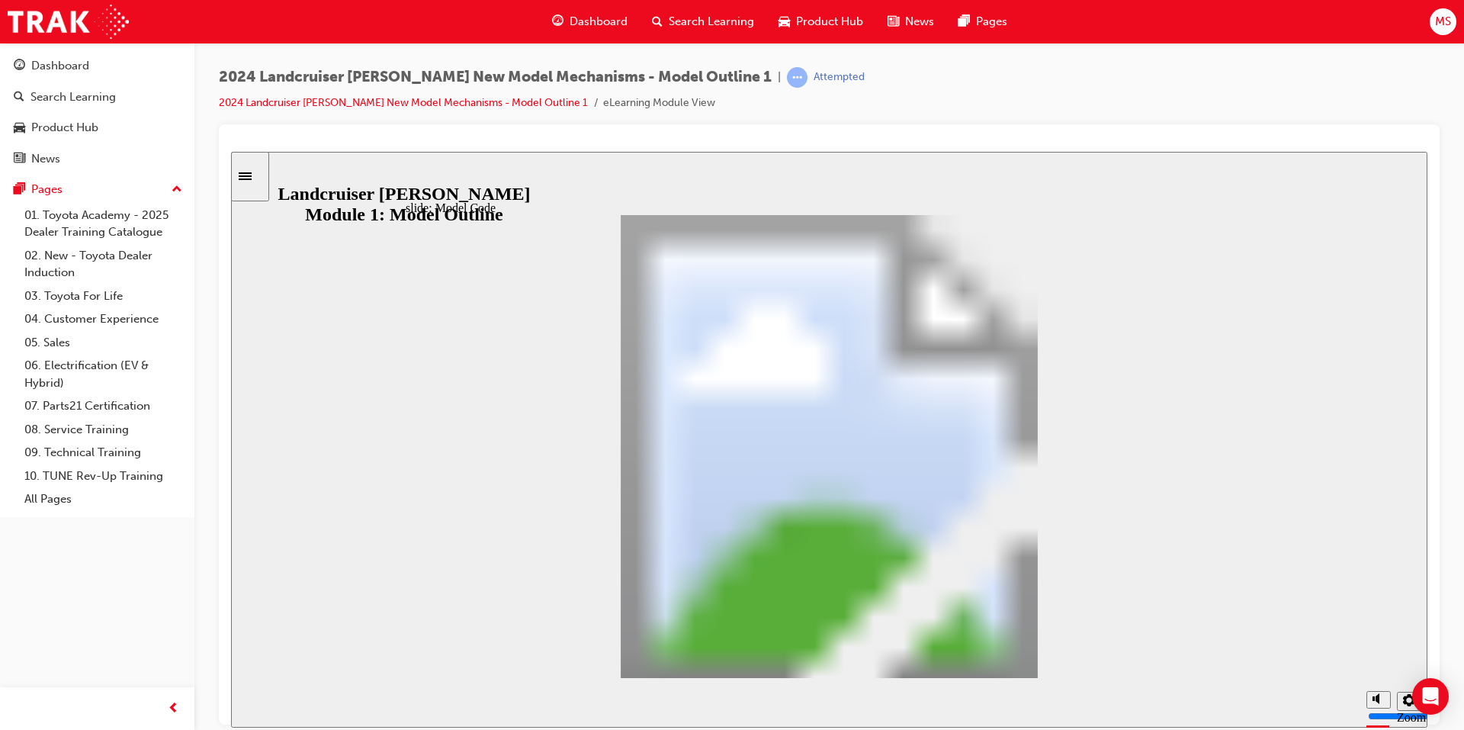
drag, startPoint x: 1080, startPoint y: 654, endPoint x: 1034, endPoint y: 664, distance: 46.8
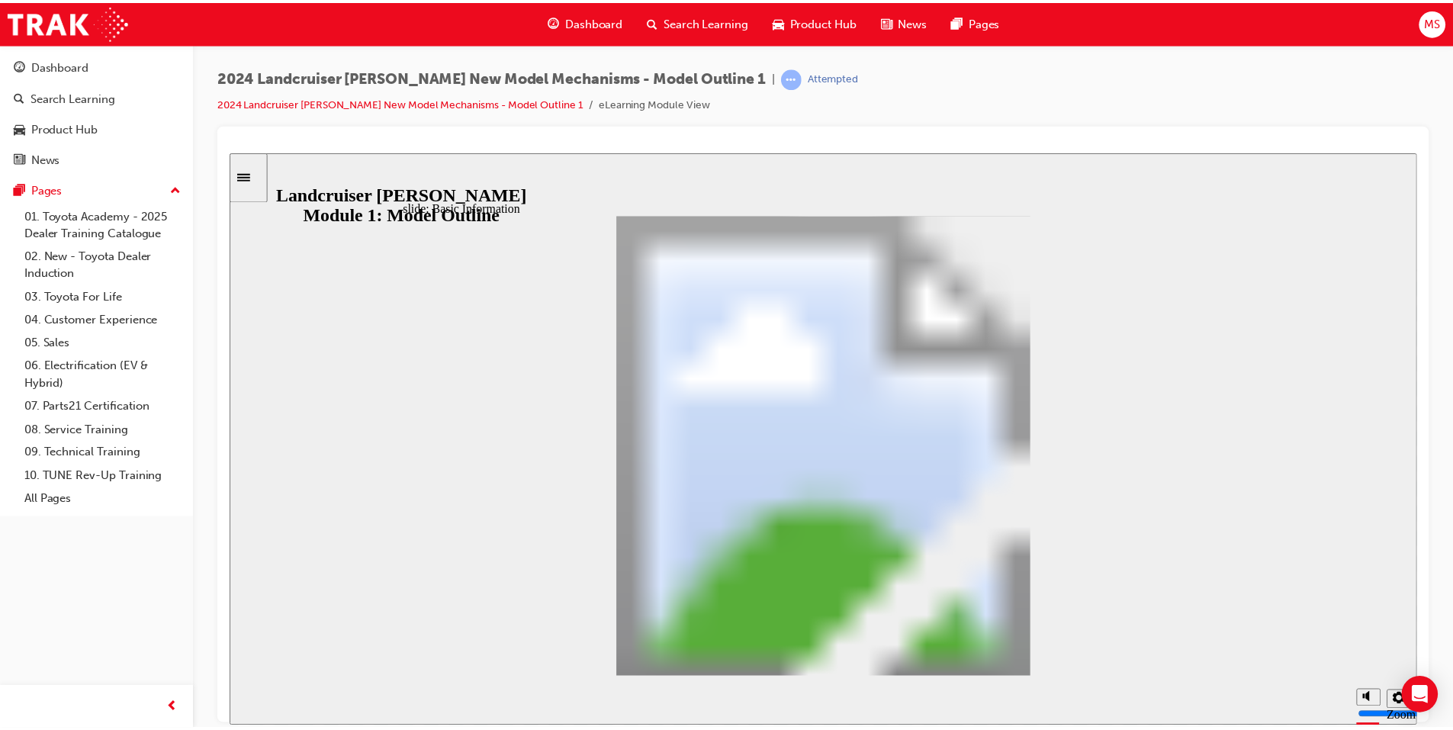
scroll to position [475, 0]
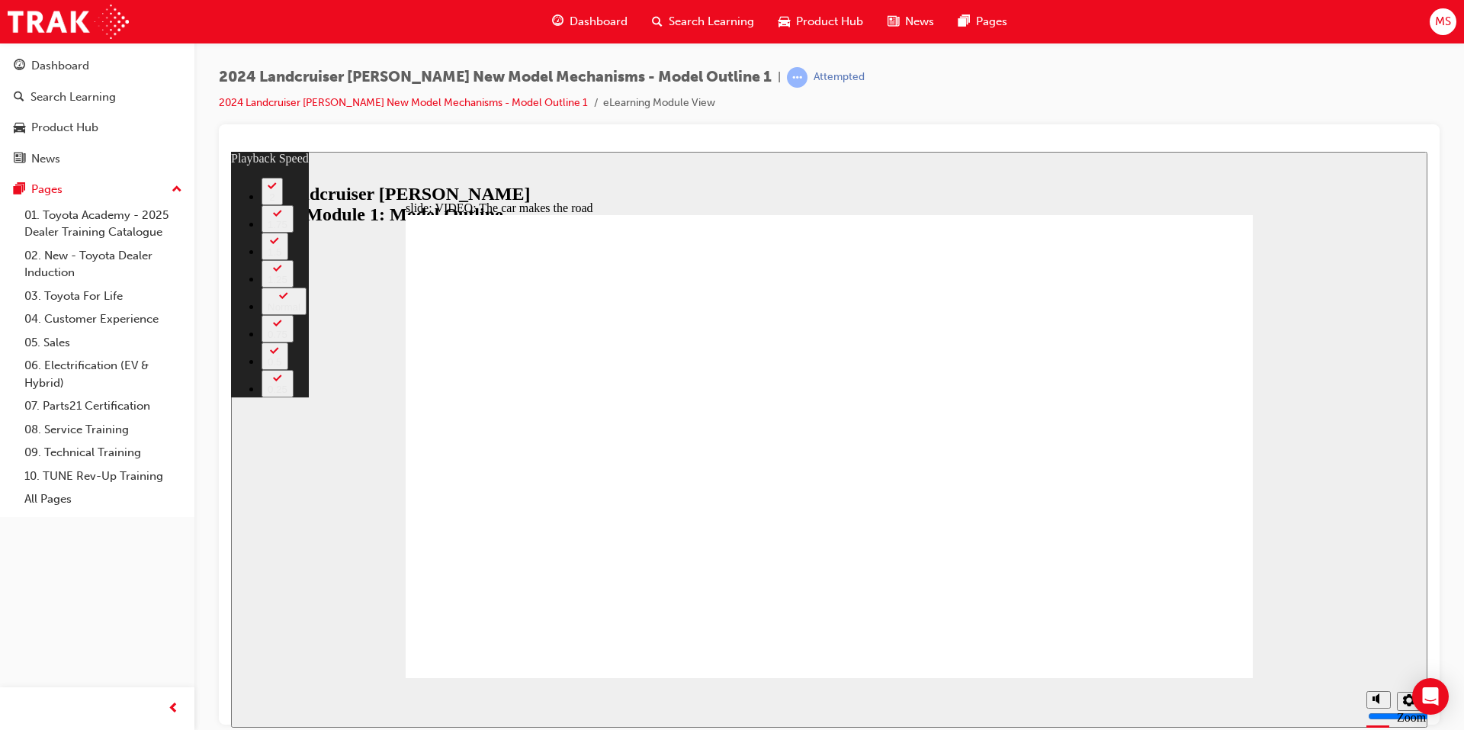
type input "86"
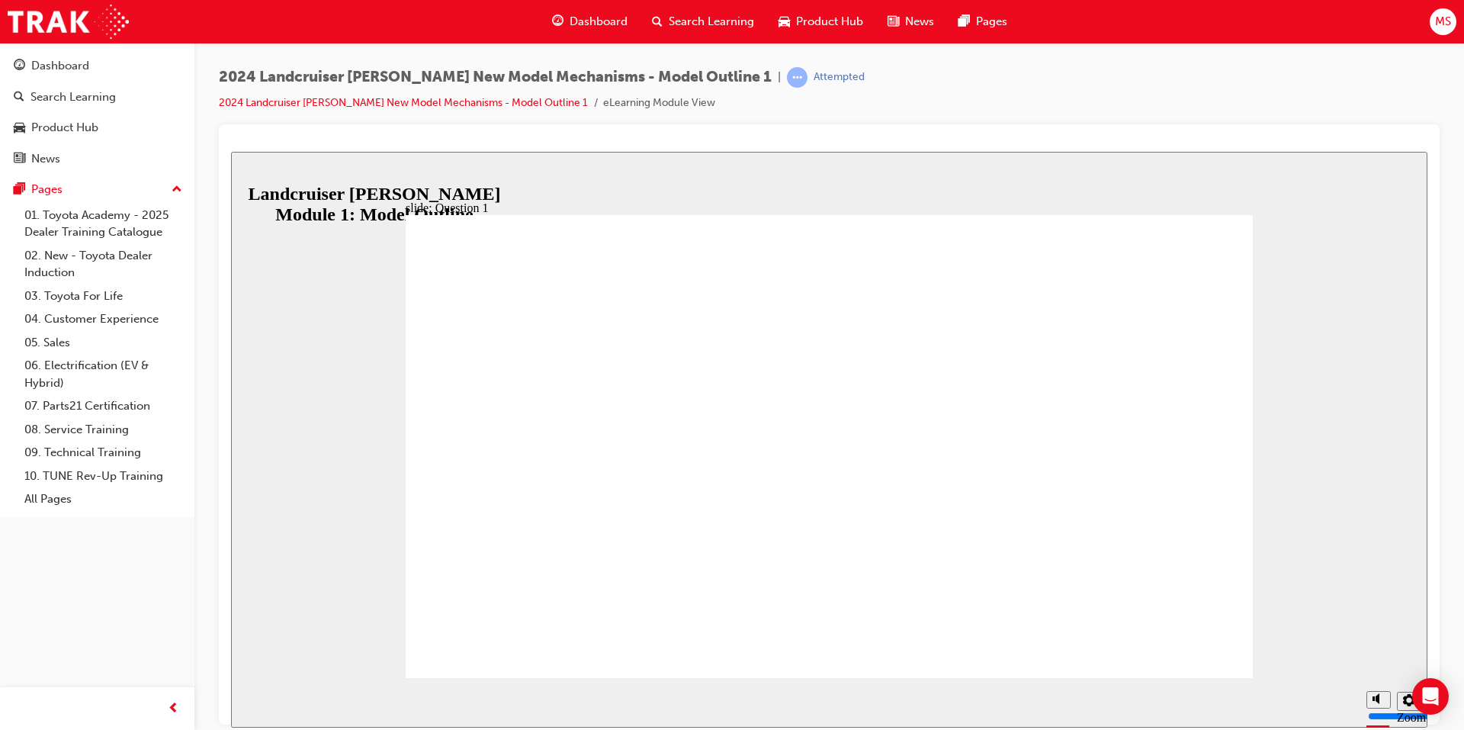
radio input "true"
drag, startPoint x: 759, startPoint y: 598, endPoint x: 1127, endPoint y: 612, distance: 368.7
radio input "true"
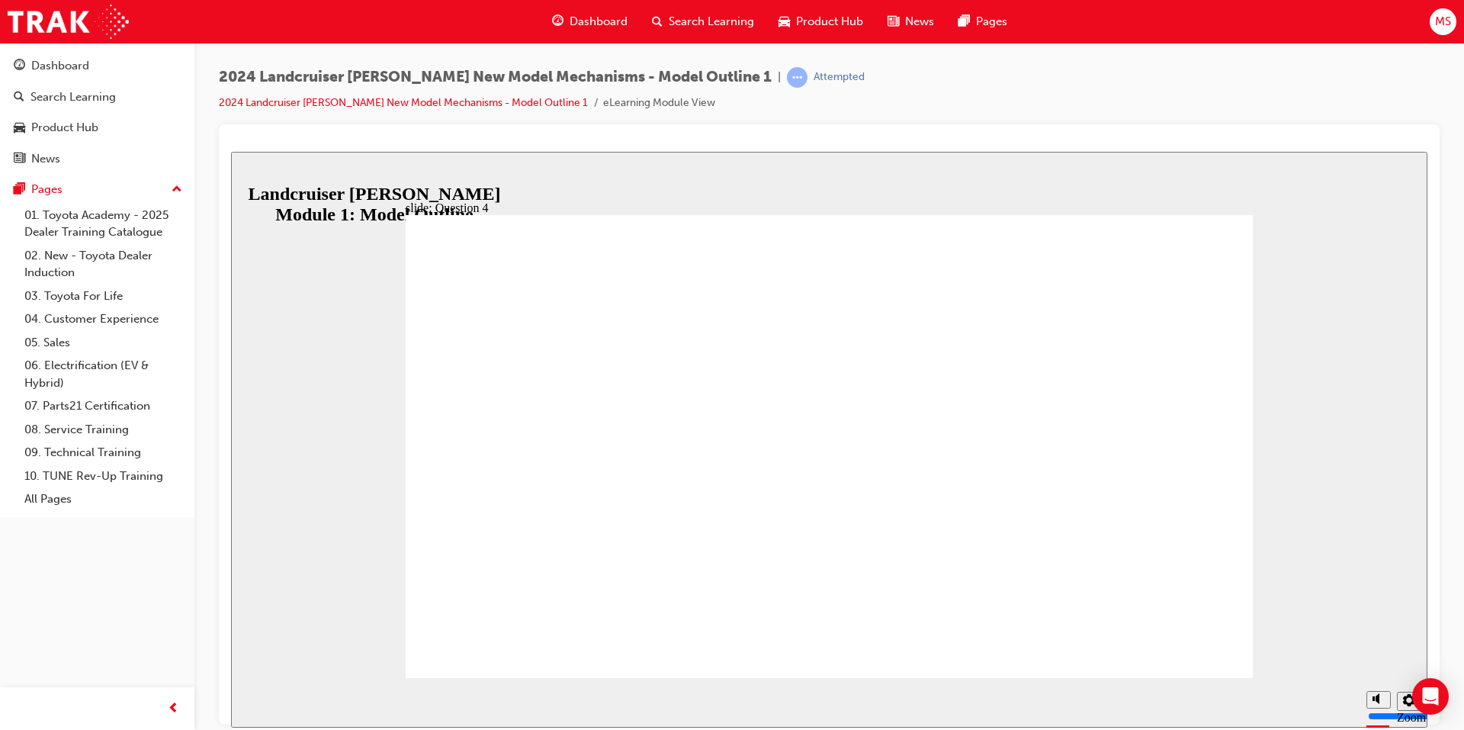
radio input "true"
drag, startPoint x: 718, startPoint y: 503, endPoint x: 1125, endPoint y: 606, distance: 420.3
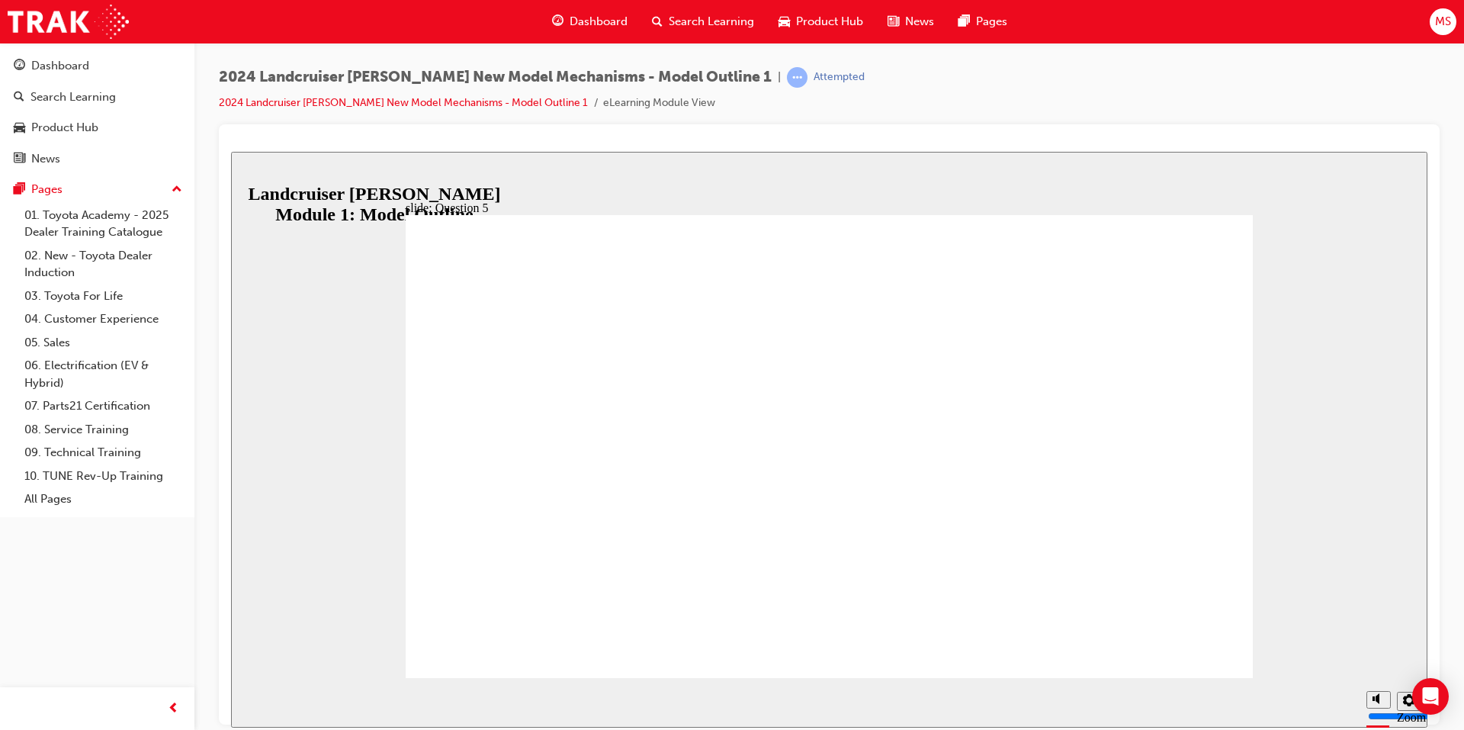
radio input "true"
drag, startPoint x: 889, startPoint y: 519, endPoint x: 842, endPoint y: 529, distance: 48.5
radio input "false"
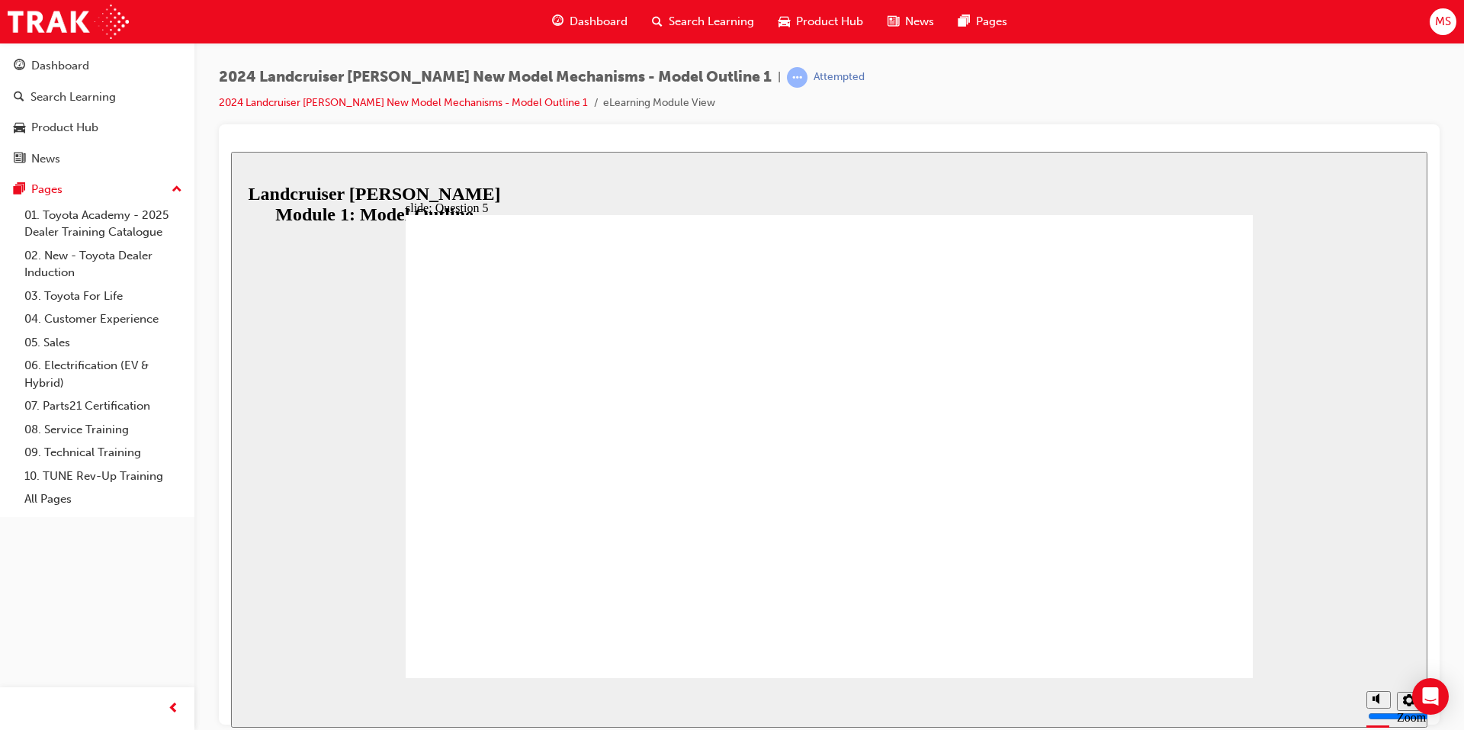
radio input "true"
click at [249, 182] on div "Sidebar Toggle" at bounding box center [250, 175] width 26 height 11
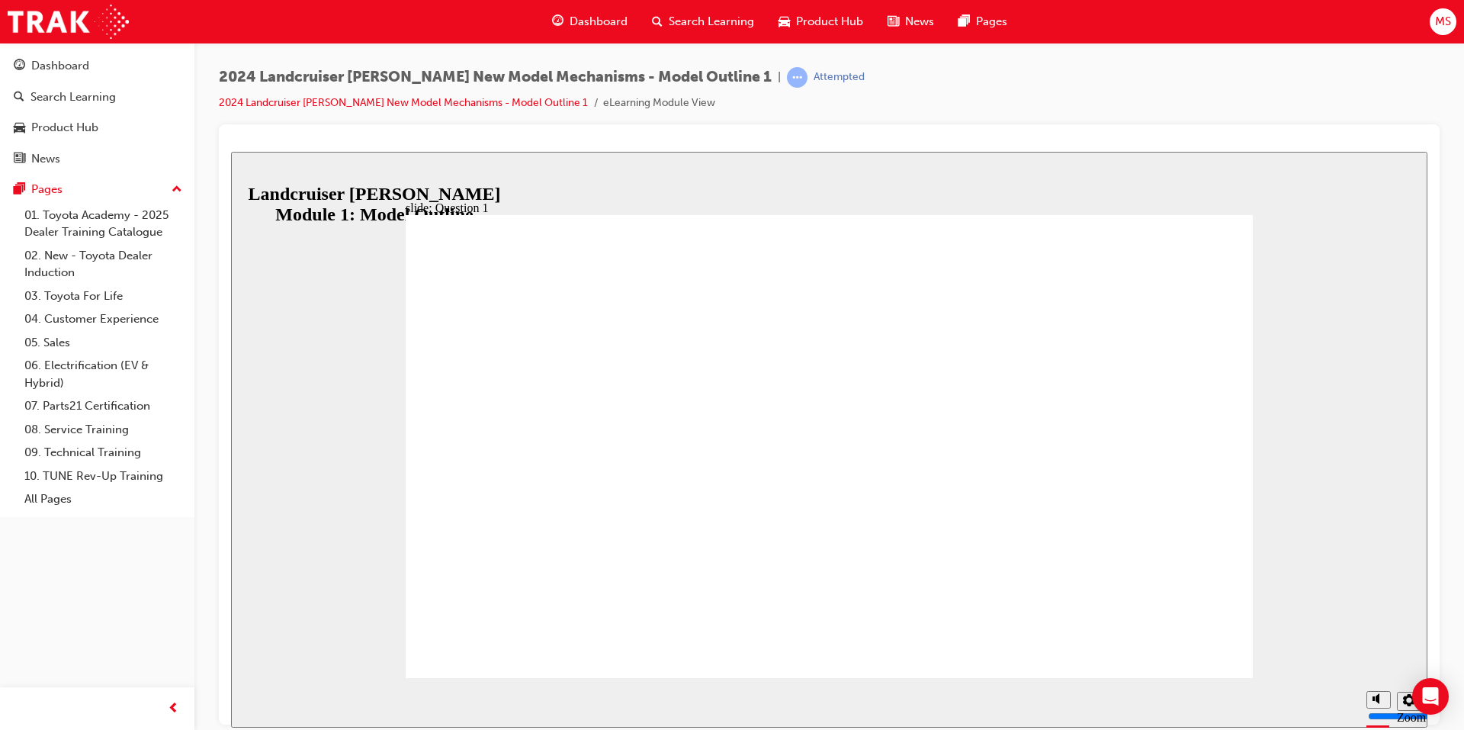
radio input "true"
drag, startPoint x: 725, startPoint y: 547, endPoint x: 1144, endPoint y: 600, distance: 422.1
radio input "true"
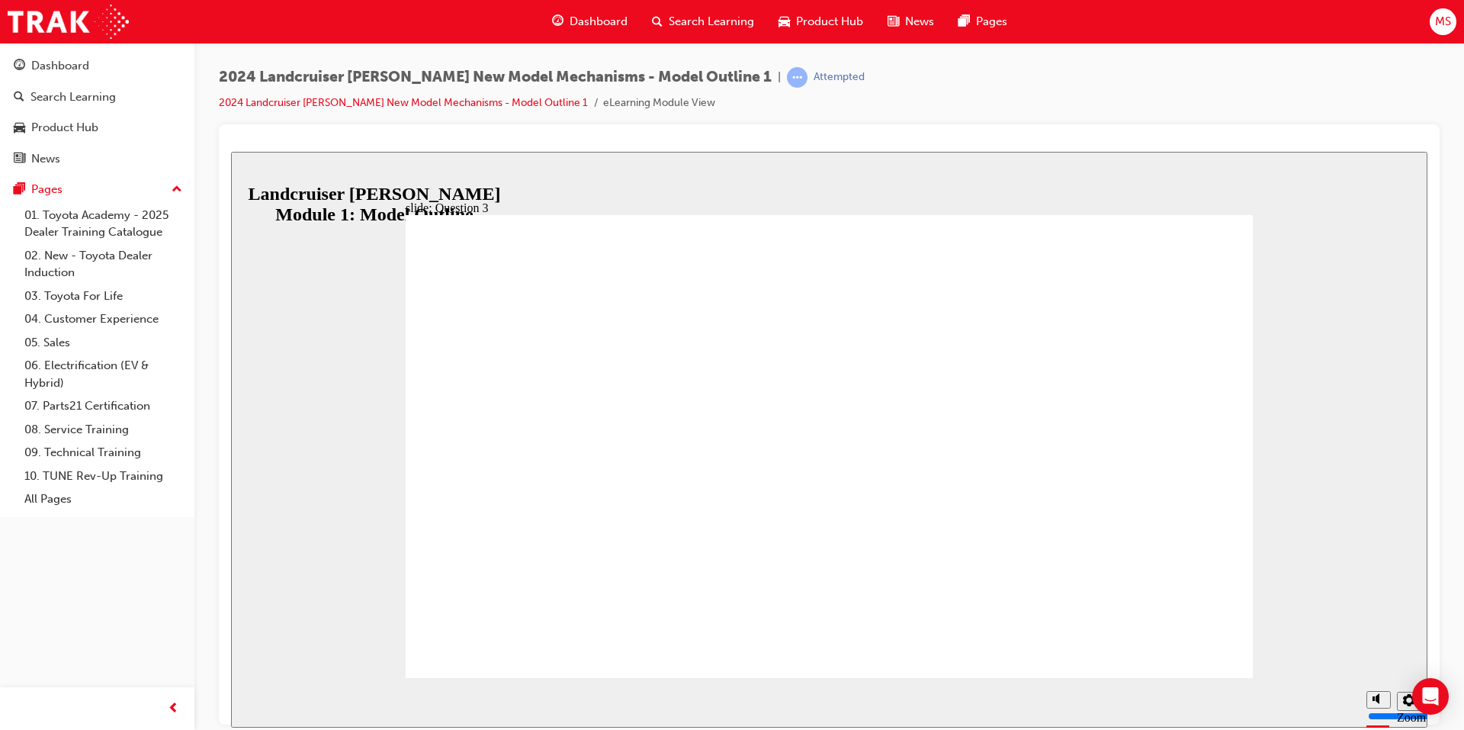
radio input "true"
drag, startPoint x: 842, startPoint y: 544, endPoint x: 653, endPoint y: 514, distance: 191.5
radio input "true"
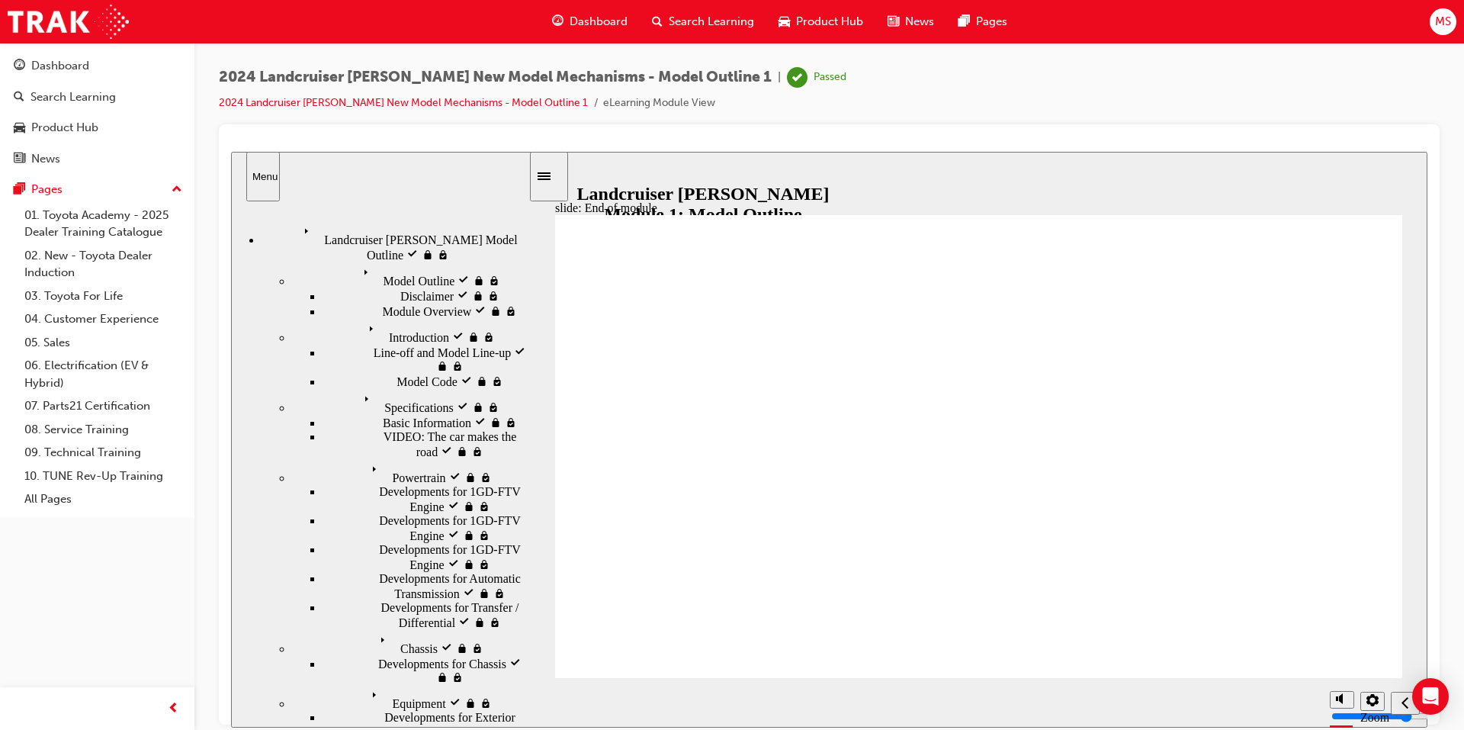
click at [696, 11] on div "Search Learning" at bounding box center [703, 21] width 127 height 31
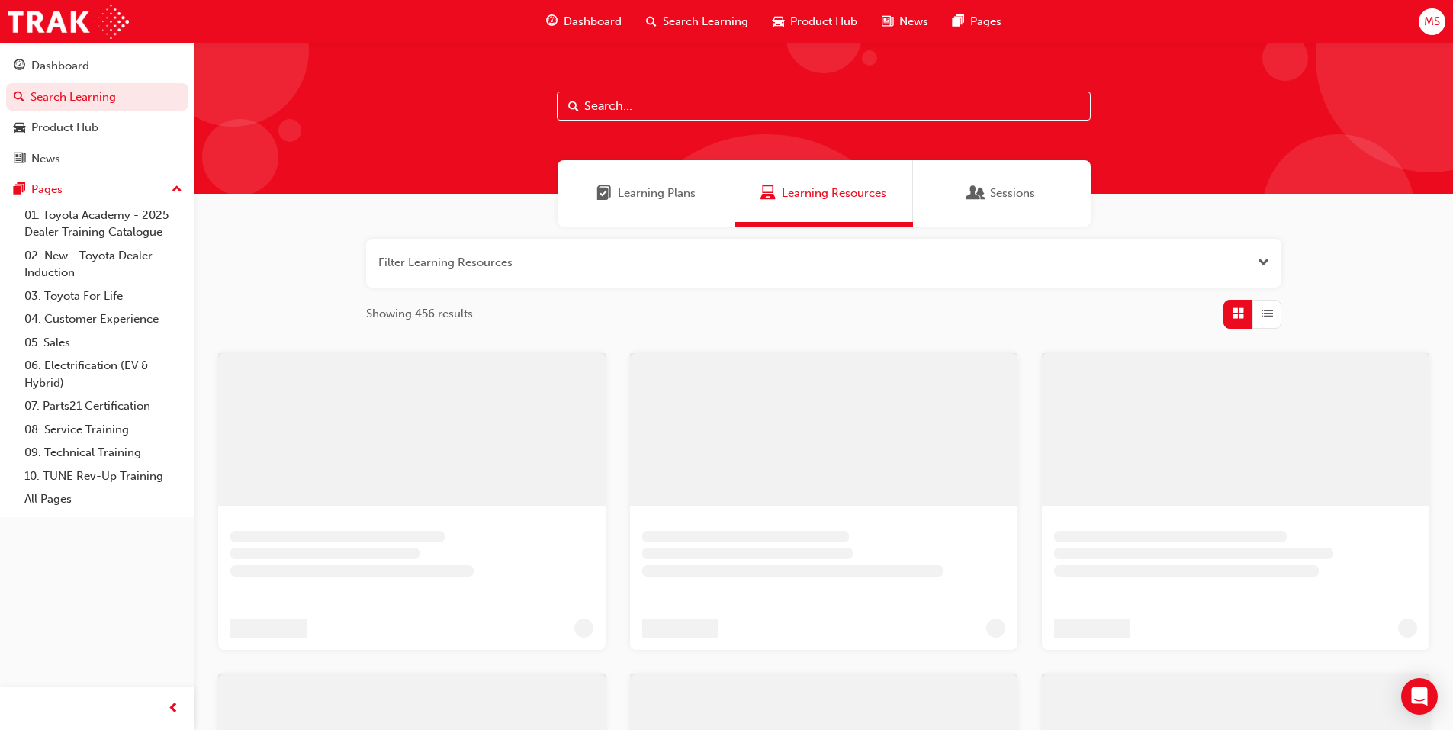
click at [643, 211] on div "Learning Plans" at bounding box center [647, 193] width 178 height 66
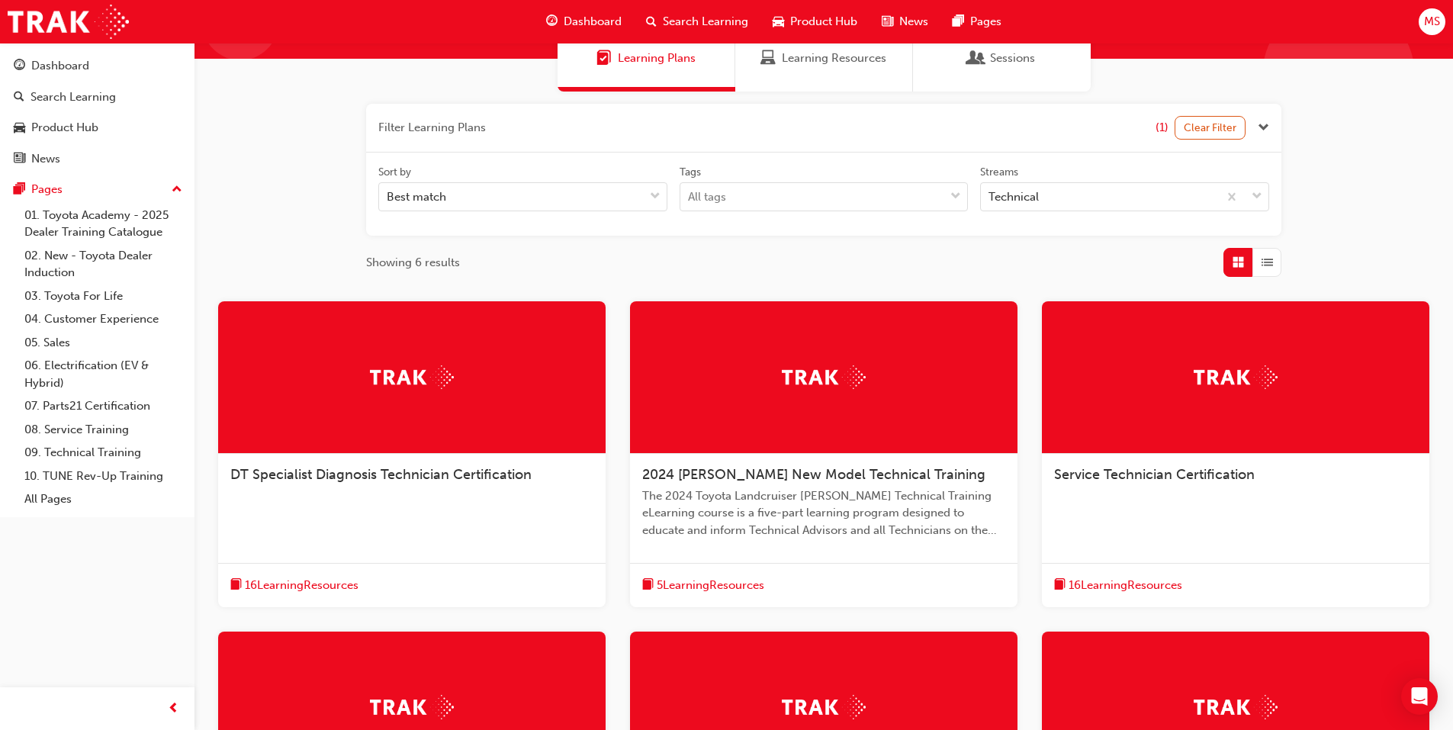
scroll to position [305, 0]
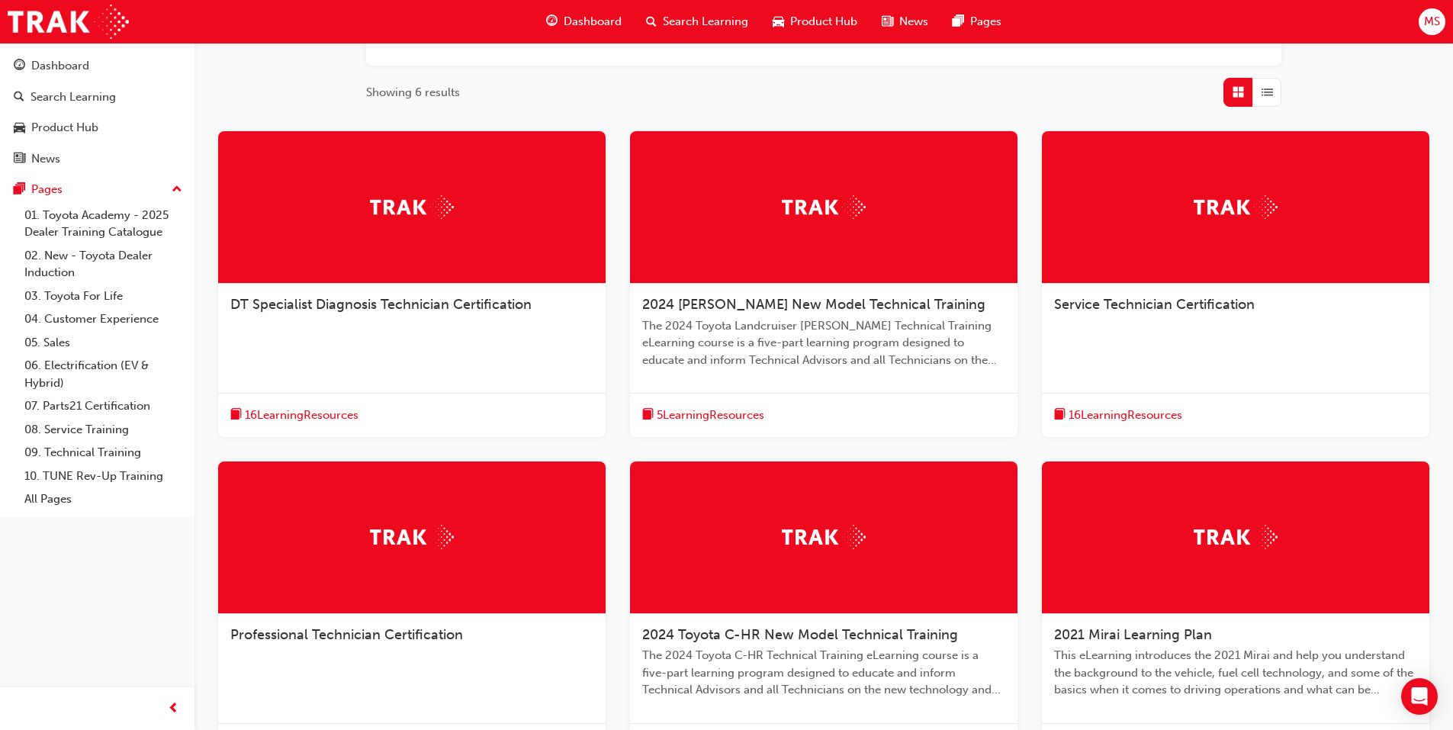
click at [806, 307] on span "2024 [PERSON_NAME] New Model Technical Training" at bounding box center [813, 304] width 343 height 17
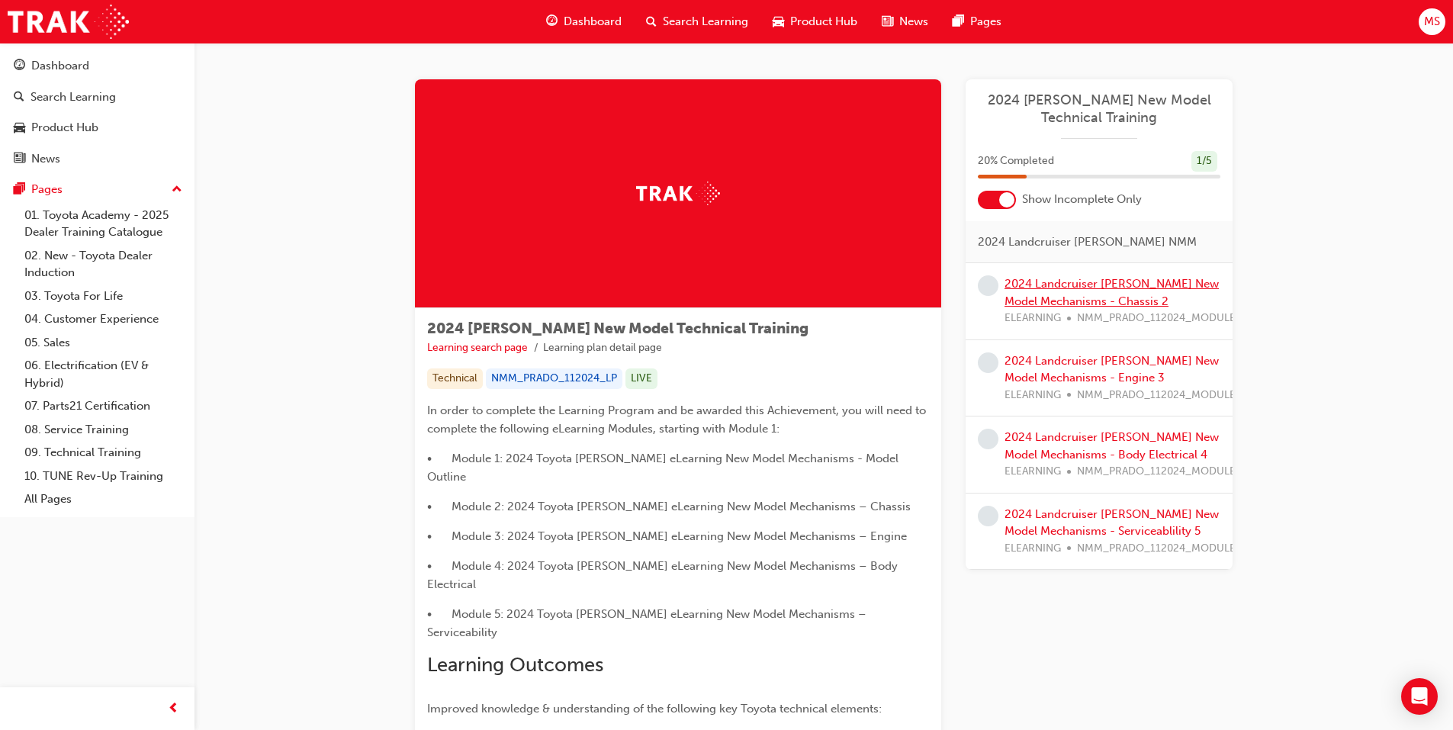
click at [1103, 289] on link "2024 Landcruiser [PERSON_NAME] New Model Mechanisms - Chassis 2" at bounding box center [1112, 292] width 214 height 31
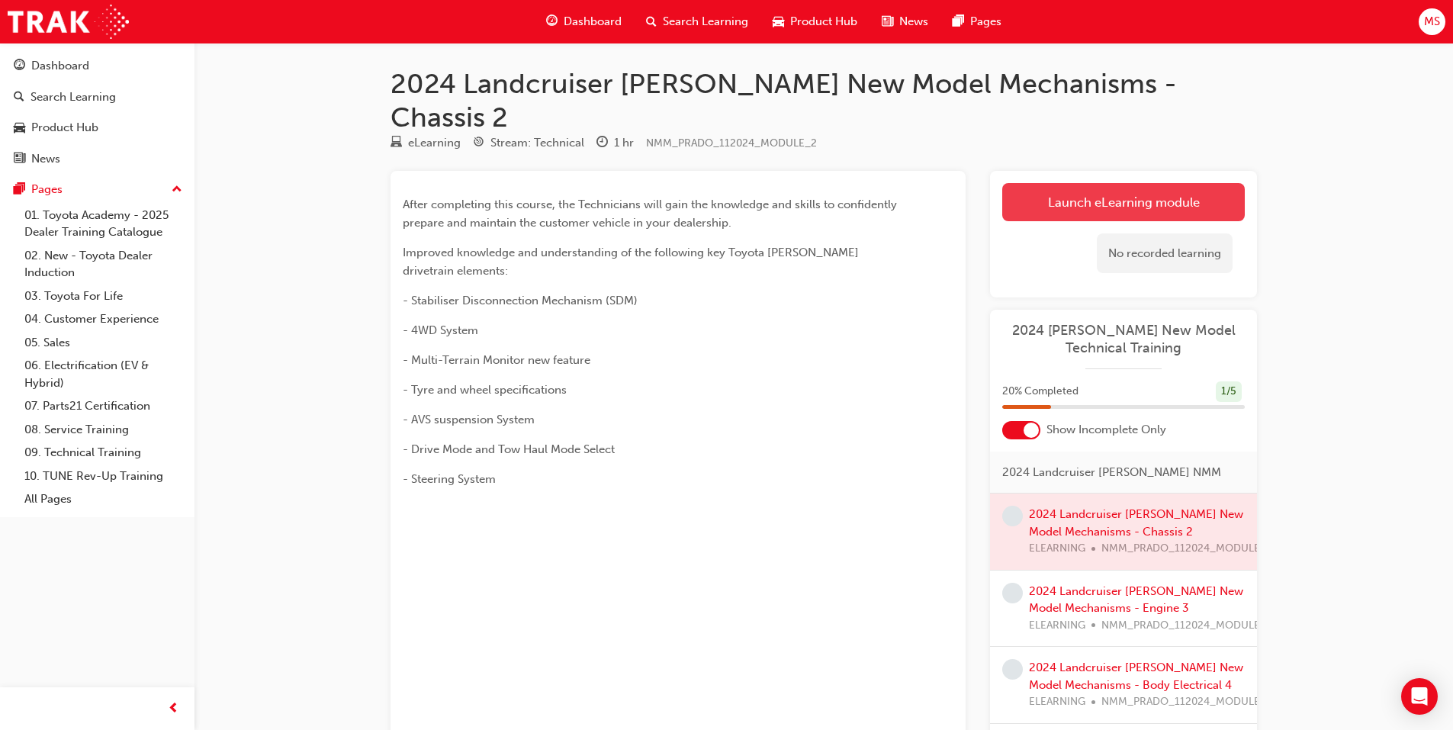
click at [1081, 183] on link "Launch eLearning module" at bounding box center [1123, 202] width 243 height 38
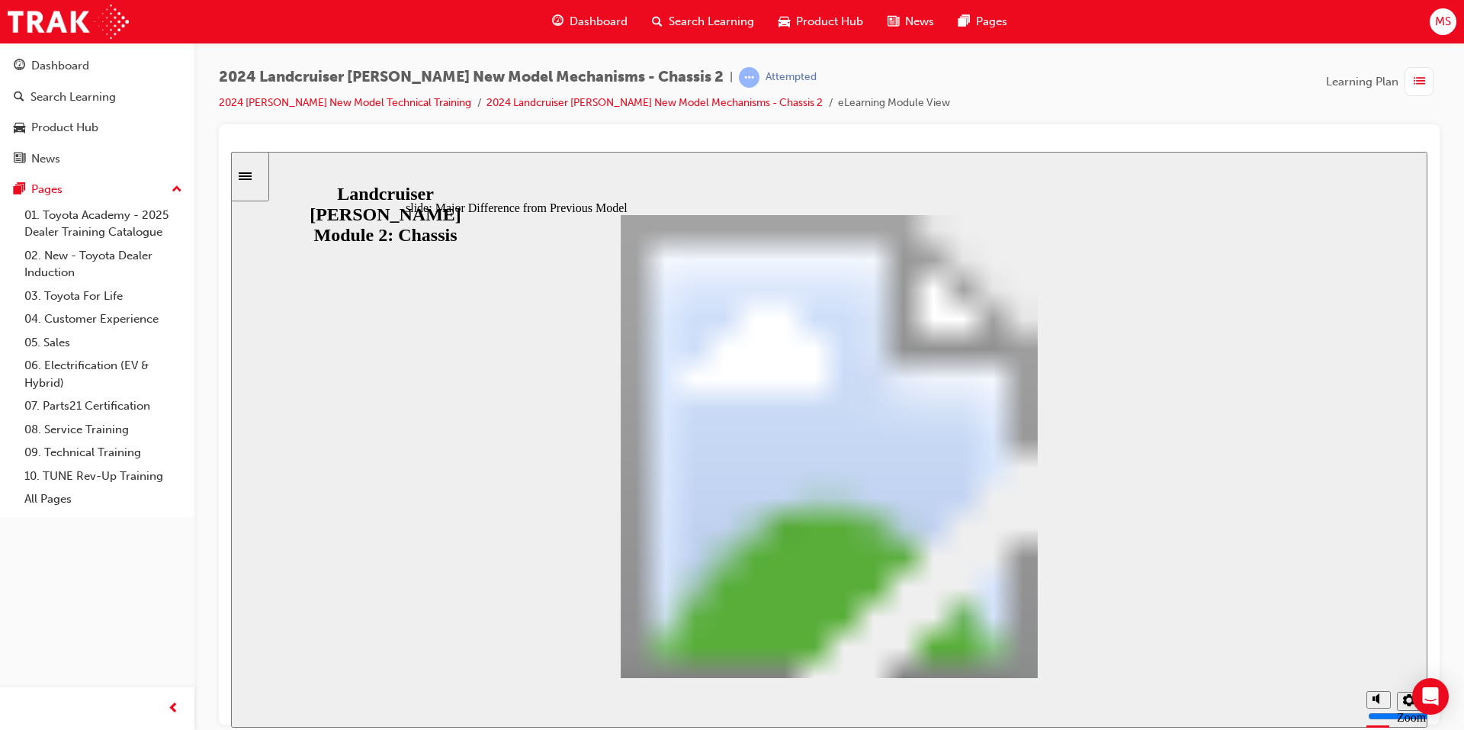
scroll to position [557, 0]
